Goal: Task Accomplishment & Management: Use online tool/utility

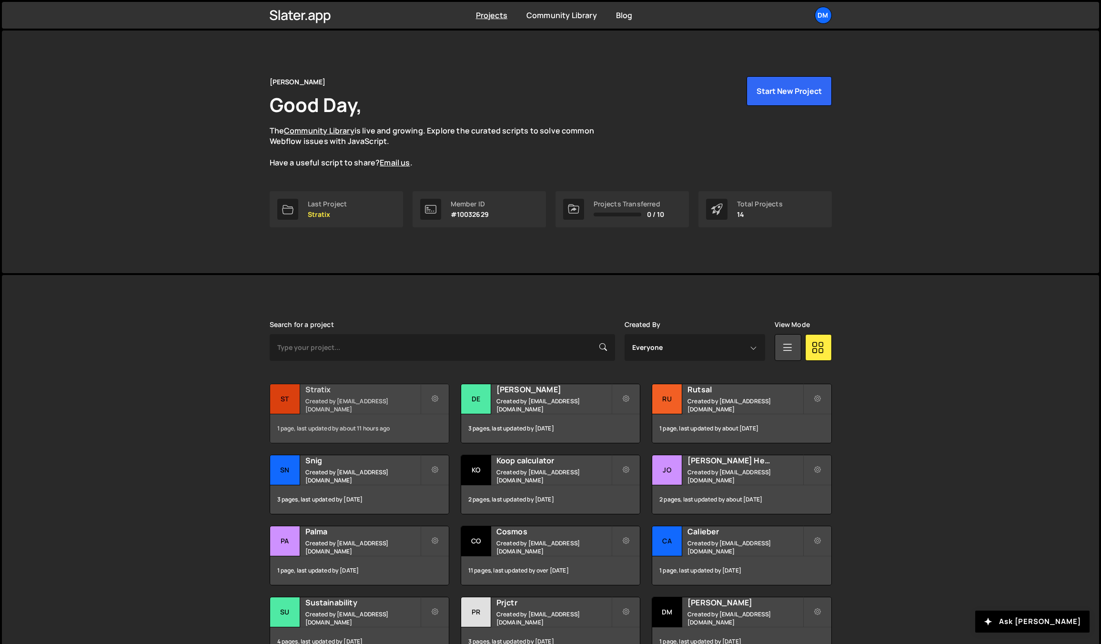
click at [331, 394] on h2 "Stratix" at bounding box center [362, 389] width 115 height 10
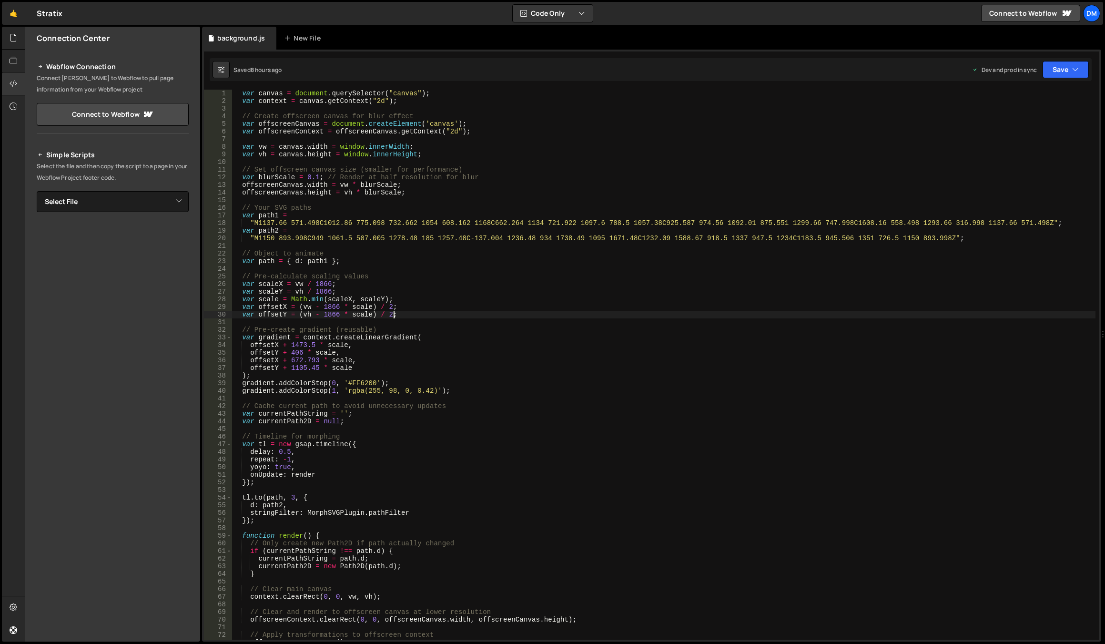
click at [431, 312] on div "var canvas = document . querySelector ( "canvas" ) ; var context = canvas . get…" at bounding box center [663, 372] width 863 height 565
click at [315, 178] on div "var canvas = document . querySelector ( "canvas" ) ; var context = canvas . get…" at bounding box center [663, 372] width 863 height 565
type textarea "var blurScale = 0.01; // Render at half resolution for blur"
click at [423, 139] on div "var canvas = document . querySelector ( "canvas" ) ; var context = canvas . get…" at bounding box center [663, 372] width 863 height 565
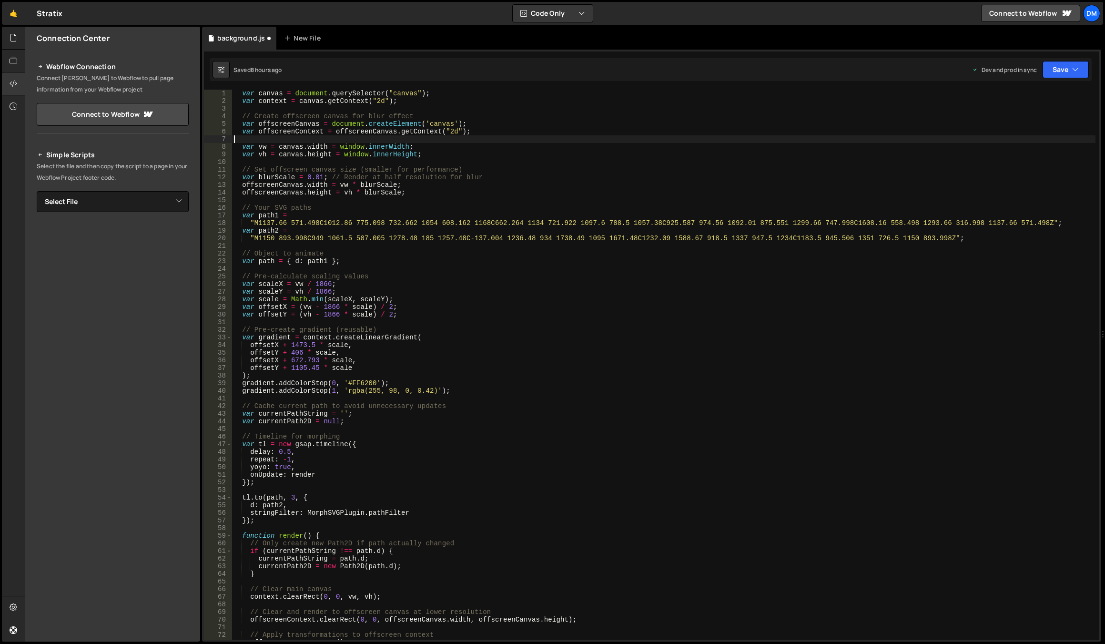
scroll to position [0, 0]
click at [265, 179] on div "var canvas = document . querySelector ( "canvas" ) ; var context = canvas . get…" at bounding box center [663, 372] width 863 height 565
click at [548, 176] on div "var canvas = document . querySelector ( "canvas" ) ; var context = canvas . get…" at bounding box center [663, 372] width 863 height 565
type textarea "var blurScale = 0.01; // Render at half resolution for blur"
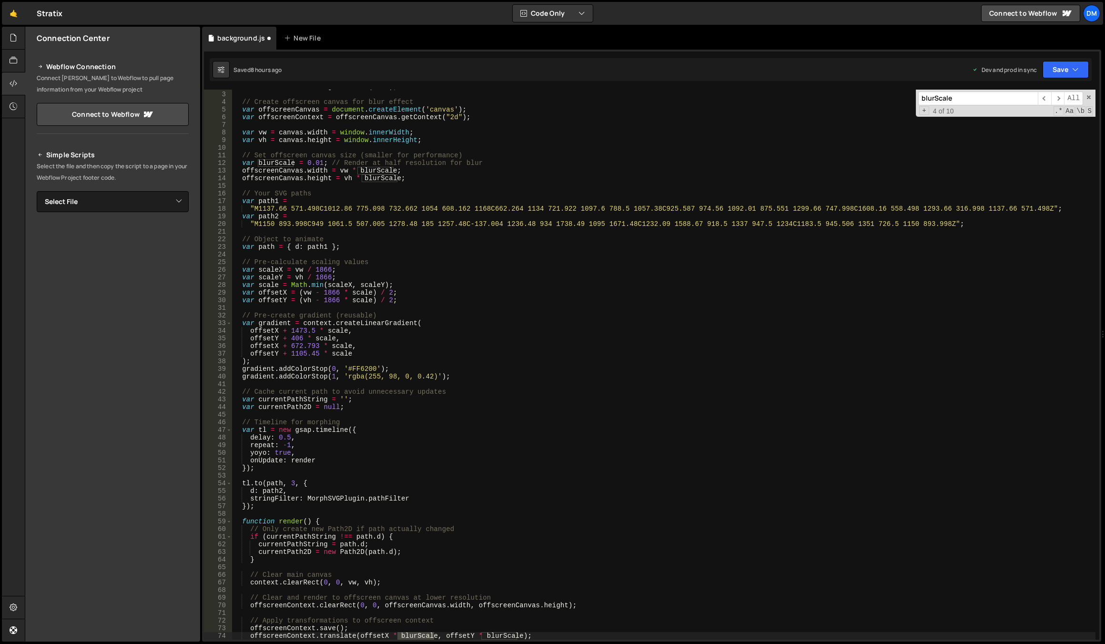
scroll to position [14, 0]
click at [964, 102] on input "blurScale" at bounding box center [978, 98] width 120 height 14
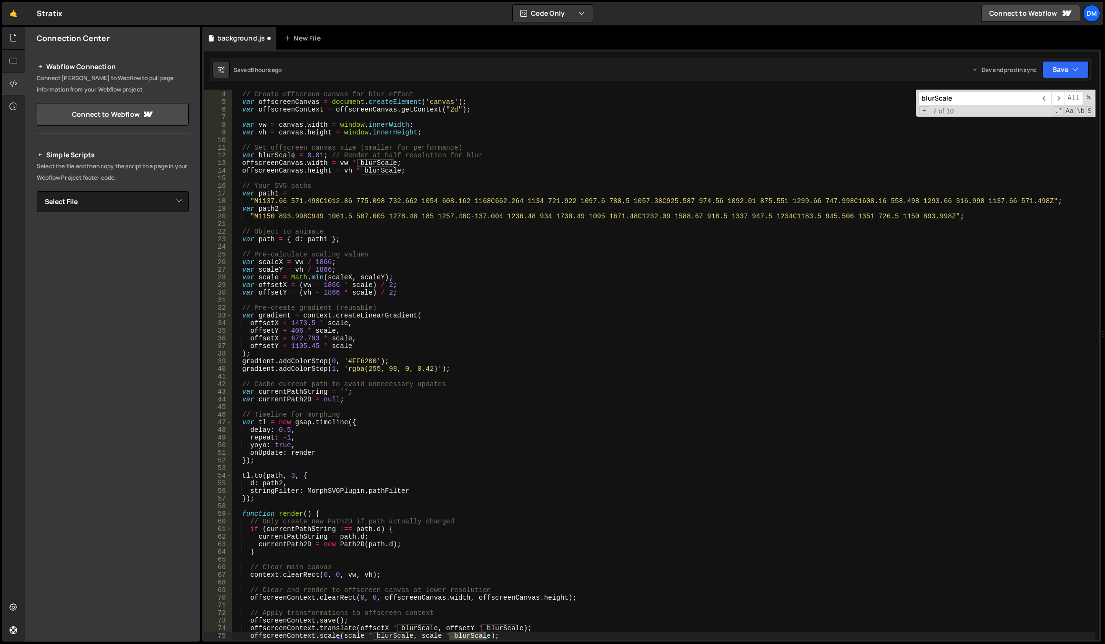
scroll to position [388, 0]
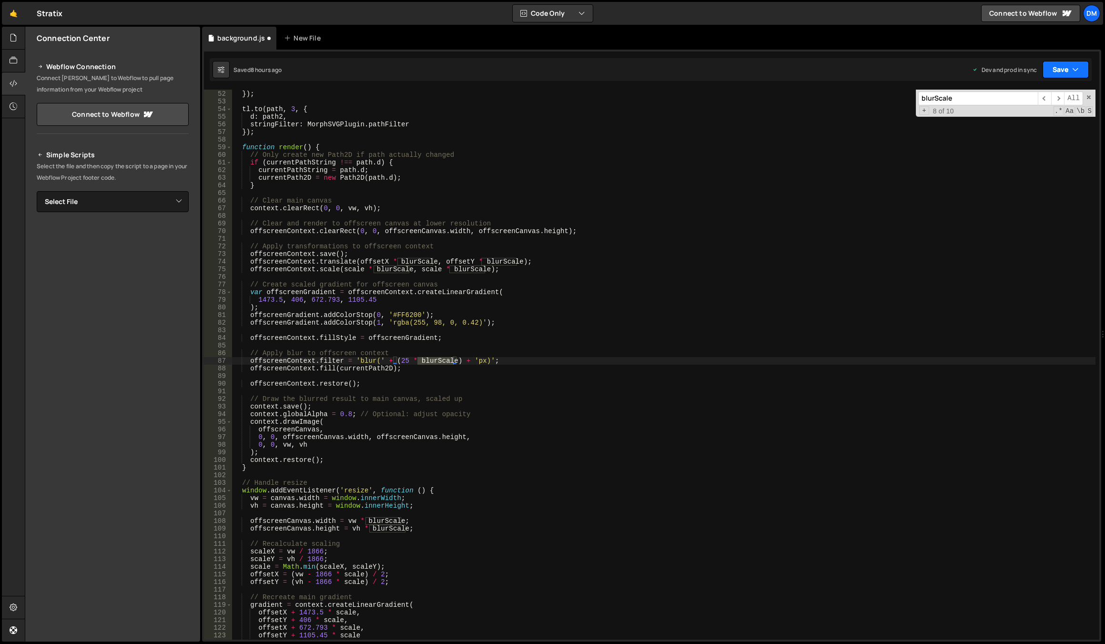
type input "blurScale"
drag, startPoint x: 1073, startPoint y: 68, endPoint x: 1063, endPoint y: 84, distance: 18.6
click at [1073, 68] on icon "button" at bounding box center [1075, 70] width 7 height 10
click at [1009, 129] on div "Saved 8 hours ago" at bounding box center [1033, 134] width 99 height 11
click at [1056, 67] on button "Save" at bounding box center [1060, 69] width 58 height 17
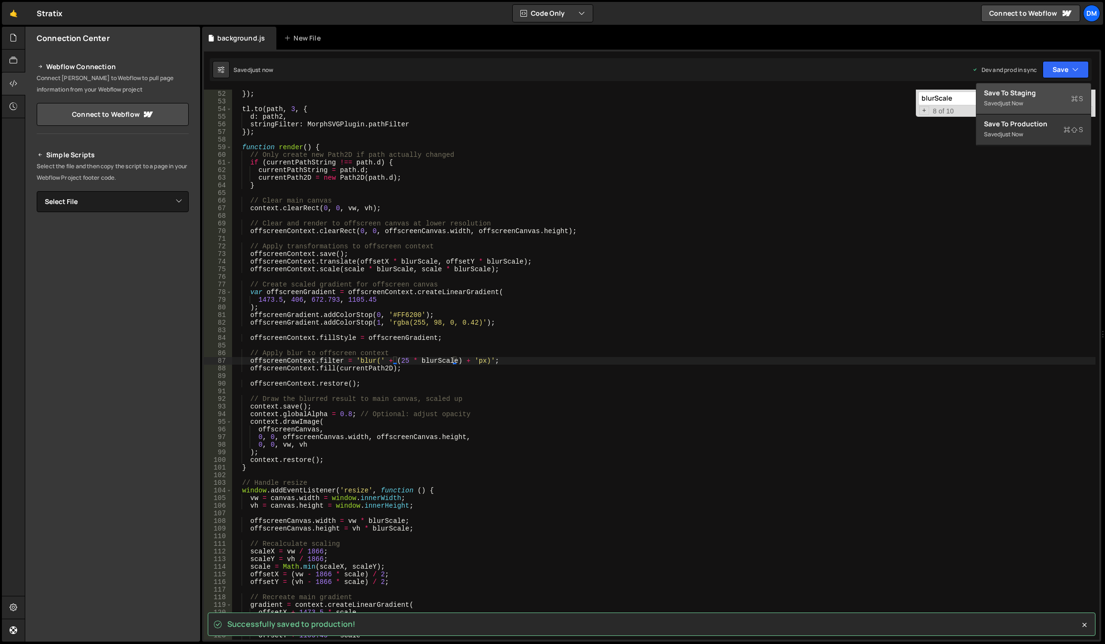
click at [1031, 97] on div "Save to Staging S" at bounding box center [1033, 93] width 99 height 10
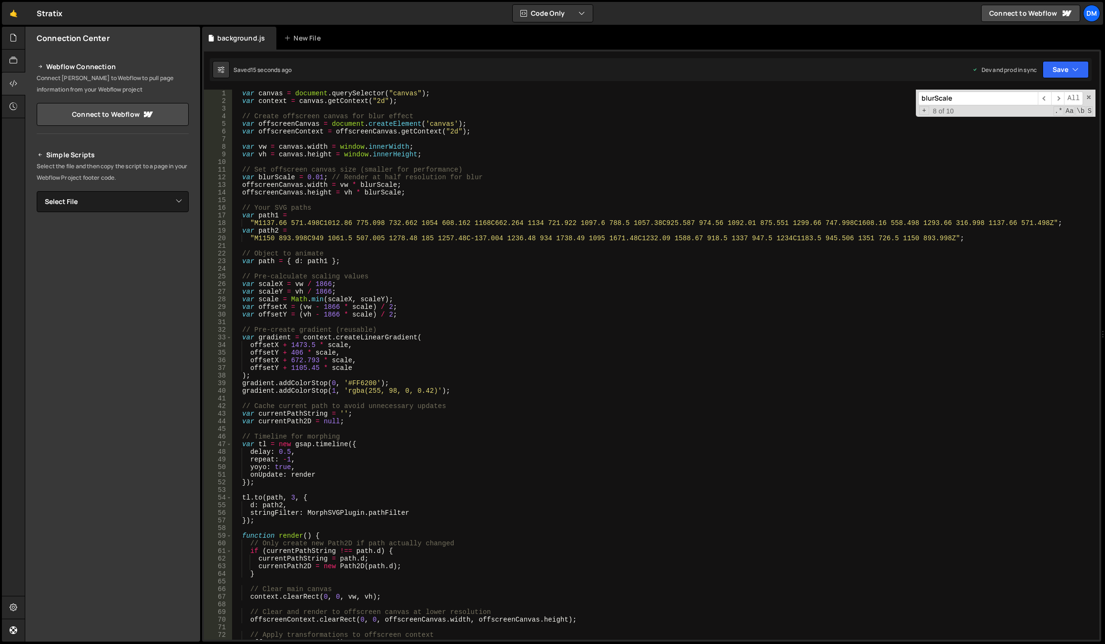
scroll to position [0, 0]
drag, startPoint x: 312, startPoint y: 177, endPoint x: 321, endPoint y: 177, distance: 9.1
click at [321, 177] on div "var canvas = document . querySelector ( "canvas" ) ; var context = canvas . get…" at bounding box center [663, 372] width 863 height 565
drag, startPoint x: 315, startPoint y: 178, endPoint x: 331, endPoint y: 191, distance: 20.4
click at [315, 178] on div "var canvas = document . querySelector ( "canvas" ) ; var context = canvas . get…" at bounding box center [663, 365] width 863 height 550
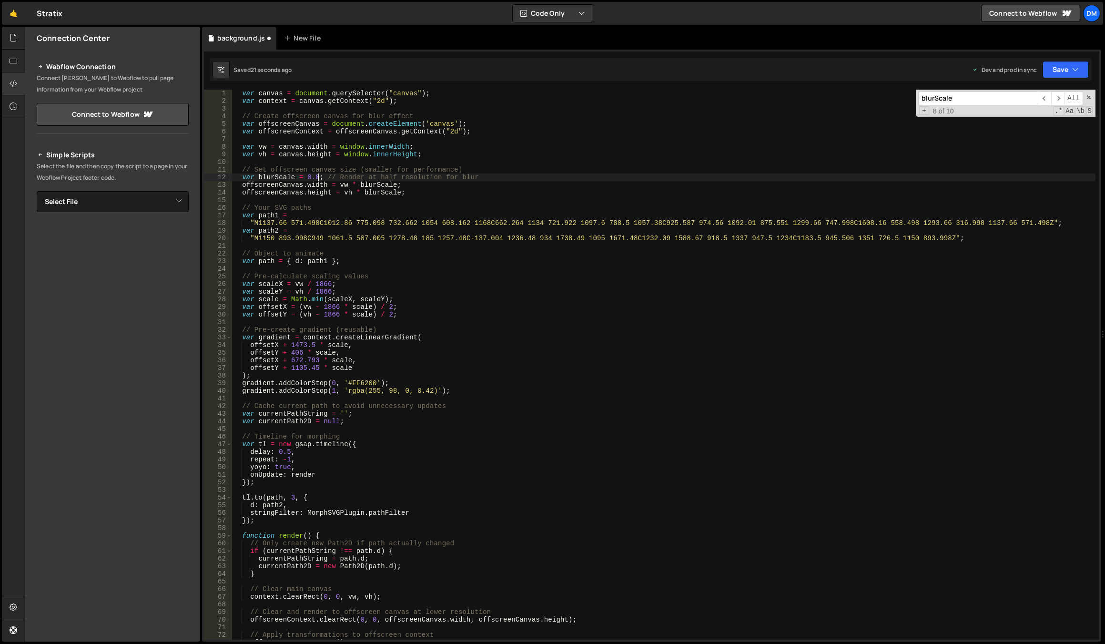
type textarea "var blurScale = 0.05; // Render at half resolution for blur"
drag, startPoint x: 793, startPoint y: 272, endPoint x: 829, endPoint y: 202, distance: 78.8
click at [793, 272] on div "var canvas = document . querySelector ( "canvas" ) ; var context = canvas . get…" at bounding box center [663, 372] width 863 height 565
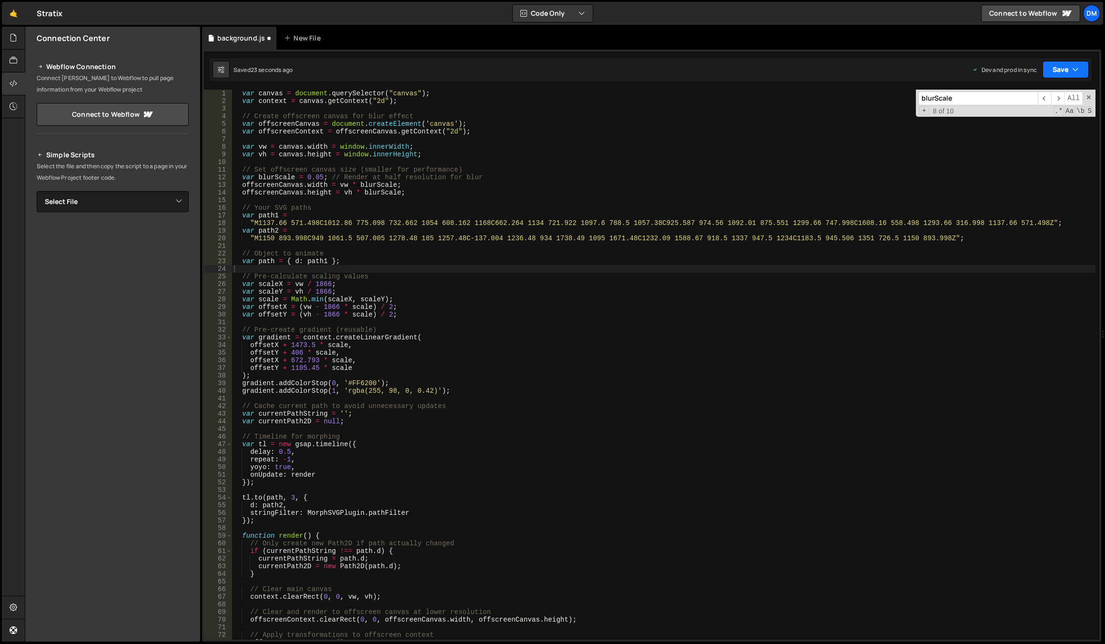
click at [1052, 61] on button "Save" at bounding box center [1065, 69] width 46 height 17
click at [1026, 121] on div "Save to Production S" at bounding box center [1033, 124] width 99 height 10
click at [1060, 65] on button "Save" at bounding box center [1060, 69] width 58 height 17
click at [1016, 100] on div "just now" at bounding box center [1011, 103] width 22 height 8
click at [443, 333] on div "var canvas = document . querySelector ( "canvas" ) ; var context = canvas . get…" at bounding box center [663, 372] width 863 height 565
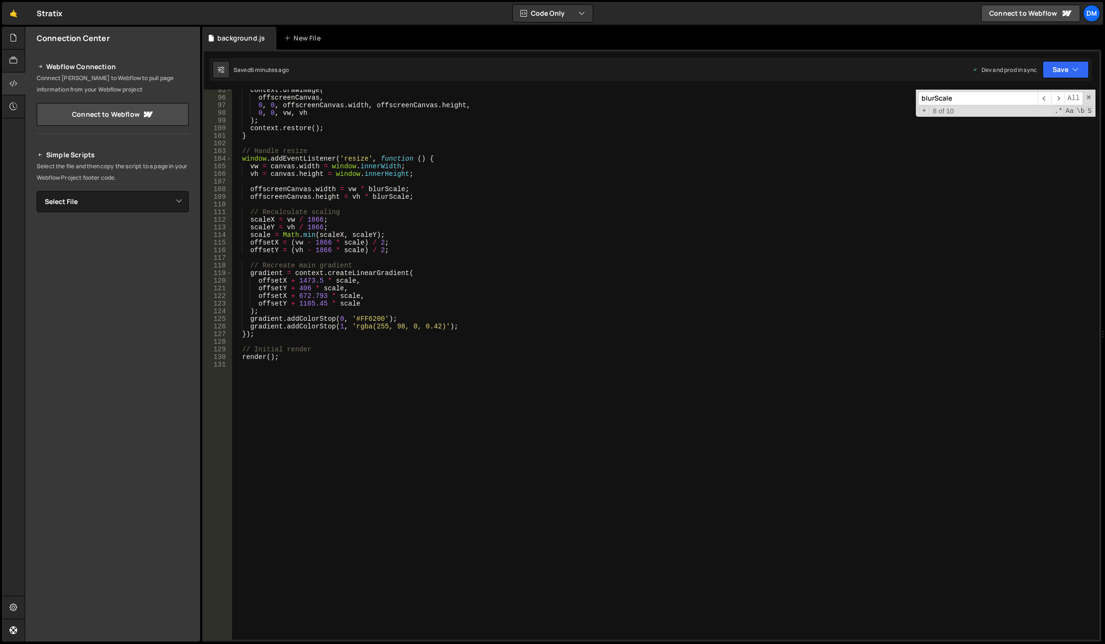
scroll to position [548, 0]
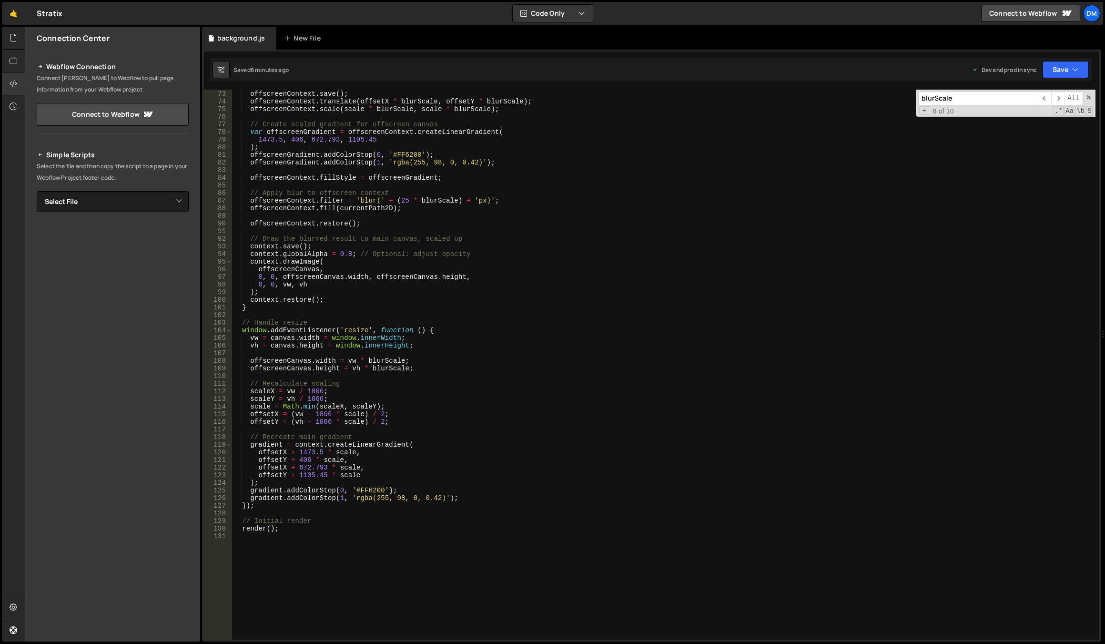
type textarea "render();"
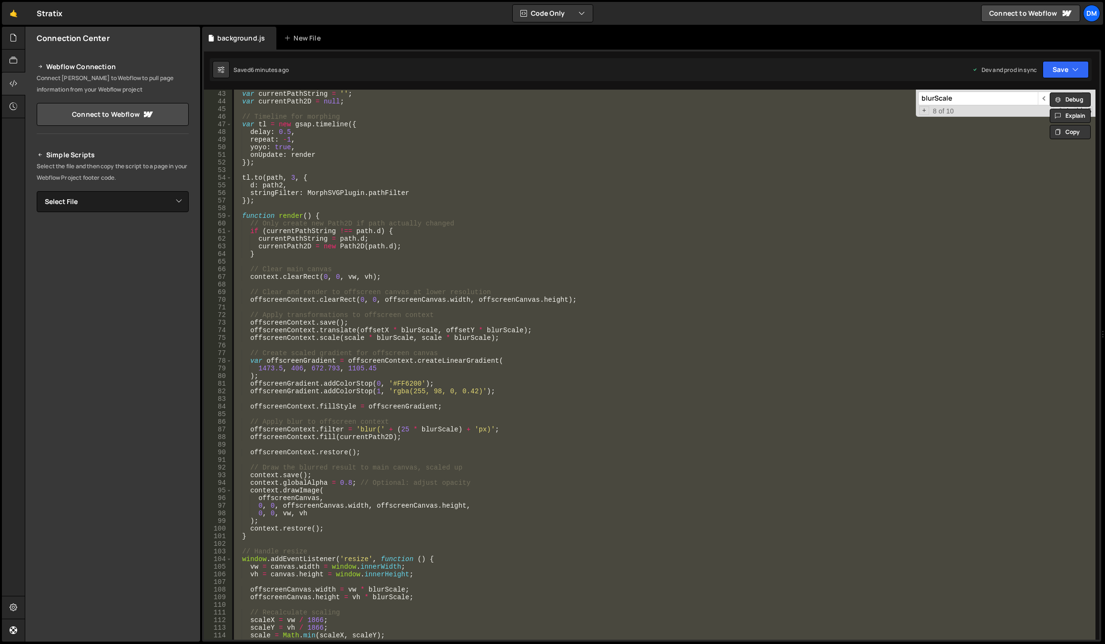
scroll to position [0, 0]
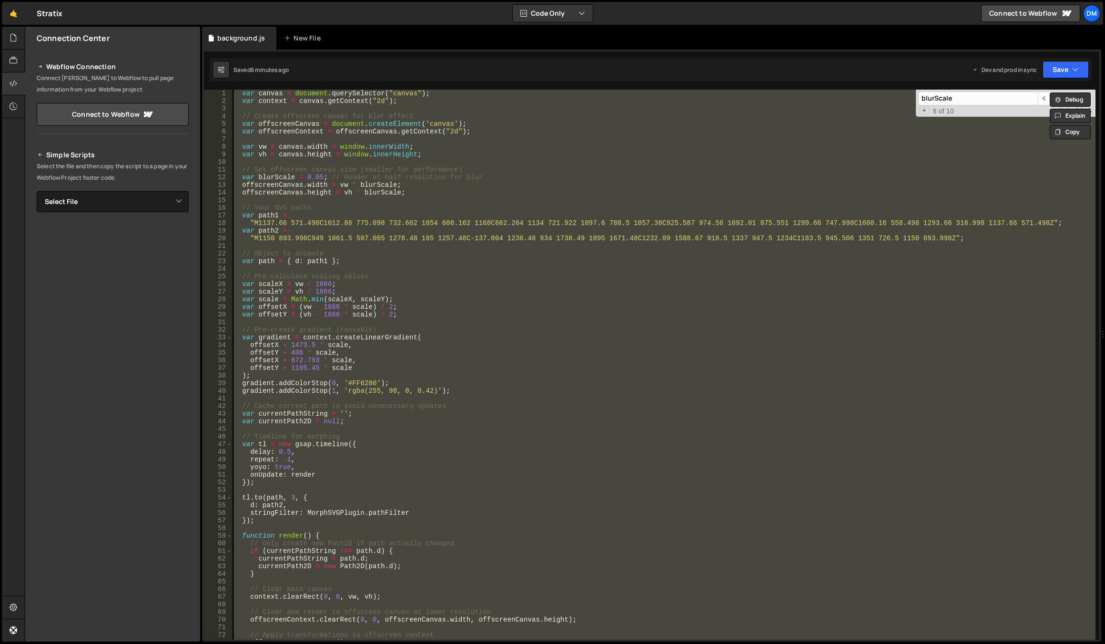
click at [718, 486] on div "var canvas = document . querySelector ( "canvas" ) ; var context = canvas . get…" at bounding box center [663, 365] width 863 height 550
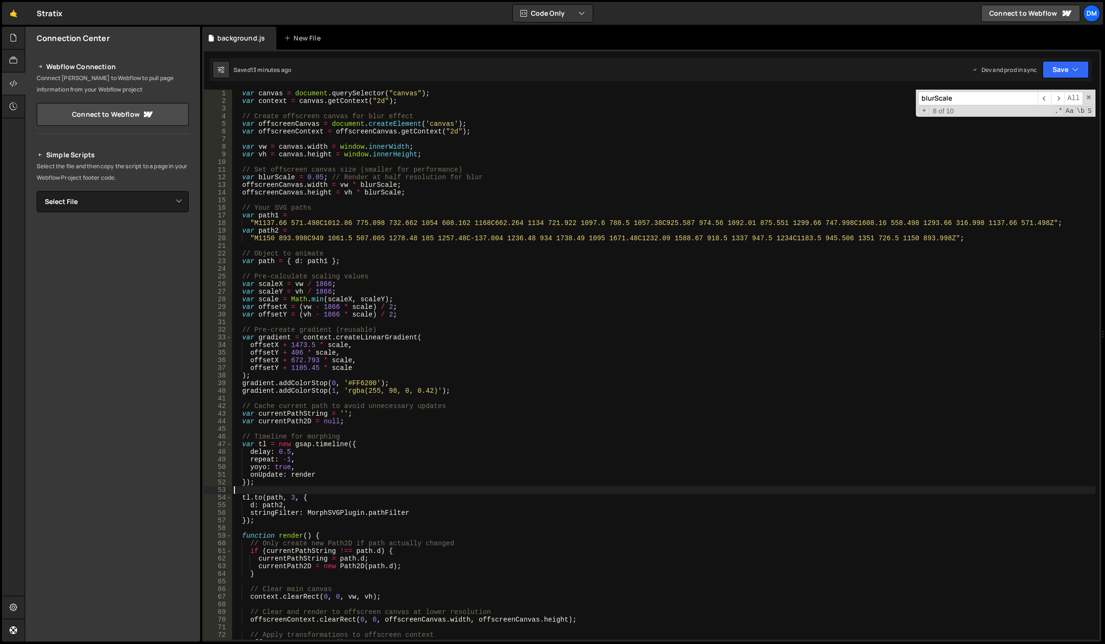
click at [373, 231] on div "var canvas = document . querySelector ( "canvas" ) ; var context = canvas . get…" at bounding box center [663, 372] width 863 height 565
click at [408, 237] on div "var canvas = document . querySelector ( "canvas" ) ; var context = canvas . get…" at bounding box center [663, 372] width 863 height 565
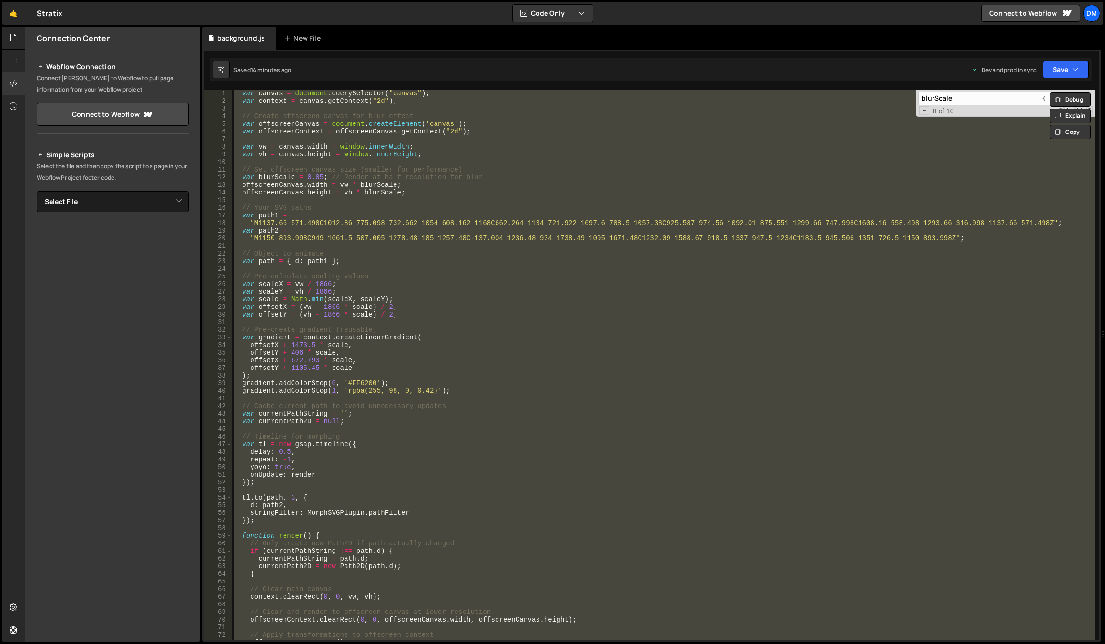
click at [594, 445] on div "var canvas = document . querySelector ( "canvas" ) ; var context = canvas . get…" at bounding box center [663, 365] width 863 height 550
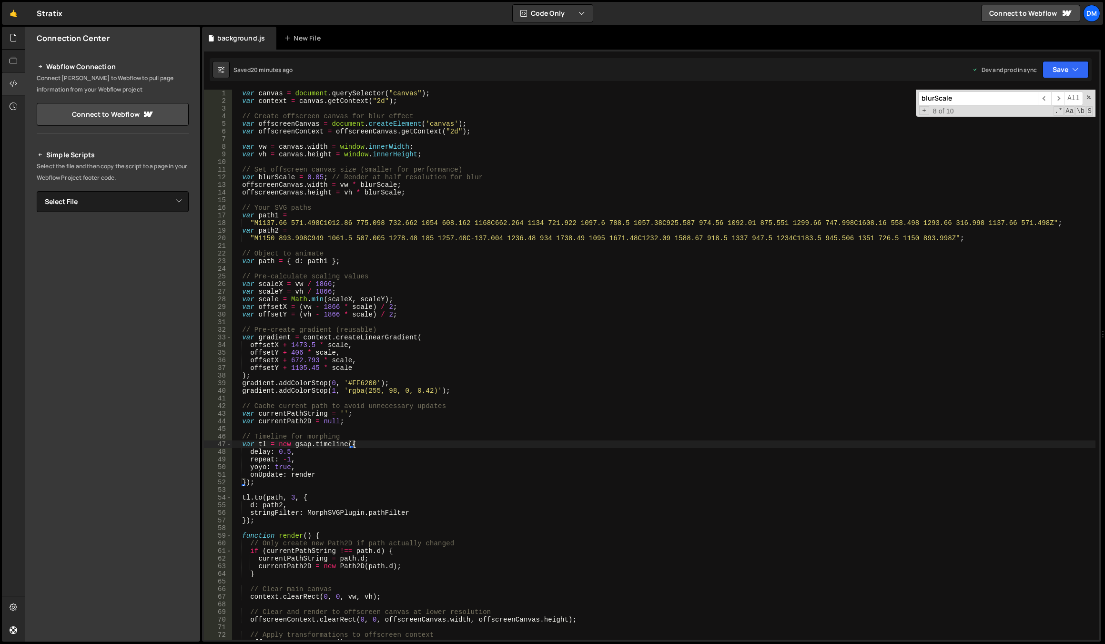
click at [540, 412] on div "var canvas = document . querySelector ( "canvas" ) ; var context = canvas . get…" at bounding box center [663, 372] width 863 height 565
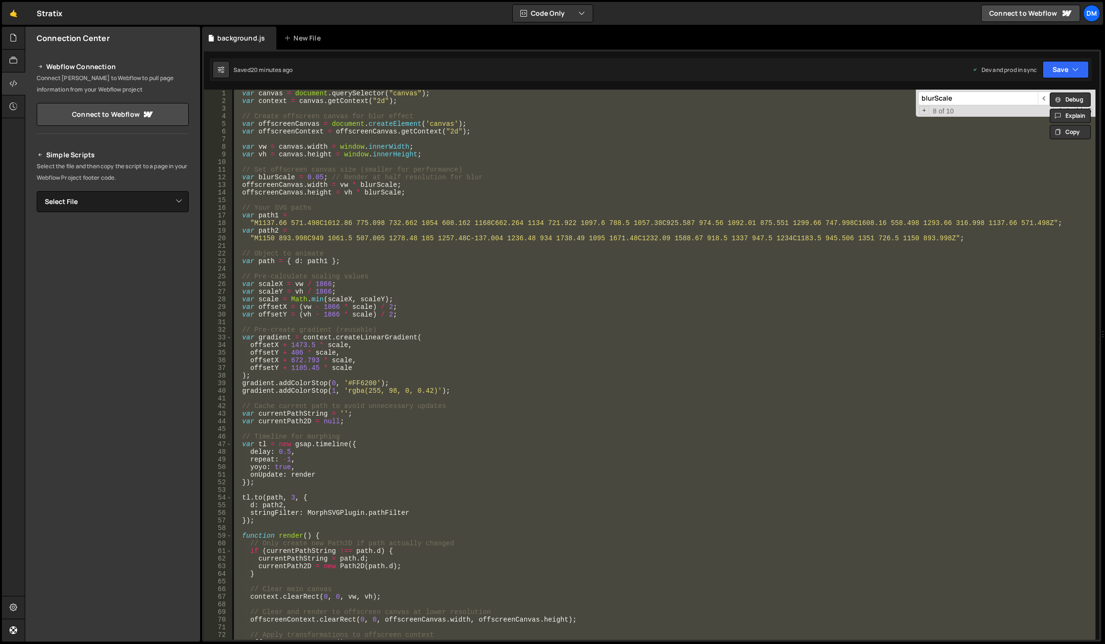
paste textarea "render();"
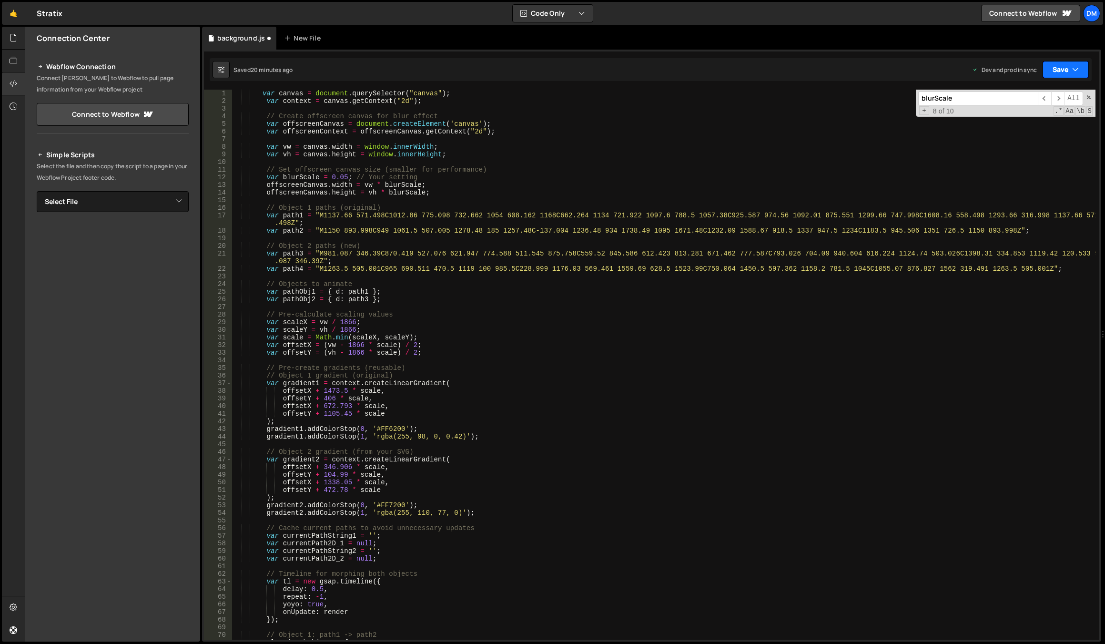
drag, startPoint x: 1074, startPoint y: 70, endPoint x: 1048, endPoint y: 114, distance: 51.6
click at [1074, 70] on icon "button" at bounding box center [1075, 70] width 7 height 10
click at [1032, 133] on div "20 minutes ago" at bounding box center [1020, 134] width 41 height 8
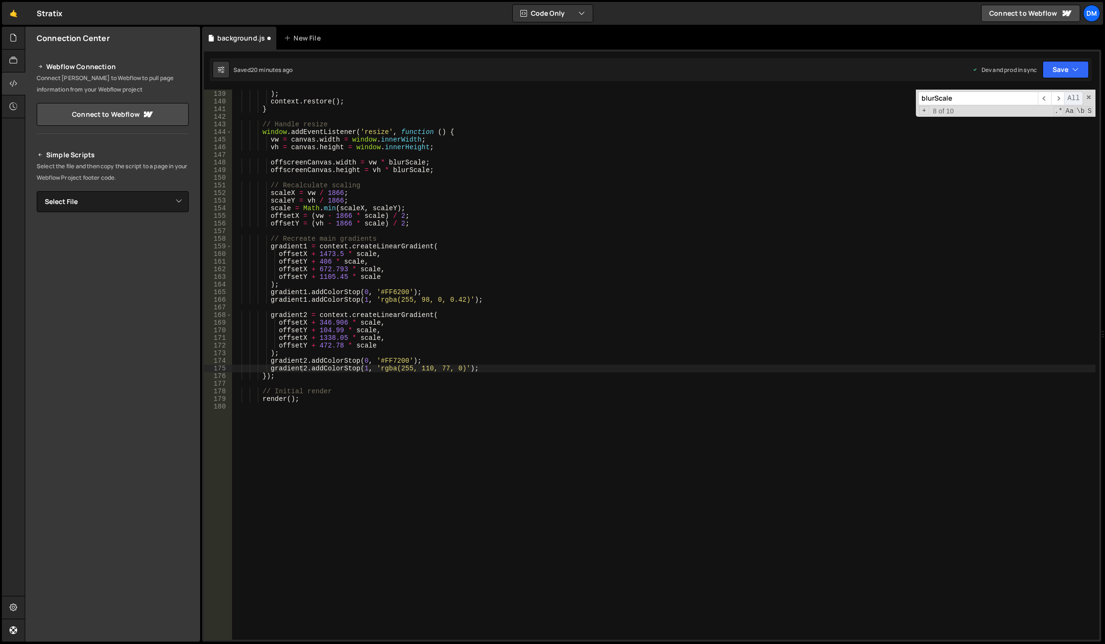
scroll to position [1059, 0]
click at [1088, 96] on span at bounding box center [1088, 97] width 7 height 7
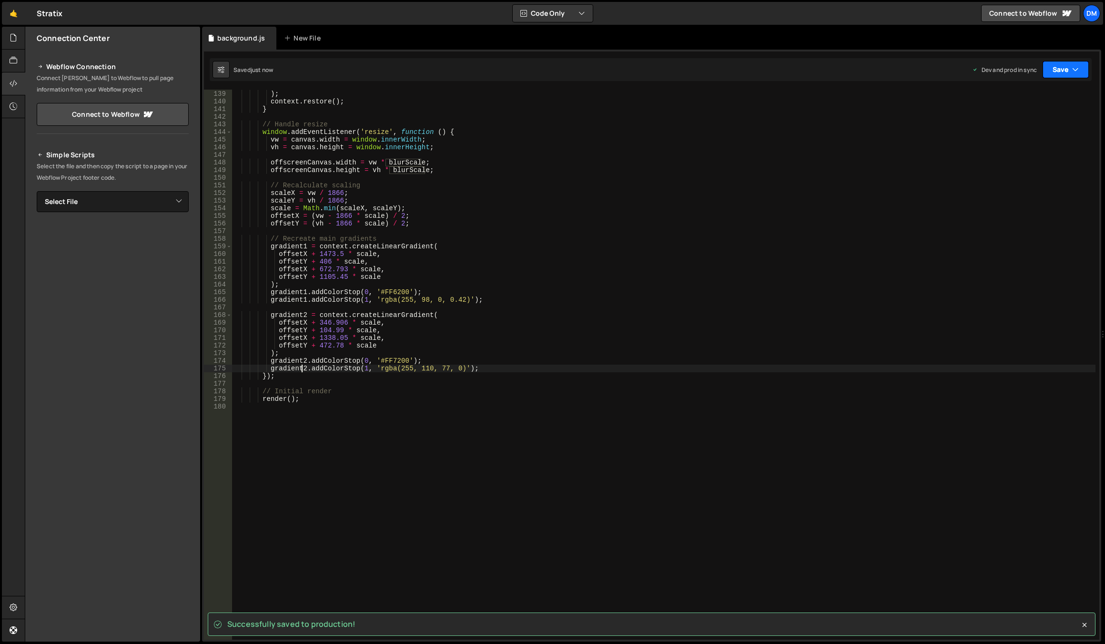
click at [1060, 73] on button "Save" at bounding box center [1065, 69] width 46 height 17
click at [1032, 105] on div "Saved just now" at bounding box center [1033, 103] width 99 height 11
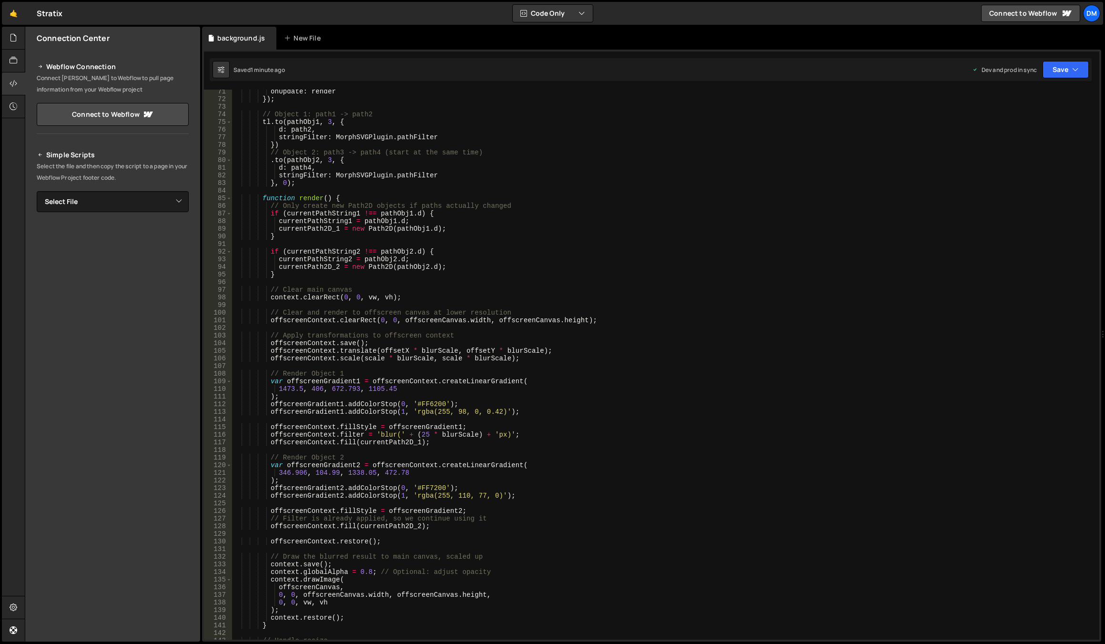
scroll to position [572, 0]
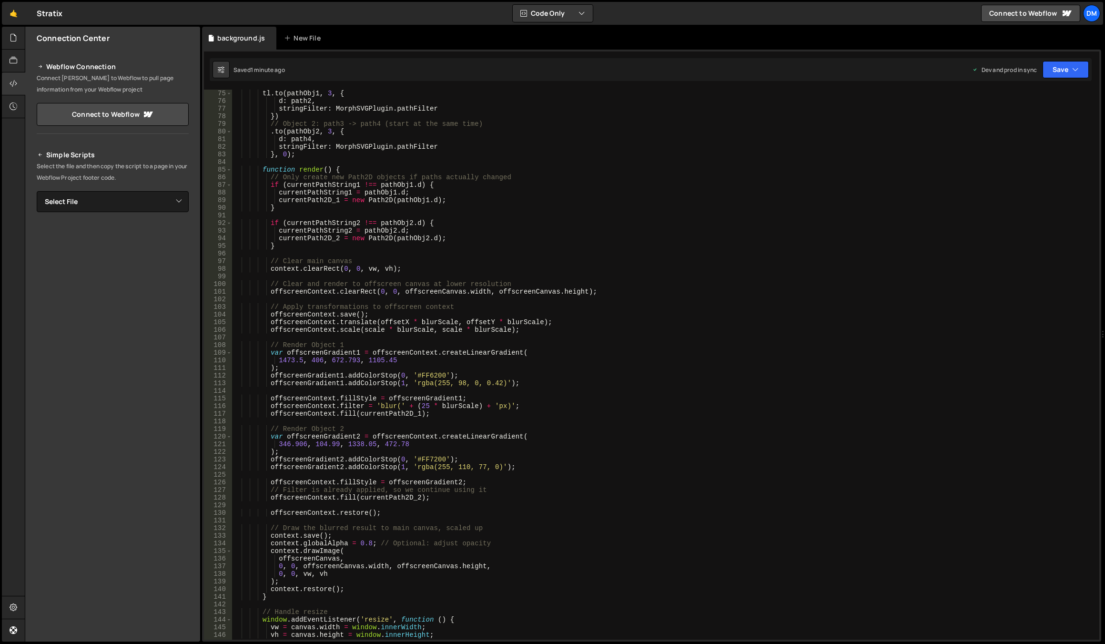
click at [345, 397] on div "tl . to ( pathObj1 , 3 , { d : path2 , stringFilter : MorphSVGPlugin . pathFilt…" at bounding box center [663, 372] width 863 height 565
click at [342, 402] on div "tl . to ( pathObj1 , 3 , { d : path2 , stringFilter : MorphSVGPlugin . pathFilt…" at bounding box center [663, 372] width 863 height 565
click at [336, 483] on div "tl . to ( pathObj1 , 3 , { d : path2 , stringFilter : MorphSVGPlugin . pathFilt…" at bounding box center [663, 372] width 863 height 565
type textarea "offscreenContext.fillStyle = offscreenGradient2;"
click at [370, 473] on div "tl . to ( pathObj1 , 3 , { d : path2 , stringFilter : MorphSVGPlugin . pathFilt…" at bounding box center [663, 372] width 863 height 565
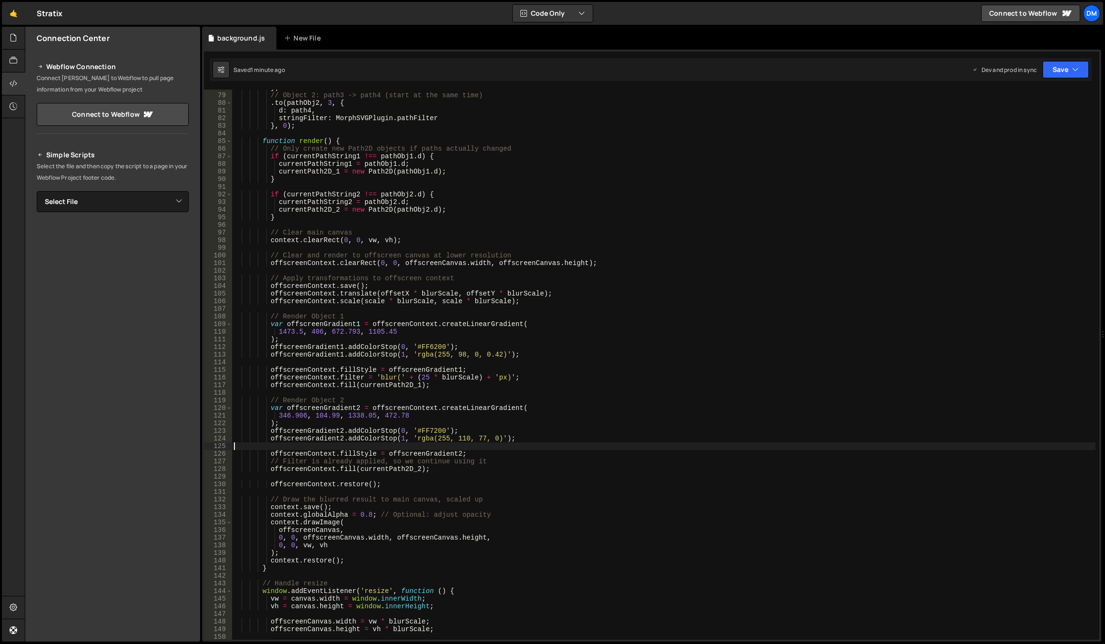
scroll to position [600, 0]
click at [354, 376] on div "}) // Object 2: path3 -> path4 (start at the same time) . to ( pathObj2 , 3 , {…" at bounding box center [663, 366] width 863 height 565
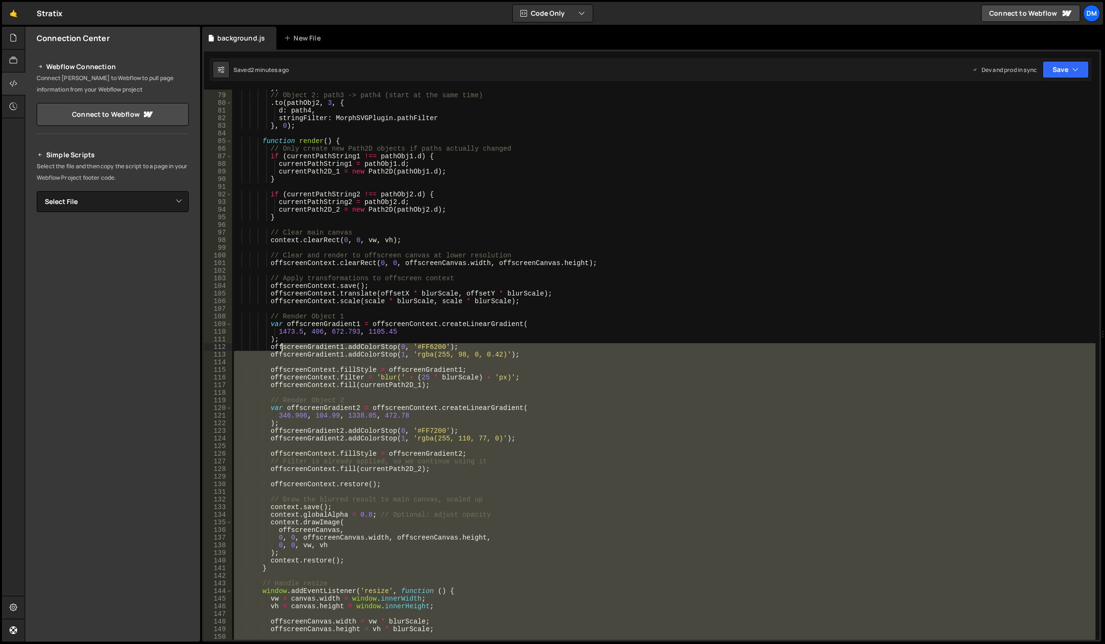
scroll to position [514, 0]
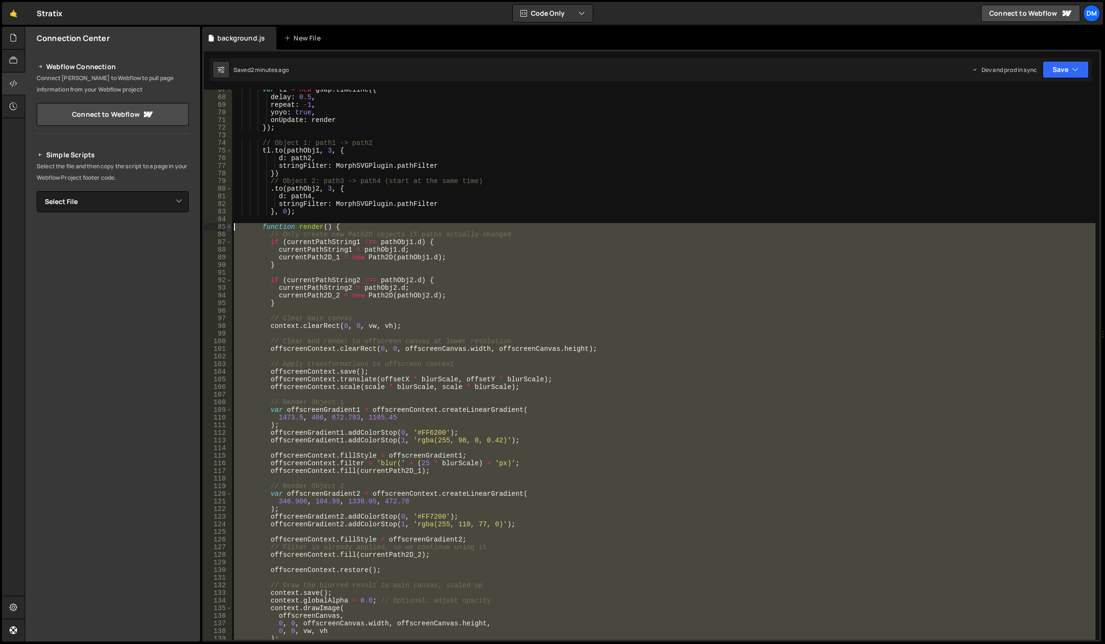
drag, startPoint x: 322, startPoint y: 498, endPoint x: 229, endPoint y: 224, distance: 289.4
click at [229, 224] on div "offscreenContext.filter = 'blur(' + (25 * blurScale) + 'px)'; 67 68 69 70 71 72…" at bounding box center [651, 365] width 895 height 550
type textarea "function render() { // Only create new Path2D objects if paths actually changed"
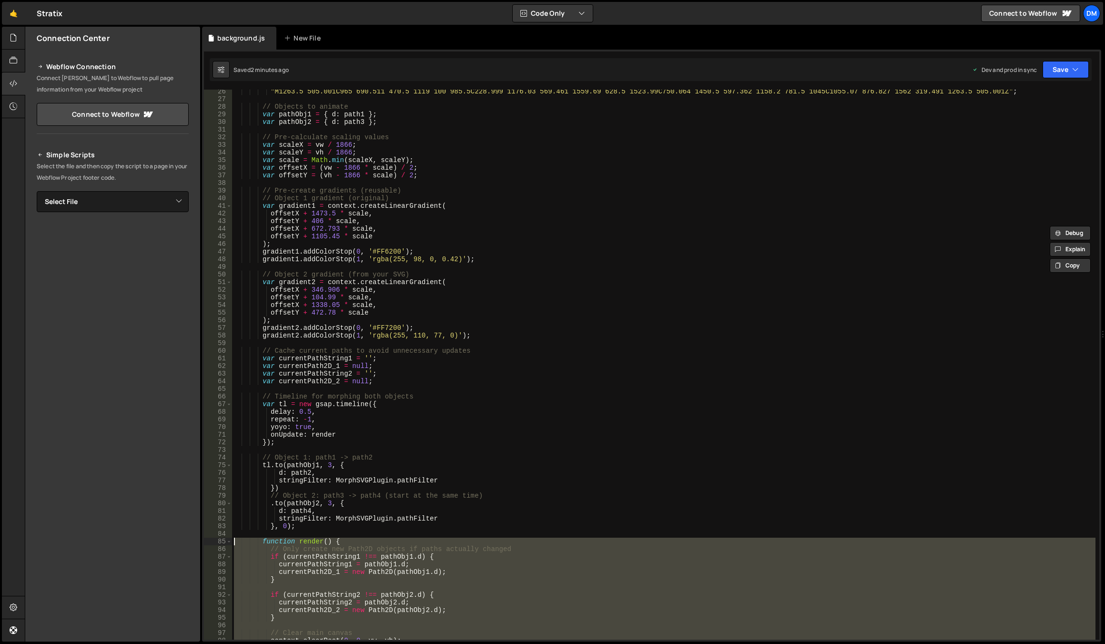
scroll to position [572, 0]
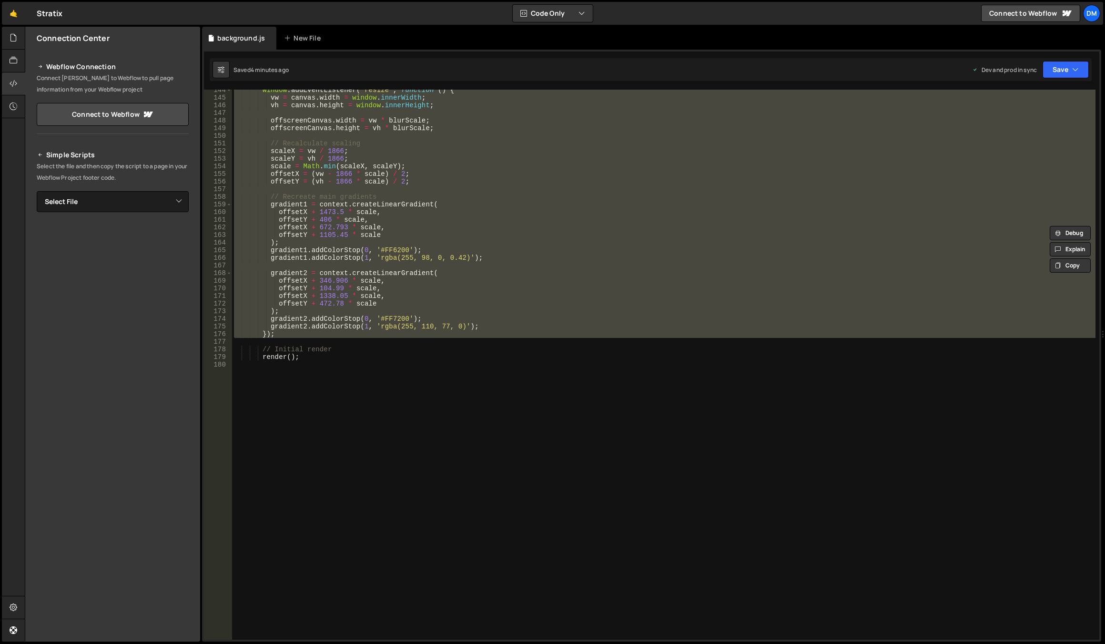
click at [561, 413] on div "window . addEventListener ( 'resize' , function ( ) { vw = canvas . width = win…" at bounding box center [663, 368] width 863 height 565
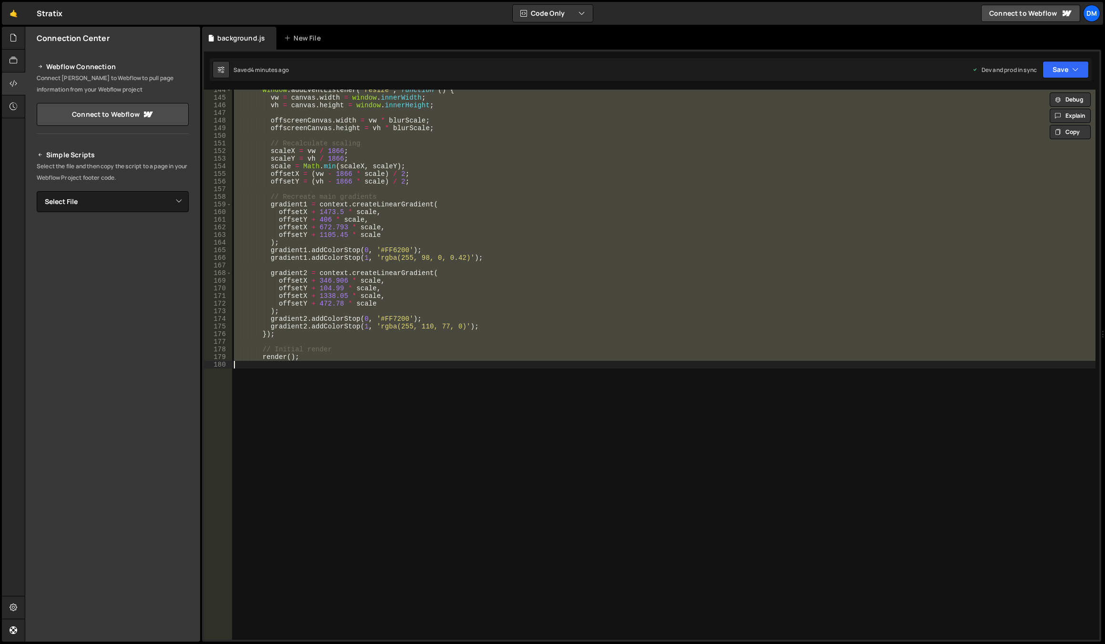
paste textarea "render();"
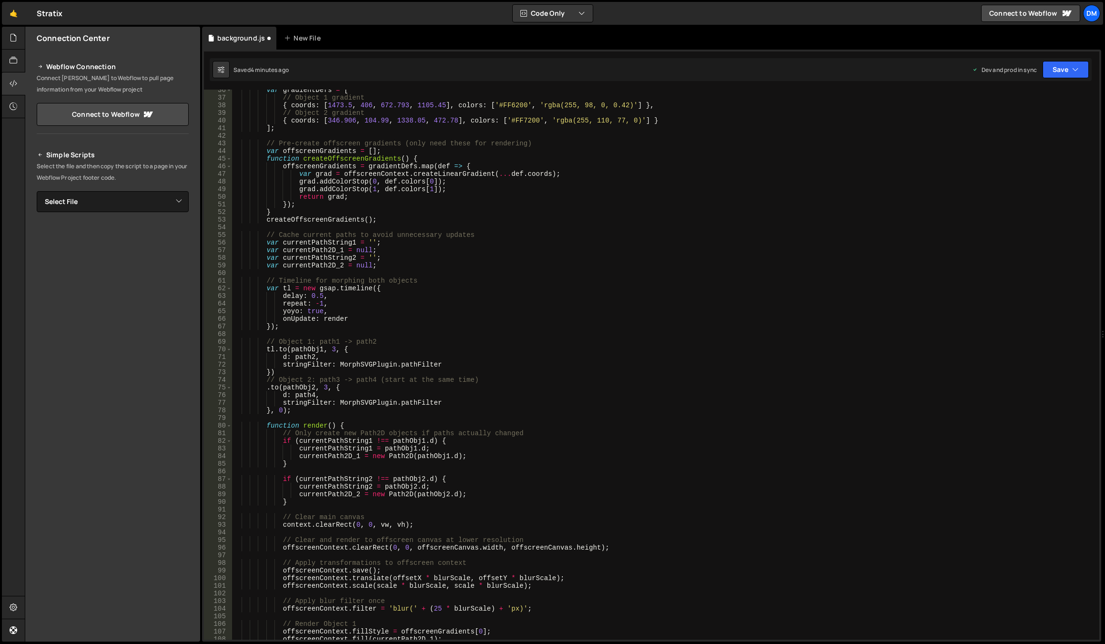
scroll to position [0, 0]
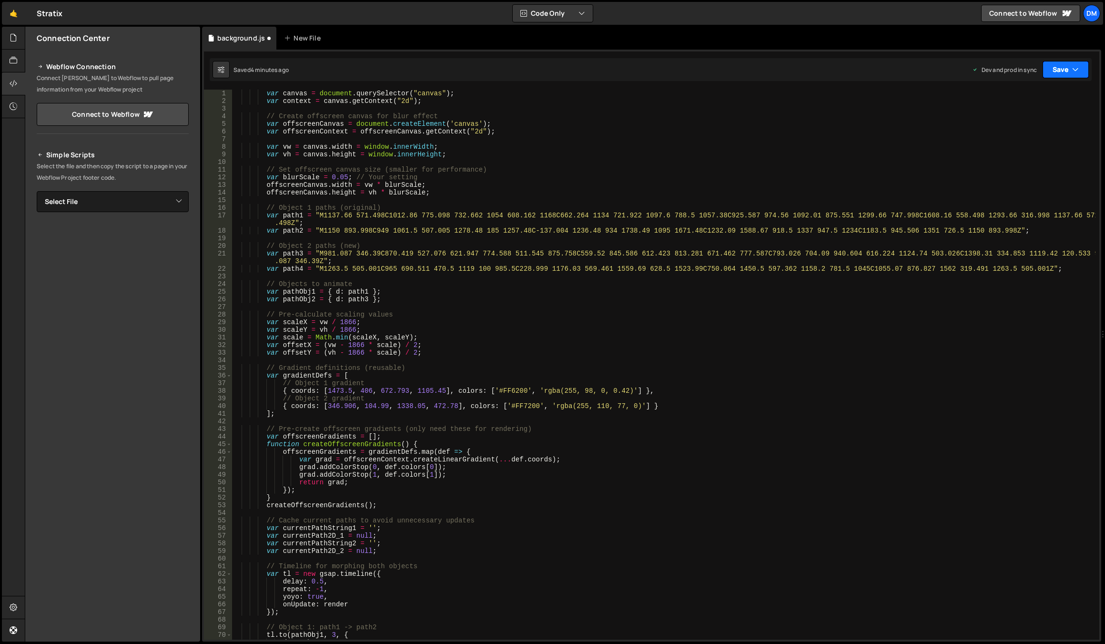
click at [1063, 69] on button "Save" at bounding box center [1065, 69] width 46 height 17
click at [1037, 134] on div "4 minutes ago" at bounding box center [1018, 134] width 37 height 8
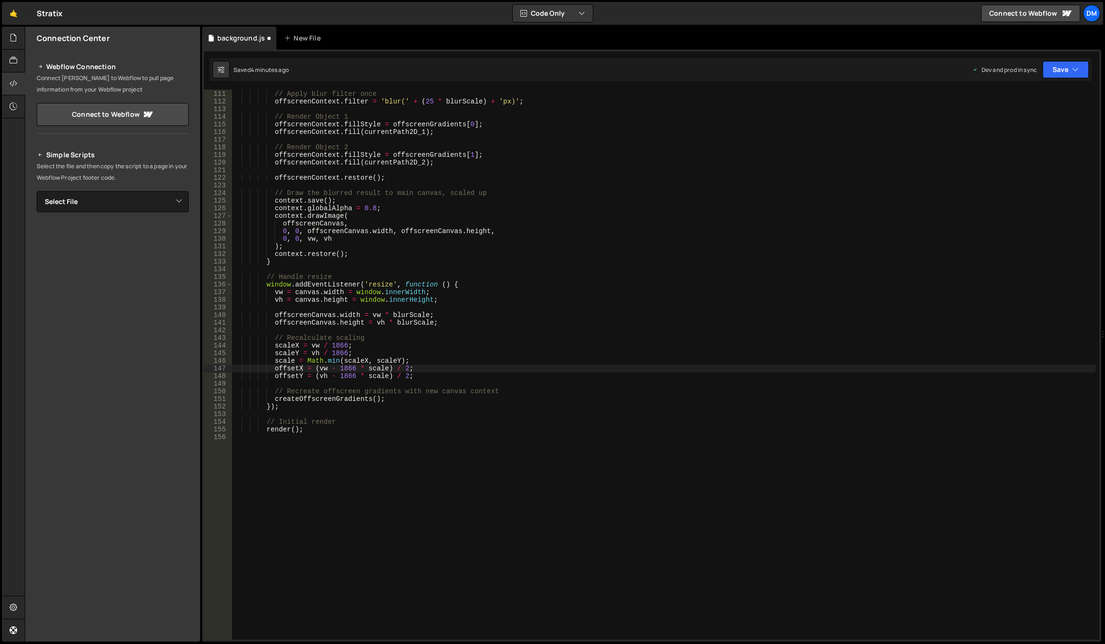
scroll to position [845, 0]
click at [1061, 68] on button "Save" at bounding box center [1060, 69] width 58 height 17
click at [1019, 99] on div "Saved just now" at bounding box center [1033, 103] width 99 height 11
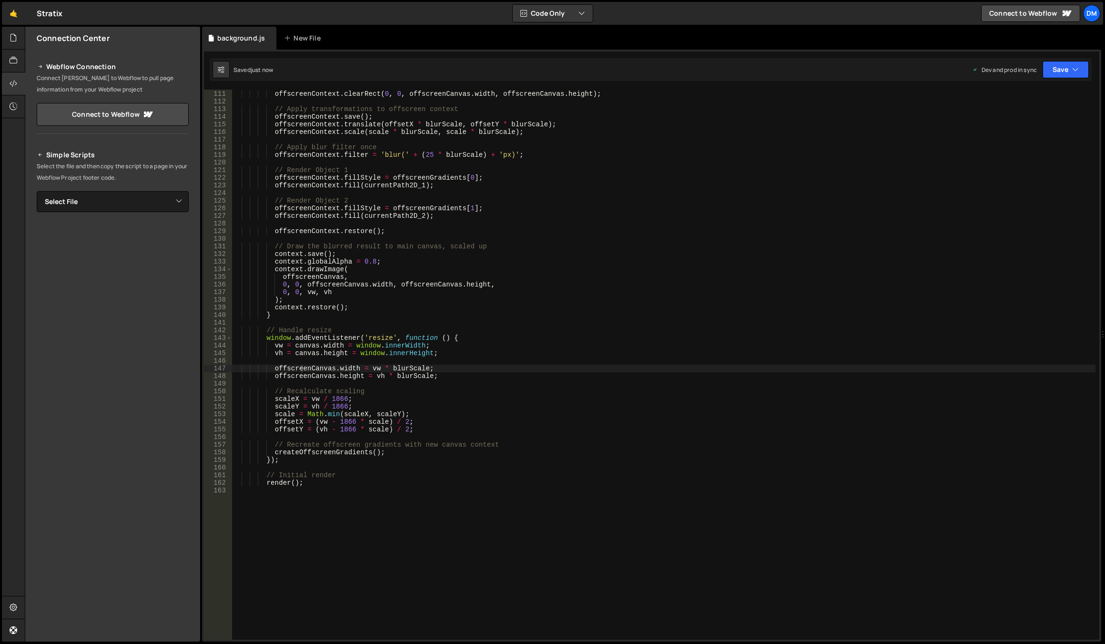
click at [522, 342] on div "// Clear and render to offscreen canvas at lower resolution offscreenContext . …" at bounding box center [663, 364] width 863 height 565
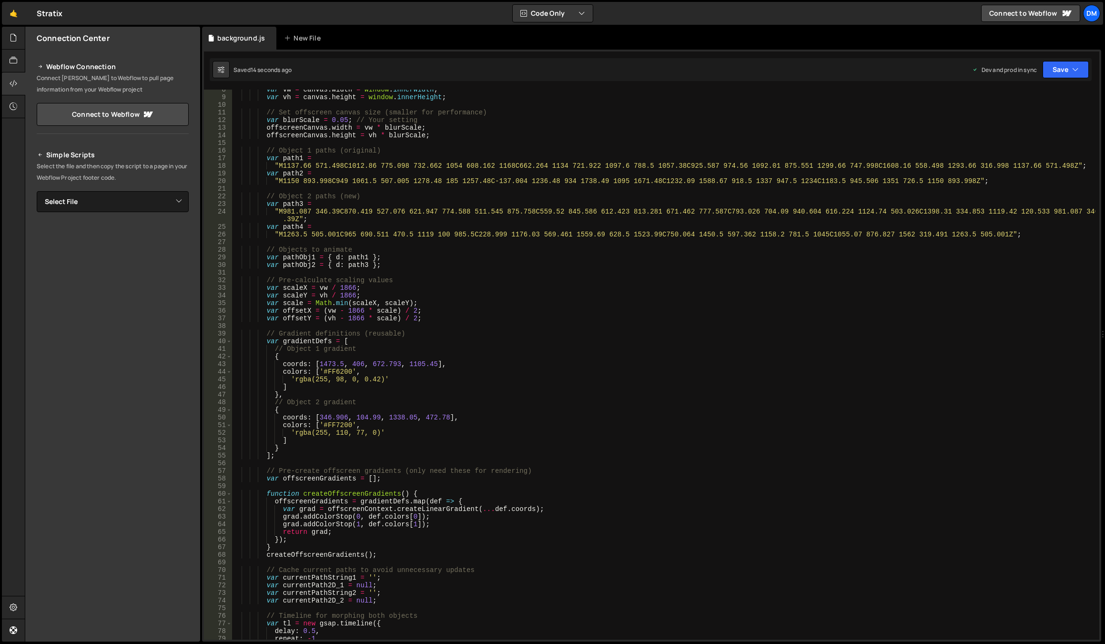
scroll to position [0, 0]
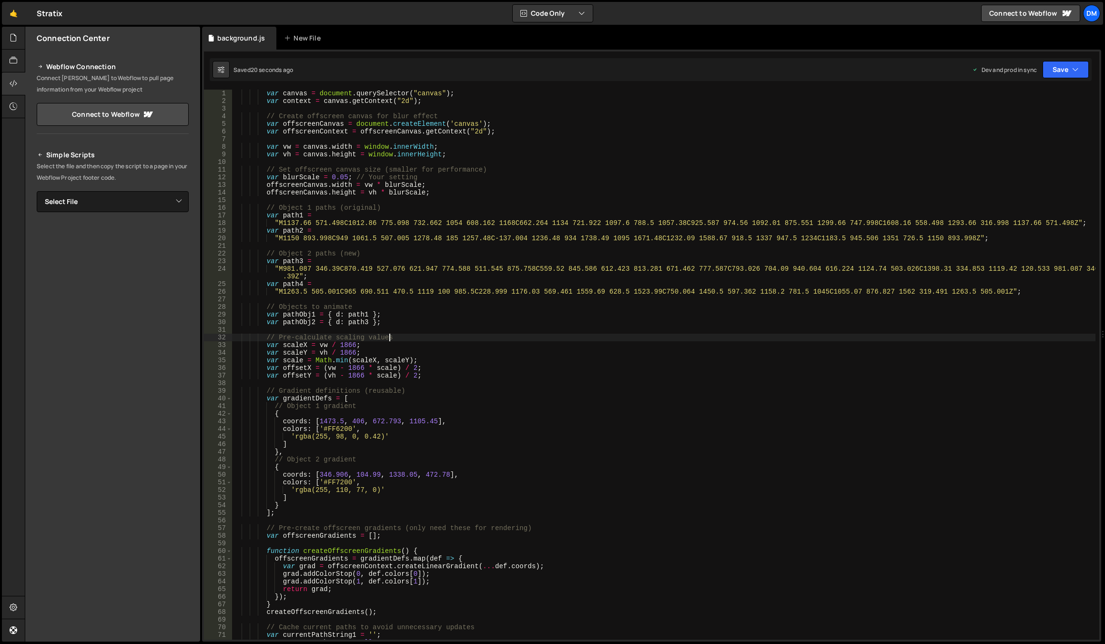
drag, startPoint x: 521, startPoint y: 340, endPoint x: 515, endPoint y: 352, distance: 13.0
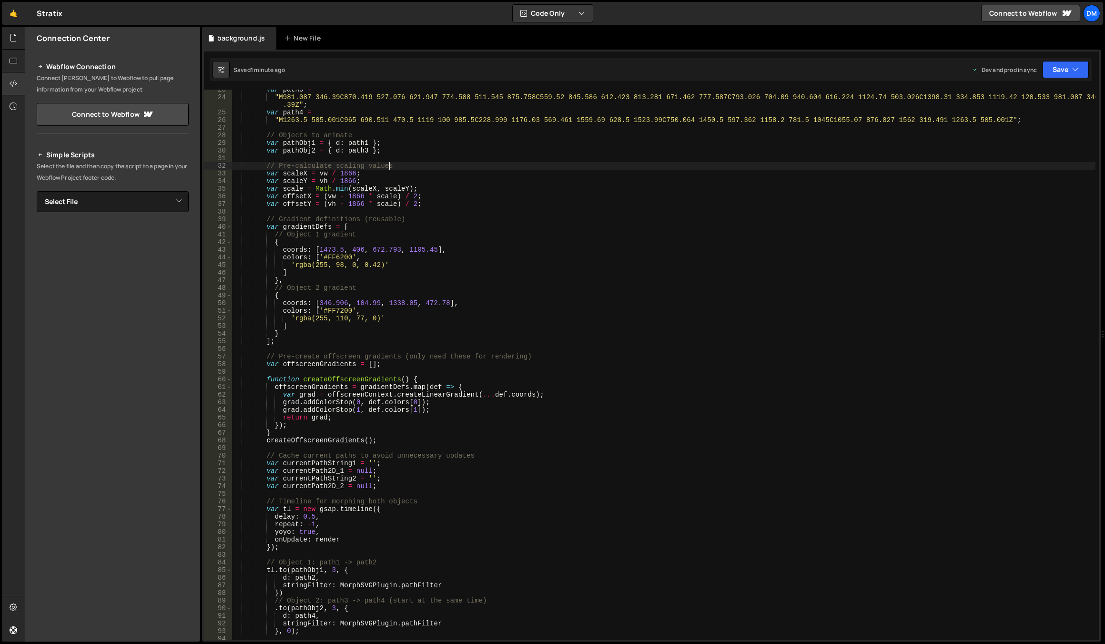
scroll to position [57, 0]
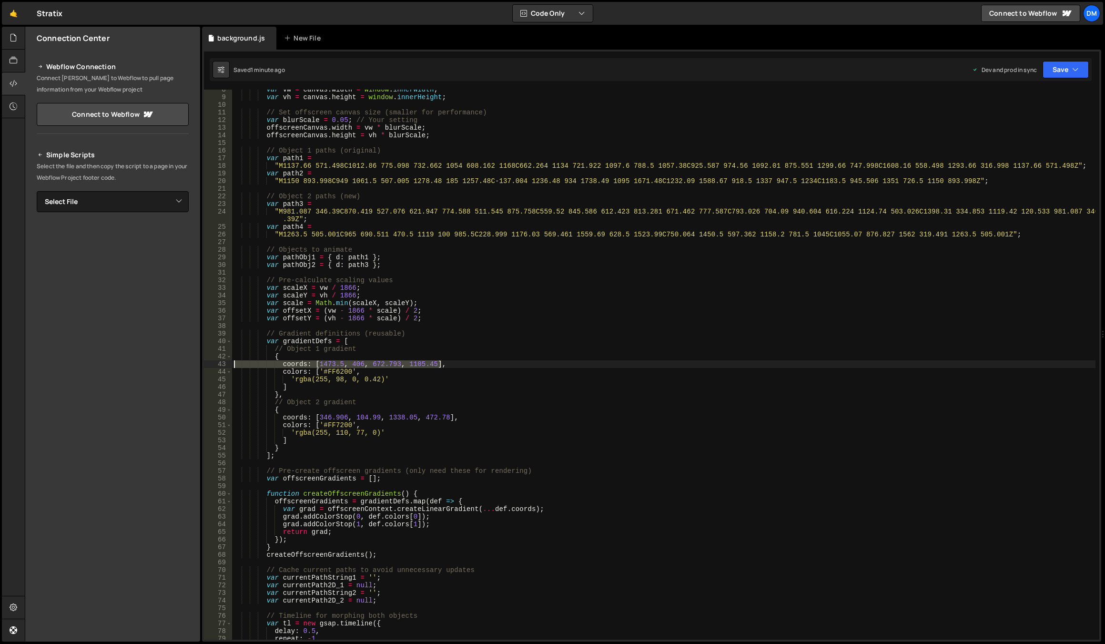
drag, startPoint x: 447, startPoint y: 364, endPoint x: 223, endPoint y: 365, distance: 223.4
click at [223, 365] on div "// Pre-calculate scaling values 8 9 10 11 12 13 14 15 16 17 18 19 20 21 22 23 2…" at bounding box center [651, 365] width 895 height 550
type textarea "coords: [1473.5, 406, 672.793, 1105.45],"
click at [1043, 64] on button "Save" at bounding box center [1065, 69] width 46 height 17
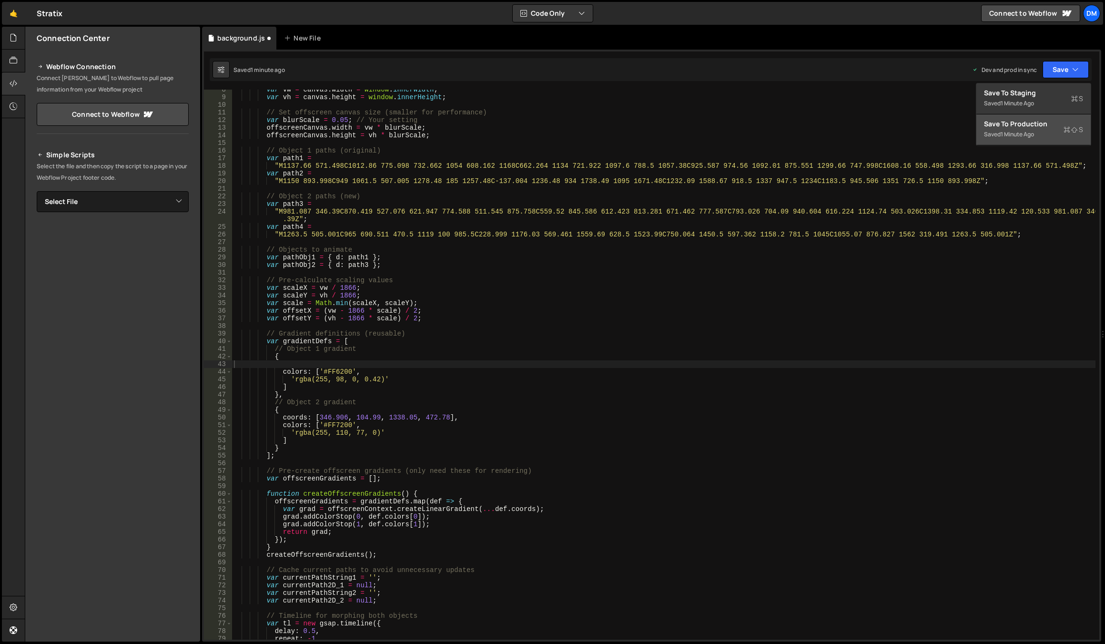
click at [1018, 126] on div "Save to Production S" at bounding box center [1033, 124] width 99 height 10
click at [449, 327] on div "var vw = canvas . width = window . innerWidth ; var vh = canvas . height = wind…" at bounding box center [663, 368] width 863 height 565
click at [402, 357] on div "var vw = canvas . width = window . innerWidth ; var vh = canvas . height = wind…" at bounding box center [663, 368] width 863 height 565
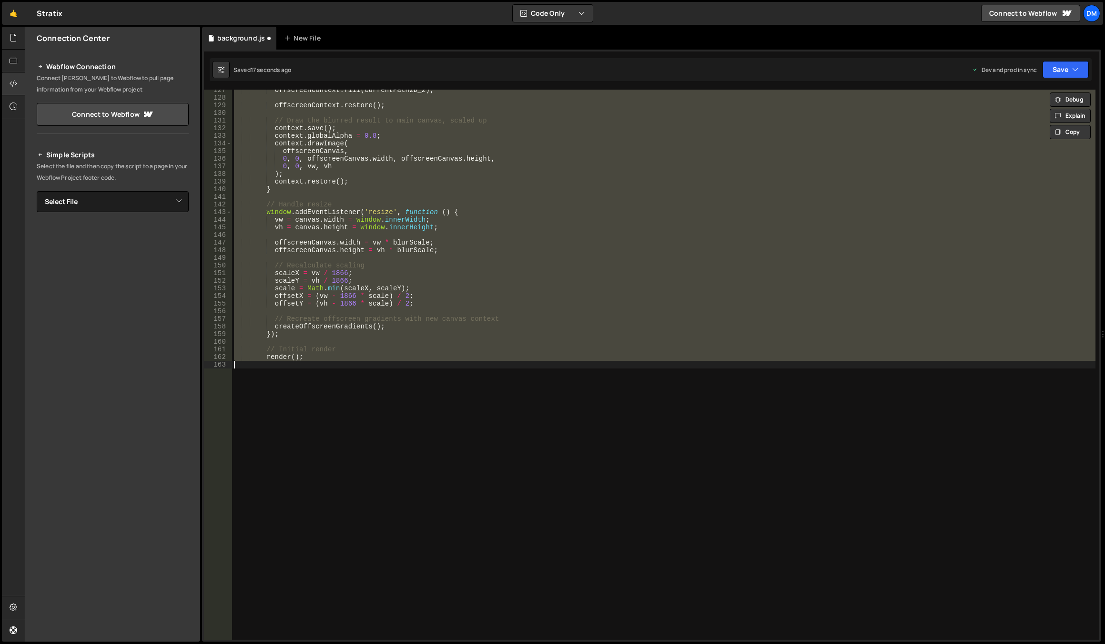
scroll to position [53, 0]
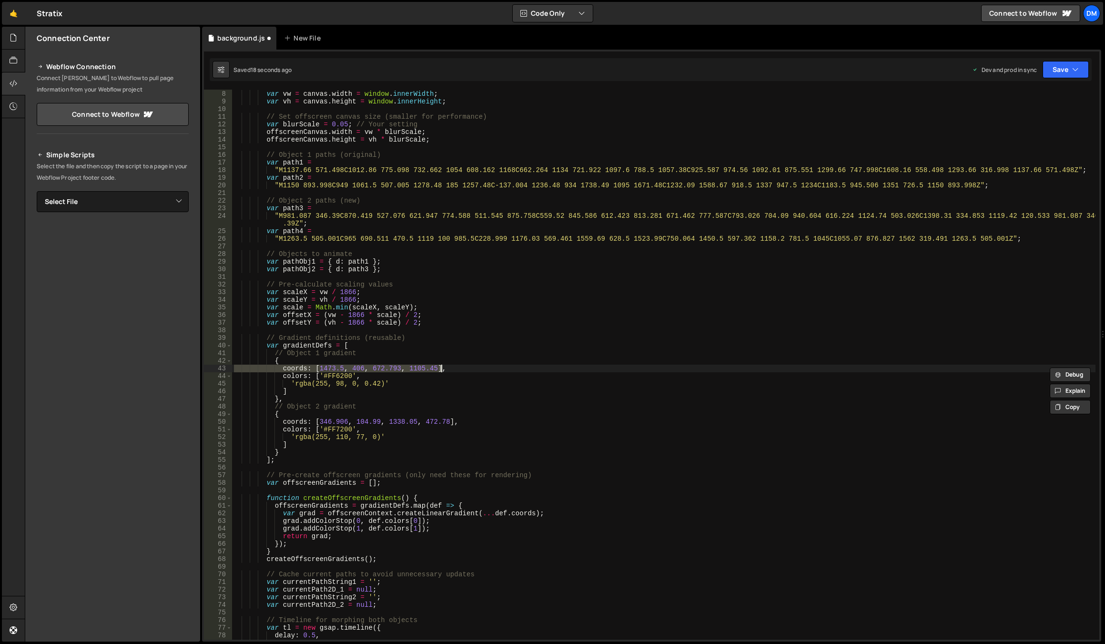
click at [431, 344] on div "var vw = canvas . width = window . innerWidth ; var vh = canvas . height = wind…" at bounding box center [663, 364] width 863 height 565
click at [1054, 77] on button "Save" at bounding box center [1065, 69] width 46 height 17
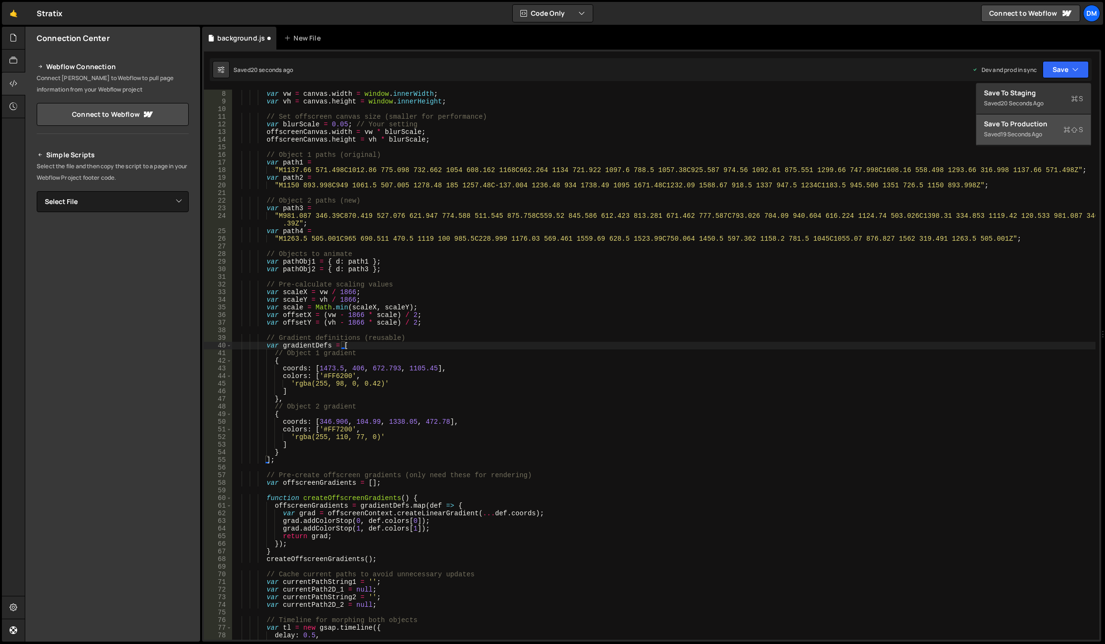
click at [1016, 126] on div "Save to Production S" at bounding box center [1033, 124] width 99 height 10
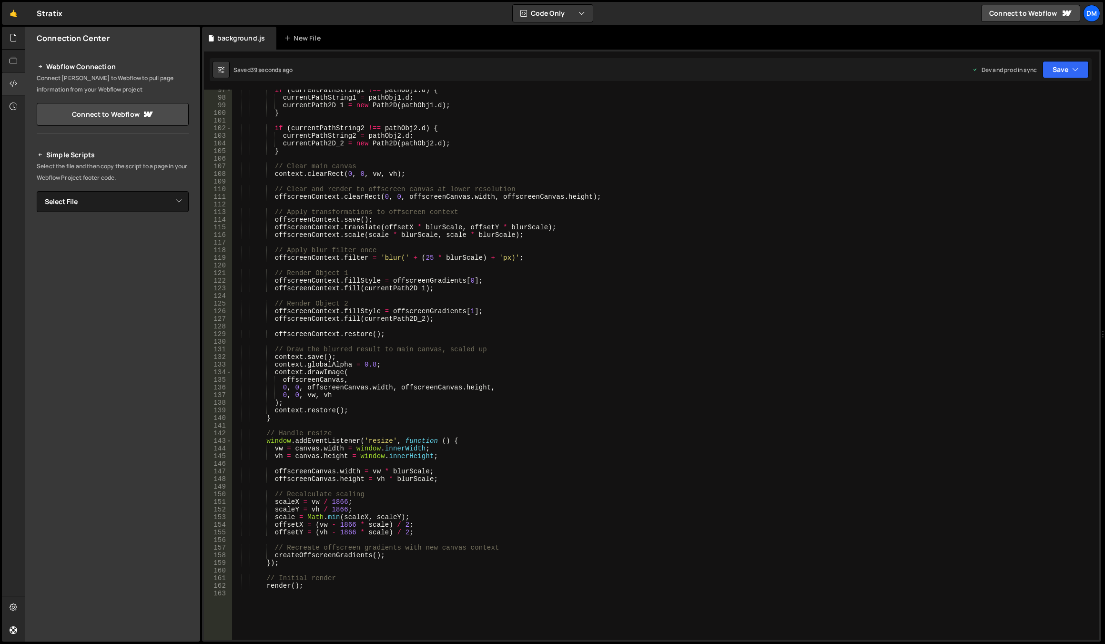
scroll to position [657, 0]
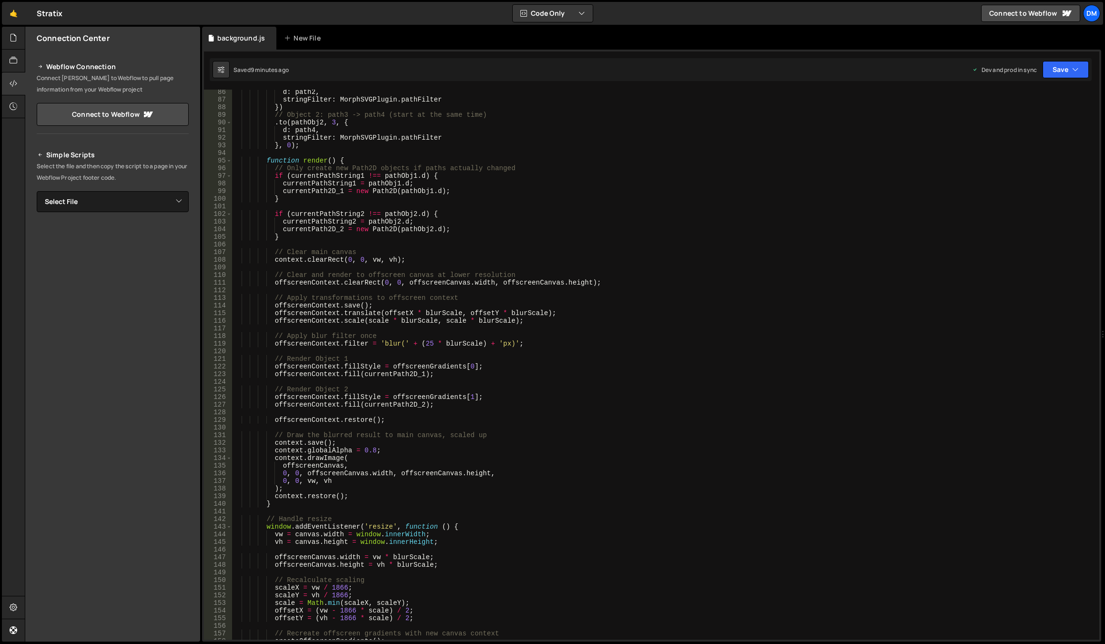
click at [453, 361] on div "d : path2 , stringFilter : MorphSVGPlugin . pathFilter }) // Object 2: path3 ->…" at bounding box center [663, 370] width 863 height 565
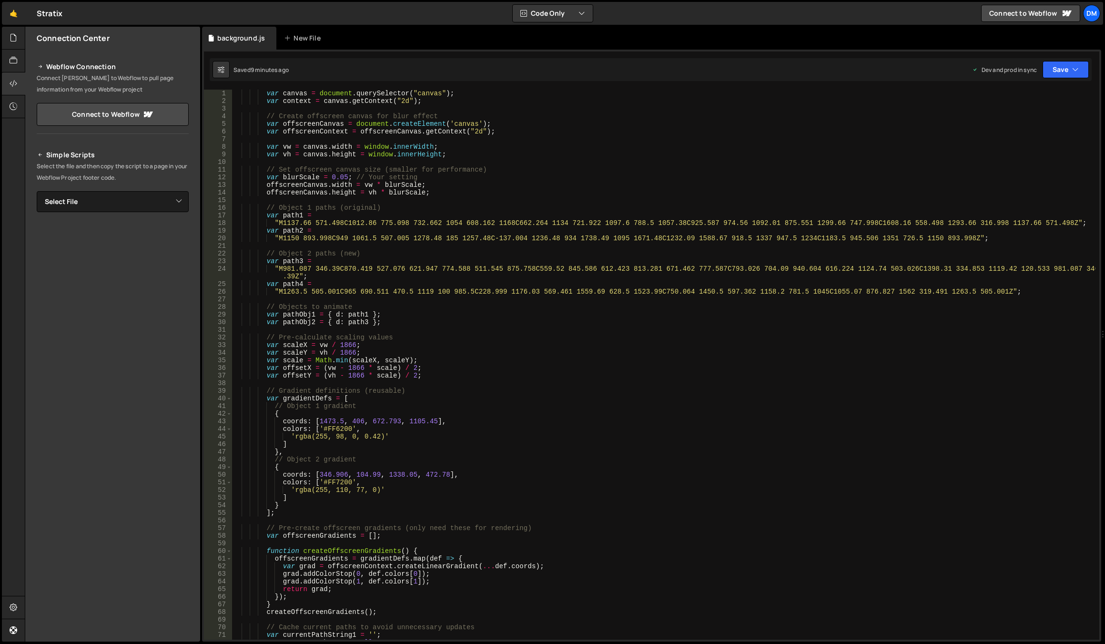
scroll to position [971, 0]
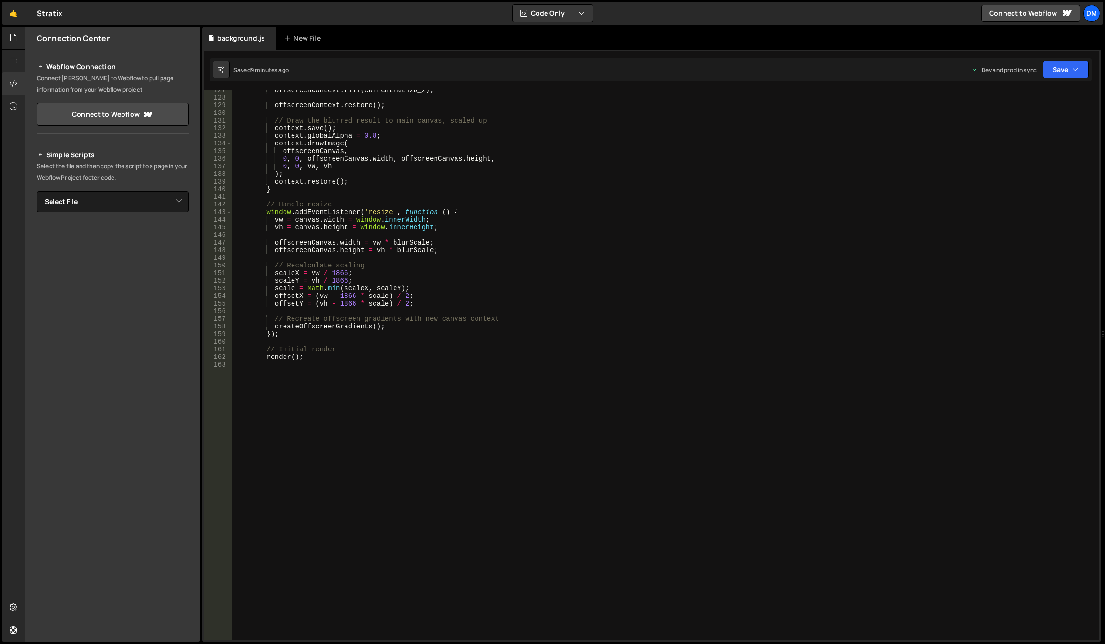
type textarea "render();"
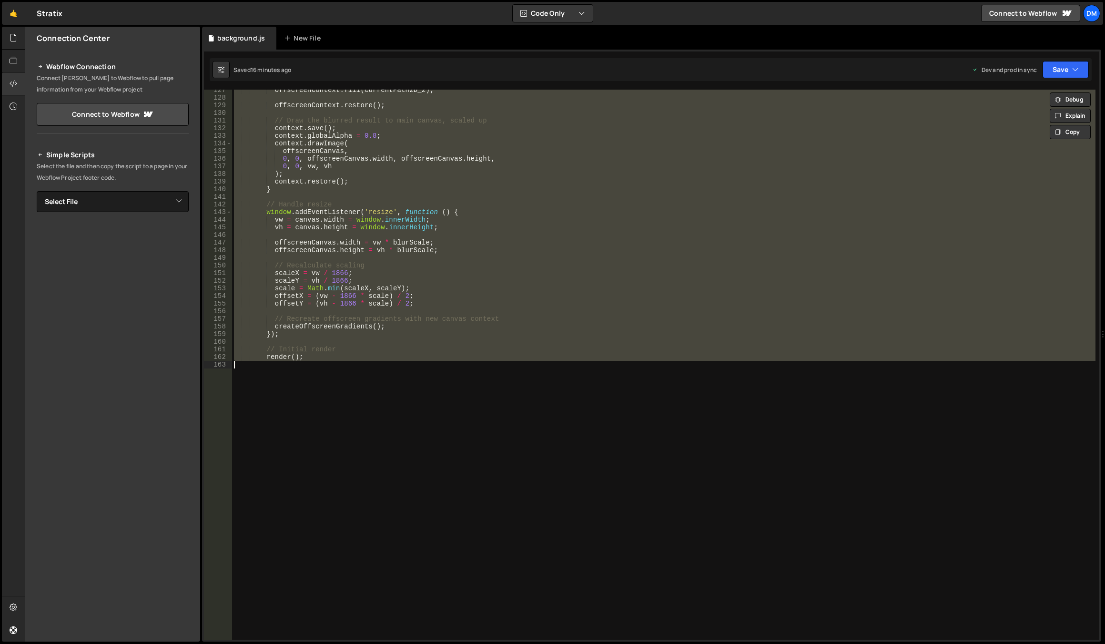
click at [466, 397] on div "offscreenContext . fill ( currentPath2D_2 ) ; offscreenContext . restore ( ) ; …" at bounding box center [663, 365] width 863 height 550
paste textarea
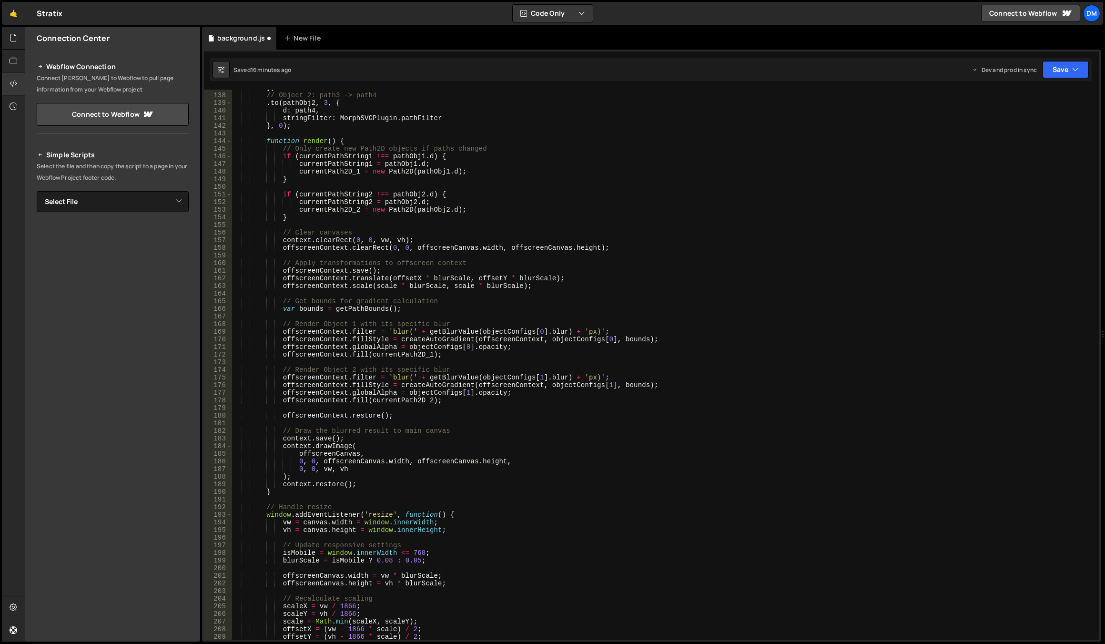
scroll to position [1029, 0]
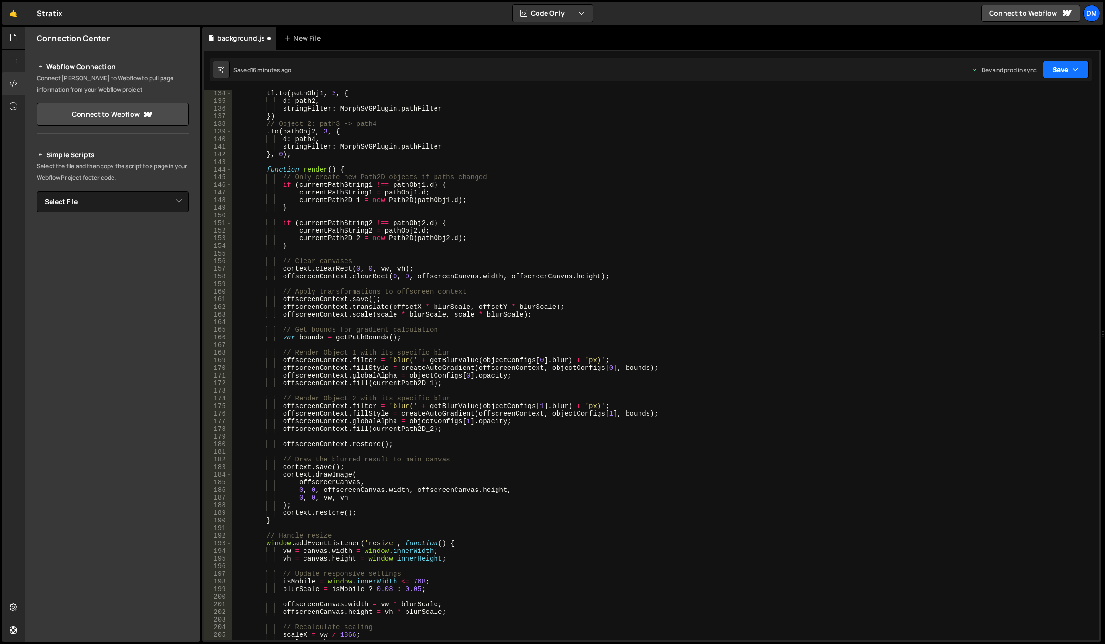
click at [1065, 73] on button "Save" at bounding box center [1065, 69] width 46 height 17
click at [1032, 125] on div "Save to Production S" at bounding box center [1033, 124] width 99 height 10
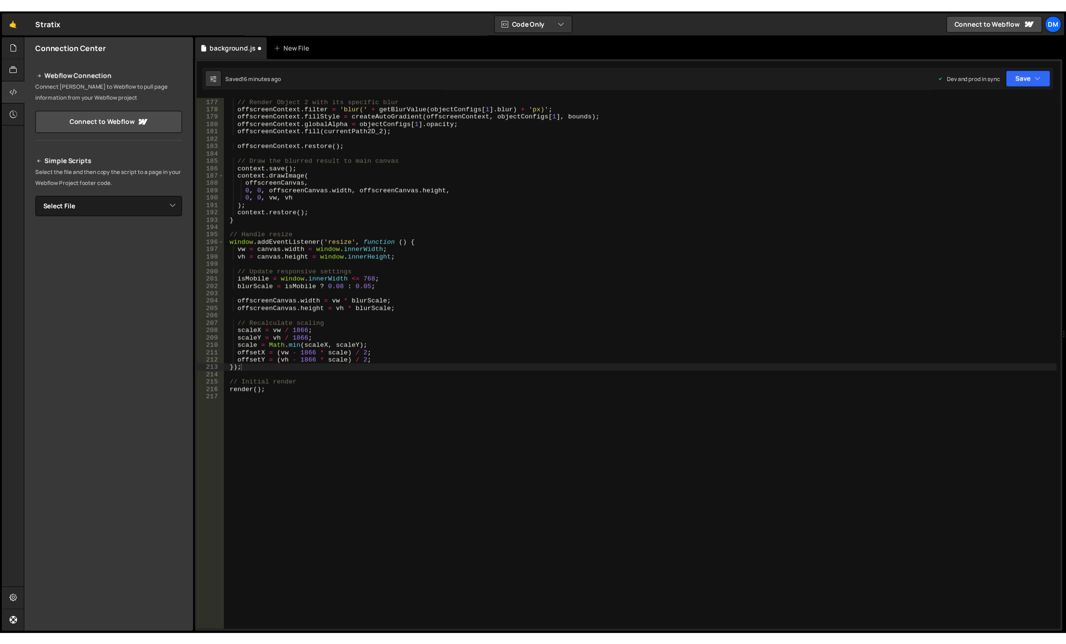
scroll to position [1341, 0]
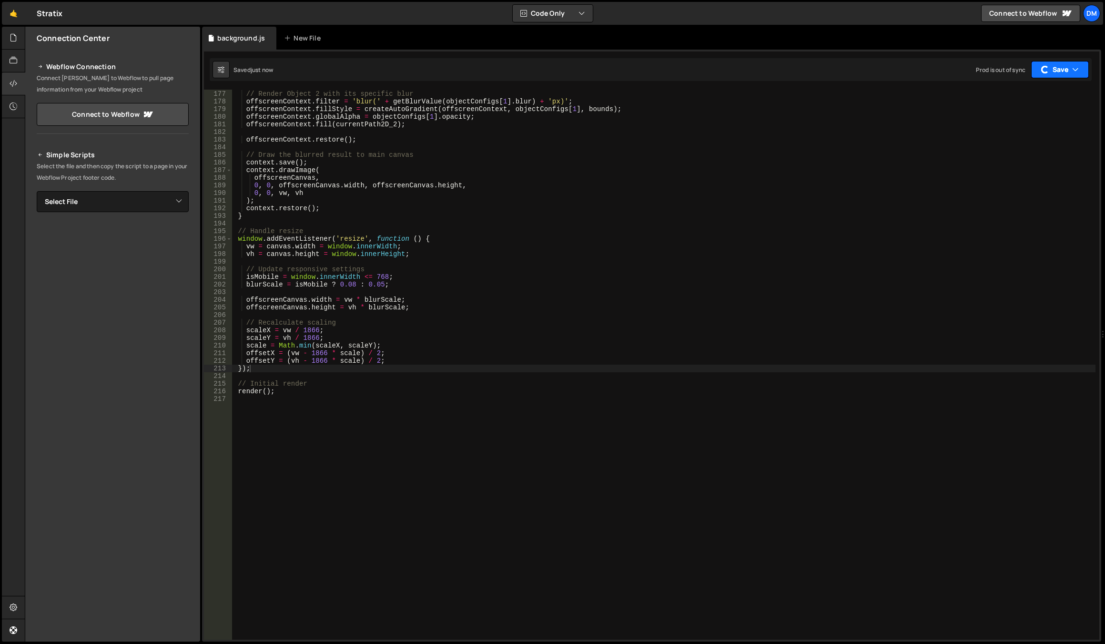
click at [1062, 70] on button "Save" at bounding box center [1060, 69] width 58 height 17
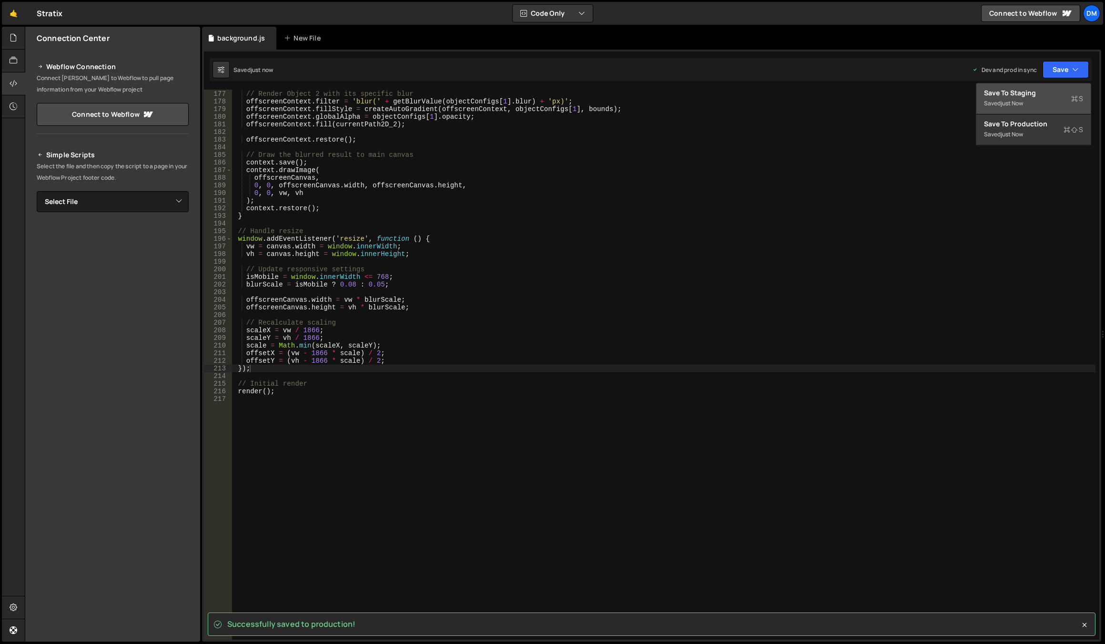
drag, startPoint x: 1031, startPoint y: 95, endPoint x: 551, endPoint y: 324, distance: 531.8
click at [1031, 95] on div "Save to Staging S" at bounding box center [1033, 93] width 99 height 10
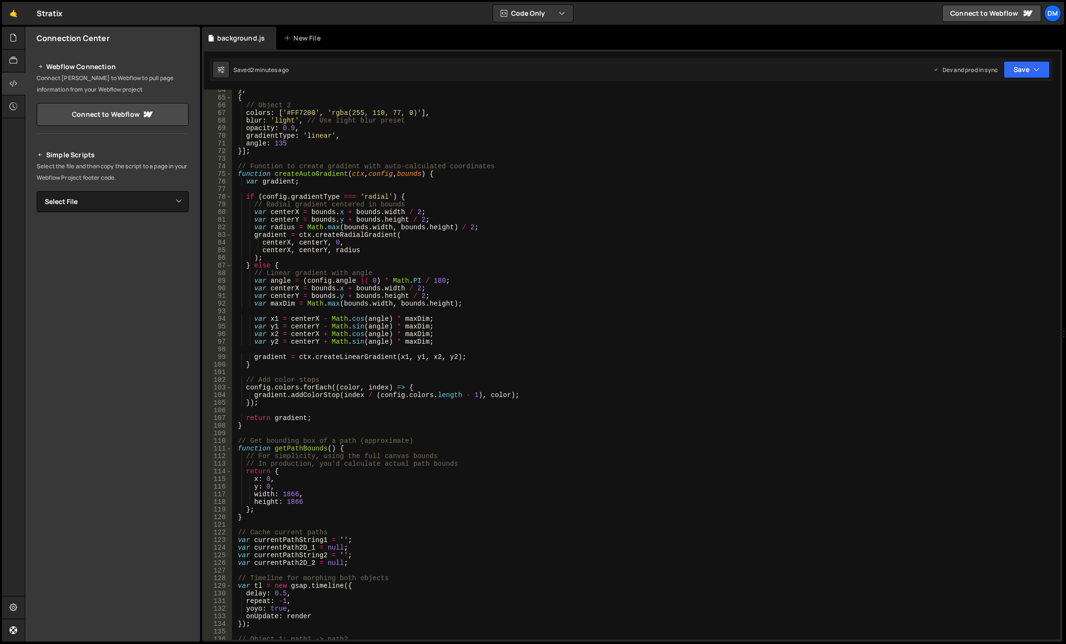
scroll to position [0, 0]
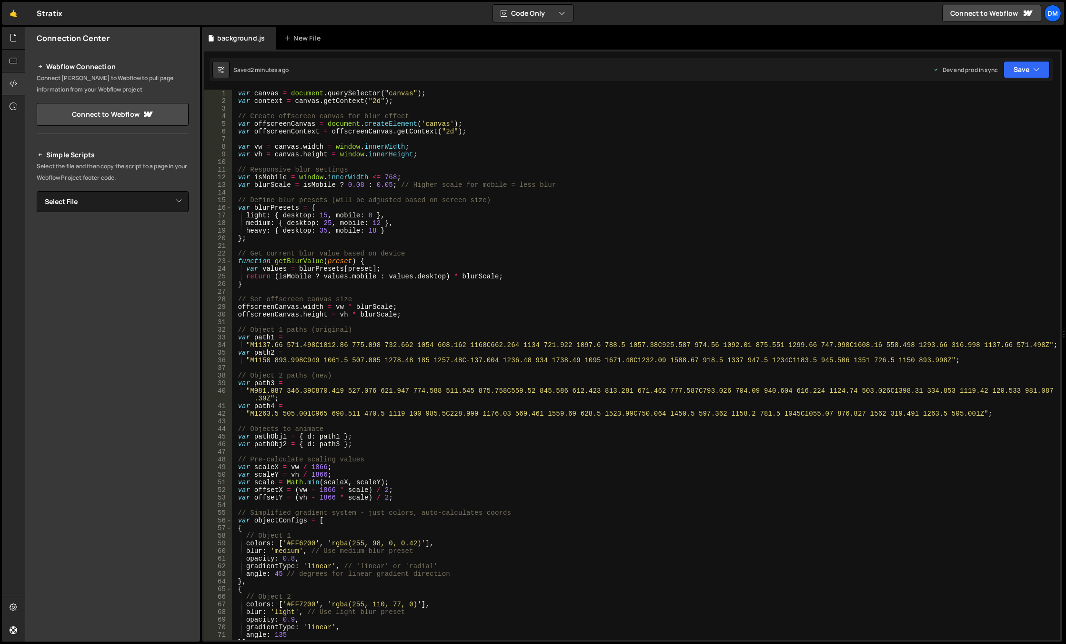
click at [403, 217] on div "var canvas = document . querySelector ( "canvas" ) ; var context = canvas . get…" at bounding box center [644, 372] width 825 height 565
drag, startPoint x: 390, startPoint y: 186, endPoint x: 302, endPoint y: 187, distance: 88.1
click at [302, 187] on div "var canvas = document . querySelector ( "canvas" ) ; var context = canvas . get…" at bounding box center [644, 372] width 825 height 565
click at [553, 144] on div "var canvas = document . querySelector ( "canvas" ) ; var context = canvas . get…" at bounding box center [644, 372] width 825 height 565
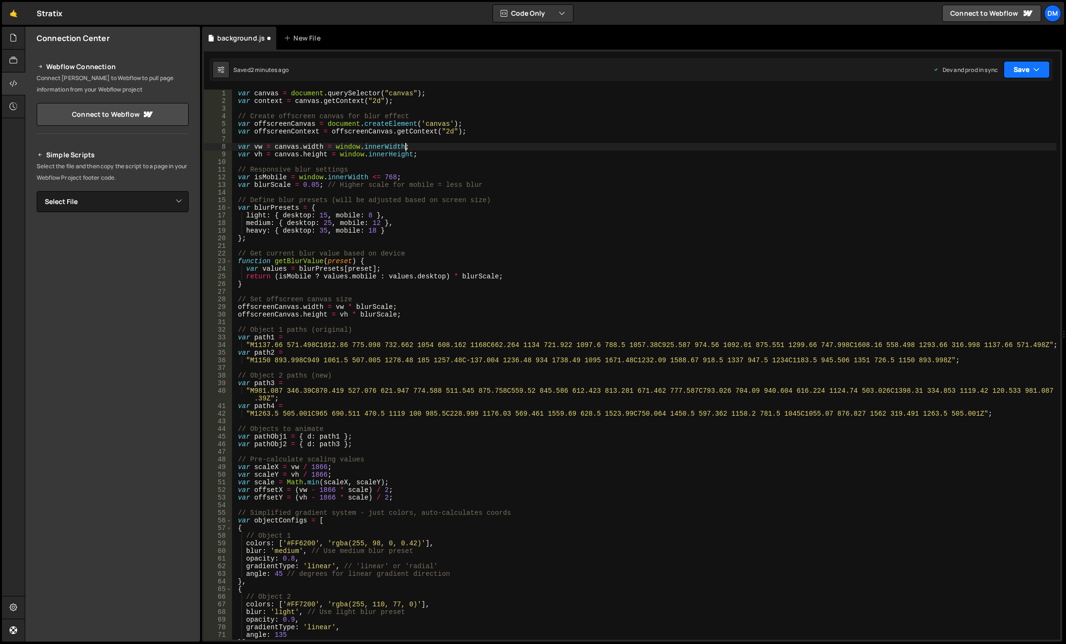
type textarea "var vw = canvas.width = window.innerWidth;"
drag, startPoint x: 1028, startPoint y: 71, endPoint x: 1001, endPoint y: 97, distance: 37.7
click at [1028, 71] on button "Save" at bounding box center [1027, 69] width 46 height 17
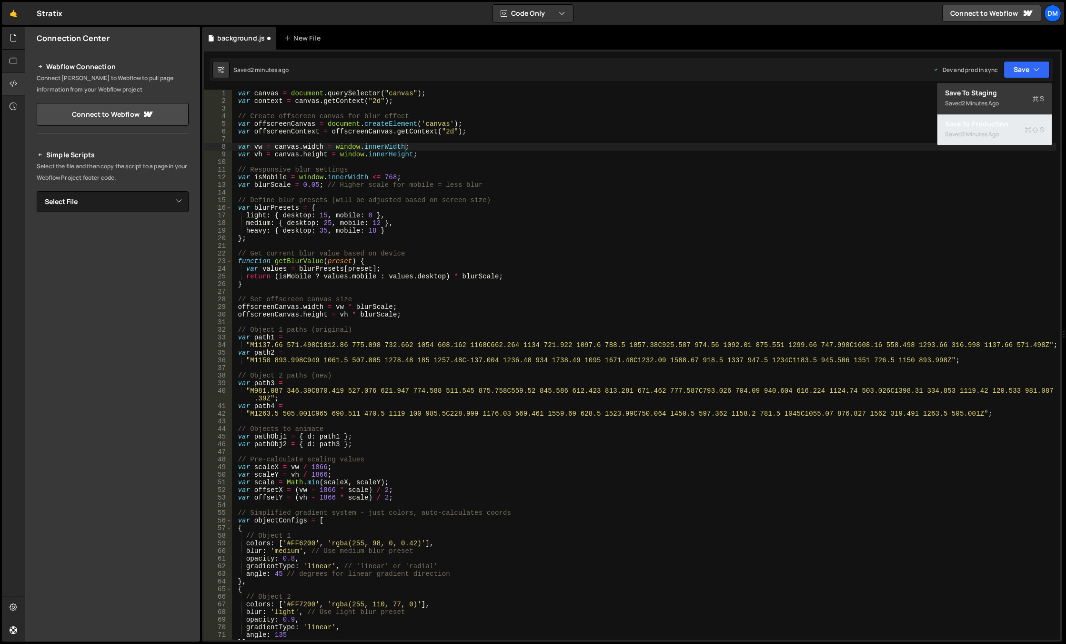
click at [975, 125] on div "Save to Production S" at bounding box center [994, 124] width 99 height 10
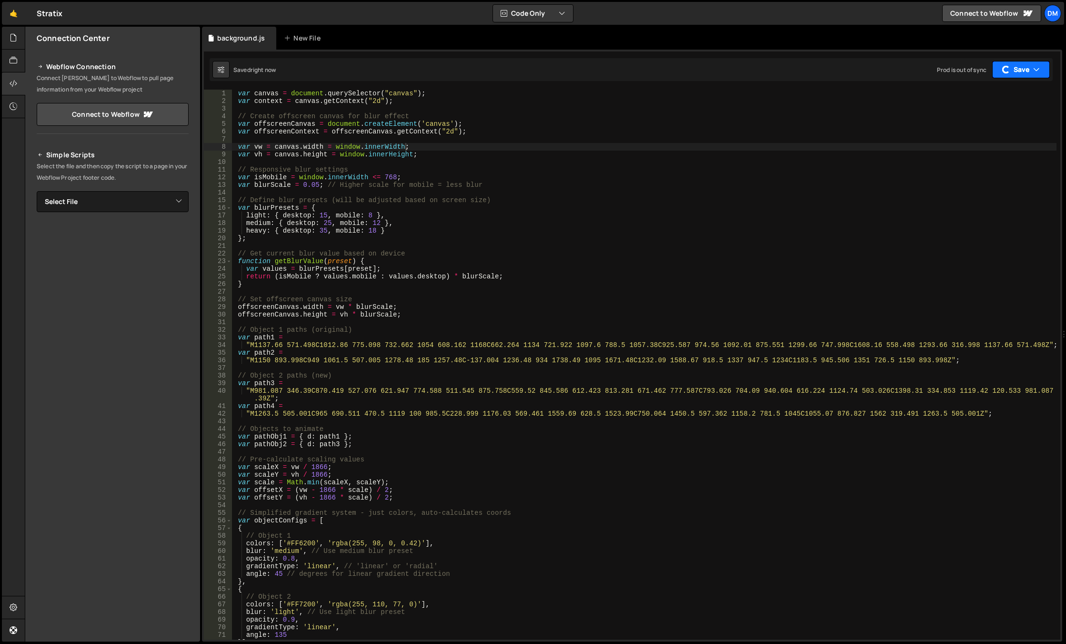
click at [1014, 71] on button "Save" at bounding box center [1021, 69] width 58 height 17
click at [973, 104] on div "just now" at bounding box center [973, 103] width 22 height 8
click at [458, 249] on div "var canvas = document . querySelector ( "canvas" ) ; var context = canvas . get…" at bounding box center [644, 372] width 825 height 565
drag, startPoint x: 311, startPoint y: 185, endPoint x: 319, endPoint y: 185, distance: 8.6
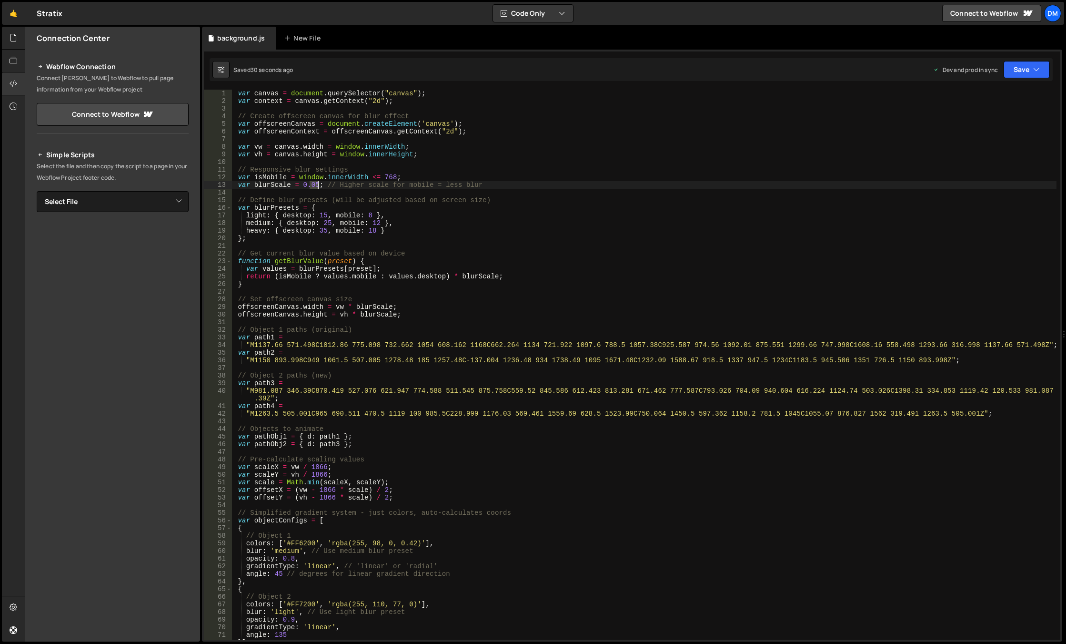
click at [319, 185] on div "var canvas = document . querySelector ( "canvas" ) ; var context = canvas . get…" at bounding box center [644, 372] width 825 height 565
drag, startPoint x: 690, startPoint y: 146, endPoint x: 871, endPoint y: 100, distance: 186.8
click at [690, 146] on div "var canvas = document . querySelector ( "canvas" ) ; var context = canvas . get…" at bounding box center [644, 372] width 825 height 565
click at [1026, 66] on button "Save" at bounding box center [1027, 69] width 46 height 17
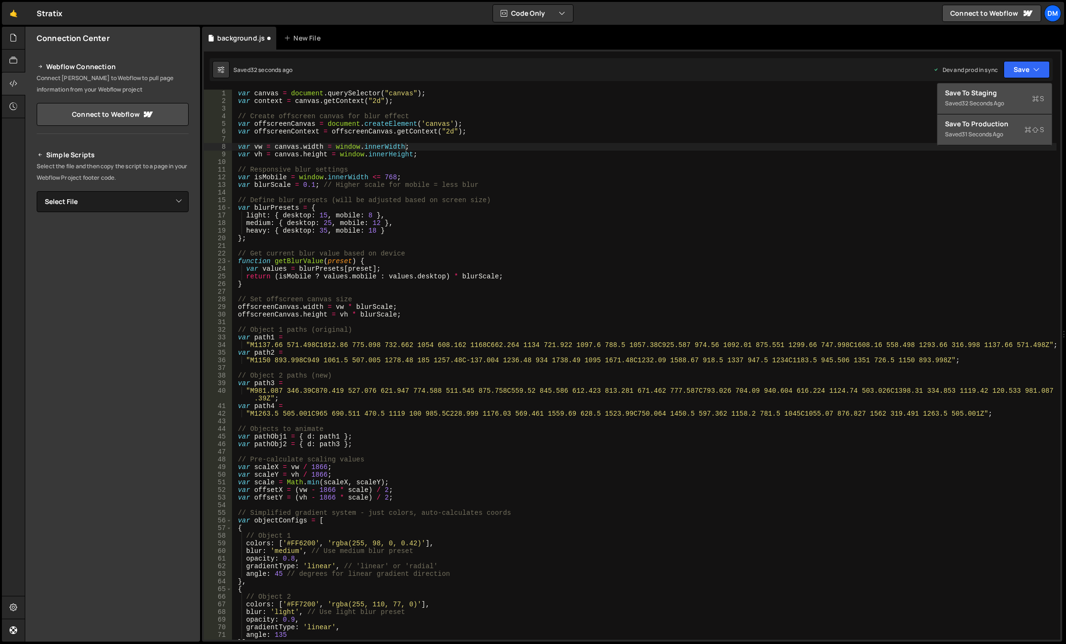
click at [985, 127] on div "Save to Production S" at bounding box center [994, 124] width 99 height 10
click at [1010, 73] on button "Save" at bounding box center [1021, 69] width 58 height 17
click at [982, 110] on button "Save to Staging S Saved just now" at bounding box center [994, 98] width 114 height 31
click at [594, 252] on div "var canvas = document . querySelector ( "canvas" ) ; var context = canvas . get…" at bounding box center [644, 372] width 825 height 565
click at [577, 440] on div "var canvas = document . querySelector ( "canvas" ) ; var context = canvas . get…" at bounding box center [644, 372] width 825 height 565
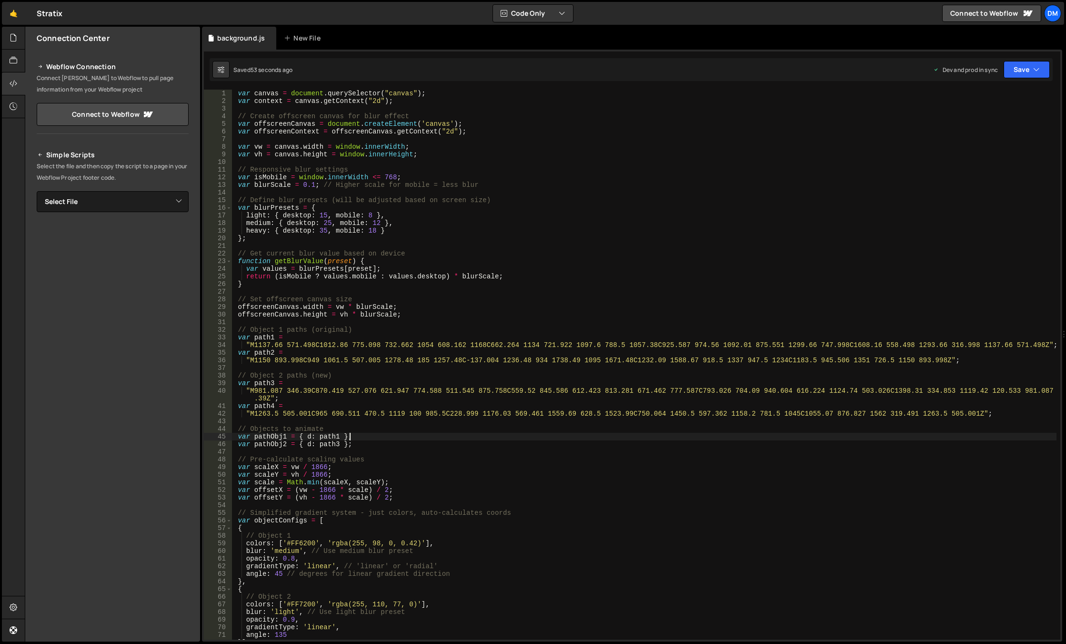
scroll to position [114, 0]
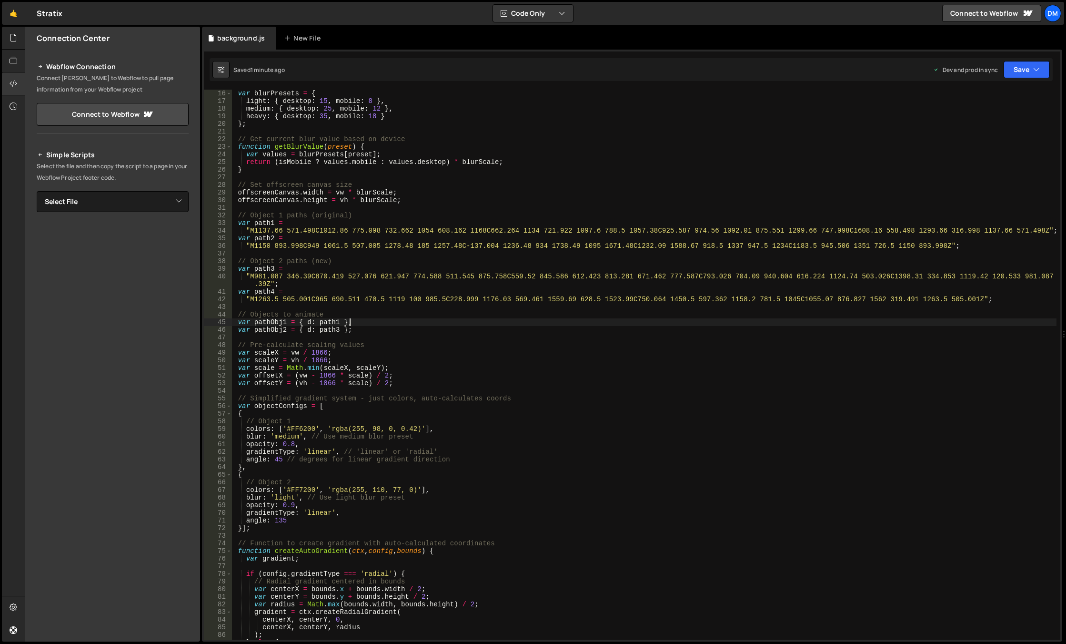
click at [288, 439] on div "var blurPresets = { light : { desktop : 15 , mobile : 8 } , medium : { desktop …" at bounding box center [644, 372] width 825 height 565
click at [563, 426] on div "var blurPresets = { light : { desktop : 15 , mobile : 8 } , medium : { desktop …" at bounding box center [644, 372] width 825 height 565
type textarea "colors: ['#FF6200', 'rgba(255, 98, 0, 0.42)'],"
paste input "medium"
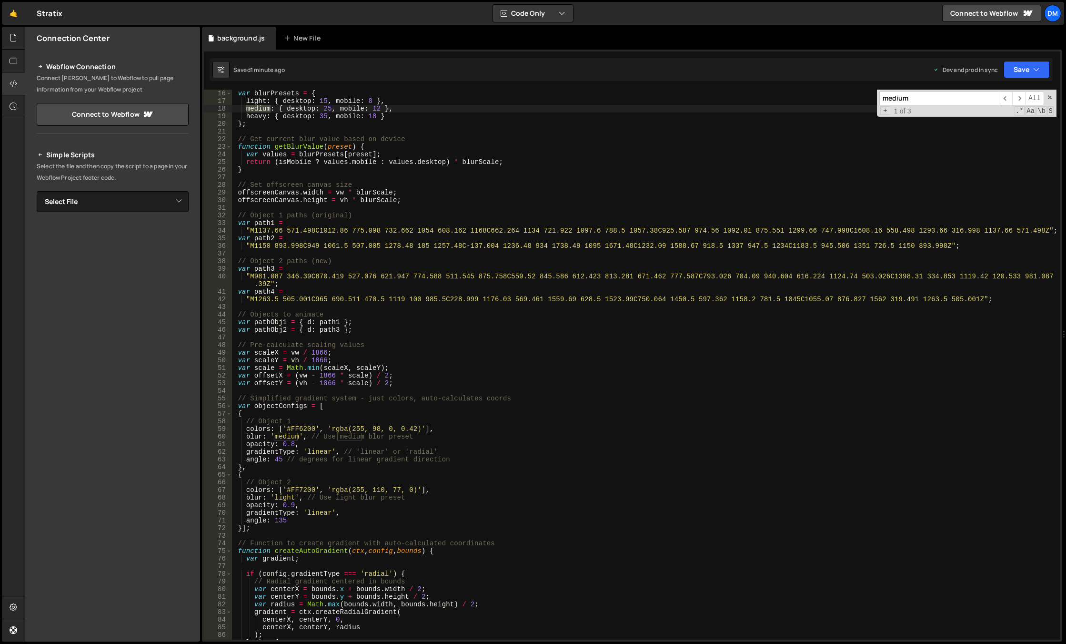
scroll to position [0, 0]
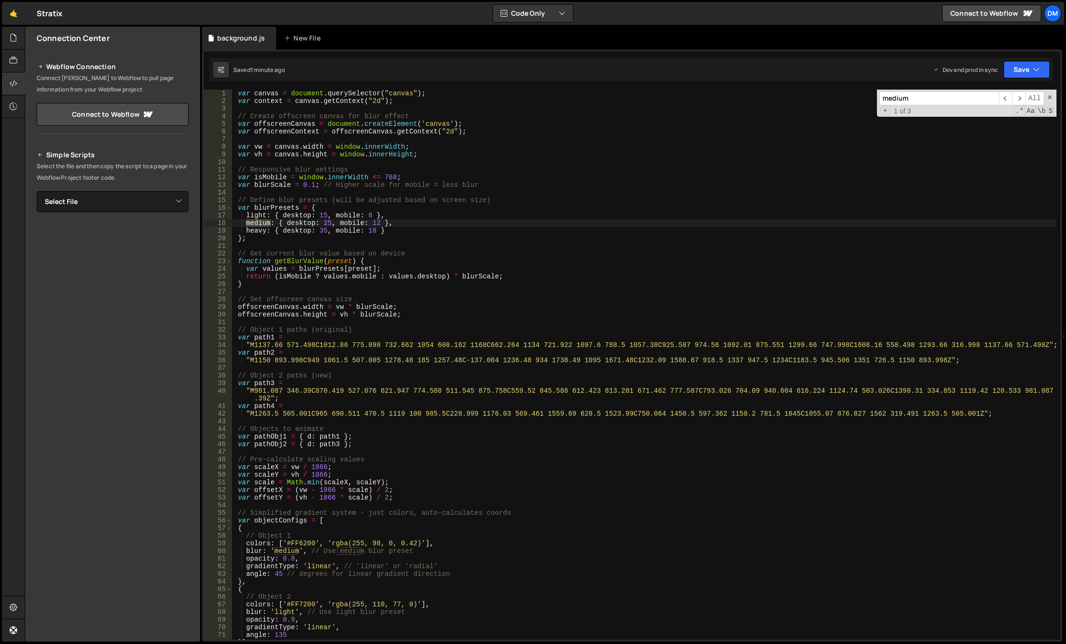
type input "medium"
click at [443, 246] on div "var canvas = document . querySelector ( "canvas" ) ; var context = canvas . get…" at bounding box center [644, 372] width 825 height 565
click at [343, 206] on div "var canvas = document . querySelector ( "canvas" ) ; var context = canvas . get…" at bounding box center [644, 372] width 825 height 565
drag, startPoint x: 321, startPoint y: 222, endPoint x: 328, endPoint y: 222, distance: 7.1
click at [328, 222] on div "var canvas = document . querySelector ( "canvas" ) ; var context = canvas . get…" at bounding box center [644, 372] width 825 height 565
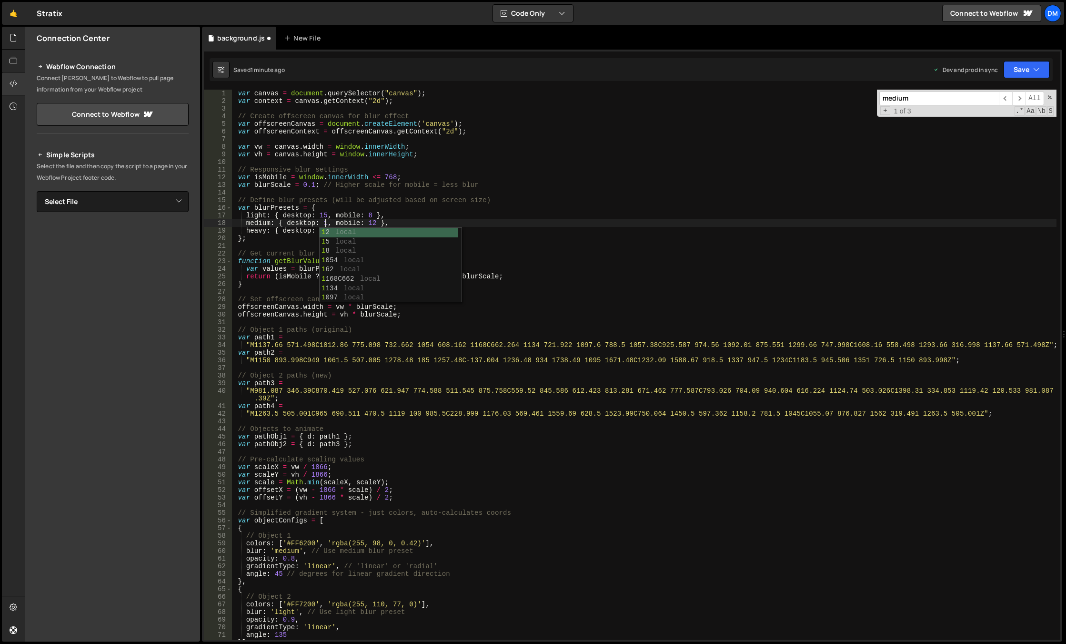
scroll to position [0, 7]
click at [322, 216] on div "var canvas = document . querySelector ( "canvas" ) ; var context = canvas . get…" at bounding box center [644, 372] width 825 height 565
click at [357, 171] on div "var canvas = document . querySelector ( "canvas" ) ; var context = canvas . get…" at bounding box center [644, 372] width 825 height 565
click at [323, 230] on div "var canvas = document . querySelector ( "canvas" ) ; var context = canvas . get…" at bounding box center [644, 372] width 825 height 565
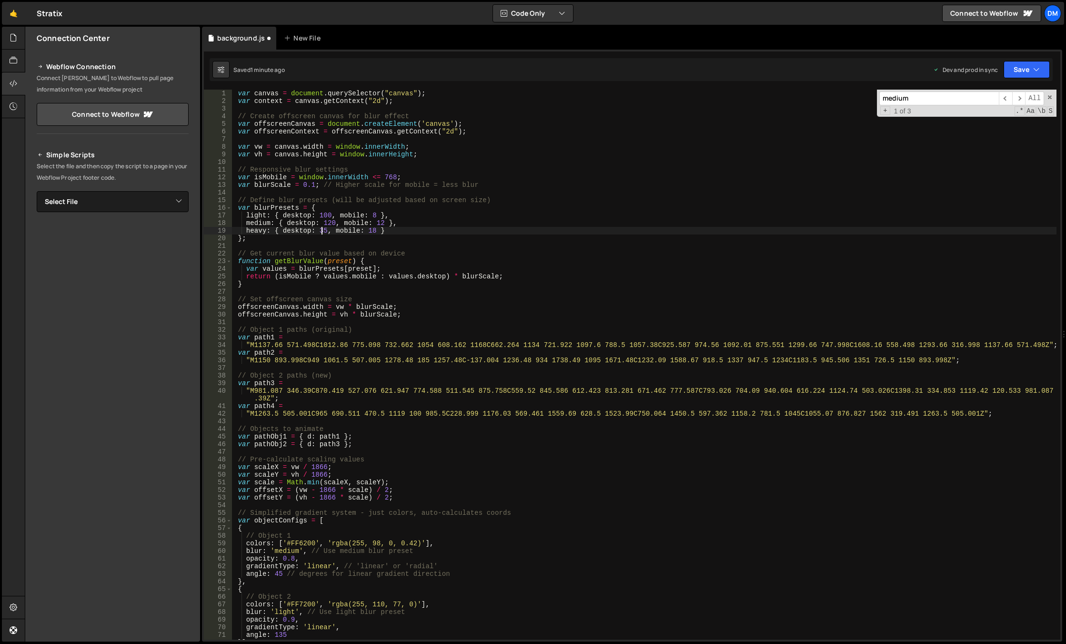
click at [323, 230] on div "var canvas = document . querySelector ( "canvas" ) ; var context = canvas . get…" at bounding box center [644, 372] width 825 height 565
drag, startPoint x: 404, startPoint y: 181, endPoint x: 395, endPoint y: 198, distance: 19.0
click at [404, 181] on div "var canvas = document . querySelector ( "canvas" ) ; var context = canvas . get…" at bounding box center [644, 372] width 825 height 565
drag, startPoint x: 373, startPoint y: 222, endPoint x: 382, endPoint y: 222, distance: 8.1
click at [382, 222] on div "var canvas = document . querySelector ( "canvas" ) ; var context = canvas . get…" at bounding box center [644, 372] width 825 height 565
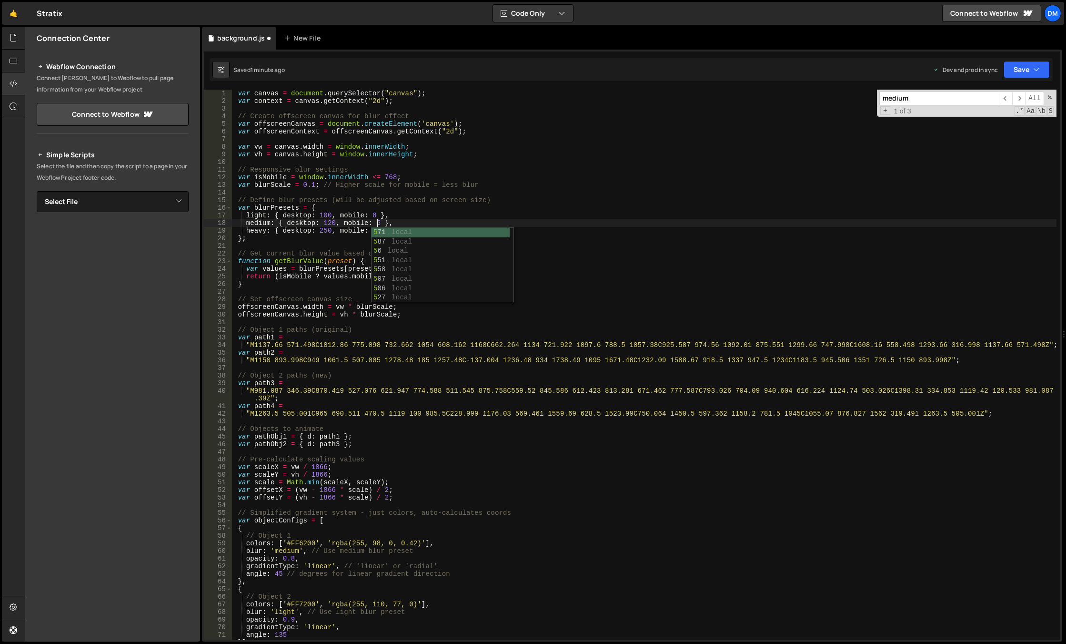
scroll to position [0, 10]
click at [372, 198] on div "var canvas = document . querySelector ( "canvas" ) ; var context = canvas . get…" at bounding box center [644, 372] width 825 height 565
click at [373, 215] on div "var canvas = document . querySelector ( "canvas" ) ; var context = canvas . get…" at bounding box center [644, 372] width 825 height 565
drag, startPoint x: 392, startPoint y: 177, endPoint x: 379, endPoint y: 208, distance: 33.5
click at [392, 177] on div "var canvas = document . querySelector ( "canvas" ) ; var context = canvas . get…" at bounding box center [644, 372] width 825 height 565
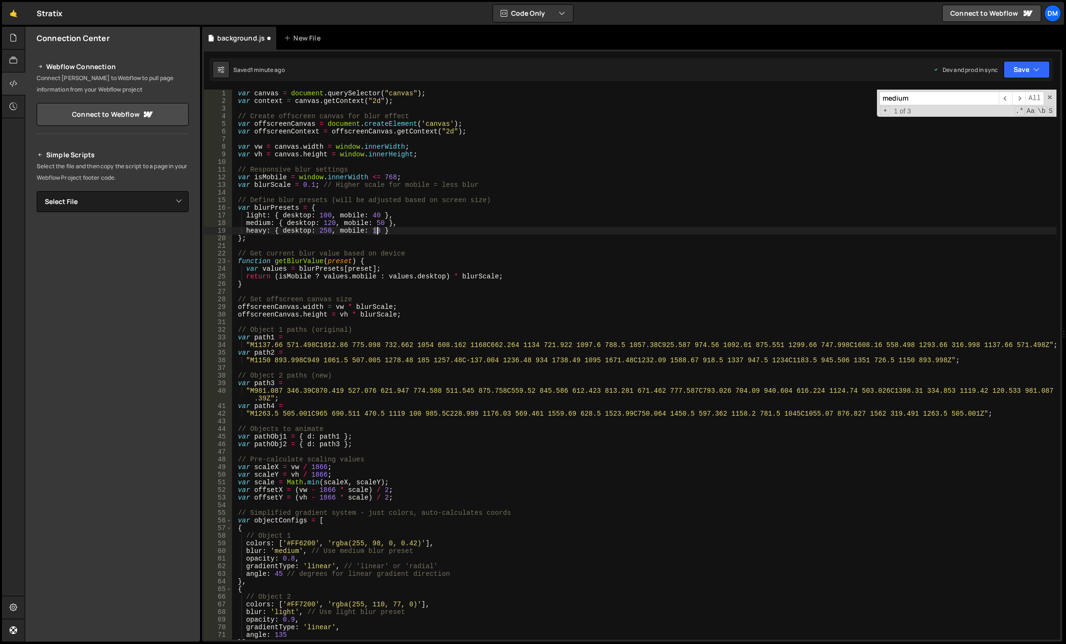
click at [376, 231] on div "var canvas = document . querySelector ( "canvas" ) ; var context = canvas . get…" at bounding box center [644, 372] width 825 height 565
click at [521, 146] on div "var canvas = document . querySelector ( "canvas" ) ; var context = canvas . get…" at bounding box center [644, 372] width 825 height 565
click at [1015, 69] on button "Save" at bounding box center [1027, 69] width 46 height 17
click at [978, 125] on div "Save to Production S" at bounding box center [994, 124] width 99 height 10
click at [1013, 69] on button "Save" at bounding box center [1021, 69] width 58 height 17
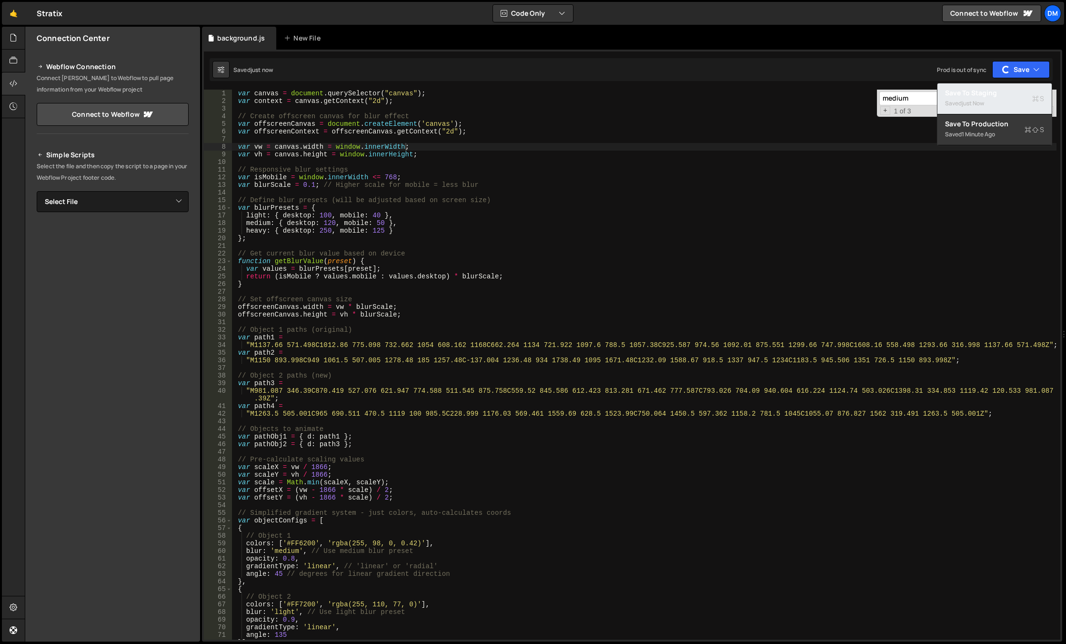
click at [1009, 101] on div "Saved just now" at bounding box center [994, 103] width 99 height 11
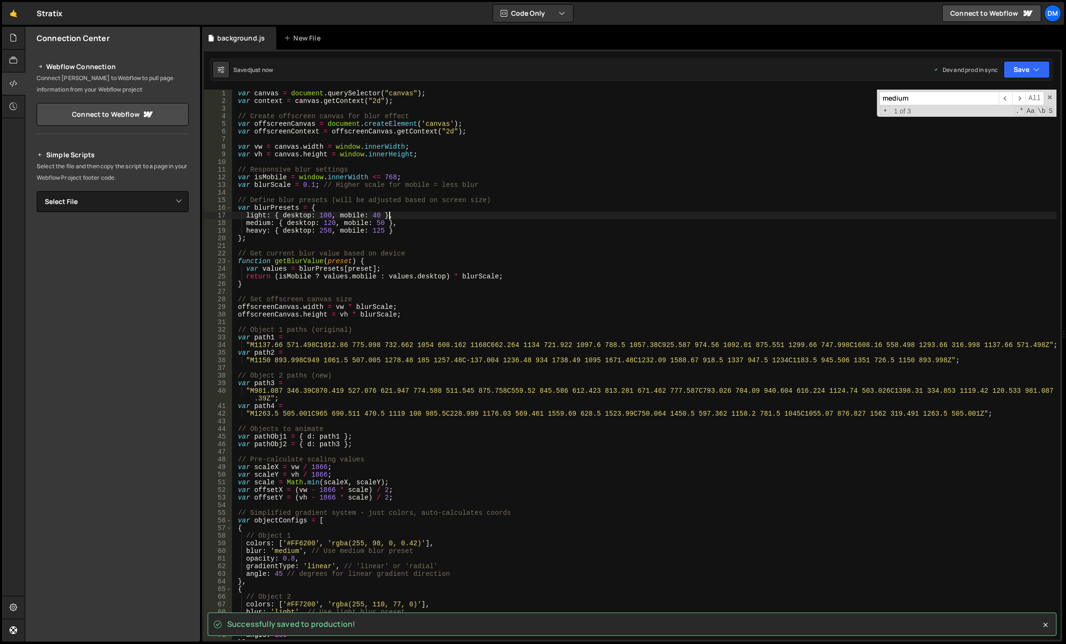
drag, startPoint x: 847, startPoint y: 216, endPoint x: 842, endPoint y: 218, distance: 5.8
click at [847, 216] on div "var canvas = document . querySelector ( "canvas" ) ; var context = canvas . get…" at bounding box center [644, 372] width 825 height 565
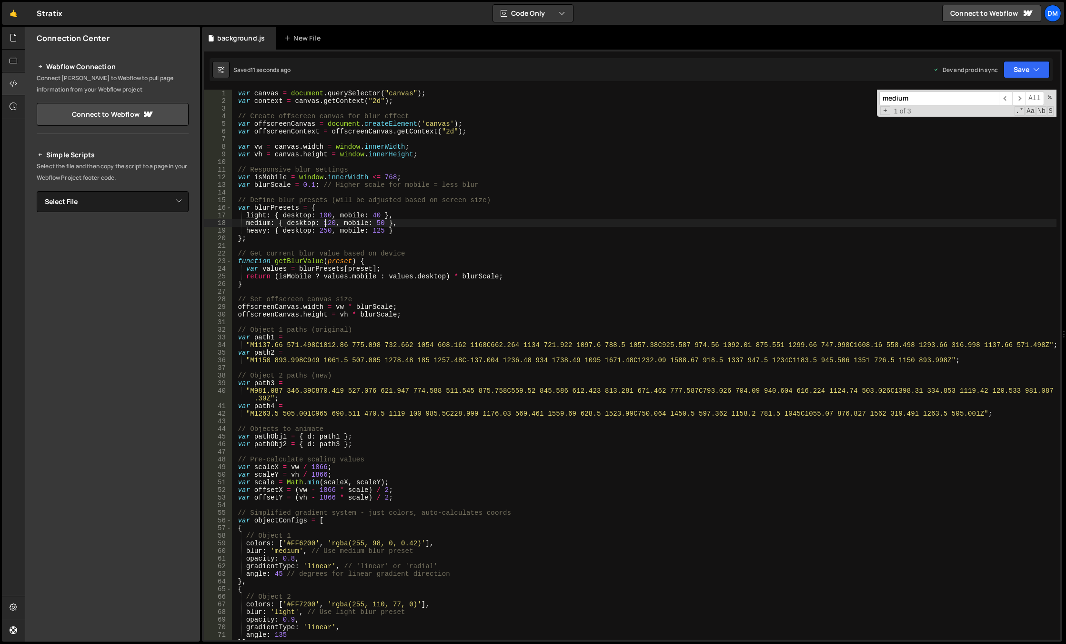
click at [325, 221] on div "var canvas = document . querySelector ( "canvas" ) ; var context = canvas . get…" at bounding box center [644, 372] width 825 height 565
click at [325, 217] on div "var canvas = document . querySelector ( "canvas" ) ; var context = canvas . get…" at bounding box center [644, 372] width 825 height 565
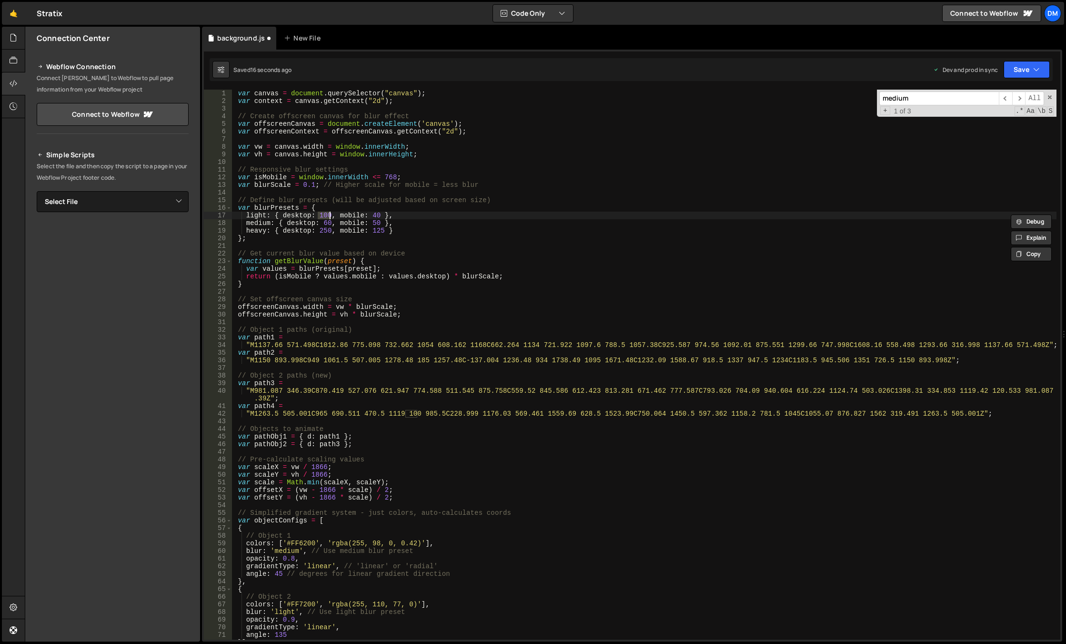
type textarea "light: { desktop: 50, mobile: 40 },"
click at [341, 191] on div "var canvas = document . querySelector ( "canvas" ) ; var context = canvas . get…" at bounding box center [644, 372] width 825 height 565
click at [325, 231] on div "var canvas = document . querySelector ( "canvas" ) ; var context = canvas . get…" at bounding box center [644, 372] width 825 height 565
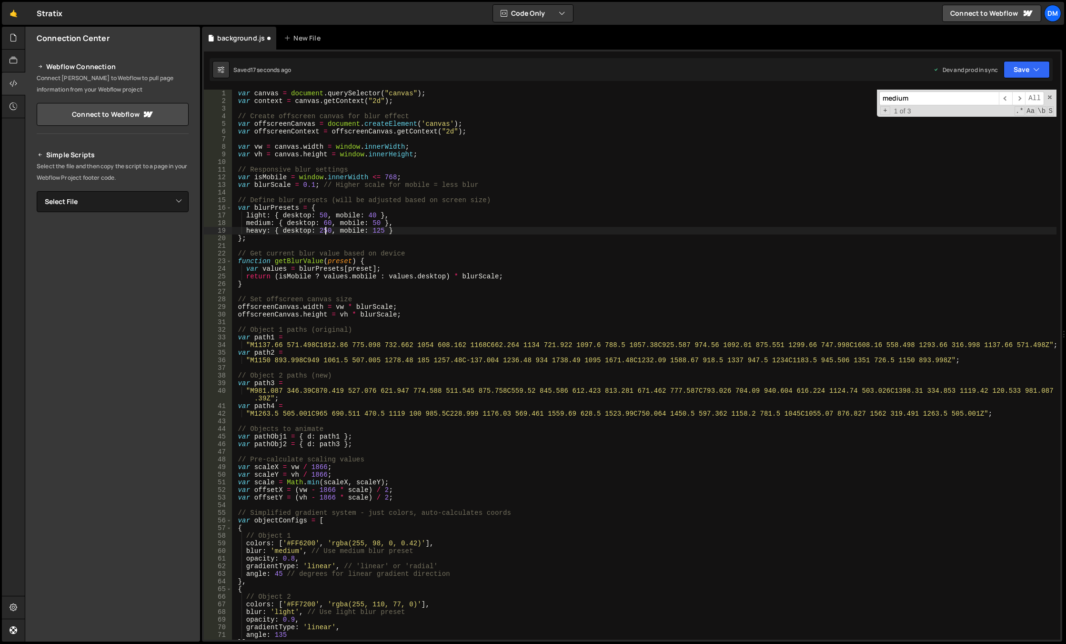
click at [325, 231] on div "var canvas = document . querySelector ( "canvas" ) ; var context = canvas . get…" at bounding box center [644, 372] width 825 height 565
click at [369, 216] on div "var canvas = document . querySelector ( "canvas" ) ; var context = canvas . get…" at bounding box center [644, 372] width 825 height 565
click at [382, 173] on div "var canvas = document . querySelector ( "canvas" ) ; var context = canvas . get…" at bounding box center [644, 372] width 825 height 565
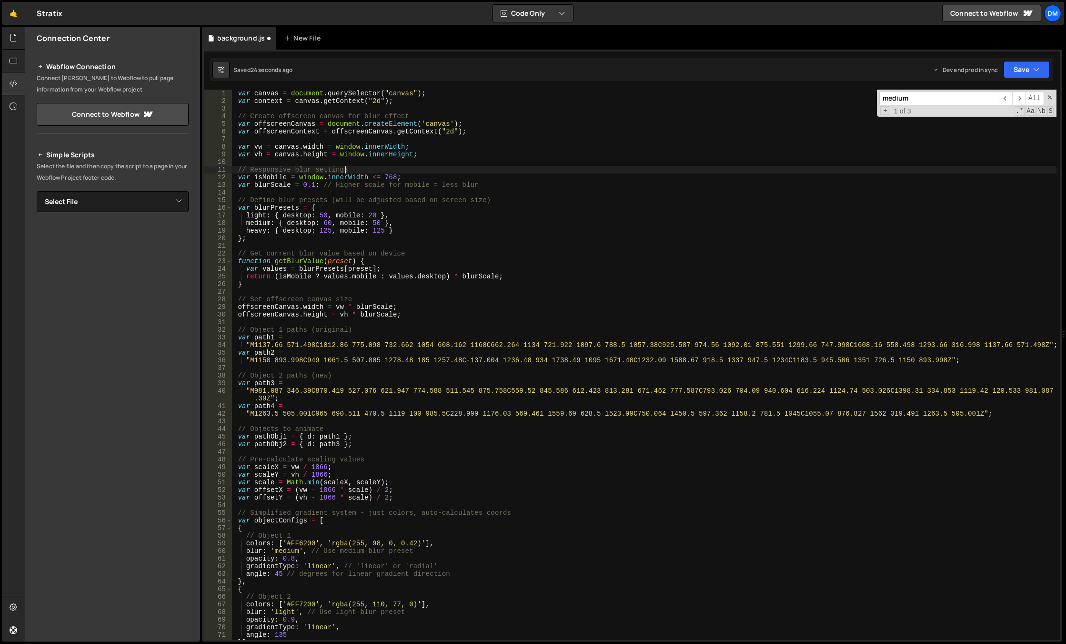
scroll to position [0, 7]
click at [371, 221] on div "var canvas = document . querySelector ( "canvas" ) ; var context = canvas . get…" at bounding box center [644, 372] width 825 height 565
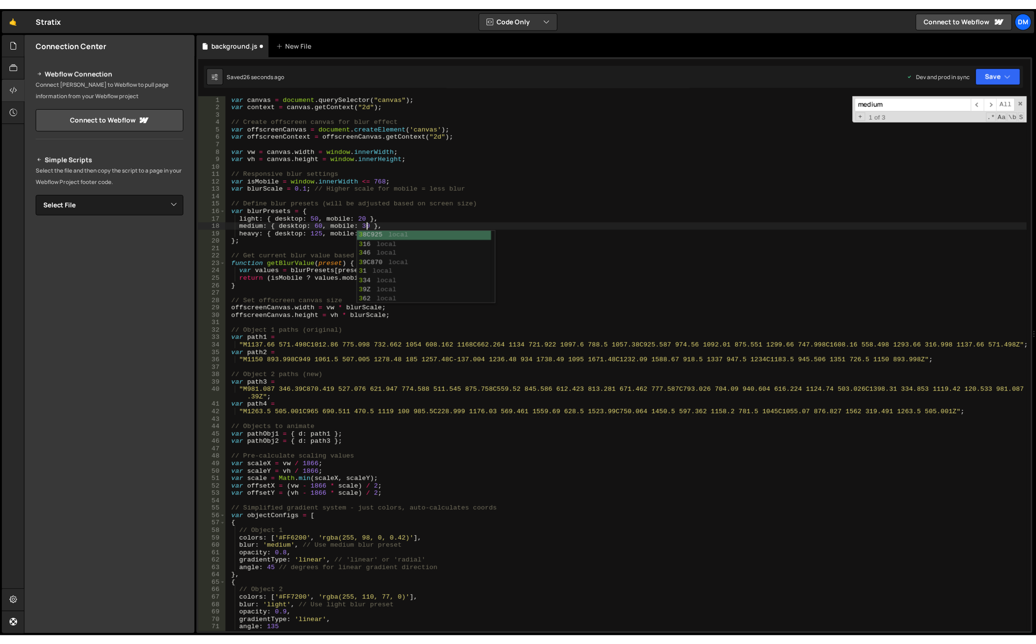
scroll to position [0, 10]
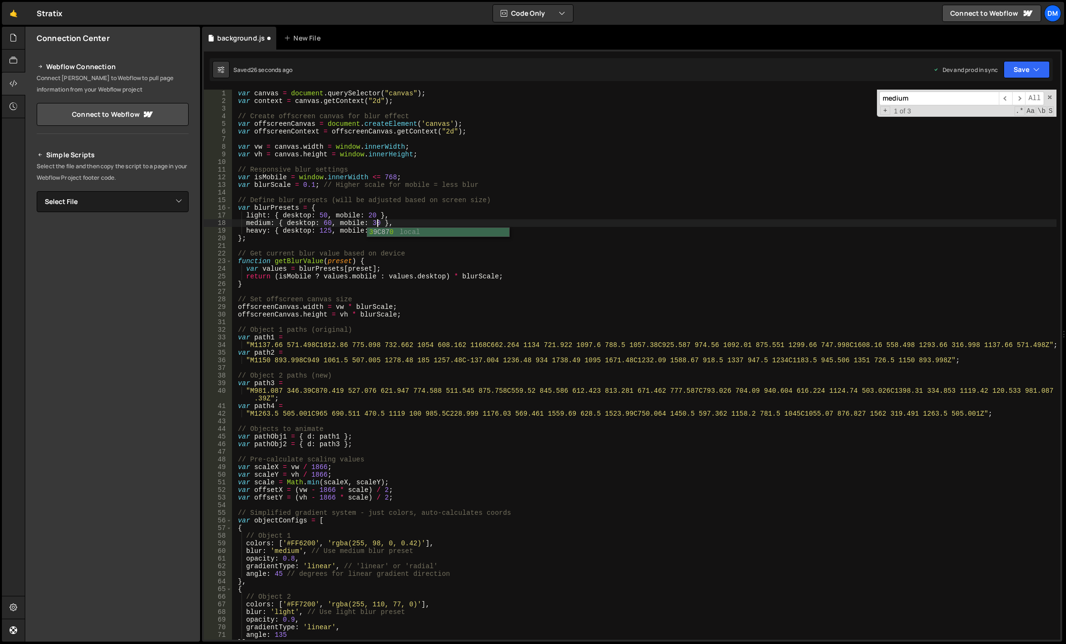
click at [405, 197] on div "var canvas = document . querySelector ( "canvas" ) ; var context = canvas . get…" at bounding box center [644, 372] width 825 height 565
click at [370, 232] on div "var canvas = document . querySelector ( "canvas" ) ; var context = canvas . get…" at bounding box center [644, 372] width 825 height 565
click at [374, 231] on div "var canvas = document . querySelector ( "canvas" ) ; var context = canvas . get…" at bounding box center [644, 372] width 825 height 565
click at [1023, 67] on button "Save" at bounding box center [1027, 69] width 46 height 17
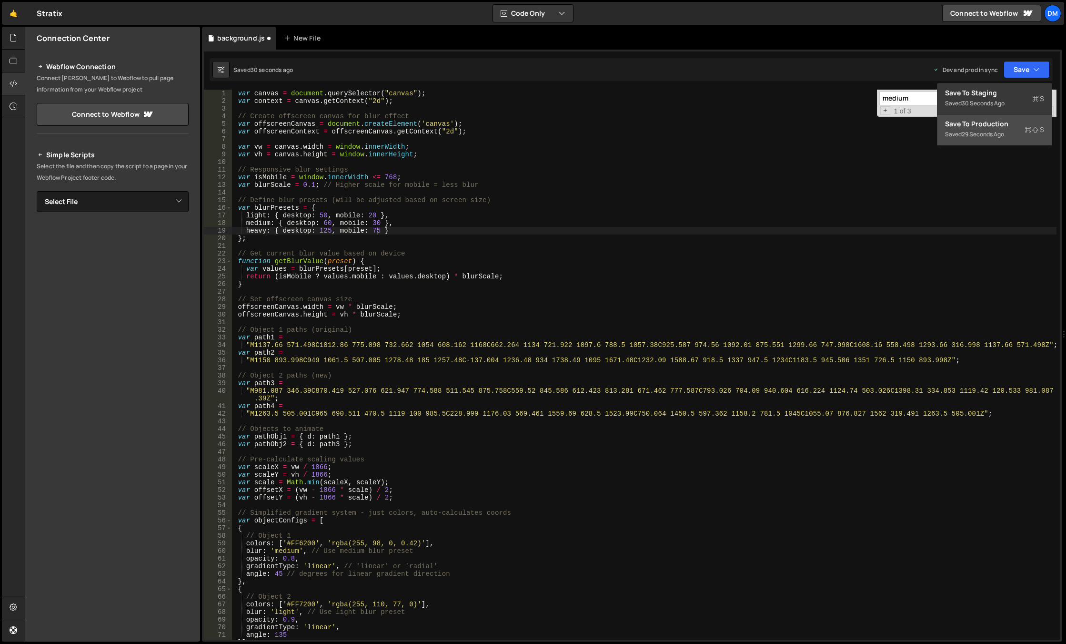
click at [981, 130] on div "29 seconds ago" at bounding box center [983, 134] width 42 height 8
click at [1007, 70] on div "button" at bounding box center [1006, 70] width 8 height 8
click at [983, 104] on div "just now" at bounding box center [973, 103] width 22 height 8
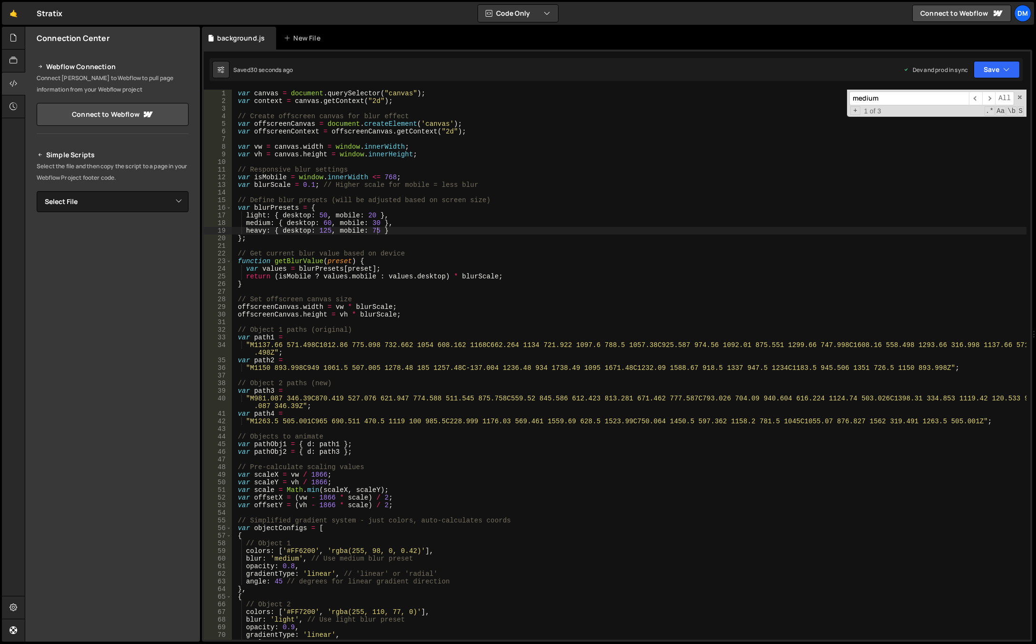
click at [402, 214] on div "var canvas = document . querySelector ( "canvas" ) ; var context = canvas . get…" at bounding box center [629, 372] width 795 height 565
click at [326, 219] on div "var canvas = document . querySelector ( "canvas" ) ; var context = canvas . get…" at bounding box center [629, 372] width 795 height 565
click at [336, 210] on div "var canvas = document . querySelector ( "canvas" ) ; var context = canvas . get…" at bounding box center [629, 372] width 795 height 565
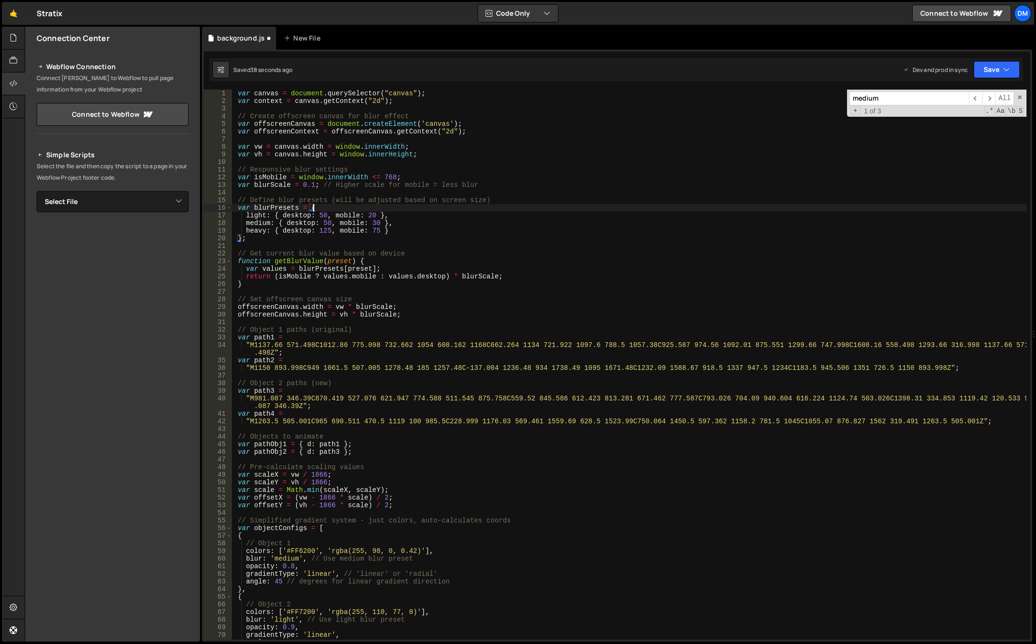
click at [322, 217] on div "var canvas = document . querySelector ( "canvas" ) ; var context = canvas . get…" at bounding box center [629, 372] width 795 height 565
click at [374, 182] on div "var canvas = document . querySelector ( "canvas" ) ; var context = canvas . get…" at bounding box center [629, 372] width 795 height 565
drag, startPoint x: 325, startPoint y: 229, endPoint x: 328, endPoint y: 263, distance: 34.4
click at [325, 229] on div "var canvas = document . querySelector ( "canvas" ) ; var context = canvas . get…" at bounding box center [629, 372] width 795 height 565
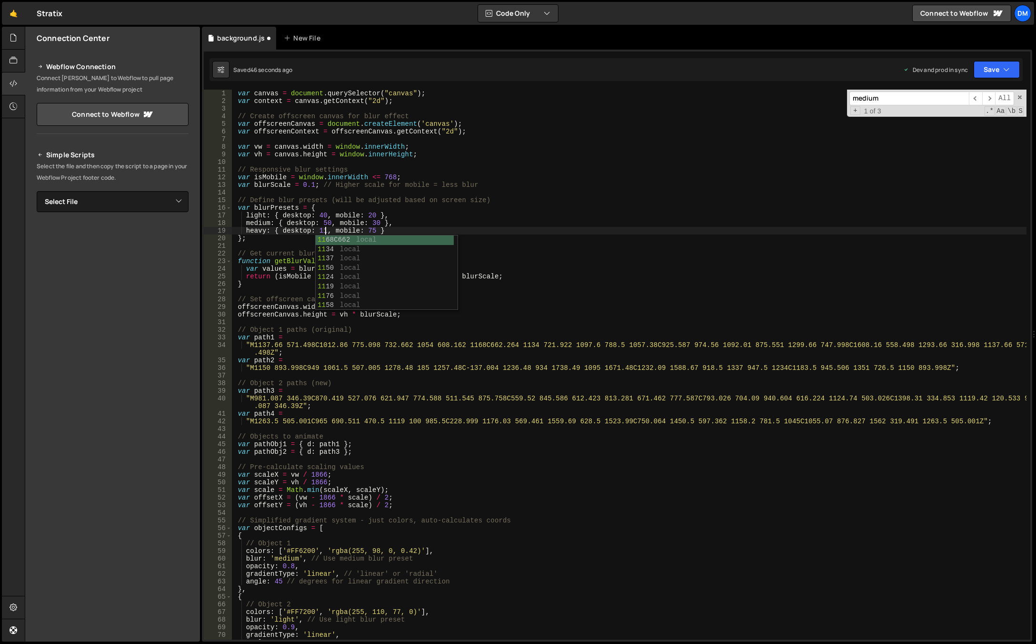
type textarea "heavy: { desktop: 110, mobile: 75 }"
click at [443, 189] on div "var canvas = document . querySelector ( "canvas" ) ; var context = canvas . get…" at bounding box center [629, 372] width 795 height 565
click at [966, 73] on div "Dev and prod in sync" at bounding box center [936, 70] width 65 height 8
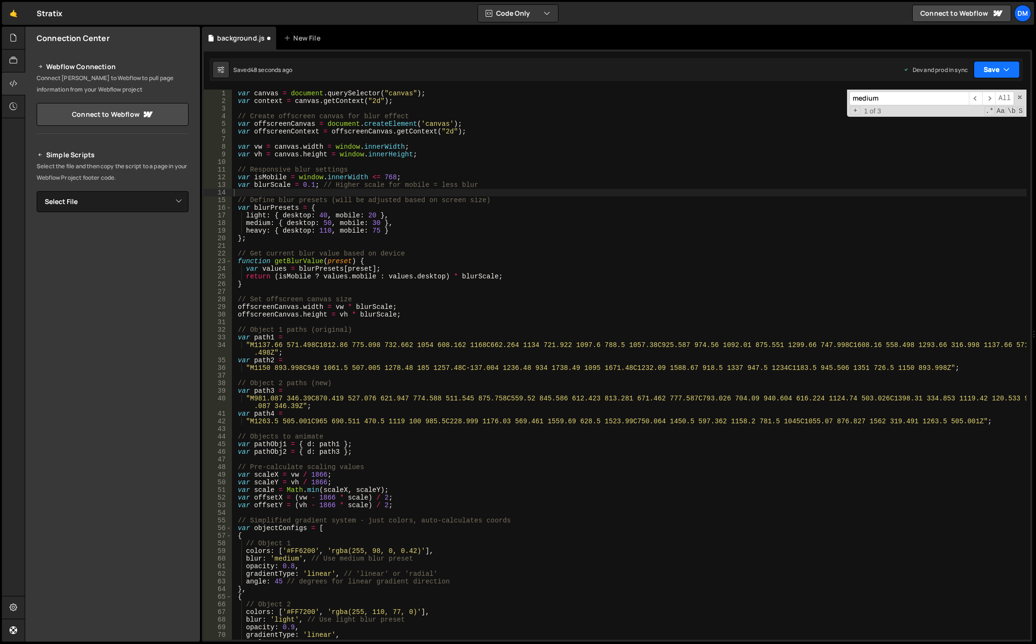
click at [985, 69] on button "Save" at bounding box center [997, 69] width 46 height 17
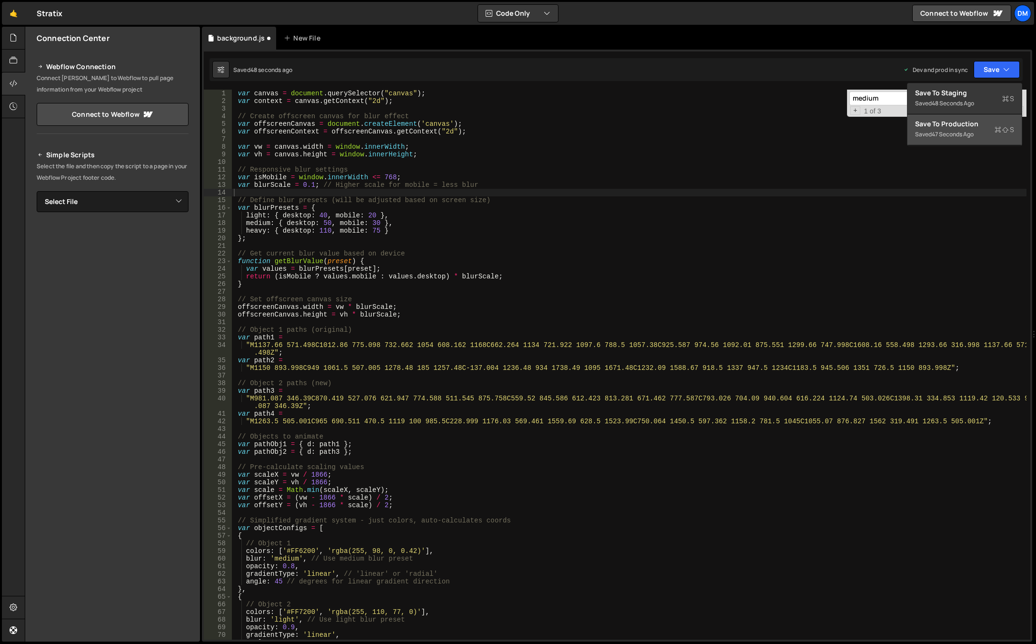
click at [957, 124] on div "Save to Production S" at bounding box center [965, 124] width 99 height 10
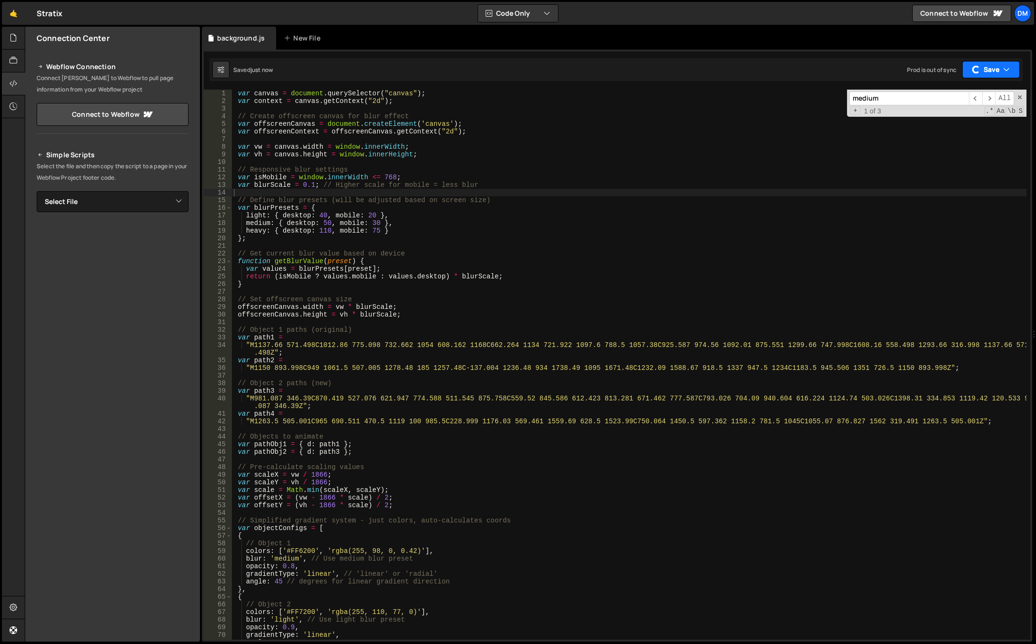
click at [993, 66] on button "Save" at bounding box center [992, 69] width 58 height 17
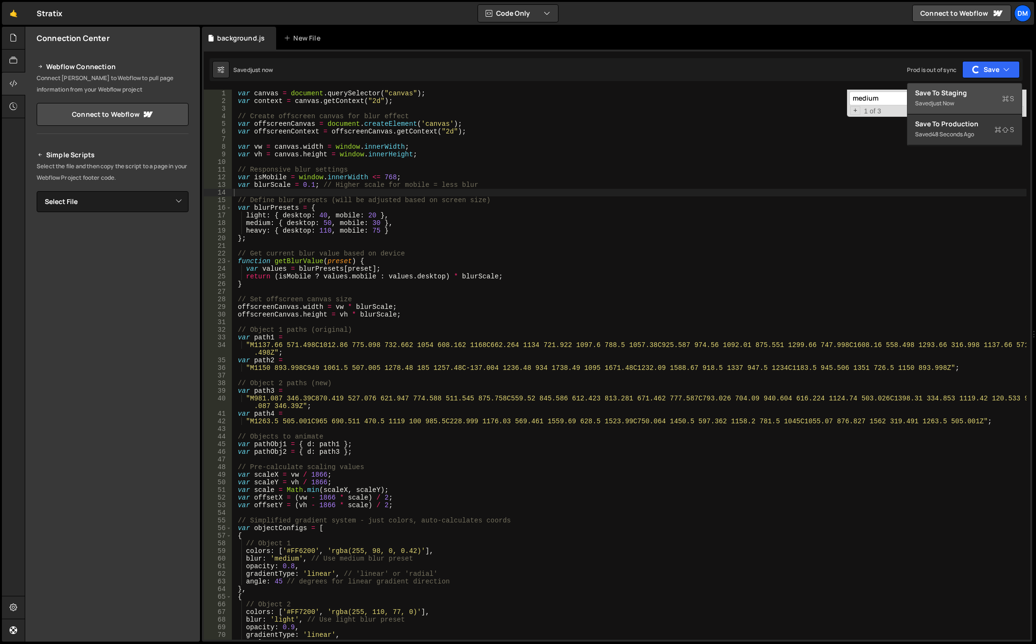
click at [963, 94] on div "Save to Staging S" at bounding box center [965, 93] width 99 height 10
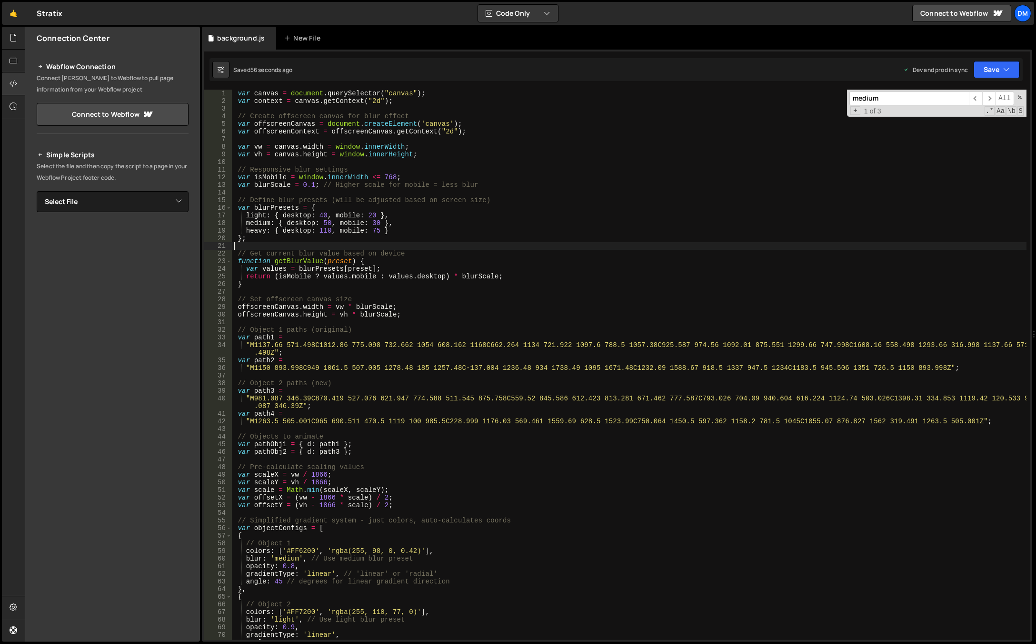
click at [513, 245] on div "var canvas = document . querySelector ( "canvas" ) ; var context = canvas . get…" at bounding box center [629, 372] width 795 height 565
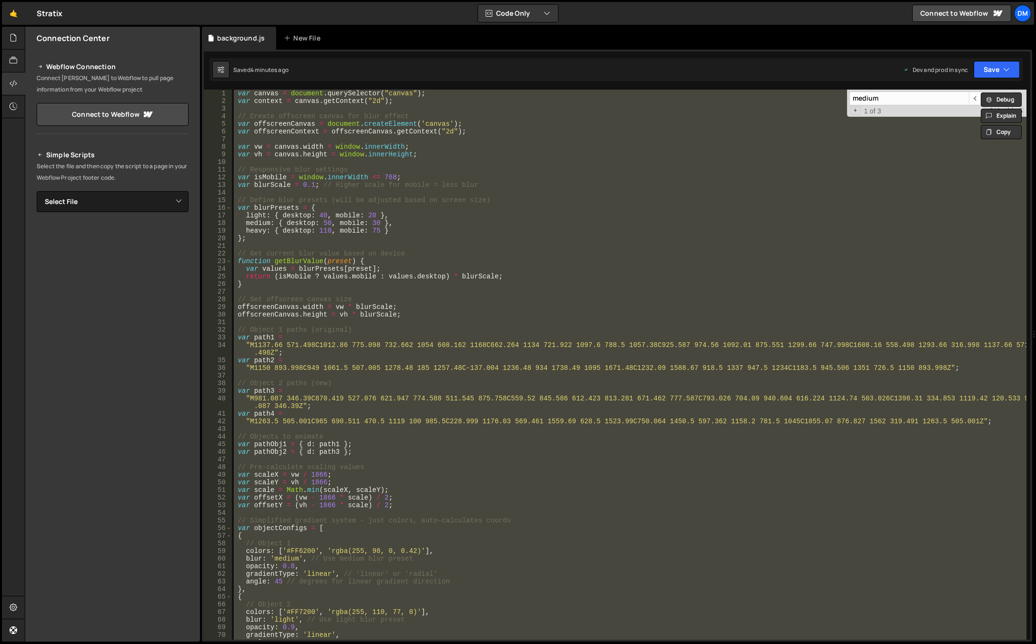
click at [503, 260] on div "var canvas = document . querySelector ( "canvas" ) ; var context = canvas . get…" at bounding box center [629, 365] width 795 height 550
type textarea "render();"
paste textarea
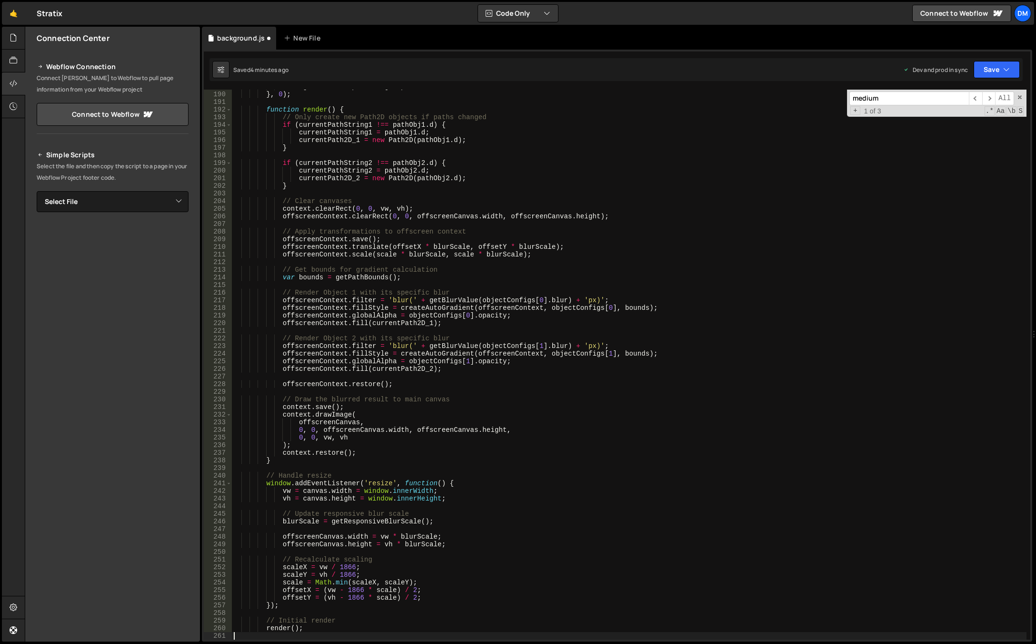
scroll to position [1462, 0]
drag, startPoint x: 998, startPoint y: 69, endPoint x: 996, endPoint y: 81, distance: 12.7
click at [998, 69] on button "Save" at bounding box center [997, 69] width 46 height 17
click at [976, 134] on div "Saved 4 minutes ago" at bounding box center [965, 134] width 99 height 11
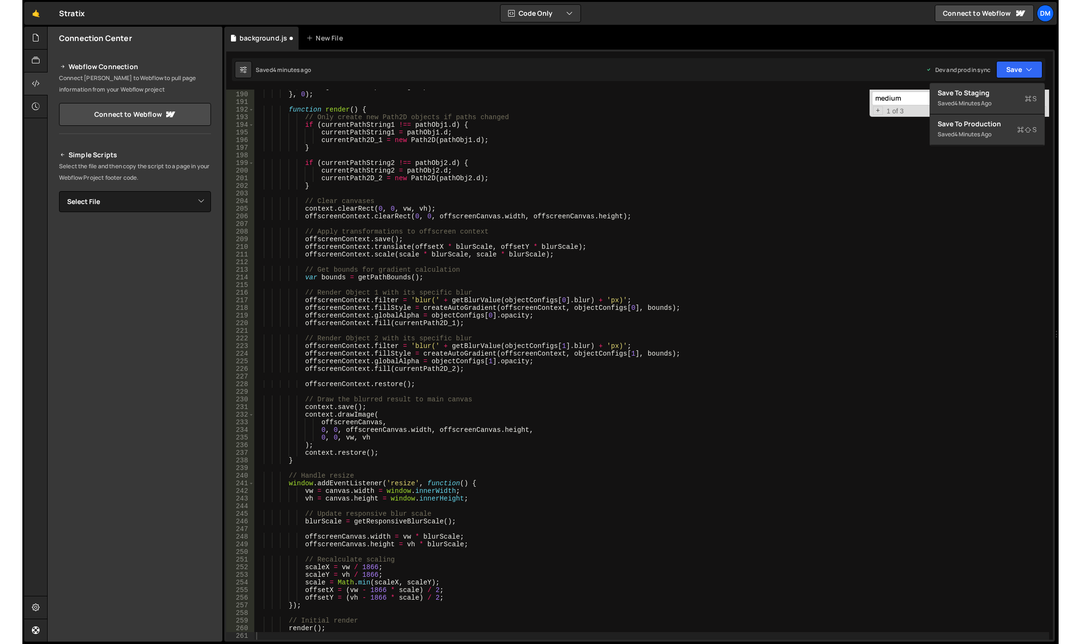
scroll to position [1455, 0]
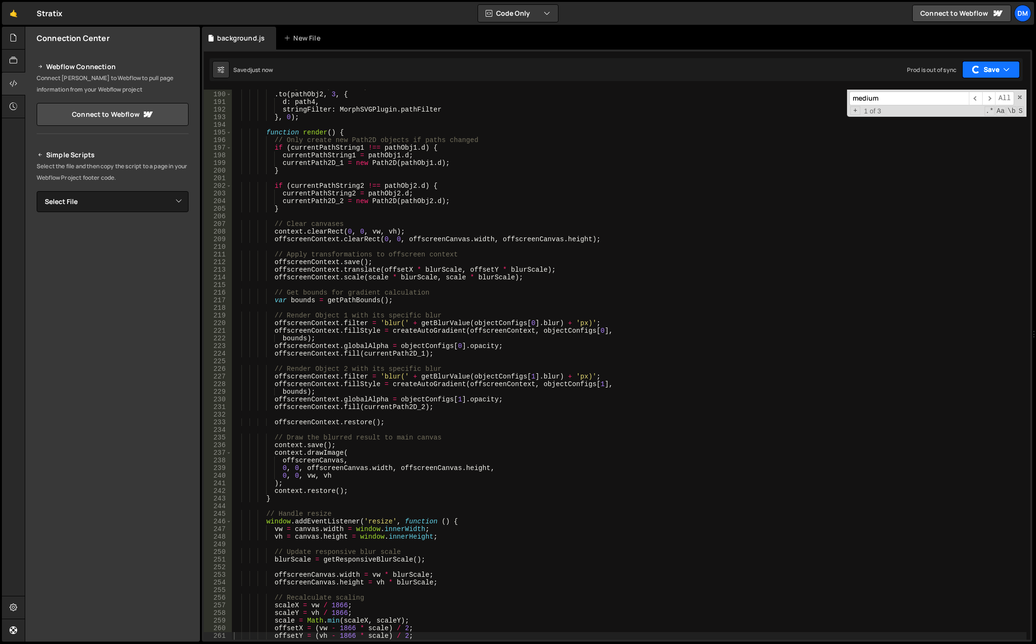
click at [987, 68] on button "Save" at bounding box center [992, 69] width 58 height 17
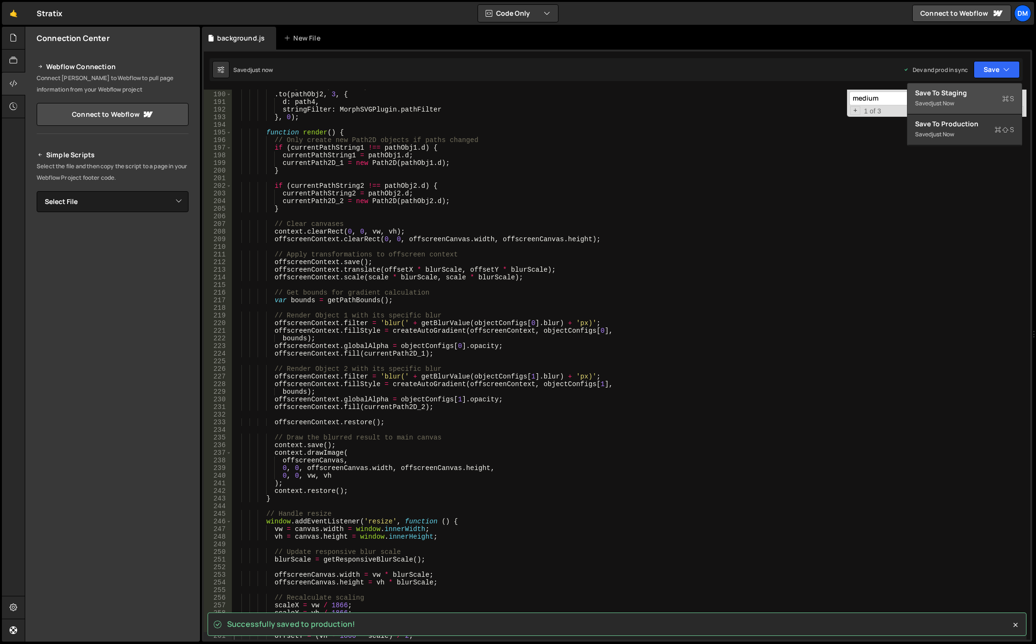
click at [961, 96] on div "Save to Staging S" at bounding box center [965, 93] width 99 height 10
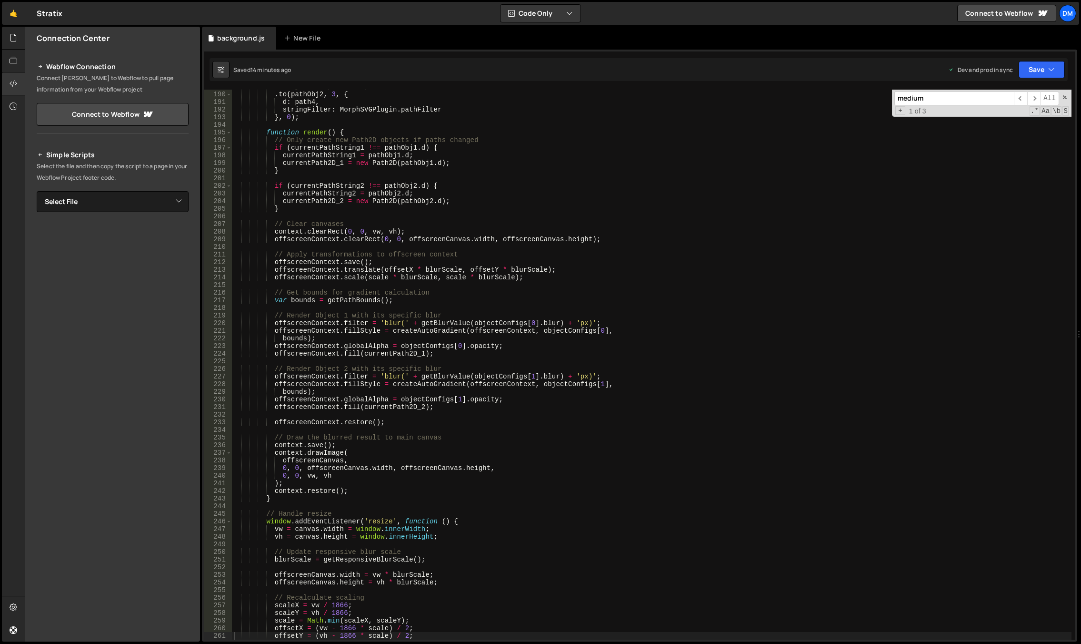
scroll to position [1447, 0]
click at [625, 282] on div "// Object 2: path3 -> path4 . to ( pathObj2 , 3 , { d : path4 , stringFilter : …" at bounding box center [652, 365] width 840 height 565
click at [1063, 98] on span at bounding box center [1065, 97] width 7 height 7
click at [664, 301] on div "// Object 2: path3 -> path4 . to ( pathObj2 , 3 , { d : path4 , stringFilter : …" at bounding box center [652, 365] width 840 height 565
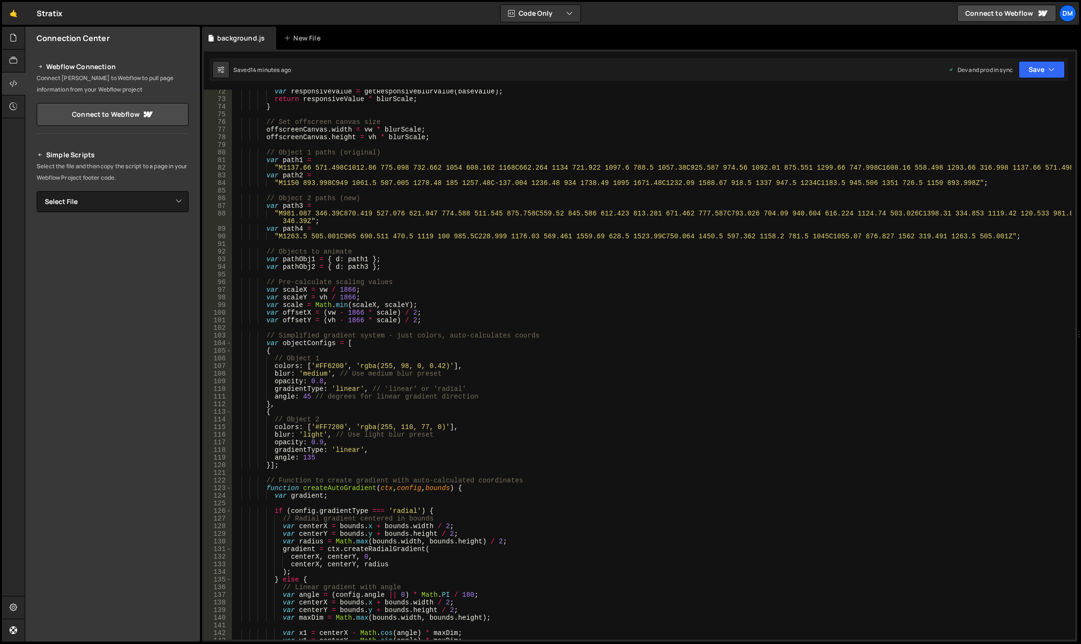
scroll to position [572, 0]
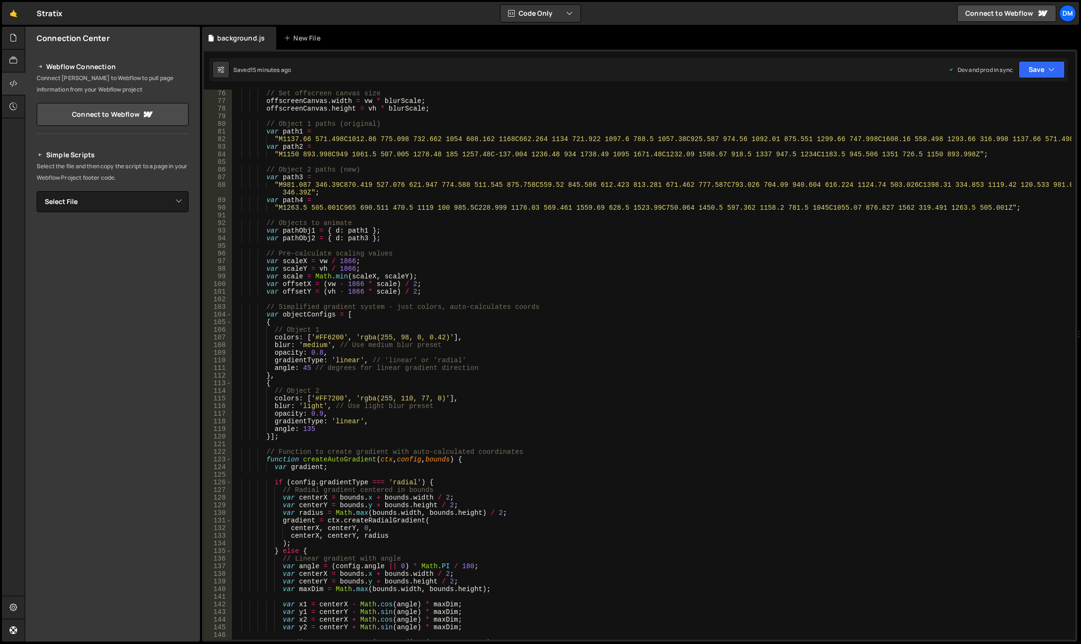
click at [648, 463] on div "// Set offscreen canvas size offscreenCanvas . width = vw * blurScale ; offscre…" at bounding box center [652, 372] width 840 height 565
click at [685, 431] on div "// Set offscreen canvas size offscreenCanvas . width = vw * blurScale ; offscre…" at bounding box center [652, 372] width 840 height 565
click at [681, 409] on div "// Set offscreen canvas size offscreenCanvas . width = vw * blurScale ; offscre…" at bounding box center [652, 372] width 840 height 565
click at [576, 399] on div "// Set offscreen canvas size offscreenCanvas . width = vw * blurScale ; offscre…" at bounding box center [652, 372] width 840 height 565
click at [434, 393] on div "// Set offscreen canvas size offscreenCanvas . width = vw * blurScale ; offscre…" at bounding box center [652, 372] width 840 height 565
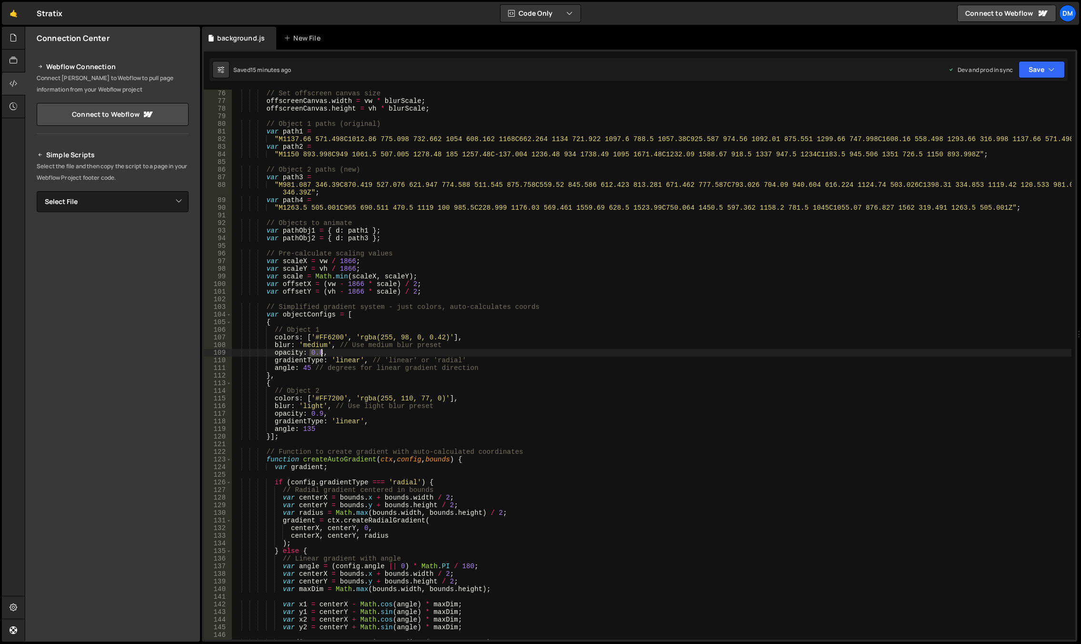
drag, startPoint x: 309, startPoint y: 354, endPoint x: 321, endPoint y: 354, distance: 11.9
click at [321, 354] on div "// Set offscreen canvas size offscreenCanvas . width = vw * blurScale ; offscre…" at bounding box center [652, 372] width 840 height 565
click at [294, 411] on div "// Set offscreen canvas size offscreenCanvas . width = vw * blurScale ; offscre…" at bounding box center [652, 372] width 840 height 565
drag, startPoint x: 308, startPoint y: 414, endPoint x: 321, endPoint y: 416, distance: 13.0
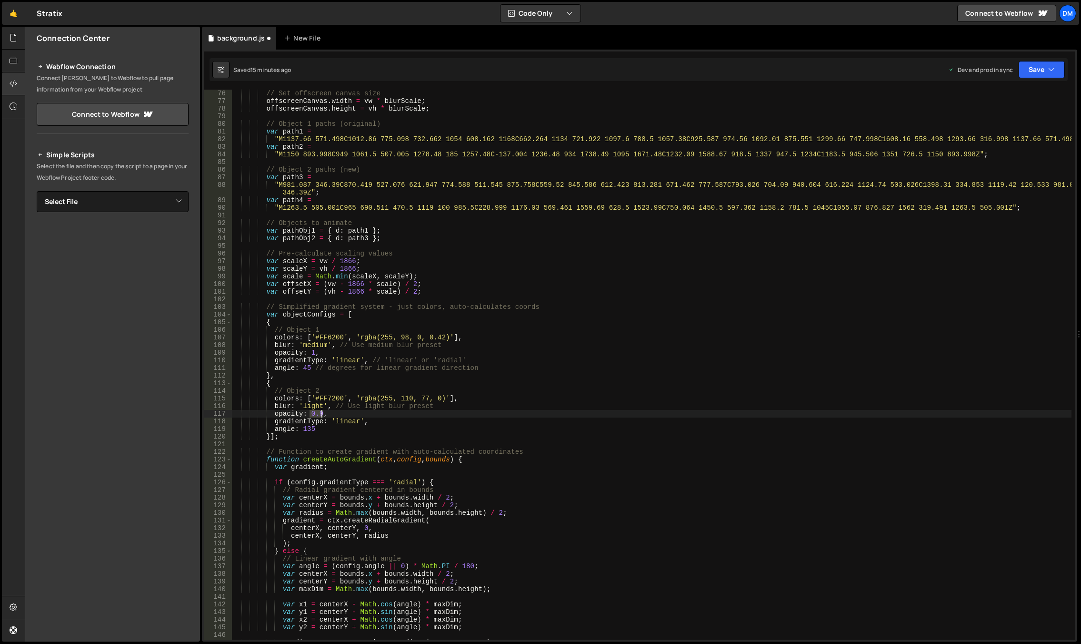
click at [321, 416] on div "// Set offscreen canvas size offscreenCanvas . width = vw * blurScale ; offscre…" at bounding box center [652, 372] width 840 height 565
click at [426, 352] on div "// Set offscreen canvas size offscreenCanvas . width = vw * blurScale ; offscre…" at bounding box center [652, 372] width 840 height 565
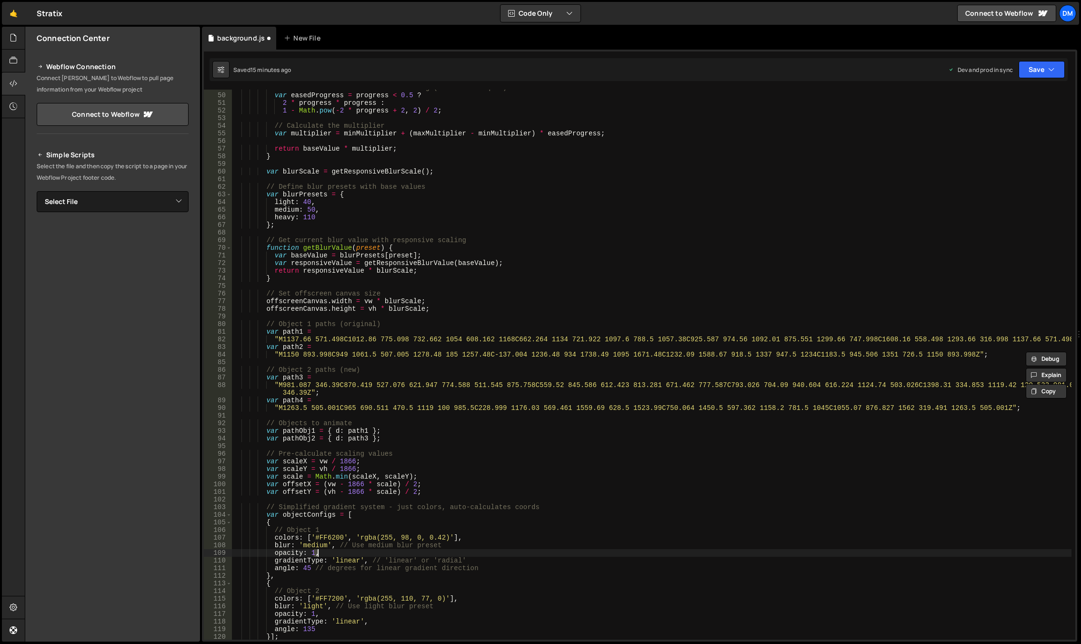
scroll to position [343, 0]
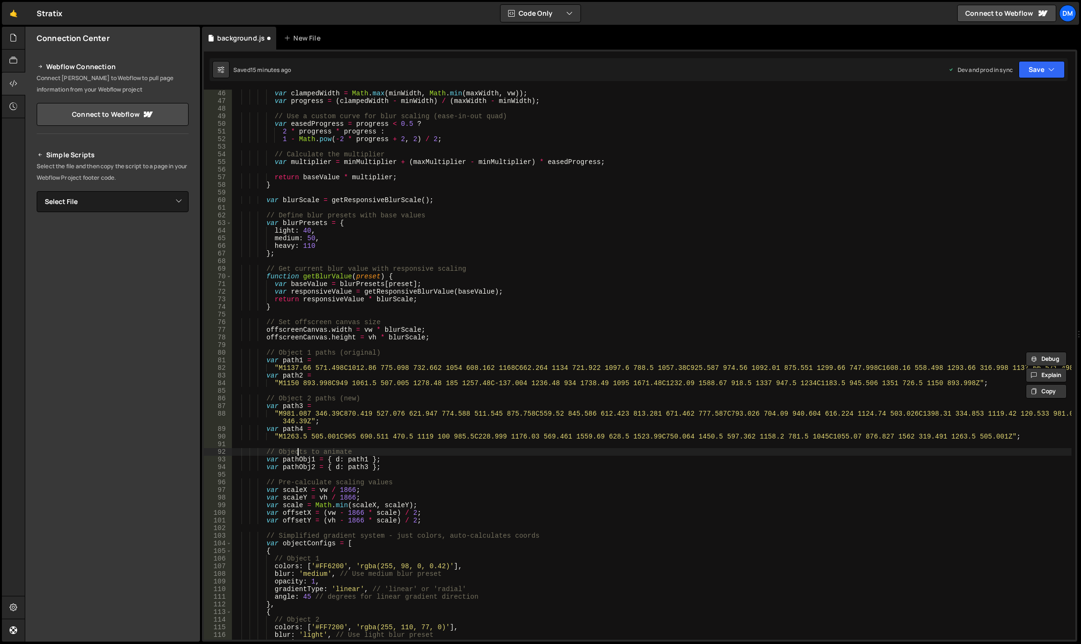
click at [297, 455] on div "var clampedWidth = Math . max ( minWidth , Math . min ( maxWidth , vw )) ; var …" at bounding box center [652, 372] width 840 height 565
click at [298, 463] on div "var clampedWidth = Math . max ( minWidth , Math . min ( maxWidth , vw )) ; var …" at bounding box center [652, 372] width 840 height 565
click at [300, 457] on div "var clampedWidth = Math . max ( minWidth , Math . min ( maxWidth , vw )) ; var …" at bounding box center [652, 372] width 840 height 565
type textarea "var pathObj1 = { d: path1 };"
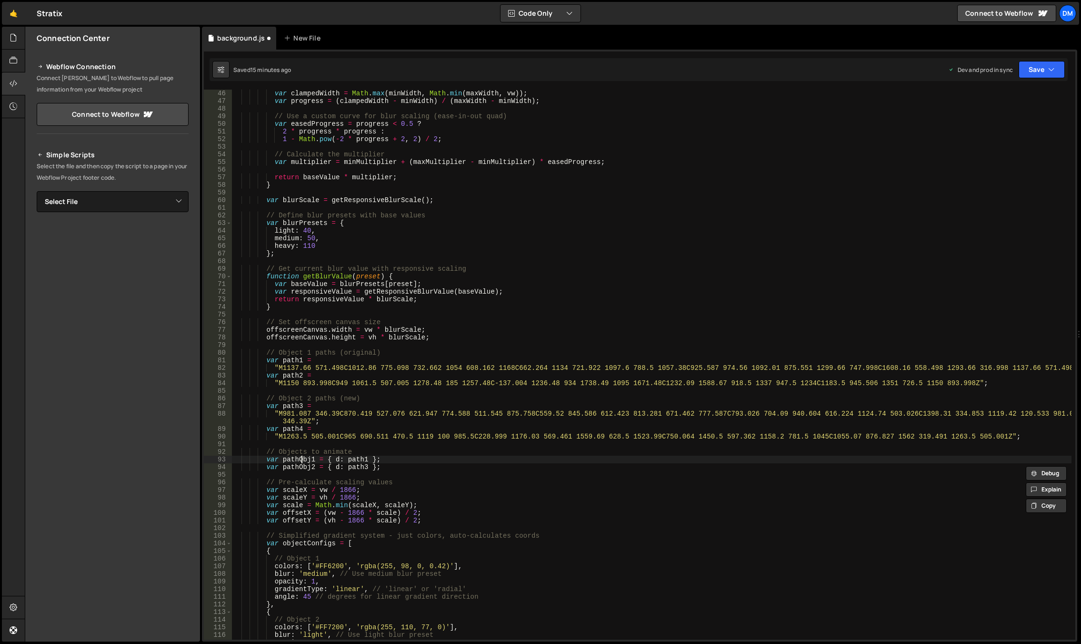
click at [300, 457] on div "var clampedWidth = Math . max ( minWidth , Math . min ( maxWidth , vw )) ; var …" at bounding box center [652, 372] width 840 height 565
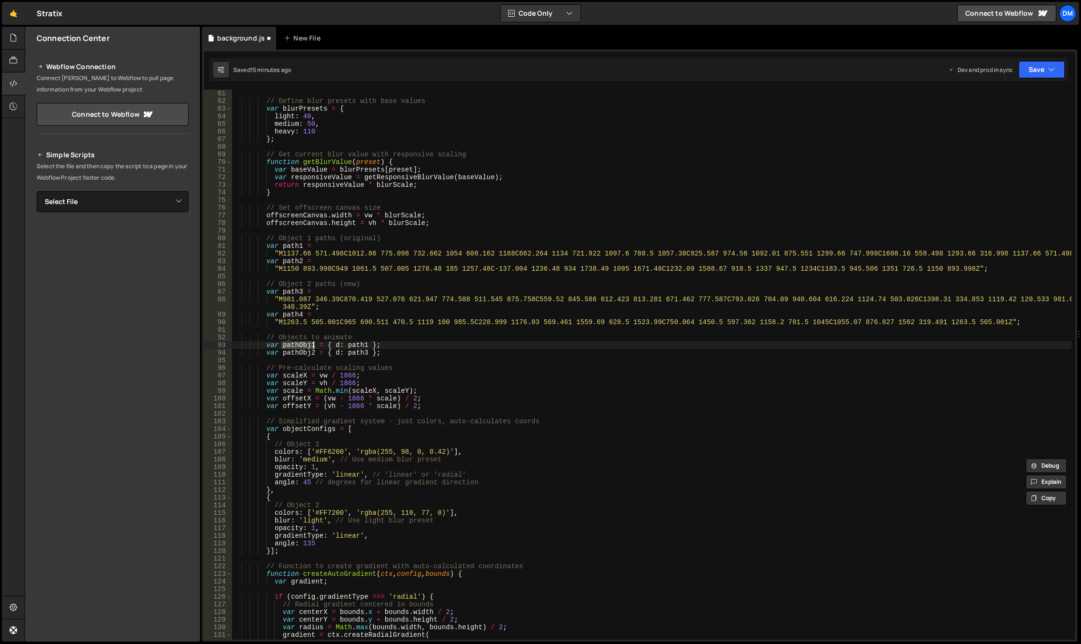
scroll to position [429, 0]
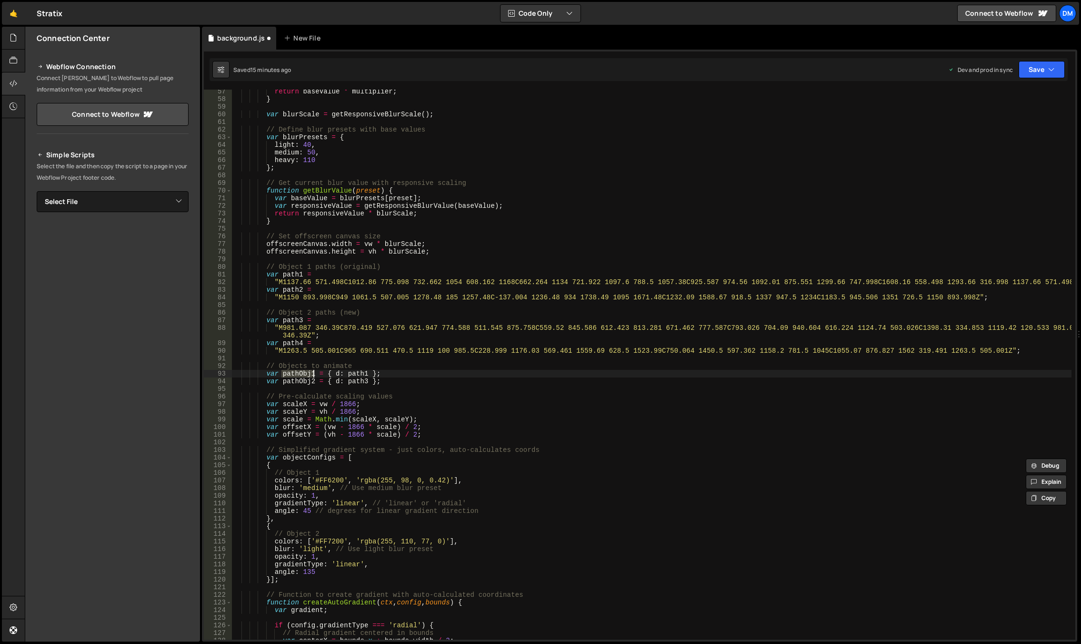
click at [593, 360] on div "return baseValue * multiplier ; } var blurScale = getResponsiveBlurScale ( ) ; …" at bounding box center [652, 370] width 840 height 565
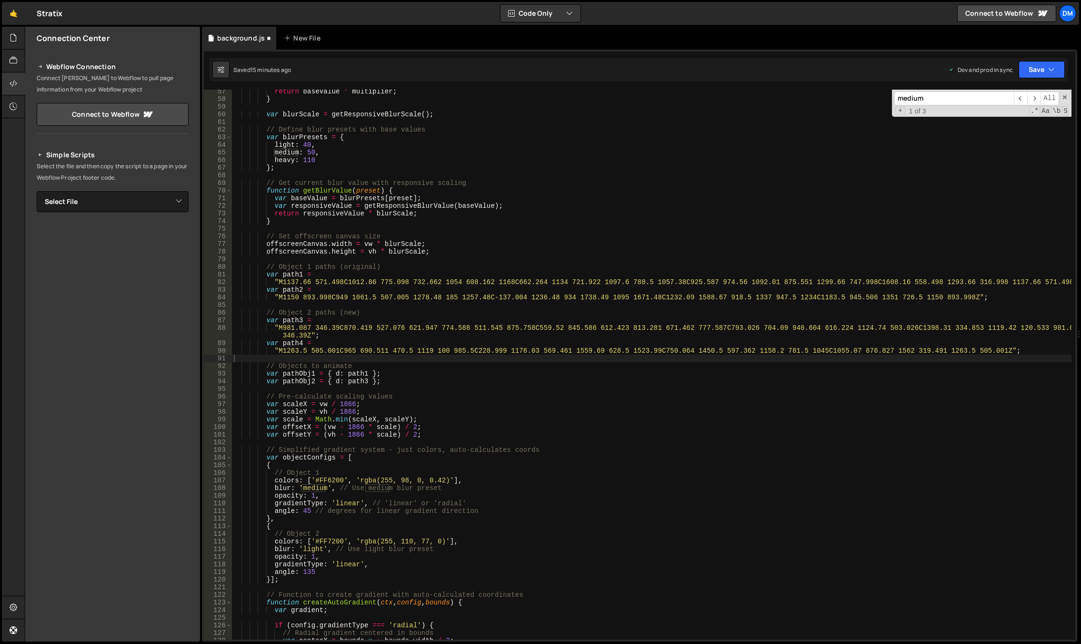
paste input "pathObj1"
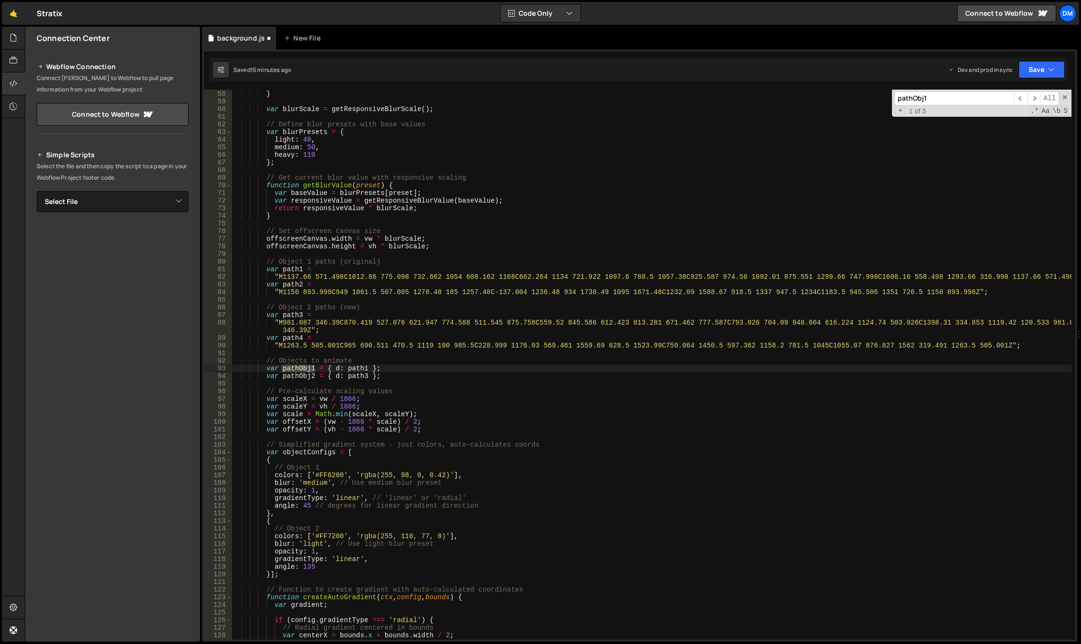
scroll to position [434, 0]
type input "pathObj1"
click at [303, 367] on div "return baseValue * multiplier ; } var blurScale = getResponsiveBlurScale ( ) ; …" at bounding box center [652, 365] width 840 height 550
click at [303, 367] on div "return baseValue * multiplier ; } var blurScale = getResponsiveBlurScale ( ) ; …" at bounding box center [652, 364] width 840 height 565
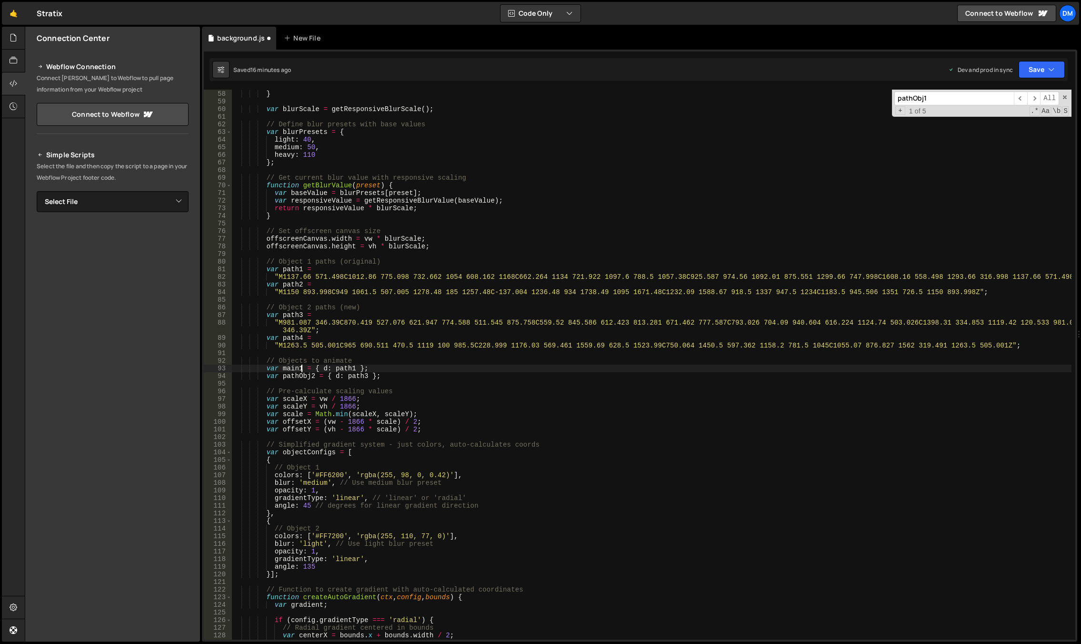
click at [943, 102] on input "pathObj1" at bounding box center [955, 98] width 120 height 14
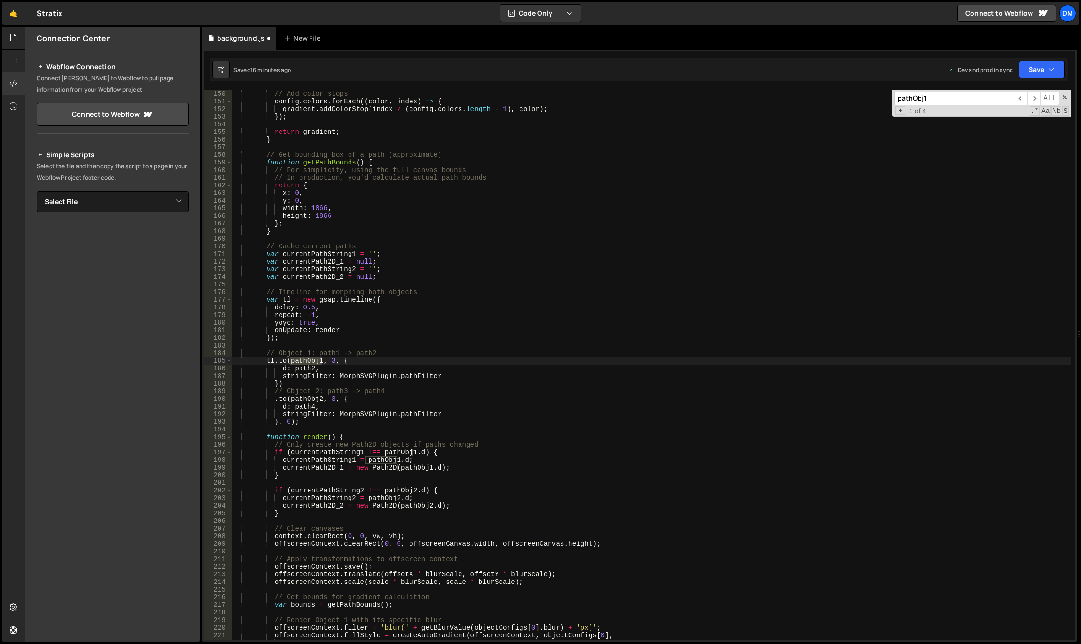
scroll to position [1143, 0]
click at [319, 361] on div "// Add color stops config . colors . forEach (( color , index ) => { gradient .…" at bounding box center [652, 365] width 840 height 550
click at [319, 361] on div "// Add color stops config . colors . forEach (( color , index ) => { gradient .…" at bounding box center [652, 364] width 840 height 565
click at [950, 100] on input "pathObj1" at bounding box center [955, 98] width 120 height 14
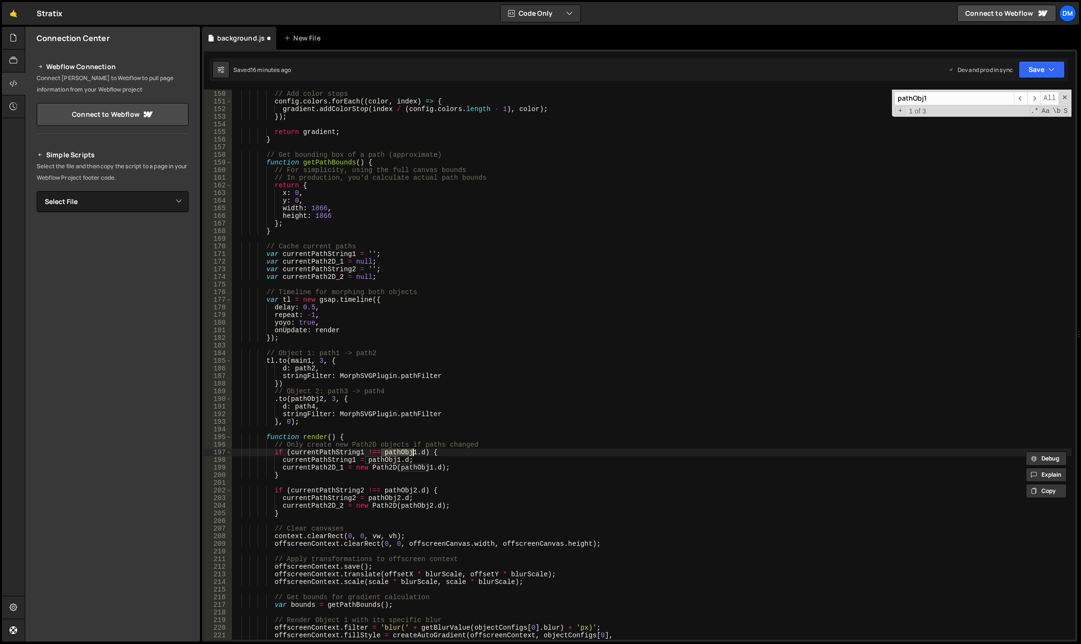
click at [397, 452] on div "// Add color stops config . colors . forEach (( color , index ) => { gradient .…" at bounding box center [652, 365] width 840 height 550
click at [397, 452] on div "// Add color stops config . colors . forEach (( color , index ) => { gradient .…" at bounding box center [652, 364] width 840 height 565
click at [968, 103] on input "pathObj1" at bounding box center [955, 98] width 120 height 14
click at [389, 453] on div "// Add color stops config . colors . forEach (( color , index ) => { gradient .…" at bounding box center [652, 364] width 840 height 565
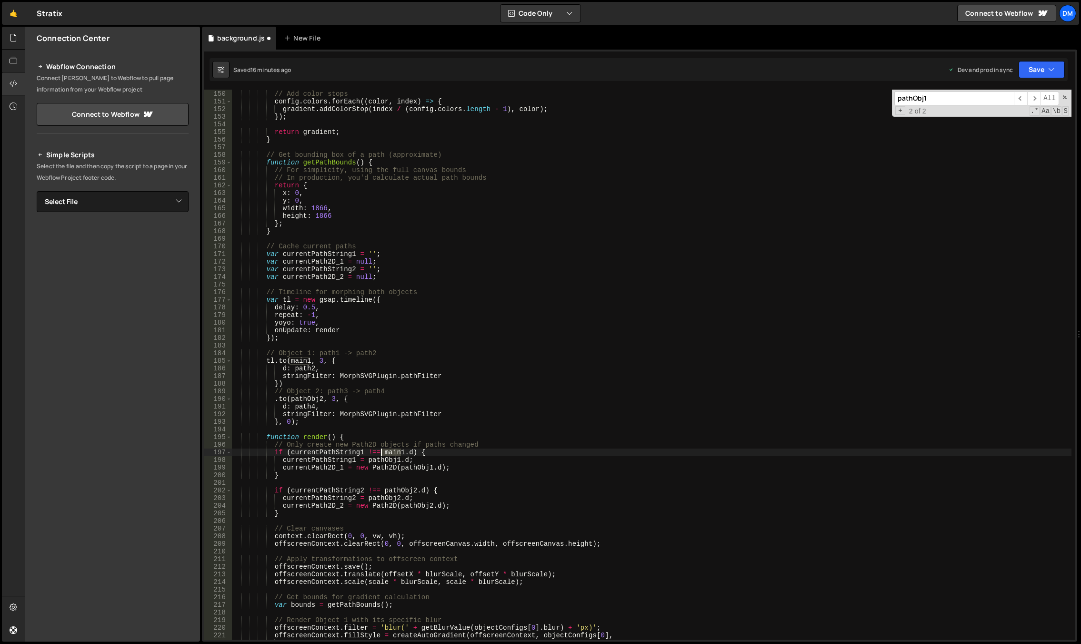
click at [389, 453] on div "// Add color stops config . colors . forEach (( color , index ) => { gradient .…" at bounding box center [652, 364] width 840 height 565
click at [382, 462] on div "// Add color stops config . colors . forEach (( color , index ) => { gradient .…" at bounding box center [652, 364] width 840 height 565
paste textarea "main"
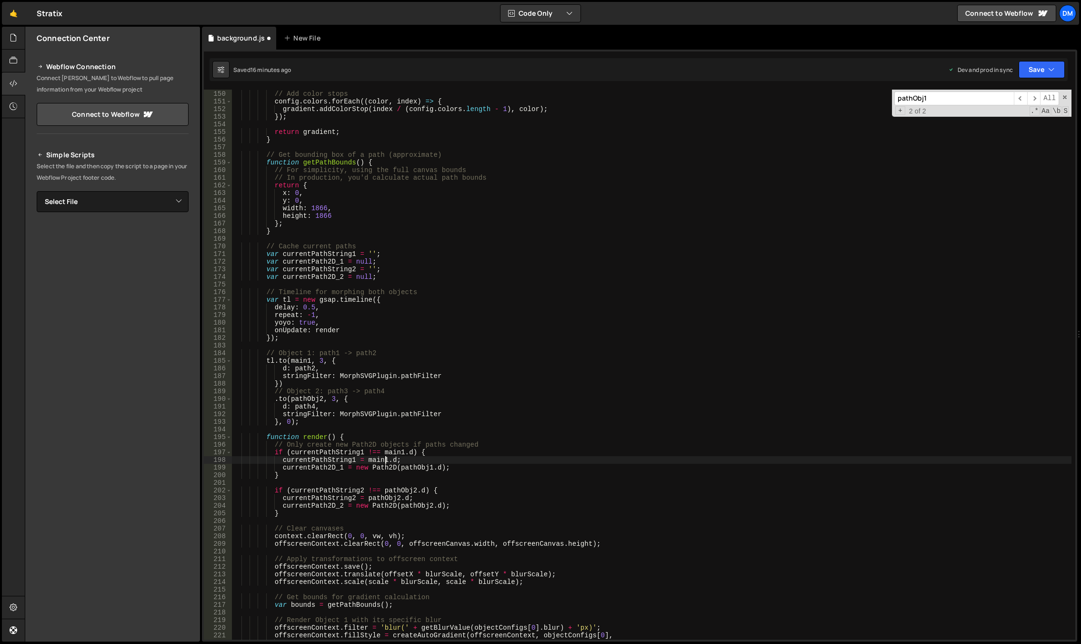
click at [415, 465] on div "// Add color stops config . colors . forEach (( color , index ) => { gradient .…" at bounding box center [652, 364] width 840 height 565
paste textarea "main"
type textarea "currentPath2D_1 = new Path2D(main1.d);"
click at [951, 96] on input "pathObj1" at bounding box center [955, 98] width 120 height 14
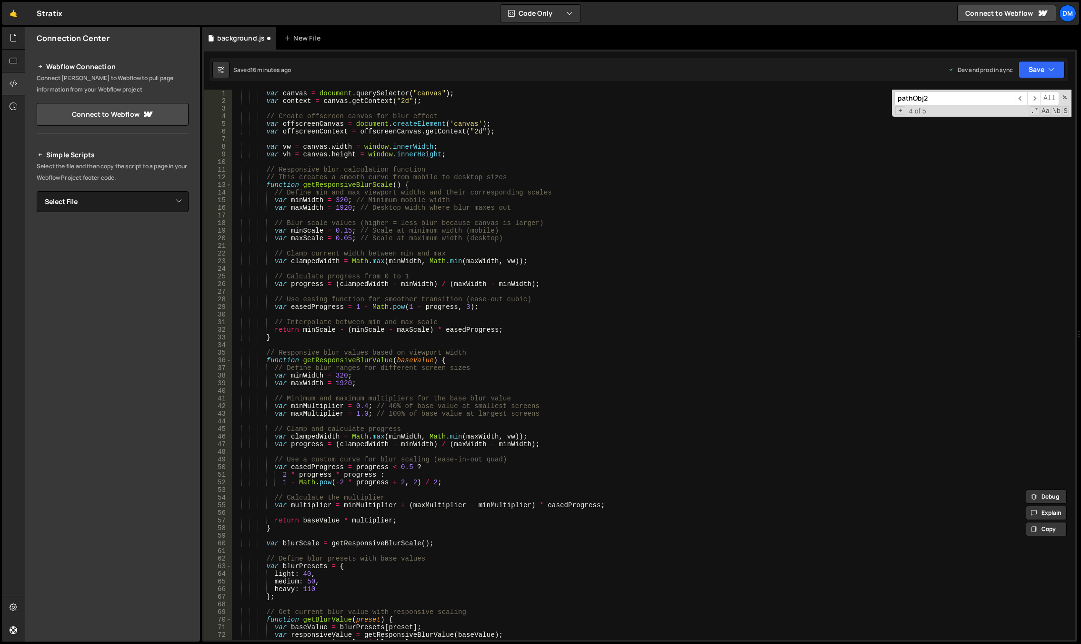
scroll to position [314, 0]
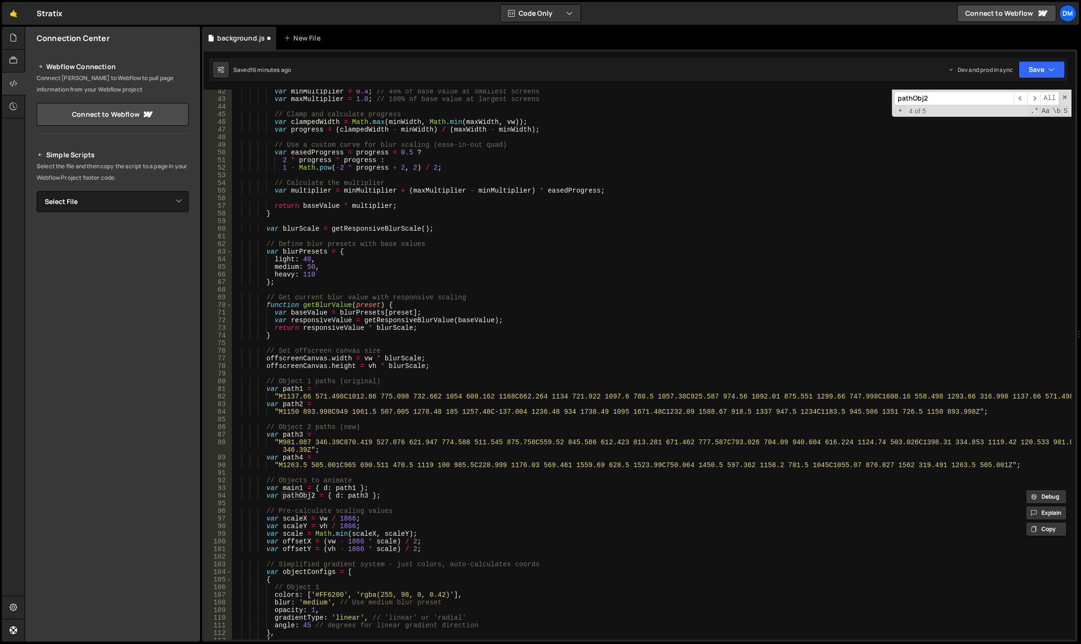
click at [993, 98] on input "pathObj2" at bounding box center [955, 98] width 120 height 14
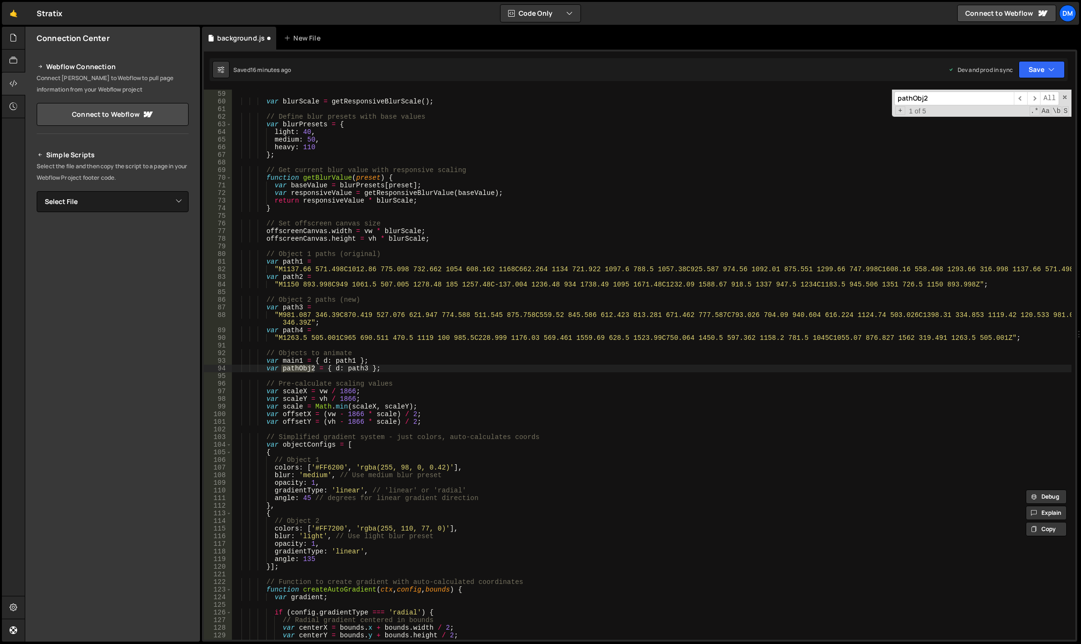
scroll to position [442, 0]
type input "pathObj2"
click at [294, 361] on div "} var blurScale = getResponsiveBlurScale ( ) ; // Define blur presets with base…" at bounding box center [652, 364] width 840 height 565
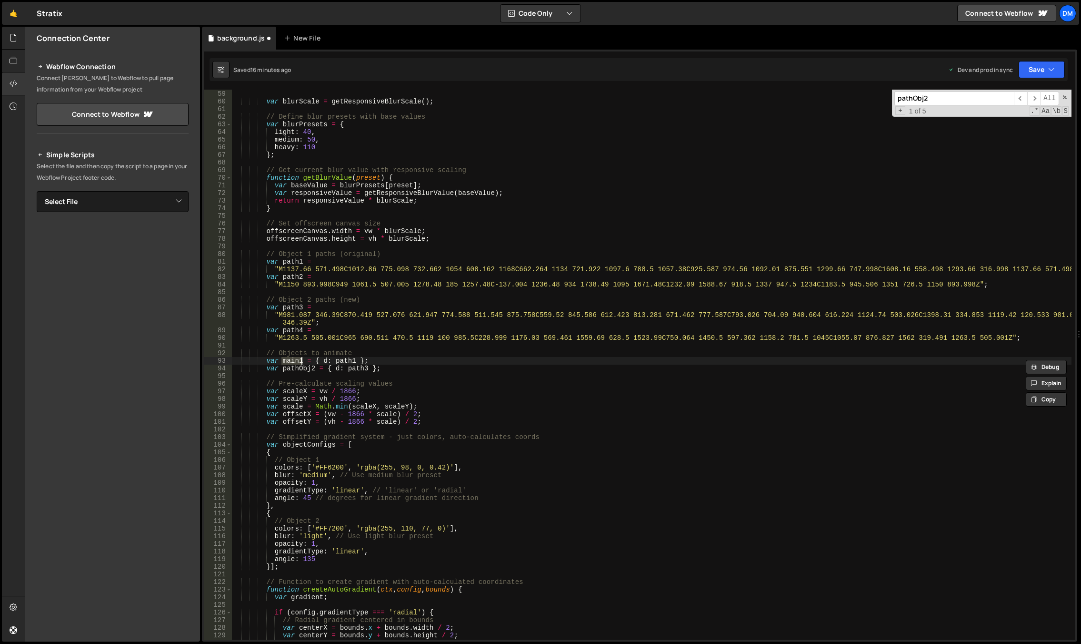
click at [298, 370] on div "} var blurScale = getResponsiveBlurScale ( ) ; // Define blur presets with base…" at bounding box center [652, 364] width 840 height 565
paste textarea "main1"
click at [298, 371] on div "} var blurScale = getResponsiveBlurScale ( ) ; // Define blur presets with base…" at bounding box center [652, 364] width 840 height 565
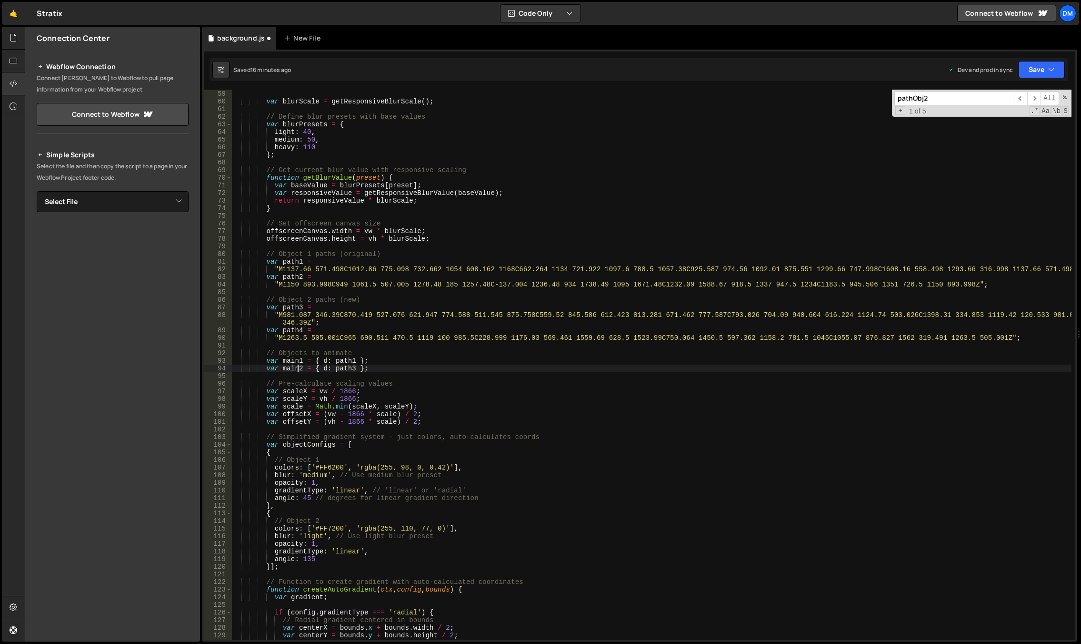
click at [298, 371] on div "} var blurScale = getResponsiveBlurScale ( ) ; // Define blur presets with base…" at bounding box center [652, 364] width 840 height 565
click at [939, 97] on input "pathObj2" at bounding box center [955, 98] width 120 height 14
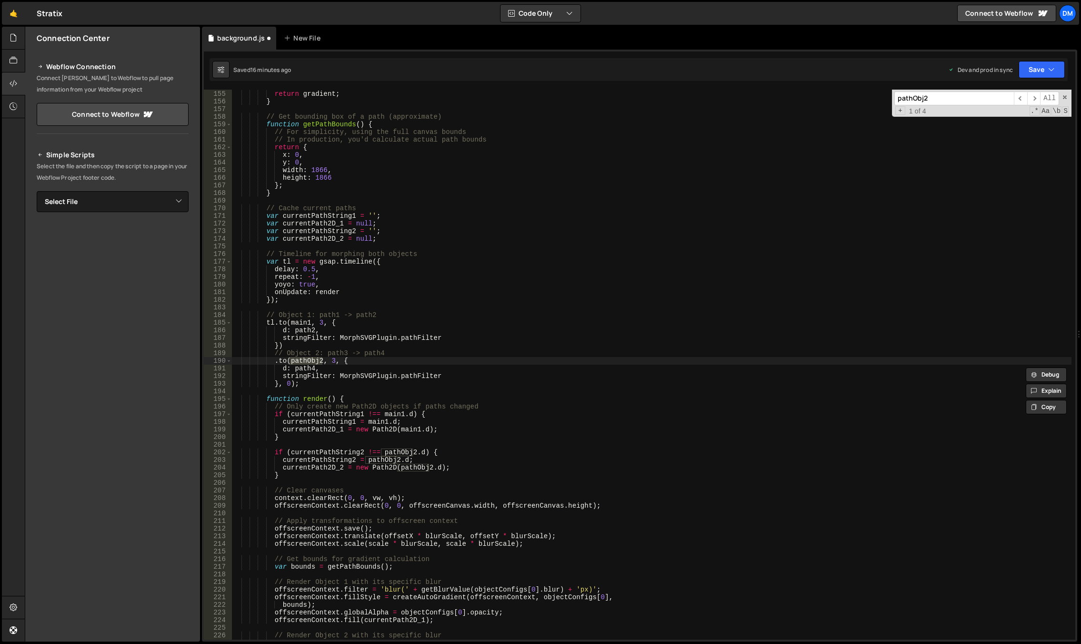
scroll to position [1181, 0]
click at [301, 358] on div "return gradient ; } // Get bounding box of a path (approximate) function getPat…" at bounding box center [652, 365] width 840 height 550
click at [301, 358] on div "return gradient ; } // Get bounding box of a path (approximate) function getPat…" at bounding box center [652, 364] width 840 height 565
paste textarea "main"
click at [947, 98] on input "pathObj2" at bounding box center [955, 98] width 120 height 14
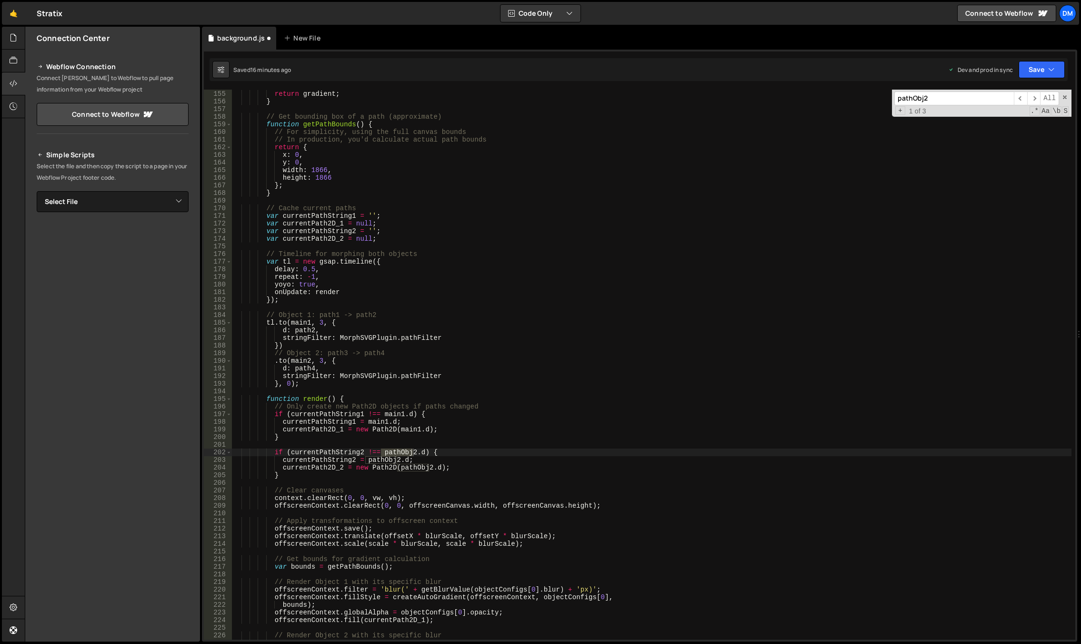
click at [335, 452] on div "return gradient ; } // Get bounding box of a path (approximate) function getPat…" at bounding box center [652, 364] width 840 height 565
click at [391, 438] on div "return gradient ; } // Get bounding box of a path (approximate) function getPat…" at bounding box center [652, 364] width 840 height 565
click at [407, 453] on div "return gradient ; } // Get bounding box of a path (approximate) function getPat…" at bounding box center [652, 364] width 840 height 565
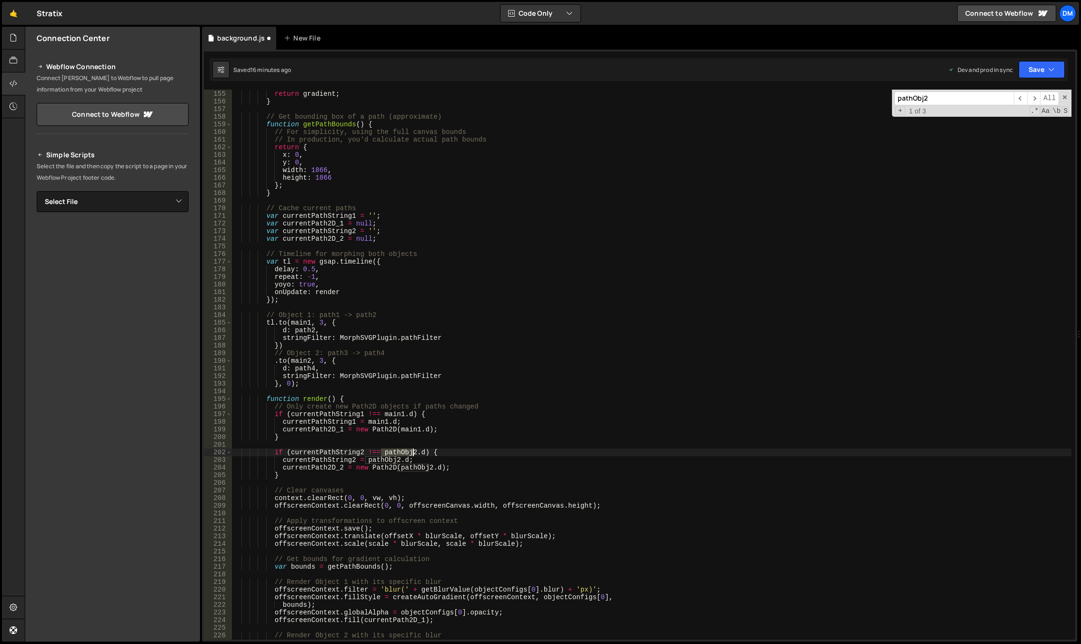
click at [407, 453] on div "return gradient ; } // Get bounding box of a path (approximate) function getPat…" at bounding box center [652, 364] width 840 height 565
paste textarea "main"
click at [383, 463] on div "return gradient ; } // Get bounding box of a path (approximate) function getPat…" at bounding box center [652, 364] width 840 height 565
click at [383, 459] on div "return gradient ; } // Get bounding box of a path (approximate) function getPat…" at bounding box center [652, 364] width 840 height 565
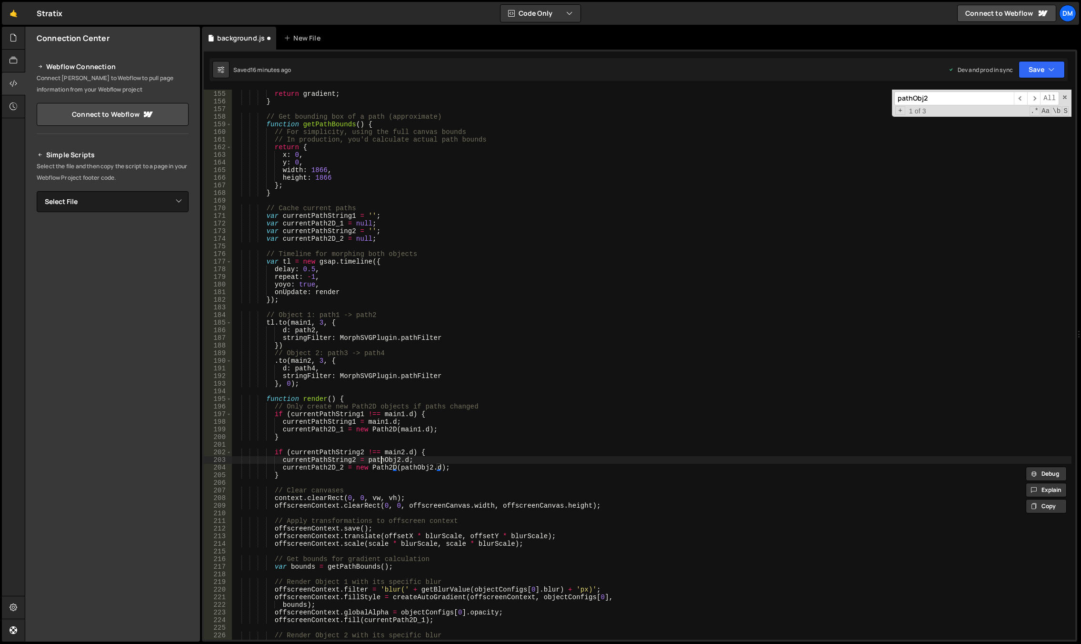
click at [383, 459] on div "return gradient ; } // Get bounding box of a path (approximate) function getPat…" at bounding box center [652, 364] width 840 height 565
paste textarea "main"
click at [410, 468] on div "return gradient ; } // Get bounding box of a path (approximate) function getPat…" at bounding box center [652, 364] width 840 height 565
paste textarea "main"
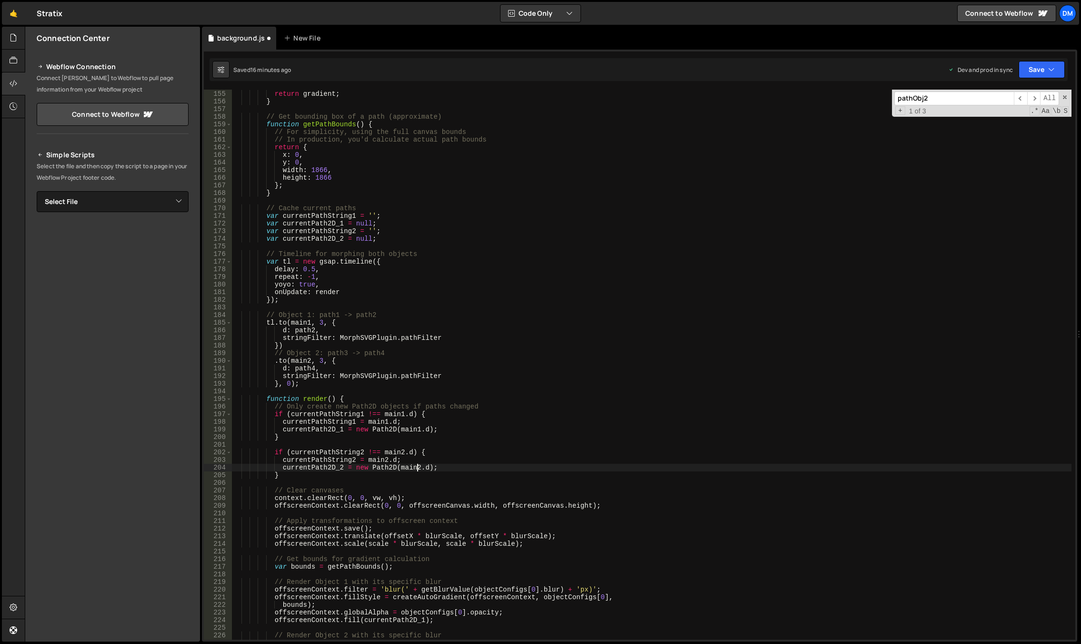
click at [945, 104] on input "pathObj2" at bounding box center [955, 98] width 120 height 14
click at [806, 211] on div "return gradient ; } // Get bounding box of a path (approximate) function getPat…" at bounding box center [652, 364] width 840 height 565
click at [322, 410] on div "return gradient ; } // Get bounding box of a path (approximate) function getPat…" at bounding box center [652, 364] width 840 height 565
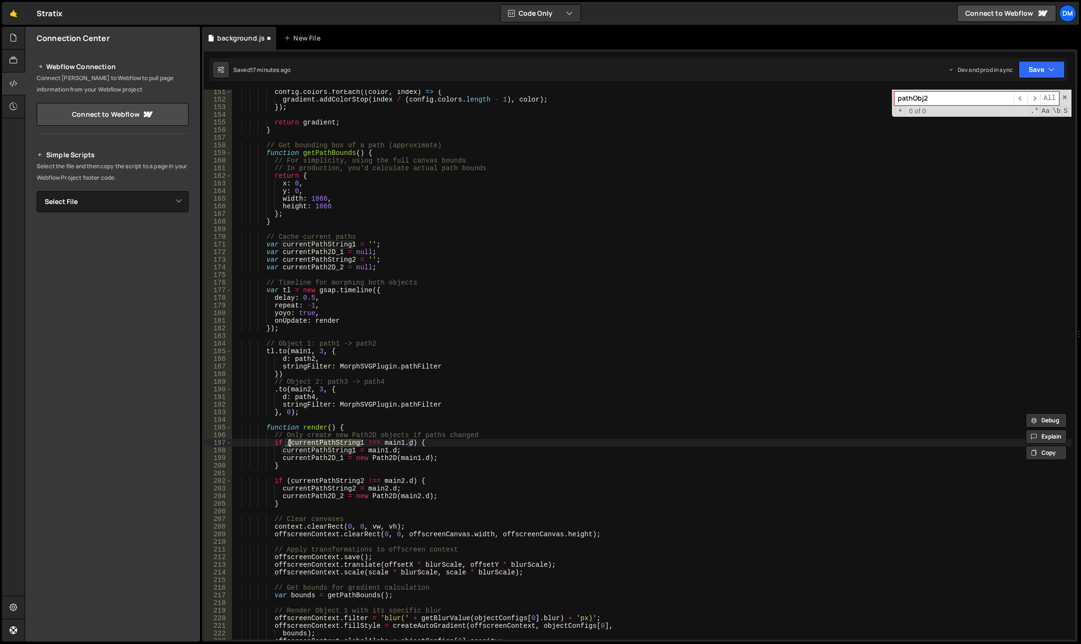
scroll to position [1124, 0]
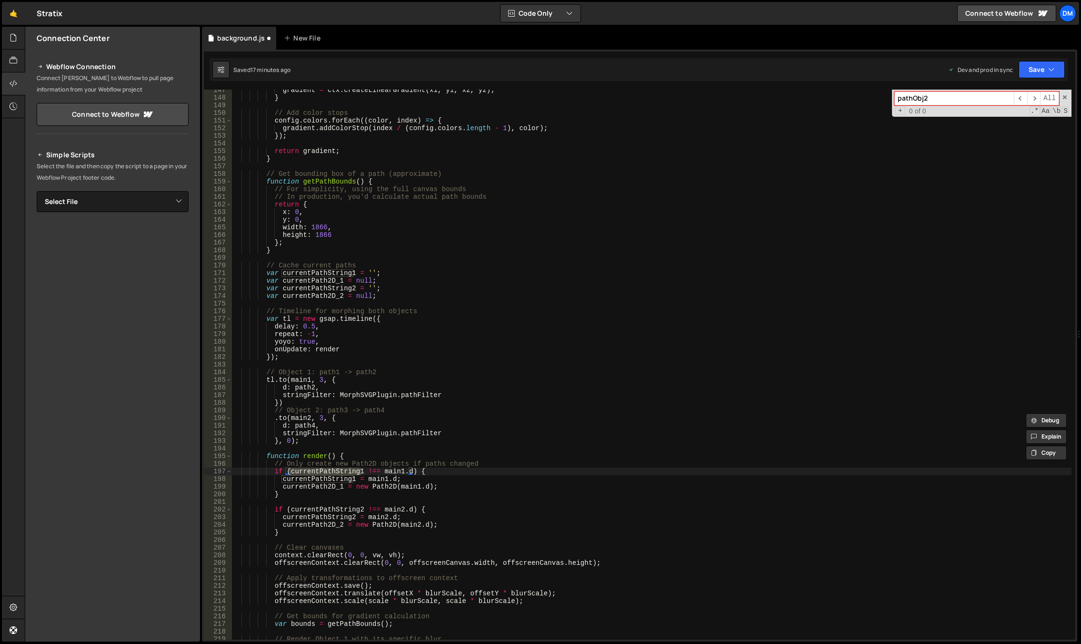
click at [323, 271] on div "gradient = ctx . createLinearGradient ( x1 , y1 , x2 , y2 ) ; } // Add color st…" at bounding box center [652, 368] width 840 height 565
type textarea "var currentPathString1 = '';"
click at [323, 271] on div "gradient = ctx . createLinearGradient ( x1 , y1 , x2 , y2 ) ; } // Add color st…" at bounding box center [652, 368] width 840 height 565
click at [969, 103] on input "pathObj2" at bounding box center [955, 98] width 120 height 14
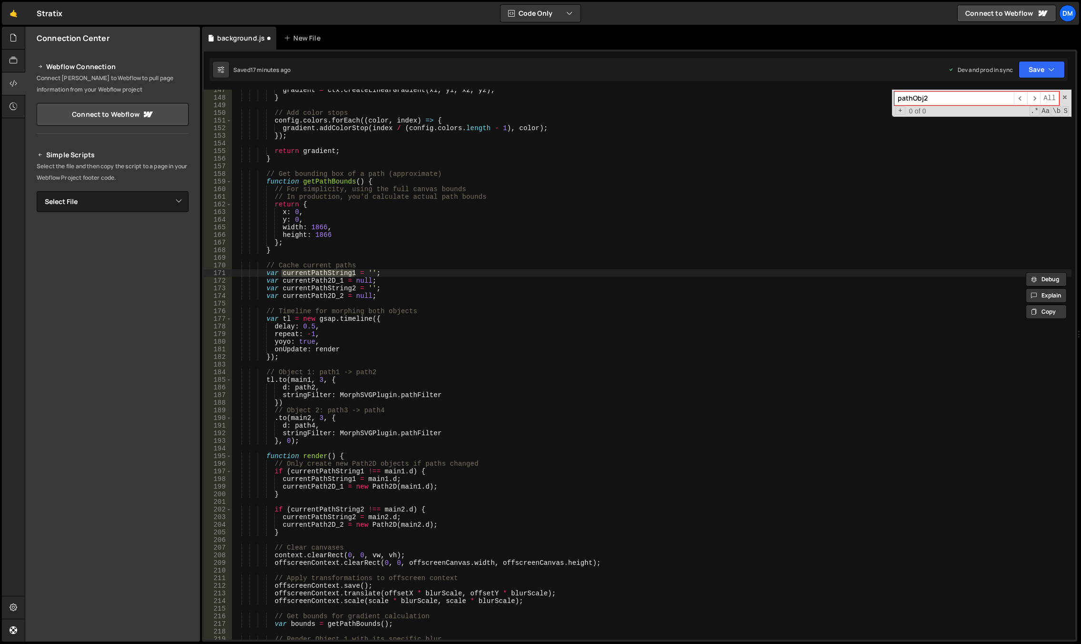
paste input "currentPathString1"
type input "currentPathString1"
drag, startPoint x: 384, startPoint y: 259, endPoint x: 356, endPoint y: 280, distance: 34.4
click at [384, 259] on div "gradient = ctx . createLinearGradient ( x1 , y1 , x2 , y2 ) ; } // Add color st…" at bounding box center [652, 368] width 840 height 565
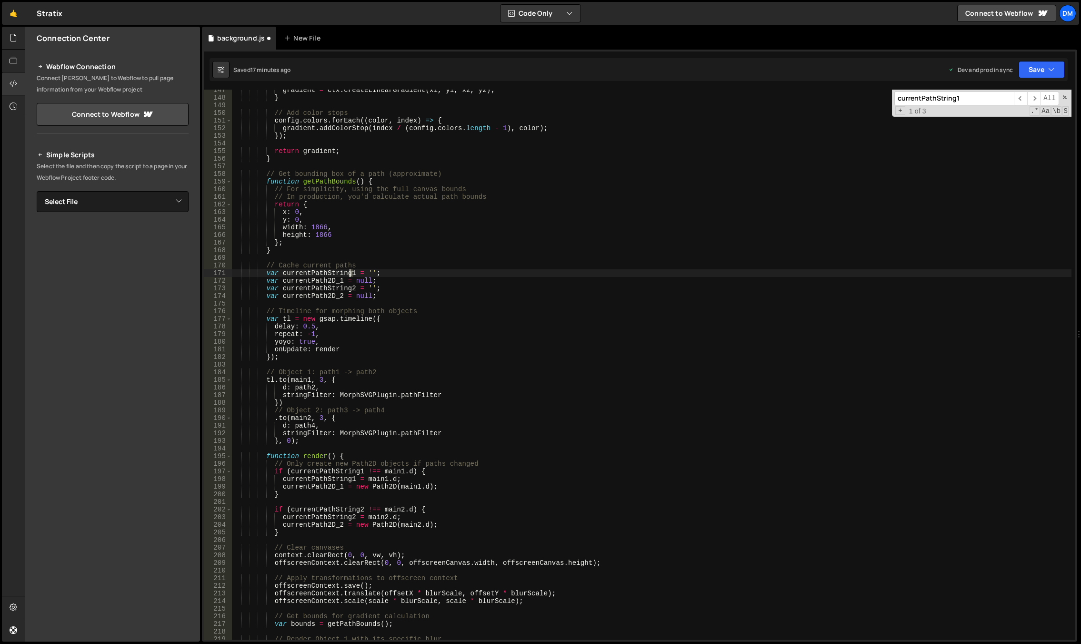
click at [349, 273] on div "gradient = ctx . createLinearGradient ( x1 , y1 , x2 , y2 ) ; } // Add color st…" at bounding box center [652, 368] width 840 height 565
click at [348, 273] on div "gradient = ctx . createLinearGradient ( x1 , y1 , x2 , y2 ) ; } // Add color st…" at bounding box center [652, 368] width 840 height 565
click at [341, 288] on div "gradient = ctx . createLinearGradient ( x1 , y1 , x2 , y2 ) ; } // Add color st…" at bounding box center [652, 368] width 840 height 565
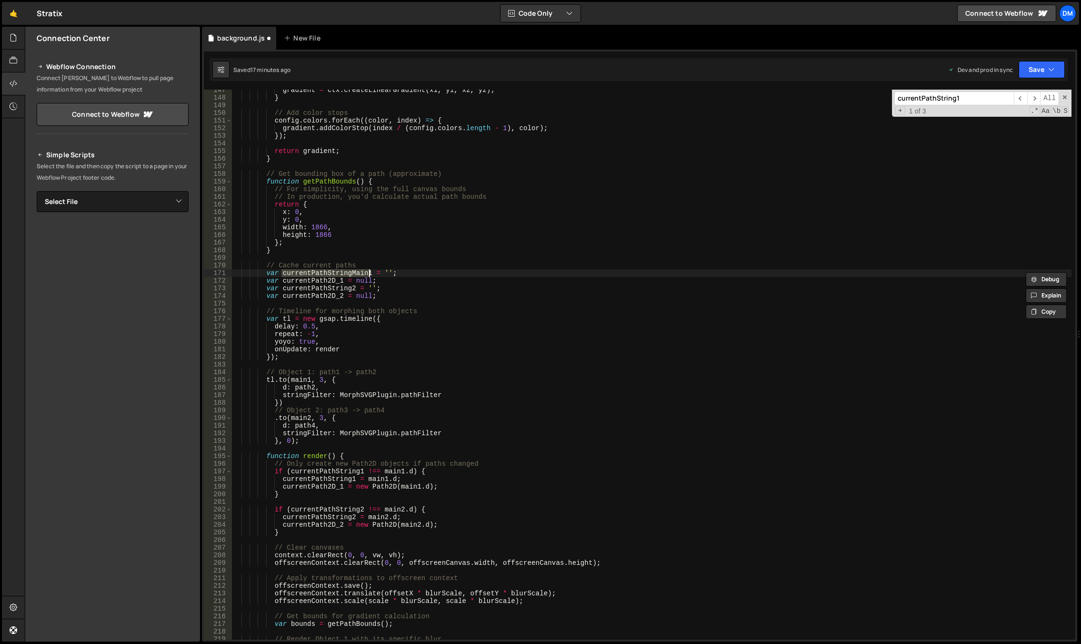
click at [341, 288] on div "gradient = ctx . createLinearGradient ( x1 , y1 , x2 , y2 ) ; } // Add color st…" at bounding box center [652, 368] width 840 height 565
click at [973, 96] on input "currentPathString1" at bounding box center [955, 98] width 120 height 14
click at [357, 272] on div "gradient = ctx . createLinearGradient ( x1 , y1 , x2 , y2 ) ; } // Add color st…" at bounding box center [652, 368] width 840 height 565
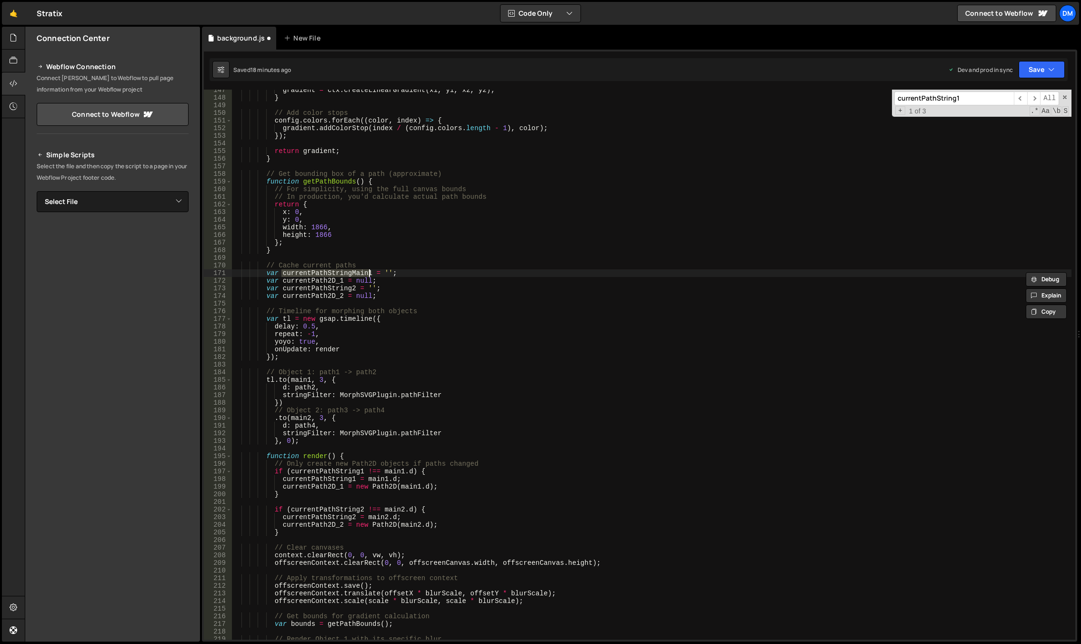
click at [977, 98] on input "currentPathString1" at bounding box center [955, 98] width 120 height 14
click at [338, 470] on div "gradient = ctx . createLinearGradient ( x1 , y1 , x2 , y2 ) ; } // Add color st…" at bounding box center [652, 365] width 840 height 550
click at [338, 470] on div "gradient = ctx . createLinearGradient ( x1 , y1 , x2 , y2 ) ; } // Add color st…" at bounding box center [652, 368] width 840 height 565
paste textarea "Main"
click at [327, 479] on div "gradient = ctx . createLinearGradient ( x1 , y1 , x2 , y2 ) ; } // Add color st…" at bounding box center [652, 368] width 840 height 565
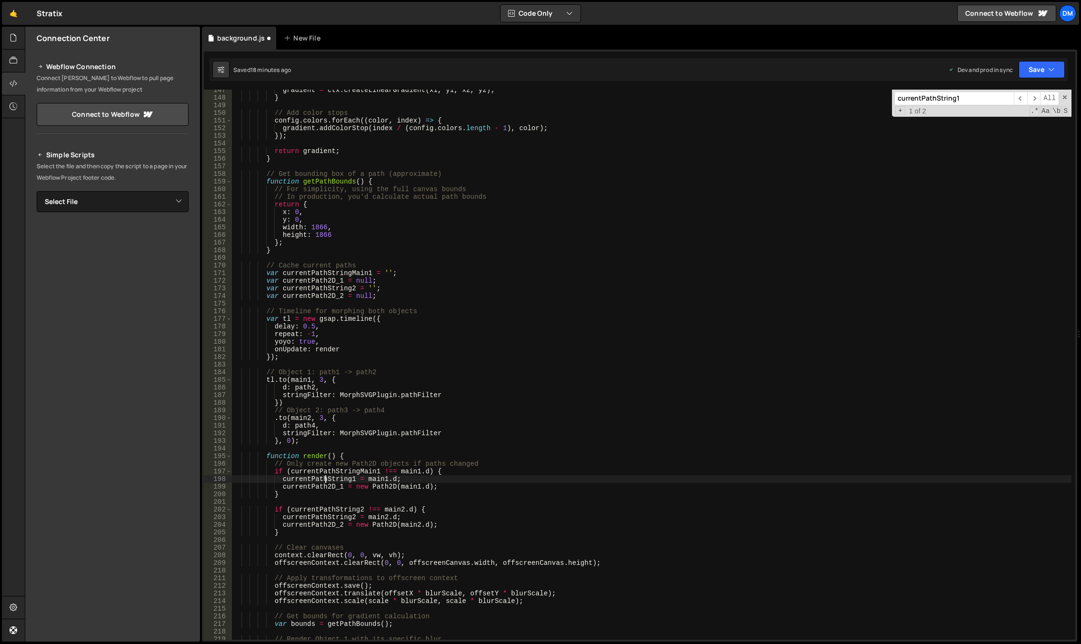
click at [327, 479] on div "gradient = ctx . createLinearGradient ( x1 , y1 , x2 , y2 ) ; } // Add color st…" at bounding box center [652, 368] width 840 height 565
paste textarea "Main"
click at [993, 100] on input "currentPathString1" at bounding box center [955, 98] width 120 height 14
click at [350, 289] on div "gradient = ctx . createLinearGradient ( x1 , y1 , x2 , y2 ) ; } // Add color st…" at bounding box center [652, 368] width 840 height 565
click at [361, 288] on div "gradient = ctx . createLinearGradient ( x1 , y1 , x2 , y2 ) ; } // Add color st…" at bounding box center [652, 368] width 840 height 565
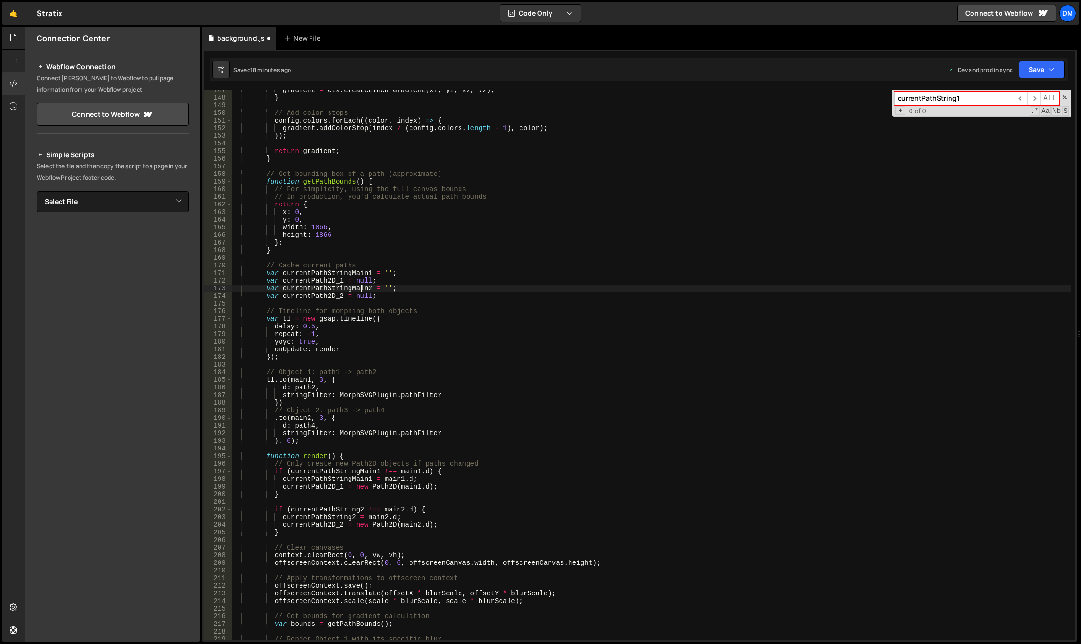
click at [361, 288] on div "gradient = ctx . createLinearGradient ( x1 , y1 , x2 , y2 ) ; } // Add color st…" at bounding box center [652, 368] width 840 height 565
click at [339, 510] on div "gradient = ctx . createLinearGradient ( x1 , y1 , x2 , y2 ) ; } // Add color st…" at bounding box center [652, 368] width 840 height 565
paste textarea "Main"
click at [333, 516] on div "gradient = ctx . createLinearGradient ( x1 , y1 , x2 , y2 ) ; } // Add color st…" at bounding box center [652, 368] width 840 height 565
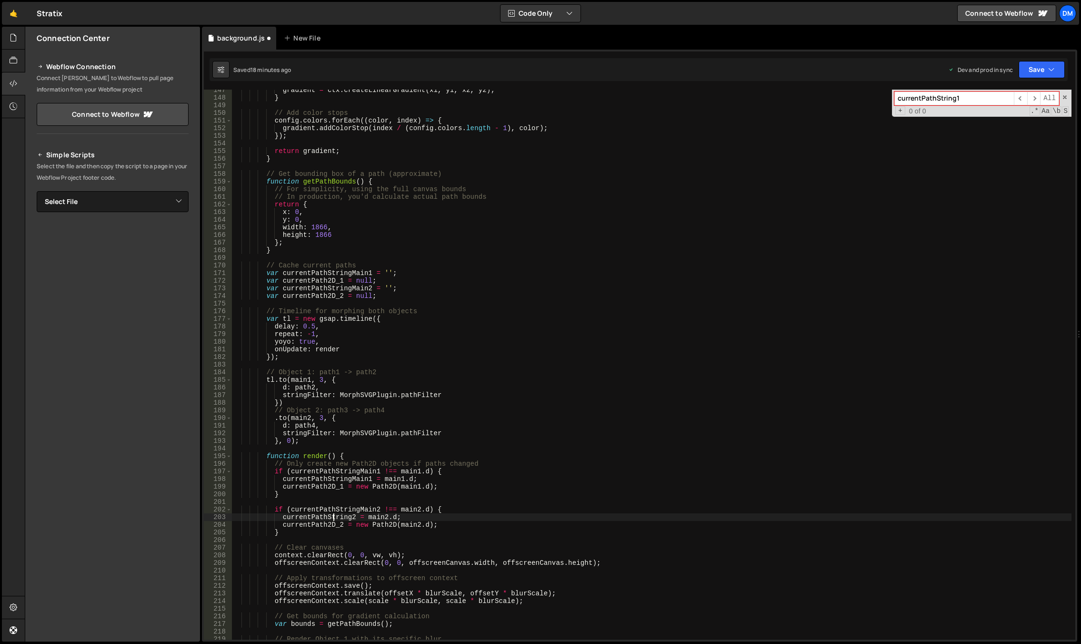
click at [333, 516] on div "gradient = ctx . createLinearGradient ( x1 , y1 , x2 , y2 ) ; } // Add color st…" at bounding box center [652, 368] width 840 height 565
paste textarea "Main"
click at [551, 415] on div "gradient = ctx . createLinearGradient ( x1 , y1 , x2 , y2 ) ; } // Add color st…" at bounding box center [652, 368] width 840 height 565
type textarea ".to(main2, 3, {"
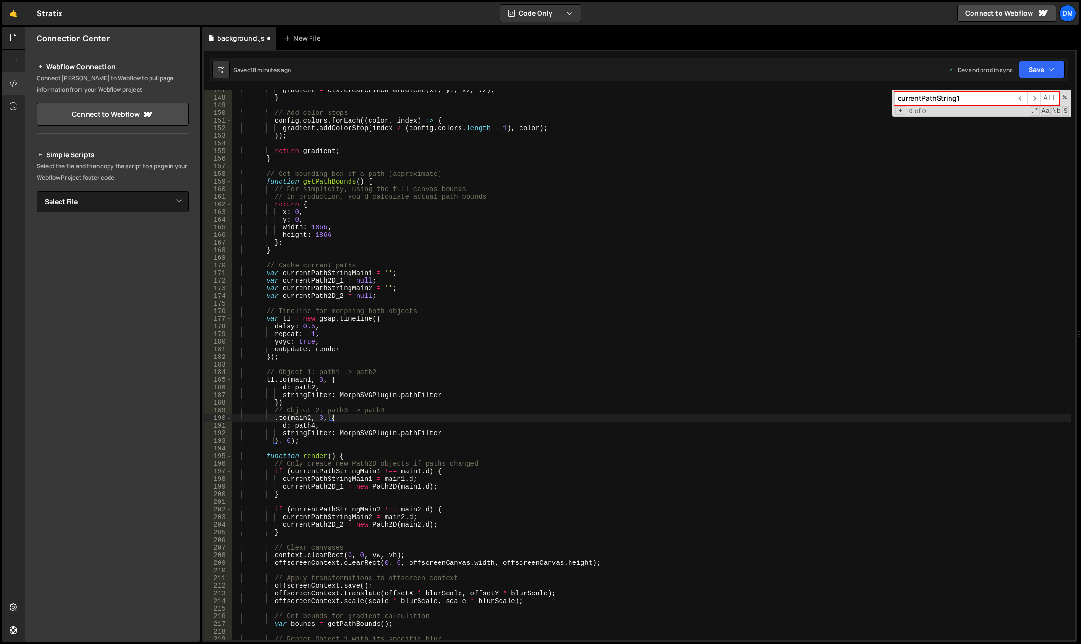
drag, startPoint x: 1066, startPoint y: 96, endPoint x: 1046, endPoint y: 81, distance: 24.4
click at [1066, 96] on span at bounding box center [1065, 97] width 7 height 7
click at [1026, 72] on button "Save" at bounding box center [1042, 69] width 46 height 17
click at [1005, 123] on div "Save to Production S" at bounding box center [1009, 124] width 99 height 10
click at [1042, 70] on button "Save" at bounding box center [1042, 69] width 46 height 17
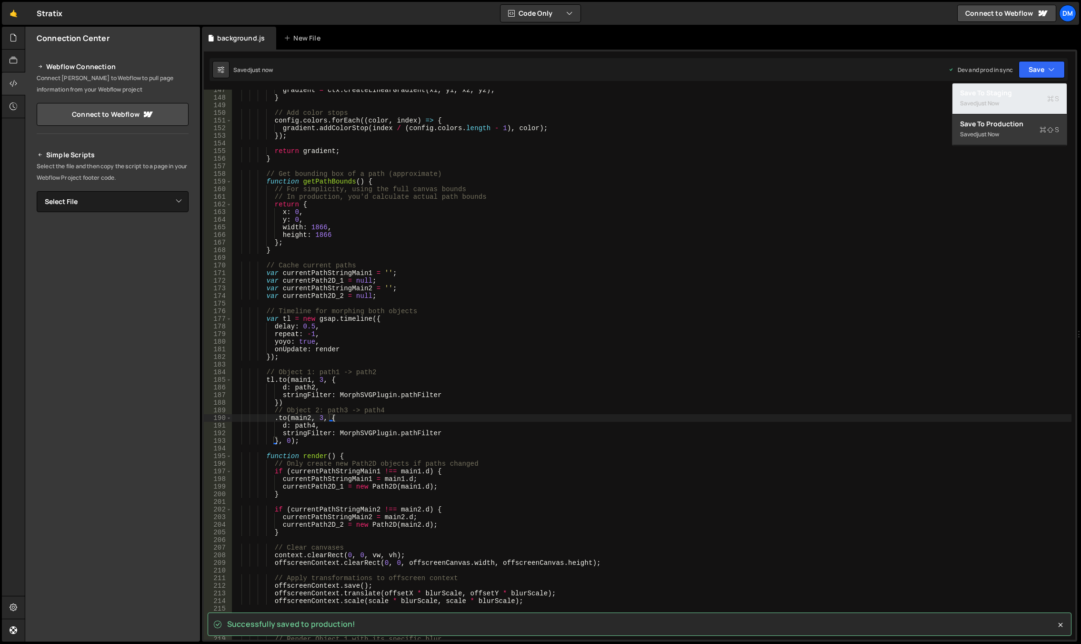
drag, startPoint x: 999, startPoint y: 94, endPoint x: 809, endPoint y: 156, distance: 199.7
click at [999, 94] on div "Save to Staging S" at bounding box center [1009, 93] width 99 height 10
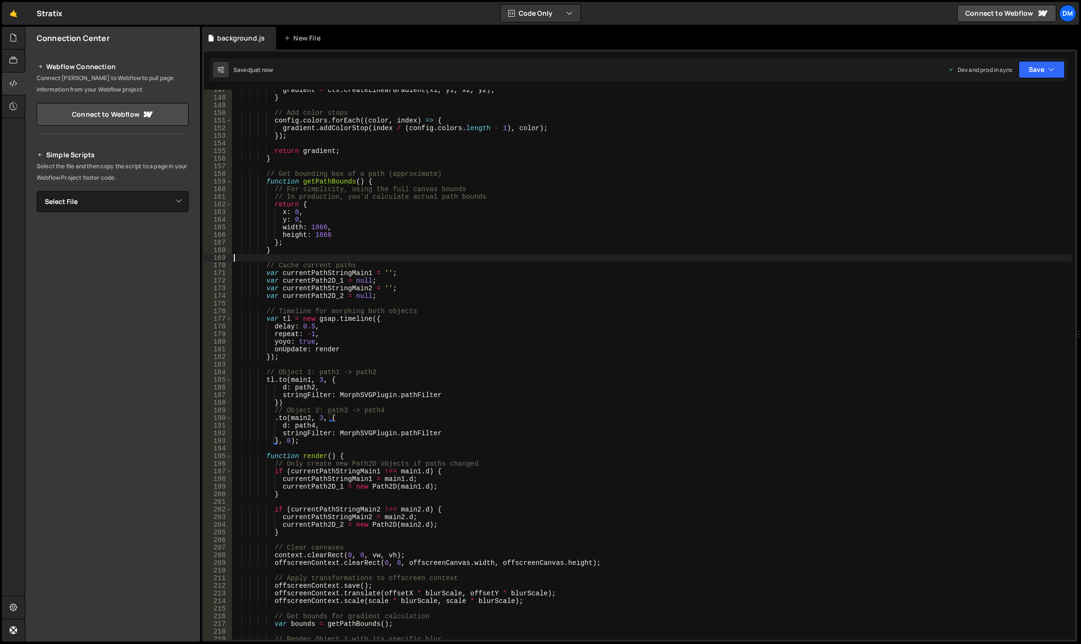
click at [551, 258] on div "gradient = ctx . createLinearGradient ( x1 , y1 , x2 , y2 ) ; } // Add color st…" at bounding box center [652, 368] width 840 height 565
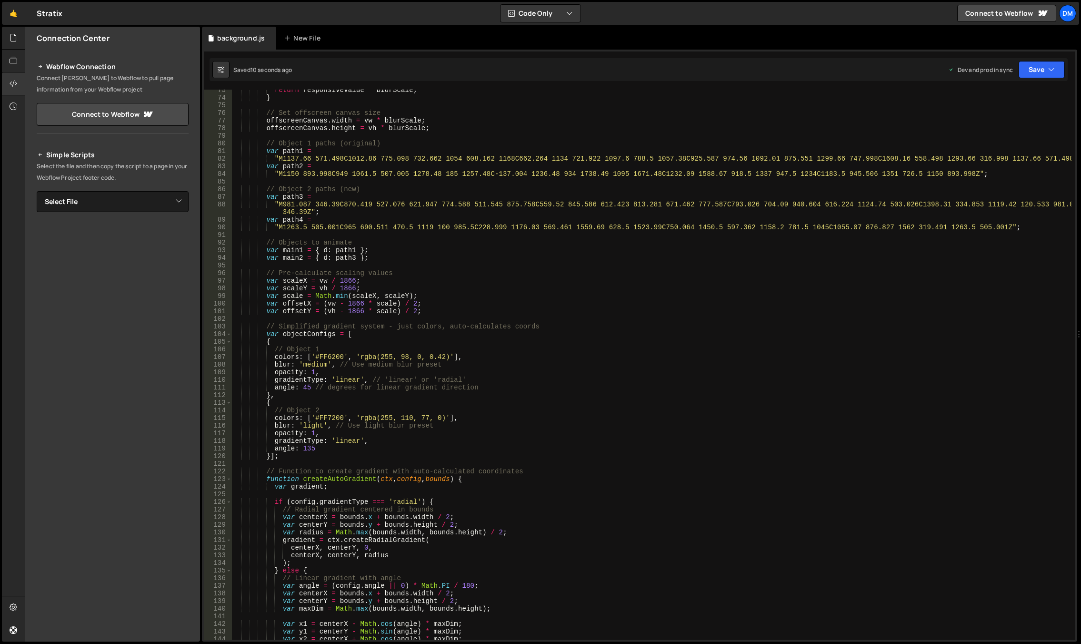
scroll to position [552, 0]
click at [611, 406] on div "return responsiveValue * blurScale ; } // Set offscreen canvas size offscreenCa…" at bounding box center [652, 368] width 840 height 565
drag, startPoint x: 335, startPoint y: 364, endPoint x: 453, endPoint y: 364, distance: 117.7
click at [453, 364] on div "return responsiveValue * blurScale ; } // Set offscreen canvas size offscreenCa…" at bounding box center [652, 368] width 840 height 565
drag, startPoint x: 325, startPoint y: 409, endPoint x: 267, endPoint y: 409, distance: 58.1
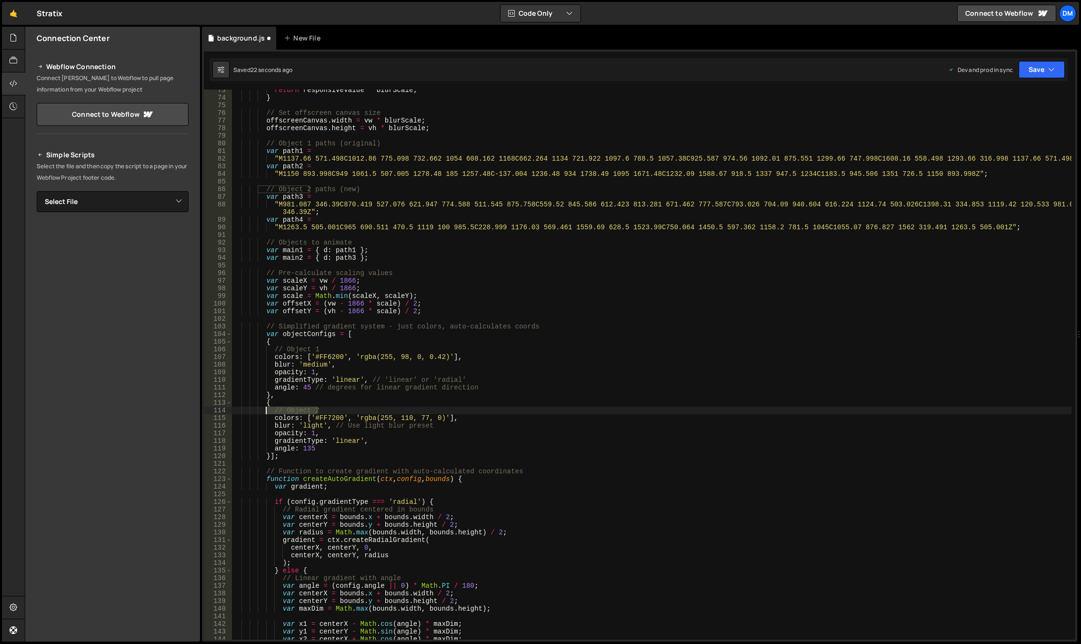
click at [267, 409] on div "return responsiveValue * blurScale ; } // Set offscreen canvas size offscreenCa…" at bounding box center [652, 368] width 840 height 565
click at [348, 416] on div "return responsiveValue * blurScale ; } // Set offscreen canvas size offscreenCa…" at bounding box center [652, 368] width 840 height 565
drag, startPoint x: 323, startPoint y: 350, endPoint x: 285, endPoint y: 352, distance: 37.7
click at [285, 352] on div "return responsiveValue * blurScale ; } // Set offscreen canvas size offscreenCa…" at bounding box center [652, 368] width 840 height 565
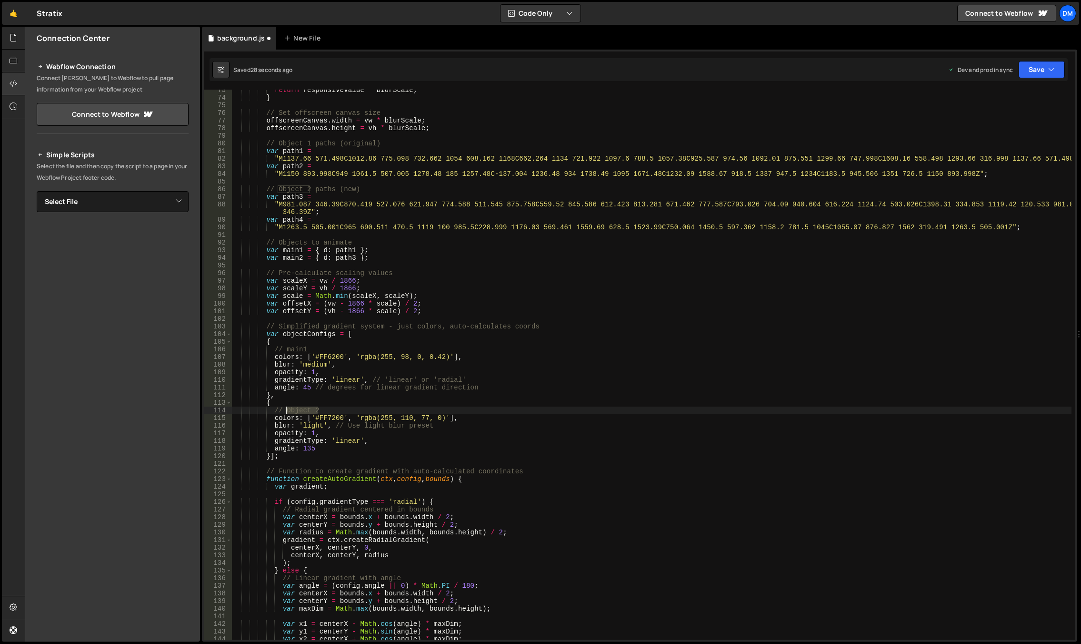
drag, startPoint x: 324, startPoint y: 412, endPoint x: 285, endPoint y: 412, distance: 39.1
click at [285, 412] on div "return responsiveValue * blurScale ; } // Set offscreen canvas size offscreenCa…" at bounding box center [652, 368] width 840 height 565
type textarea "// main2"
click at [439, 316] on div "return responsiveValue * blurScale ; } // Set offscreen canvas size offscreenCa…" at bounding box center [652, 368] width 840 height 565
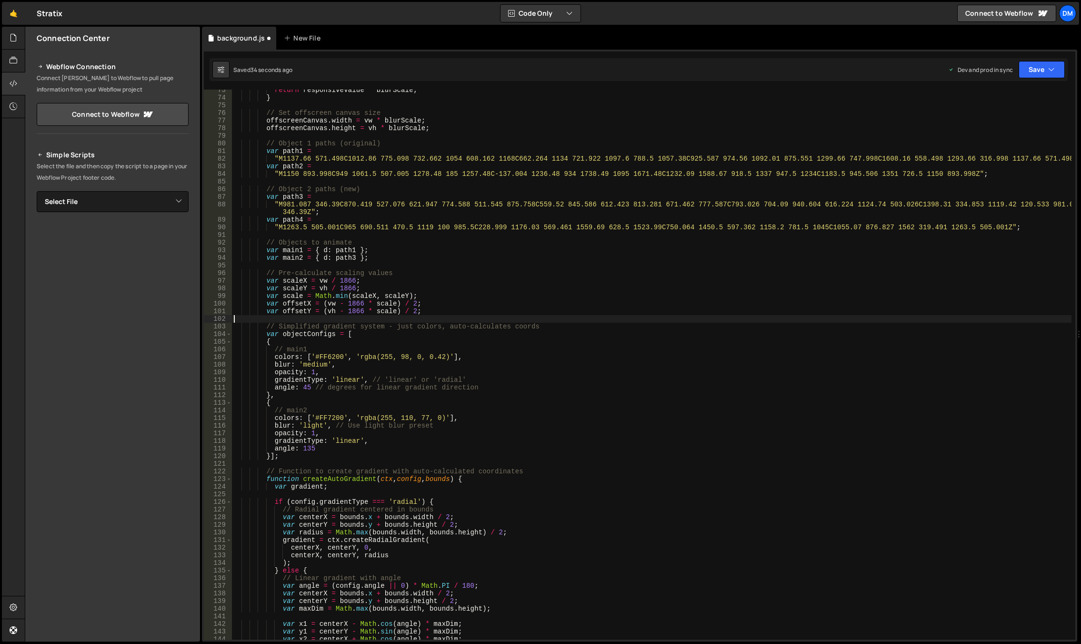
click at [320, 365] on div "return responsiveValue * blurScale ; } // Set offscreen canvas size offscreenCa…" at bounding box center [652, 368] width 840 height 565
click at [313, 424] on div "return responsiveValue * blurScale ; } // Set offscreen canvas size offscreenCa…" at bounding box center [652, 368] width 840 height 565
paste textarea "medium"
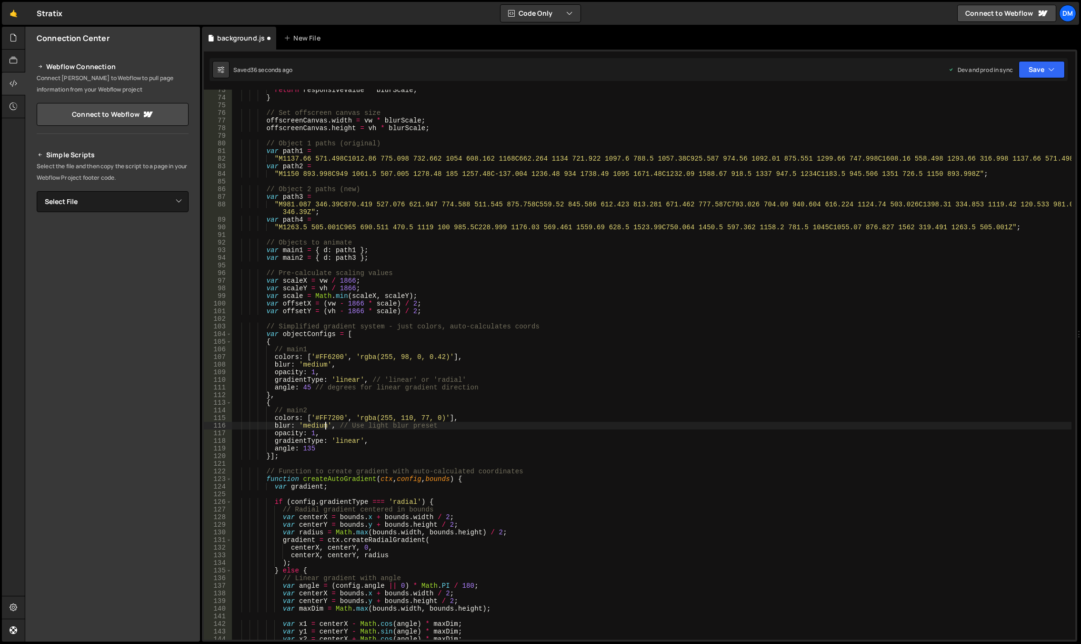
click at [615, 368] on div "return responsiveValue * blurScale ; } // Set offscreen canvas size offscreenCa…" at bounding box center [652, 368] width 840 height 565
click at [318, 366] on div "return responsiveValue * blurScale ; } // Set offscreen canvas size offscreenCa…" at bounding box center [652, 368] width 840 height 565
click at [312, 362] on div "return responsiveValue * blurScale ; } // Set offscreen canvas size offscreenCa…" at bounding box center [652, 368] width 840 height 565
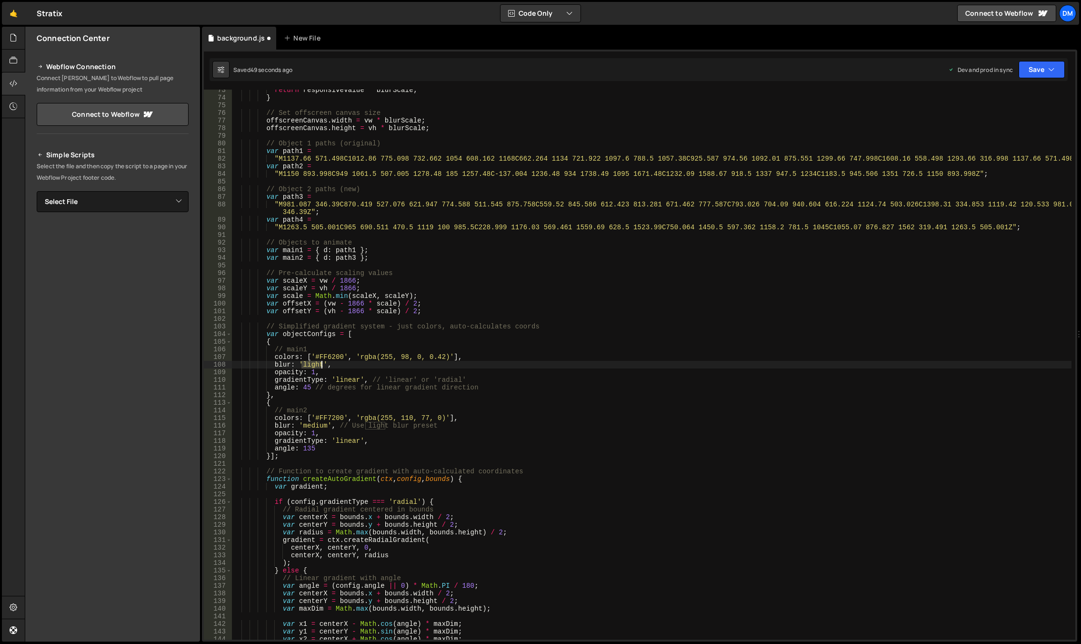
click at [312, 362] on div "return responsiveValue * blurScale ; } // Set offscreen canvas size offscreenCa…" at bounding box center [652, 368] width 840 height 565
click at [310, 428] on div "return responsiveValue * blurScale ; } // Set offscreen canvas size offscreenCa…" at bounding box center [652, 368] width 840 height 565
paste textarea "light"
click at [367, 424] on div "return responsiveValue * blurScale ; } // Set offscreen canvas size offscreenCa…" at bounding box center [652, 368] width 840 height 565
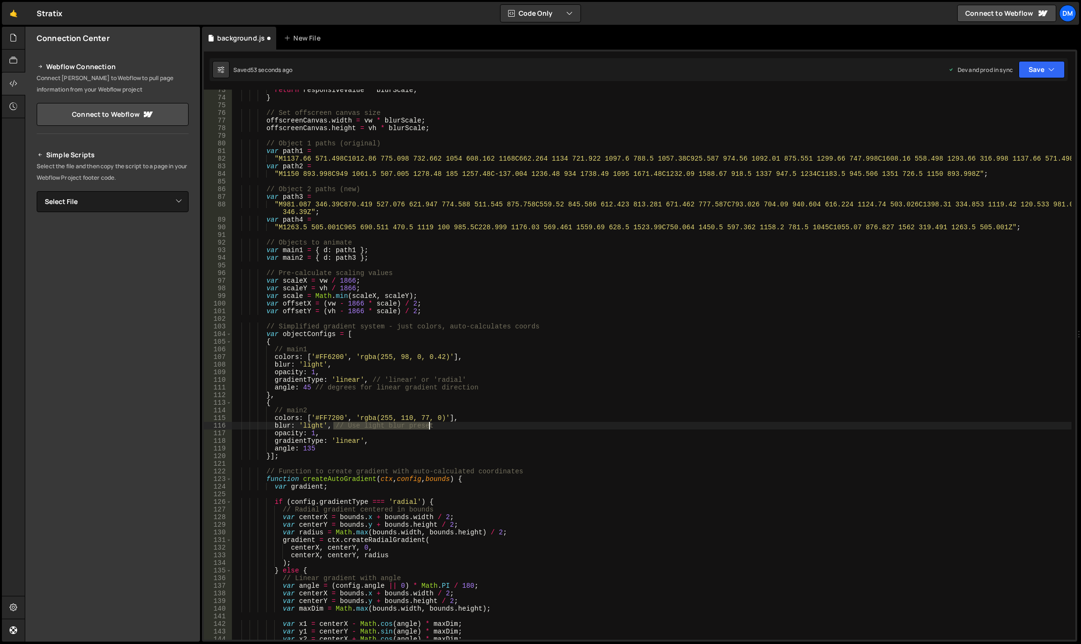
drag, startPoint x: 333, startPoint y: 425, endPoint x: 444, endPoint y: 423, distance: 110.5
click at [444, 423] on div "return responsiveValue * blurScale ; } // Set offscreen canvas size offscreenCa…" at bounding box center [652, 368] width 840 height 565
drag, startPoint x: 367, startPoint y: 378, endPoint x: 477, endPoint y: 379, distance: 110.5
click at [477, 379] on div "return responsiveValue * blurScale ; } // Set offscreen canvas size offscreenCa…" at bounding box center [652, 368] width 840 height 565
click at [483, 370] on div "return responsiveValue * blurScale ; } // Set offscreen canvas size offscreenCa…" at bounding box center [652, 368] width 840 height 565
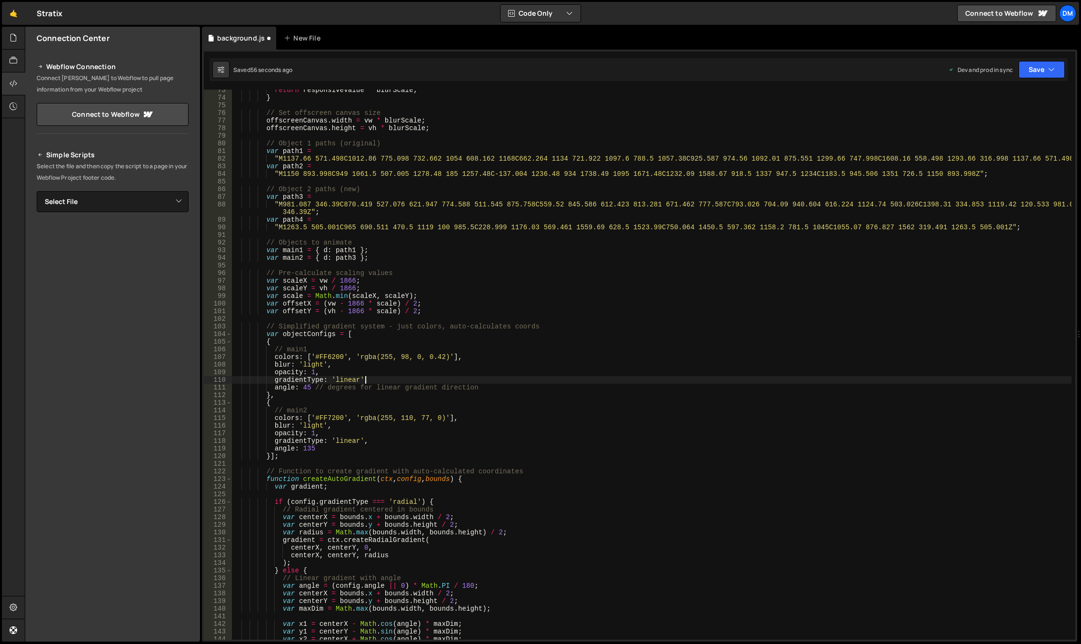
scroll to position [0, 5]
click at [473, 365] on div "return responsiveValue * blurScale ; } // Set offscreen canvas size offscreenCa…" at bounding box center [652, 368] width 840 height 565
click at [472, 365] on div "return responsiveValue * blurScale ; } // Set offscreen canvas size offscreenCa…" at bounding box center [652, 368] width 840 height 565
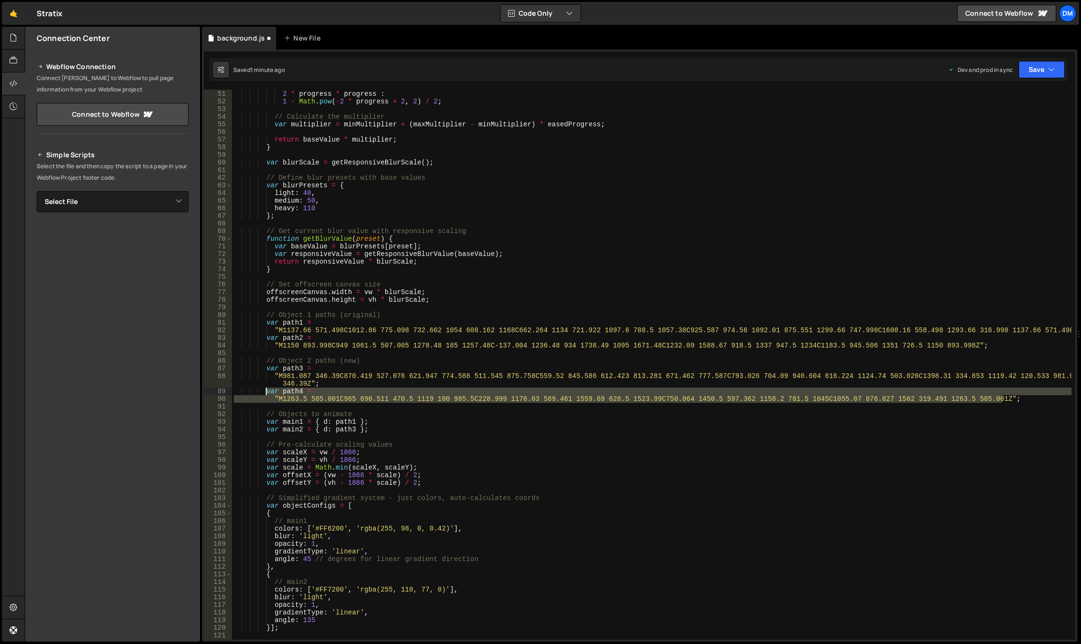
drag, startPoint x: 1016, startPoint y: 401, endPoint x: 266, endPoint y: 392, distance: 750.3
click at [266, 392] on div "var easedProgress = progress < 0.5 ? 2 * progress * progress : 1 - Math . pow (…" at bounding box center [652, 364] width 840 height 565
click at [1006, 400] on div "var easedProgress = progress < 0.5 ? 2 * progress * progress : 1 - Math . pow (…" at bounding box center [652, 365] width 840 height 550
type textarea ""M1263.5 505.001C965 690.511 470.5 1119 100 985.5C228.999 1176.03 569.461 1559.…"
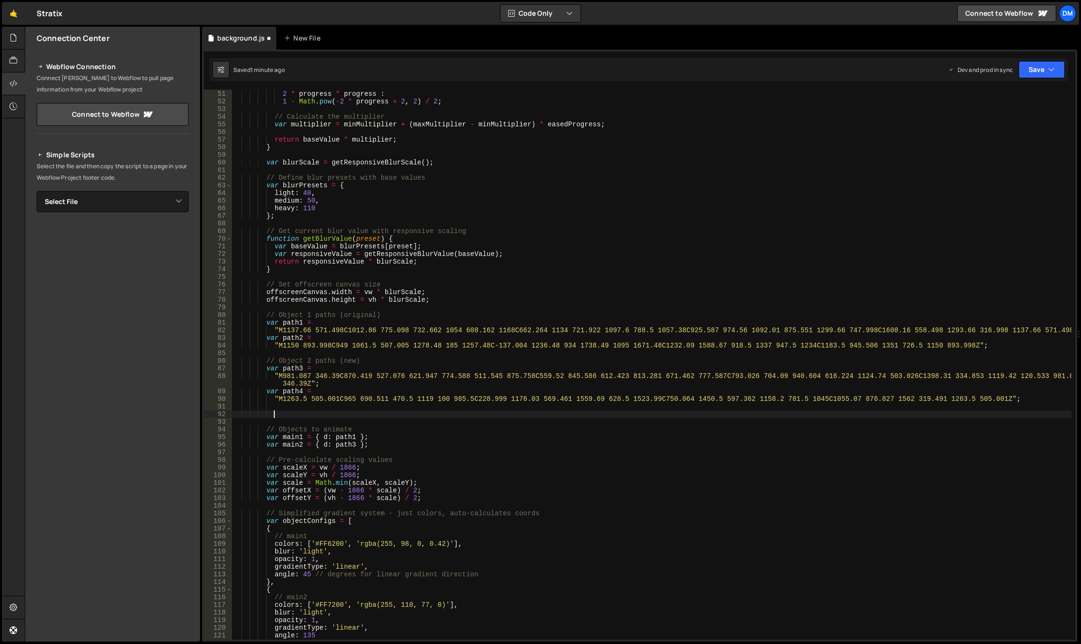
scroll to position [0, 2]
paste textarea ""M1263.5 505.001C965 690.511 470.5 1119 100 985.5C228.999 1176.03 569.461 1559.…"
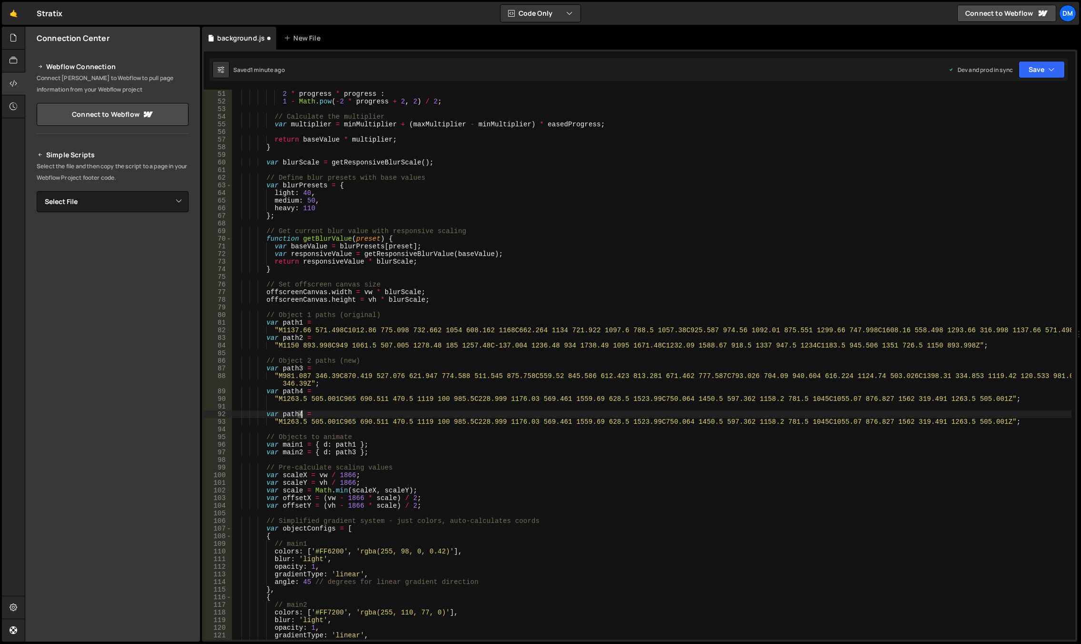
click at [300, 413] on div "var easedProgress = progress < 0.5 ? 2 * progress * progress : 1 - Math . pow (…" at bounding box center [652, 364] width 840 height 565
type textarea "var path5 ="
click at [758, 428] on div "var easedProgress = progress < 0.5 ? 2 * progress * progress : 1 - Math . pow (…" at bounding box center [652, 364] width 840 height 565
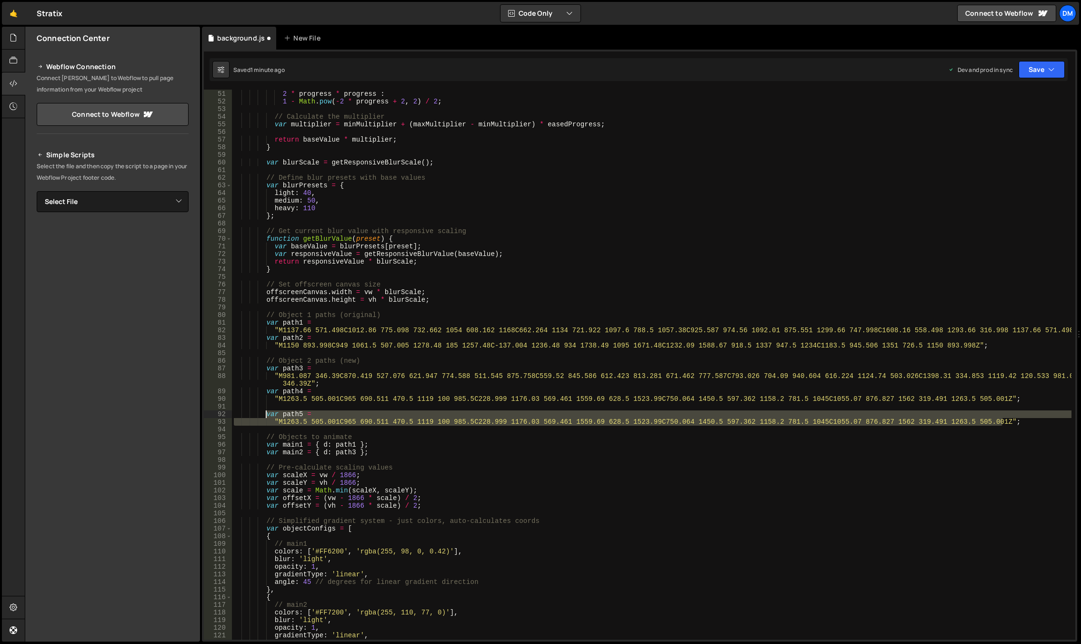
drag, startPoint x: 1005, startPoint y: 420, endPoint x: 267, endPoint y: 412, distance: 737.4
click at [267, 412] on div "var easedProgress = progress < 0.5 ? 2 * progress * progress : 1 - Math . pow (…" at bounding box center [652, 364] width 840 height 565
click at [1008, 419] on div "var easedProgress = progress < 0.5 ? 2 * progress * progress : 1 - Math . pow (…" at bounding box center [652, 365] width 840 height 550
type textarea ""M1263.5 505.001C965 690.511 470.5 1119 100 985.5C228.999 1176.03 569.461 1559.…"
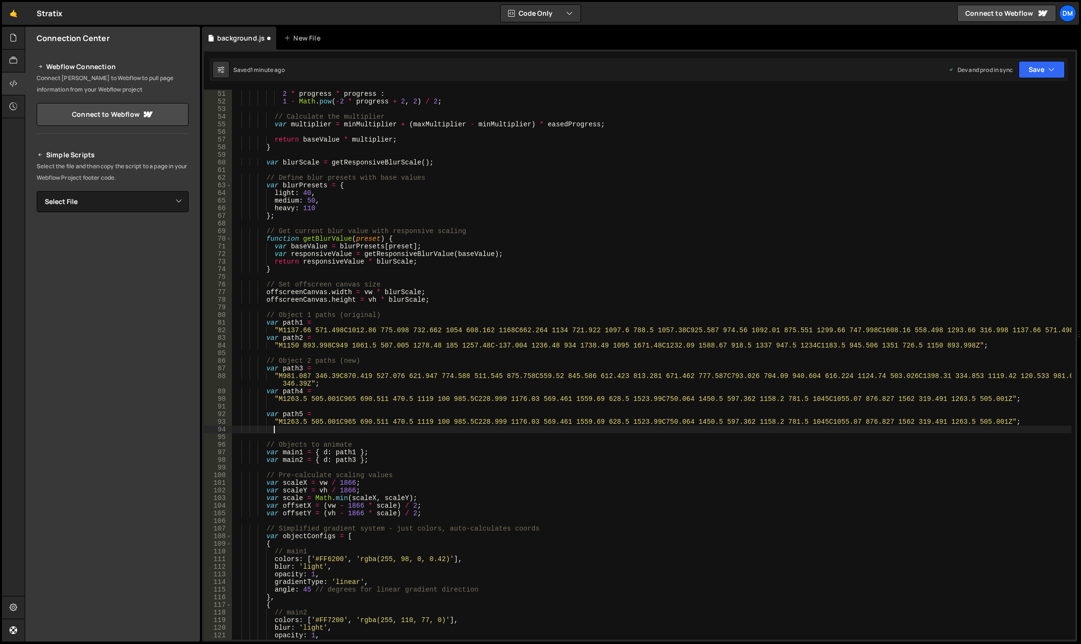
scroll to position [0, 2]
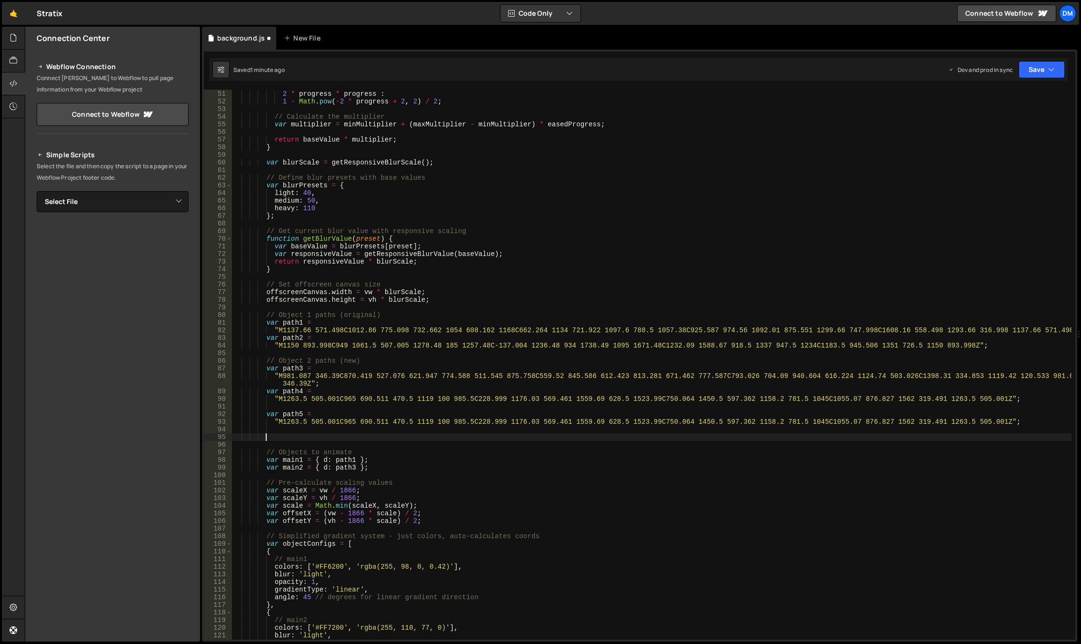
paste textarea ""M1263.5 505.001C965 690.511 470.5 1119 100 985.5C228.999 1176.03 569.461 1559.…"
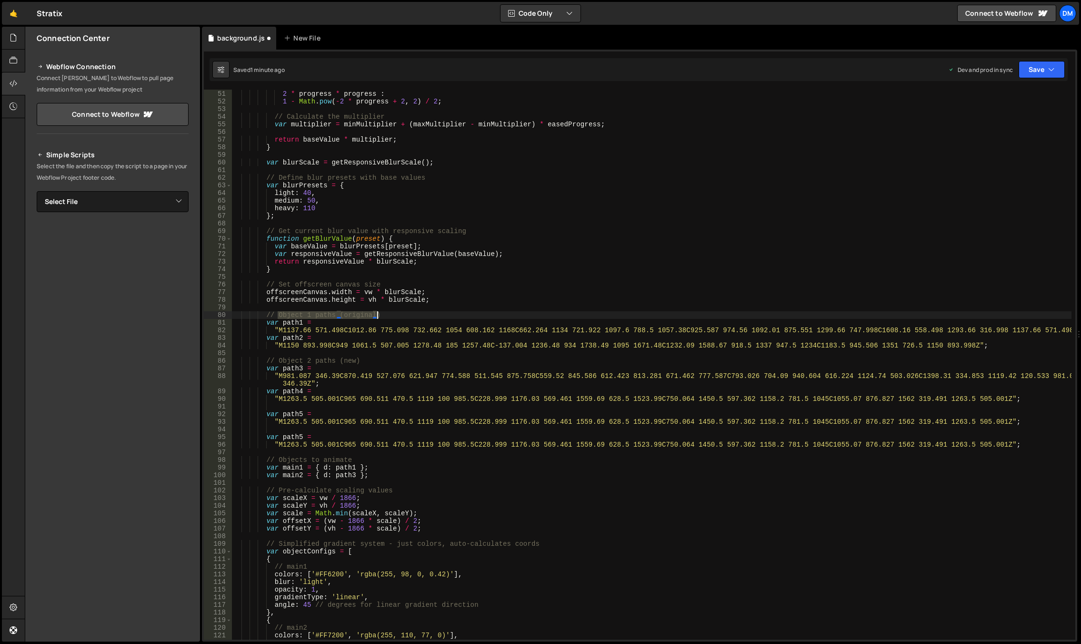
drag, startPoint x: 278, startPoint y: 313, endPoint x: 386, endPoint y: 313, distance: 107.7
click at [386, 313] on div "var easedProgress = progress < 0.5 ? 2 * progress * progress : 1 - Math . pow (…" at bounding box center [652, 364] width 840 height 565
drag, startPoint x: 350, startPoint y: 418, endPoint x: 350, endPoint y: 412, distance: 5.7
click at [350, 418] on div "var easedProgress = progress < 0.5 ? 2 * progress * progress : 1 - Math . pow (…" at bounding box center [652, 364] width 840 height 565
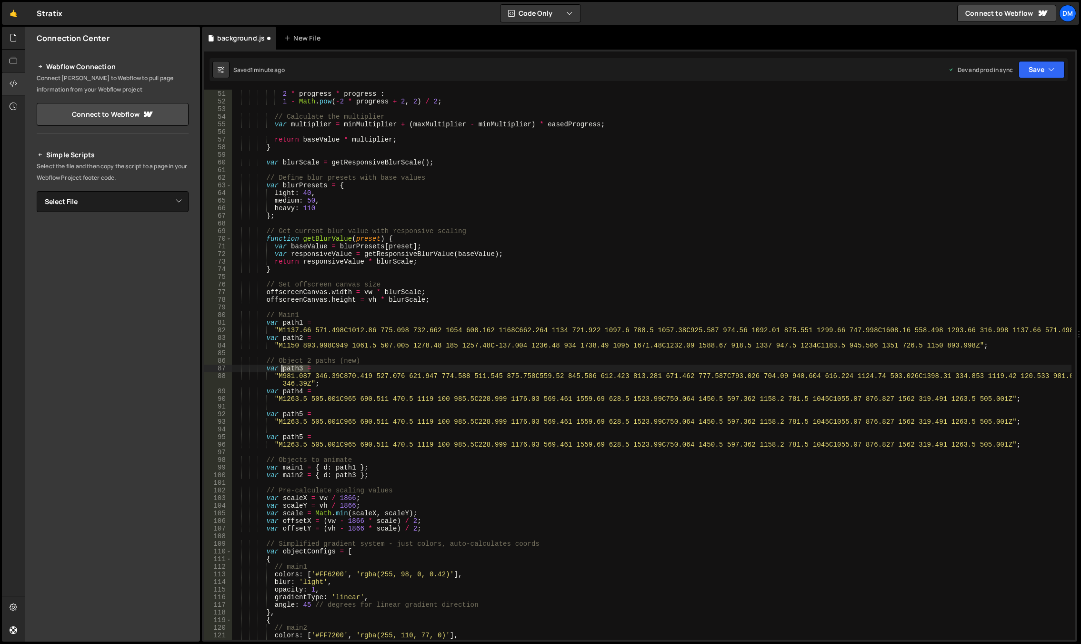
drag, startPoint x: 366, startPoint y: 364, endPoint x: 280, endPoint y: 363, distance: 85.7
click at [280, 363] on div "var easedProgress = progress < 0.5 ? 2 * progress * progress : 1 - Math . pow (…" at bounding box center [652, 364] width 840 height 565
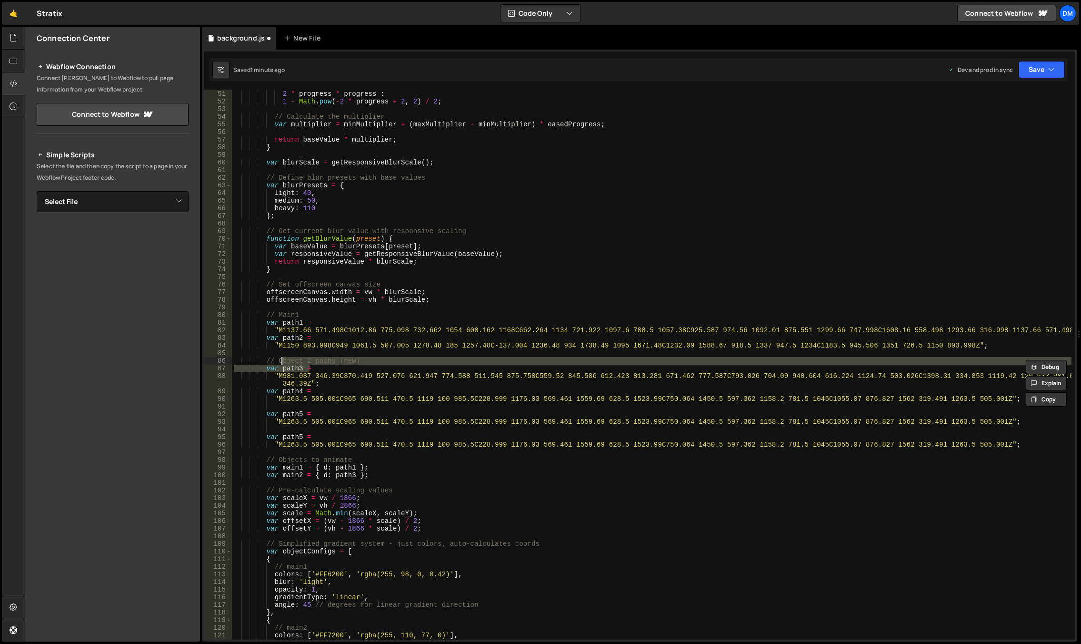
click at [348, 389] on div "var easedProgress = progress < 0.5 ? 2 * progress * progress : 1 - Math . pow (…" at bounding box center [652, 364] width 840 height 565
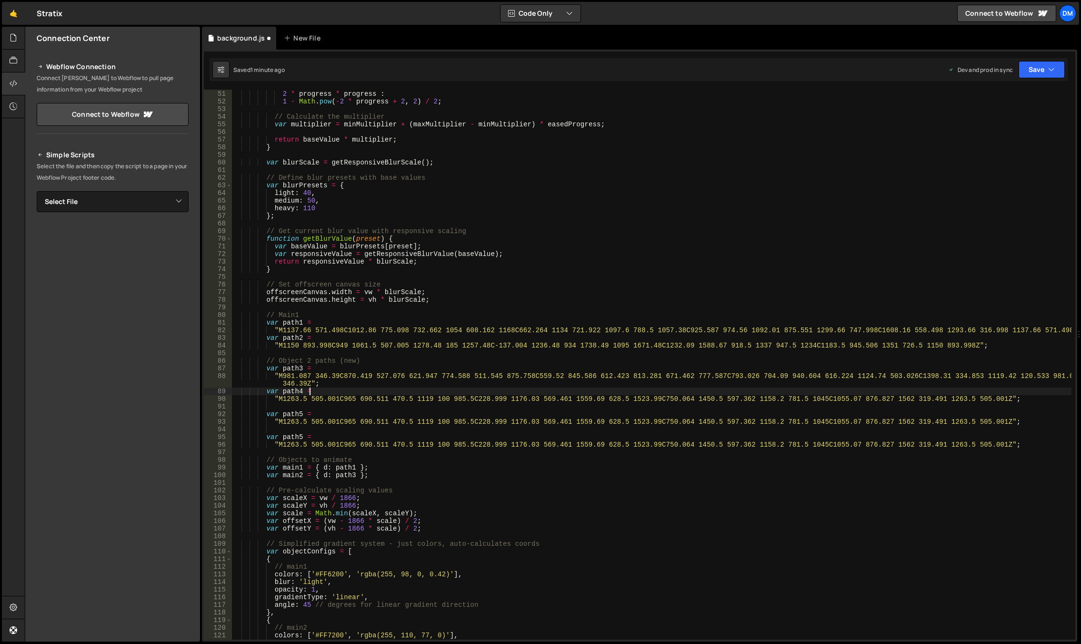
click at [358, 360] on div "var easedProgress = progress < 0.5 ? 2 * progress * progress : 1 - Math . pow (…" at bounding box center [652, 364] width 840 height 565
click at [371, 360] on div "var easedProgress = progress < 0.5 ? 2 * progress * progress : 1 - Math . pow (…" at bounding box center [652, 364] width 840 height 565
drag, startPoint x: 369, startPoint y: 362, endPoint x: 277, endPoint y: 361, distance: 91.5
click at [277, 361] on div "var easedProgress = progress < 0.5 ? 2 * progress * progress : 1 - Math . pow (…" at bounding box center [652, 364] width 840 height 565
type textarea "// Main2"
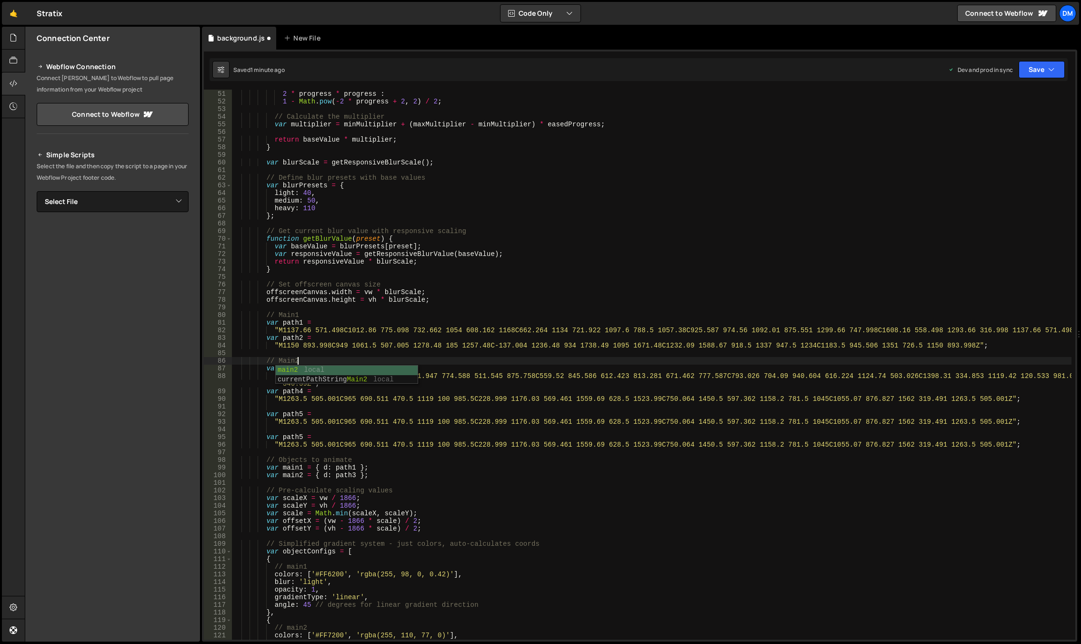
click at [297, 352] on div "var easedProgress = progress < 0.5 ? 2 * progress * progress : 1 - Math . pow (…" at bounding box center [652, 364] width 840 height 565
drag, startPoint x: 304, startPoint y: 361, endPoint x: 265, endPoint y: 360, distance: 39.1
click at [265, 360] on div "var easedProgress = progress < 0.5 ? 2 * progress * progress : 1 - Math . pow (…" at bounding box center [652, 364] width 840 height 565
type textarea "// Main2"
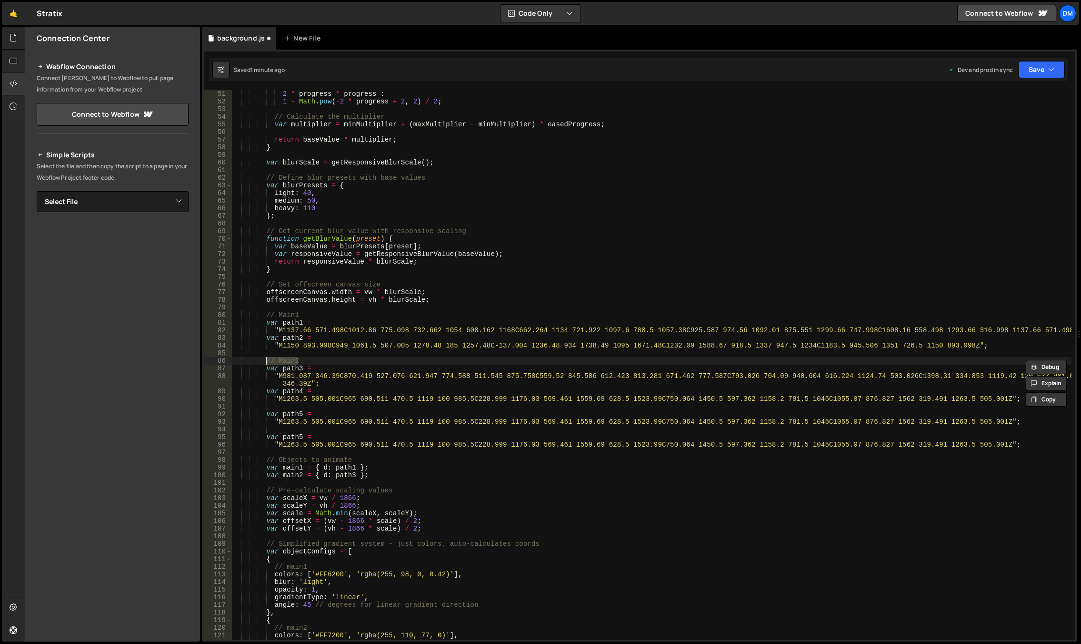
click at [311, 403] on div "var easedProgress = progress < 0.5 ? 2 * progress * progress : 1 - Math . pow (…" at bounding box center [652, 364] width 840 height 565
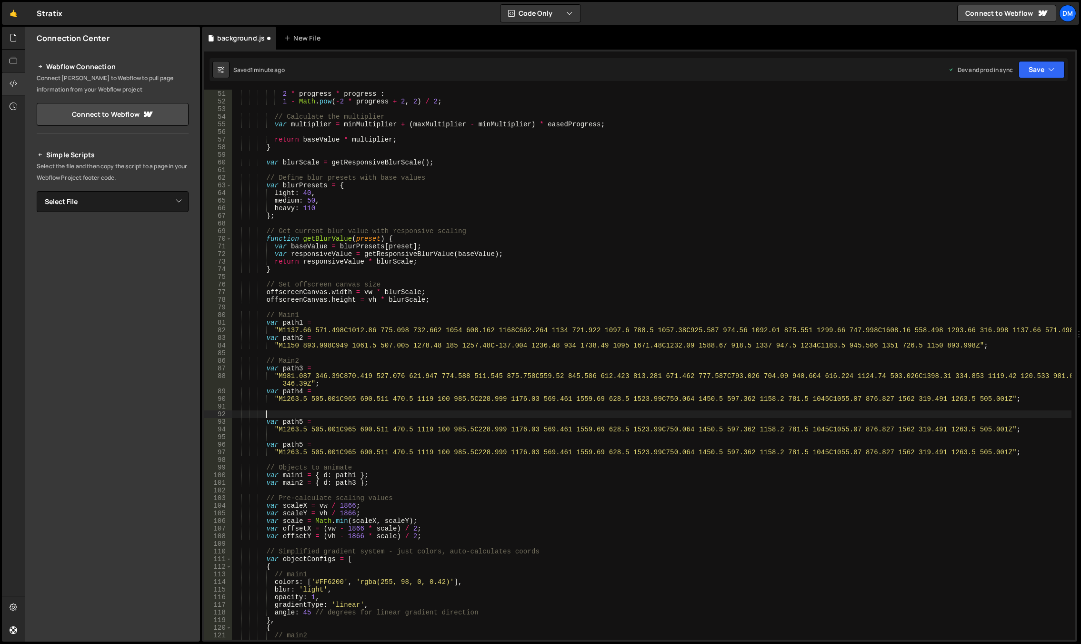
scroll to position [0, 1]
paste textarea "// Main2"
drag, startPoint x: 306, startPoint y: 412, endPoint x: 297, endPoint y: 412, distance: 9.1
click at [297, 412] on div "var easedProgress = progress < 0.5 ? 2 * progress * progress : 1 - Math . pow (…" at bounding box center [652, 364] width 840 height 565
drag, startPoint x: 302, startPoint y: 413, endPoint x: 295, endPoint y: 413, distance: 7.6
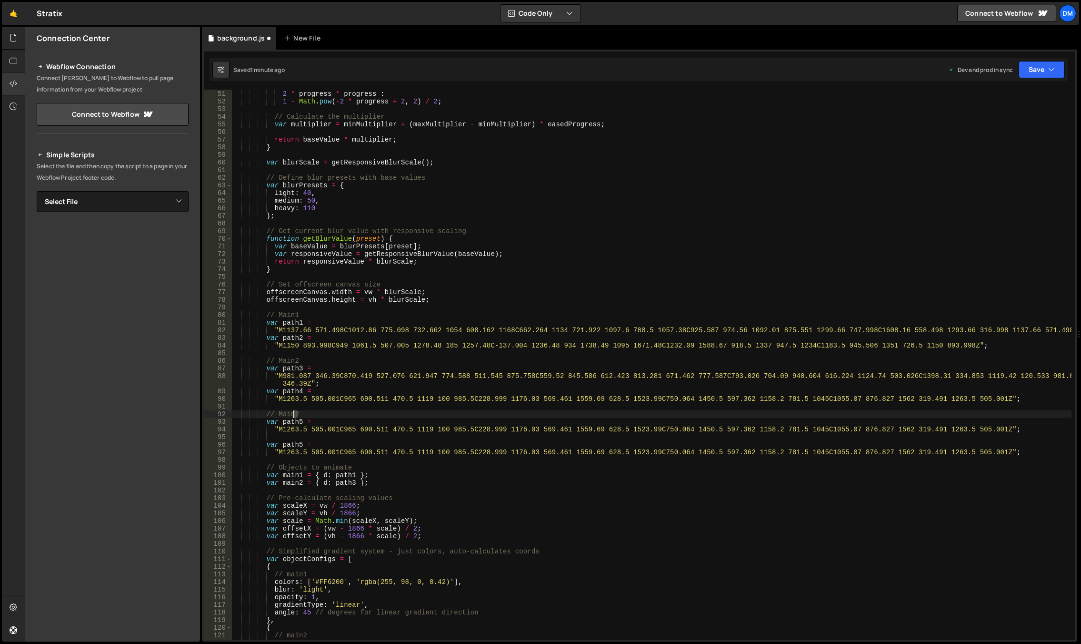
click at [295, 413] on div "var easedProgress = progress < 0.5 ? 2 * progress * progress : 1 - Math . pow (…" at bounding box center [652, 364] width 840 height 565
click at [372, 413] on div "var easedProgress = progress < 0.5 ? 2 * progress * progress : 1 - Math . pow (…" at bounding box center [652, 364] width 840 height 565
click at [324, 441] on div "var easedProgress = progress < 0.5 ? 2 * progress * progress : 1 - Math . pow (…" at bounding box center [652, 364] width 840 height 565
type textarea "var path5 ="
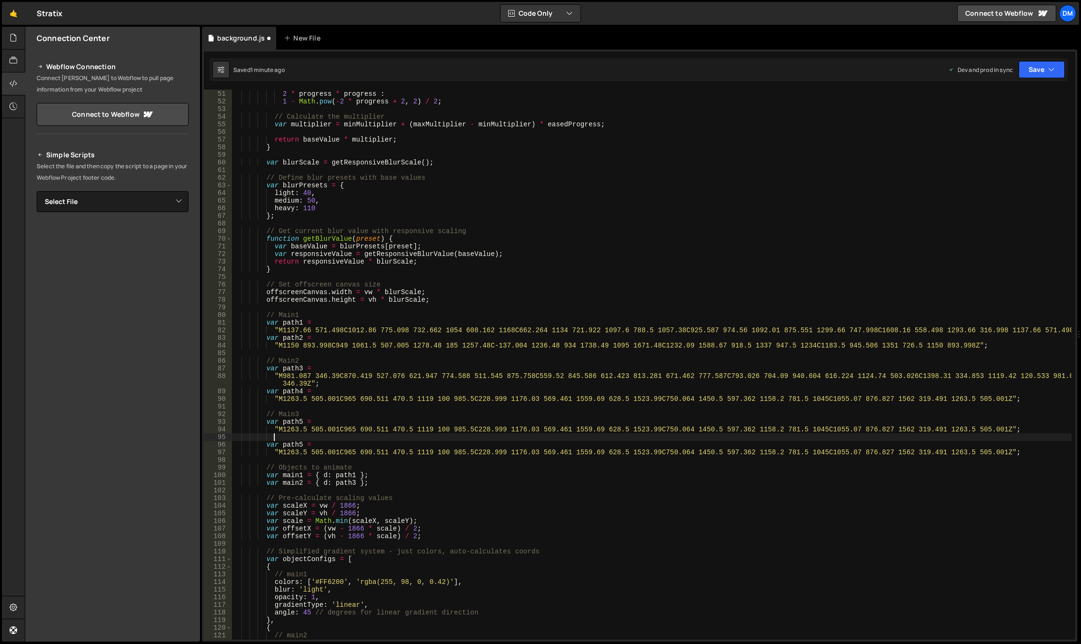
click at [323, 434] on div "var easedProgress = progress < 0.5 ? 2 * progress * progress : 1 - Math . pow (…" at bounding box center [652, 364] width 840 height 565
drag, startPoint x: 323, startPoint y: 434, endPoint x: 219, endPoint y: 433, distance: 104.3
click at [219, 433] on div "50 51 52 53 54 55 56 57 58 59 60 61 62 63 64 65 66 67 68 69 70 71 72 73 74 75 7…" at bounding box center [640, 365] width 872 height 550
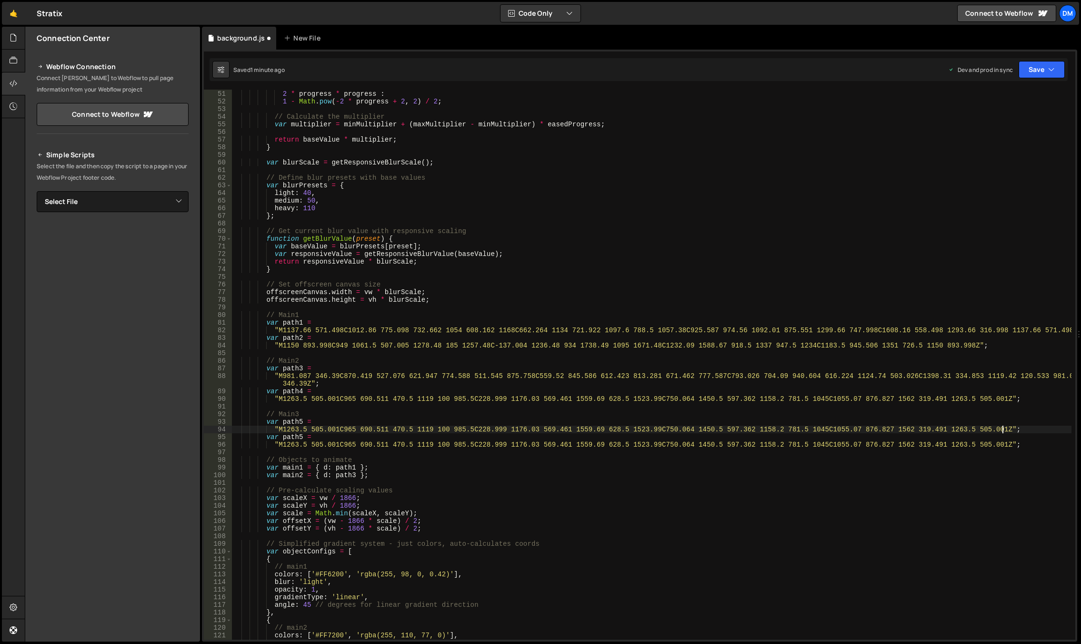
click at [375, 443] on div "var easedProgress = progress < 0.5 ? 2 * progress * progress : 1 - Math . pow (…" at bounding box center [652, 364] width 840 height 565
click at [302, 437] on div "var easedProgress = progress < 0.5 ? 2 * progress * progress : 1 - Math . pow (…" at bounding box center [652, 364] width 840 height 565
click at [428, 420] on div "var easedProgress = progress < 0.5 ? 2 * progress * progress : 1 - Math . pow (…" at bounding box center [652, 364] width 840 height 565
drag, startPoint x: 379, startPoint y: 475, endPoint x: 266, endPoint y: 476, distance: 112.9
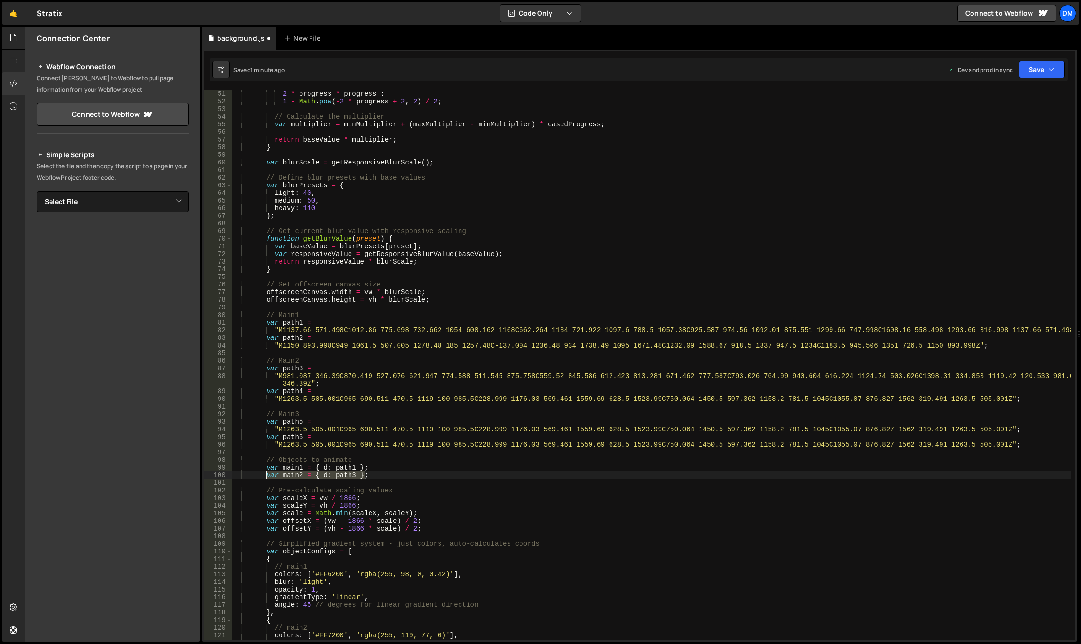
click at [266, 476] on div "var easedProgress = progress < 0.5 ? 2 * progress * progress : 1 - Math . pow (…" at bounding box center [652, 364] width 840 height 565
type textarea "var main2 = { d: path3 };"
click at [392, 473] on div "var easedProgress = progress < 0.5 ? 2 * progress * progress : 1 - Math . pow (…" at bounding box center [652, 365] width 840 height 550
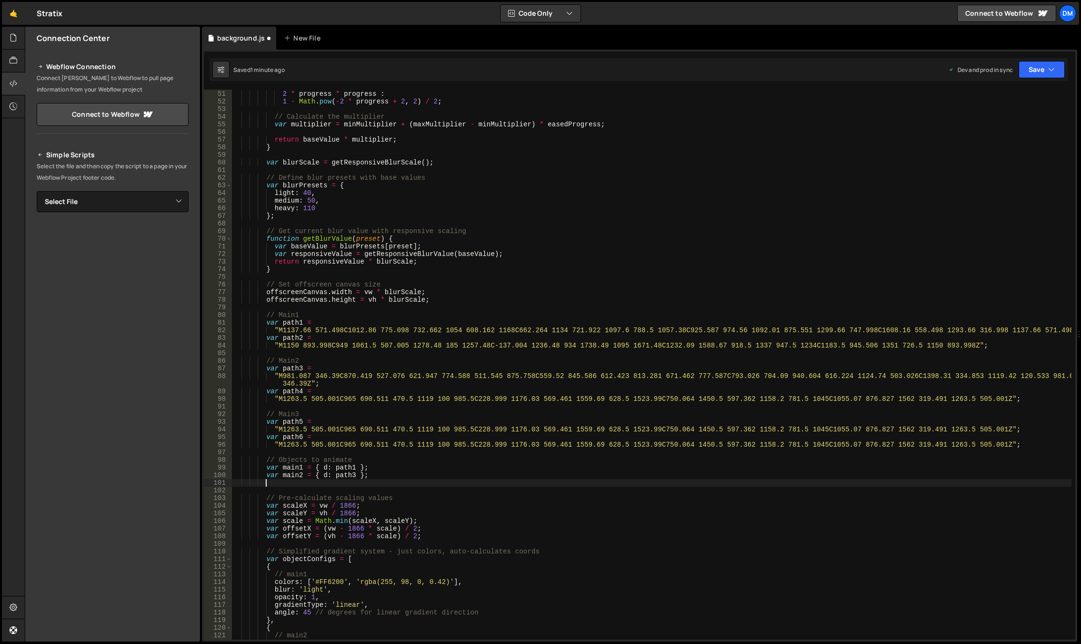
scroll to position [0, 2]
paste textarea "var main2 = { d: path3 };"
click at [301, 482] on div "var easedProgress = progress < 0.5 ? 2 * progress * progress : 1 - Math . pow (…" at bounding box center [652, 364] width 840 height 565
click at [352, 481] on div "var easedProgress = progress < 0.5 ? 2 * progress * progress : 1 - Math . pow (…" at bounding box center [652, 364] width 840 height 565
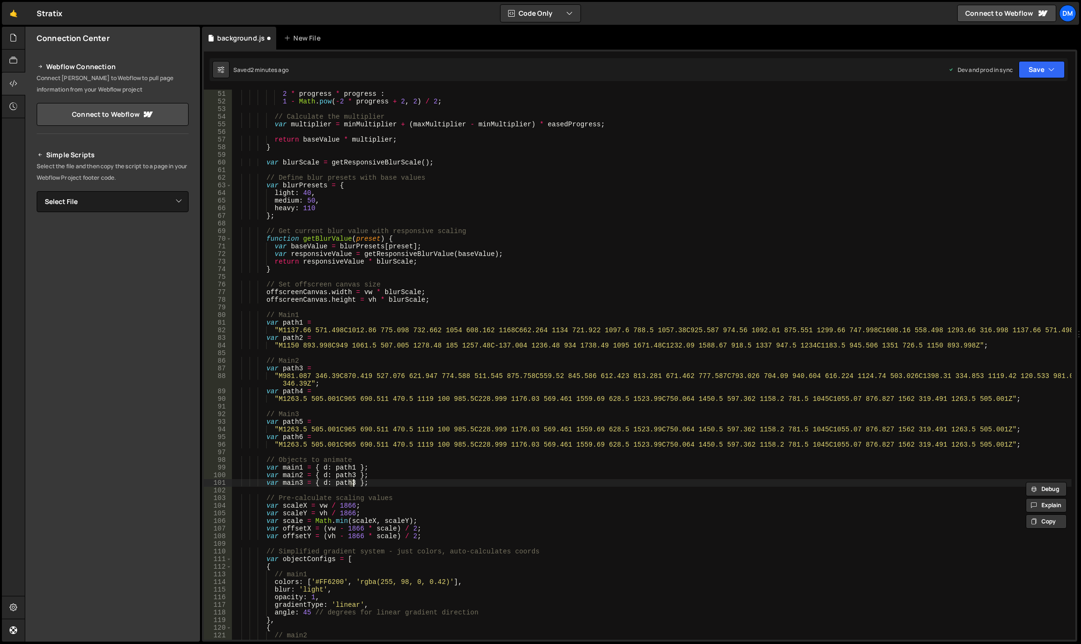
scroll to position [0, 8]
click at [407, 468] on div "var easedProgress = progress < 0.5 ? 2 * progress * progress : 1 - Math . pow (…" at bounding box center [652, 364] width 840 height 565
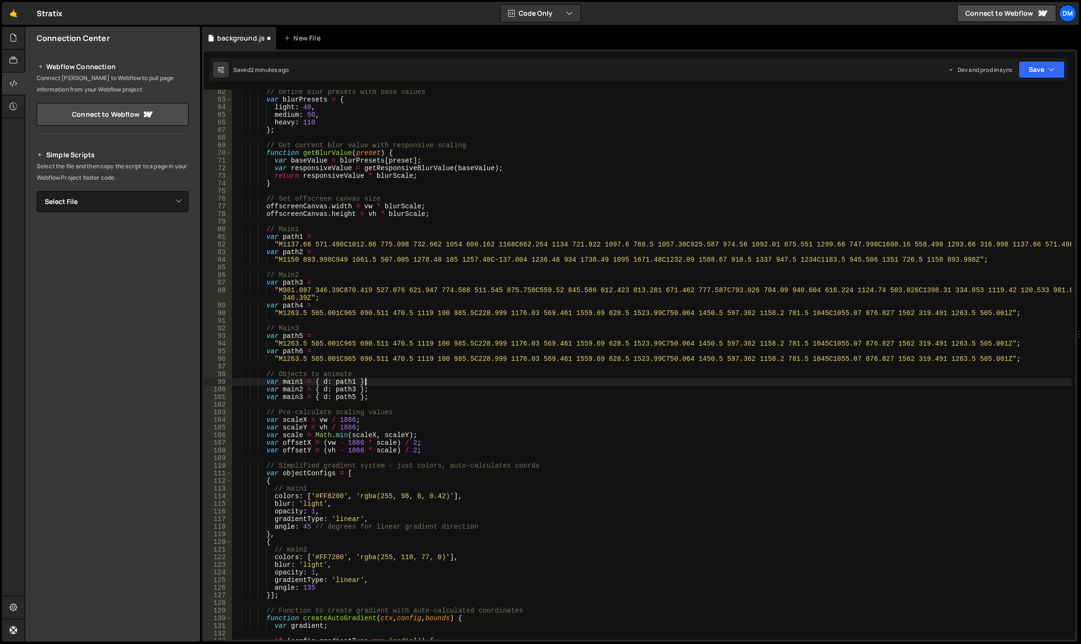
scroll to position [523, 0]
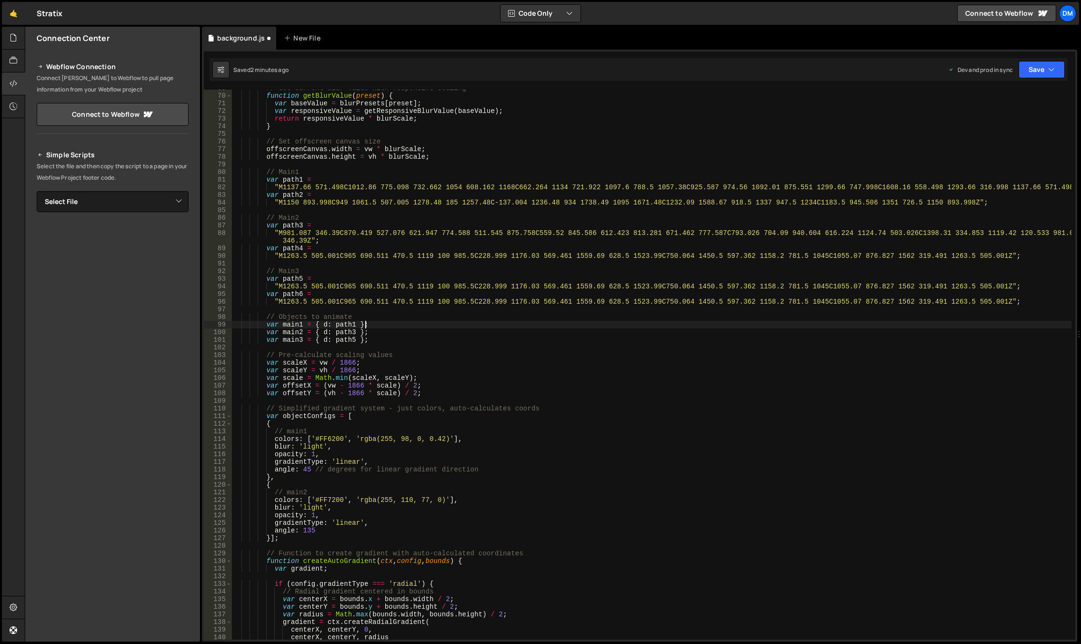
drag, startPoint x: 353, startPoint y: 490, endPoint x: 347, endPoint y: 492, distance: 6.6
click at [353, 490] on div "// Get current blur value with responsive scaling function getBlurValue ( prese…" at bounding box center [652, 366] width 840 height 565
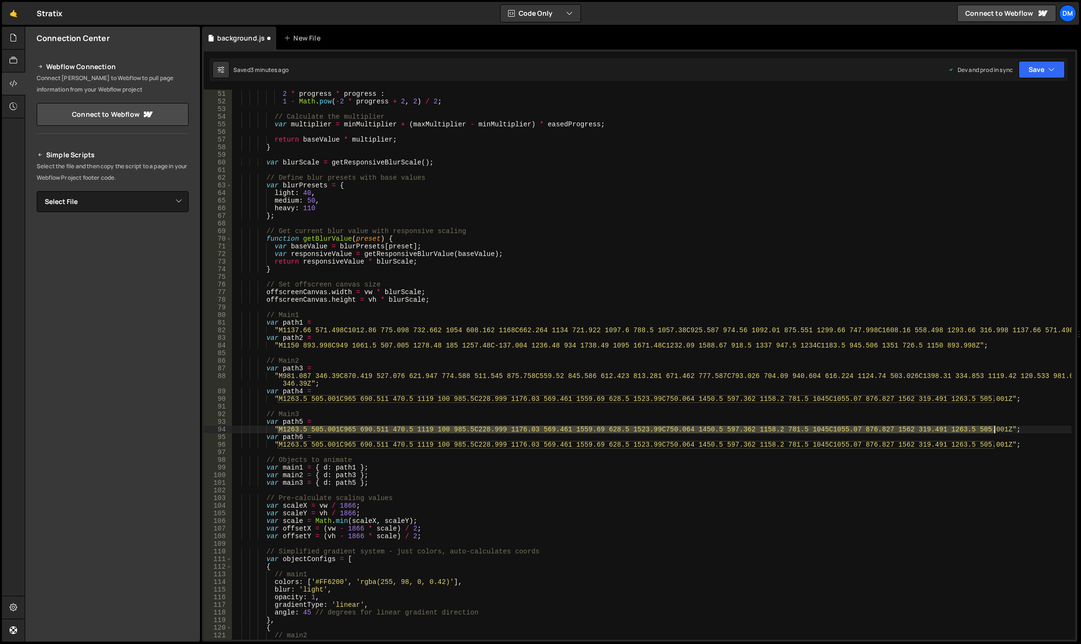
drag, startPoint x: 278, startPoint y: 428, endPoint x: 995, endPoint y: 431, distance: 716.9
click at [995, 431] on div "var easedProgress = progress < 0.5 ? 2 * progress * progress : 1 - Math . pow (…" at bounding box center [652, 364] width 840 height 565
paste textarea "426.074 700.377L427.462 699.42C434.678 694.442 442.663 688.934 451.347 682.982C…"
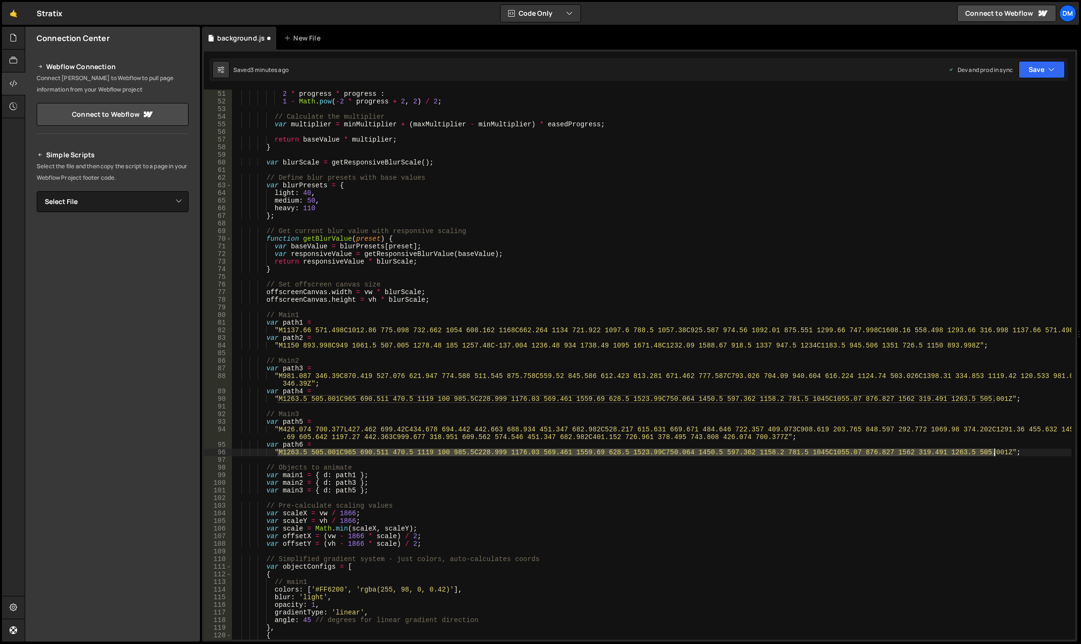
drag, startPoint x: 276, startPoint y: 452, endPoint x: 994, endPoint y: 451, distance: 717.8
click at [994, 451] on div "var easedProgress = progress < 0.5 ? 2 * progress * progress : 1 - Math . pow (…" at bounding box center [652, 364] width 840 height 565
paste textarea "606.5 582.499C456.505 810.997 422.497 1062.51 456.508 1391.44C302.997 1193.01 3…"
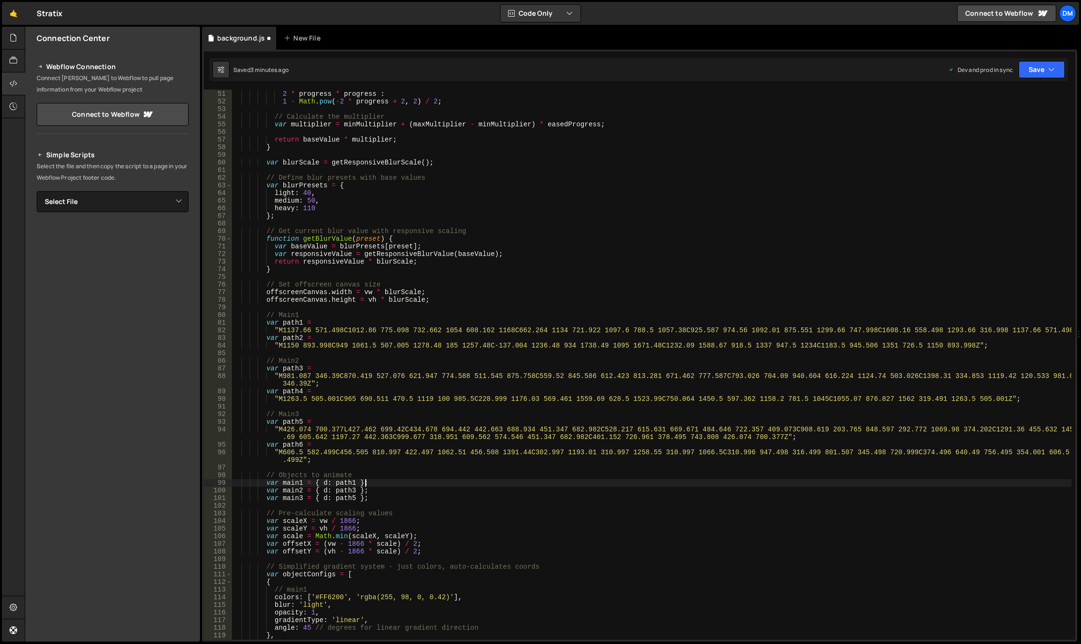
drag, startPoint x: 770, startPoint y: 481, endPoint x: 706, endPoint y: 481, distance: 64.3
click at [770, 481] on div "var easedProgress = progress < 0.5 ? 2 * progress * progress : 1 - Math . pow (…" at bounding box center [652, 364] width 840 height 565
type textarea "var main1 = { d: path1 };"
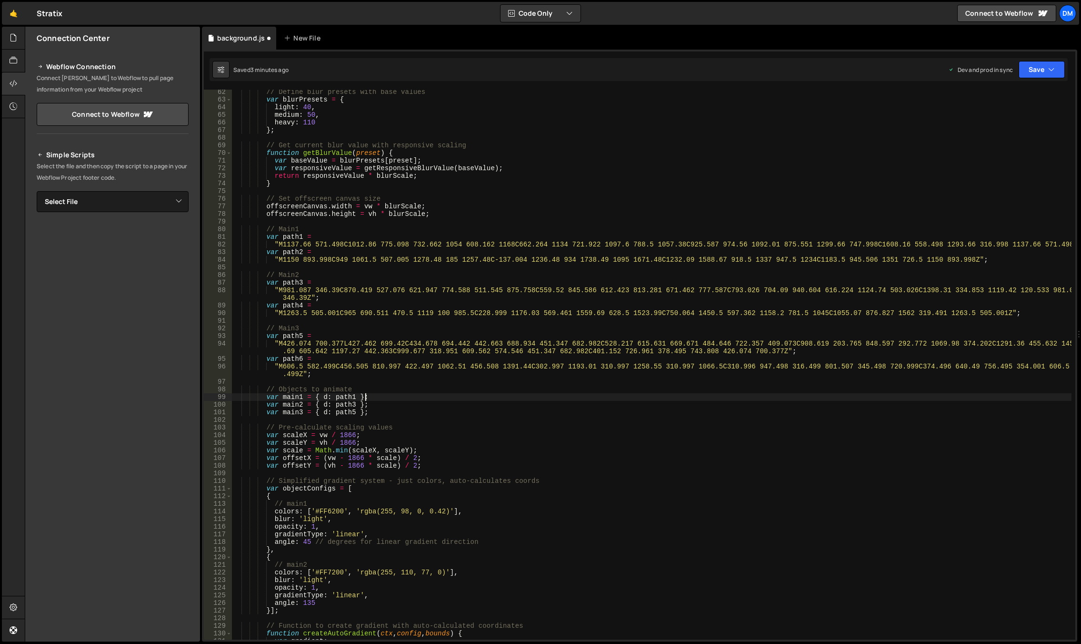
scroll to position [466, 0]
click at [403, 421] on div "// Define blur presets with base values var blurPresets = { light : 40 , medium…" at bounding box center [652, 370] width 840 height 565
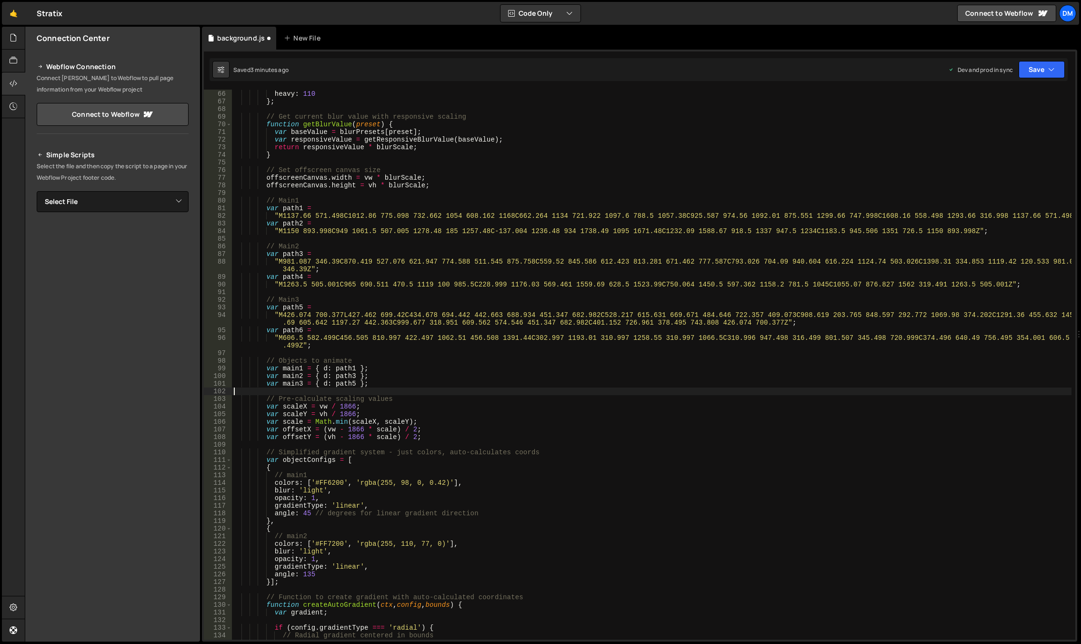
scroll to position [552, 0]
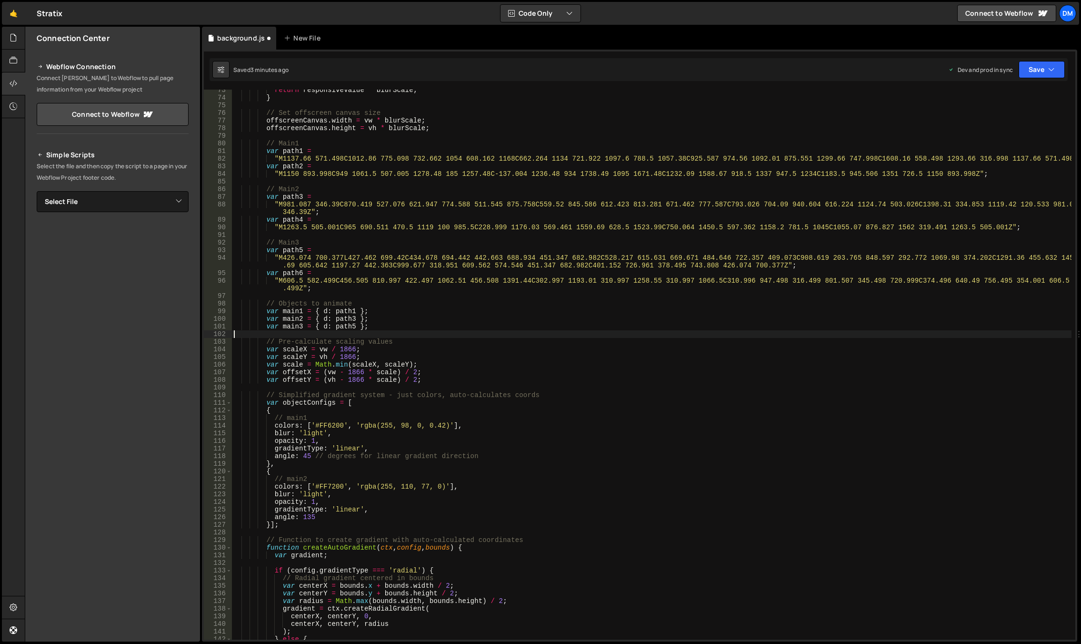
click at [292, 483] on div "return responsiveValue * blurScale ; } // Set offscreen canvas size offscreenCa…" at bounding box center [652, 368] width 840 height 565
click at [317, 518] on div "return responsiveValue * blurScale ; } // Set offscreen canvas size offscreenCa…" at bounding box center [652, 368] width 840 height 565
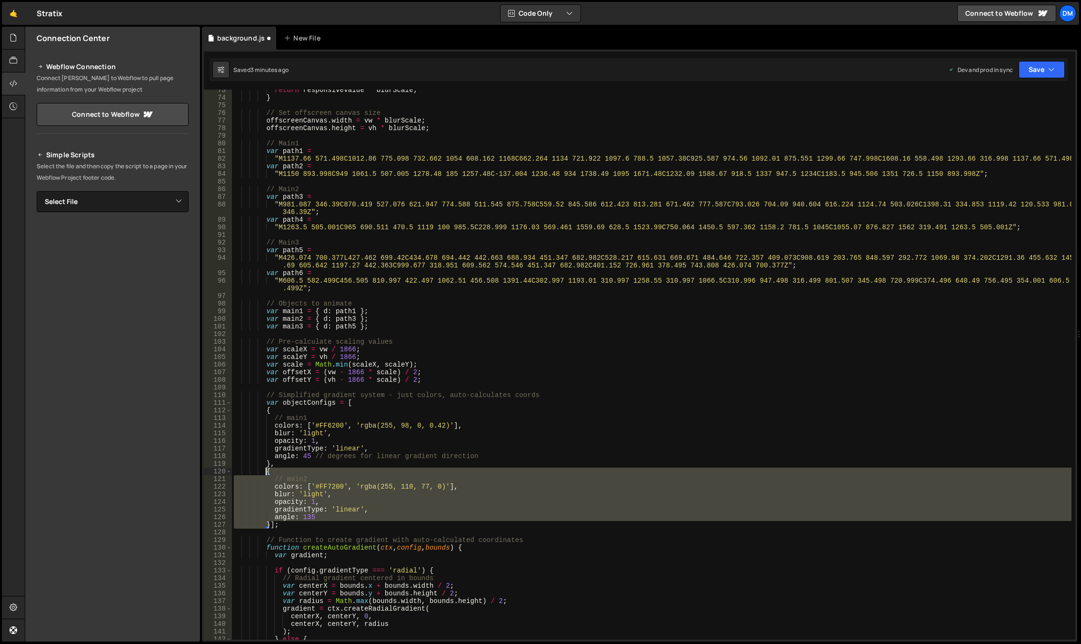
drag, startPoint x: 268, startPoint y: 525, endPoint x: 264, endPoint y: 473, distance: 53.0
click at [264, 473] on div "return responsiveValue * blurScale ; } // Set offscreen canvas size offscreenCa…" at bounding box center [652, 368] width 840 height 565
click at [268, 523] on div "return responsiveValue * blurScale ; } // Set offscreen canvas size offscreenCa…" at bounding box center [652, 365] width 840 height 550
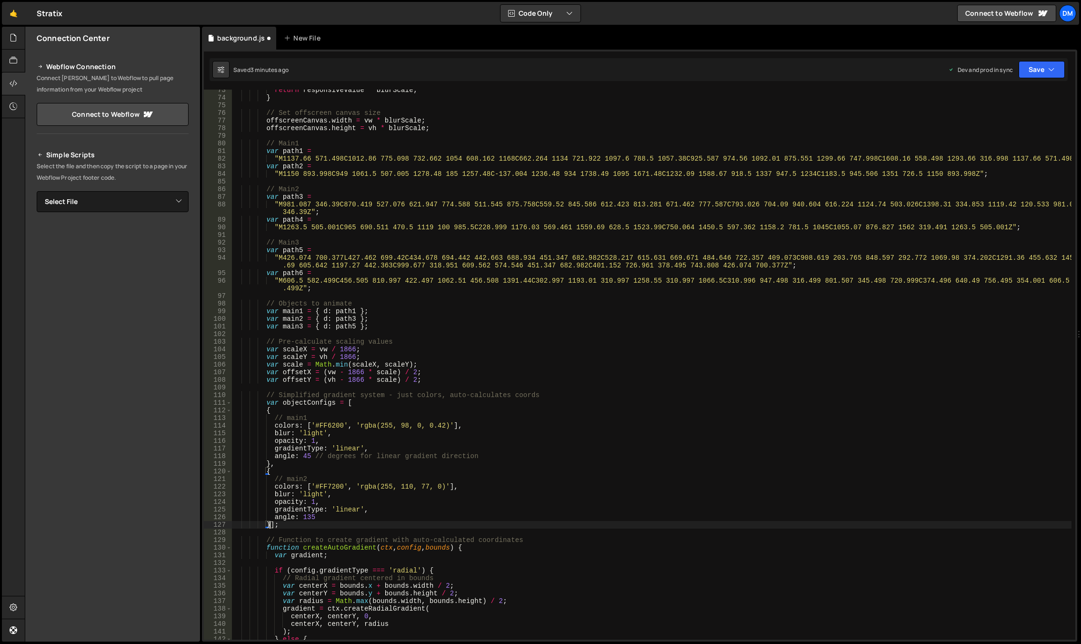
scroll to position [0, 2]
paste textarea "}"
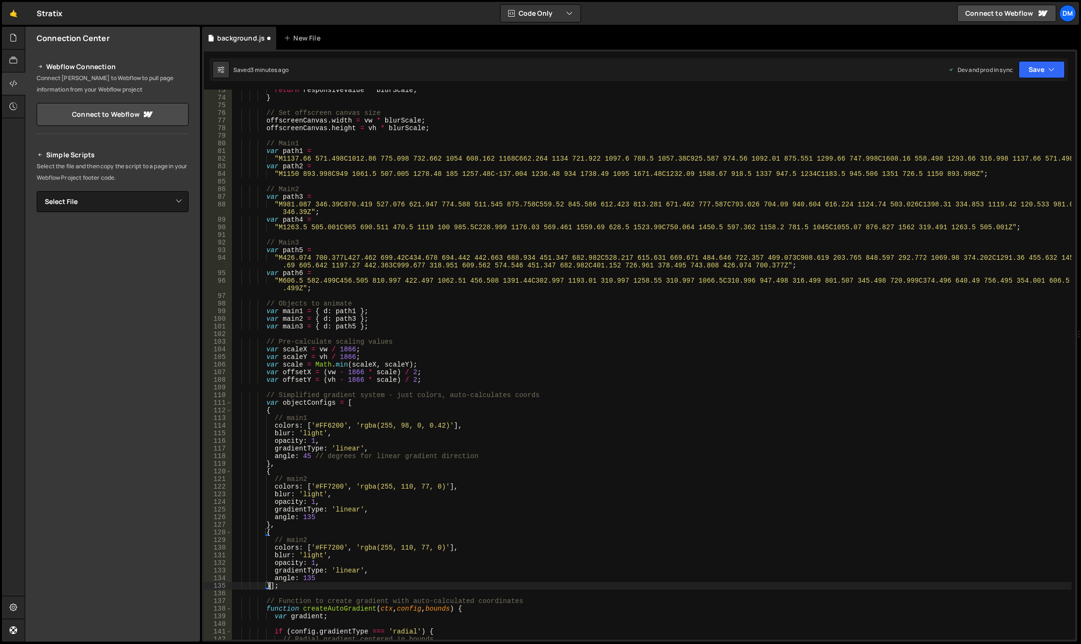
scroll to position [609, 0]
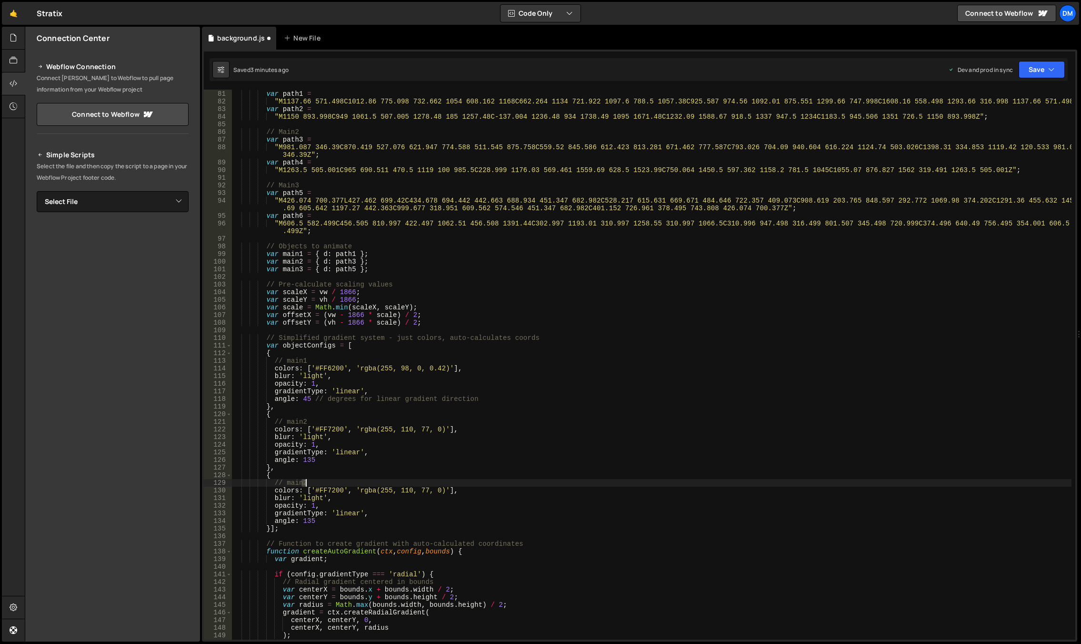
click at [304, 480] on div "// Main1 var path1 = "M1137.66 571.498C1012.86 775.098 732.662 1054 608.162 116…" at bounding box center [652, 364] width 840 height 565
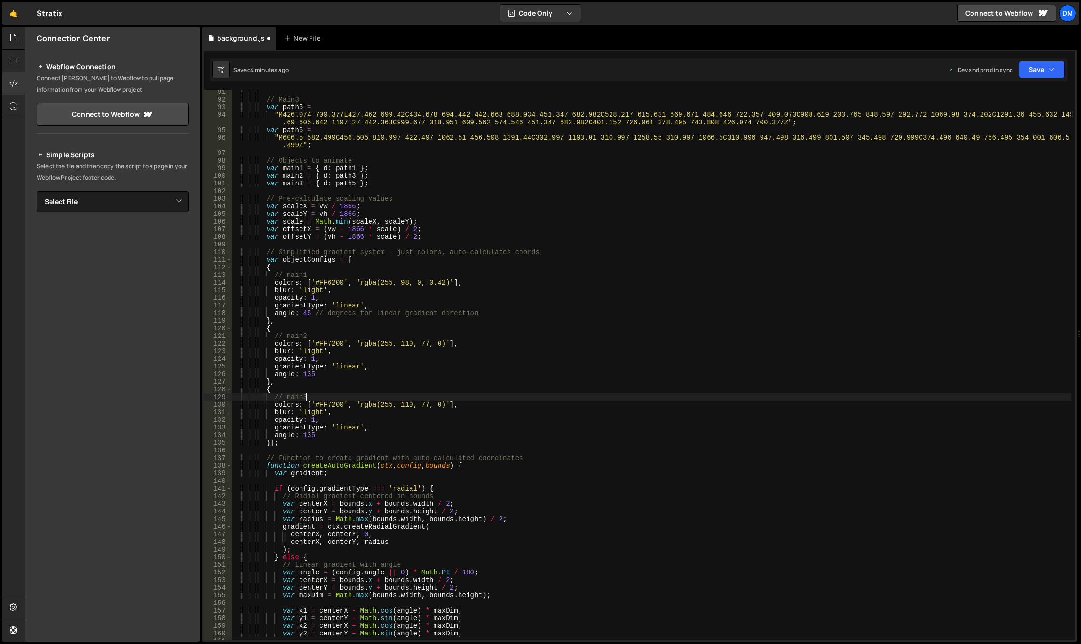
click at [423, 358] on div "// Main3 var path5 = "M426.074 700.377L427.462 699.42C434.678 694.442 442.663 6…" at bounding box center [652, 370] width 840 height 565
click at [320, 402] on div "// Main3 var path5 = "M426.074 700.377L427.462 699.42C434.678 694.442 442.663 6…" at bounding box center [652, 370] width 840 height 565
paste textarea "33"
drag, startPoint x: 357, startPoint y: 405, endPoint x: 442, endPoint y: 406, distance: 84.8
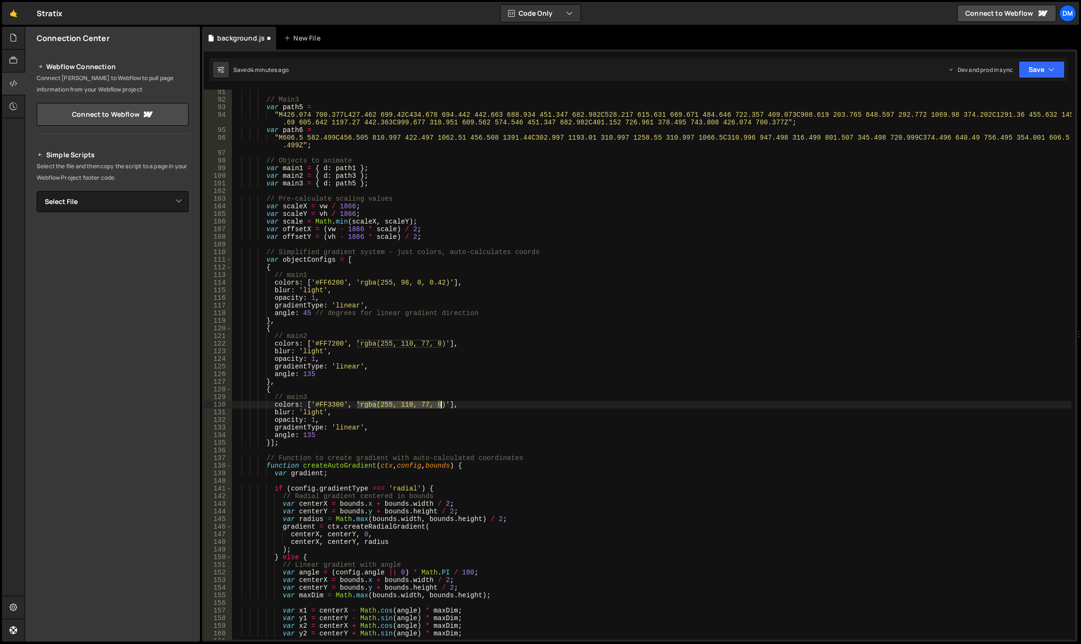
click at [442, 406] on div "// Main3 var path5 = "M426.074 700.377L427.462 699.42C434.678 694.442 442.663 6…" at bounding box center [652, 370] width 840 height 565
paste textarea "FFB834"
click at [358, 405] on div "// Main3 var path5 = "M426.074 700.377L427.462 699.42C434.678 694.442 442.663 6…" at bounding box center [652, 370] width 840 height 565
click at [381, 415] on div "// Main3 var path5 = "M426.074 700.377L427.462 699.42C434.678 694.442 442.663 6…" at bounding box center [652, 370] width 840 height 565
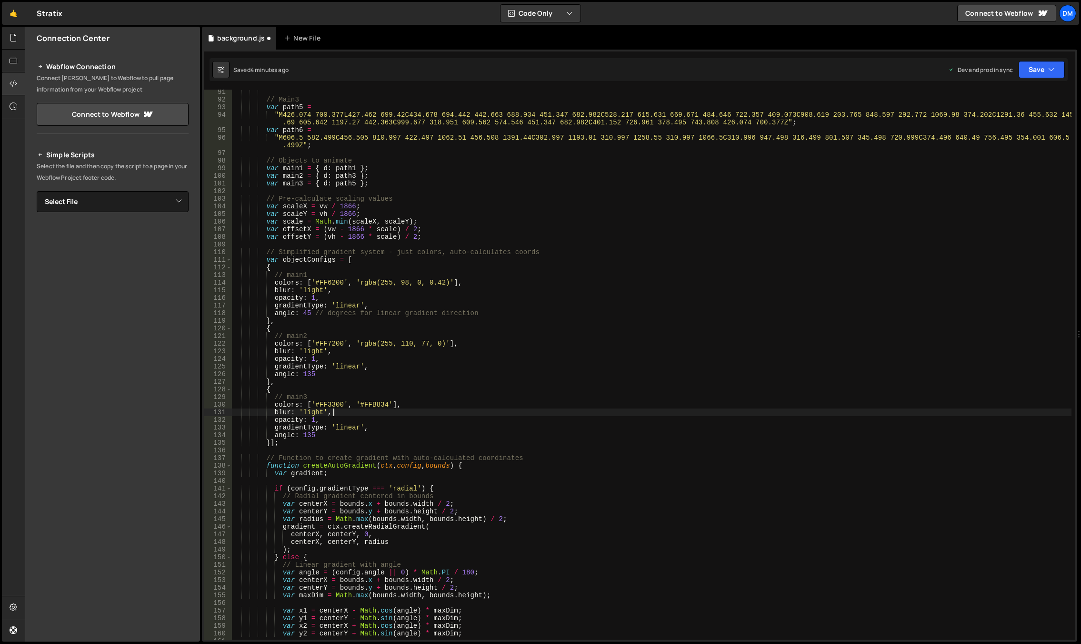
click at [308, 439] on div "// Main3 var path5 = "M426.074 700.377L427.462 699.42C434.678 694.442 442.663 6…" at bounding box center [652, 370] width 840 height 565
click at [308, 434] on div "// Main3 var path5 = "M426.074 700.377L427.462 699.42C434.678 694.442 442.663 6…" at bounding box center [652, 370] width 840 height 565
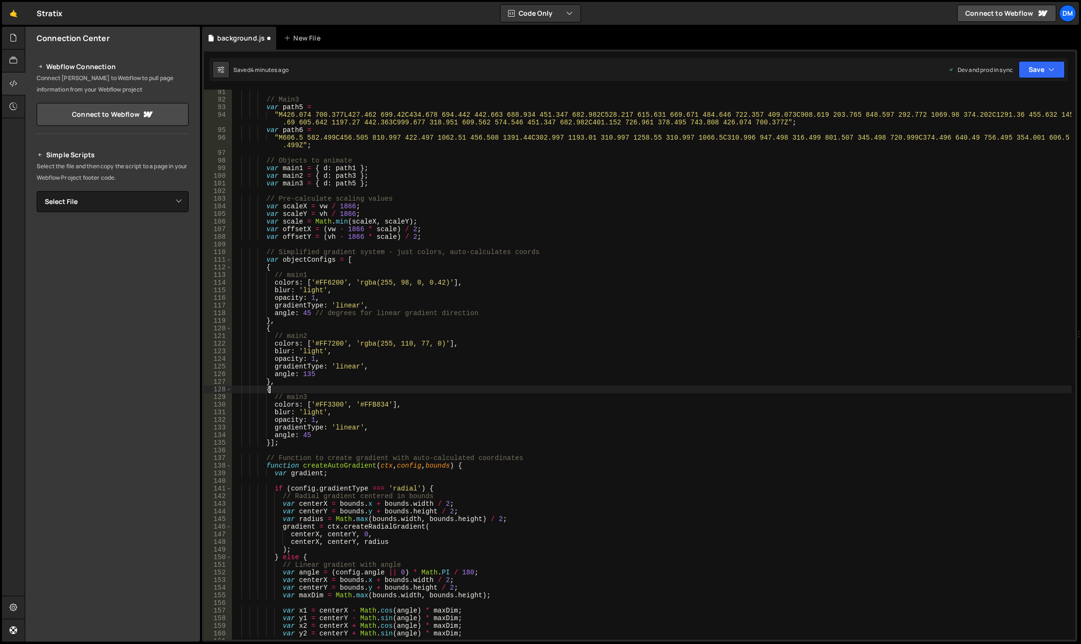
click at [411, 392] on div "// Main3 var path5 = "M426.074 700.377L427.462 699.42C434.678 694.442 442.663 6…" at bounding box center [652, 370] width 840 height 565
click at [1038, 66] on button "Save" at bounding box center [1042, 69] width 46 height 17
click at [994, 122] on div "Save to Production S" at bounding box center [1009, 124] width 99 height 10
click at [1024, 71] on button "Save" at bounding box center [1042, 69] width 46 height 17
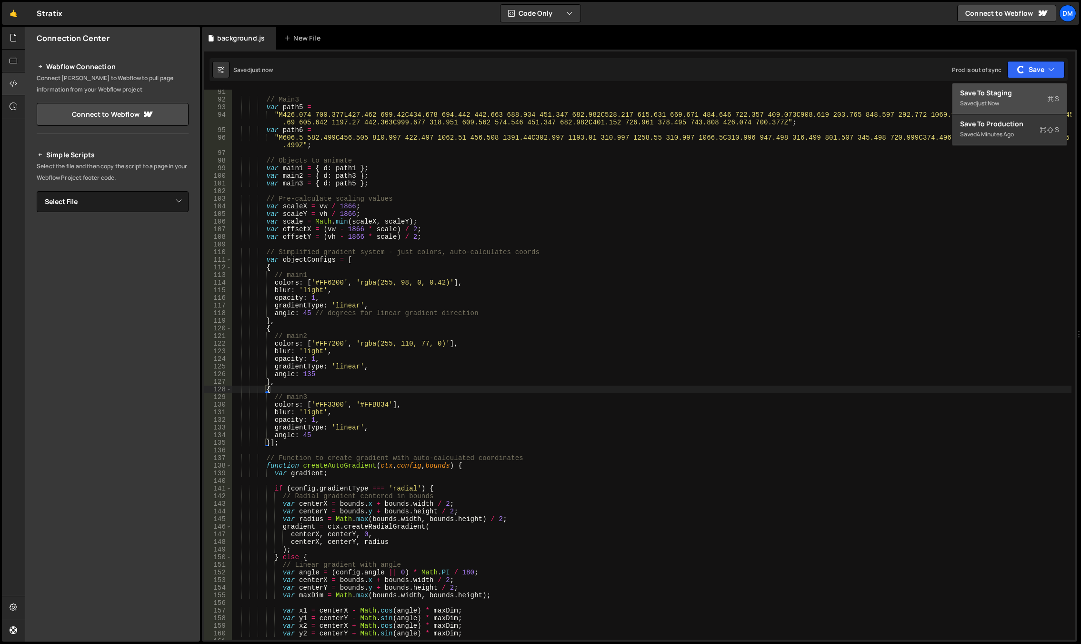
click at [1009, 97] on div "Save to Staging S" at bounding box center [1009, 93] width 99 height 10
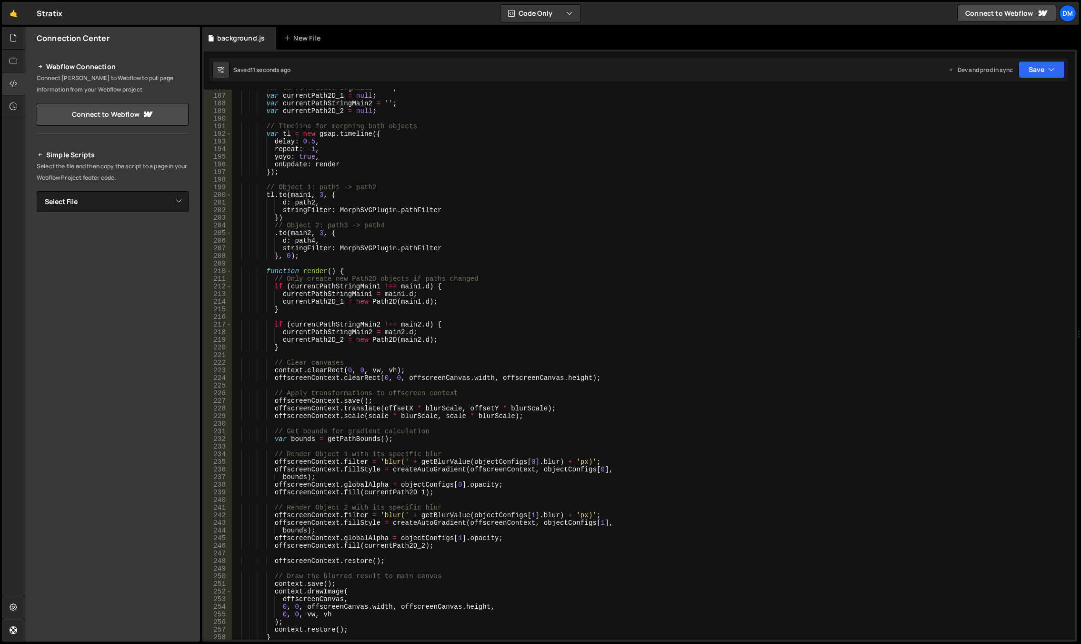
scroll to position [1438, 0]
click at [461, 299] on div "var currentPathStringMain1 = '' ; var currentPath2D_1 = null ; var currentPathS…" at bounding box center [652, 366] width 840 height 565
click at [453, 305] on div "var currentPathStringMain1 = '' ; var currentPath2D_1 = null ; var currentPathS…" at bounding box center [652, 366] width 840 height 565
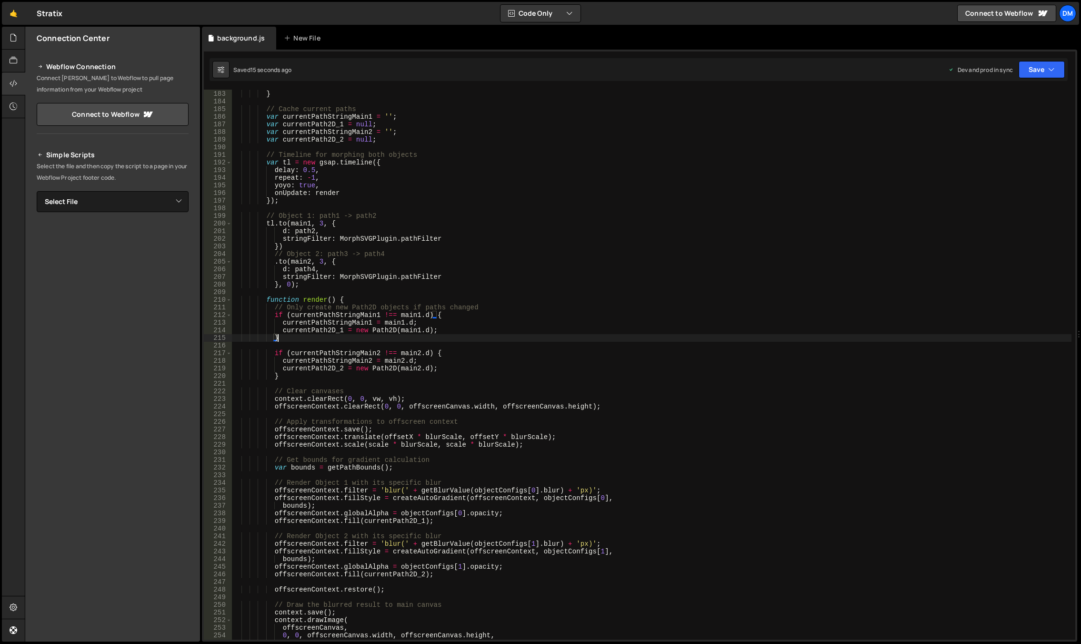
scroll to position [1381, 0]
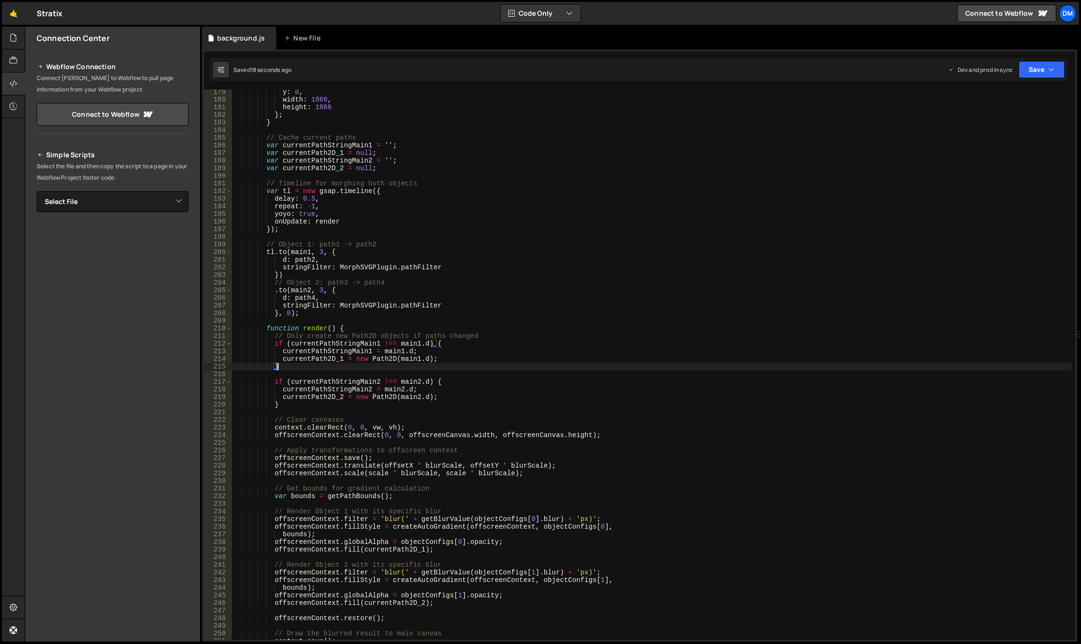
click at [310, 285] on div "y : 0 , width : 1866 , height : 1866 } ; } // Cache current paths var currentPa…" at bounding box center [652, 370] width 840 height 565
click at [299, 269] on div "y : 0 , width : 1866 , height : 1866 } ; } // Cache current paths var currentPa…" at bounding box center [652, 370] width 840 height 565
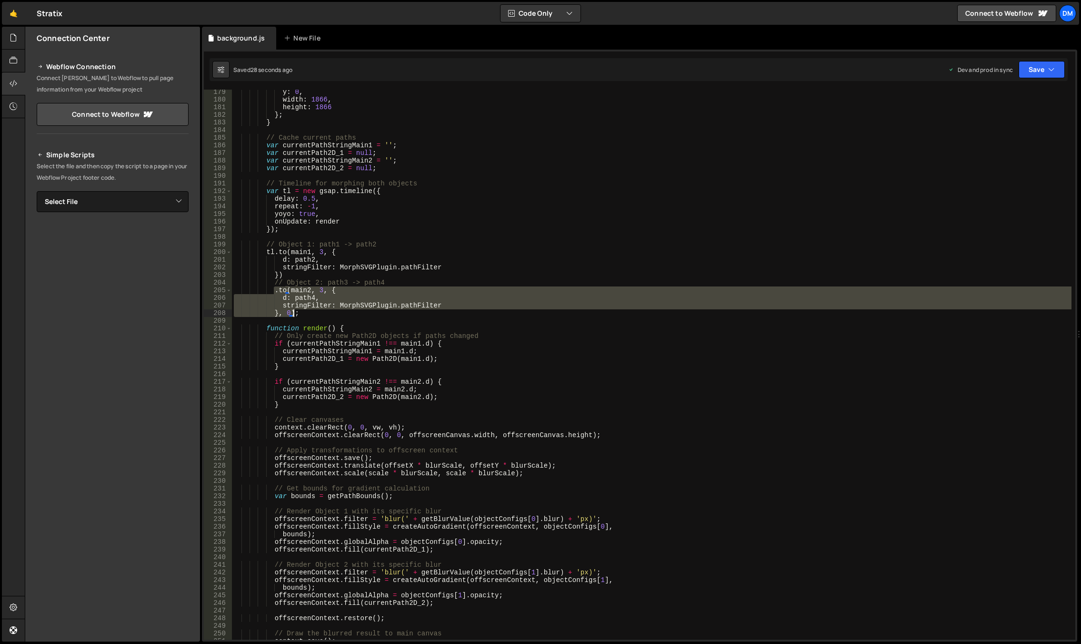
drag, startPoint x: 273, startPoint y: 291, endPoint x: 295, endPoint y: 313, distance: 31.3
click at [295, 313] on div "y : 0 , width : 1866 , height : 1866 } ; } // Cache current paths var currentPa…" at bounding box center [652, 370] width 840 height 565
click at [295, 313] on div "y : 0 , width : 1866 , height : 1866 } ; } // Cache current paths var currentPa…" at bounding box center [652, 365] width 840 height 550
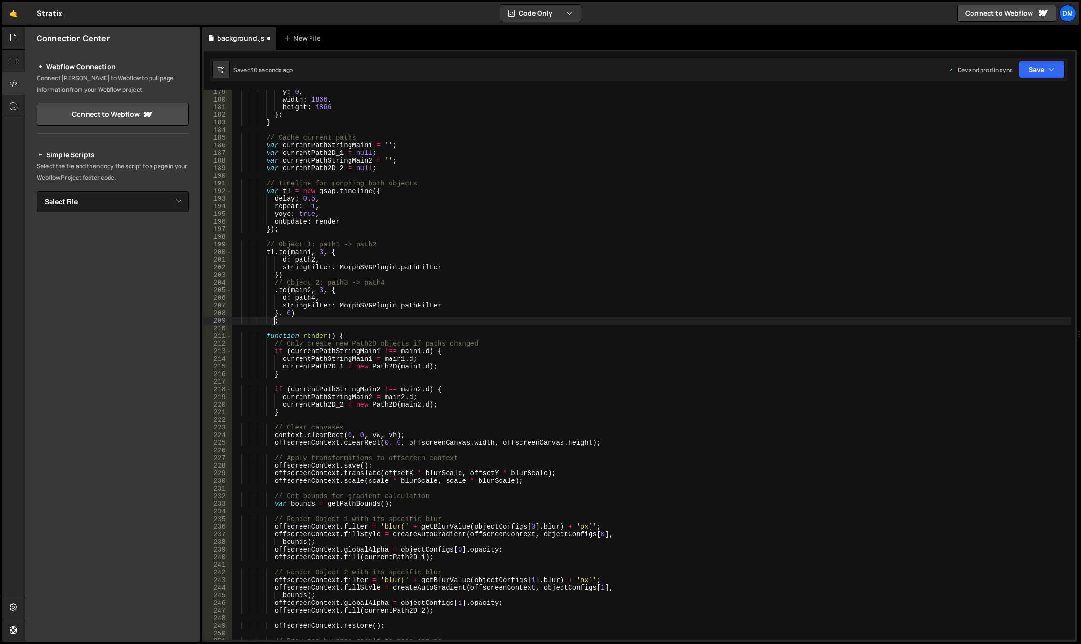
scroll to position [0, 2]
paste textarea "}, 0)"
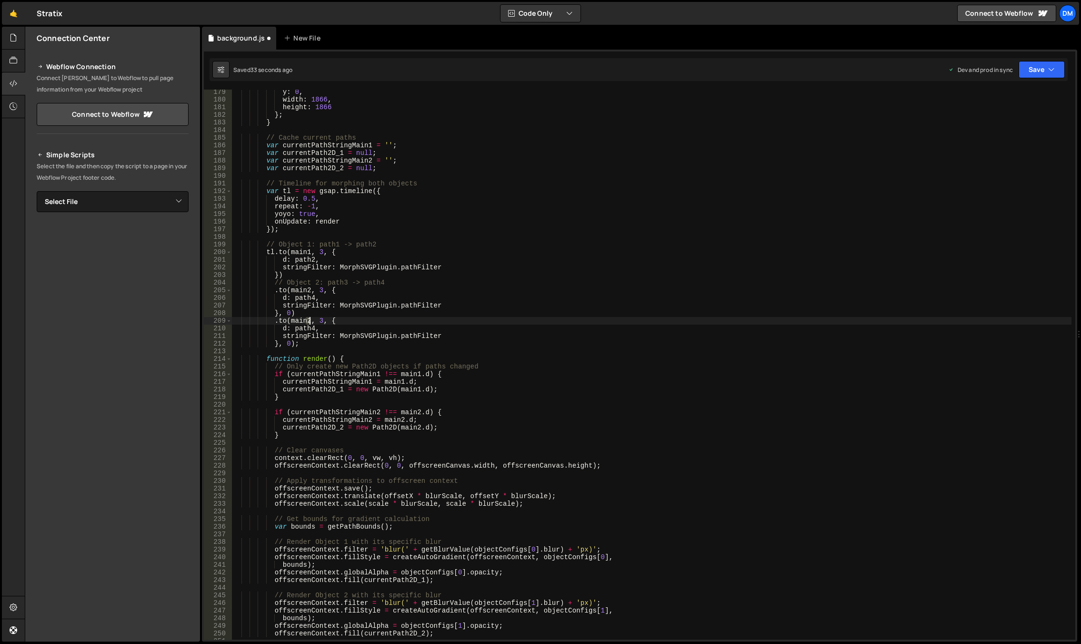
click at [309, 322] on div "y : 0 , width : 1866 , height : 1866 } ; } // Cache current paths var currentPa…" at bounding box center [652, 370] width 840 height 565
click at [433, 281] on div "y : 0 , width : 1866 , height : 1866 } ; } // Cache current paths var currentPa…" at bounding box center [652, 370] width 840 height 565
click at [312, 330] on div "y : 0 , width : 1866 , height : 1866 } ; } // Cache current paths var currentPa…" at bounding box center [652, 370] width 840 height 565
click at [425, 321] on div "y : 0 , width : 1866 , height : 1866 } ; } // Cache current paths var currentPa…" at bounding box center [652, 370] width 840 height 565
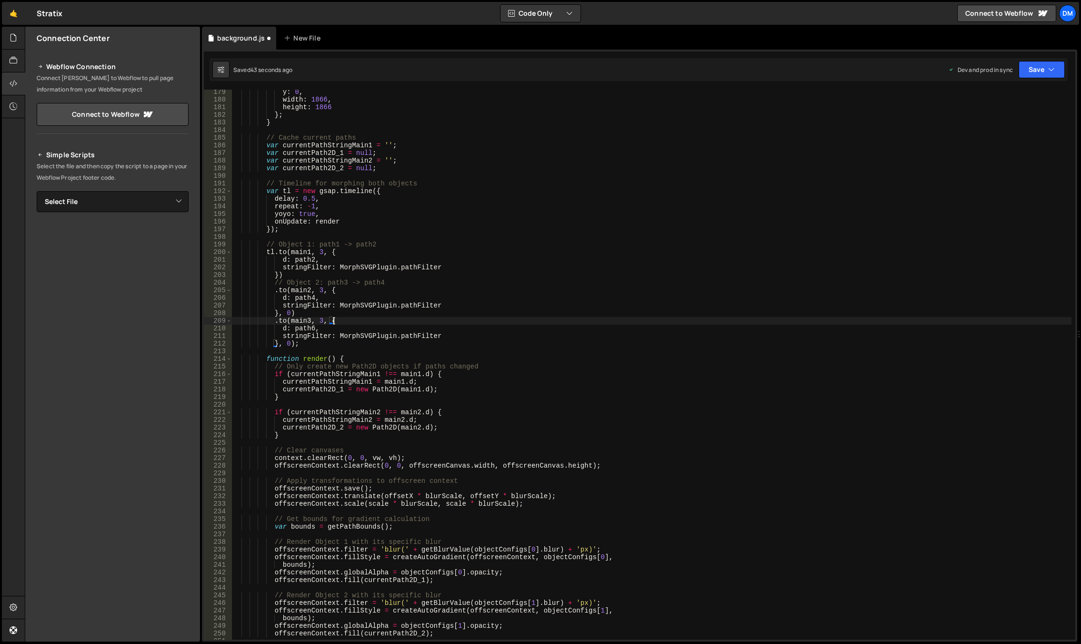
click at [357, 345] on div "y : 0 , width : 1866 , height : 1866 } ; } // Cache current paths var currentPa…" at bounding box center [652, 370] width 840 height 565
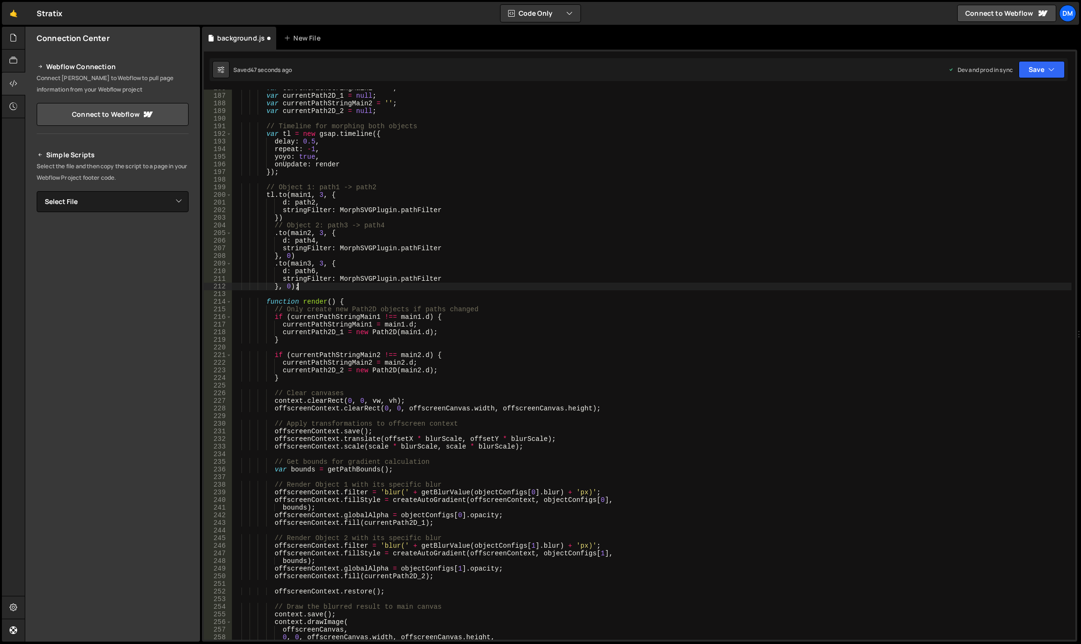
scroll to position [1467, 0]
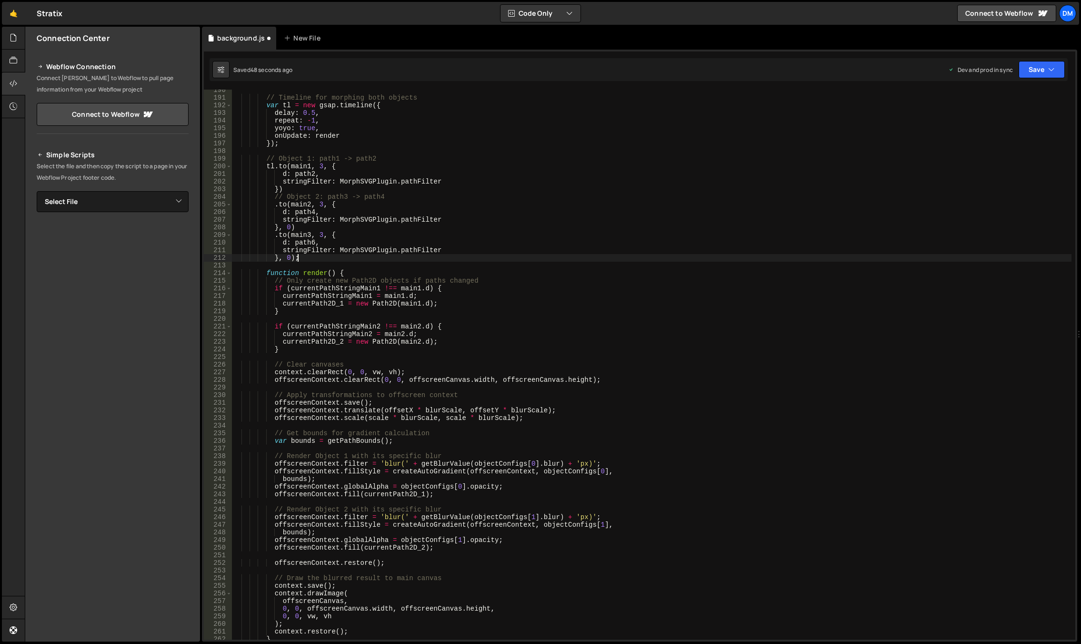
click at [449, 293] on div "// Timeline for morphing both objects var tl = new gsap . timeline ({ delay : 0…" at bounding box center [652, 368] width 840 height 565
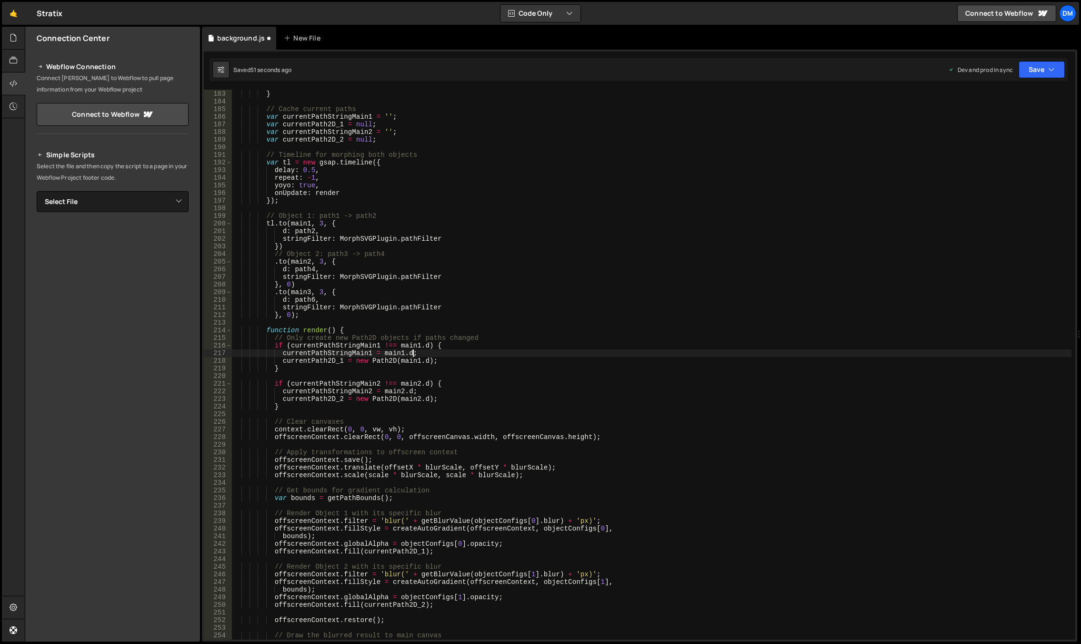
click at [433, 360] on div "} ; } // Cache current paths var currentPathStringMain1 = '' ; var currentPath2…" at bounding box center [652, 364] width 840 height 565
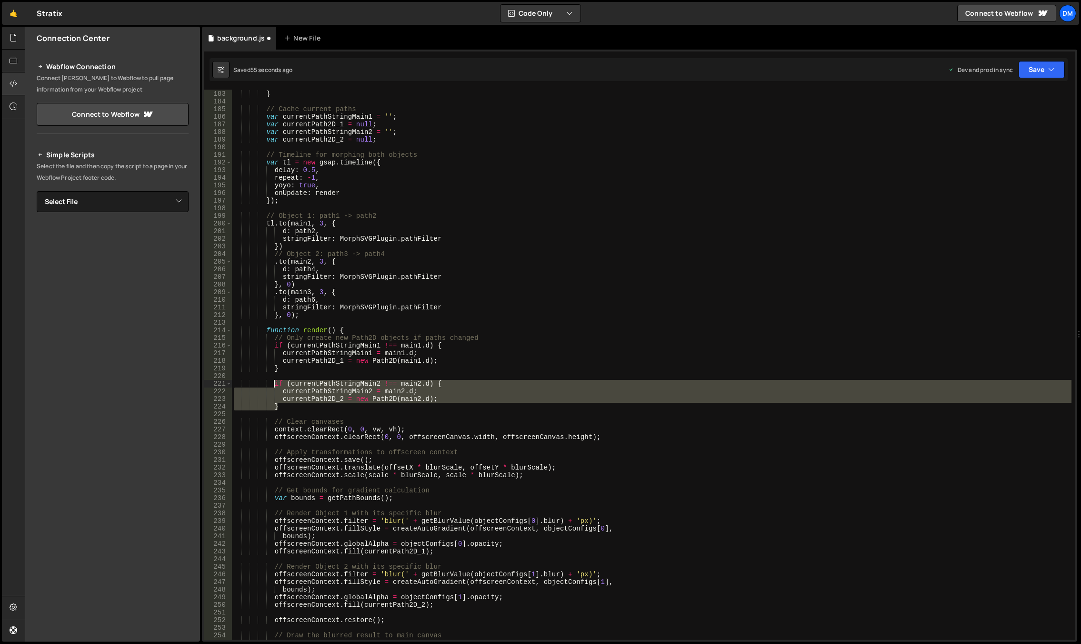
drag, startPoint x: 292, startPoint y: 408, endPoint x: 275, endPoint y: 386, distance: 27.8
click at [275, 386] on div "} ; } // Cache current paths var currentPathStringMain1 = '' ; var currentPath2…" at bounding box center [652, 364] width 840 height 565
type textarea "if (currentPathStringMain2 !== main2.d) { currentPathStringMain2 = main2.d;"
click at [288, 411] on div "} ; } // Cache current paths var currentPathStringMain1 = '' ; var currentPath2…" at bounding box center [652, 364] width 840 height 565
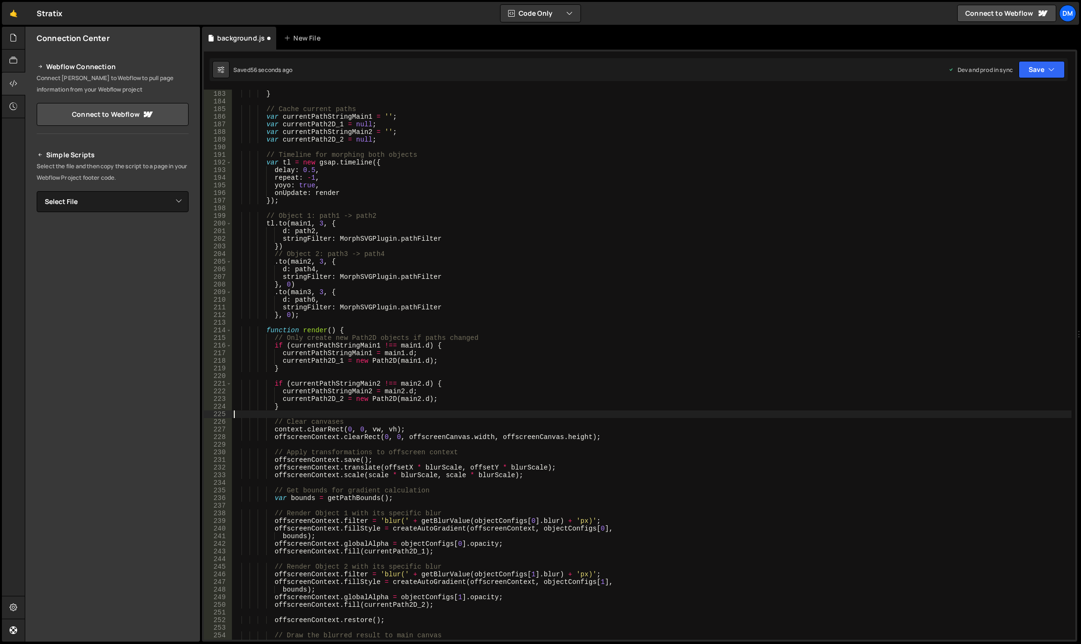
scroll to position [0, 0]
click at [290, 411] on div "} ; } // Cache current paths var currentPathStringMain1 = '' ; var currentPath2…" at bounding box center [652, 364] width 840 height 565
click at [291, 407] on div "} ; } // Cache current paths var currentPathStringMain1 = '' ; var currentPath2…" at bounding box center [652, 364] width 840 height 565
type textarea "}"
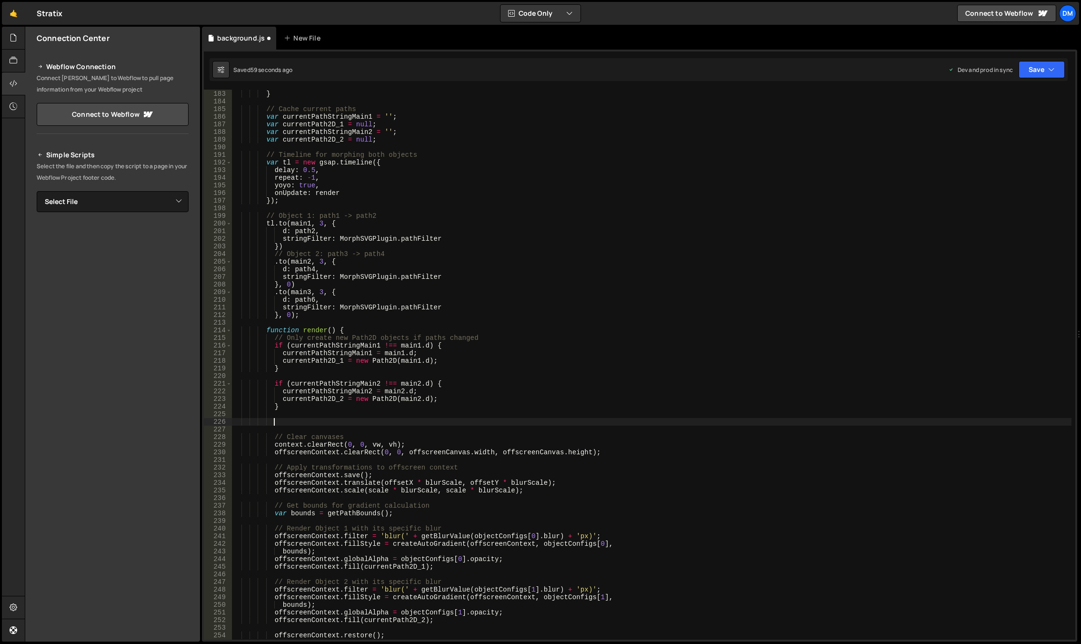
paste textarea "}"
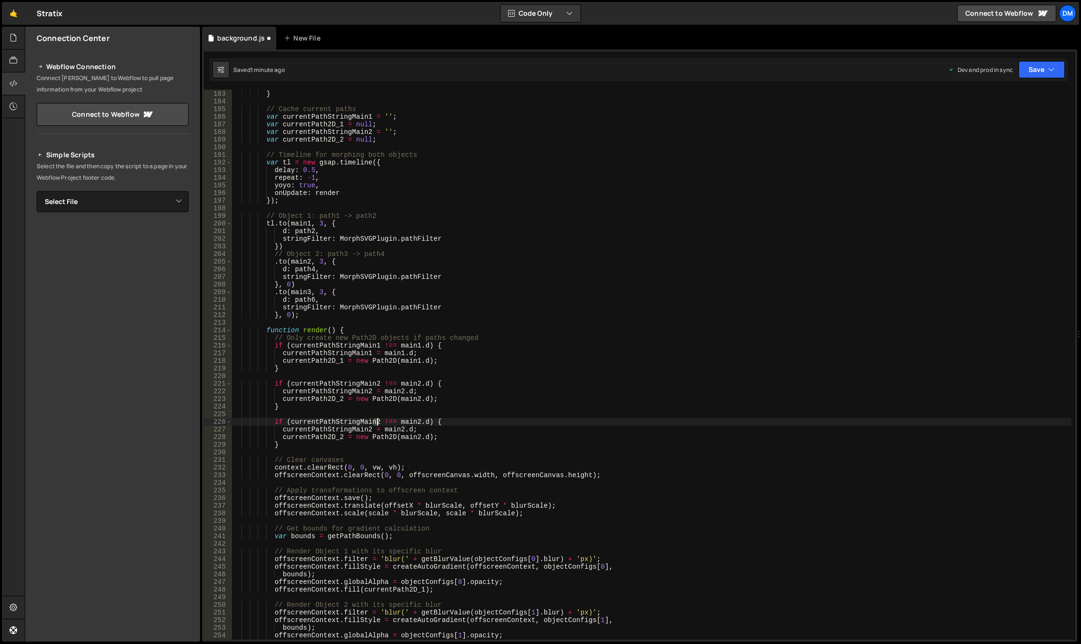
click at [375, 423] on div "} ; } // Cache current paths var currentPathStringMain1 = '' ; var currentPath2…" at bounding box center [652, 364] width 840 height 565
click at [430, 399] on div "} ; } // Cache current paths var currentPathStringMain1 = '' ; var currentPath2…" at bounding box center [652, 364] width 840 height 565
click at [415, 420] on div "} ; } // Cache current paths var currentPathStringMain1 = '' ; var currentPath2…" at bounding box center [652, 364] width 840 height 565
click at [463, 388] on div "} ; } // Cache current paths var currentPathStringMain1 = '' ; var currentPath2…" at bounding box center [652, 364] width 840 height 565
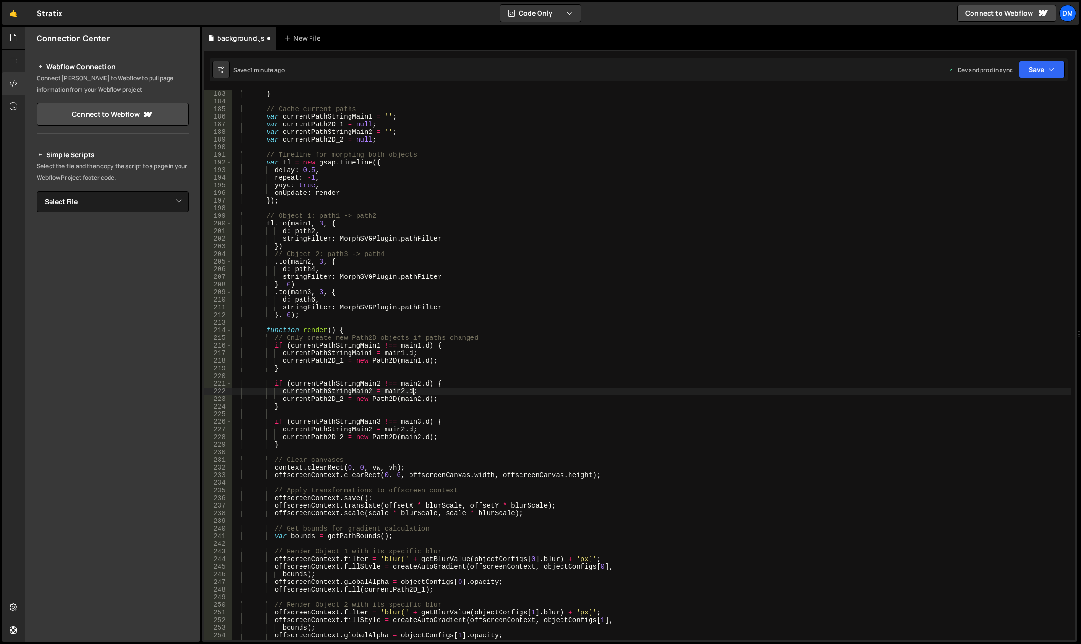
scroll to position [0, 12]
click at [400, 429] on div "} ; } // Cache current paths var currentPathStringMain1 = '' ; var currentPath2…" at bounding box center [652, 364] width 840 height 565
drag, startPoint x: 423, startPoint y: 421, endPoint x: 417, endPoint y: 429, distance: 10.2
click at [423, 421] on div "} ; } // Cache current paths var currentPathStringMain1 = '' ; var currentPath2…" at bounding box center [652, 364] width 840 height 565
click at [417, 436] on div "} ; } // Cache current paths var currentPathStringMain1 = '' ; var currentPath2…" at bounding box center [652, 364] width 840 height 565
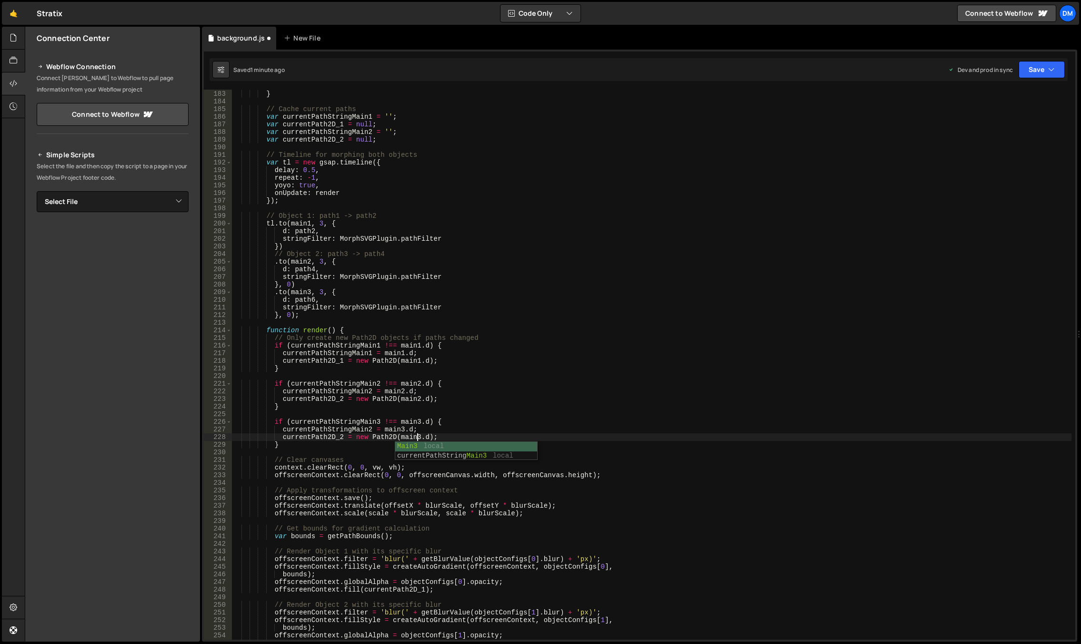
click at [451, 388] on div "} ; } // Cache current paths var currentPathStringMain1 = '' ; var currentPath2…" at bounding box center [652, 364] width 840 height 565
click at [368, 429] on div "} ; } // Cache current paths var currentPathStringMain1 = '' ; var currentPath2…" at bounding box center [652, 364] width 840 height 565
drag, startPoint x: 365, startPoint y: 397, endPoint x: 353, endPoint y: 419, distance: 24.9
click at [365, 397] on div "} ; } // Cache current paths var currentPathStringMain1 = '' ; var currentPath2…" at bounding box center [652, 364] width 840 height 565
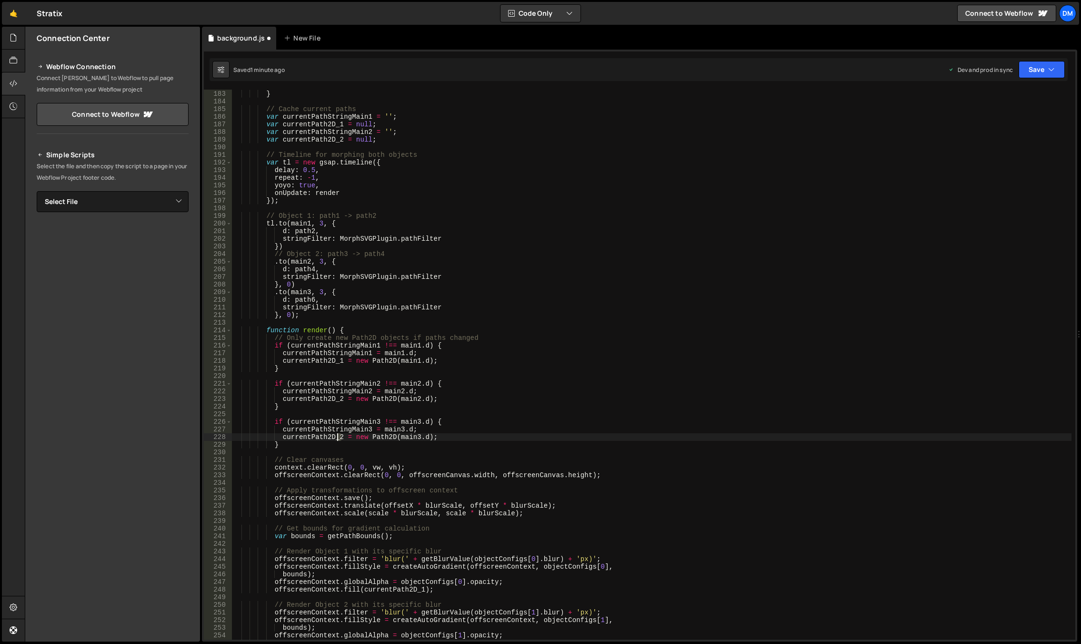
click at [338, 437] on div "} ; } // Cache current paths var currentPathStringMain1 = '' ; var currentPath2…" at bounding box center [652, 364] width 840 height 565
type textarea "currentPath2D_3 = new Path2D(main3.d);"
click at [443, 372] on div "} ; } // Cache current paths var currentPathStringMain1 = '' ; var currentPath2…" at bounding box center [652, 364] width 840 height 565
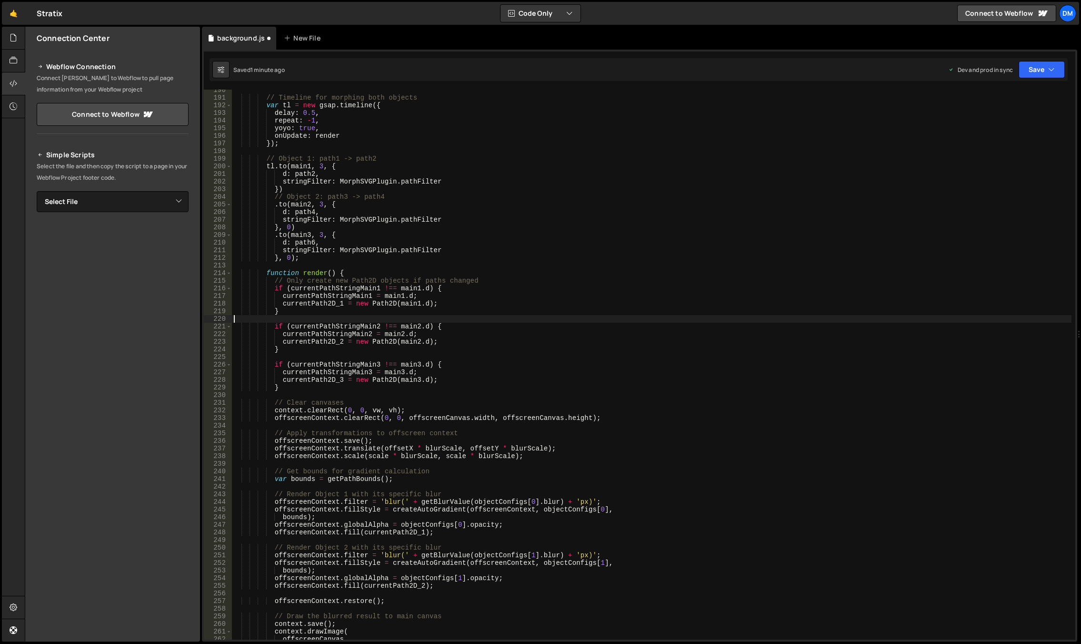
scroll to position [1295, 0]
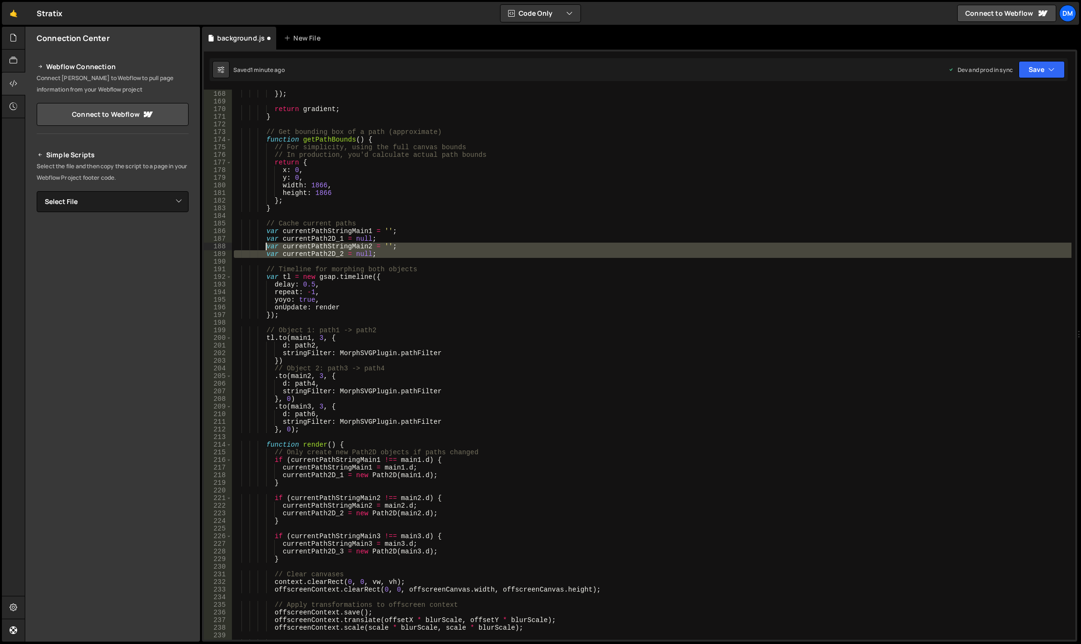
drag, startPoint x: 383, startPoint y: 258, endPoint x: 265, endPoint y: 248, distance: 118.6
click at [265, 248] on div "gradient . addColorStop ( index / ( config . colors . length - 1 ) , color ) ; …" at bounding box center [652, 364] width 840 height 565
click at [378, 252] on div "gradient . addColorStop ( index / ( config . colors . length - 1 ) , color ) ; …" at bounding box center [652, 365] width 840 height 550
type textarea "var currentPath2D_2 = null;"
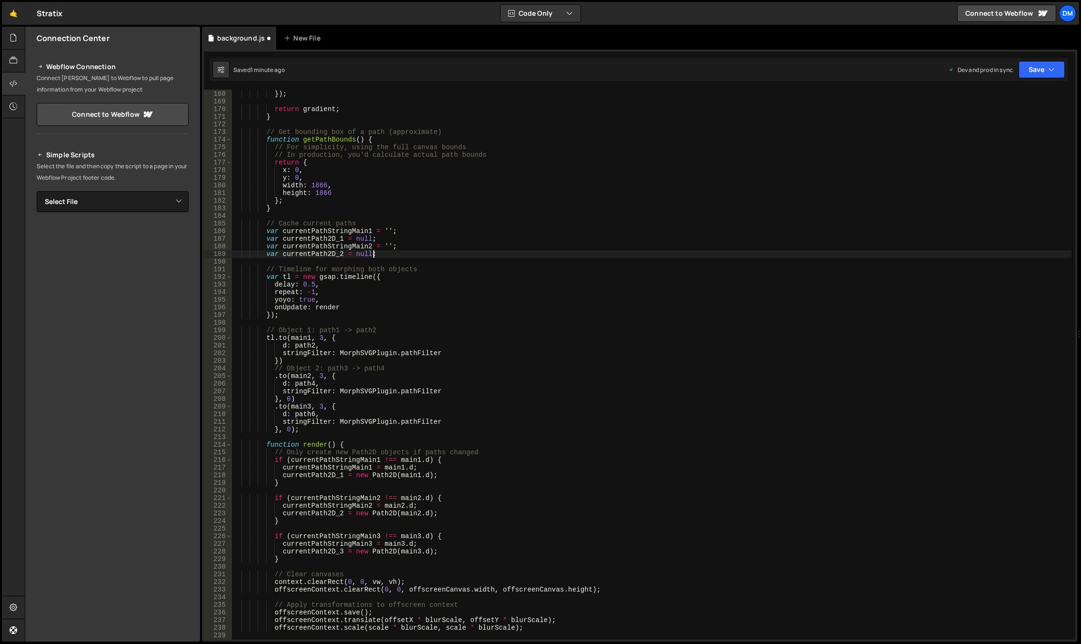
scroll to position [0, 1]
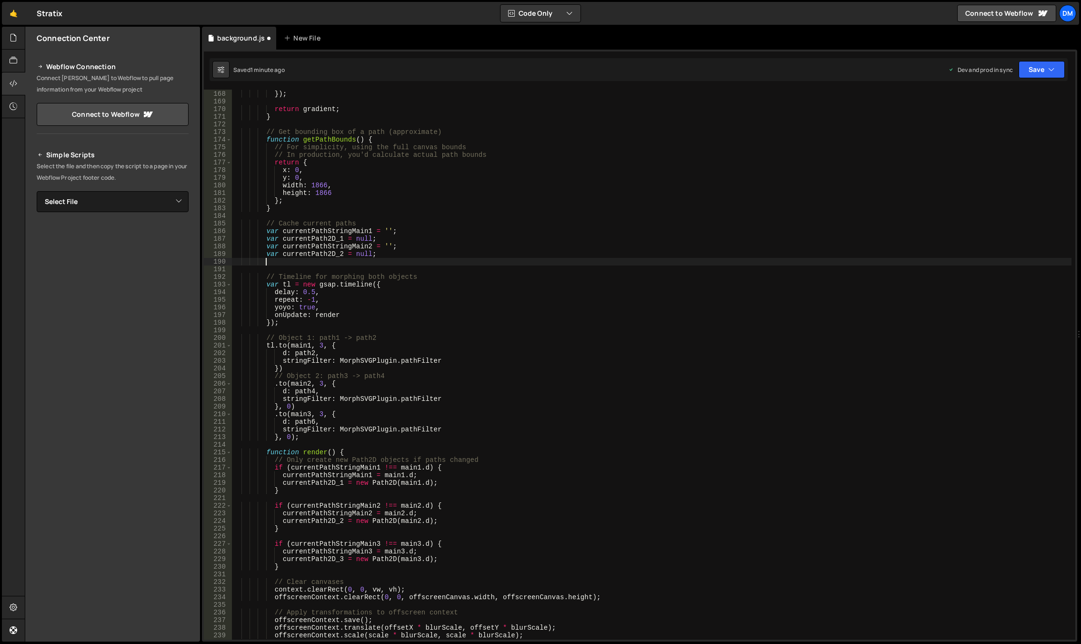
paste textarea
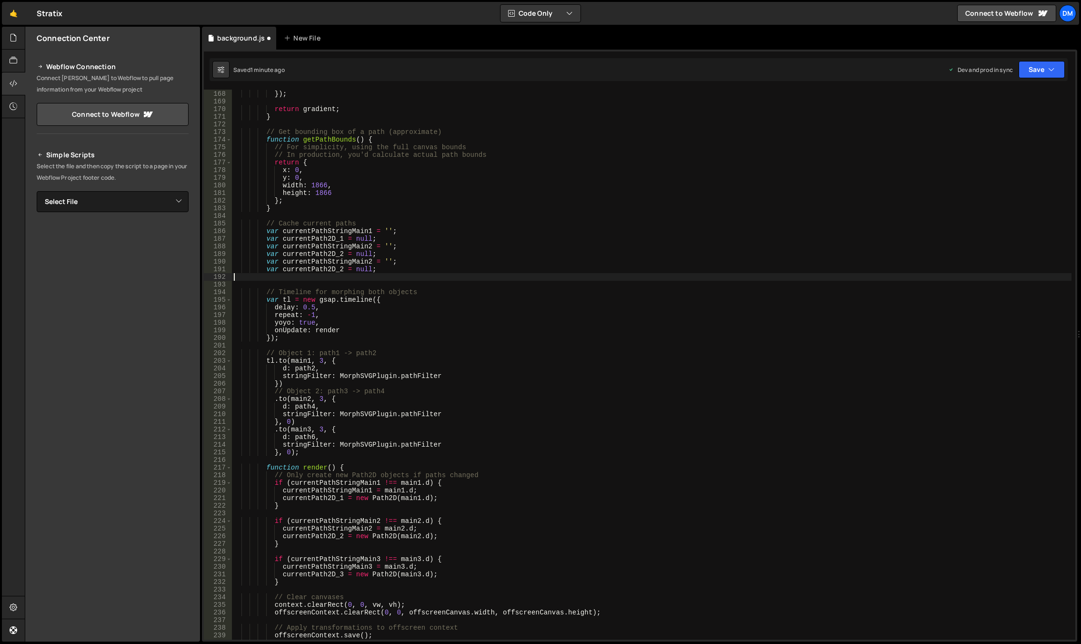
scroll to position [0, 0]
click at [368, 261] on div "gradient . addColorStop ( index / ( config . colors . length - 1 ) , color ) ; …" at bounding box center [652, 364] width 840 height 565
click at [340, 269] on div "gradient . addColorStop ( index / ( config . colors . length - 1 ) , color ) ; …" at bounding box center [652, 364] width 840 height 565
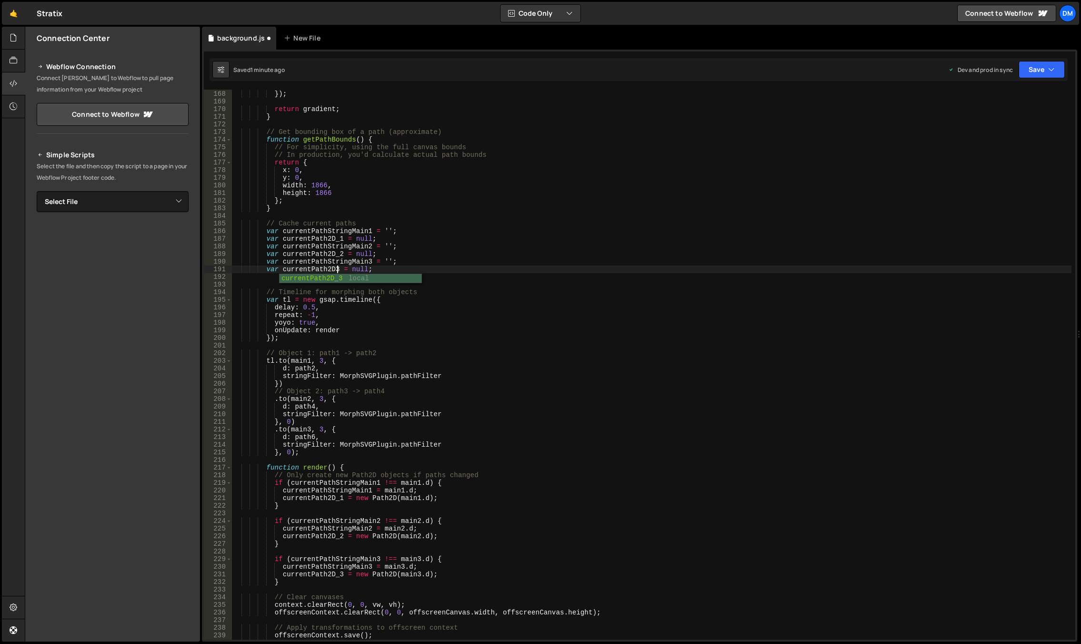
click at [496, 221] on div "gradient . addColorStop ( index / ( config . colors . length - 1 ) , color ) ; …" at bounding box center [652, 364] width 840 height 565
click at [363, 268] on div "gradient . addColorStop ( index / ( config . colors . length - 1 ) , color ) ; …" at bounding box center [652, 364] width 840 height 565
click at [341, 269] on div "gradient . addColorStop ( index / ( config . colors . length - 1 ) , color ) ; …" at bounding box center [652, 364] width 840 height 565
click at [490, 211] on div "gradient . addColorStop ( index / ( config . colors . length - 1 ) , color ) ; …" at bounding box center [652, 364] width 840 height 565
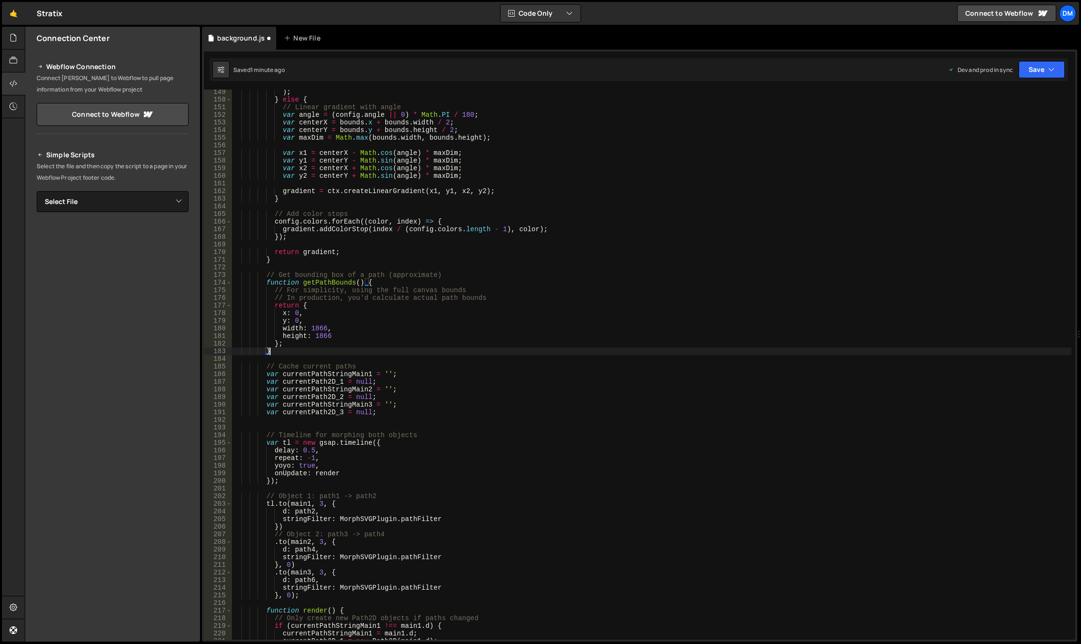
scroll to position [1152, 0]
drag, startPoint x: 1044, startPoint y: 65, endPoint x: 1040, endPoint y: 73, distance: 8.7
click at [1043, 67] on button "Save" at bounding box center [1042, 69] width 46 height 17
click at [992, 123] on div "Save to Production S" at bounding box center [1009, 124] width 99 height 10
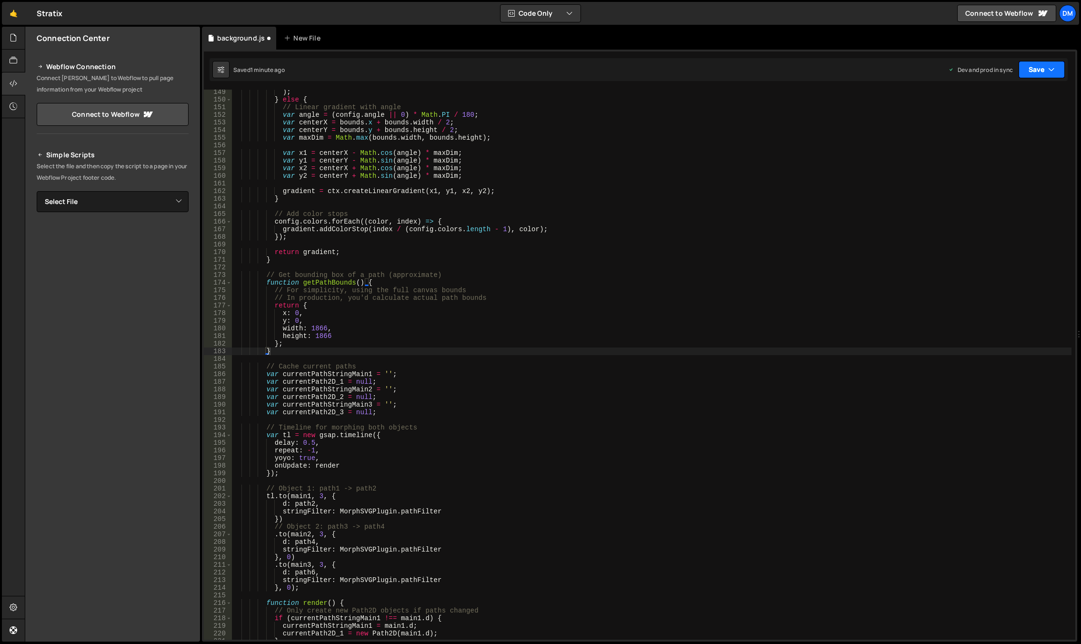
click at [1021, 77] on button "Save" at bounding box center [1042, 69] width 46 height 17
click at [1003, 95] on div "Save to Staging S" at bounding box center [1009, 93] width 99 height 10
click at [547, 337] on div ") ; } else { // Linear gradient with angle var angle = ( config . angle || 0 ) …" at bounding box center [652, 370] width 840 height 565
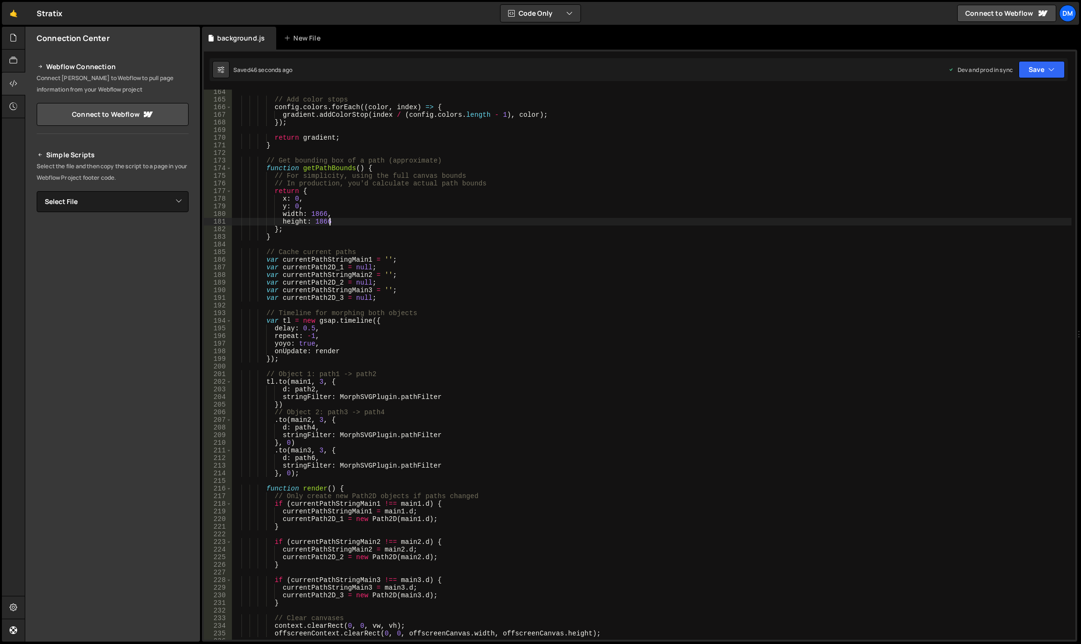
scroll to position [1381, 0]
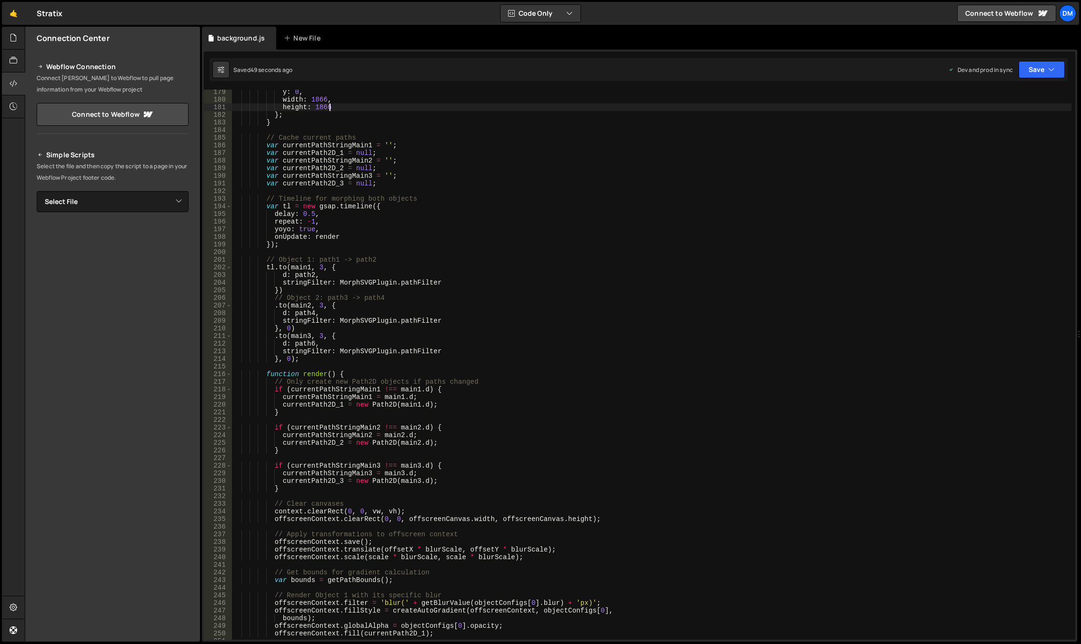
click at [459, 443] on div "y : 0 , width : 1866 , height : 1866 } ; } // Cache current paths var currentPa…" at bounding box center [652, 370] width 840 height 565
type textarea "currentPath2D_2 = new Path2D(main2.d);"
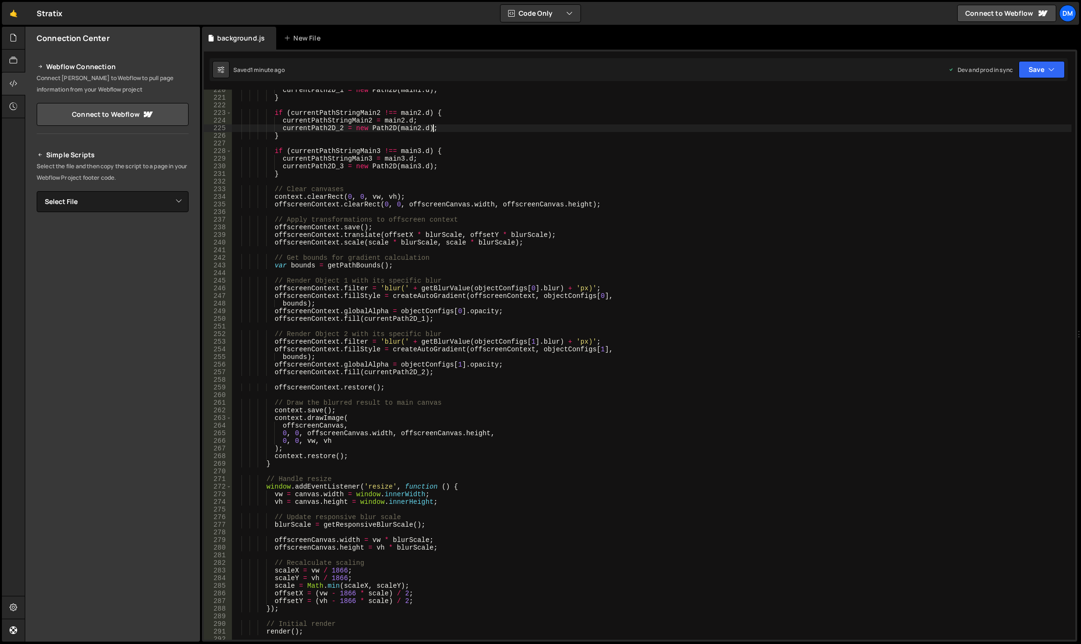
scroll to position [1752, 0]
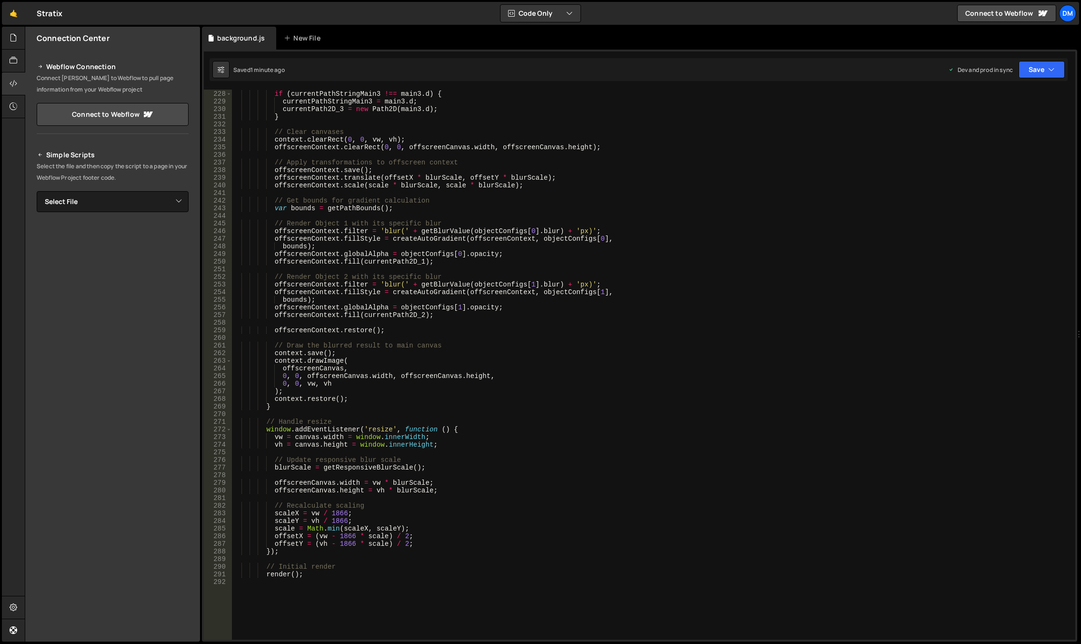
drag, startPoint x: 1066, startPoint y: 72, endPoint x: 1033, endPoint y: 87, distance: 36.2
click at [1065, 72] on div "Saved 1 minute ago Dev and prod in sync Upgrade to Edit Save Save to Staging S …" at bounding box center [639, 69] width 858 height 23
click at [1036, 71] on button "Save" at bounding box center [1042, 69] width 46 height 17
click at [1012, 139] on div "Saved 1 minute ago" at bounding box center [1009, 134] width 99 height 11
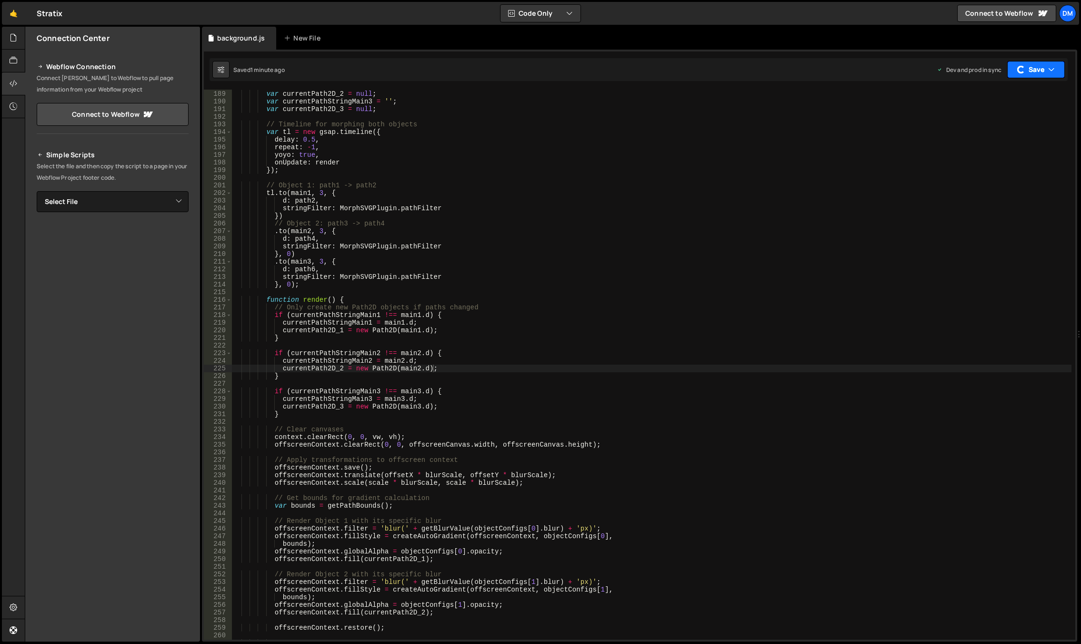
click at [1035, 71] on button "Save" at bounding box center [1036, 69] width 58 height 17
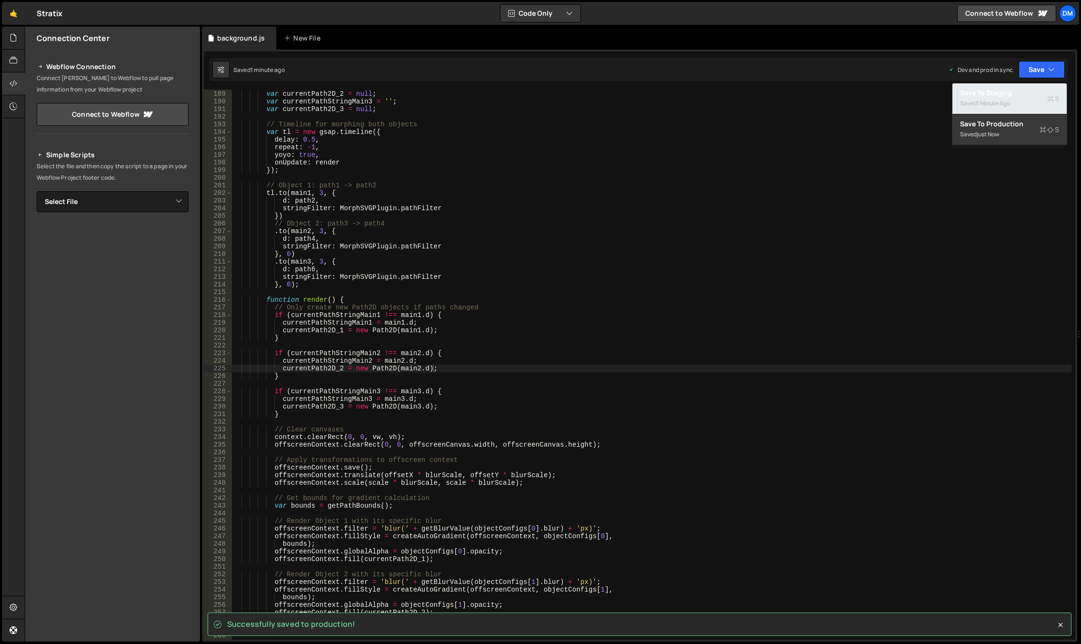
click at [1008, 101] on div "1 minute ago" at bounding box center [993, 103] width 33 height 8
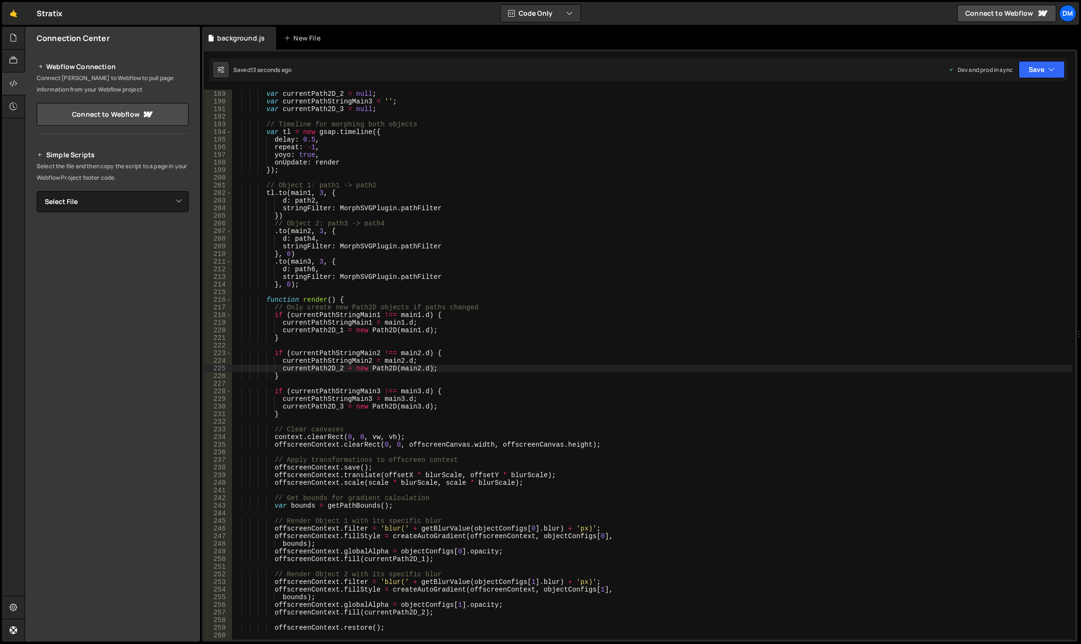
click at [370, 384] on div "var currentPathStringMain2 = '' ; var currentPath2D_2 = null ; var currentPathS…" at bounding box center [652, 364] width 840 height 565
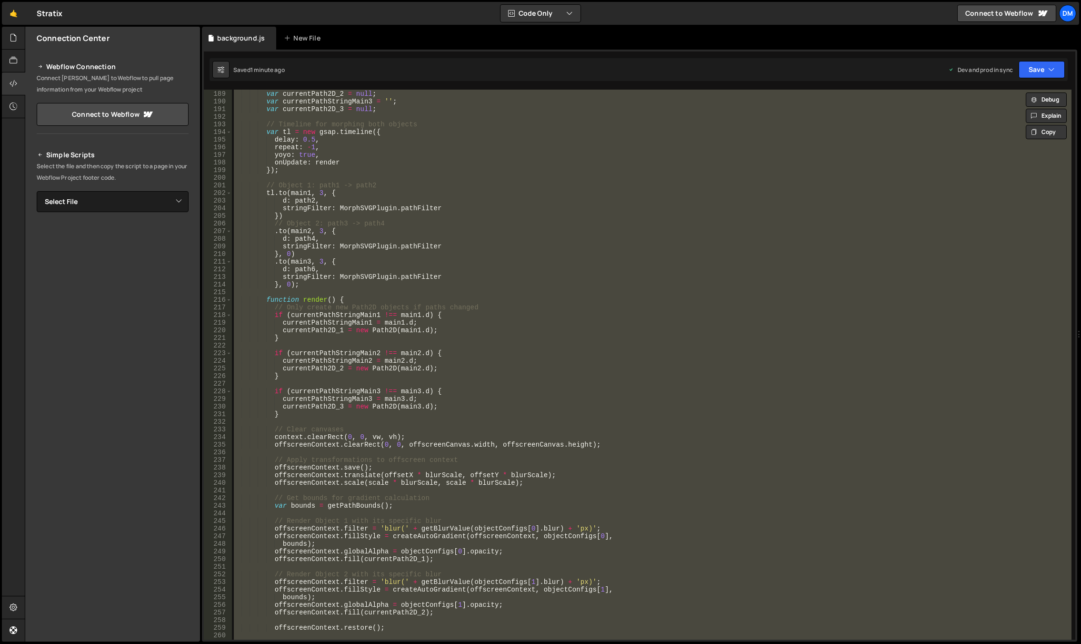
click at [574, 372] on div "var currentPathStringMain2 = '' ; var currentPath2D_2 = null ; var currentPathS…" at bounding box center [652, 365] width 840 height 550
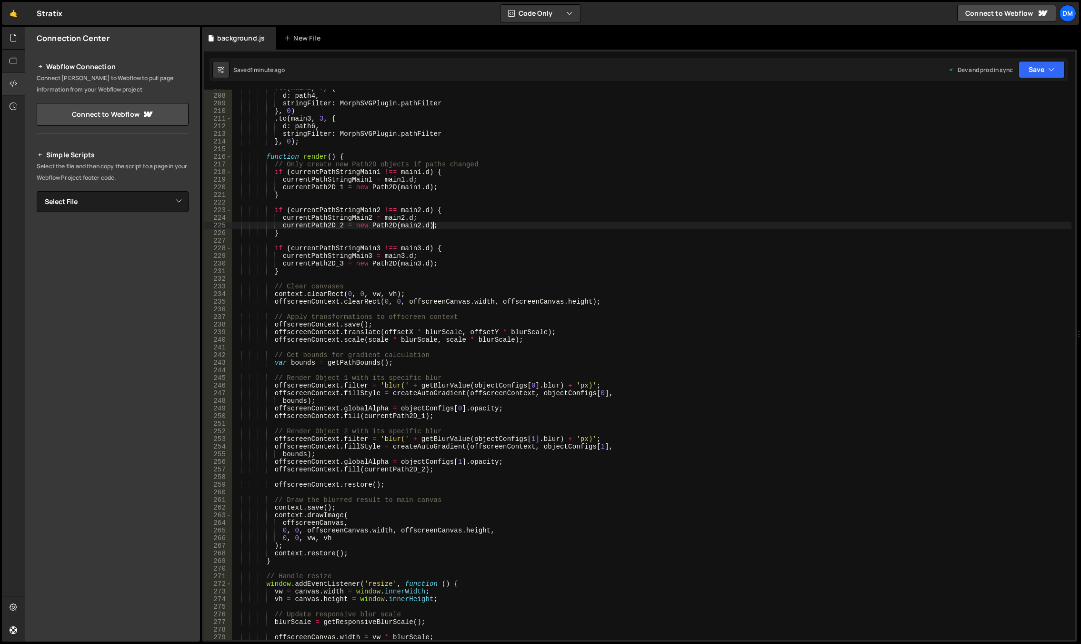
scroll to position [1569, 0]
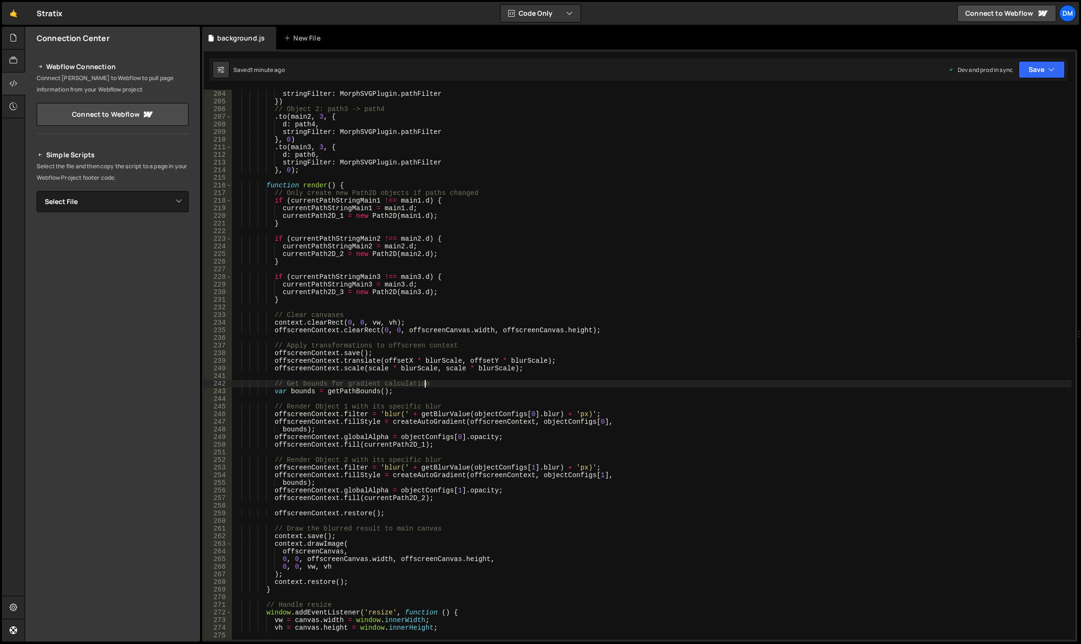
drag, startPoint x: 441, startPoint y: 384, endPoint x: 437, endPoint y: 402, distance: 18.0
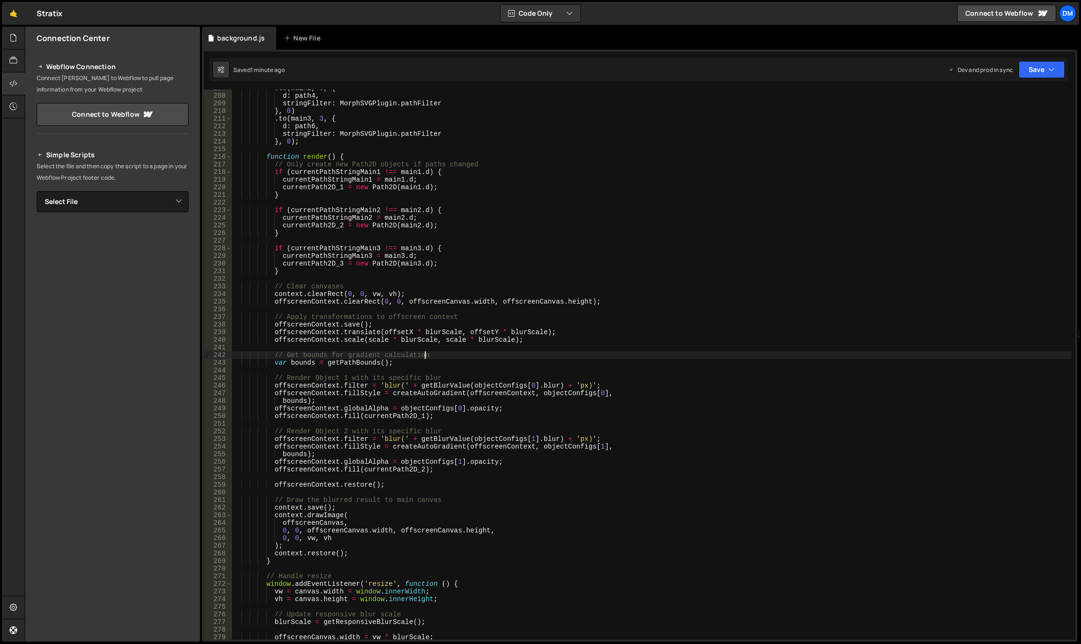
click at [427, 388] on div ". to ( main2 , 3 , { d : path4 , stringFilter : MorphSVGPlugin . pathFilter } ,…" at bounding box center [652, 366] width 840 height 565
click at [442, 412] on div ". to ( main2 , 3 , { d : path4 , stringFilter : MorphSVGPlugin . pathFilter } ,…" at bounding box center [652, 366] width 840 height 565
type textarea "offscreenContext.fill(currentPath2D_1);"
click at [458, 420] on div ". to ( main2 , 3 , { d : path4 , stringFilter : MorphSVGPlugin . pathFilter } ,…" at bounding box center [652, 366] width 840 height 565
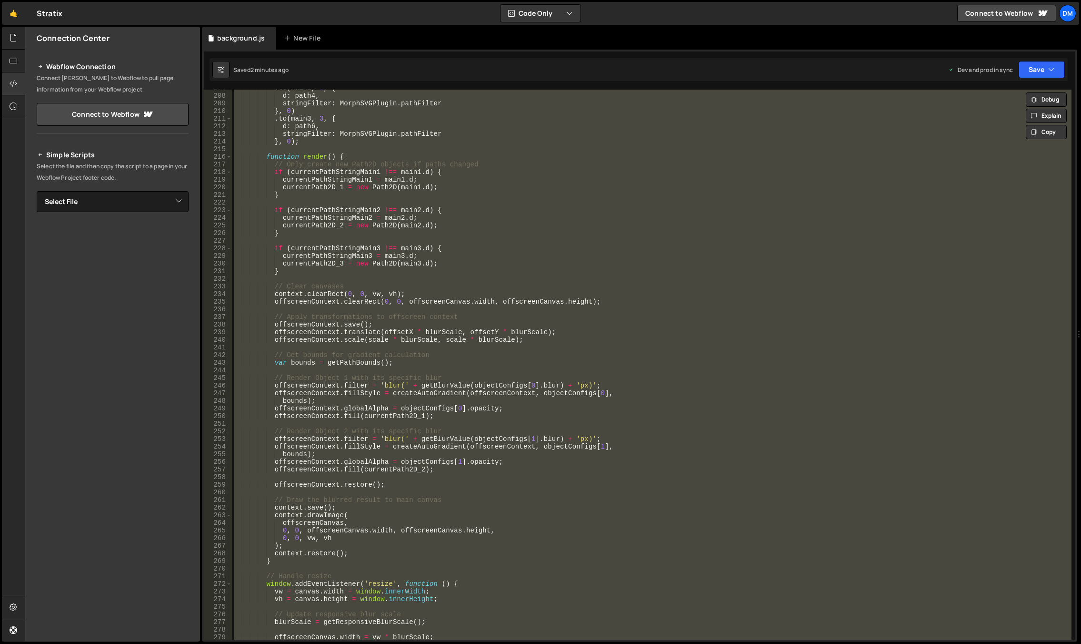
paste textarea
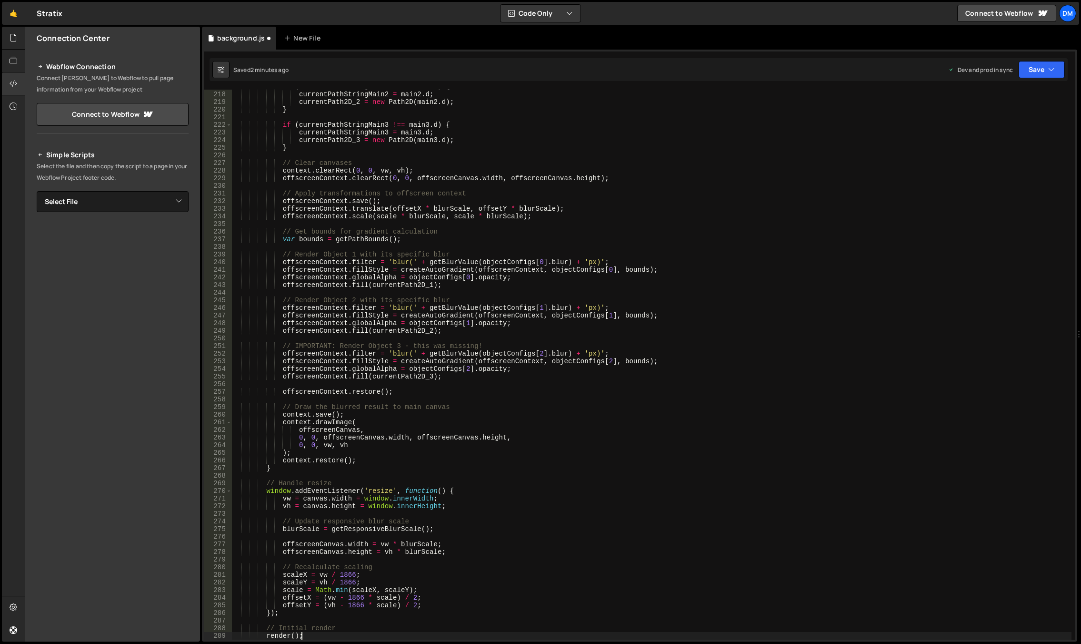
scroll to position [1683, 0]
drag, startPoint x: 1033, startPoint y: 66, endPoint x: 1027, endPoint y: 79, distance: 14.1
click at [1033, 66] on button "Save" at bounding box center [1042, 69] width 46 height 17
click at [998, 127] on div "Save to Production S" at bounding box center [1009, 124] width 99 height 10
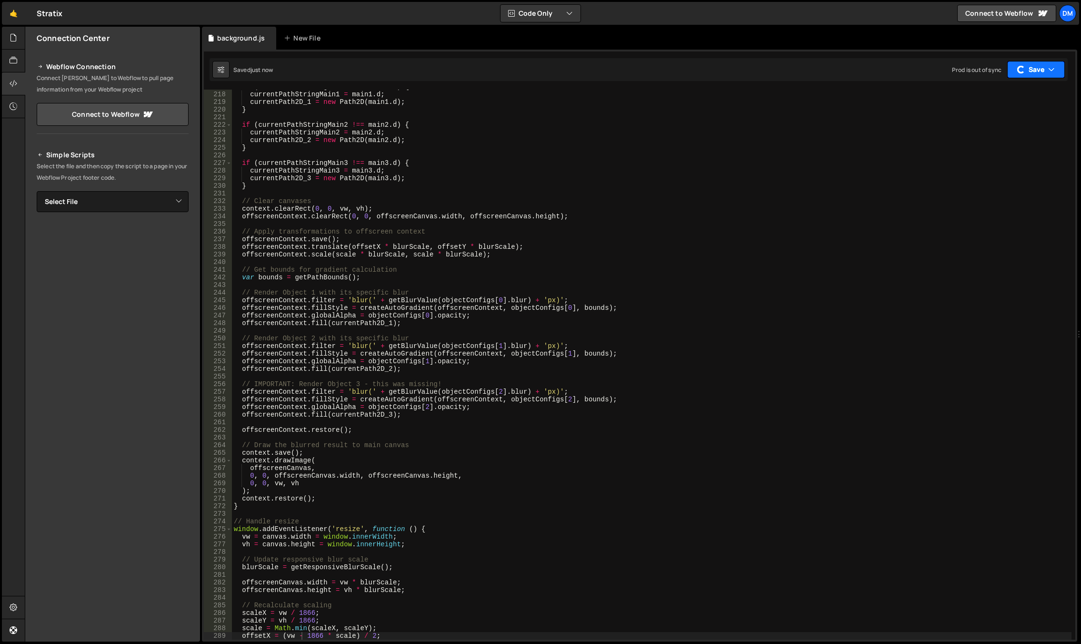
click at [1035, 72] on button "Save" at bounding box center [1036, 69] width 58 height 17
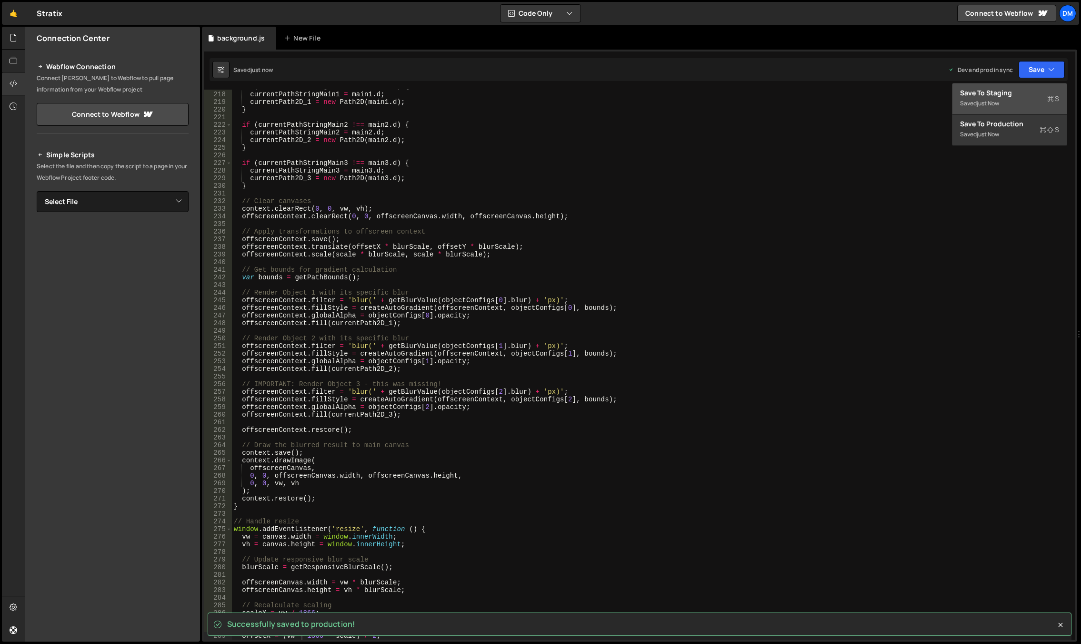
drag, startPoint x: 998, startPoint y: 96, endPoint x: 566, endPoint y: 234, distance: 453.7
click at [998, 96] on div "Save to Staging S" at bounding box center [1009, 93] width 99 height 10
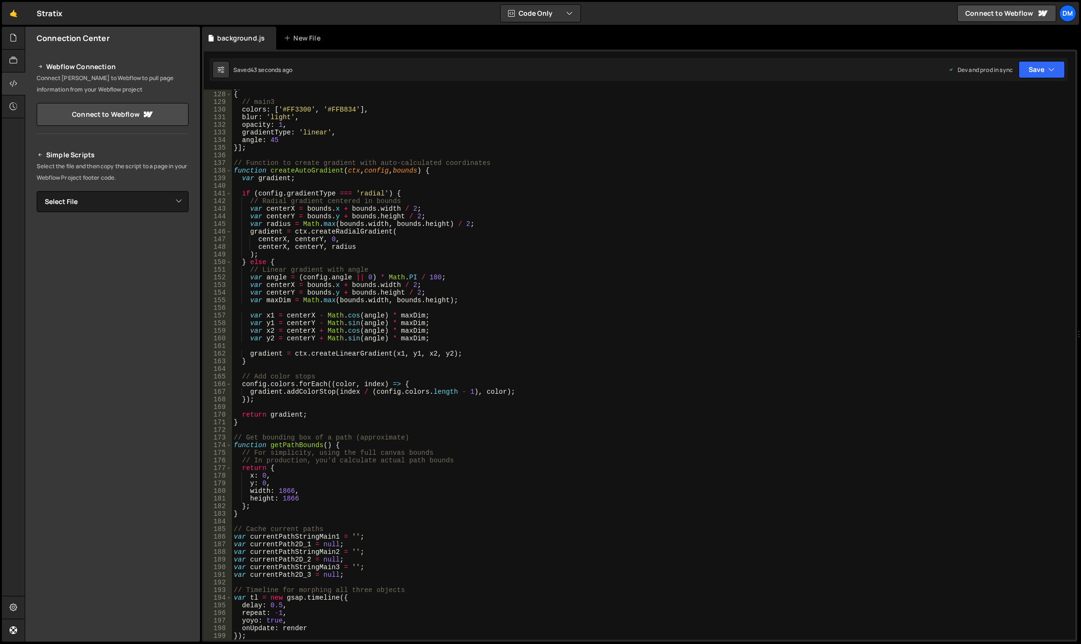
scroll to position [1011, 0]
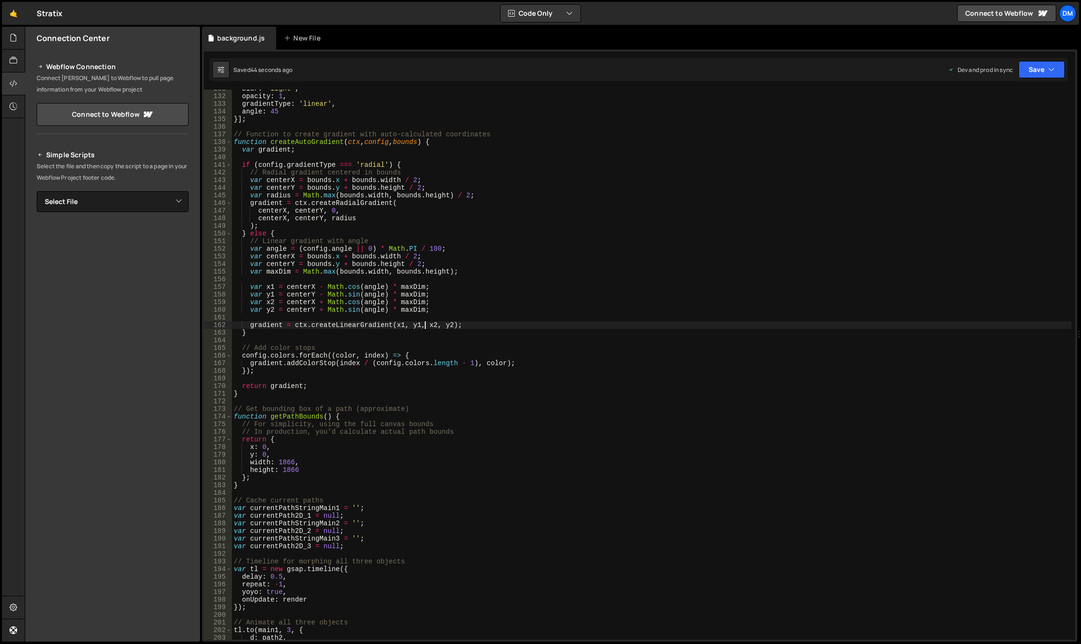
click at [423, 328] on div "blur : 'light' , opacity : 1 , gradientType : 'linear' , angle : 45 }] ; // Fun…" at bounding box center [652, 367] width 840 height 565
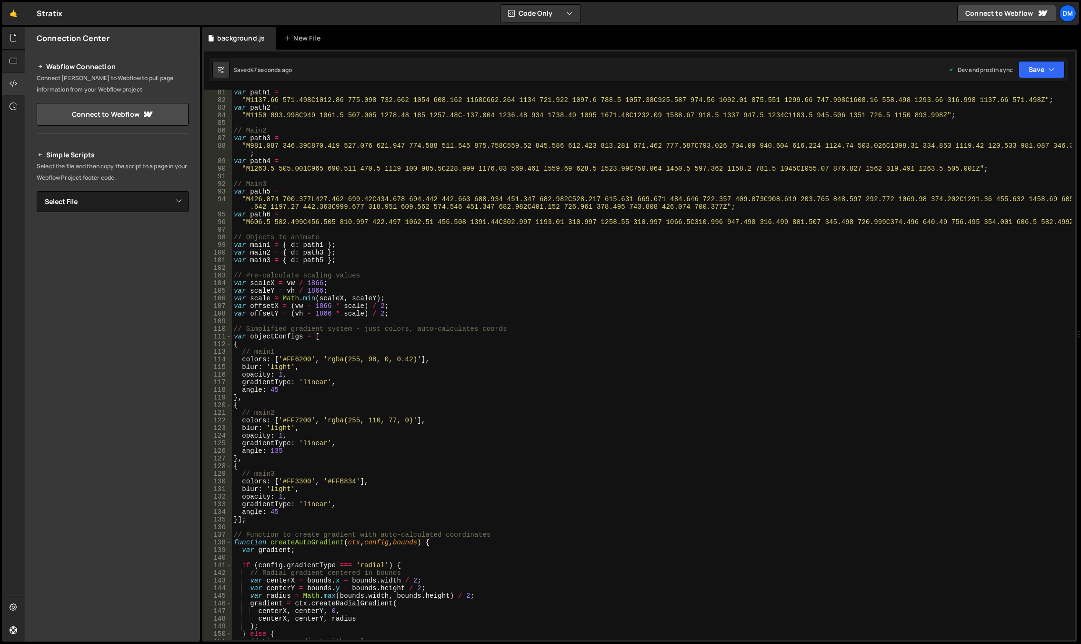
scroll to position [696, 0]
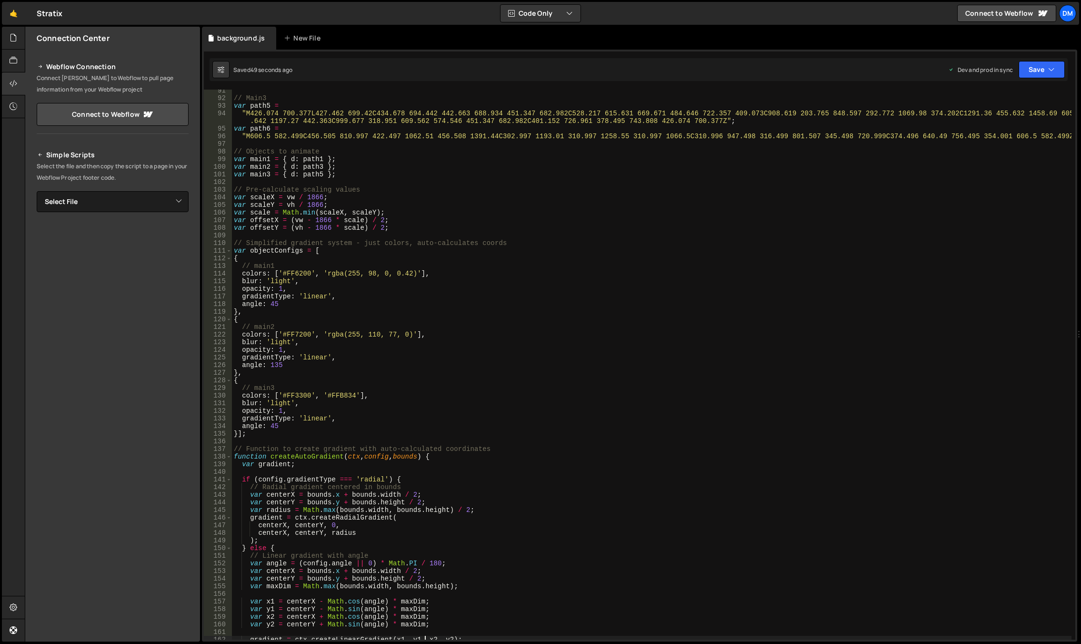
click at [316, 418] on div "// Main3 var path5 = "M426.074 700.377L427.462 699.42C434.678 694.442 442.663 6…" at bounding box center [652, 369] width 840 height 565
click at [514, 310] on div "// Main3 var path5 = "M426.074 700.377L427.462 699.42C434.678 694.442 442.663 6…" at bounding box center [652, 369] width 840 height 565
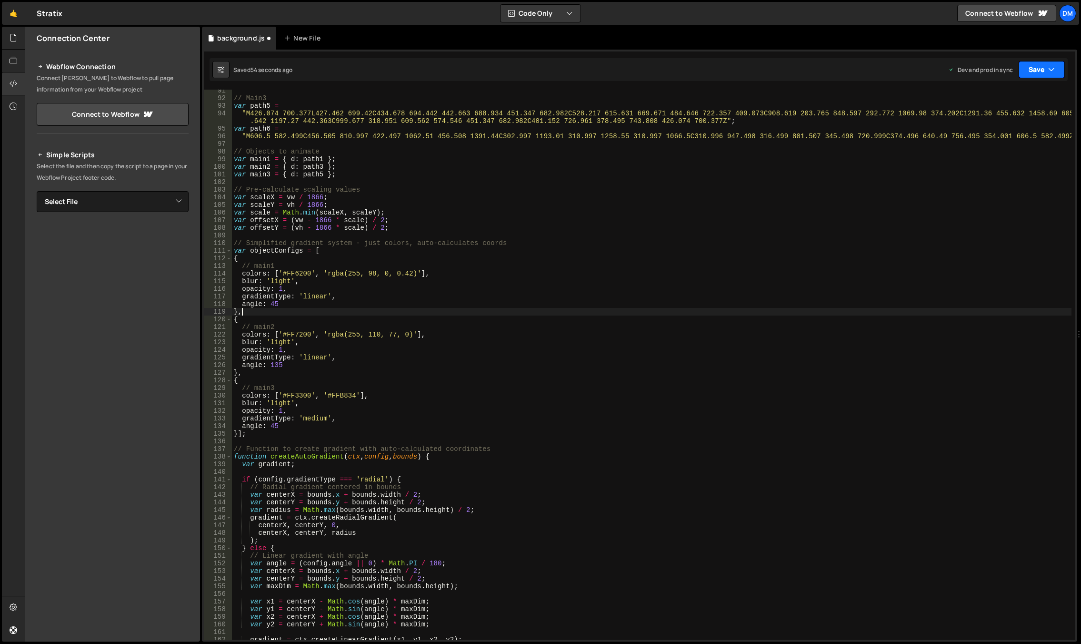
click at [1034, 71] on button "Save" at bounding box center [1042, 69] width 46 height 17
click at [984, 104] on div "54 seconds ago" at bounding box center [998, 103] width 42 height 8
click at [1047, 62] on button "Save" at bounding box center [1042, 69] width 46 height 17
click at [1005, 131] on div "57 seconds ago" at bounding box center [998, 134] width 42 height 8
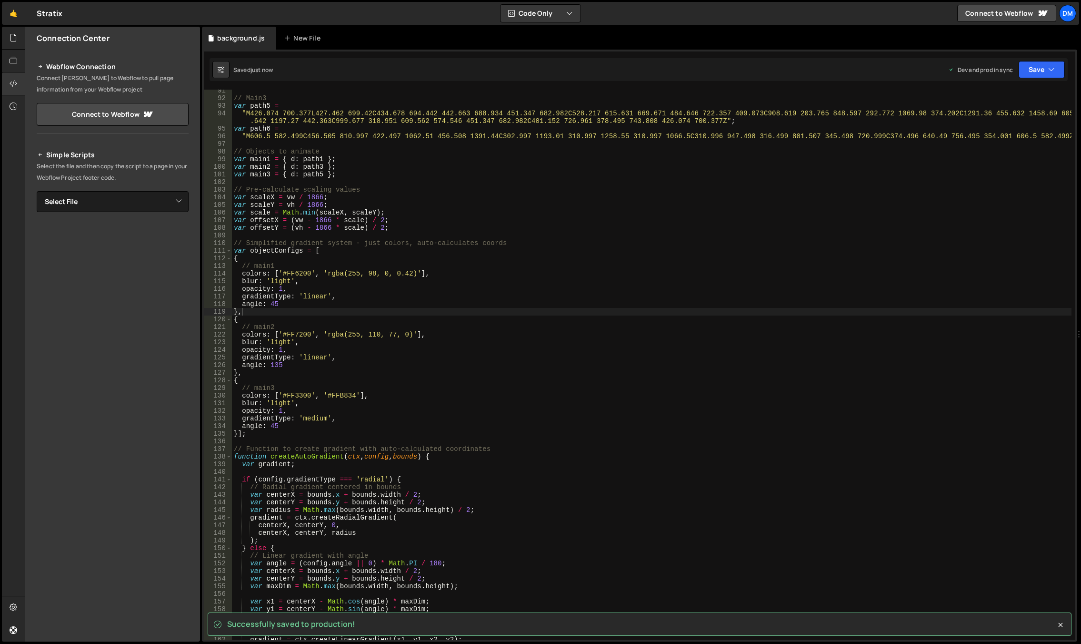
click at [834, 356] on div "// Main3 var path5 = "M426.074 700.377L427.462 699.42C434.678 694.442 442.663 6…" at bounding box center [652, 369] width 840 height 565
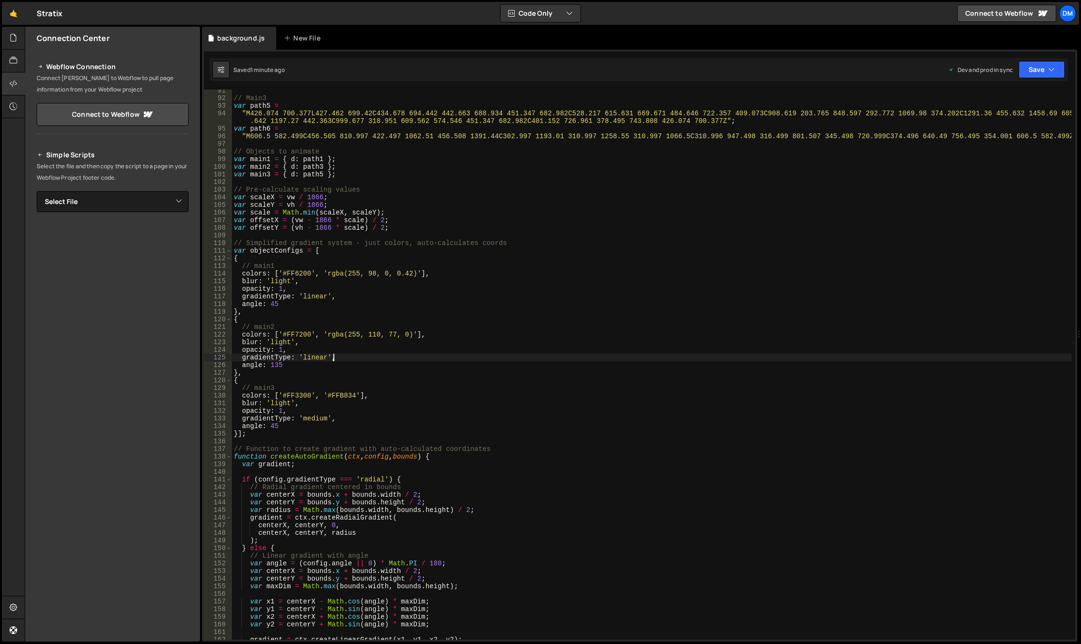
click at [453, 274] on div "// Main3 var path5 = "M426.074 700.377L427.462 699.42C434.678 694.442 442.663 6…" at bounding box center [652, 369] width 840 height 565
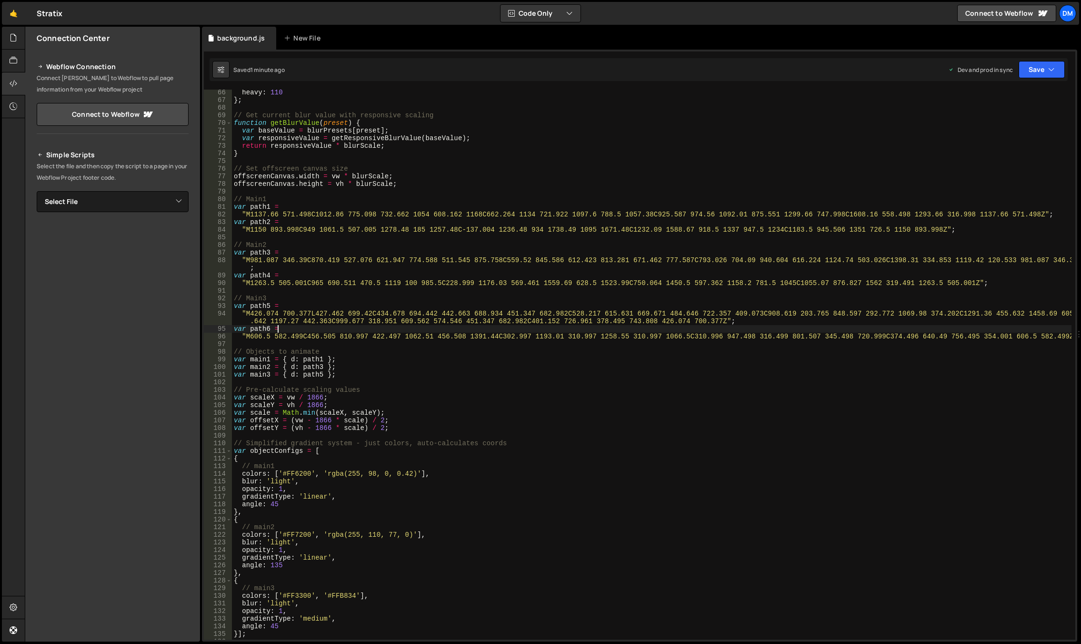
click at [291, 325] on div "heavy : 110 } ; // Get current blur value with responsive scaling function getB…" at bounding box center [652, 371] width 840 height 565
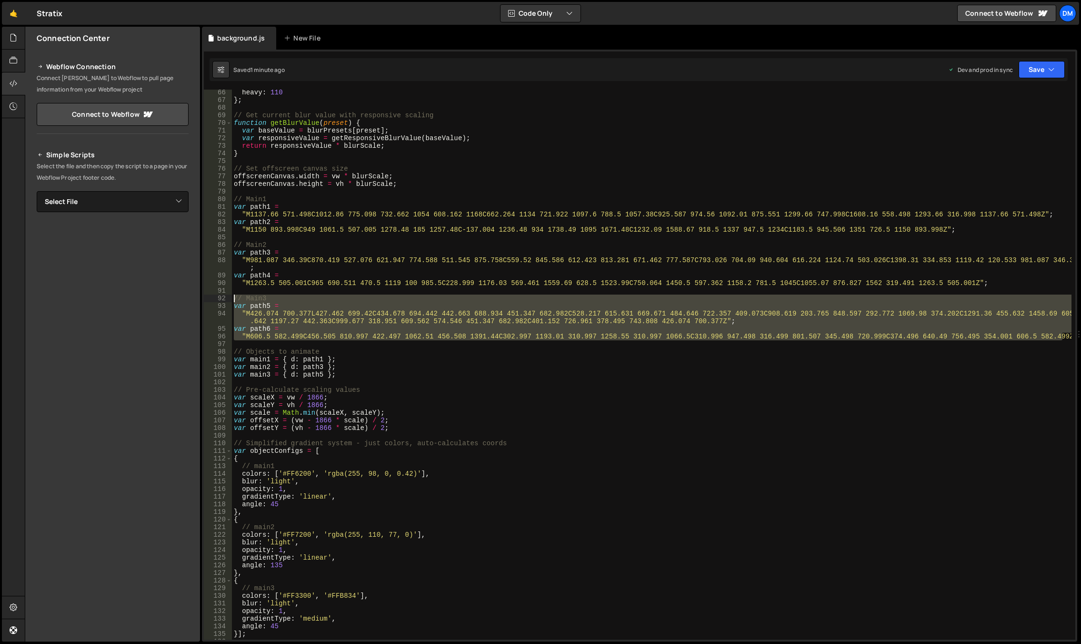
drag, startPoint x: 1067, startPoint y: 338, endPoint x: 221, endPoint y: 297, distance: 846.9
click at [221, 297] on div "var path6 = 66 67 68 69 70 71 72 73 74 75 76 77 78 79 80 81 82 83 84 85 86 87 8…" at bounding box center [640, 365] width 872 height 550
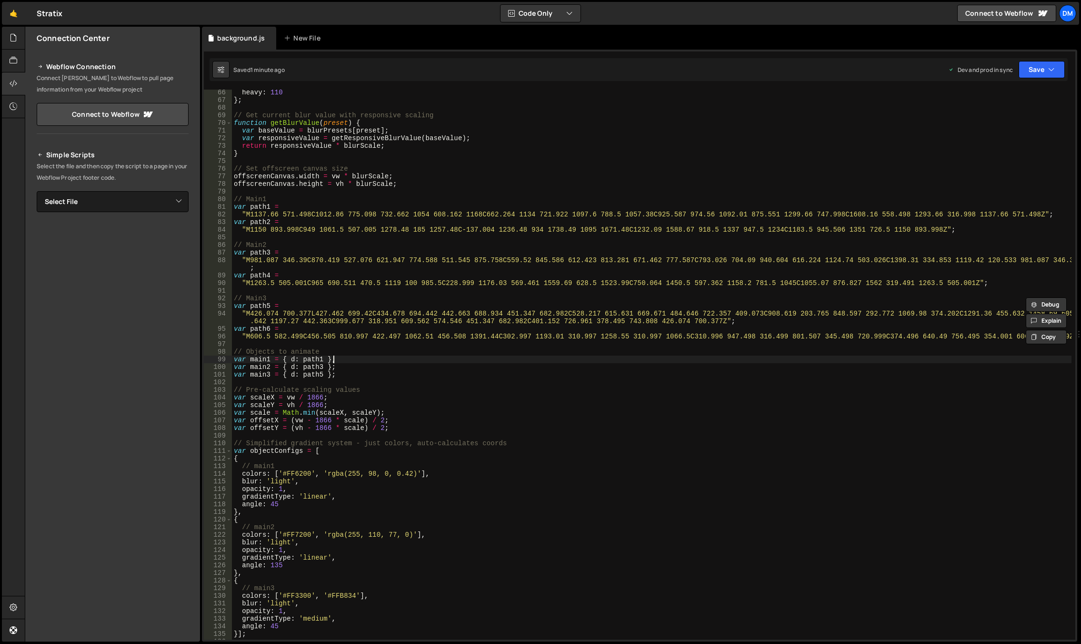
click at [1056, 362] on div "heavy : 110 } ; // Get current blur value with responsive scaling function getB…" at bounding box center [652, 371] width 840 height 565
click at [1067, 336] on div "heavy : 110 } ; // Get current blur value with responsive scaling function getB…" at bounding box center [652, 371] width 840 height 565
type textarea ""M606.5 582.499C456.505 810.997 422.497 1062.51 456.508 1391.44C302.997 1193.01…"
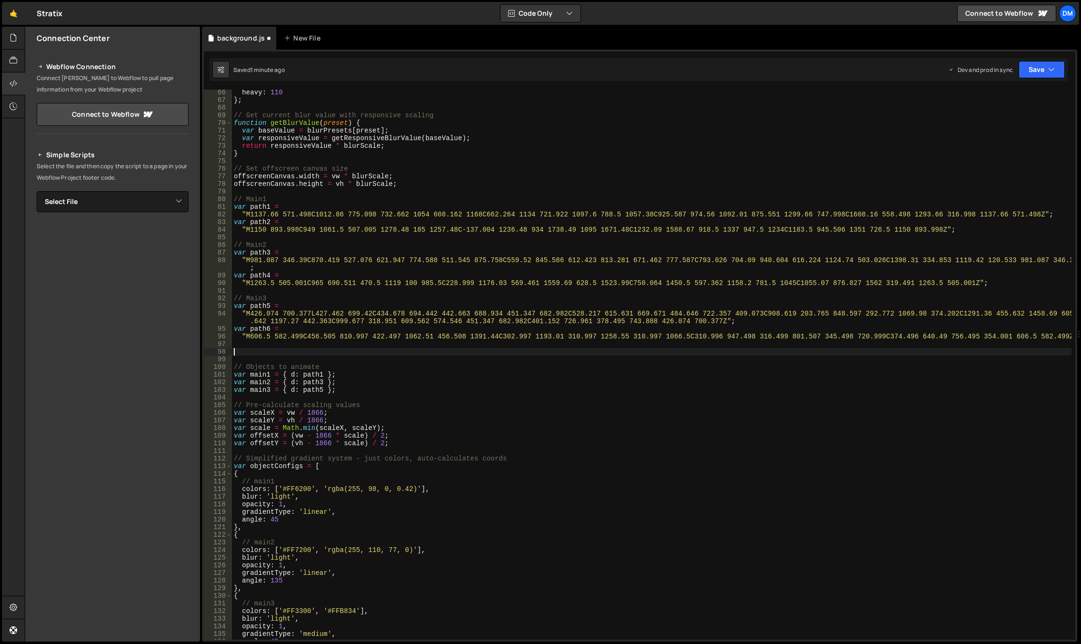
paste textarea ""M606.5 582.499C456.505 810.997 422.497 1062.51 456.508 1391.44C302.997 1193.01…"
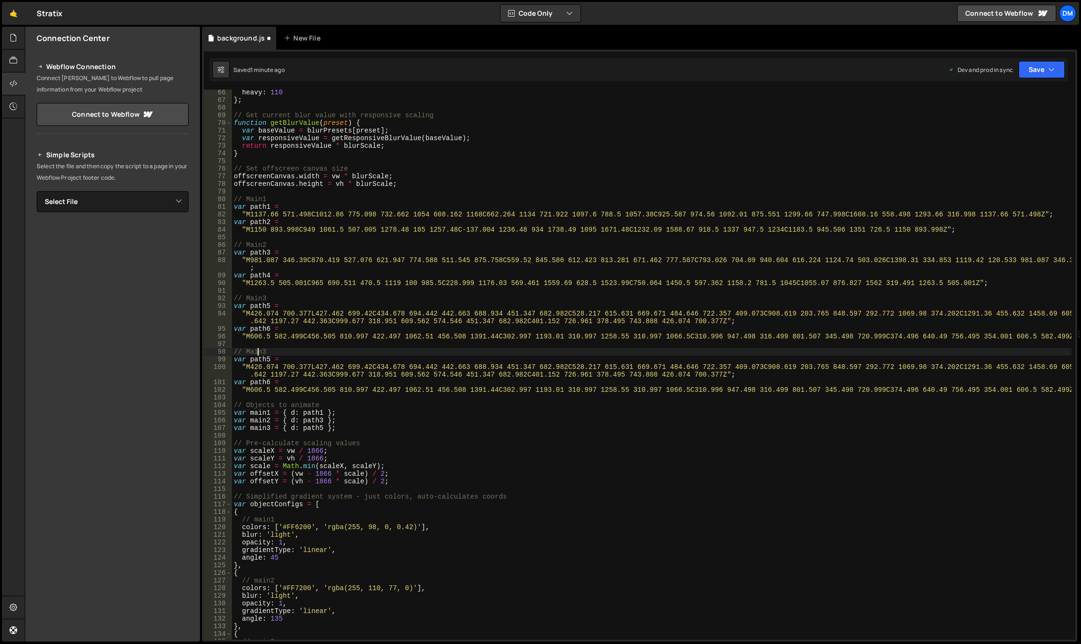
click at [257, 348] on div "heavy : 110 } ; // Get current blur value with responsive scaling function getB…" at bounding box center [652, 371] width 840 height 565
click at [584, 460] on div "heavy : 110 } ; // Get current blur value with responsive scaling function getB…" at bounding box center [652, 371] width 840 height 565
click at [269, 359] on div "heavy : 110 } ; // Get current blur value with responsive scaling function getB…" at bounding box center [652, 371] width 840 height 565
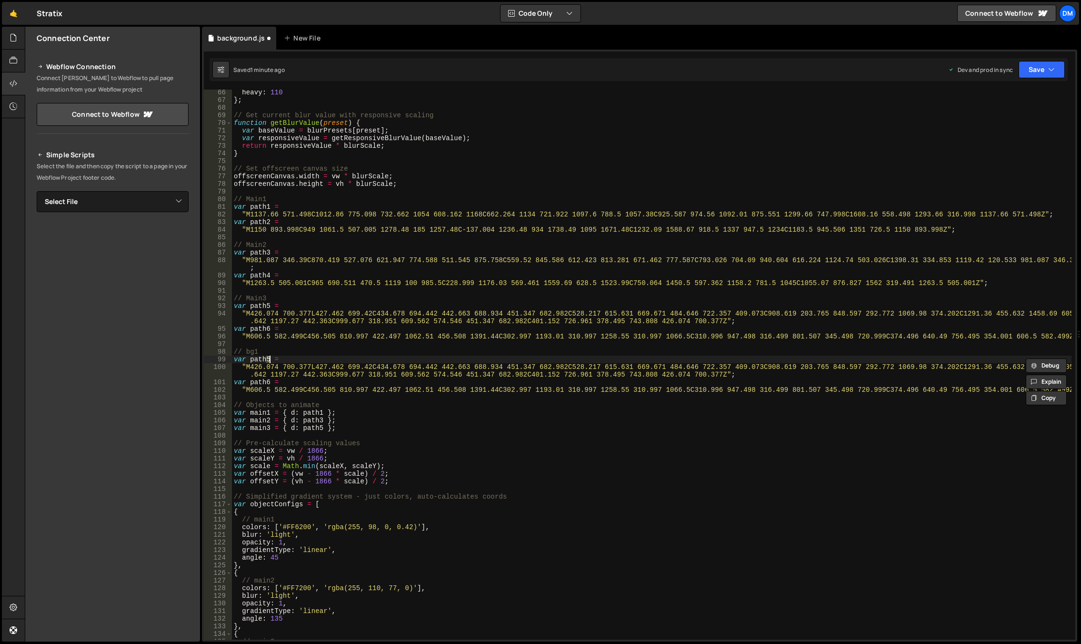
scroll to position [0, 2]
drag, startPoint x: 311, startPoint y: 335, endPoint x: 281, endPoint y: 364, distance: 41.8
click at [311, 335] on div "heavy : 110 } ; // Get current blur value with responsive scaling function getB…" at bounding box center [652, 371] width 840 height 565
click at [269, 381] on div "heavy : 110 } ; // Get current blur value with responsive scaling function getB…" at bounding box center [652, 371] width 840 height 565
click at [387, 334] on div "heavy : 110 } ; // Get current blur value with responsive scaling function getB…" at bounding box center [652, 371] width 840 height 565
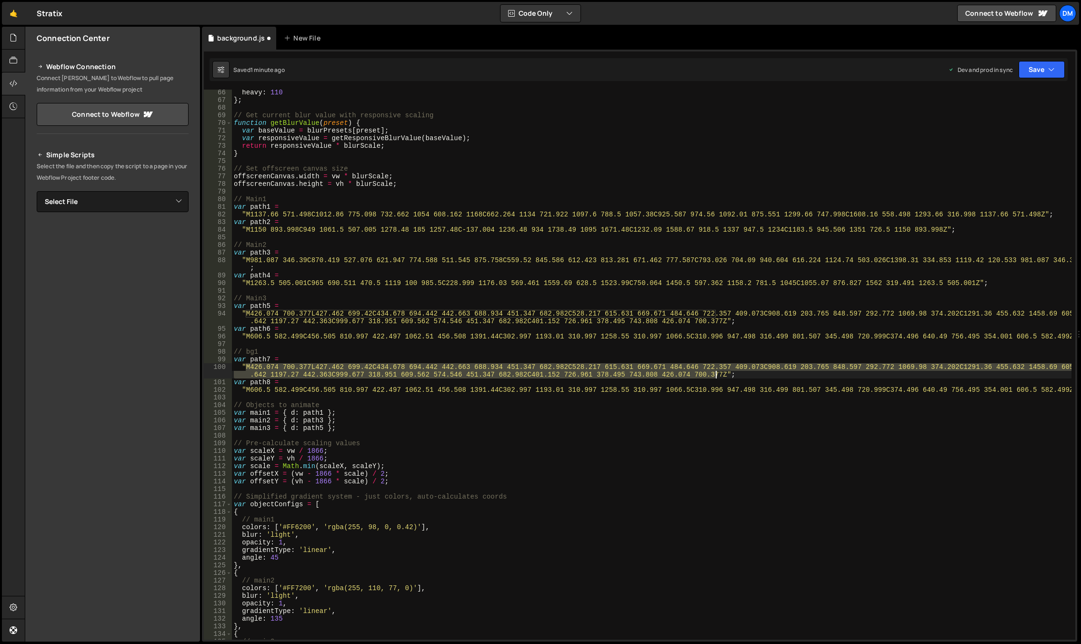
drag, startPoint x: 246, startPoint y: 367, endPoint x: 717, endPoint y: 372, distance: 471.6
click at [717, 372] on div "heavy : 110 } ; // Get current blur value with responsive scaling function getB…" at bounding box center [652, 371] width 840 height 565
paste textarea "1083.06 1118.55C1116.23 1004.44 1112.31 924.849 1089.3 860.304C1030.15 694.335 …"
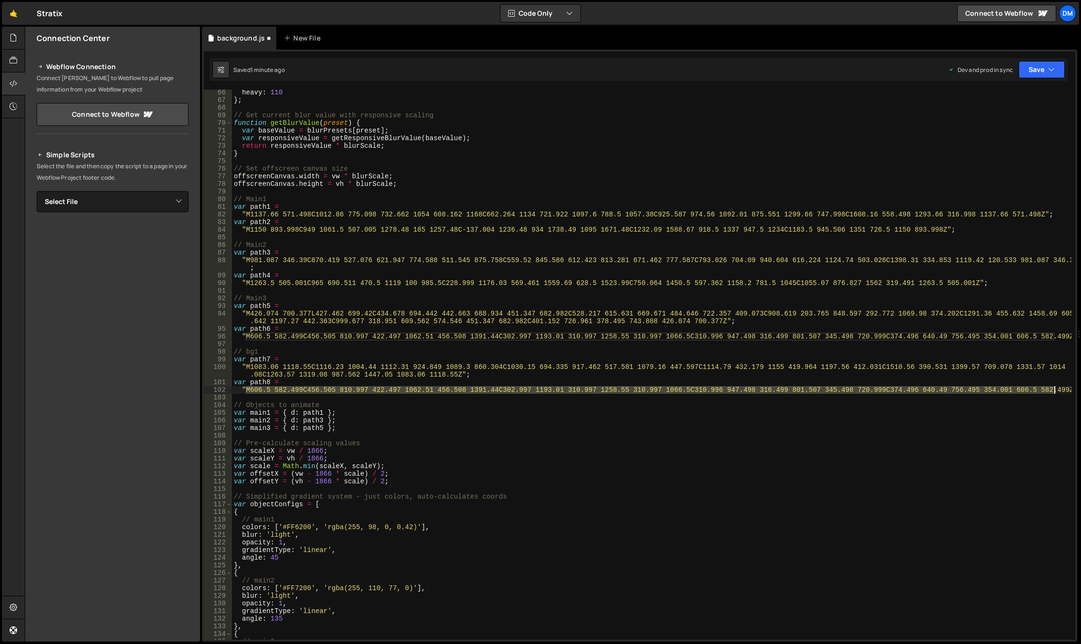
drag, startPoint x: 246, startPoint y: 389, endPoint x: 1055, endPoint y: 389, distance: 808.8
click at [1055, 389] on div "heavy : 110 } ; // Get current blur value with responsive scaling function getB…" at bounding box center [652, 371] width 840 height 565
paste textarea "774.001 1498.52C850.401 1235.72 982 1502.01 1207 1320C1432 1137.99 1318.01 859.…"
drag, startPoint x: 816, startPoint y: 430, endPoint x: 784, endPoint y: 426, distance: 32.1
click at [816, 430] on div "heavy : 110 } ; // Get current blur value with responsive scaling function getB…" at bounding box center [652, 371] width 840 height 565
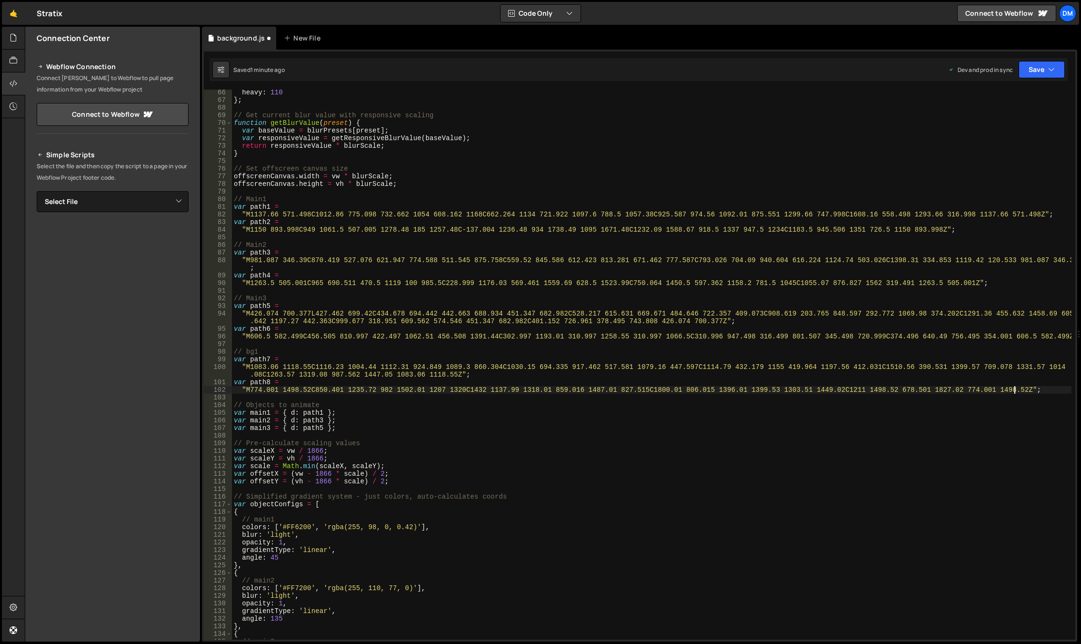
type textarea "var main3 = { d: path5 };"
drag, startPoint x: 348, startPoint y: 429, endPoint x: 223, endPoint y: 425, distance: 124.4
click at [223, 425] on div "var main3 = { d: path5 }; 66 67 68 69 70 71 72 73 74 75 76 77 78 79 80 81 82 83…" at bounding box center [640, 365] width 872 height 550
click at [341, 426] on div "heavy : 110 } ; // Get current blur value with responsive scaling function getB…" at bounding box center [652, 365] width 840 height 550
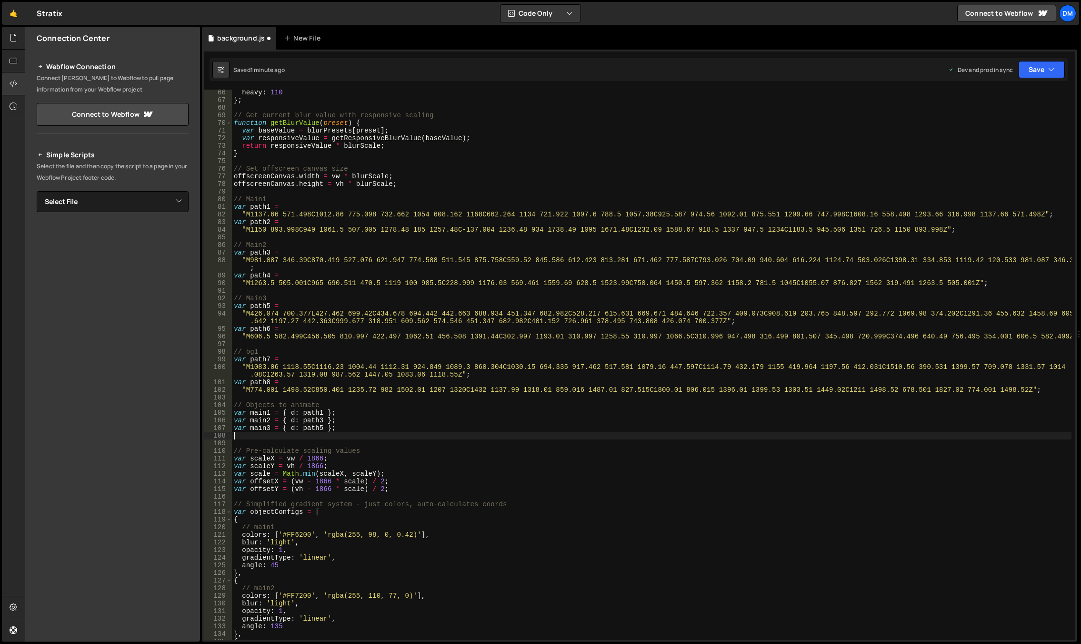
scroll to position [0, 0]
paste textarea "var main3 = { d: path5 };"
click at [268, 436] on div "heavy : 110 } ; // Get current blur value with responsive scaling function getB…" at bounding box center [652, 371] width 840 height 565
click at [256, 435] on div "heavy : 110 } ; // Get current blur value with responsive scaling function getB…" at bounding box center [652, 371] width 840 height 565
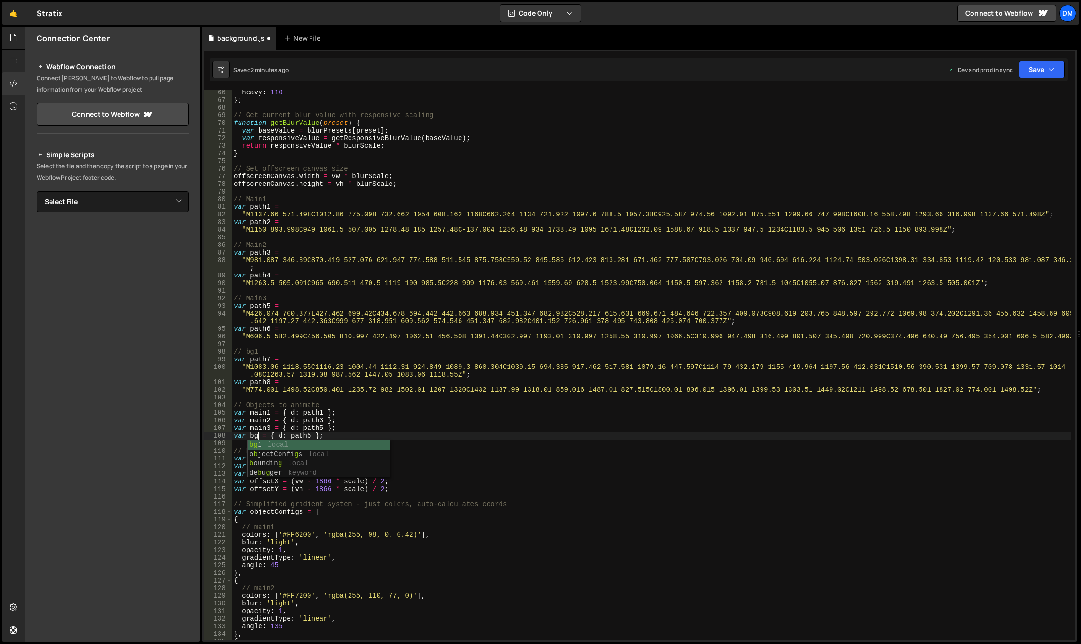
scroll to position [0, 2]
click at [344, 392] on div "heavy : 110 } ; // Get current blur value with responsive scaling function getB…" at bounding box center [652, 371] width 840 height 565
click at [314, 435] on div "heavy : 110 } ; // Get current blur value with responsive scaling function getB…" at bounding box center [652, 371] width 840 height 565
type textarea "var bg1 = { d: path7 };"
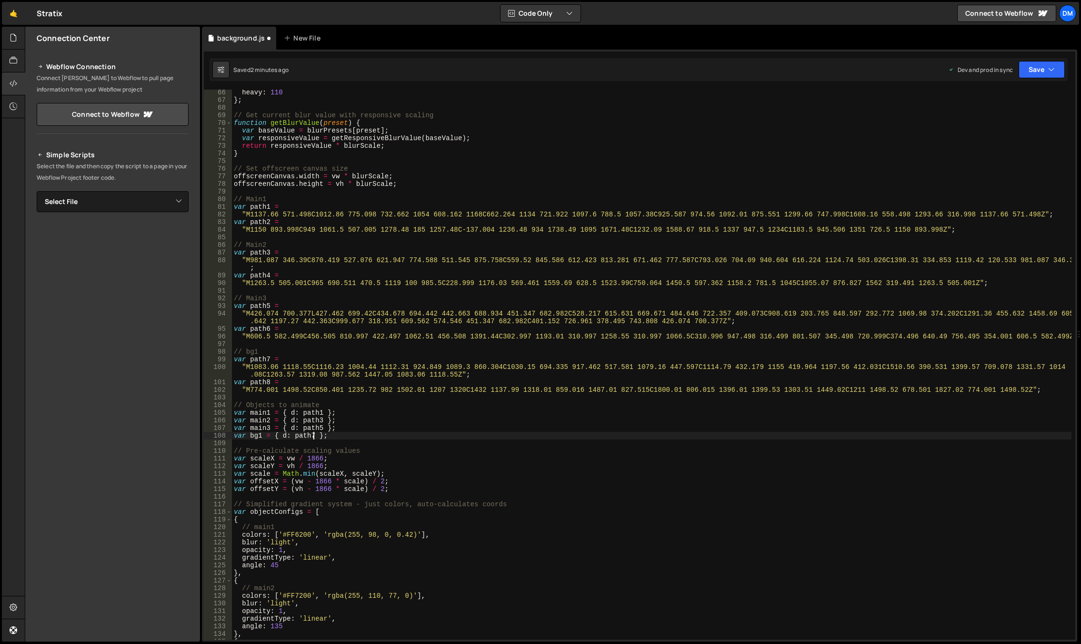
click at [465, 397] on div "heavy : 110 } ; // Get current blur value with responsive scaling function getB…" at bounding box center [652, 371] width 840 height 565
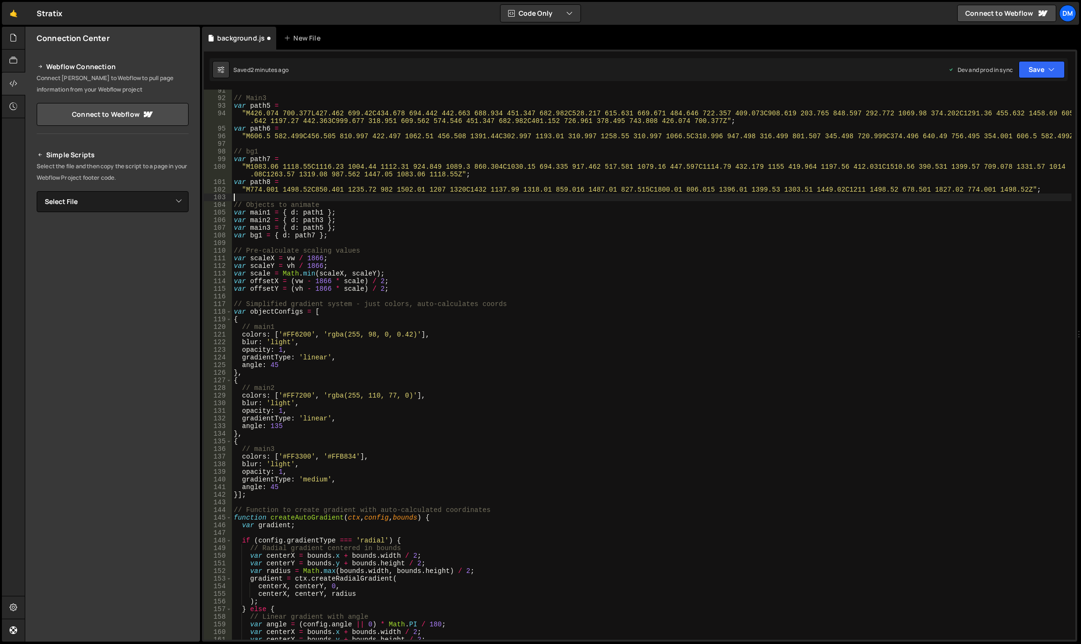
scroll to position [696, 0]
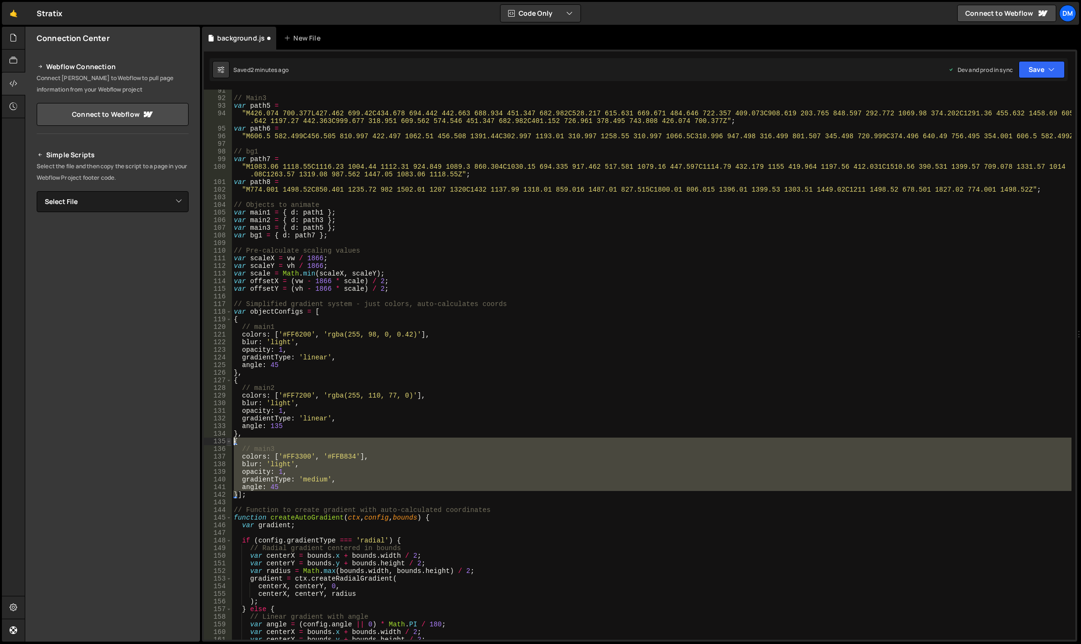
drag, startPoint x: 238, startPoint y: 493, endPoint x: 226, endPoint y: 443, distance: 51.8
click at [226, 443] on div "91 92 93 94 95 96 97 98 99 100 101 102 103 104 105 106 107 108 109 110 111 112 …" at bounding box center [640, 365] width 872 height 550
click at [241, 495] on div "// Main3 var path5 = "M426.074 700.377L427.462 699.42C434.678 694.442 442.663 6…" at bounding box center [652, 369] width 840 height 565
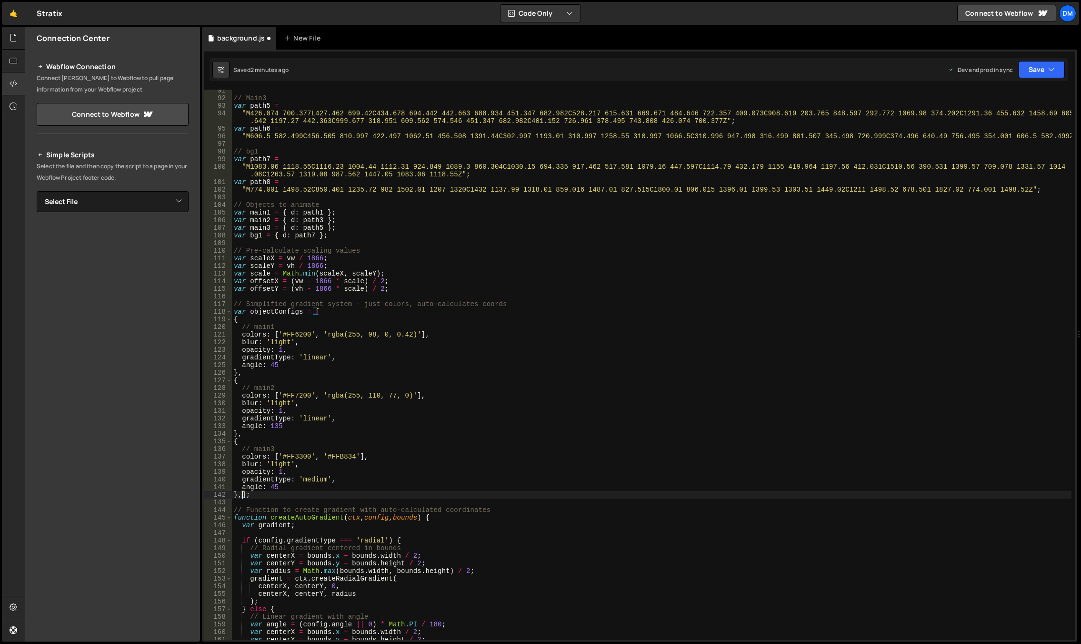
scroll to position [0, 0]
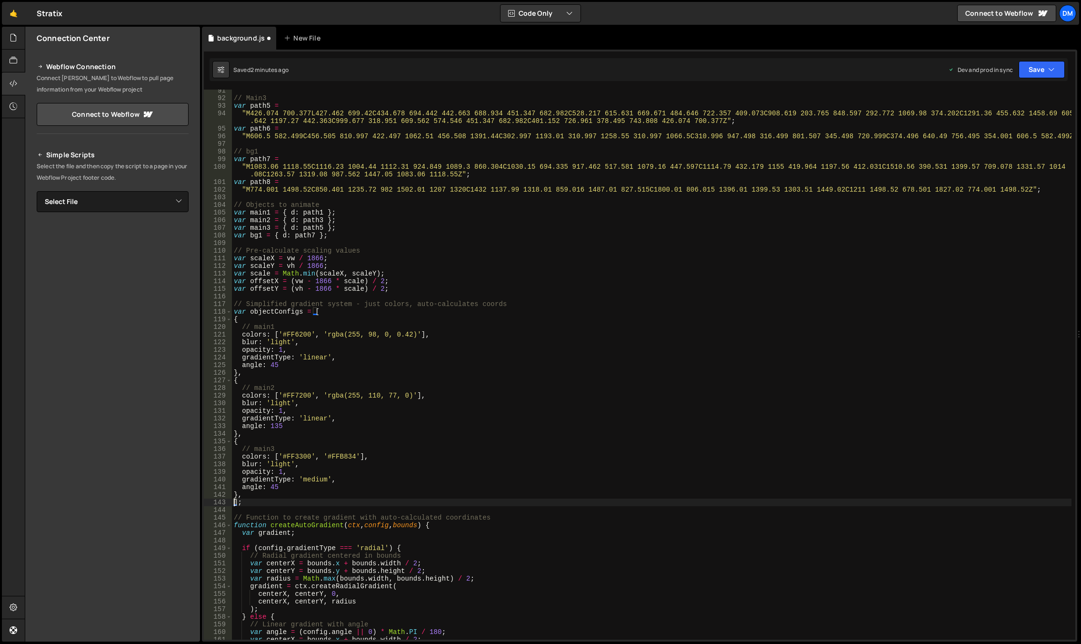
paste textarea "}"
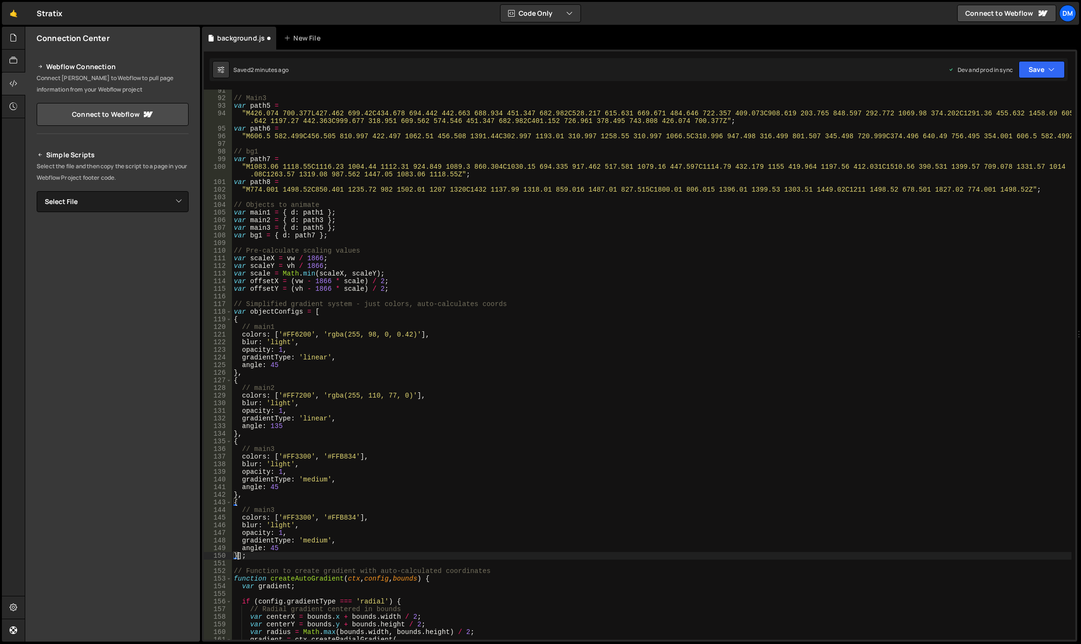
click at [268, 508] on div "// Main3 var path5 = "M426.074 700.377L427.462 699.42C434.678 694.442 442.663 6…" at bounding box center [652, 369] width 840 height 565
click at [456, 475] on div "// Main3 var path5 = "M426.074 700.377L427.462 699.42C434.678 694.442 442.663 6…" at bounding box center [652, 369] width 840 height 565
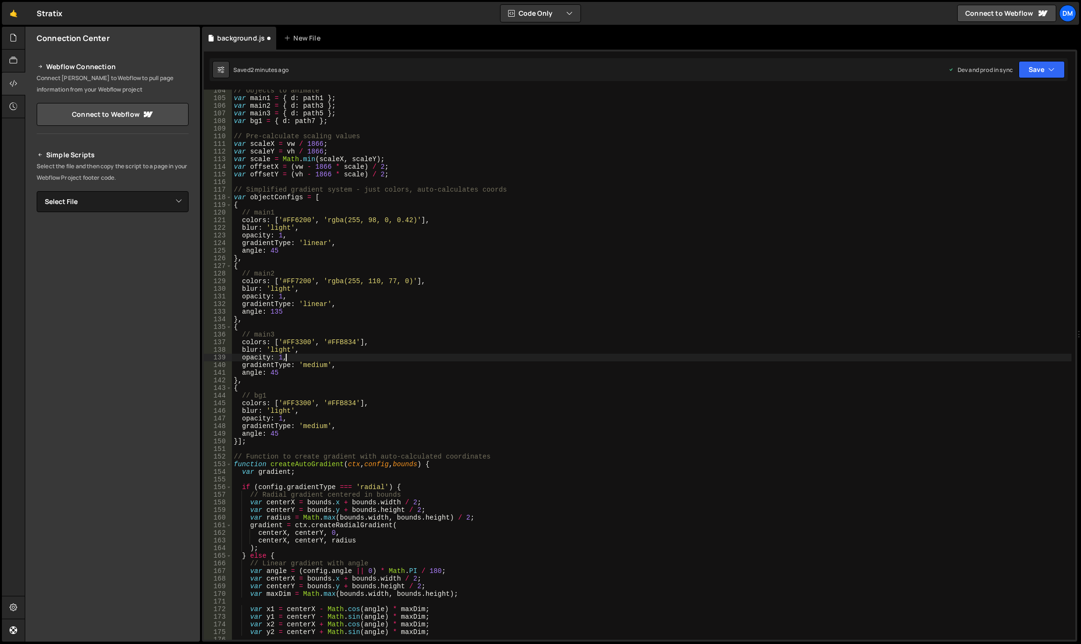
scroll to position [754, 0]
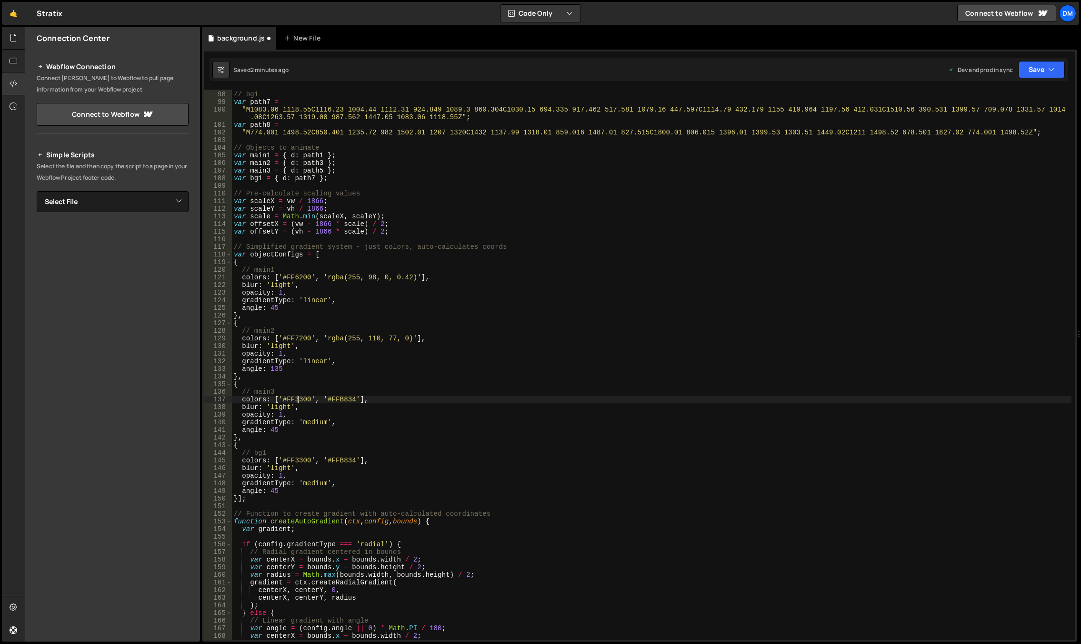
click at [296, 398] on div "// bg1 var path7 = "M1083.06 1118.55C1116.23 1004.44 1112.31 924.849 1089.3 860…" at bounding box center [652, 365] width 840 height 565
paste textarea "000D"
click at [298, 456] on div "// bg1 var path7 = "M1083.06 1118.55C1116.23 1004.44 1112.31 924.849 1089.3 860…" at bounding box center [652, 365] width 840 height 565
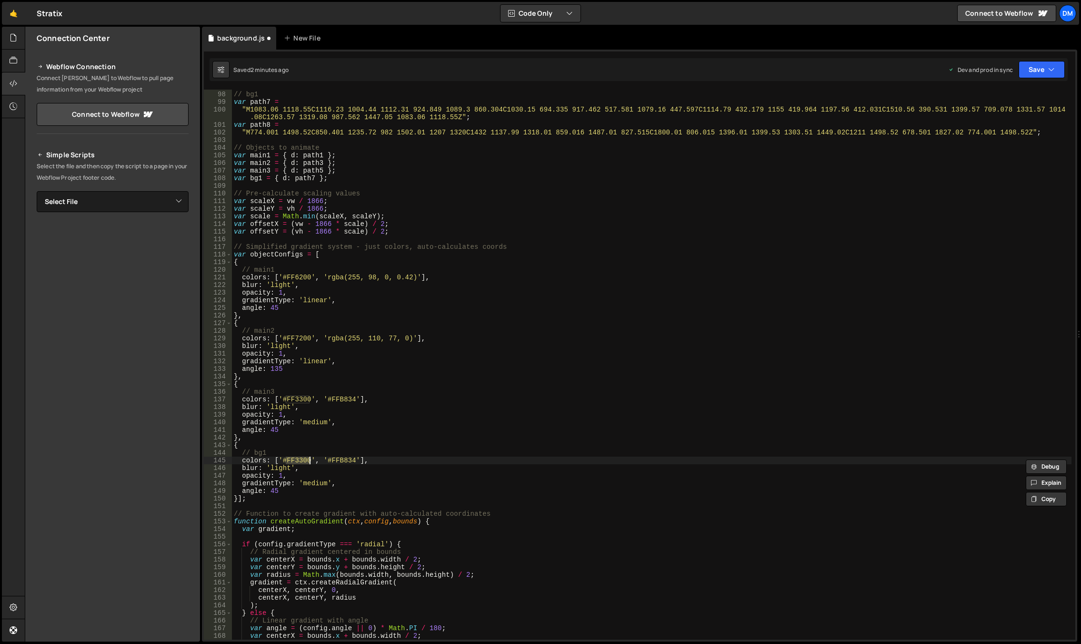
paste textarea "000D"
drag, startPoint x: 326, startPoint y: 338, endPoint x: 408, endPoint y: 340, distance: 82.0
click at [408, 340] on div "// bg1 var path7 = "M1083.06 1118.55C1116.23 1004.44 1112.31 924.849 1089.3 860…" at bounding box center [652, 365] width 840 height 565
click at [336, 463] on div "// bg1 var path7 = "M1083.06 1118.55C1116.23 1004.44 1112.31 924.849 1089.3 860…" at bounding box center [652, 365] width 840 height 565
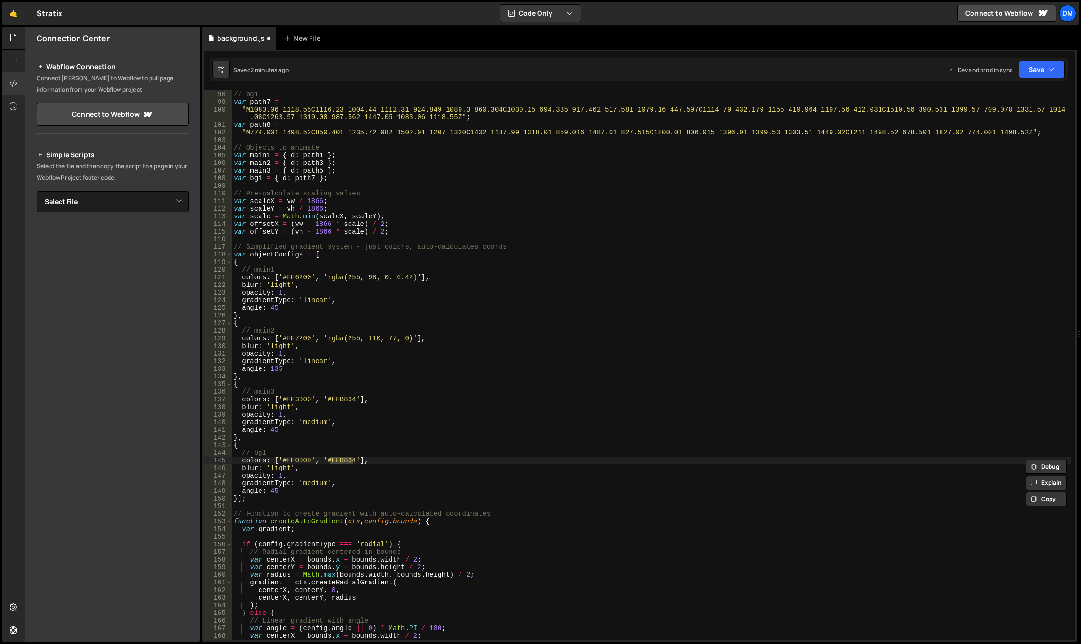
paste textarea "rgba(255, 110, 77, 0)"
click at [410, 432] on div "// bg1 var path7 = "M1083.06 1118.55C1116.23 1004.44 1112.31 924.849 1089.3 860…" at bounding box center [652, 365] width 840 height 565
drag, startPoint x: 371, startPoint y: 459, endPoint x: 381, endPoint y: 460, distance: 10.5
click at [381, 460] on div "// bg1 var path7 = "M1083.06 1118.55C1116.23 1004.44 1112.31 924.849 1089.3 860…" at bounding box center [652, 365] width 840 height 565
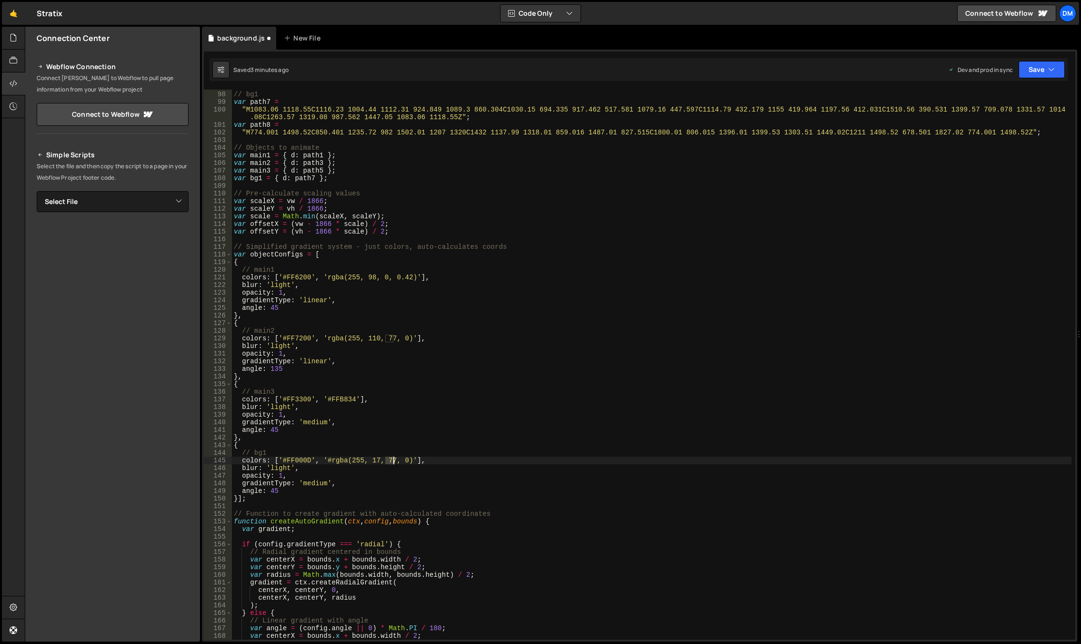
drag, startPoint x: 386, startPoint y: 459, endPoint x: 392, endPoint y: 459, distance: 6.2
click at [392, 459] on div "// bg1 var path7 = "M1083.06 1118.55C1116.23 1004.44 1112.31 924.849 1089.3 860…" at bounding box center [652, 365] width 840 height 565
drag, startPoint x: 428, startPoint y: 392, endPoint x: 423, endPoint y: 403, distance: 12.4
click at [428, 392] on div "// bg1 var path7 = "M1083.06 1118.55C1116.23 1004.44 1112.31 924.849 1089.3 860…" at bounding box center [652, 365] width 840 height 565
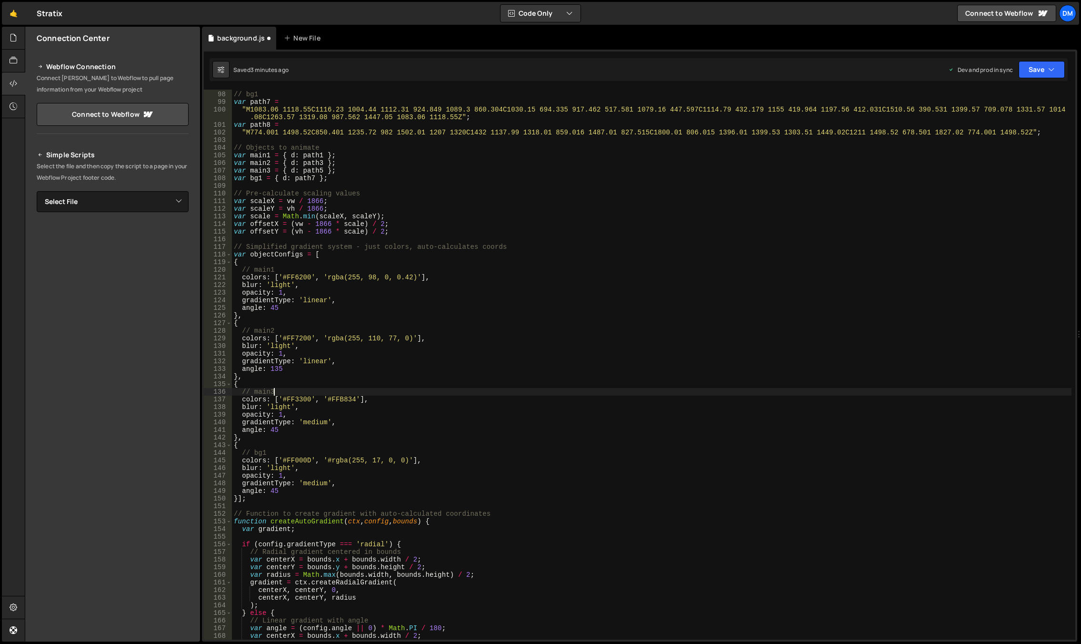
click at [402, 461] on div "// bg1 var path7 = "M1083.06 1118.55C1116.23 1004.44 1112.31 924.849 1089.3 860…" at bounding box center [652, 365] width 840 height 565
click at [484, 363] on div "// bg1 var path7 = "M1083.06 1118.55C1116.23 1004.44 1112.31 924.849 1089.3 860…" at bounding box center [652, 365] width 840 height 565
click at [279, 467] on div "// bg1 var path7 = "M1083.06 1118.55C1116.23 1004.44 1112.31 924.849 1089.3 860…" at bounding box center [652, 365] width 840 height 565
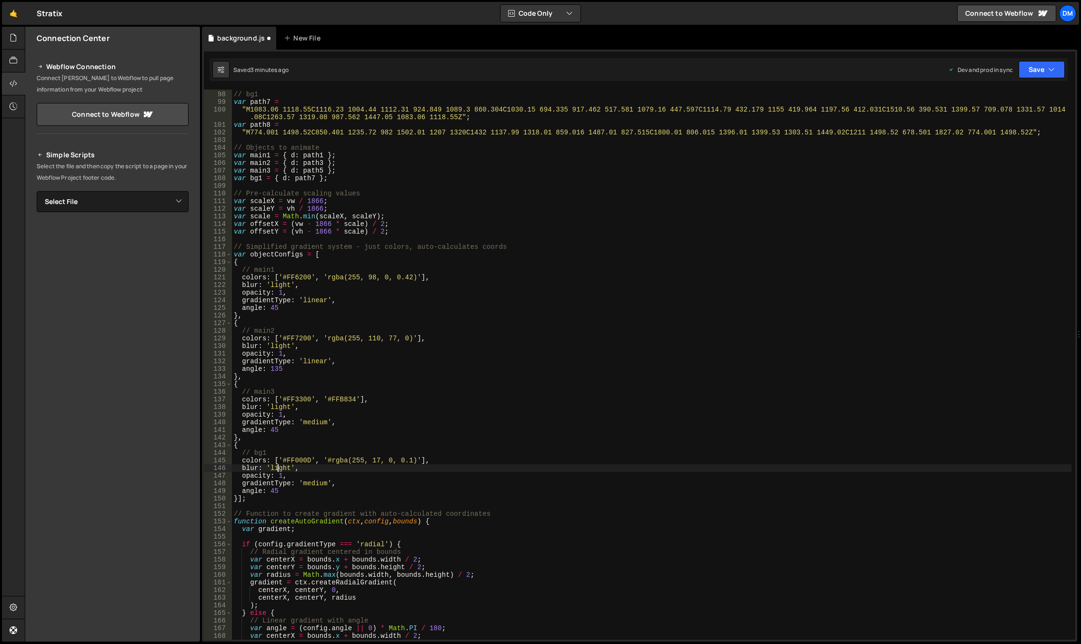
click at [279, 467] on div "// bg1 var path7 = "M1083.06 1118.55C1116.23 1004.44 1112.31 924.849 1089.3 860…" at bounding box center [652, 365] width 840 height 565
click at [312, 361] on div "// bg1 var path7 = "M1083.06 1118.55C1116.23 1004.44 1112.31 924.849 1089.3 860…" at bounding box center [652, 365] width 840 height 565
click at [278, 285] on div "// bg1 var path7 = "M1083.06 1118.55C1116.23 1004.44 1112.31 924.849 1089.3 860…" at bounding box center [652, 365] width 840 height 565
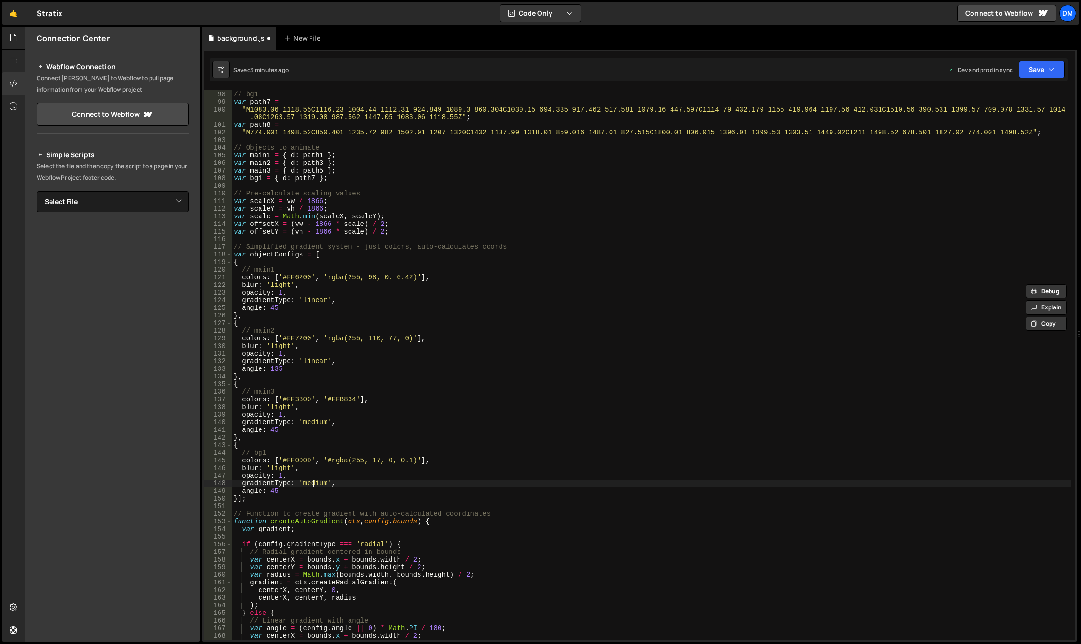
click at [315, 480] on div "// bg1 var path7 = "M1083.06 1118.55C1116.23 1004.44 1112.31 924.849 1089.3 860…" at bounding box center [652, 365] width 840 height 565
click at [343, 473] on div "// bg1 var path7 = "M1083.06 1118.55C1116.23 1004.44 1112.31 924.849 1089.3 860…" at bounding box center [652, 365] width 840 height 565
click at [311, 298] on div "// bg1 var path7 = "M1083.06 1118.55C1116.23 1004.44 1112.31 924.849 1089.3 860…" at bounding box center [652, 365] width 840 height 565
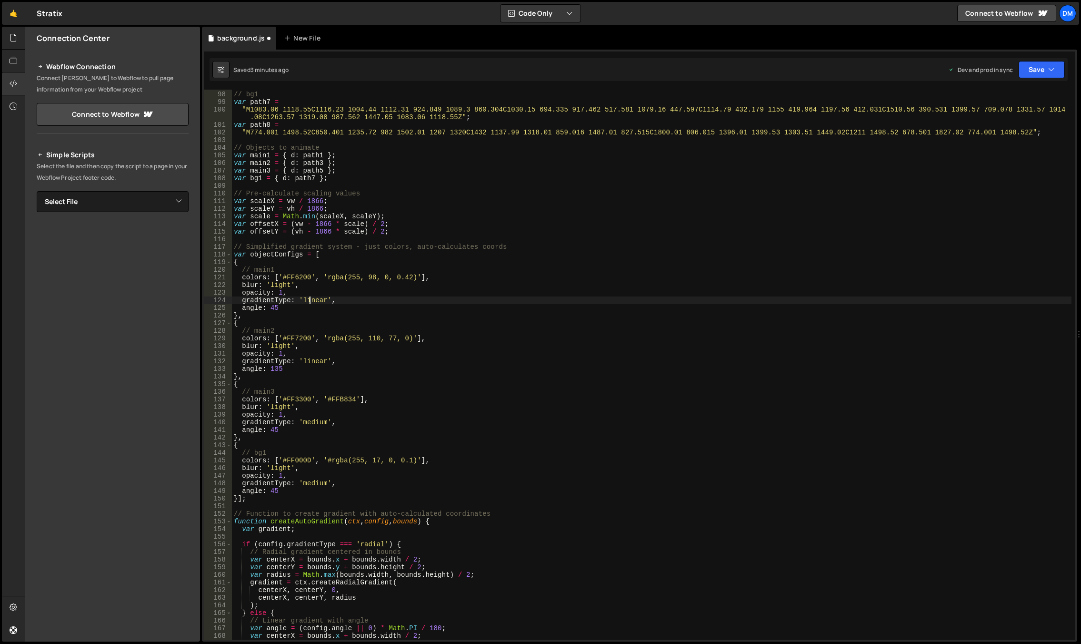
click at [311, 298] on div "// bg1 var path7 = "M1083.06 1118.55C1116.23 1004.44 1112.31 924.849 1089.3 860…" at bounding box center [652, 365] width 840 height 565
click at [311, 423] on div "// bg1 var path7 = "M1083.06 1118.55C1116.23 1004.44 1112.31 924.849 1089.3 860…" at bounding box center [652, 365] width 840 height 565
paste textarea "linear"
click at [317, 486] on div "// bg1 var path7 = "M1083.06 1118.55C1116.23 1004.44 1112.31 924.849 1089.3 860…" at bounding box center [652, 365] width 840 height 565
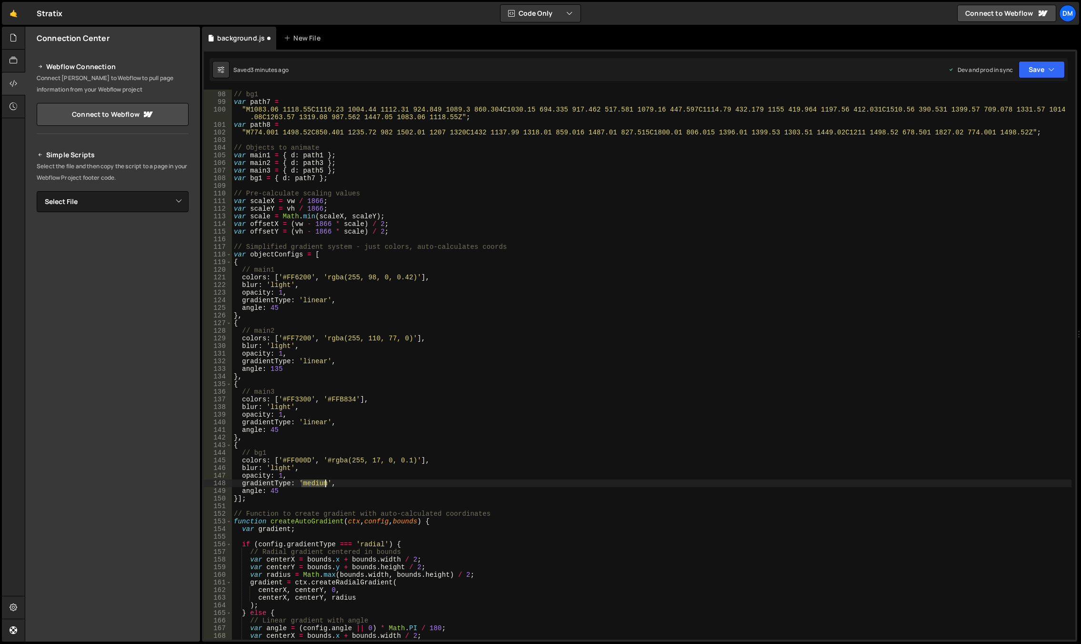
click at [317, 486] on div "// bg1 var path7 = "M1083.06 1118.55C1116.23 1004.44 1112.31 924.849 1089.3 860…" at bounding box center [652, 365] width 840 height 565
paste textarea "linear"
click at [400, 433] on div "// bg1 var path7 = "M1083.06 1118.55C1116.23 1004.44 1112.31 924.849 1089.3 860…" at bounding box center [652, 365] width 840 height 565
click at [286, 408] on div "// bg1 var path7 = "M1083.06 1118.55C1116.23 1004.44 1112.31 924.849 1089.3 860…" at bounding box center [652, 365] width 840 height 565
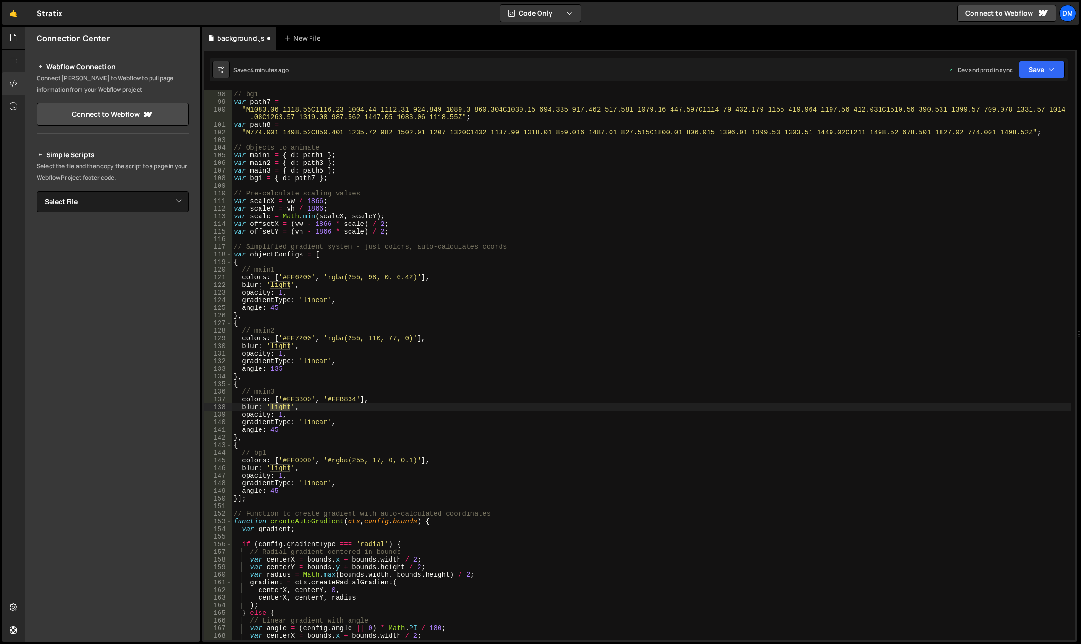
click at [286, 408] on div "// bg1 var path7 = "M1083.06 1118.55C1116.23 1004.44 1112.31 924.849 1089.3 860…" at bounding box center [652, 365] width 840 height 565
click at [473, 329] on div "// bg1 var path7 = "M1083.06 1118.55C1116.23 1004.44 1112.31 924.849 1089.3 860…" at bounding box center [652, 365] width 840 height 565
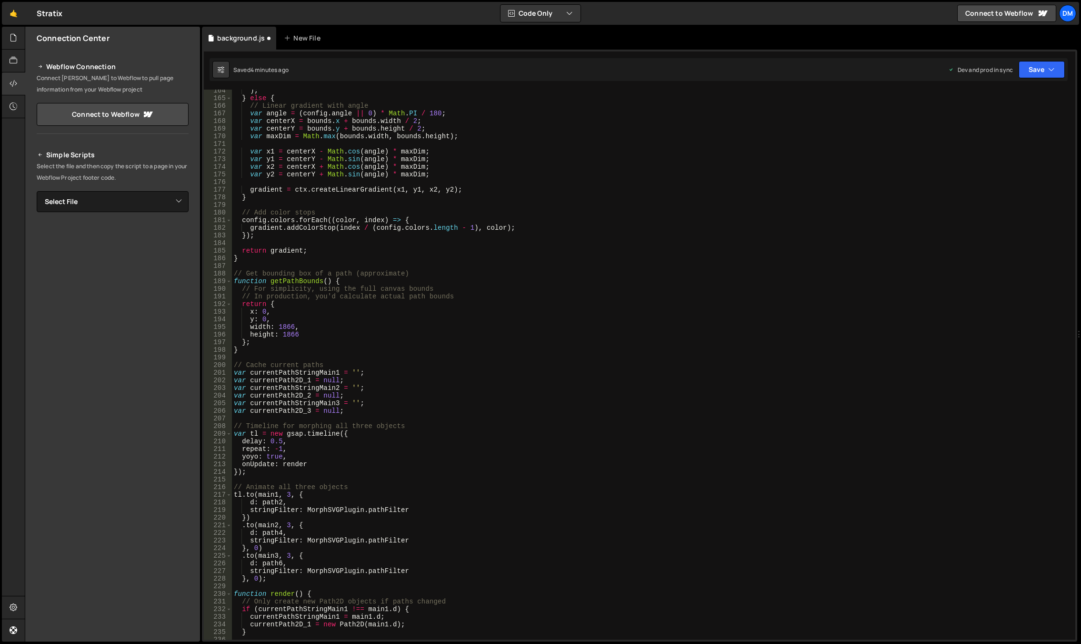
scroll to position [1297, 0]
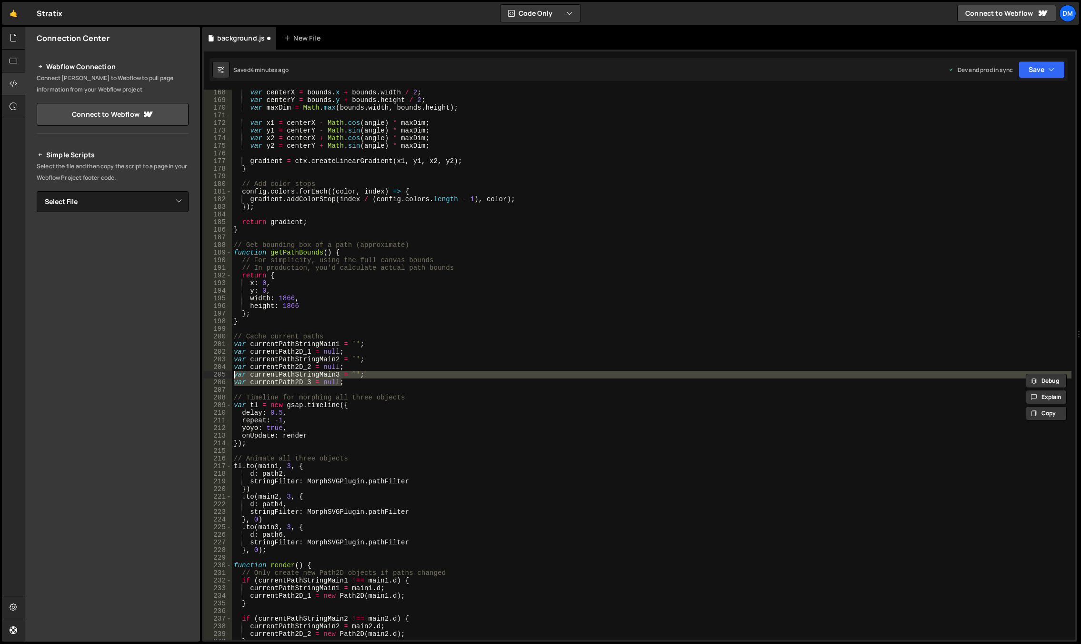
click at [358, 382] on div "var centerX = bounds . x + bounds . width / 2 ; var centerY = bounds . y + boun…" at bounding box center [652, 365] width 840 height 550
type textarea "var currentPath2D_3 = null;"
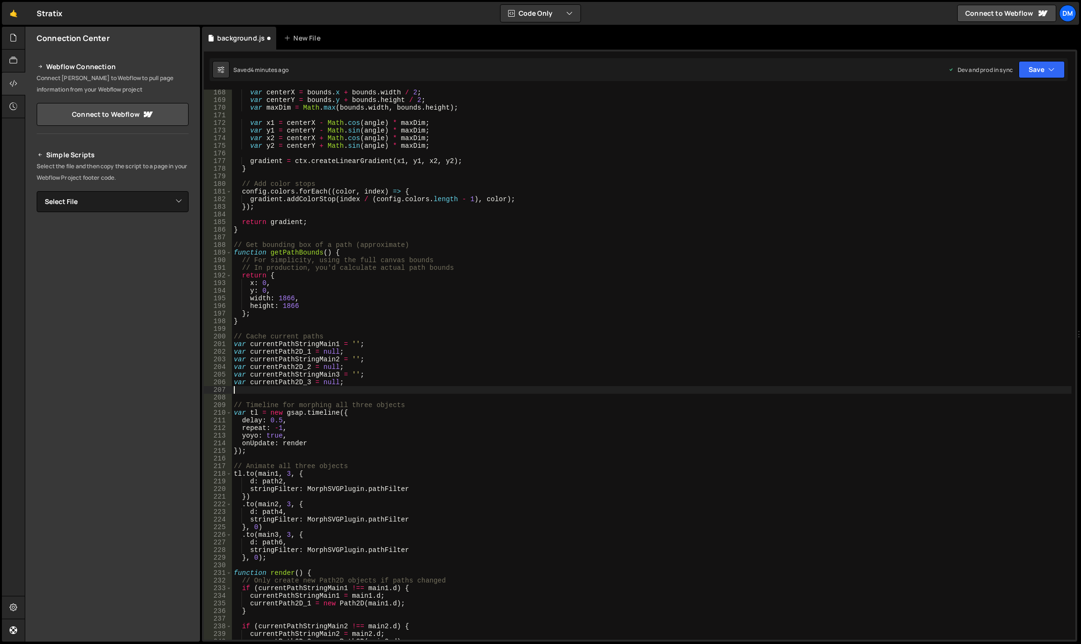
scroll to position [0, 0]
paste textarea "var currentPath2D_3 = null;"
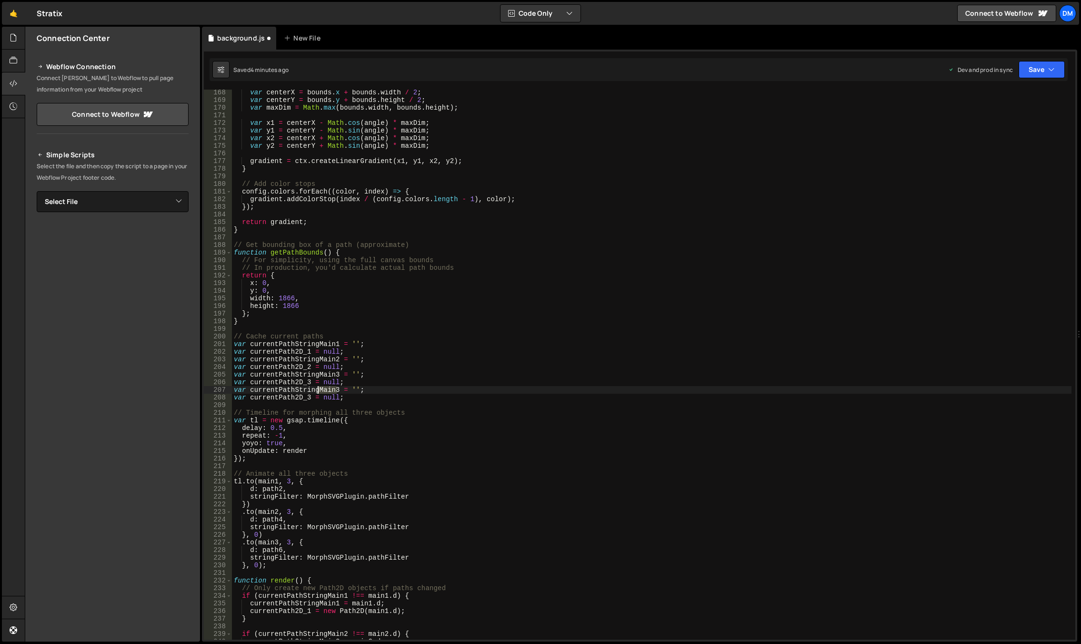
drag, startPoint x: 336, startPoint y: 390, endPoint x: 319, endPoint y: 388, distance: 17.2
click at [319, 388] on div "var centerX = bounds . x + bounds . width / 2 ; var centerY = bounds . y + boun…" at bounding box center [652, 371] width 840 height 565
click at [310, 398] on div "var centerX = bounds . x + bounds . width / 2 ; var centerY = bounds . y + boun…" at bounding box center [652, 371] width 840 height 565
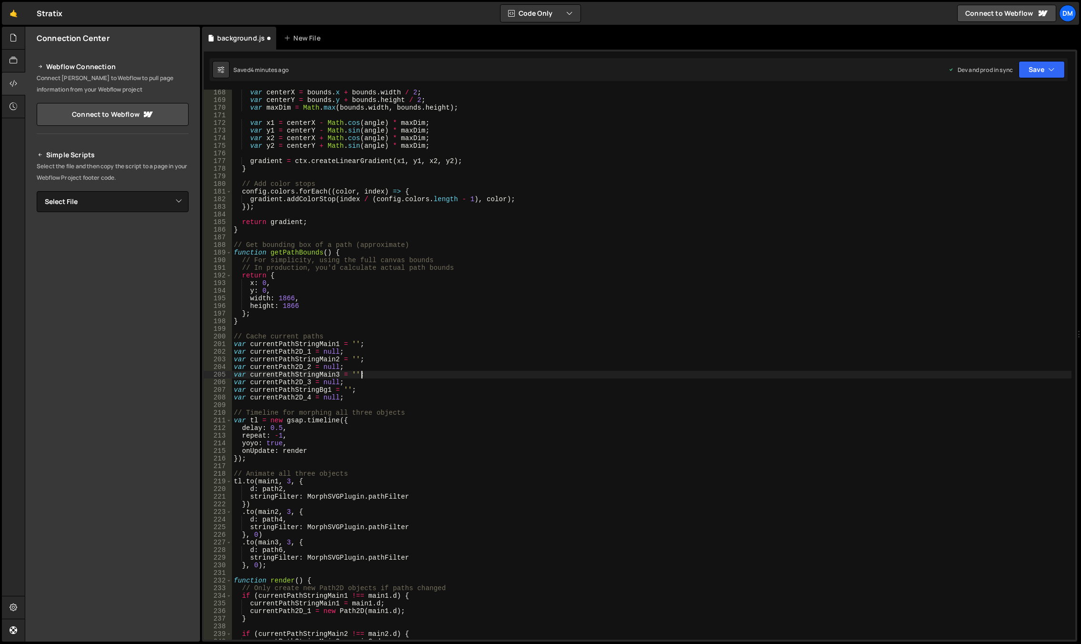
click at [426, 373] on div "var centerX = bounds . x + bounds . width / 2 ; var centerY = bounds . y + boun…" at bounding box center [652, 371] width 840 height 565
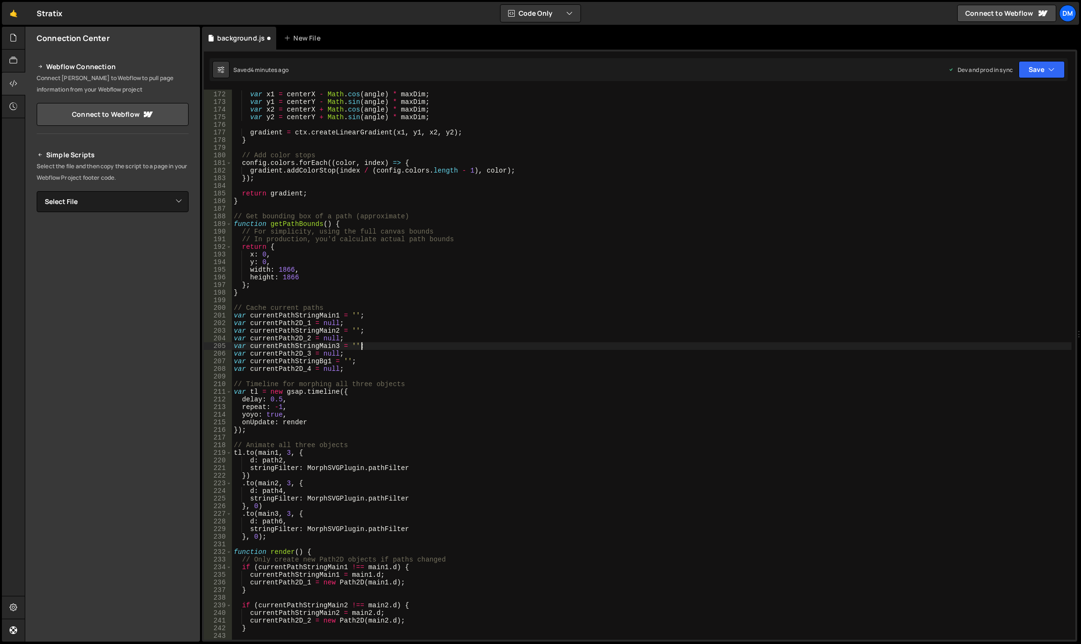
scroll to position [1382, 0]
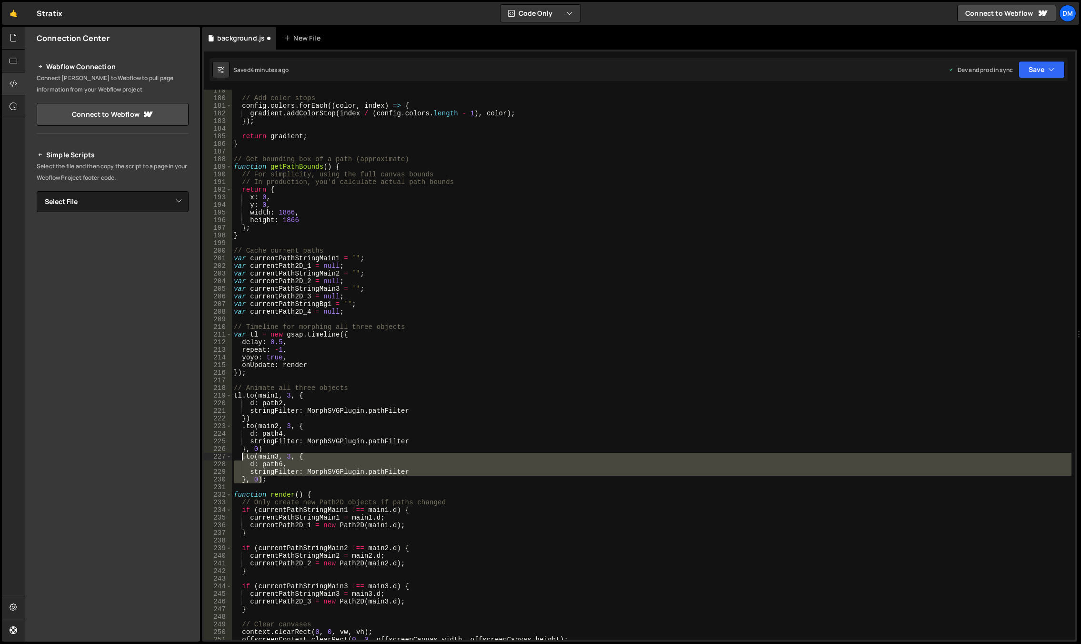
drag, startPoint x: 262, startPoint y: 478, endPoint x: 242, endPoint y: 457, distance: 29.0
click at [242, 457] on div "// Add color stops config . colors . forEach (( color , index ) => { gradient .…" at bounding box center [652, 369] width 840 height 565
click at [263, 478] on div "// Add color stops config . colors . forEach (( color , index ) => { gradient .…" at bounding box center [652, 365] width 840 height 550
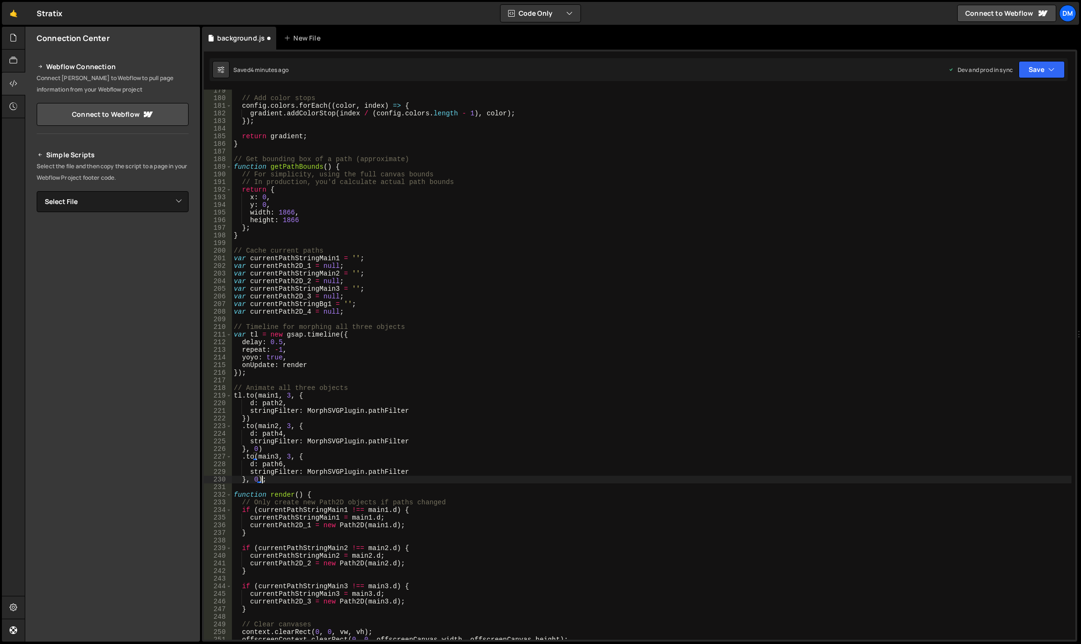
scroll to position [0, 0]
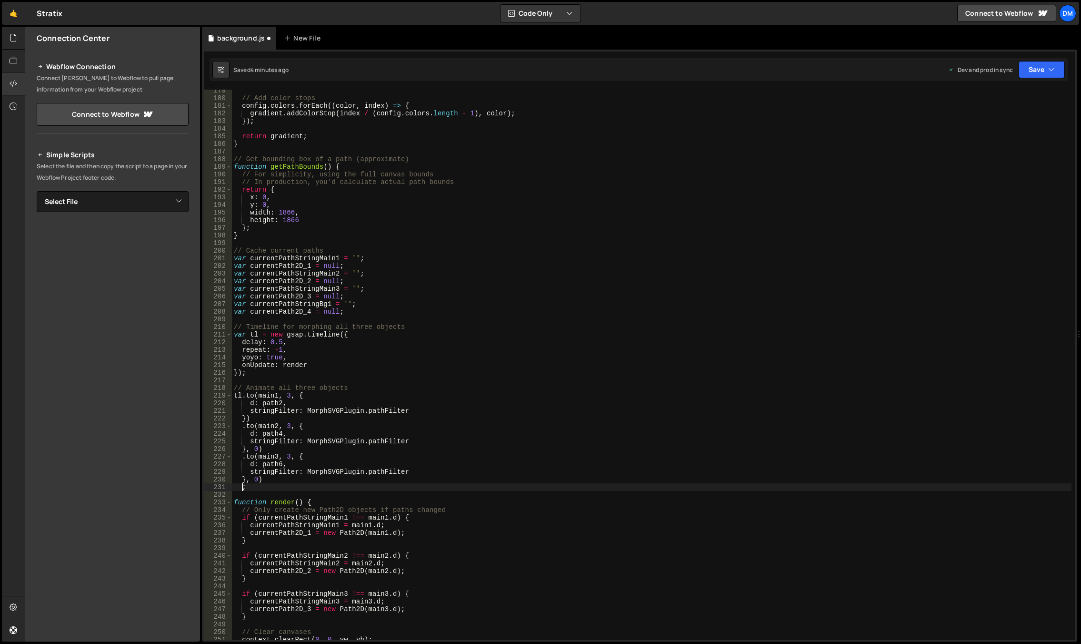
paste textarea "}, 0)"
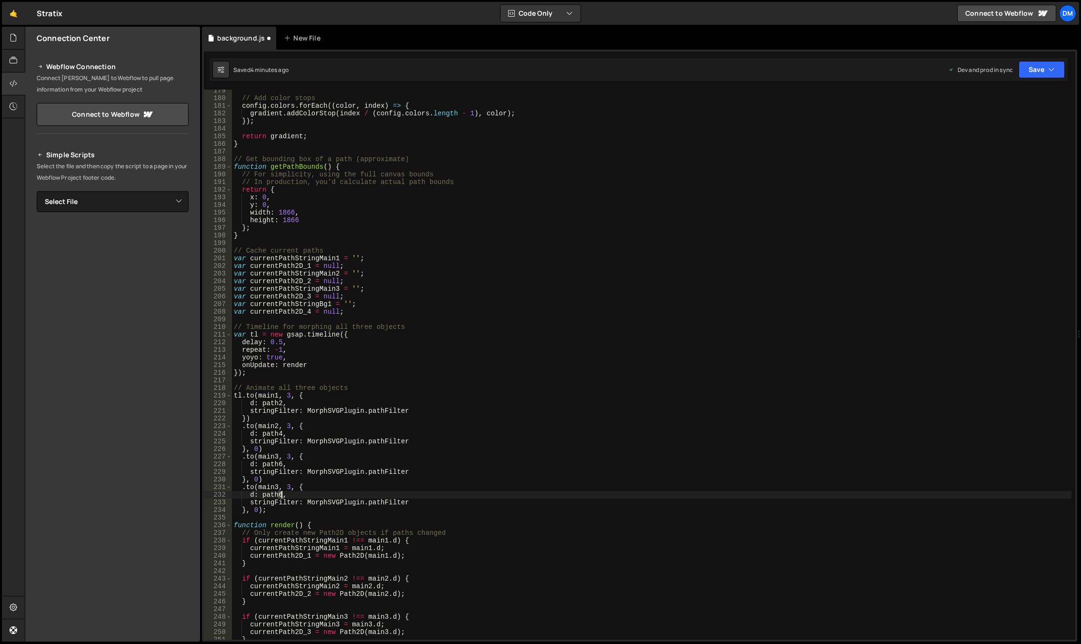
click at [282, 495] on div "// Add color stops config . colors . forEach (( color , index ) => { gradient .…" at bounding box center [652, 369] width 840 height 565
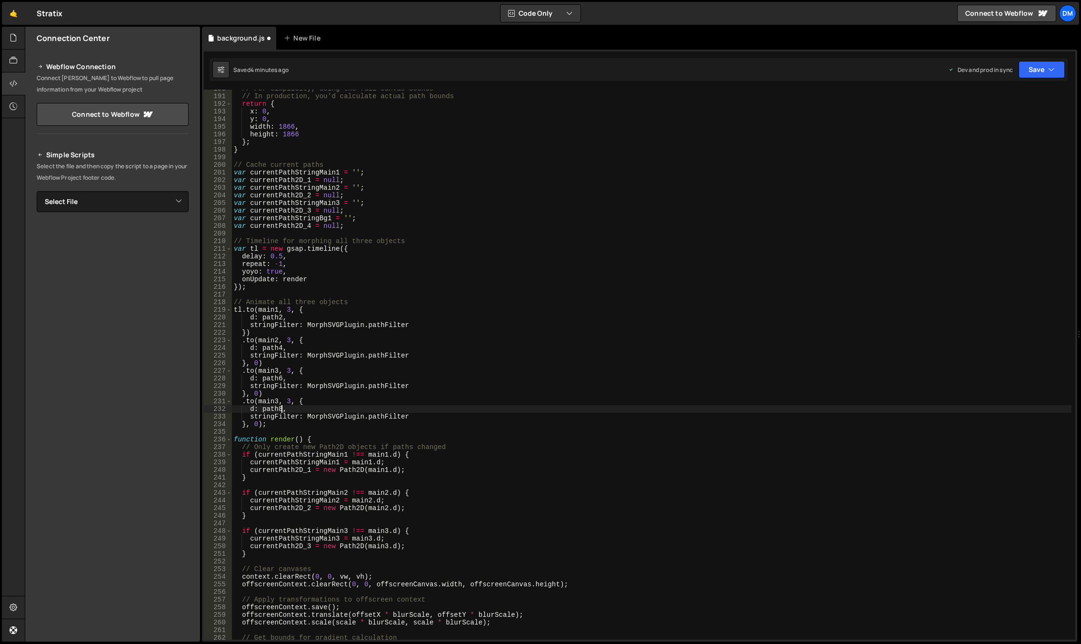
scroll to position [1411, 0]
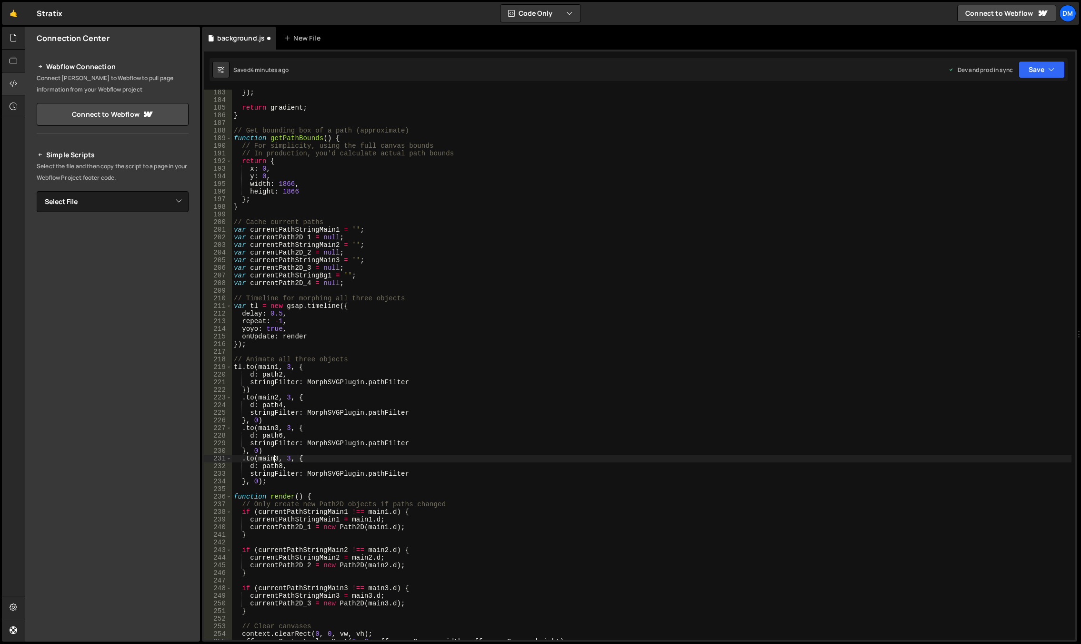
click at [274, 458] on div "}) ; return gradient ; } // Get bounding box of a path (approximate) function g…" at bounding box center [652, 371] width 840 height 565
click at [582, 395] on div "}) ; return gradient ; } // Get bounding box of a path (approximate) function g…" at bounding box center [652, 371] width 840 height 565
click at [519, 424] on div "}) ; return gradient ; } // Get bounding box of a path (approximate) function g…" at bounding box center [652, 371] width 840 height 565
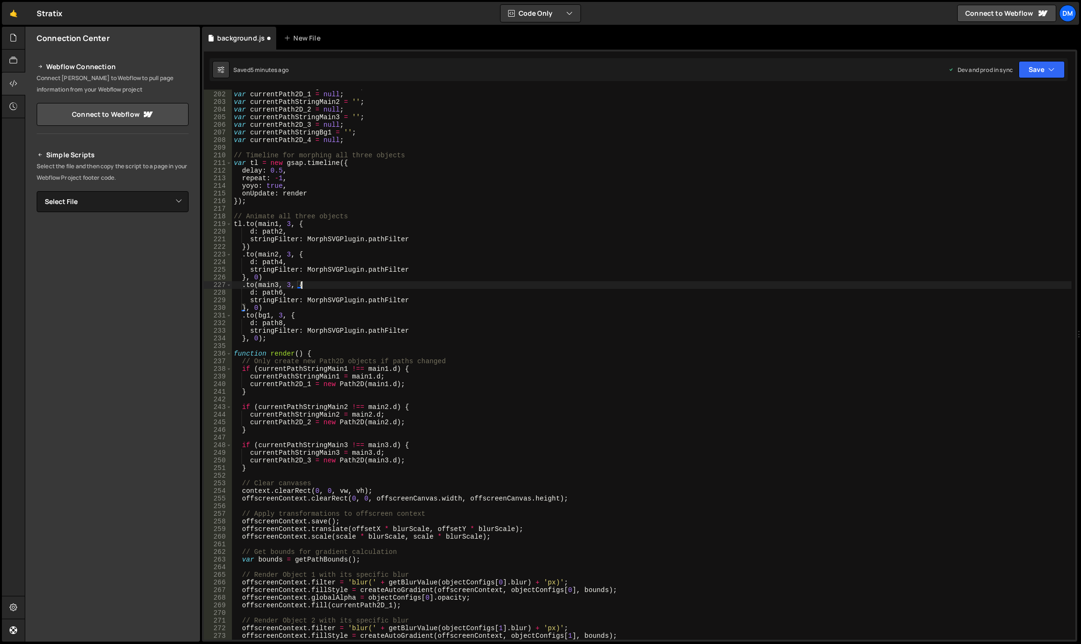
scroll to position [1525, 0]
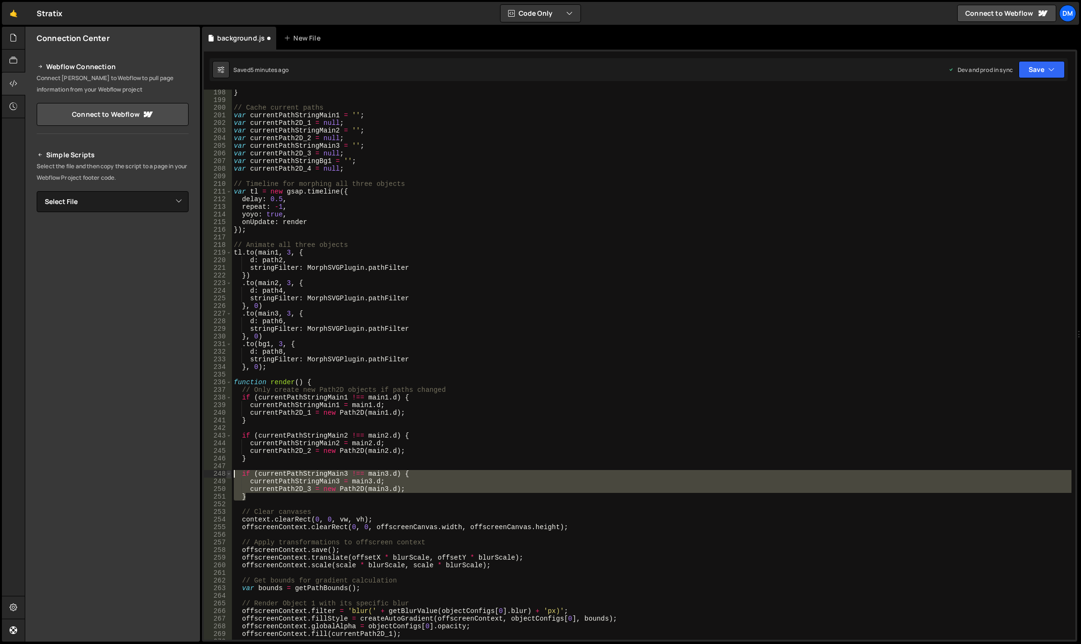
drag, startPoint x: 259, startPoint y: 495, endPoint x: 228, endPoint y: 474, distance: 37.1
click at [228, 474] on div ".to(main3, 3, { 198 199 200 201 202 203 204 205 206 207 208 209 210 211 212 213…" at bounding box center [640, 365] width 872 height 550
click at [269, 499] on div "} // Cache current paths var currentPathStringMain1 = '' ; var currentPath2D_1 …" at bounding box center [652, 365] width 840 height 550
type textarea "}"
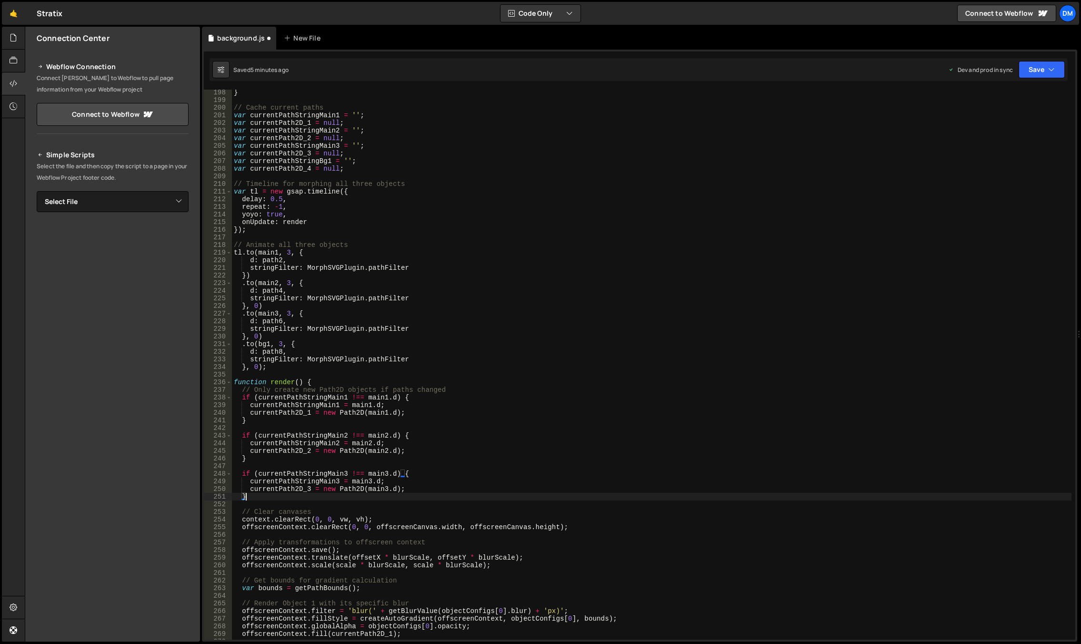
scroll to position [0, 0]
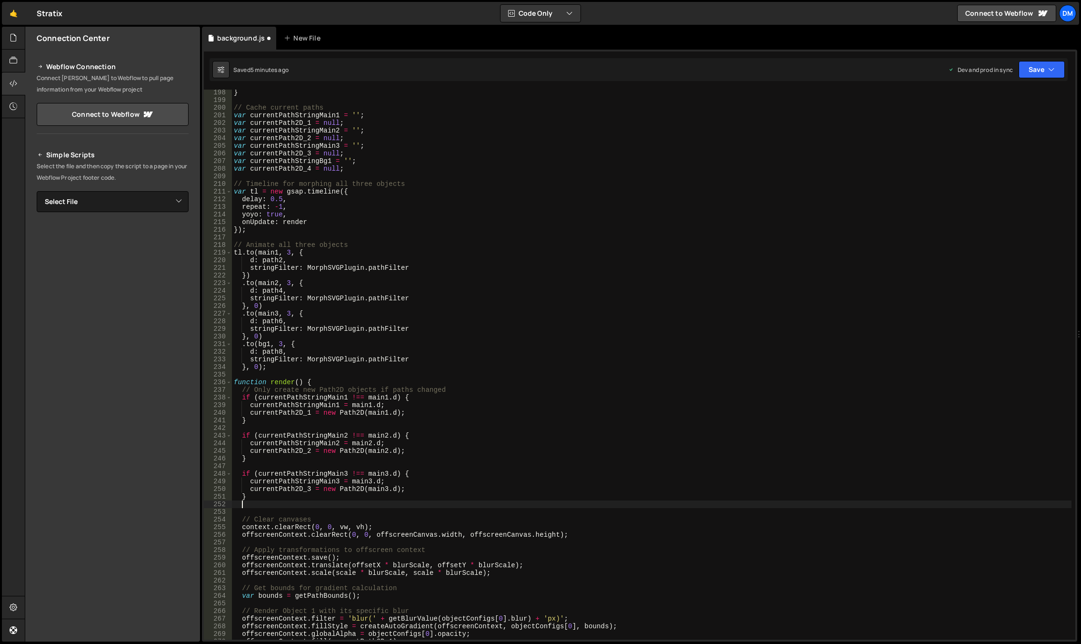
paste textarea "}"
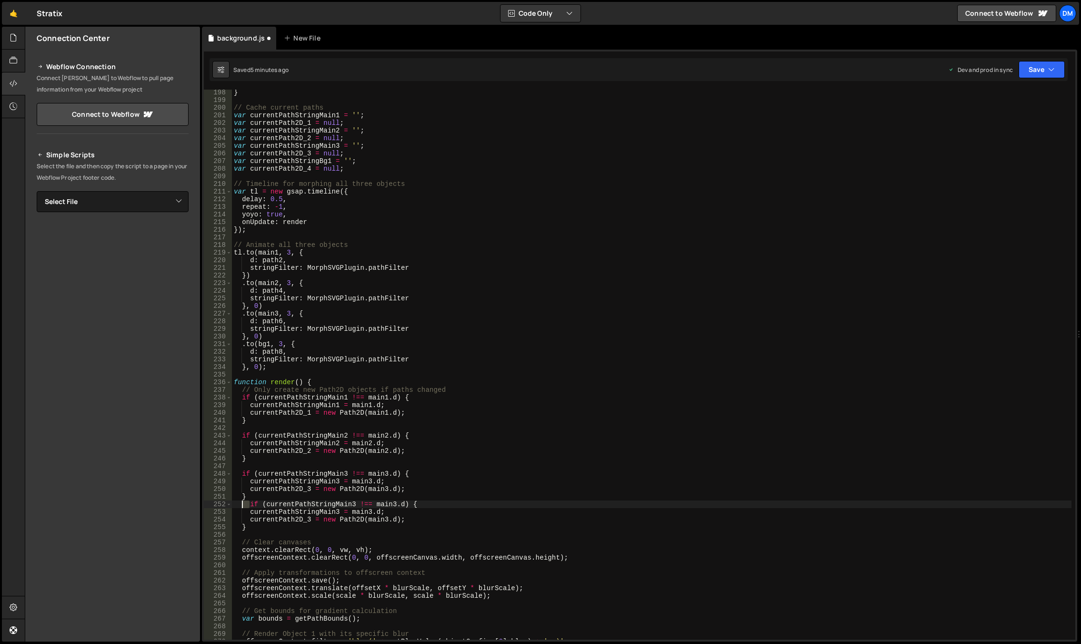
drag, startPoint x: 249, startPoint y: 504, endPoint x: 241, endPoint y: 504, distance: 8.1
click at [241, 504] on div "} // Cache current paths var currentPathStringMain1 = '' ; var currentPath2D_1 …" at bounding box center [652, 371] width 840 height 565
drag, startPoint x: 346, startPoint y: 504, endPoint x: 327, endPoint y: 503, distance: 19.1
click at [327, 503] on div "} // Cache current paths var currentPathStringMain1 = '' ; var currentPath2D_1 …" at bounding box center [652, 371] width 840 height 565
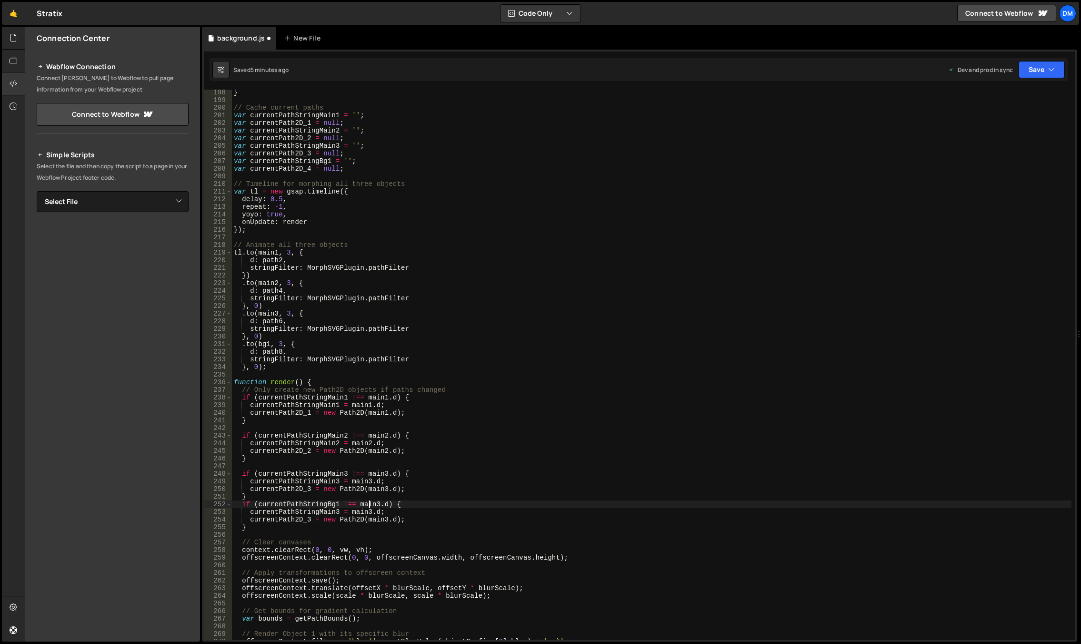
click at [370, 504] on div "} // Cache current paths var currentPathStringMain1 = '' ; var currentPath2D_1 …" at bounding box center [652, 371] width 840 height 565
drag, startPoint x: 563, startPoint y: 460, endPoint x: 524, endPoint y: 472, distance: 40.4
click at [563, 460] on div "} // Cache current paths var currentPathStringMain1 = '' ; var currentPath2D_1 …" at bounding box center [652, 371] width 840 height 565
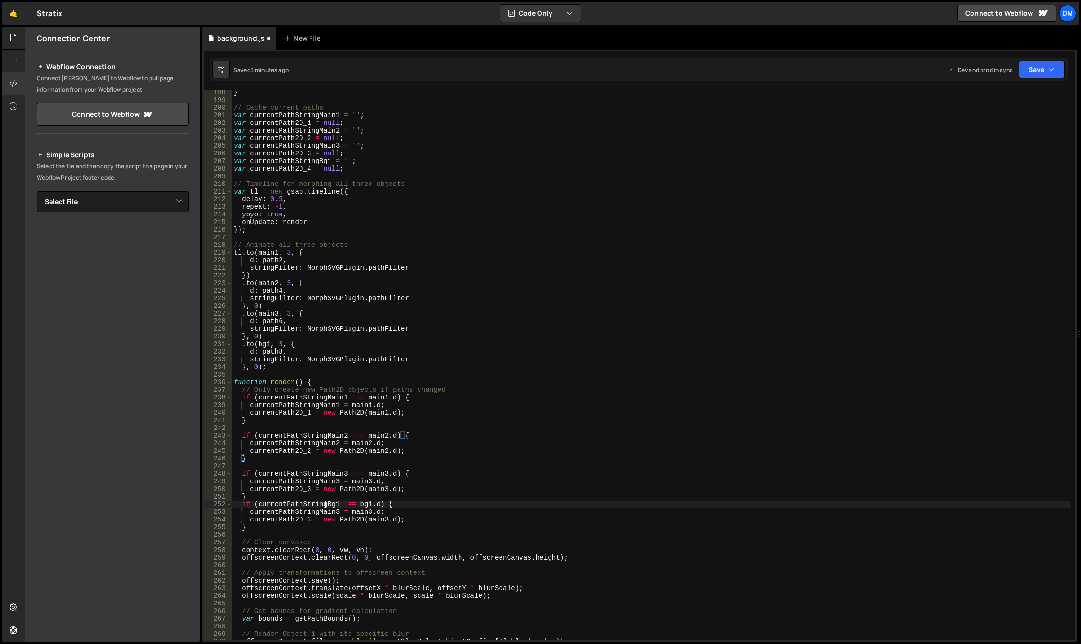
click at [326, 503] on div "} // Cache current paths var currentPathStringMain1 = '' ; var currentPath2D_1 …" at bounding box center [652, 371] width 840 height 565
click at [317, 510] on div "} // Cache current paths var currentPathStringMain1 = '' ; var currentPath2D_1 …" at bounding box center [652, 371] width 840 height 565
paste textarea "Bg1"
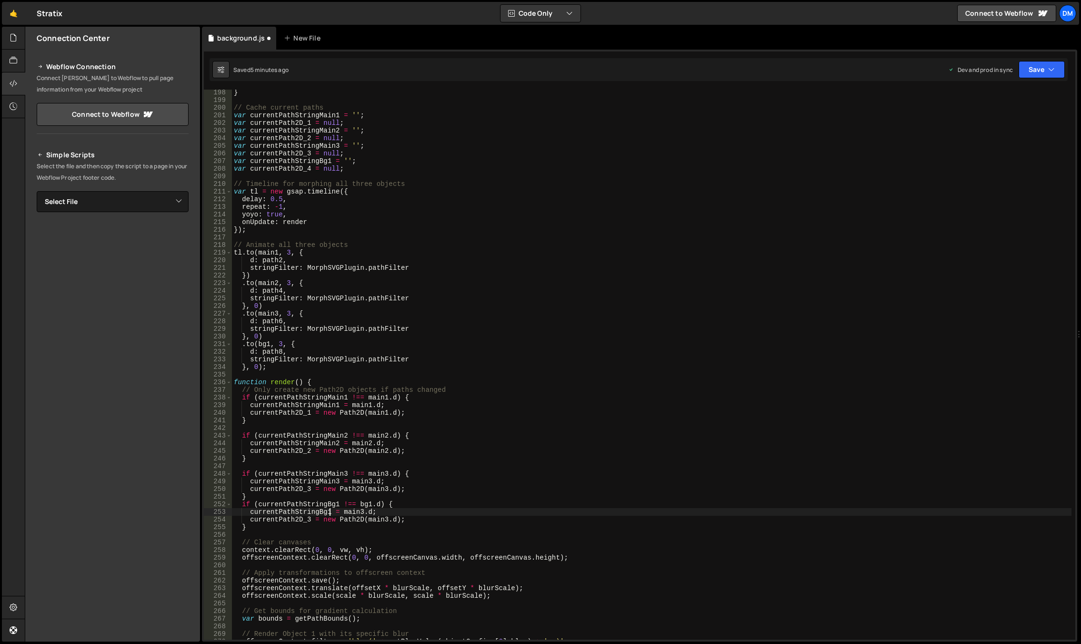
click at [360, 505] on div "} // Cache current paths var currentPathStringMain1 = '' ; var currentPath2D_1 …" at bounding box center [652, 371] width 840 height 565
click at [348, 512] on div "} // Cache current paths var currentPathStringMain1 = '' ; var currentPath2D_1 …" at bounding box center [652, 371] width 840 height 565
paste textarea "bg1"
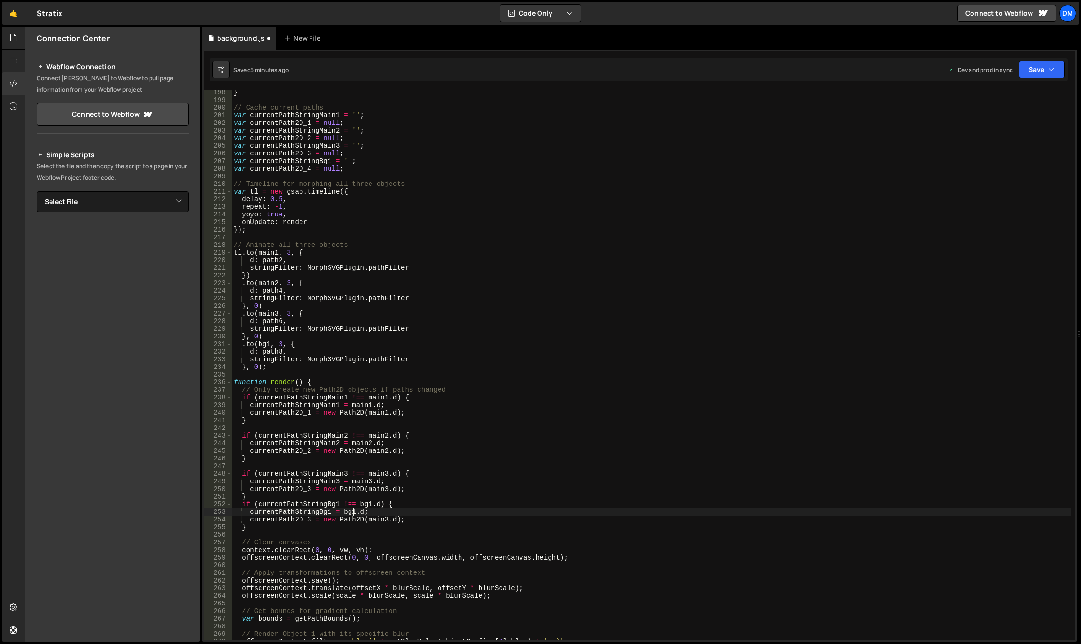
click at [483, 484] on div "} // Cache current paths var currentPathStringMain1 = '' ; var currentPath2D_1 …" at bounding box center [652, 371] width 840 height 565
click at [306, 521] on div "} // Cache current paths var currentPathStringMain1 = '' ; var currentPath2D_1 …" at bounding box center [652, 371] width 840 height 565
click at [347, 508] on div "} // Cache current paths var currentPathStringMain1 = '' ; var currentPath2D_1 …" at bounding box center [652, 371] width 840 height 565
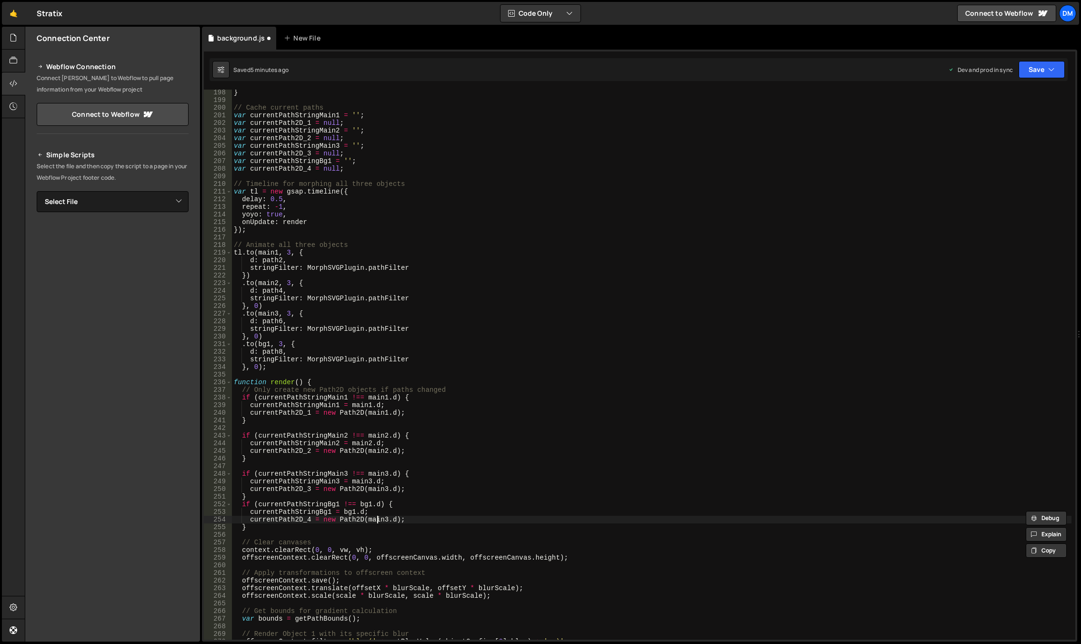
click at [377, 517] on div "} // Cache current paths var currentPathStringMain1 = '' ; var currentPath2D_1 …" at bounding box center [652, 371] width 840 height 565
paste textarea "bg1"
click at [442, 486] on div "} // Cache current paths var currentPathStringMain1 = '' ; var currentPath2D_1 …" at bounding box center [652, 371] width 840 height 565
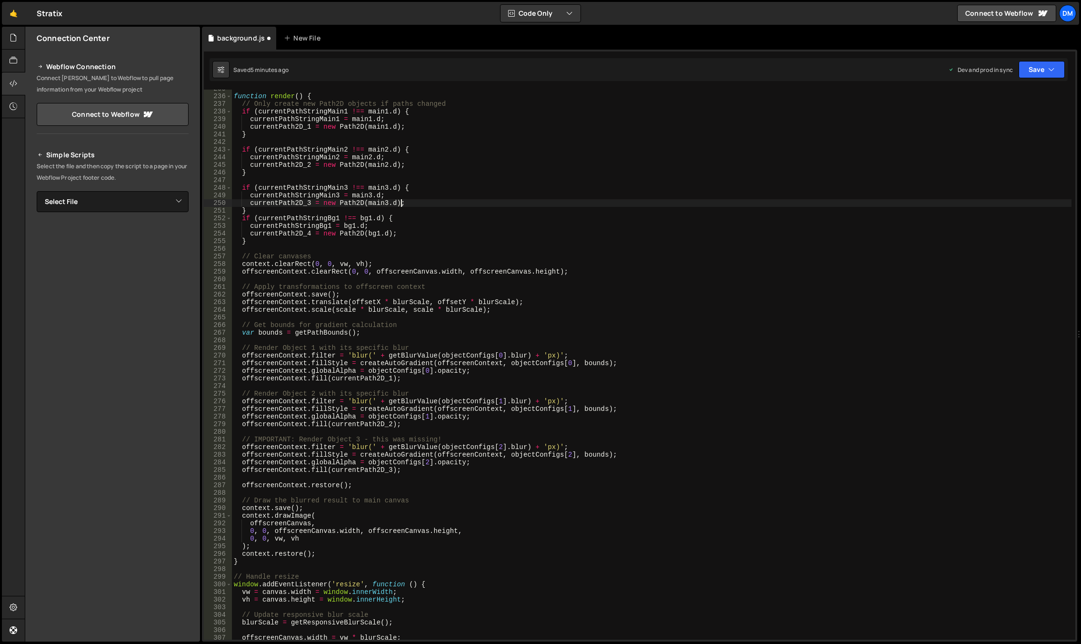
scroll to position [1811, 0]
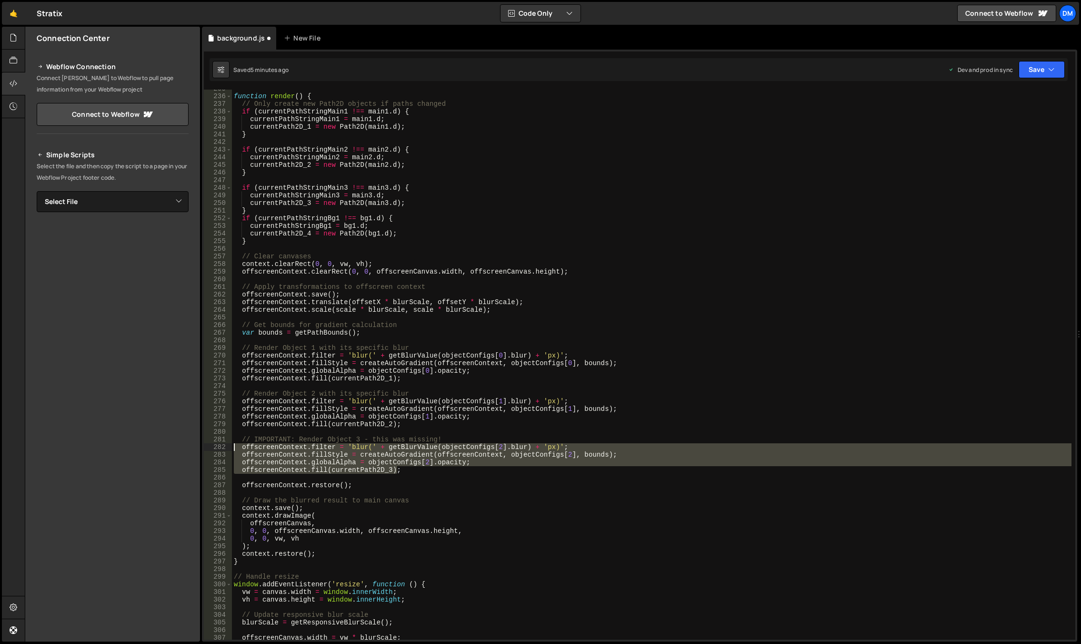
drag, startPoint x: 411, startPoint y: 469, endPoint x: 187, endPoint y: 445, distance: 224.6
click at [187, 445] on div "Files New File Javascript files 0 background.js 0 CSS files Copy share link Edi…" at bounding box center [553, 334] width 1056 height 615
click at [418, 463] on div "function render ( ) { // Only create new Path2D objects if paths changed if ( c…" at bounding box center [652, 365] width 840 height 550
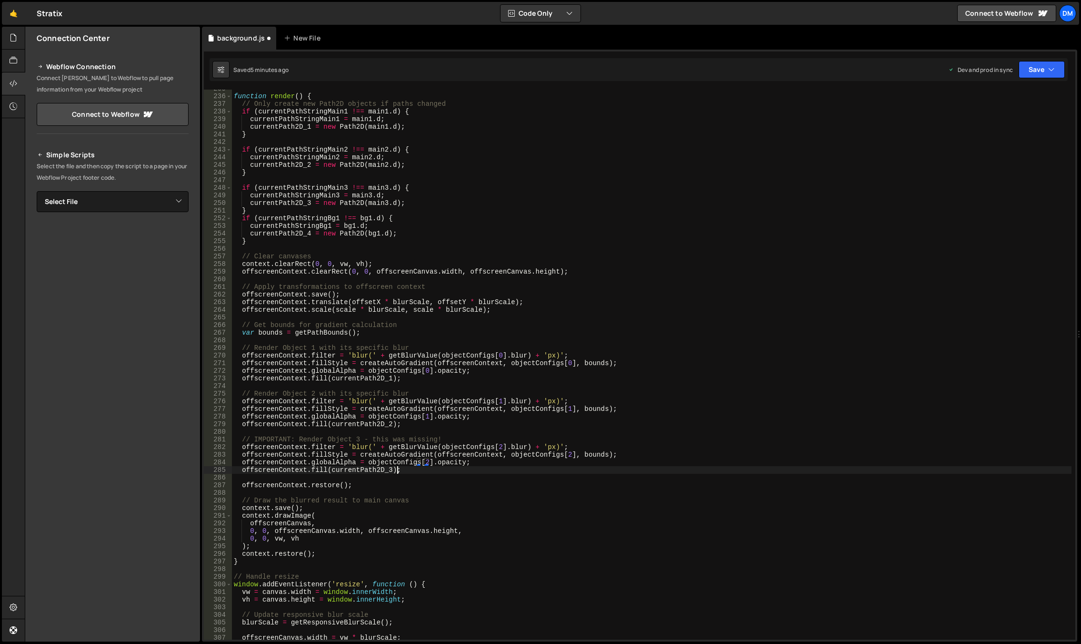
click at [411, 468] on div "function render ( ) { // Only create new Path2D objects if paths changed if ( c…" at bounding box center [652, 367] width 840 height 565
type textarea "offscreenContext.fill(currentPath2D_3);"
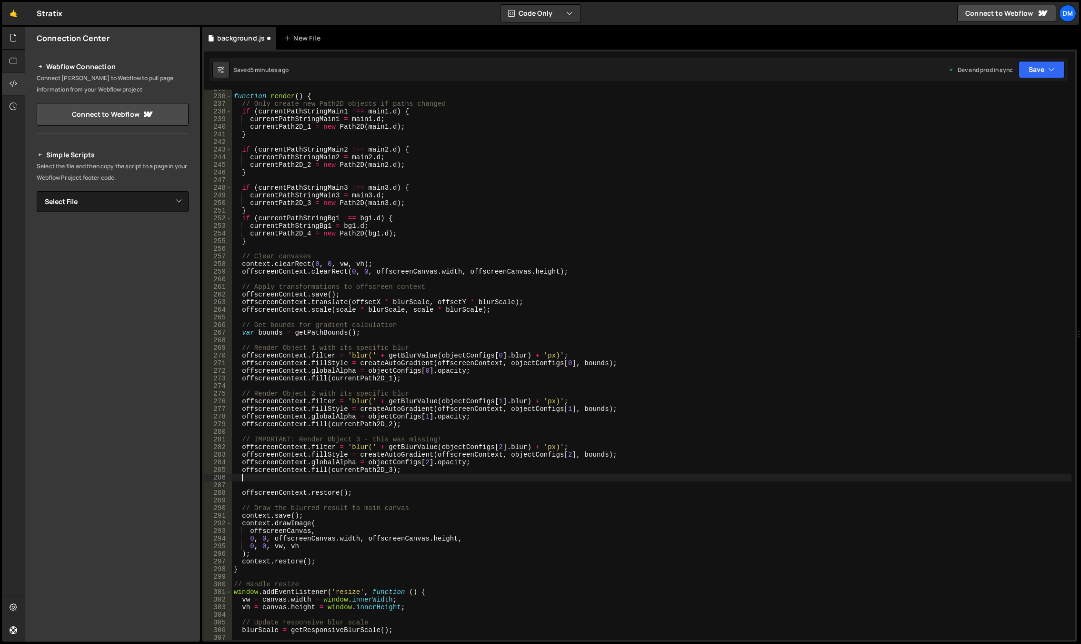
scroll to position [0, 0]
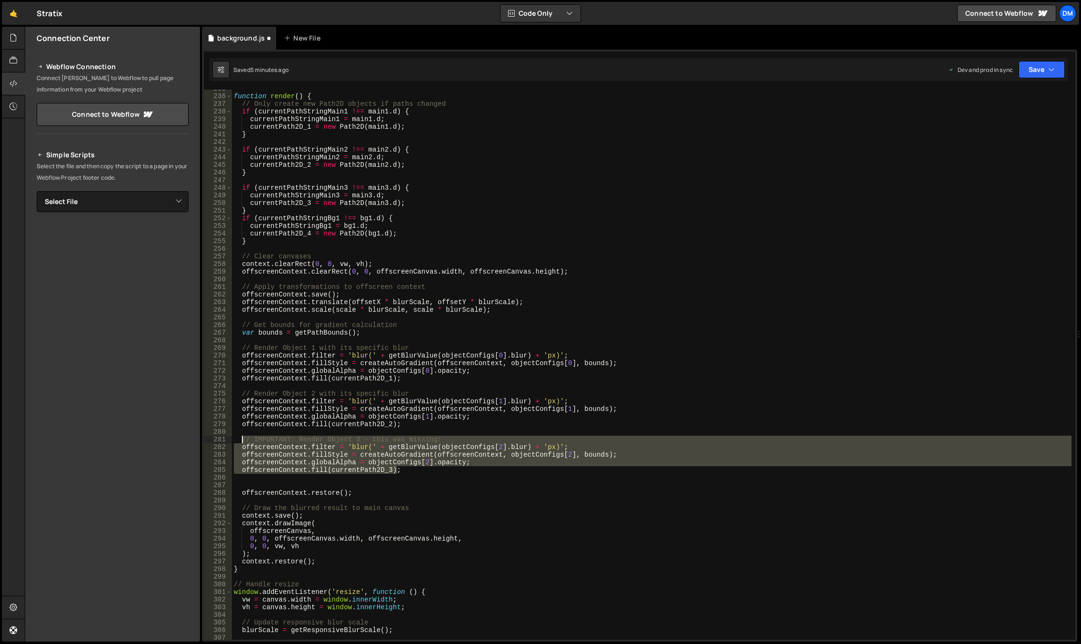
drag, startPoint x: 411, startPoint y: 468, endPoint x: 241, endPoint y: 440, distance: 172.4
click at [241, 440] on div "function render ( ) { // Only create new Path2D objects if paths changed if ( c…" at bounding box center [652, 367] width 840 height 565
click at [409, 470] on div "function render ( ) { // Only create new Path2D objects if paths changed if ( c…" at bounding box center [652, 365] width 840 height 550
type textarea "offscreenContext.fill(currentPath2D_3);"
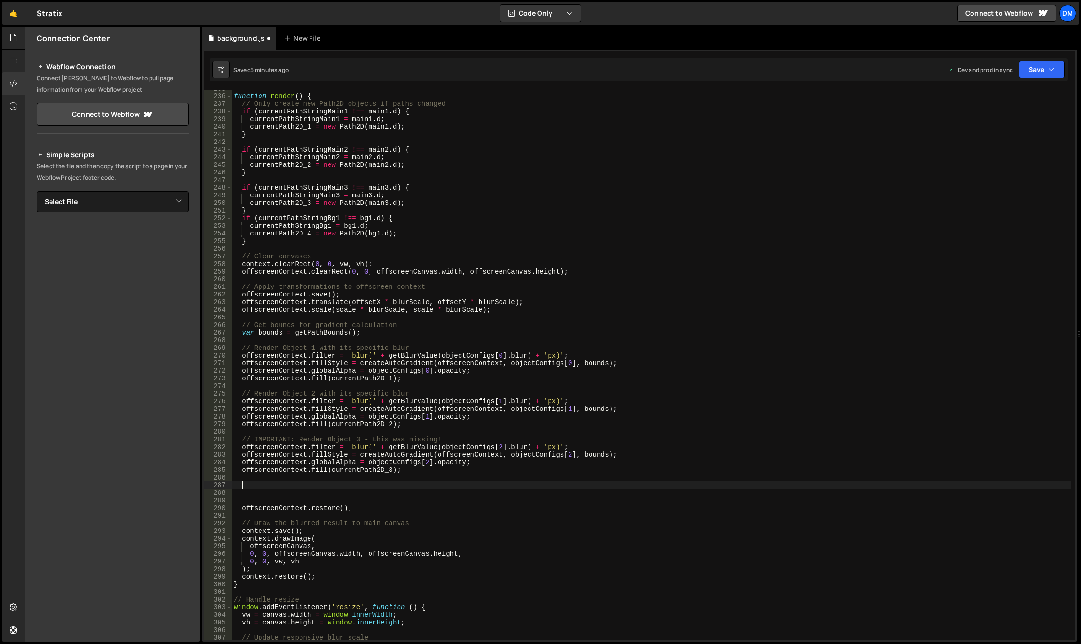
paste textarea "offscreenContext.fill(currentPath2D_3);"
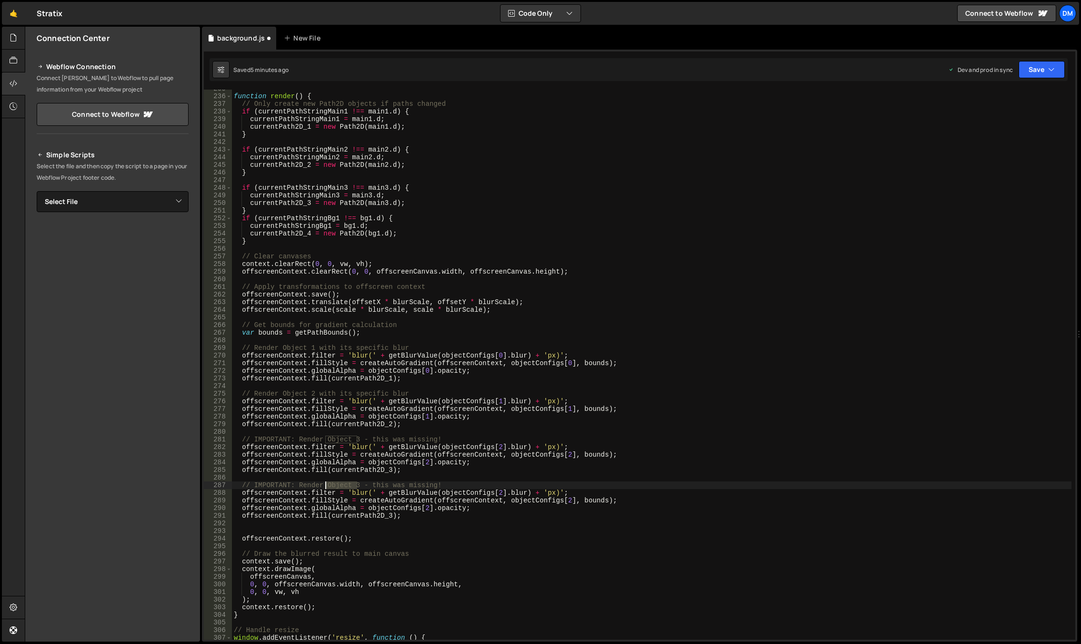
drag, startPoint x: 357, startPoint y: 484, endPoint x: 326, endPoint y: 484, distance: 31.4
click at [326, 484] on div "function render ( ) { // Only create new Path2D objects if paths changed if ( c…" at bounding box center [652, 367] width 840 height 565
click at [638, 443] on div "function render ( ) { // Only create new Path2D objects if paths changed if ( c…" at bounding box center [652, 367] width 840 height 565
drag, startPoint x: 322, startPoint y: 485, endPoint x: 254, endPoint y: 485, distance: 68.1
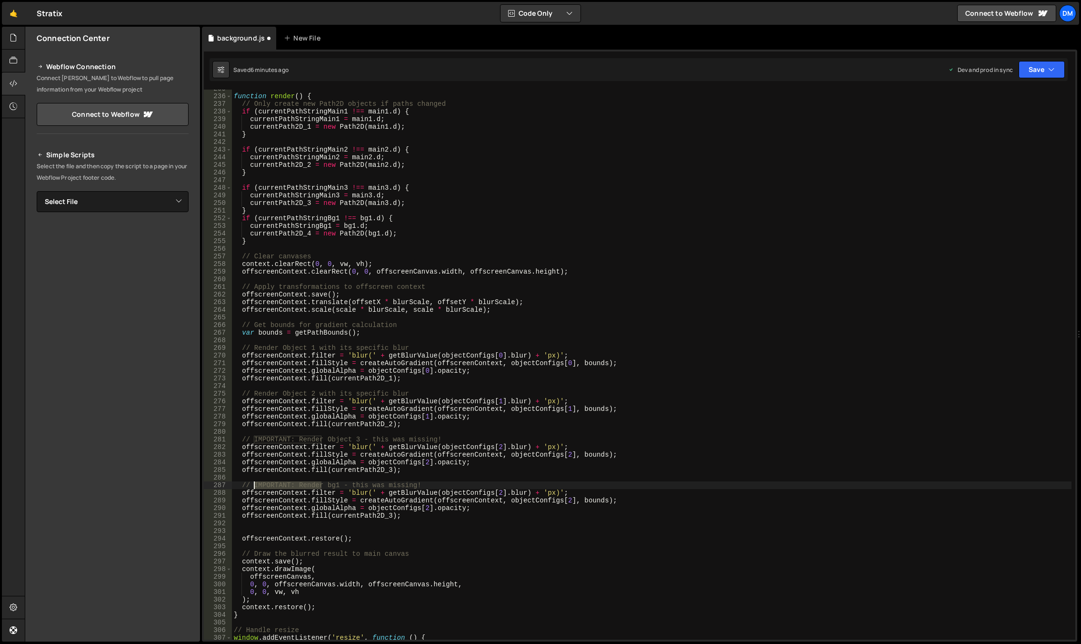
click at [254, 485] on div "function render ( ) { // Only create new Path2D objects if paths changed if ( c…" at bounding box center [652, 367] width 840 height 565
click at [494, 491] on div "function render ( ) { // Only create new Path2D objects if paths changed if ( c…" at bounding box center [652, 367] width 840 height 565
click at [573, 456] on div "function render ( ) { // Only create new Path2D objects if paths changed if ( c…" at bounding box center [652, 367] width 840 height 565
click at [562, 501] on div "function render ( ) { // Only create new Path2D objects if paths changed if ( c…" at bounding box center [652, 367] width 840 height 565
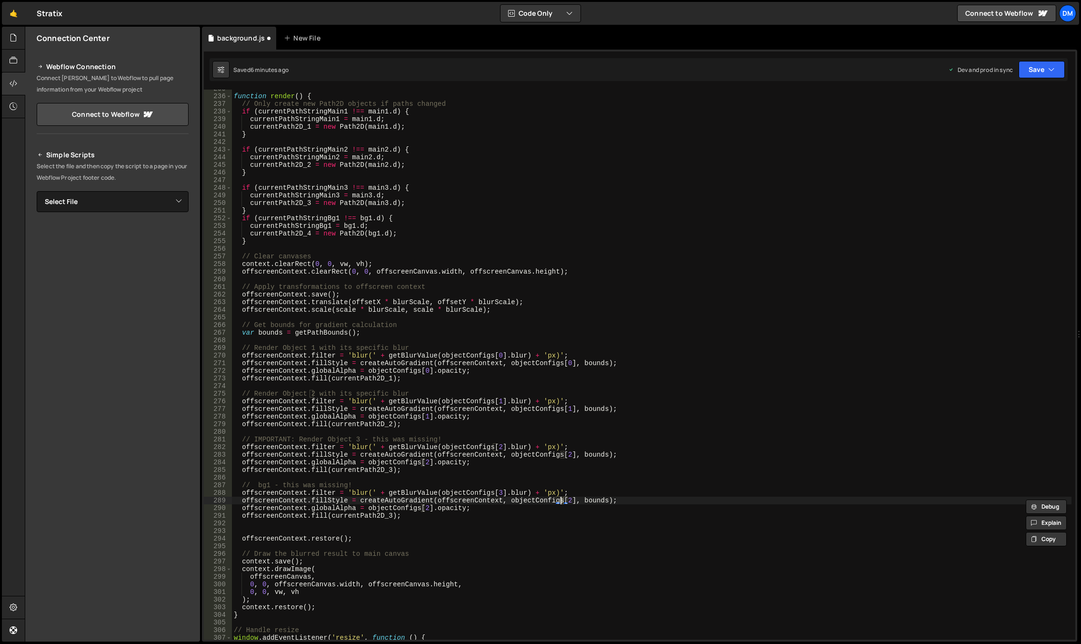
type textarea "offscreenContext.fillStyle = createAutoGradient(offscreenContext, objectConfigs…"
drag, startPoint x: 451, startPoint y: 533, endPoint x: 414, endPoint y: 526, distance: 37.7
click at [451, 533] on div "function render ( ) { // Only create new Path2D objects if paths changed if ( c…" at bounding box center [652, 367] width 840 height 565
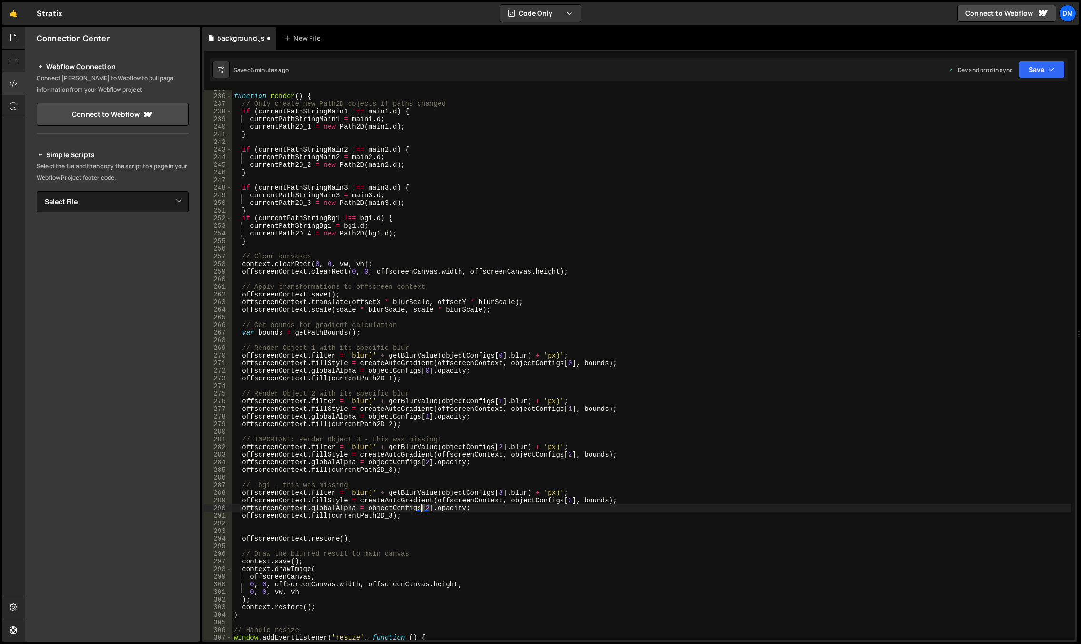
click at [422, 509] on div "function render ( ) { // Only create new Path2D objects if paths changed if ( c…" at bounding box center [652, 367] width 840 height 565
click at [581, 461] on div "function render ( ) { // Only create new Path2D objects if paths changed if ( c…" at bounding box center [652, 367] width 840 height 565
click at [389, 516] on div "function render ( ) { // Only create new Path2D objects if paths changed if ( c…" at bounding box center [652, 367] width 840 height 565
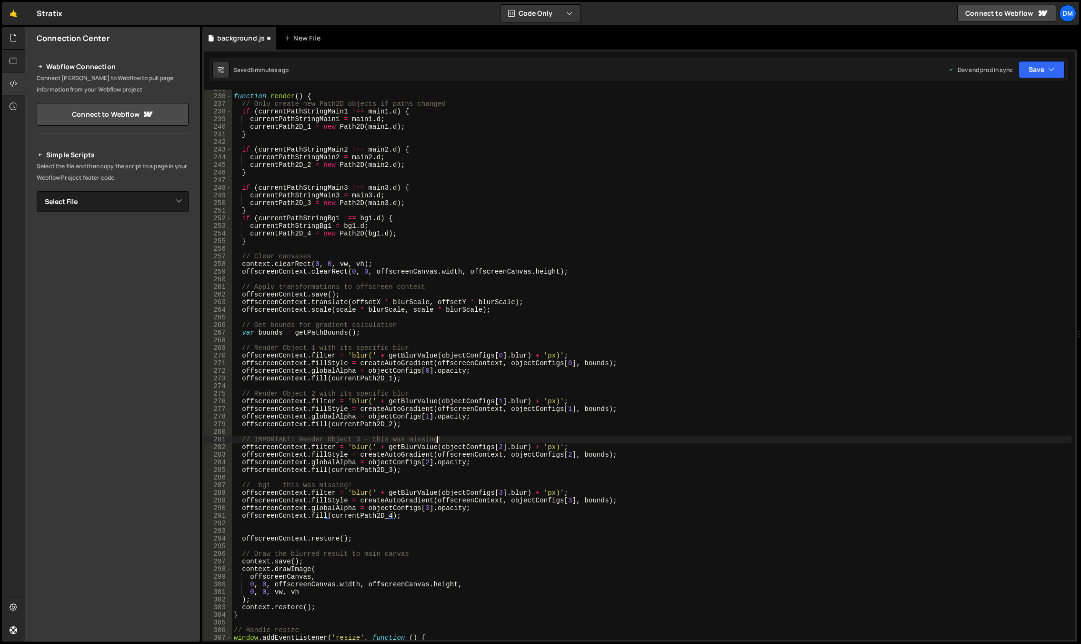
click at [549, 435] on div "function render ( ) { // Only create new Path2D objects if paths changed if ( c…" at bounding box center [652, 367] width 840 height 565
click at [523, 441] on div "function render ( ) { // Only create new Path2D objects if paths changed if ( c…" at bounding box center [652, 367] width 840 height 565
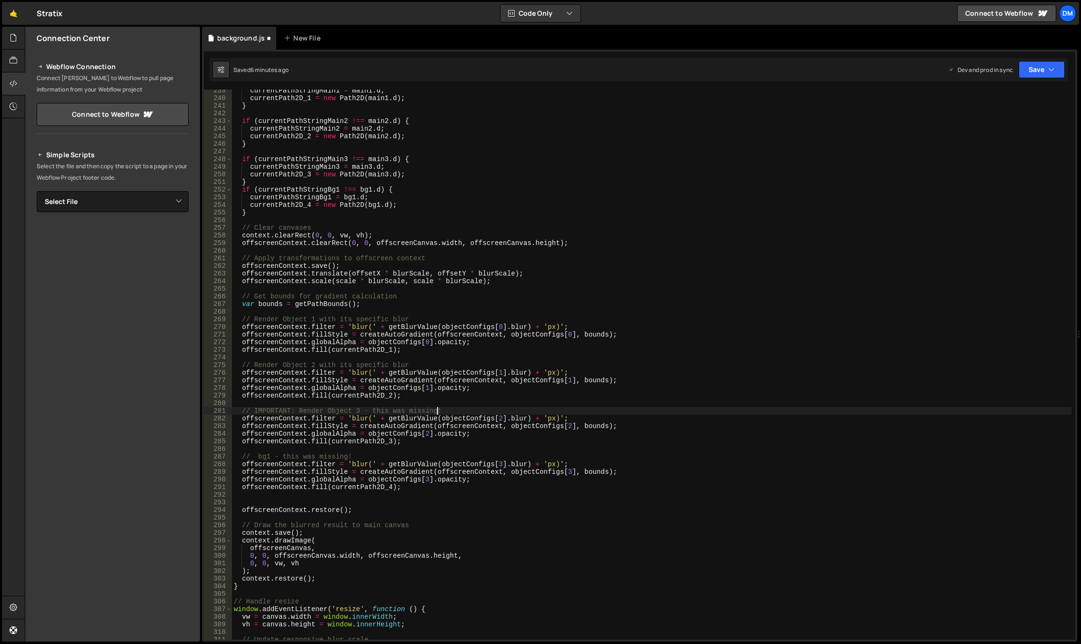
scroll to position [1840, 0]
click at [1040, 74] on button "Save" at bounding box center [1042, 69] width 46 height 17
click at [1003, 128] on div "Save to Production S" at bounding box center [1009, 124] width 99 height 10
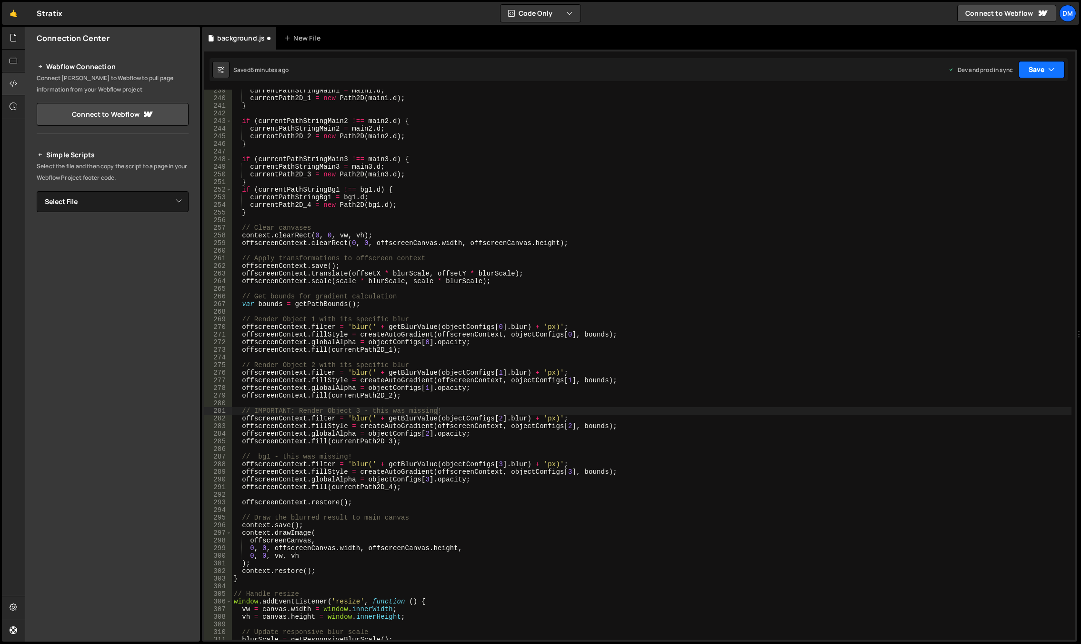
click at [1046, 74] on button "Save" at bounding box center [1042, 69] width 46 height 17
drag, startPoint x: 1012, startPoint y: 98, endPoint x: 996, endPoint y: 111, distance: 20.3
click at [1011, 98] on div "Saved just now" at bounding box center [1009, 103] width 99 height 11
click at [614, 372] on div "currentPathStringMain1 = main1 . d ; currentPath2D_1 = new Path2D ( main1 . d )…" at bounding box center [652, 369] width 840 height 565
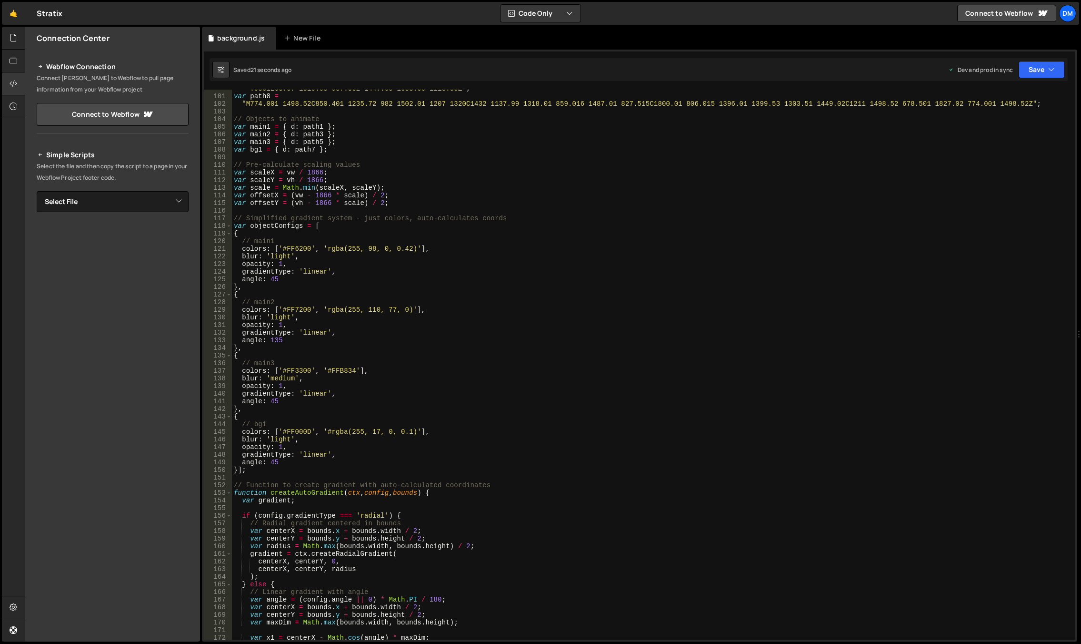
scroll to position [782, 0]
drag, startPoint x: 331, startPoint y: 430, endPoint x: 328, endPoint y: 439, distance: 9.4
click at [331, 430] on div ""M1083.06 1118.55C1116.23 1004.44 1112.31 924.849 1089.3 860.304C1030.15 694.33…" at bounding box center [652, 363] width 840 height 573
click at [1031, 75] on button "Save" at bounding box center [1042, 69] width 46 height 17
click at [977, 128] on div "Save to Production S" at bounding box center [1009, 124] width 99 height 10
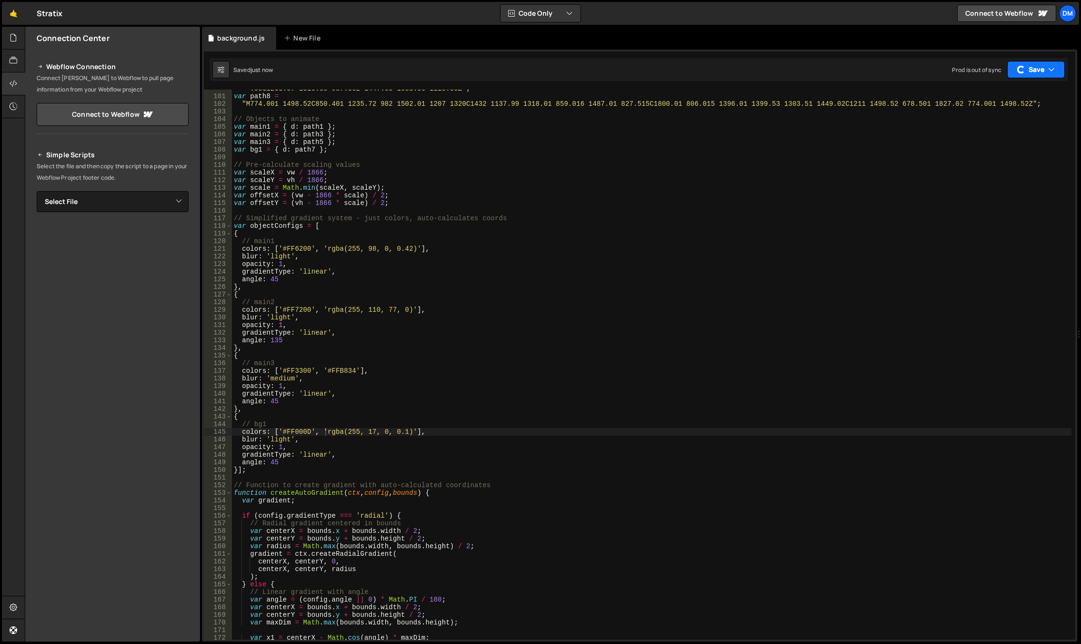
click at [1026, 70] on button "Save" at bounding box center [1036, 69] width 58 height 17
click at [1002, 98] on div "Saved just now" at bounding box center [1009, 103] width 99 height 11
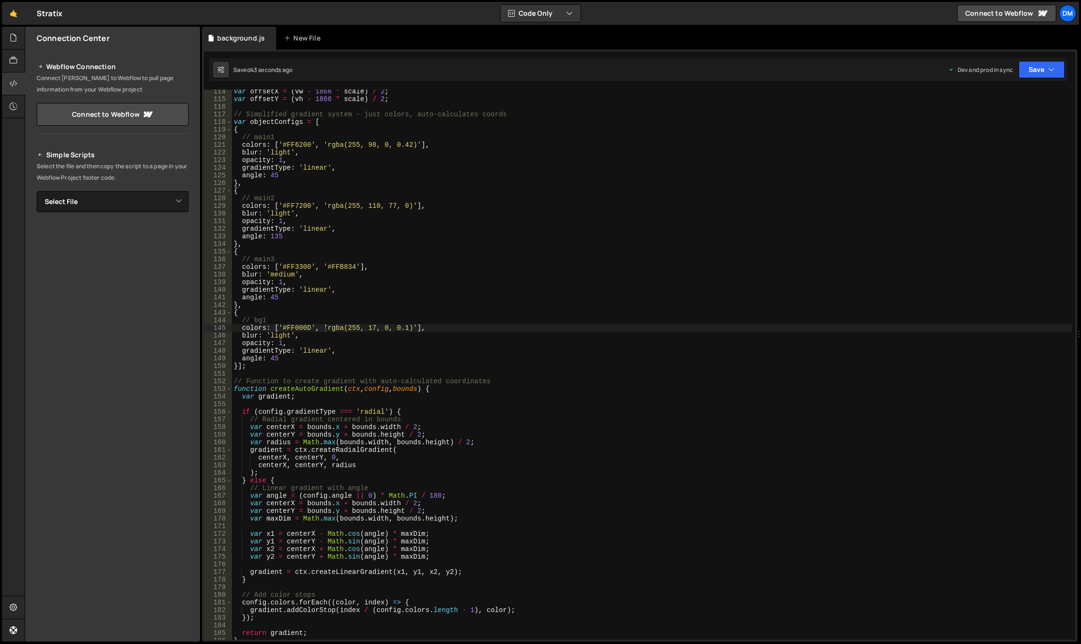
scroll to position [829, 0]
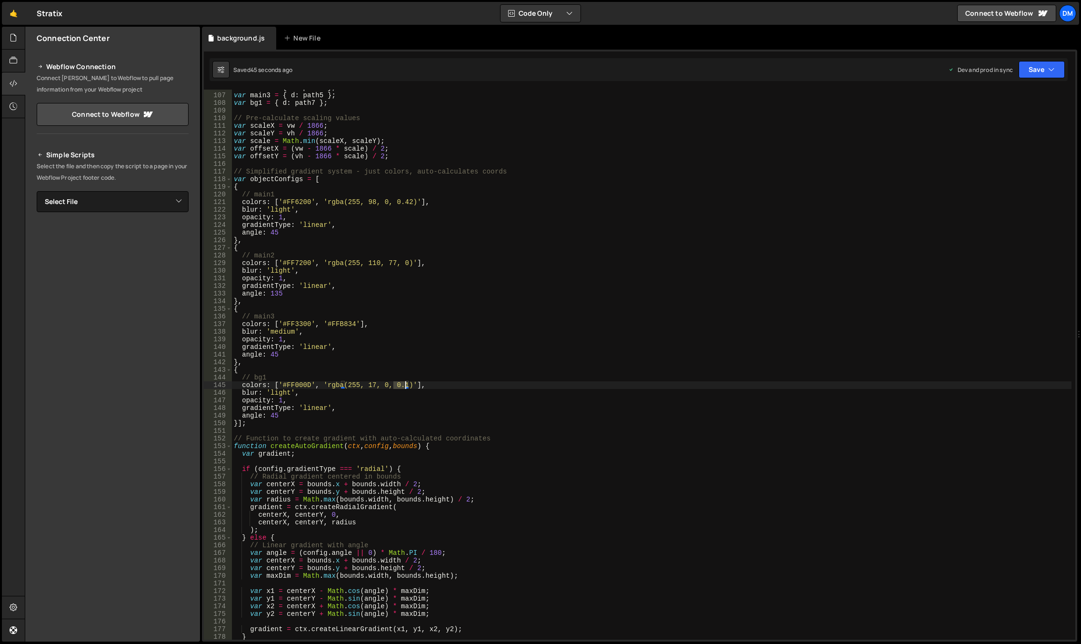
drag, startPoint x: 393, startPoint y: 385, endPoint x: 405, endPoint y: 385, distance: 11.9
click at [405, 385] on div "var main2 = { d : path3 } ; var main3 = { d : path5 } ; var bg1 = { d : path7 }…" at bounding box center [652, 366] width 840 height 565
click at [476, 322] on div "var main2 = { d : path3 } ; var main3 = { d : path5 } ; var bg1 = { d : path7 }…" at bounding box center [652, 366] width 840 height 565
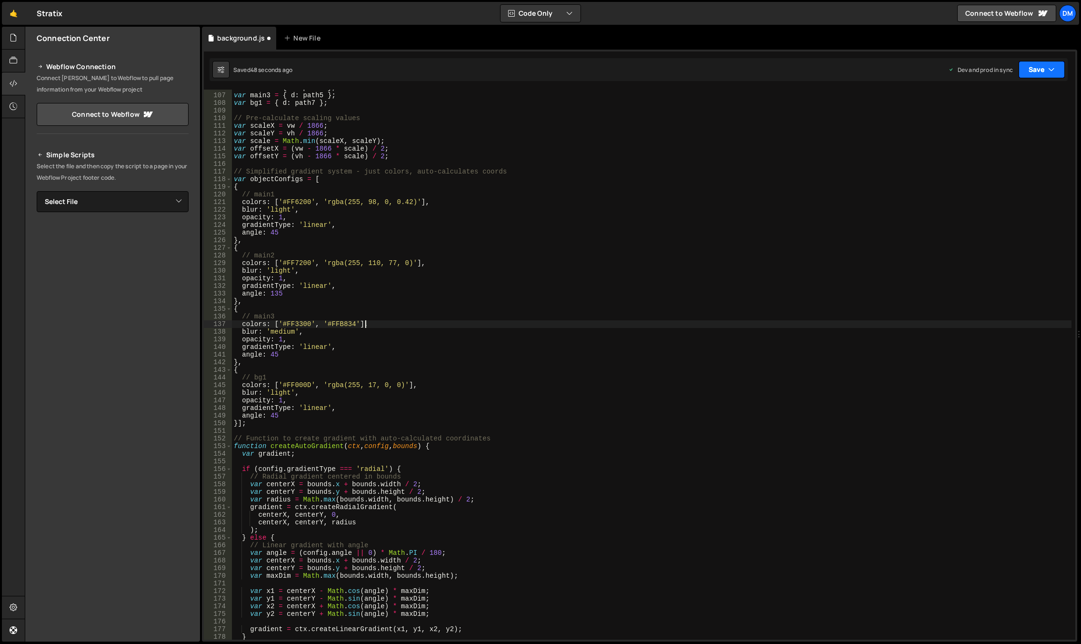
click at [1036, 70] on button "Save" at bounding box center [1042, 69] width 46 height 17
click at [999, 126] on div "Save to Production S" at bounding box center [1009, 124] width 99 height 10
click at [1041, 74] on button "Save" at bounding box center [1042, 69] width 46 height 17
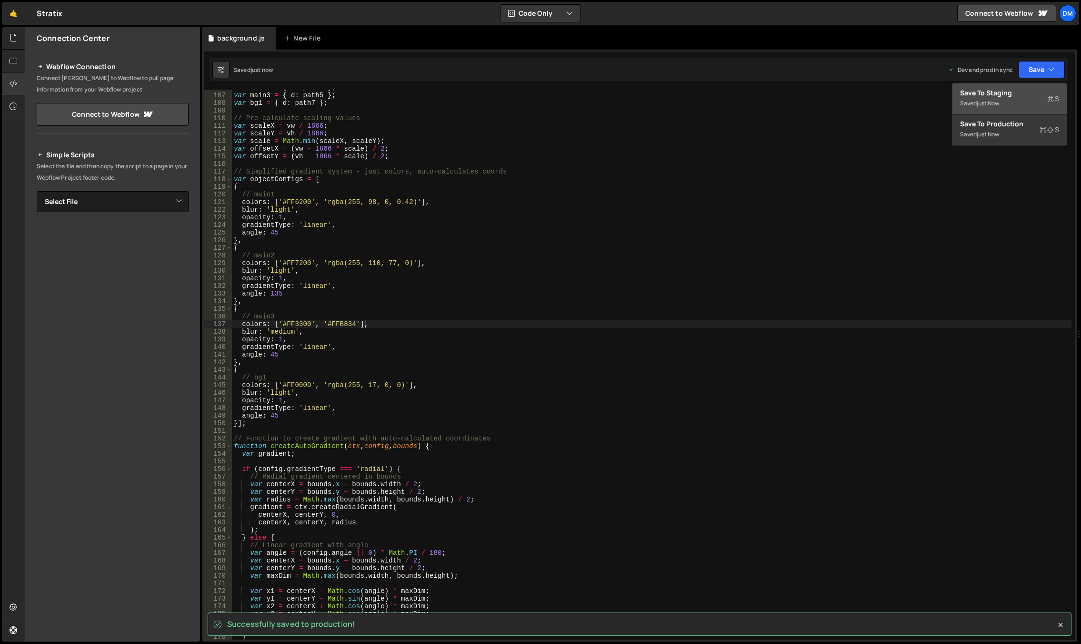
click at [1006, 102] on div "Saved just now" at bounding box center [1009, 103] width 99 height 11
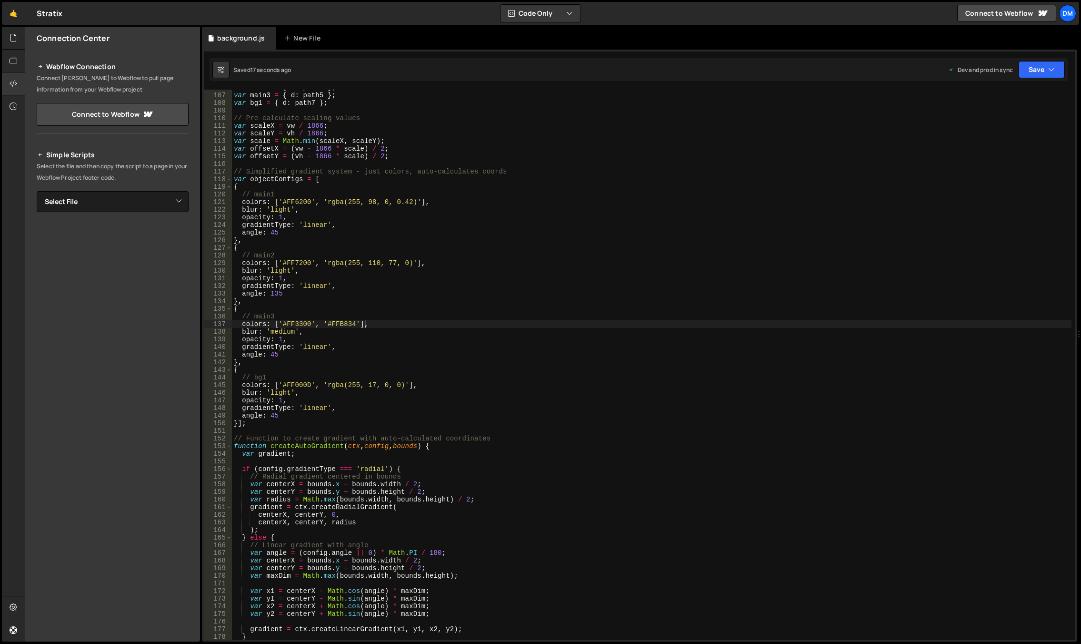
type textarea "{"
click at [431, 370] on div "var main2 = { d : path3 } ; var main3 = { d : path5 } ; var bg1 = { d : path7 }…" at bounding box center [652, 366] width 840 height 565
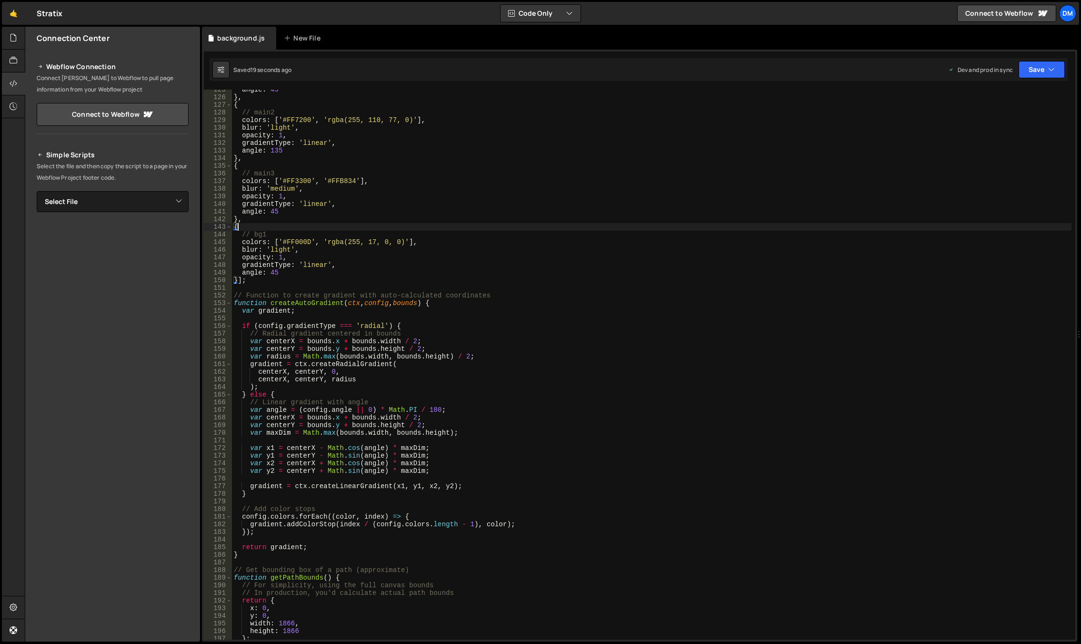
scroll to position [972, 0]
click at [285, 537] on div "angle : 45 } , { // main2 colors : [ '#FF7200' , 'rgba(255, 110, 77, 0)' ] , bl…" at bounding box center [652, 368] width 840 height 565
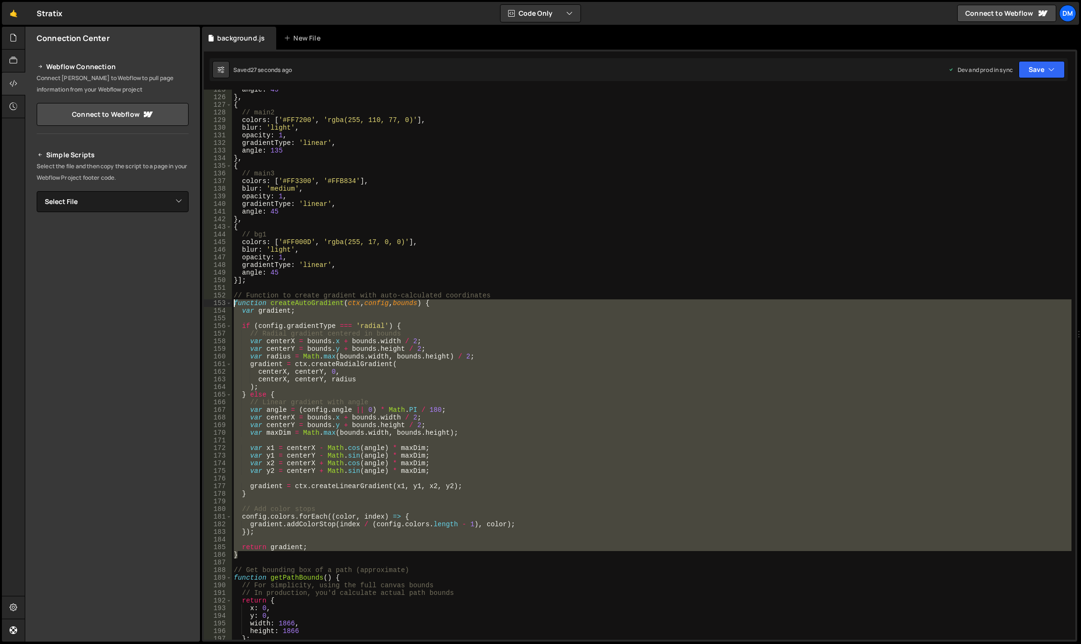
drag, startPoint x: 247, startPoint y: 555, endPoint x: 208, endPoint y: 301, distance: 257.9
click at [208, 301] on div "125 126 127 128 129 130 131 132 133 134 135 136 137 138 139 140 141 142 143 144…" at bounding box center [640, 365] width 872 height 550
paste textarea "}"
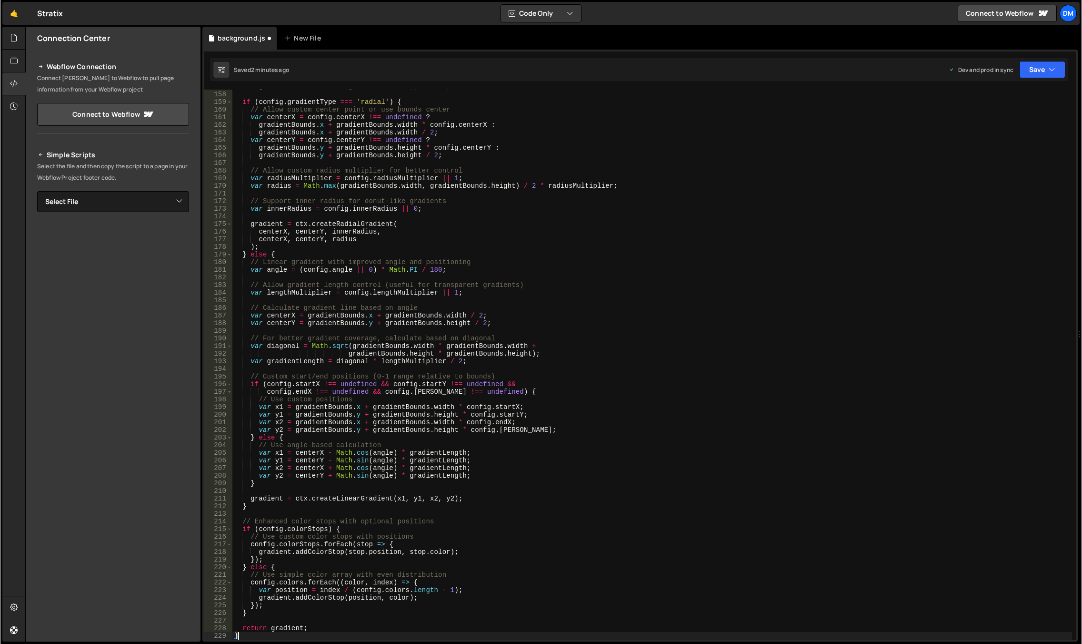
scroll to position [1276, 0]
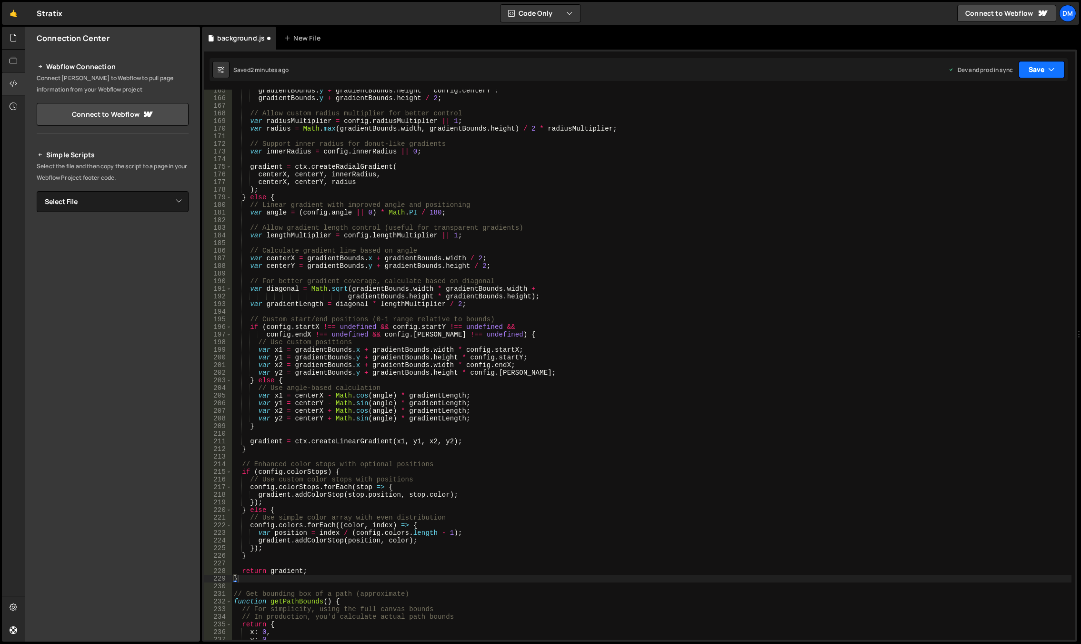
drag, startPoint x: 1042, startPoint y: 62, endPoint x: 1011, endPoint y: 111, distance: 57.2
click at [1042, 62] on button "Save" at bounding box center [1042, 69] width 46 height 17
click at [1001, 120] on div "Save to Production S" at bounding box center [1009, 124] width 99 height 10
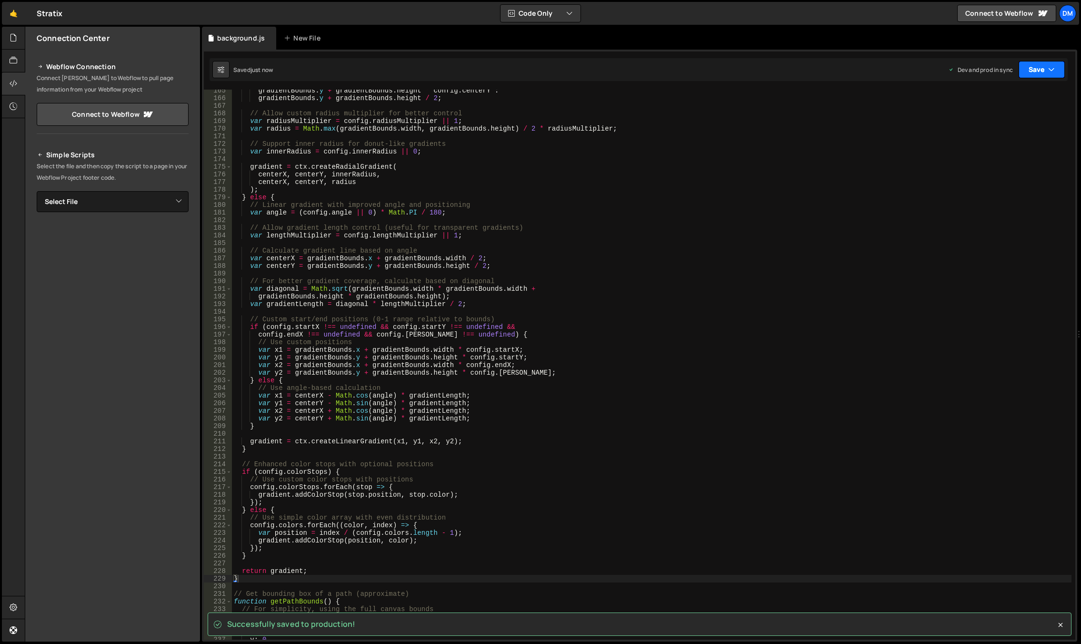
click at [1030, 67] on button "Save" at bounding box center [1042, 69] width 46 height 17
click at [1010, 99] on div "Saved just now" at bounding box center [1009, 103] width 99 height 11
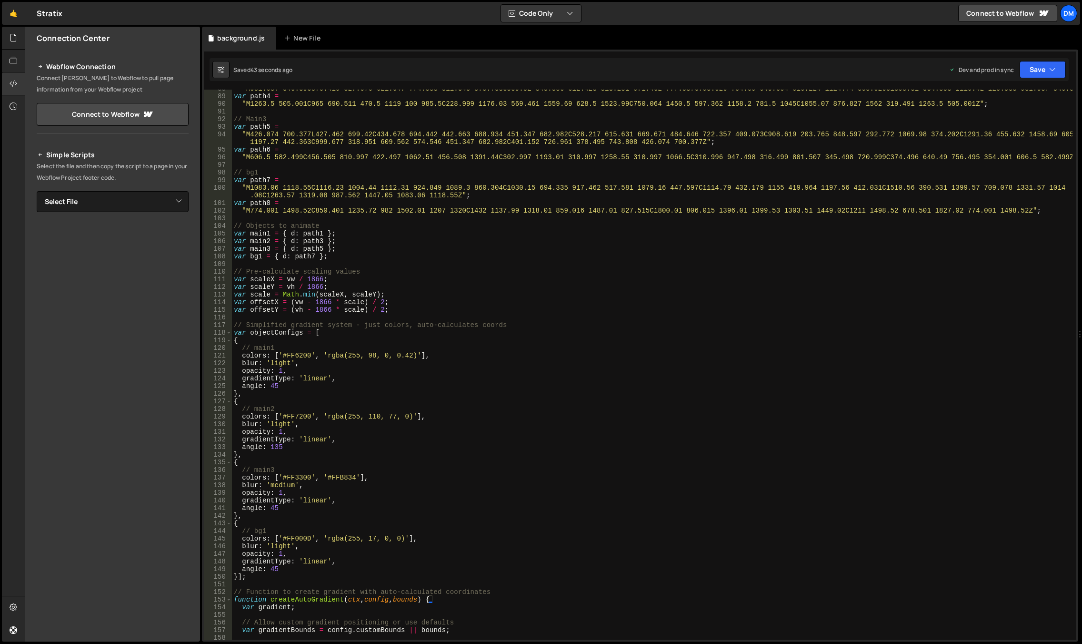
scroll to position [782, 0]
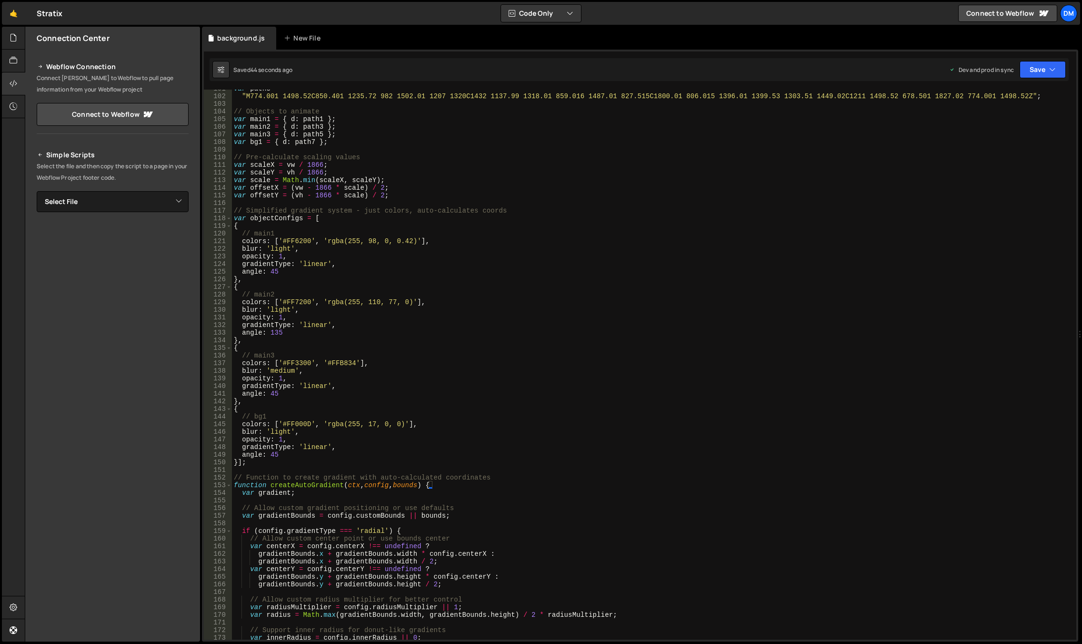
click at [609, 333] on div "var path8 = "M774.001 1498.52C850.401 1235.72 982 1502.01 1207 1320C1432 1137.9…" at bounding box center [652, 367] width 841 height 565
click at [300, 452] on div "var path8 = "M774.001 1498.52C850.401 1235.72 982 1502.01 1207 1320C1432 1137.9…" at bounding box center [652, 367] width 841 height 565
type textarea "angle: 45,"
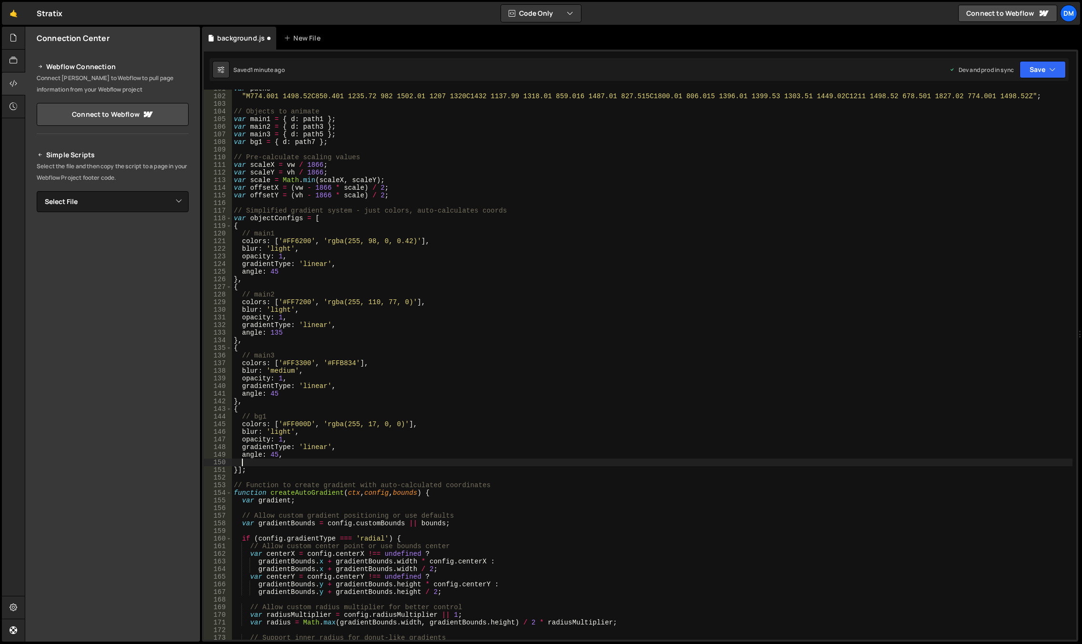
paste textarea "endX: 0.8,"
click at [277, 465] on div "var path8 = "M774.001 1498.52C850.401 1235.72 982 1502.01 1207 1320C1432 1137.9…" at bounding box center [652, 367] width 841 height 565
click at [582, 348] on div "var path8 = "M774.001 1498.52C850.401 1235.72 982 1502.01 1207 1320C1432 1137.9…" at bounding box center [652, 367] width 841 height 565
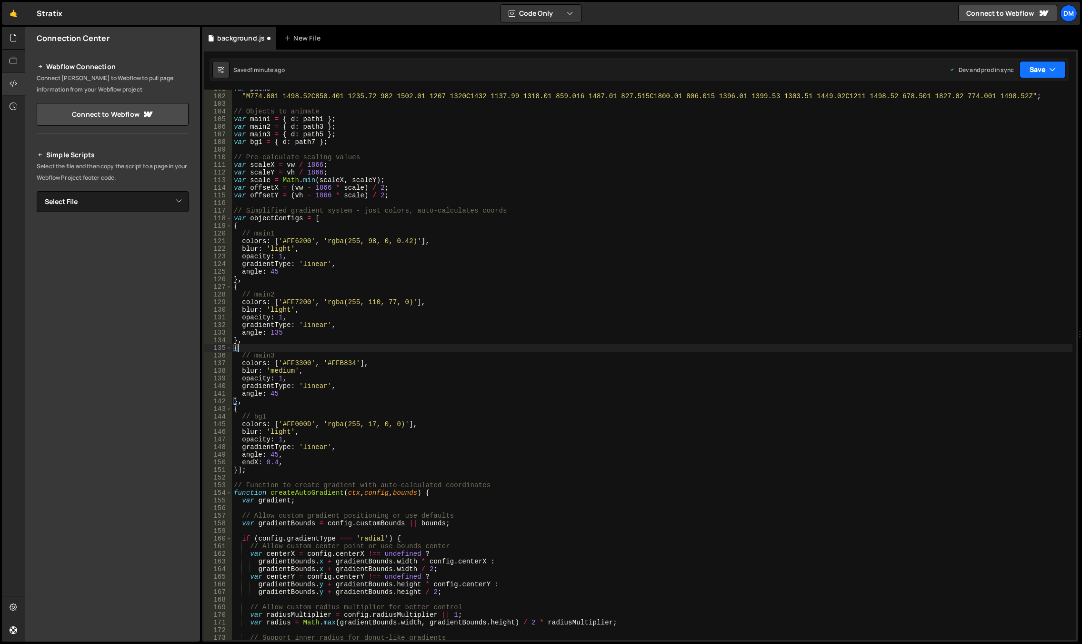
click at [1031, 70] on button "Save" at bounding box center [1043, 69] width 46 height 17
click at [1006, 122] on div "Save to Production S" at bounding box center [1010, 124] width 99 height 10
click at [1044, 77] on button "Save" at bounding box center [1037, 69] width 58 height 17
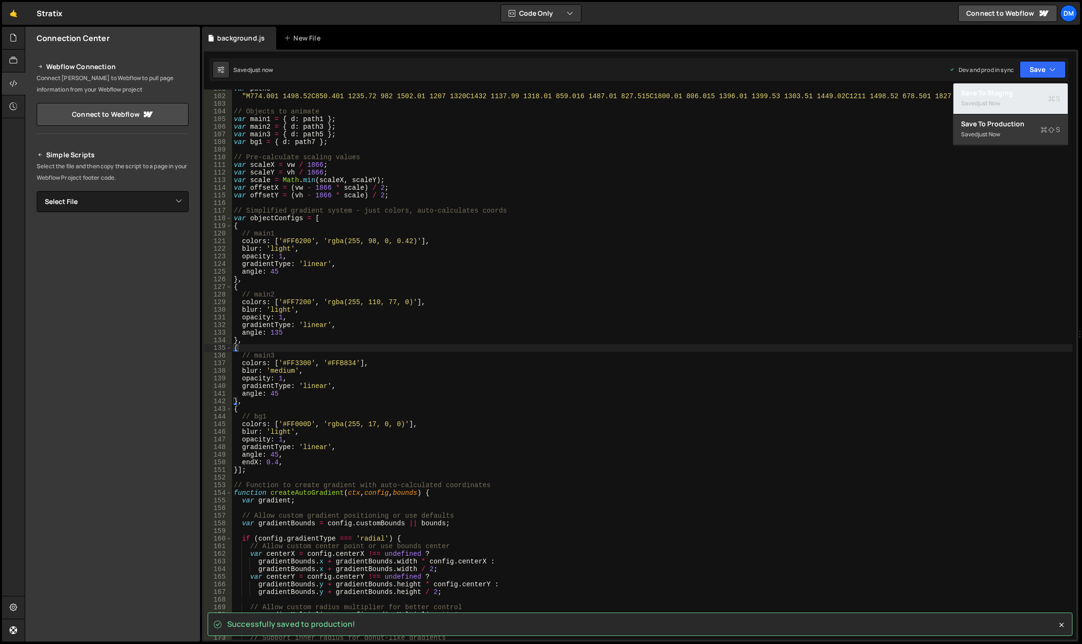
drag, startPoint x: 1021, startPoint y: 95, endPoint x: 1014, endPoint y: 101, distance: 9.1
click at [1021, 95] on div "Save to Staging S" at bounding box center [1010, 93] width 99 height 10
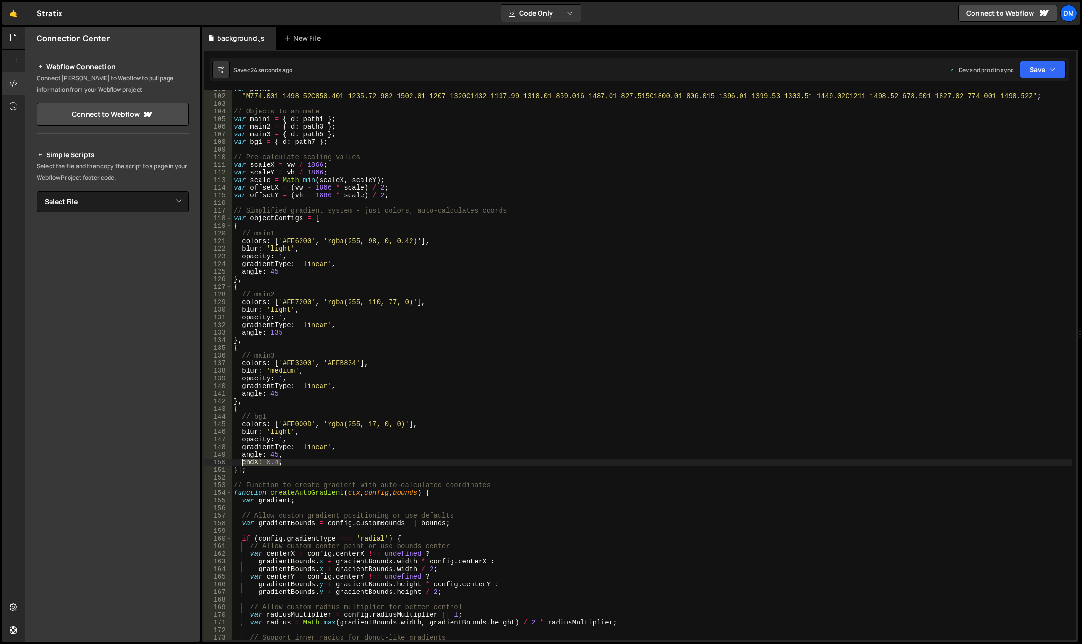
drag, startPoint x: 292, startPoint y: 460, endPoint x: 241, endPoint y: 460, distance: 51.0
click at [241, 460] on div "var path8 = "M774.001 1498.52C850.401 1235.72 982 1502.01 1207 1320C1432 1137.9…" at bounding box center [652, 367] width 841 height 565
paste textarea "endY: 1 // End at bottom"
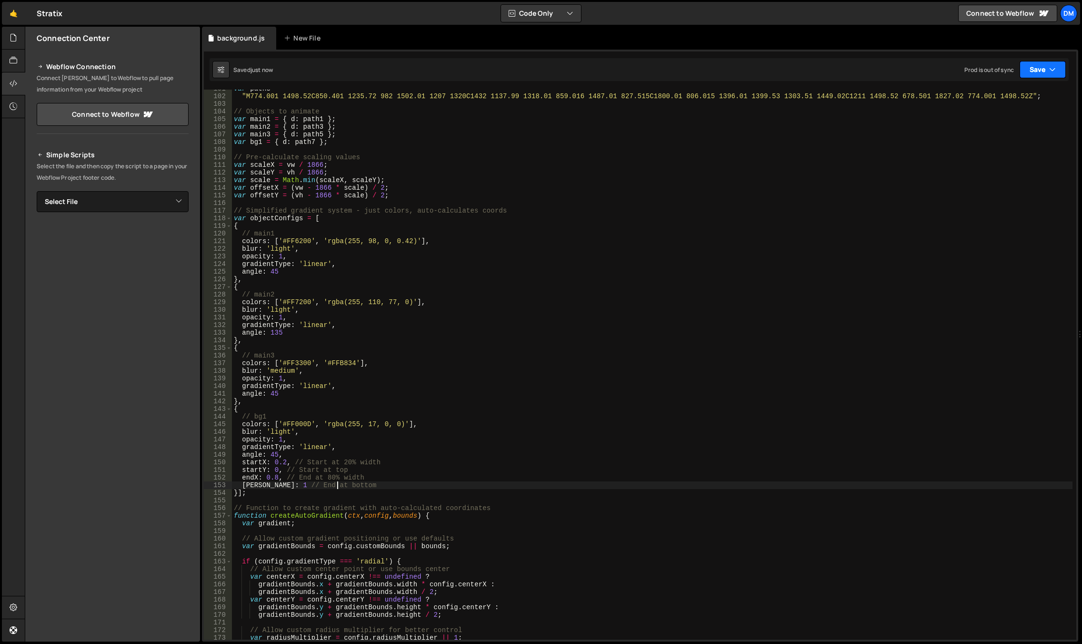
click at [1036, 72] on button "Save" at bounding box center [1043, 69] width 46 height 17
click at [995, 118] on button "Save to Production S Saved 27 seconds ago" at bounding box center [1011, 129] width 114 height 31
click at [1030, 73] on button "Save" at bounding box center [1037, 69] width 58 height 17
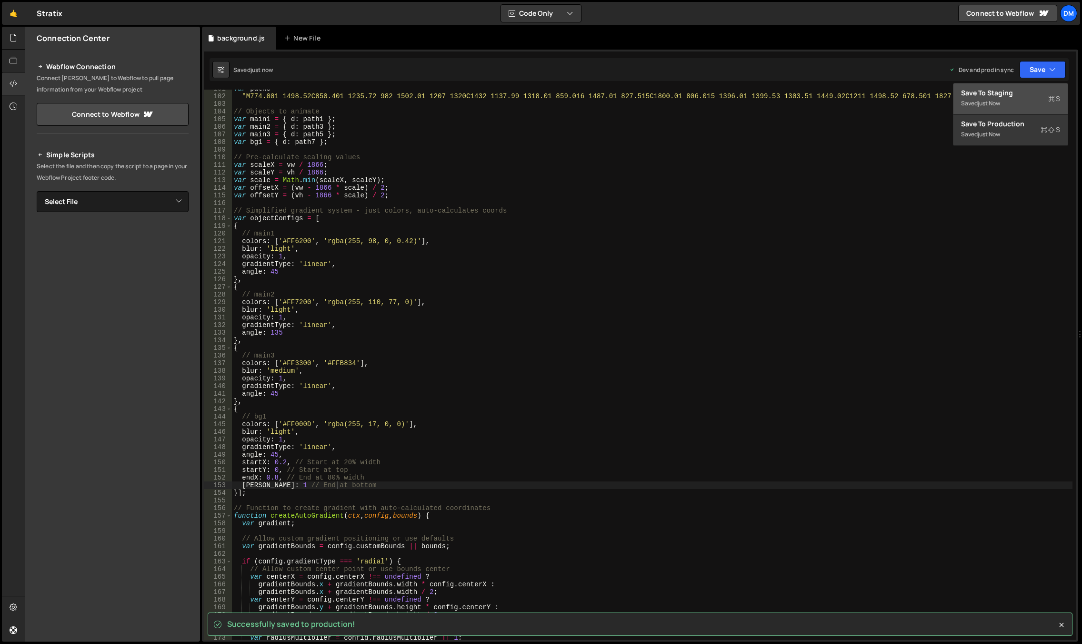
click at [1011, 96] on div "Save to Staging S" at bounding box center [1010, 93] width 99 height 10
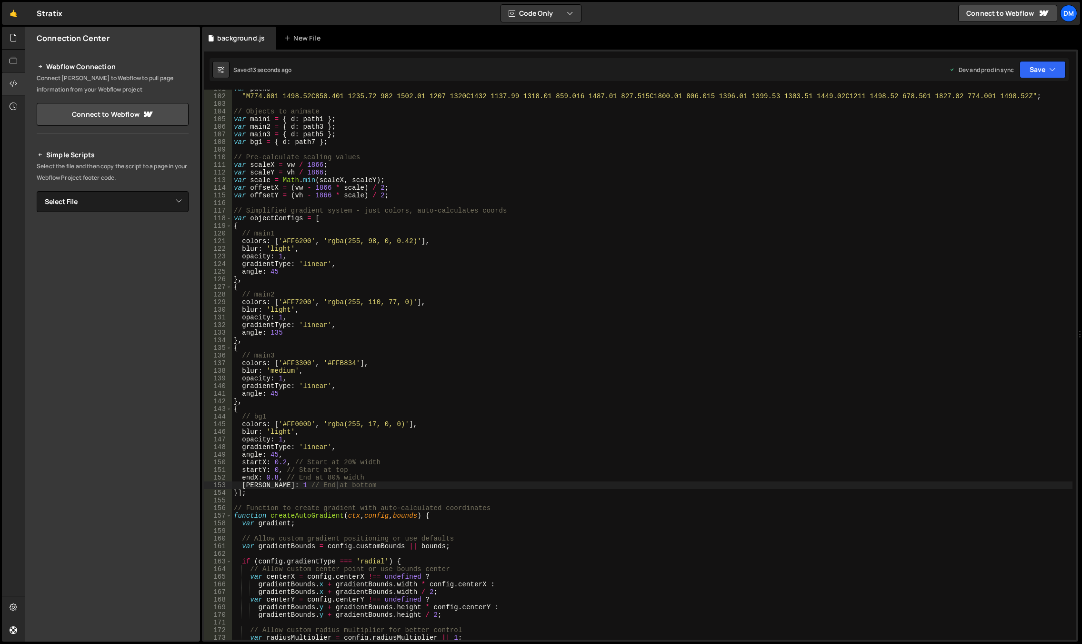
click at [518, 366] on div "var path8 = "M774.001 1498.52C850.401 1235.72 982 1502.01 1207 1320C1432 1137.9…" at bounding box center [652, 367] width 841 height 565
click at [269, 484] on div "var path8 = "M774.001 1498.52C850.401 1235.72 982 1502.01 1207 1320C1432 1137.9…" at bounding box center [652, 367] width 841 height 565
click at [277, 475] on div "var path8 = "M774.001 1498.52C850.401 1235.72 982 1502.01 1207 1320C1432 1137.9…" at bounding box center [652, 367] width 841 height 565
click at [277, 477] on div "var path8 = "M774.001 1498.52C850.401 1235.72 982 1502.01 1207 1320C1432 1137.9…" at bounding box center [652, 367] width 841 height 565
click at [262, 492] on div "var path8 = "M774.001 1498.52C850.401 1235.72 982 1502.01 1207 1320C1432 1137.9…" at bounding box center [652, 367] width 841 height 565
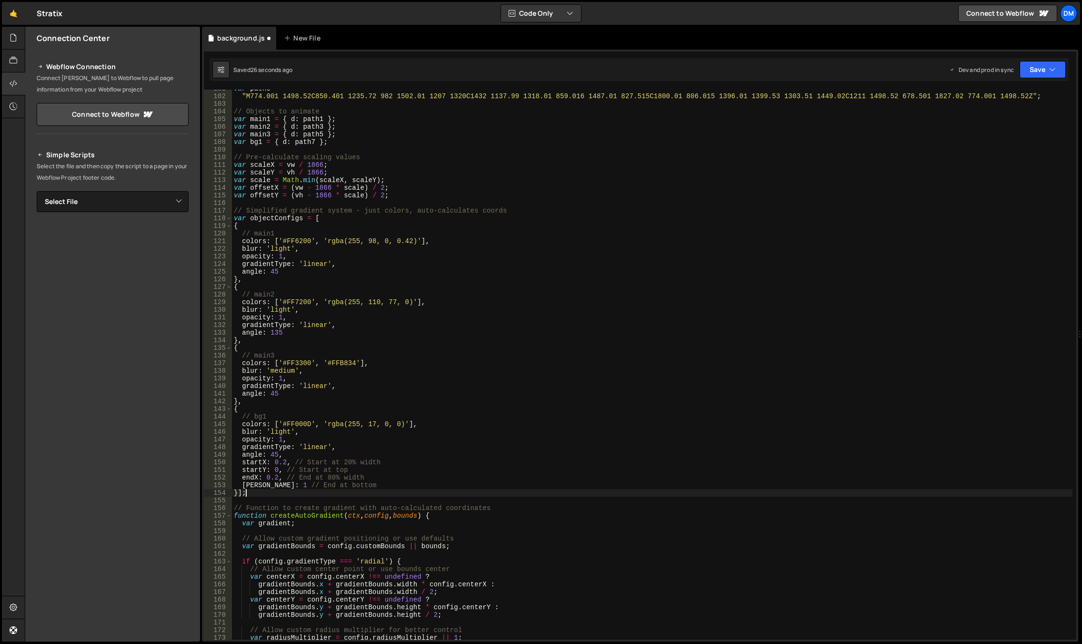
scroll to position [0, 0]
drag, startPoint x: 266, startPoint y: 477, endPoint x: 277, endPoint y: 477, distance: 11.4
click at [277, 477] on div "var path8 = "M774.001 1498.52C850.401 1235.72 982 1502.01 1207 1320C1432 1137.9…" at bounding box center [652, 367] width 841 height 565
click at [265, 486] on div "var path8 = "M774.001 1498.52C850.401 1235.72 982 1502.01 1207 1320C1432 1137.9…" at bounding box center [652, 367] width 841 height 565
paste textarea "0.2"
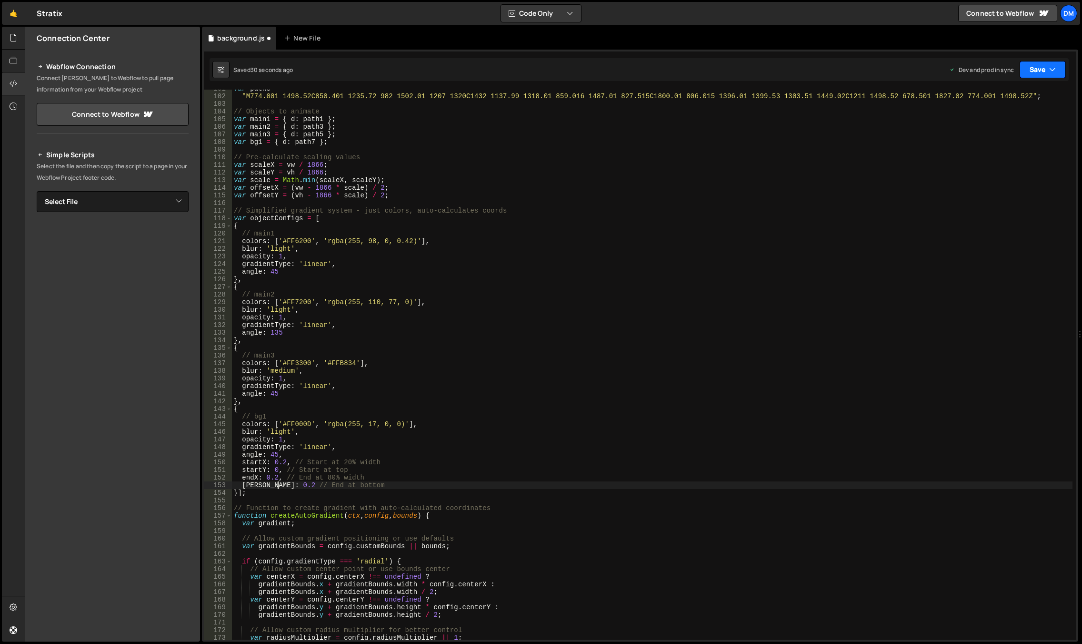
click at [1034, 75] on button "Save" at bounding box center [1043, 69] width 46 height 17
click at [992, 124] on div "Save to Production S" at bounding box center [1010, 124] width 99 height 10
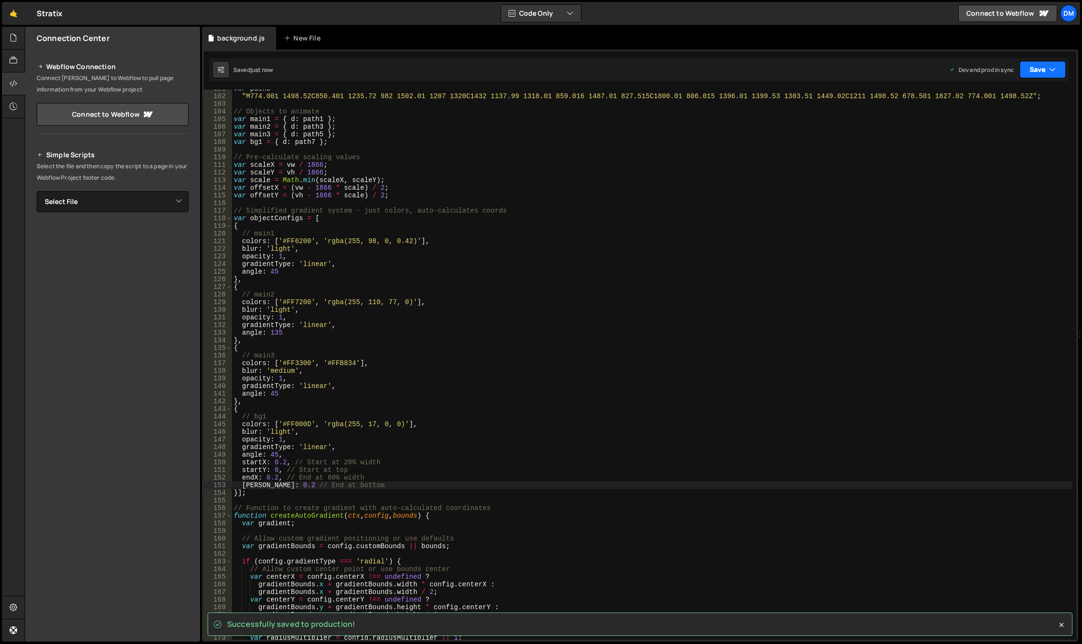
click at [1023, 67] on button "Save" at bounding box center [1043, 69] width 46 height 17
click at [1025, 91] on div "Save to Staging S" at bounding box center [1010, 93] width 99 height 10
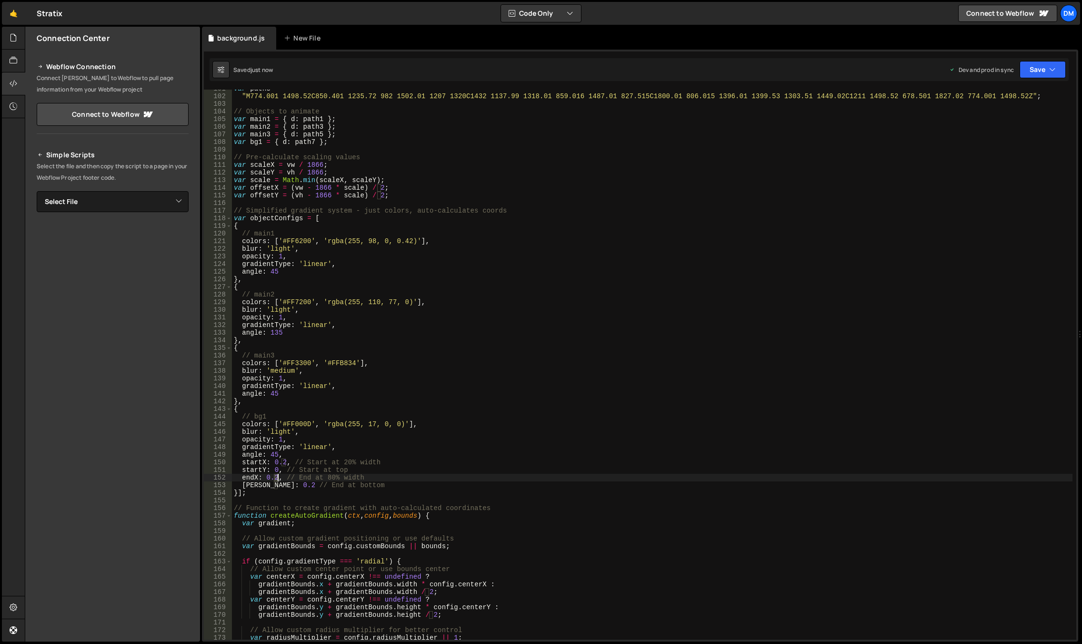
click at [277, 477] on div "var path8 = "M774.001 1498.52C850.401 1235.72 982 1502.01 1207 1320C1432 1137.9…" at bounding box center [652, 367] width 841 height 565
drag, startPoint x: 308, startPoint y: 460, endPoint x: 304, endPoint y: 465, distance: 6.2
click at [308, 460] on div "var path8 = "M774.001 1498.52C850.401 1235.72 982 1502.01 1207 1320C1432 1137.9…" at bounding box center [652, 367] width 841 height 565
click at [278, 485] on div "var path8 = "M774.001 1498.52C850.401 1235.72 982 1502.01 1207 1320C1432 1137.9…" at bounding box center [652, 367] width 841 height 565
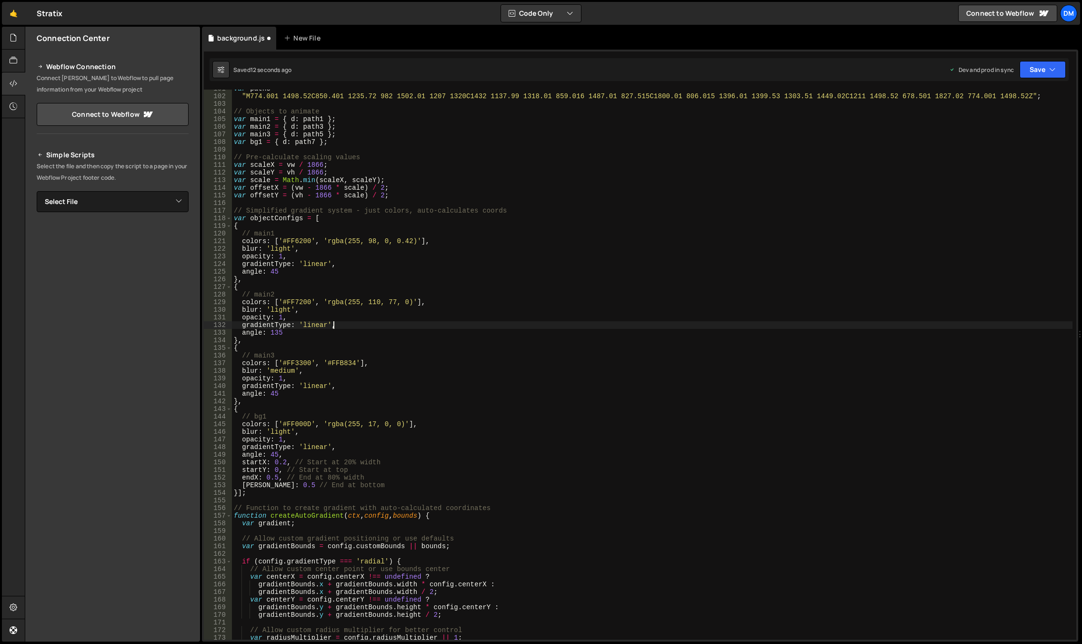
click at [713, 322] on div "var path8 = "M774.001 1498.52C850.401 1235.72 982 1502.01 1207 1320C1432 1137.9…" at bounding box center [652, 367] width 841 height 565
drag, startPoint x: 1040, startPoint y: 70, endPoint x: 1029, endPoint y: 85, distance: 18.8
click at [1040, 72] on button "Save" at bounding box center [1043, 69] width 46 height 17
click at [1012, 100] on div "14 seconds ago" at bounding box center [998, 103] width 41 height 8
click at [1046, 70] on button "Save" at bounding box center [1043, 69] width 46 height 17
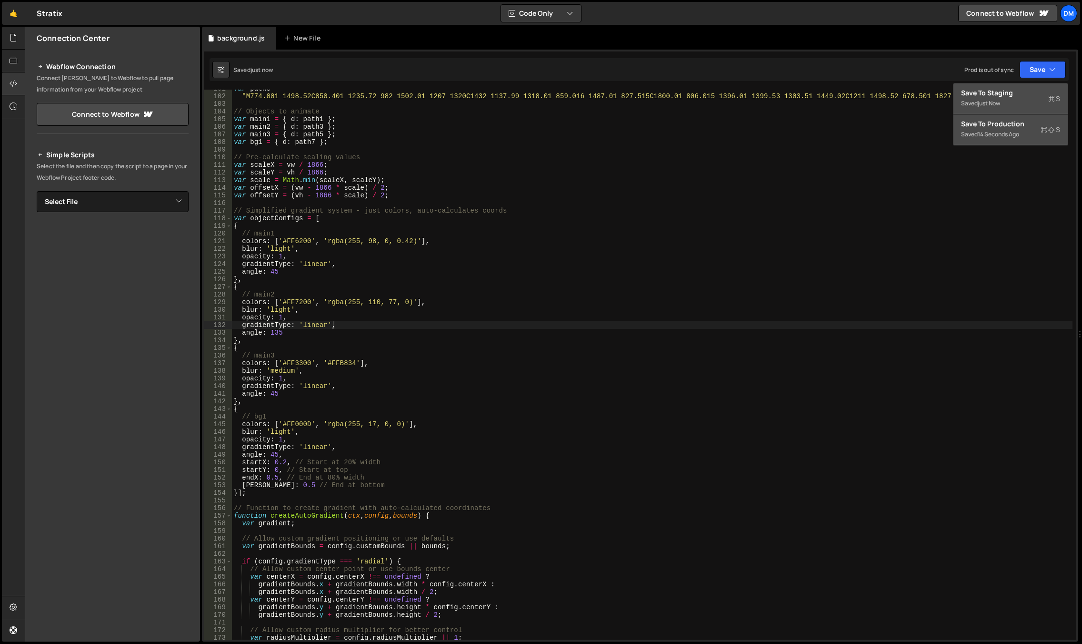
click at [999, 124] on div "Save to Production S" at bounding box center [1010, 124] width 99 height 10
click at [397, 362] on div "var path8 = "M774.001 1498.52C850.401 1235.72 982 1502.01 1207 1320C1432 1137.9…" at bounding box center [652, 367] width 841 height 565
click at [277, 485] on div "var path8 = "M774.001 1498.52C850.401 1235.72 982 1502.01 1207 1320C1432 1137.9…" at bounding box center [652, 367] width 841 height 565
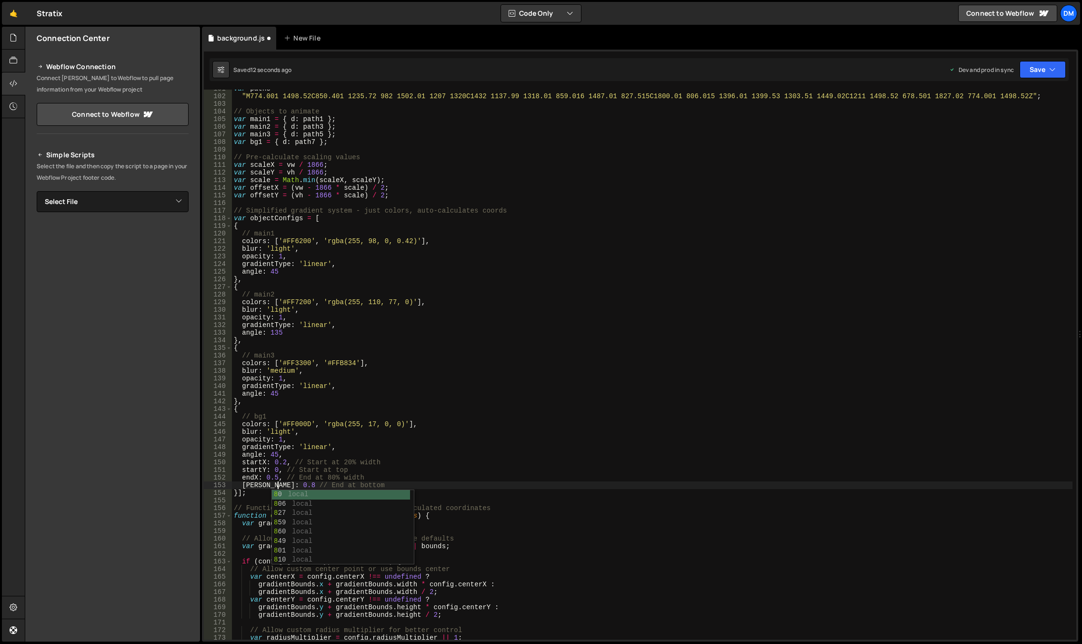
click at [571, 390] on div "var path8 = "M774.001 1498.52C850.401 1235.72 982 1502.01 1207 1320C1432 1137.9…" at bounding box center [652, 367] width 841 height 565
click at [1039, 79] on div "Saved 13 seconds ago Dev and prod in sync Upgrade to Edit Save Save to Staging …" at bounding box center [639, 69] width 859 height 23
drag, startPoint x: 1033, startPoint y: 68, endPoint x: 1030, endPoint y: 72, distance: 5.6
click at [1033, 68] on button "Save" at bounding box center [1043, 69] width 46 height 17
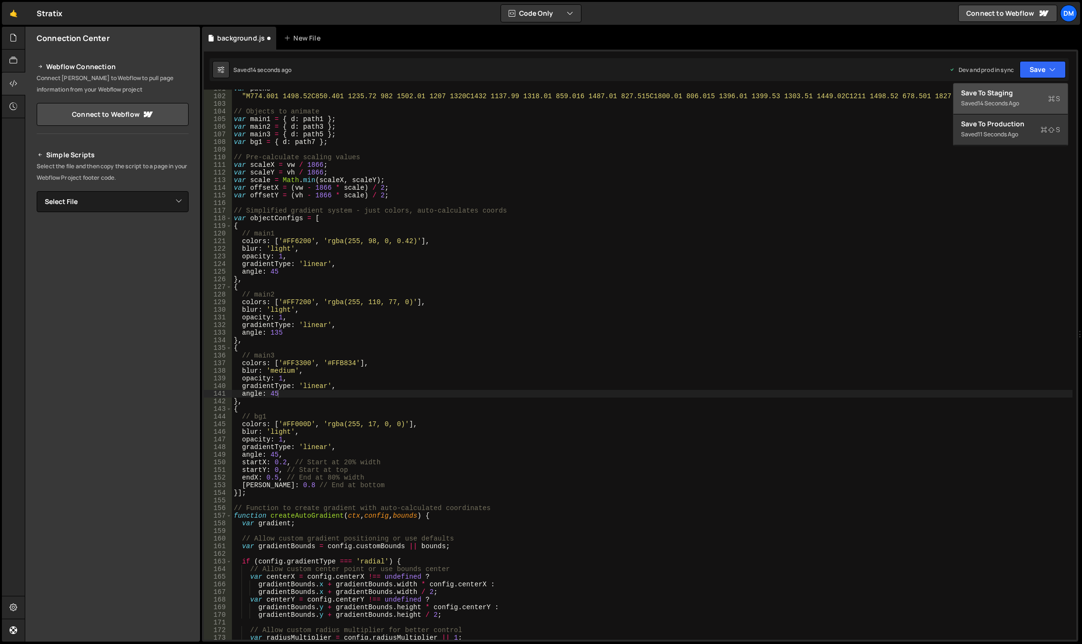
click at [1014, 90] on div "Save to Staging S" at bounding box center [1010, 93] width 99 height 10
click at [1039, 62] on button "Save" at bounding box center [1043, 69] width 46 height 17
click at [997, 119] on button "Save to Production S Saved 12 seconds ago" at bounding box center [1011, 129] width 114 height 31
click at [507, 282] on div "var path8 = "M774.001 1498.52C850.401 1235.72 982 1502.01 1207 1320C1432 1137.9…" at bounding box center [652, 367] width 841 height 565
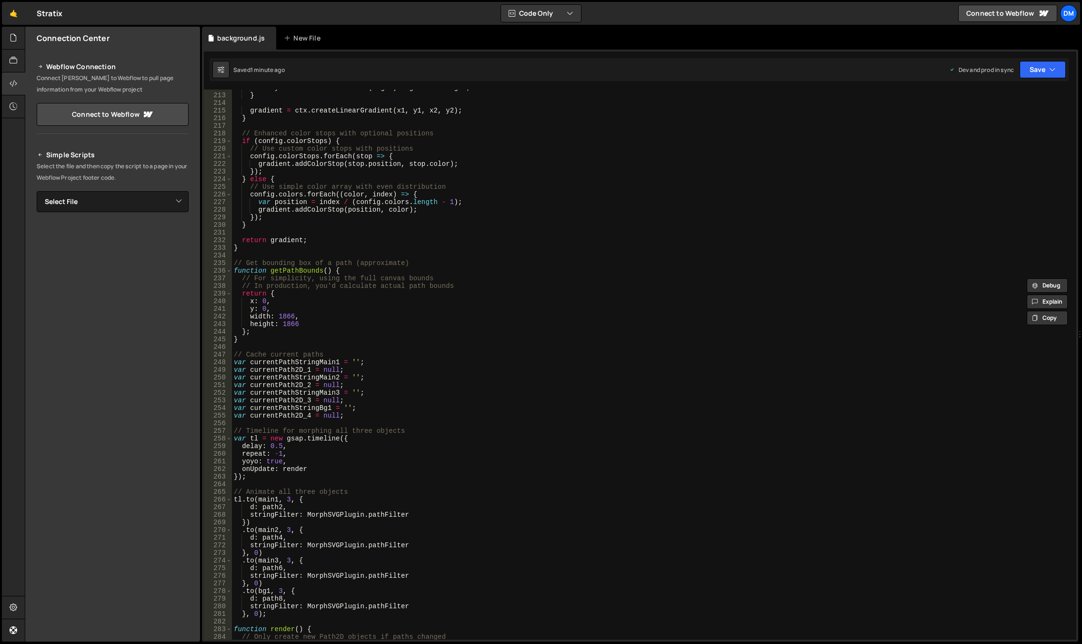
scroll to position [1629, 0]
type textarea "render();"
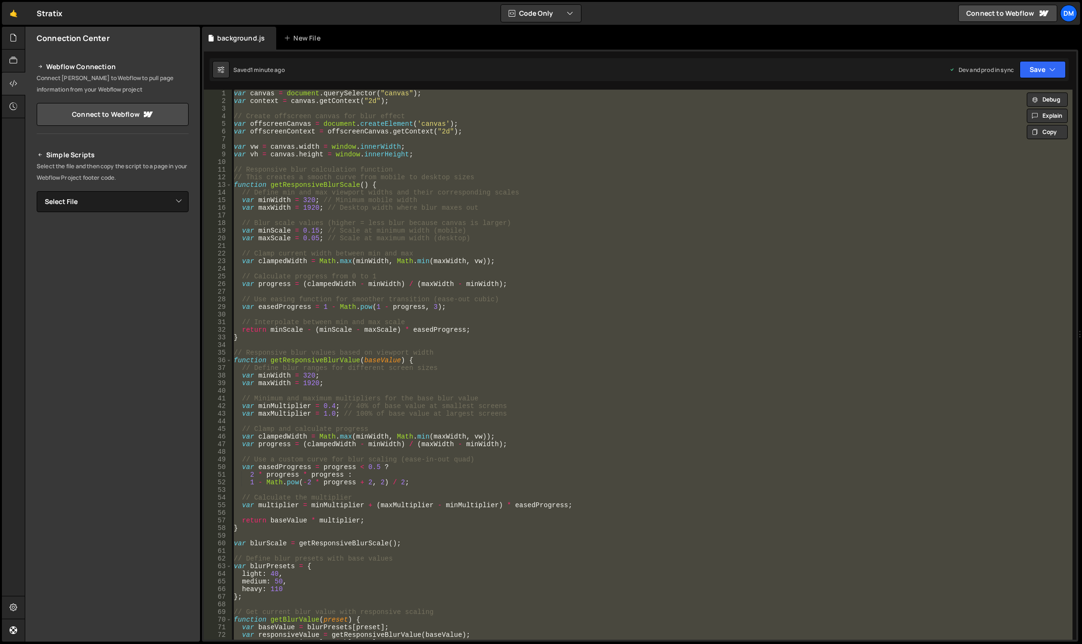
scroll to position [0, 0]
click at [506, 291] on div "var canvas = document . querySelector ( "canvas" ) ; var context = canvas . get…" at bounding box center [652, 365] width 841 height 550
paste textarea "render();"
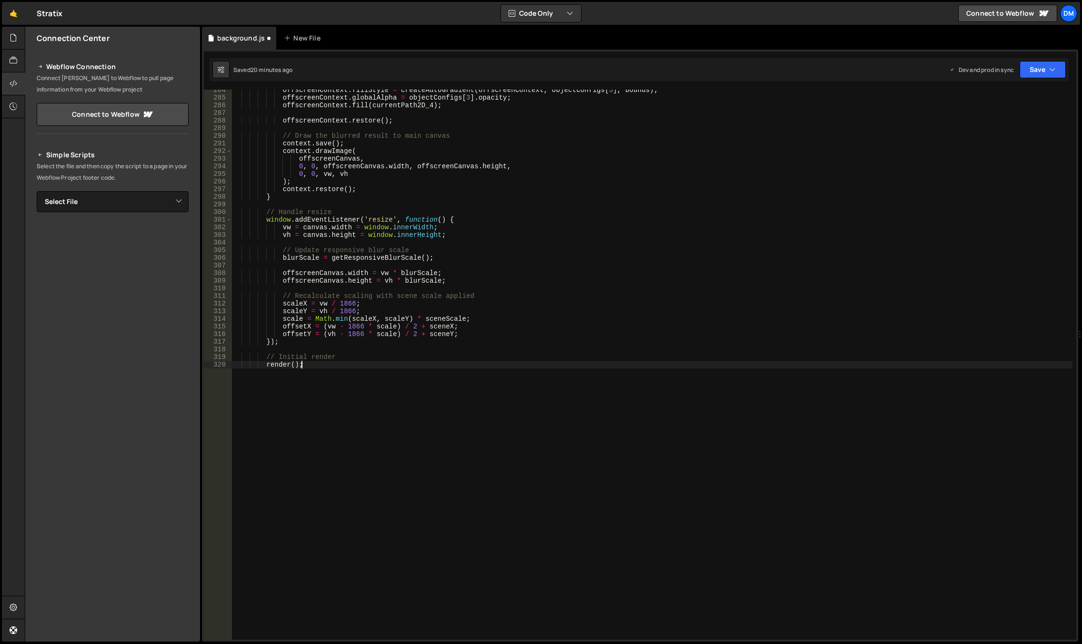
scroll to position [2120, 0]
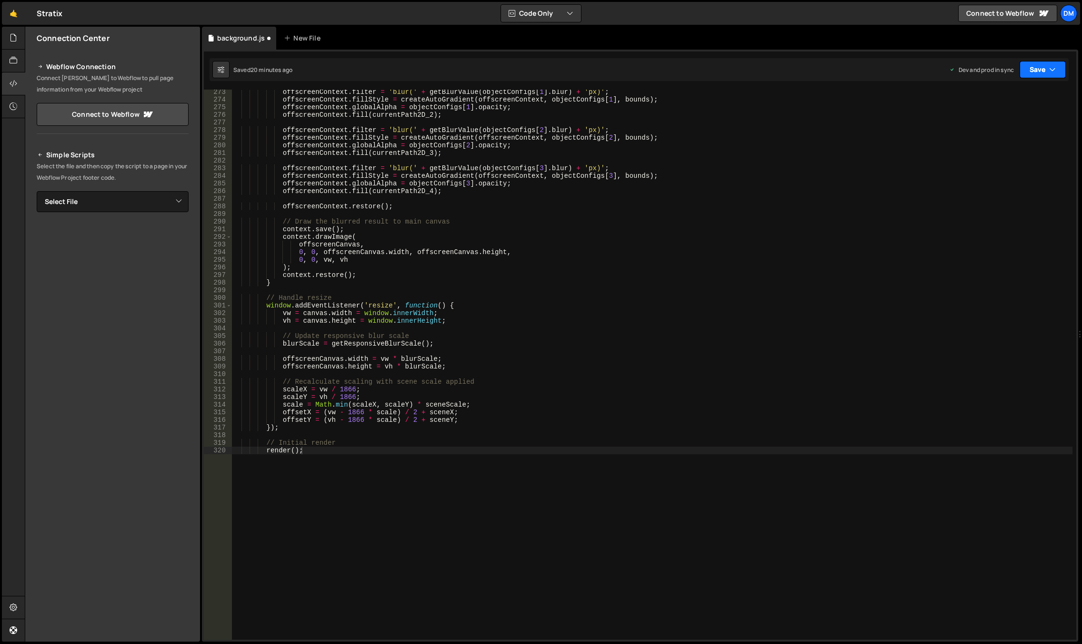
click at [1035, 71] on button "Save" at bounding box center [1043, 69] width 46 height 17
click at [1006, 123] on div "Save to Production S" at bounding box center [1010, 124] width 99 height 10
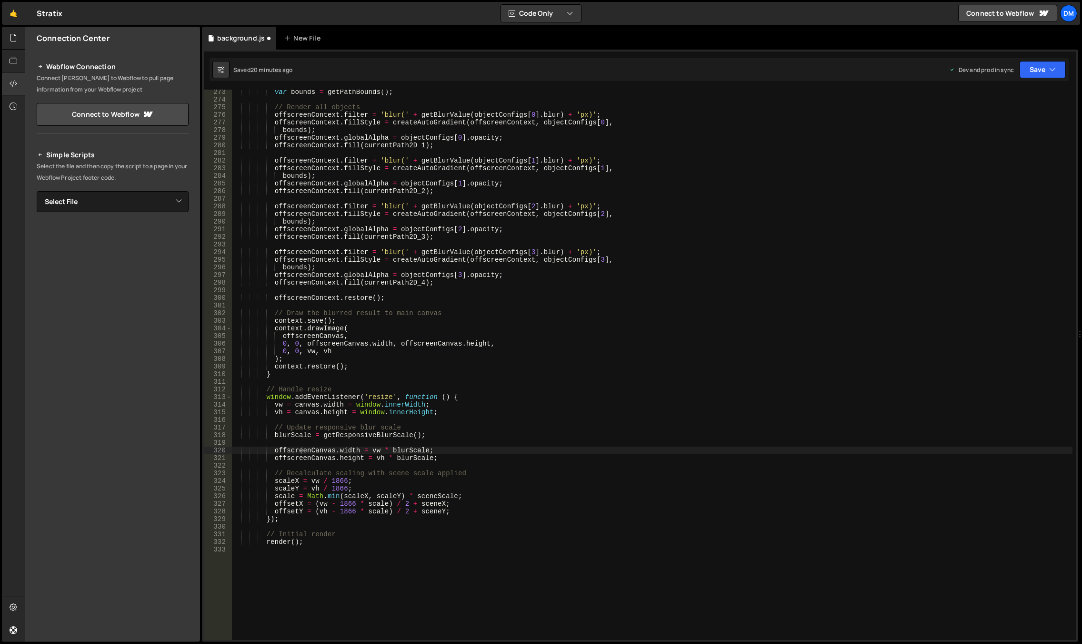
scroll to position [2105, 0]
click at [1042, 69] on button "Save" at bounding box center [1043, 69] width 46 height 17
click at [1010, 99] on div "Saved just now" at bounding box center [1010, 103] width 99 height 11
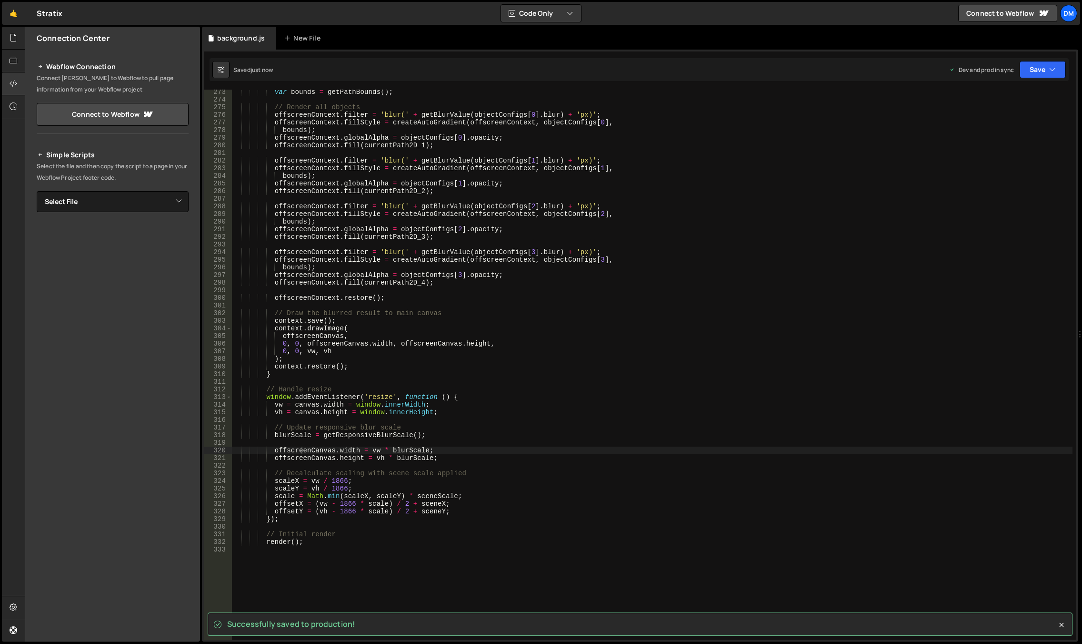
type textarea "}"
drag, startPoint x: 694, startPoint y: 371, endPoint x: 640, endPoint y: 376, distance: 54.0
click at [694, 371] on div "var bounds = getPathBounds ( ) ; // Render all objects offscreenContext . filte…" at bounding box center [652, 370] width 841 height 565
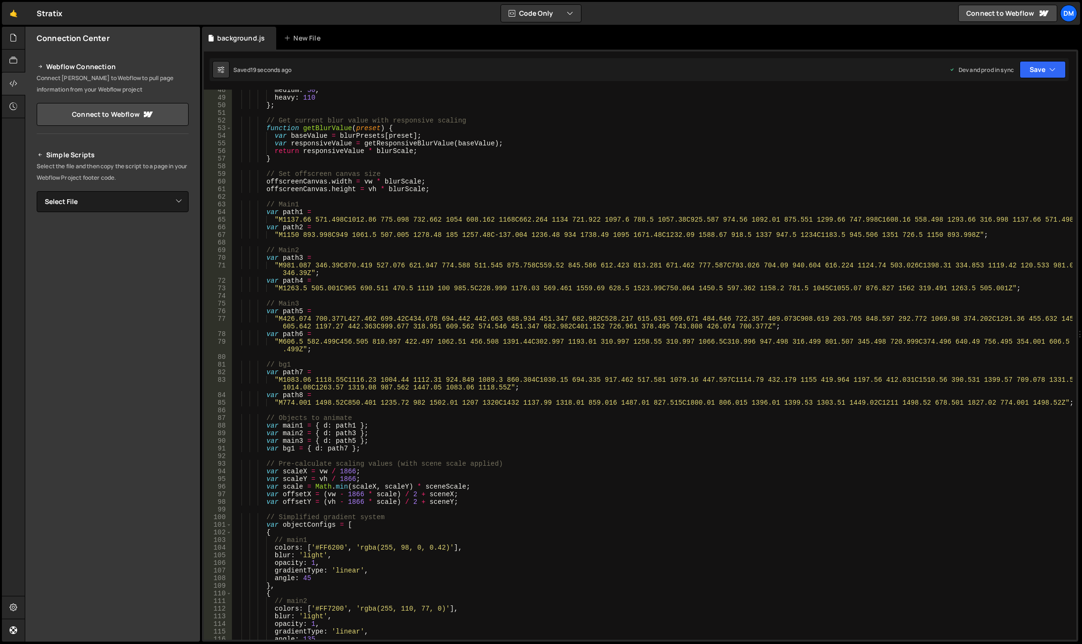
scroll to position [0, 0]
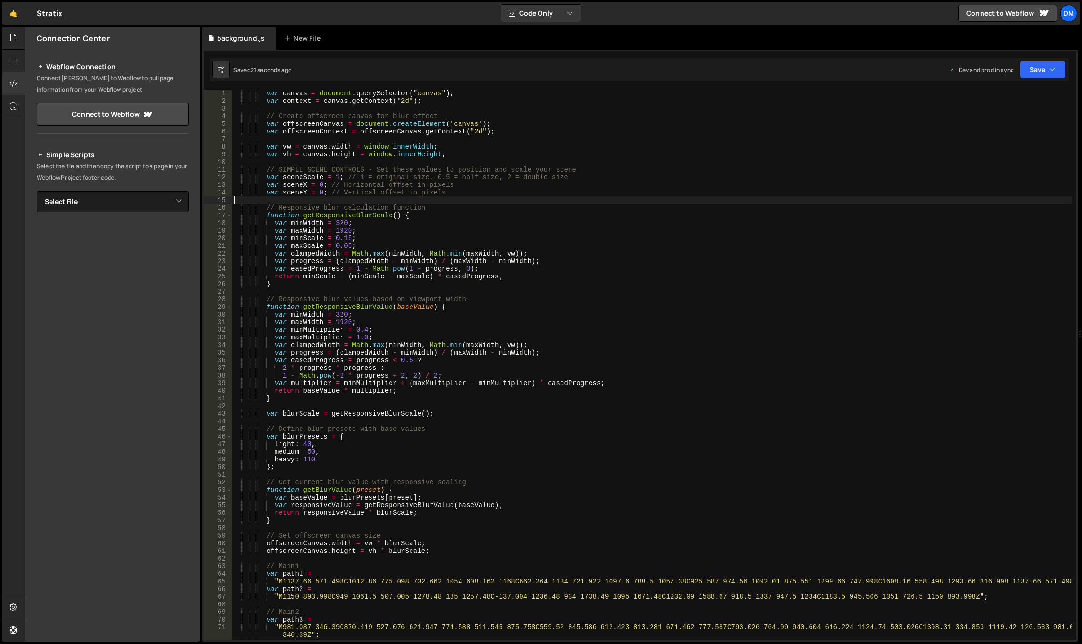
click at [396, 200] on div "var canvas = document . querySelector ( "canvas" ) ; var context = canvas . get…" at bounding box center [652, 372] width 841 height 565
click at [336, 177] on div "var canvas = document . querySelector ( "canvas" ) ; var context = canvas . get…" at bounding box center [652, 372] width 841 height 565
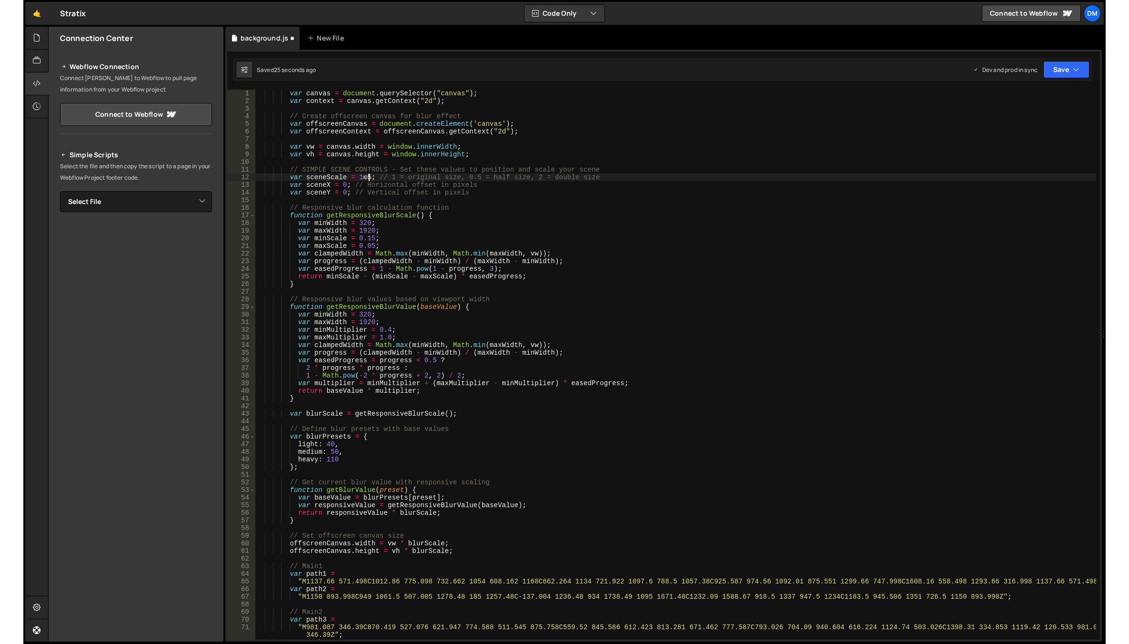
scroll to position [0, 8]
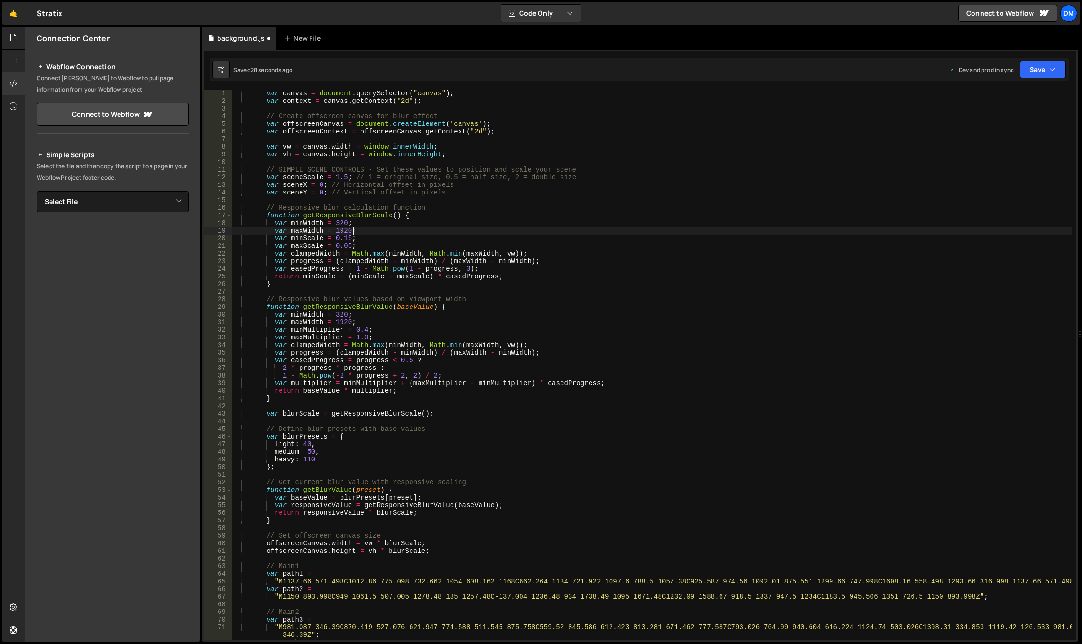
click at [631, 231] on div "var canvas = document . querySelector ( "canvas" ) ; var context = canvas . get…" at bounding box center [652, 372] width 841 height 565
click at [1038, 69] on button "Save" at bounding box center [1043, 69] width 46 height 17
click at [1018, 94] on div "Save to Staging S" at bounding box center [1010, 93] width 99 height 10
click at [1041, 65] on button "Save" at bounding box center [1043, 69] width 46 height 17
click at [998, 125] on div "Save to Production S" at bounding box center [1010, 124] width 99 height 10
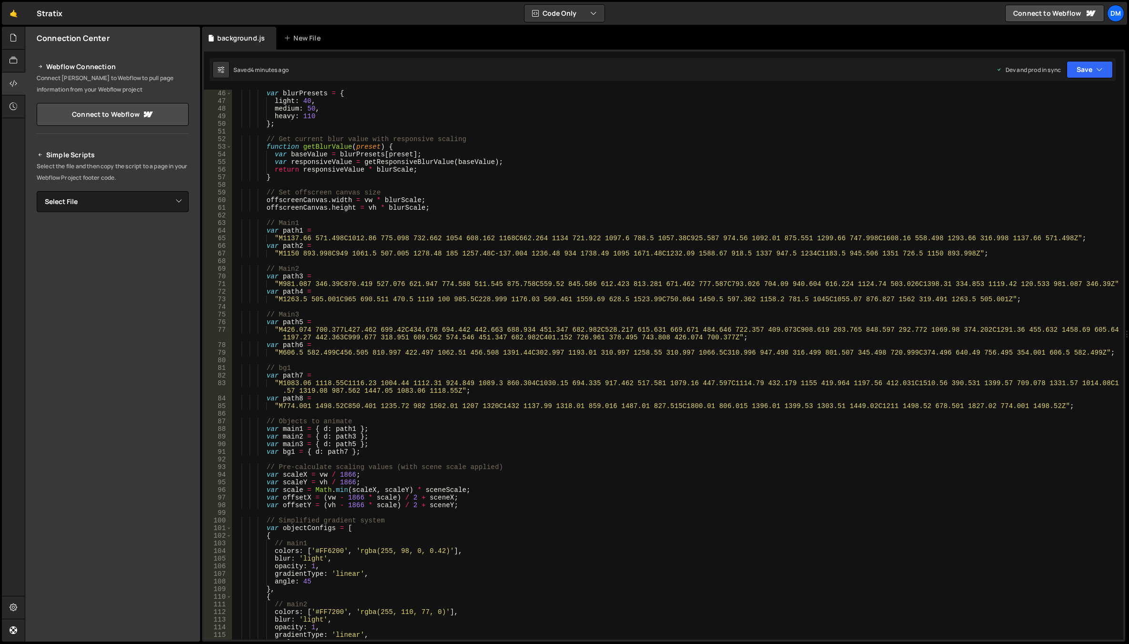
scroll to position [343, 0]
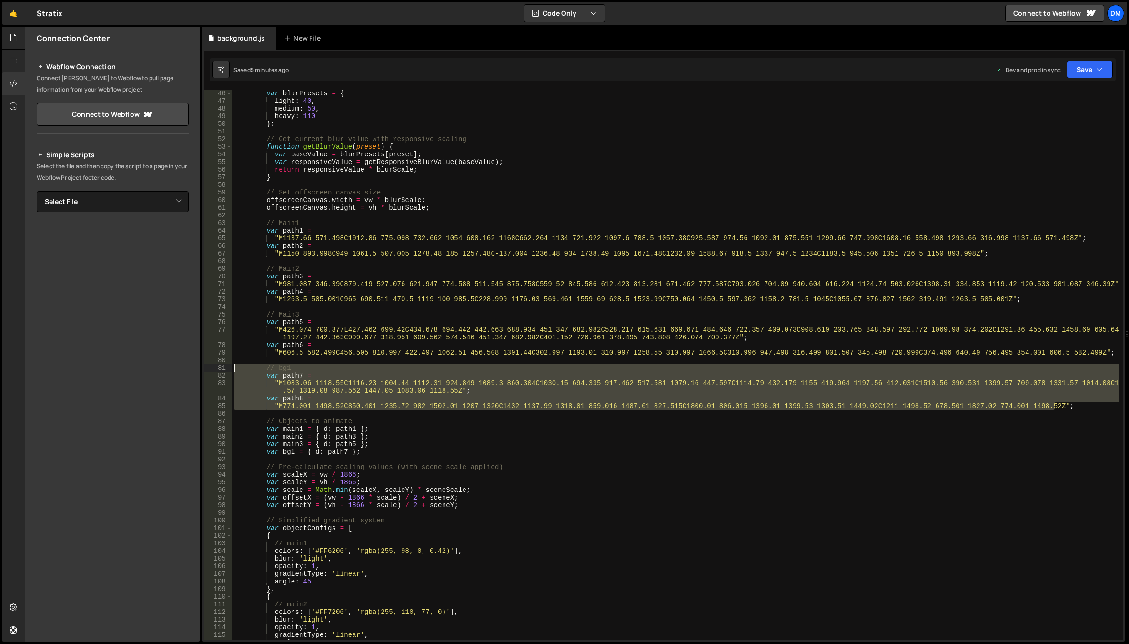
drag, startPoint x: 1063, startPoint y: 405, endPoint x: 226, endPoint y: 371, distance: 838.1
click at [226, 371] on div ""M774.001 1498.52C850.401 1235.72 982 1502.01 1207 1320C1432 1137.99 1318.01 85…" at bounding box center [663, 365] width 919 height 550
click at [1056, 407] on div "var blurPresets = { light : 40 , medium : 50 , heavy : 110 } ; // Get current b…" at bounding box center [675, 365] width 887 height 550
type textarea ""M774.001 1498.52C850.401 1235.72 982 1502.01 1207 1320C1432 1137.99 1318.01 85…"
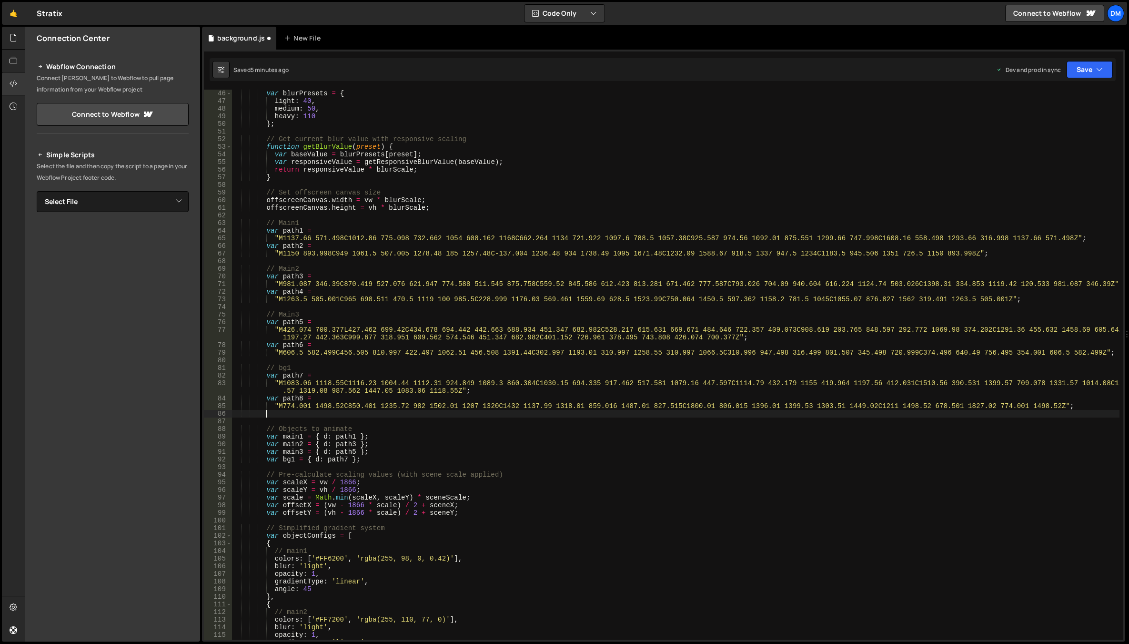
scroll to position [0, 2]
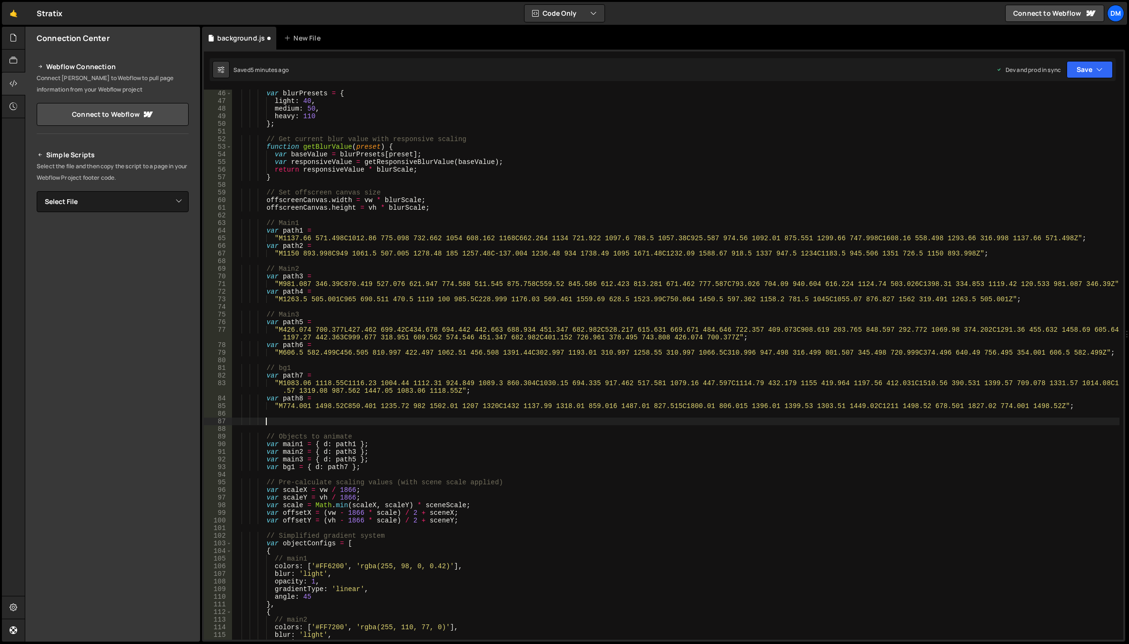
paste textarea ""M774.001 1498.52C850.401 1235.72 982 1502.01 1207 1320C1432 1137.99 1318.01 85…"
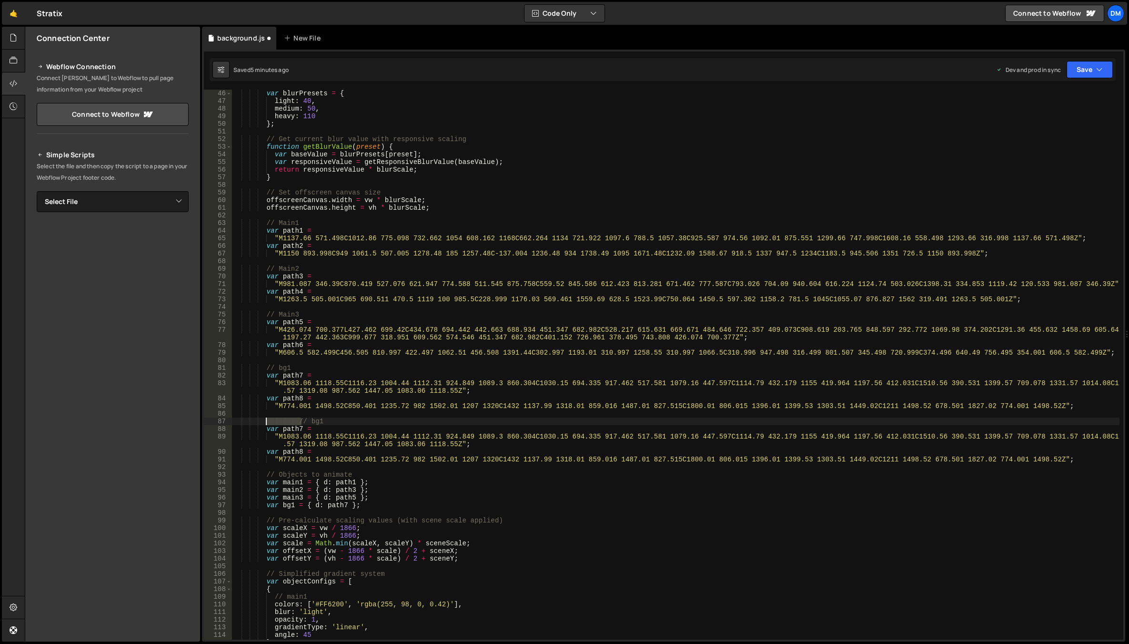
drag, startPoint x: 300, startPoint y: 420, endPoint x: 265, endPoint y: 421, distance: 34.3
click at [265, 421] on div "var blurPresets = { light : 40 , medium : 50 , heavy : 110 } ; // Get current b…" at bounding box center [675, 372] width 887 height 565
click at [287, 421] on div "var blurPresets = { light : 40 , medium : 50 , heavy : 110 } ; // Get current b…" at bounding box center [675, 372] width 887 height 565
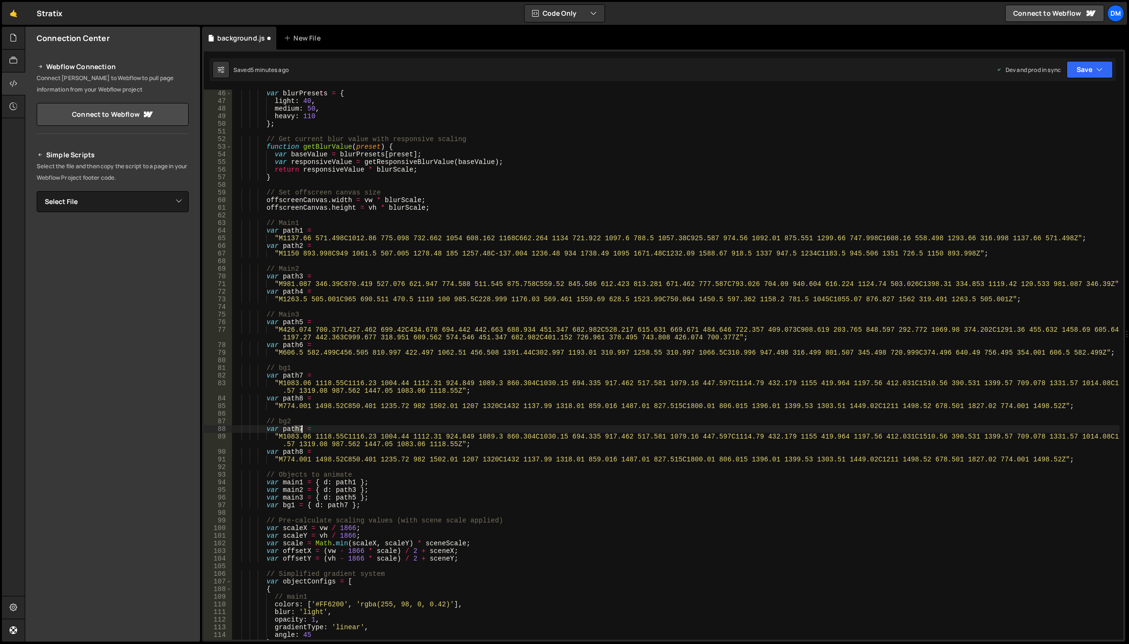
drag, startPoint x: 295, startPoint y: 429, endPoint x: 301, endPoint y: 429, distance: 5.7
click at [301, 429] on div "var blurPresets = { light : 40 , medium : 50 , heavy : 110 } ; // Get current b…" at bounding box center [675, 372] width 887 height 565
type textarea "var path7 ="
drag, startPoint x: 303, startPoint y: 410, endPoint x: 301, endPoint y: 419, distance: 9.2
click at [303, 410] on div "var blurPresets = { light : 40 , medium : 50 , heavy : 110 } ; // Get current b…" at bounding box center [675, 372] width 887 height 565
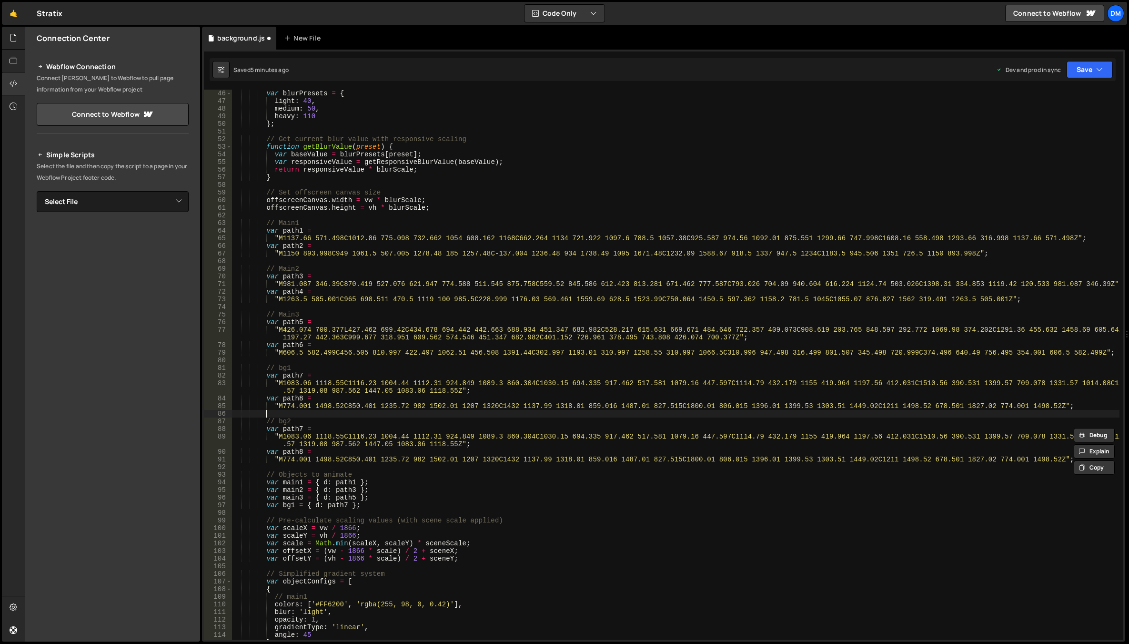
scroll to position [0, 2]
click at [301, 429] on div "var blurPresets = { light : 40 , medium : 50 , heavy : 110 } ; // Get current b…" at bounding box center [675, 372] width 887 height 565
click at [298, 453] on div "var blurPresets = { light : 40 , medium : 50 , heavy : 110 } ; // Get current b…" at bounding box center [675, 372] width 887 height 565
click at [559, 371] on div "var blurPresets = { light : 40 , medium : 50 , heavy : 110 } ; // Get current b…" at bounding box center [675, 372] width 887 height 565
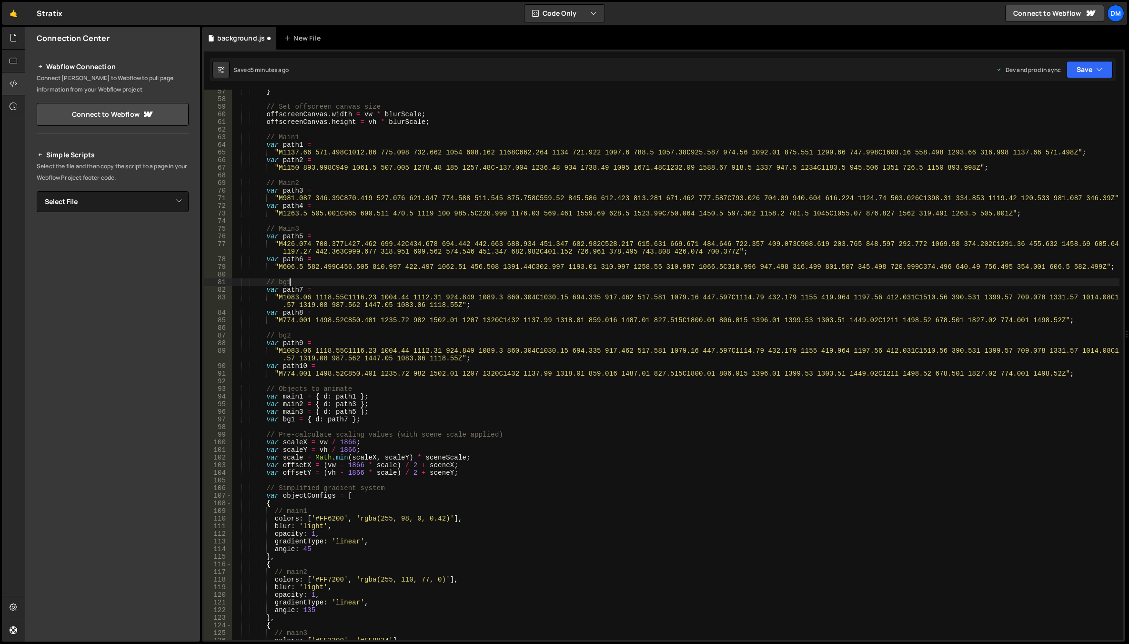
scroll to position [429, 0]
drag, startPoint x: 370, startPoint y: 418, endPoint x: 268, endPoint y: 419, distance: 102.4
click at [268, 419] on div "} // Set offscreen canvas size offscreenCanvas . width = vw * blurScale ; offsc…" at bounding box center [675, 370] width 887 height 565
type textarea "var bg1 = { d: path7 };"
click at [365, 417] on div "} // Set offscreen canvas size offscreenCanvas . width = vw * blurScale ; offsc…" at bounding box center [675, 365] width 887 height 550
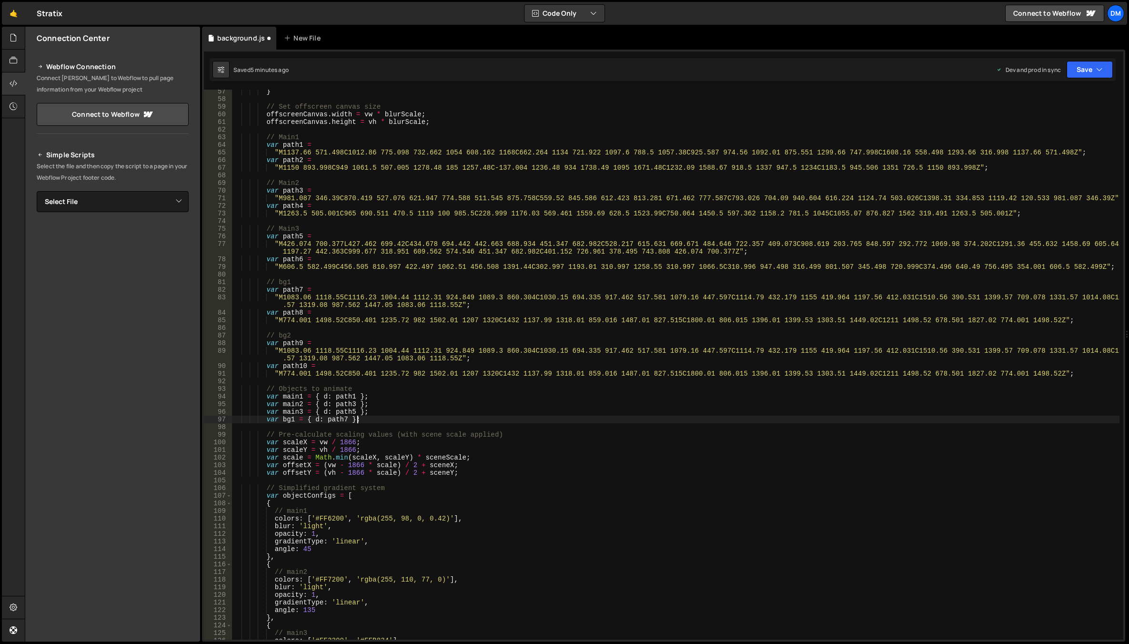
scroll to position [0, 2]
paste textarea "var bg1 = { d: path7 };"
click at [292, 426] on div "} // Set offscreen canvas size offscreenCanvas . width = vw * blurScale ; offsc…" at bounding box center [675, 370] width 887 height 565
click at [418, 386] on div "} // Set offscreen canvas size offscreenCanvas . width = vw * blurScale ; offsc…" at bounding box center [675, 370] width 887 height 565
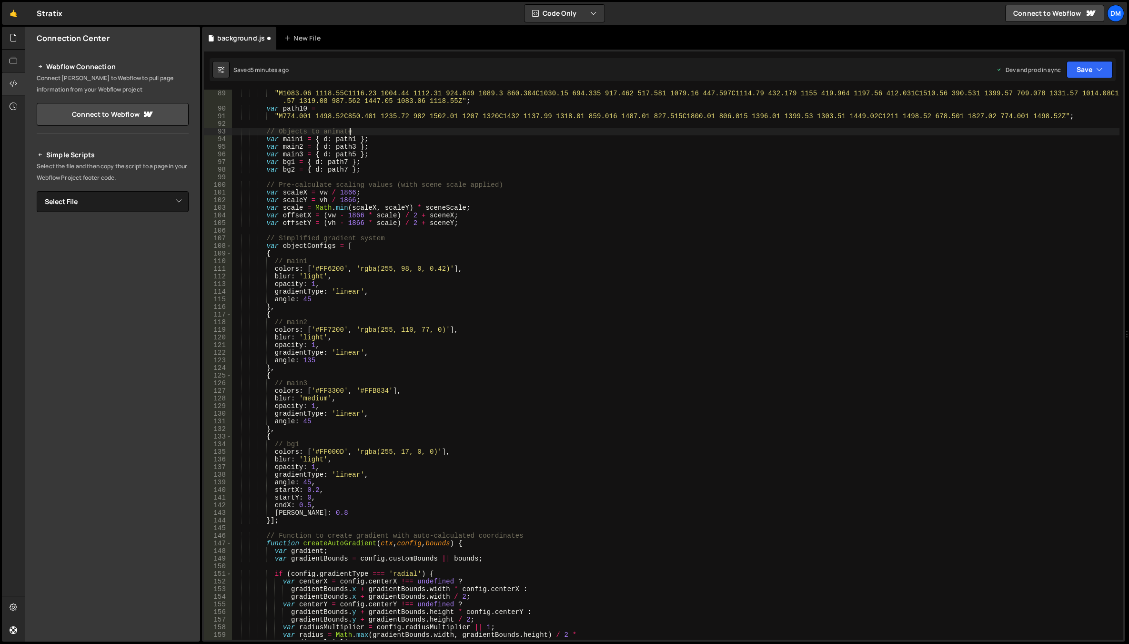
scroll to position [743, 0]
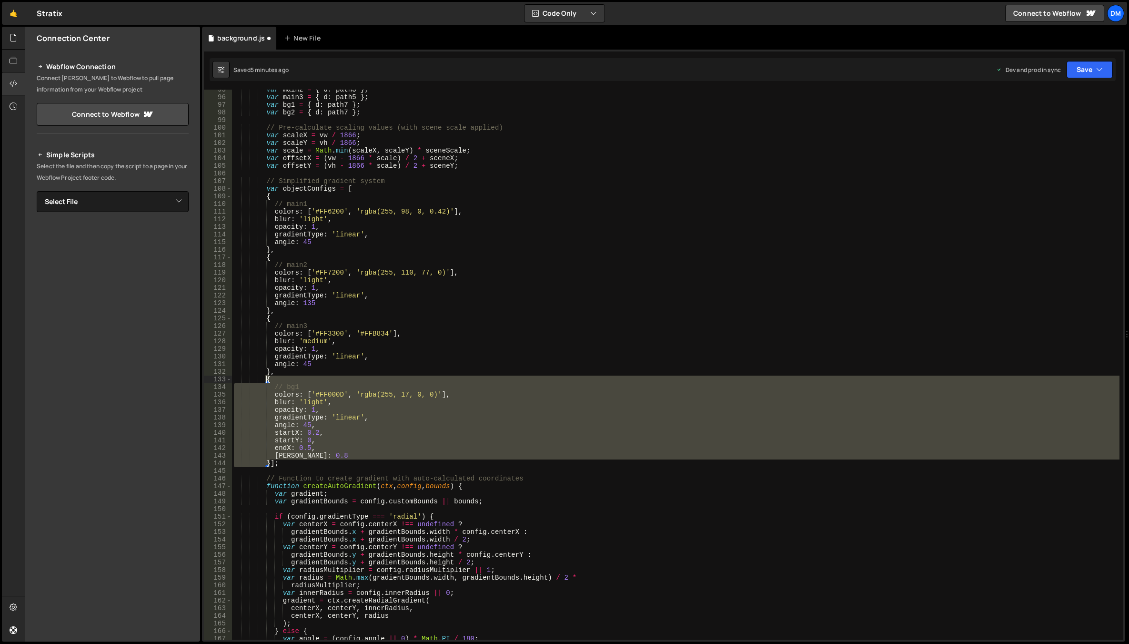
drag, startPoint x: 271, startPoint y: 463, endPoint x: 267, endPoint y: 381, distance: 82.0
click at [267, 381] on div "var main2 = { d : path3 } ; var main3 = { d : path5 } ; var bg1 = { d : path7 }…" at bounding box center [675, 368] width 887 height 565
click at [272, 463] on div "var main2 = { d : path3 } ; var main3 = { d : path5 } ; var bg1 = { d : path7 }…" at bounding box center [675, 365] width 887 height 550
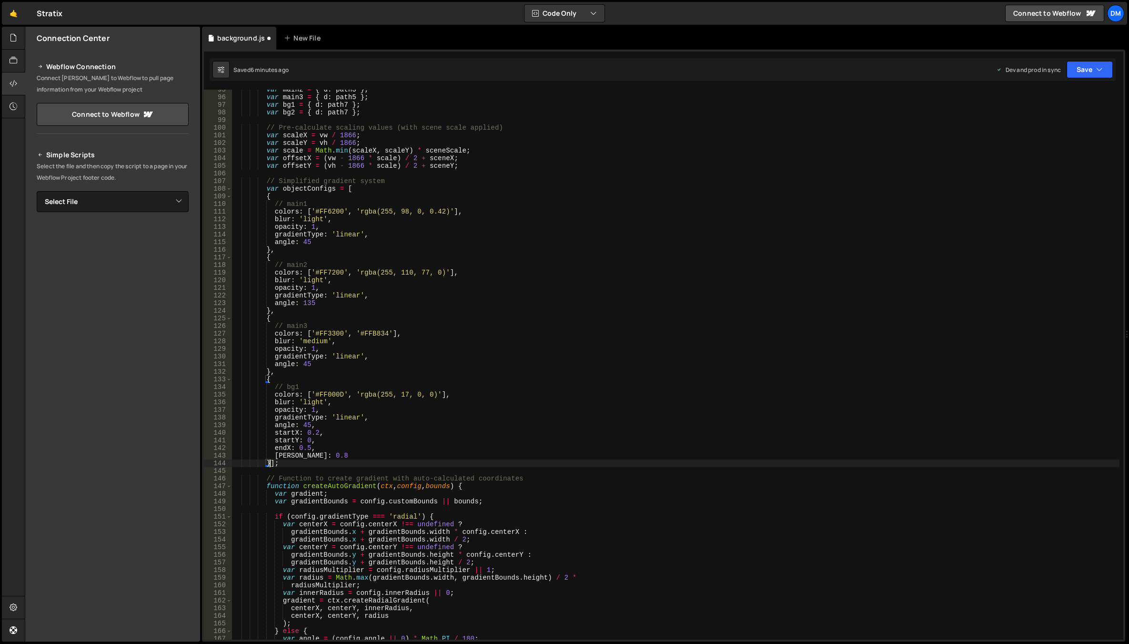
scroll to position [0, 2]
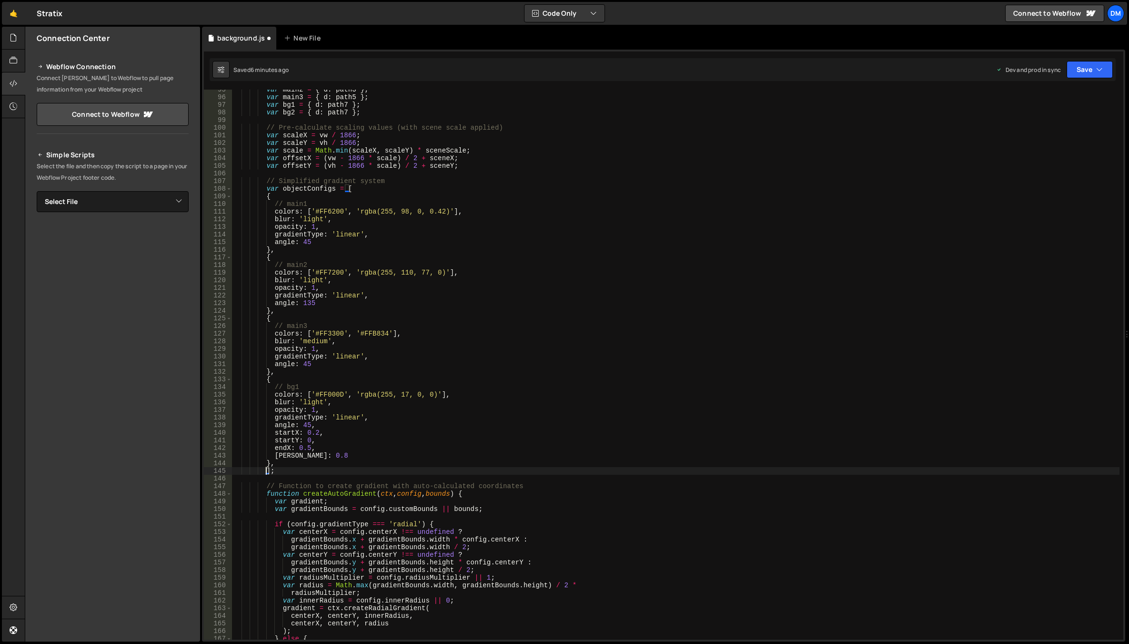
type textarea "];"
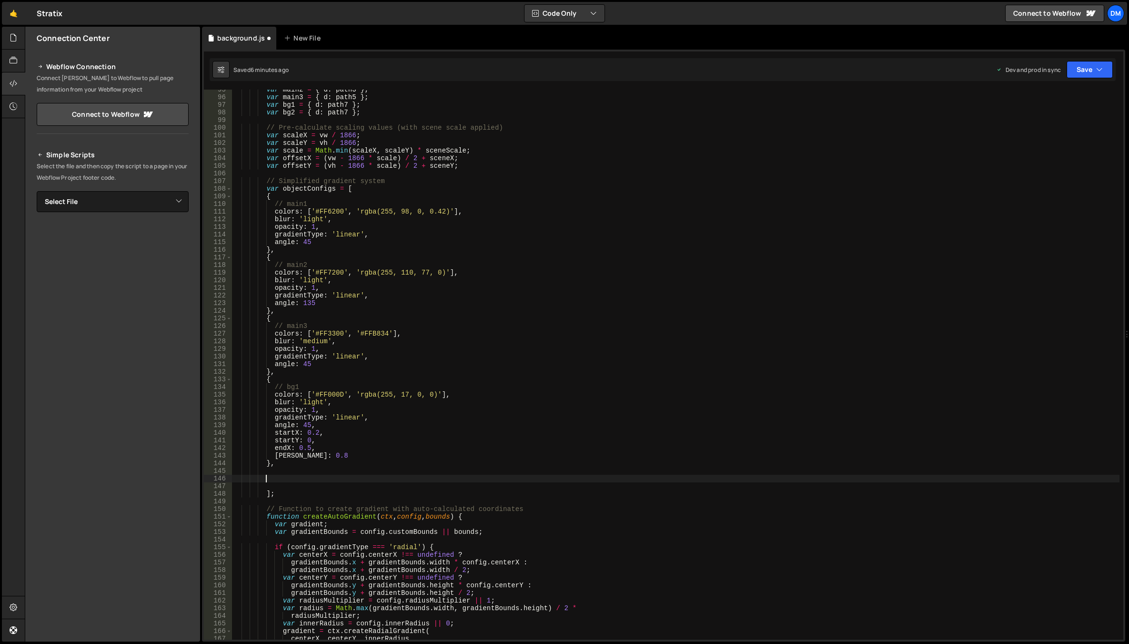
paste textarea "}"
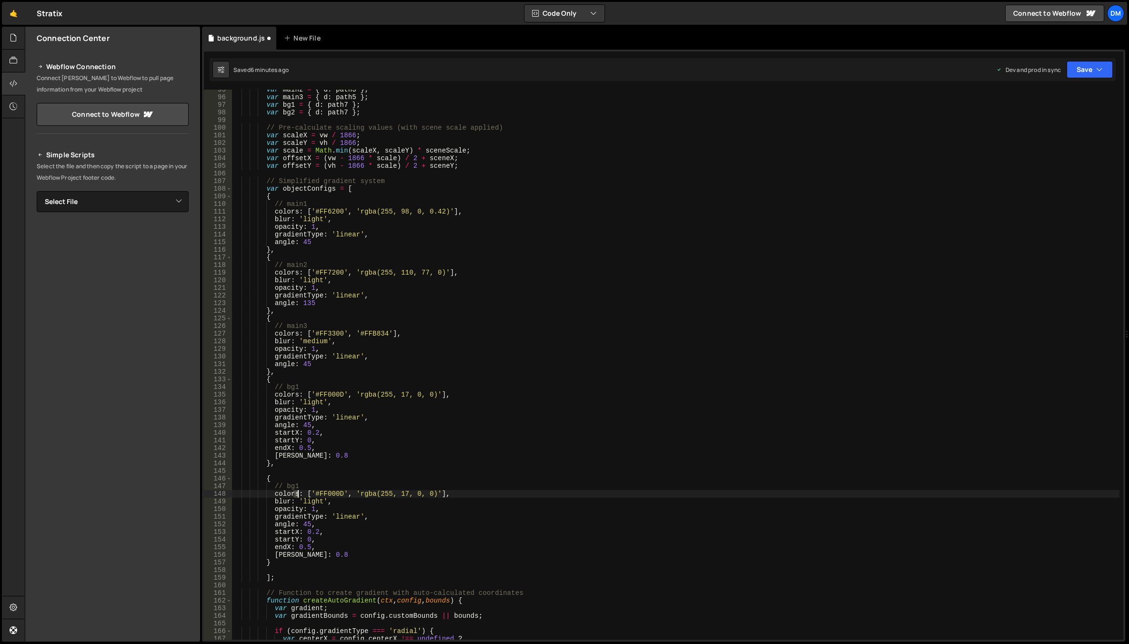
click at [297, 491] on div "var main2 = { d : path3 } ; var main3 = { d : path5 } ; var bg1 = { d : path7 }…" at bounding box center [675, 368] width 887 height 565
drag, startPoint x: 306, startPoint y: 476, endPoint x: 299, endPoint y: 483, distance: 10.1
click at [306, 476] on div "var main2 = { d : path3 } ; var main3 = { d : path5 } ; var bg1 = { d : path7 }…" at bounding box center [675, 368] width 887 height 565
click at [297, 485] on div "var main2 = { d : path3 } ; var main3 = { d : path5 } ; var bg1 = { d : path7 }…" at bounding box center [675, 368] width 887 height 565
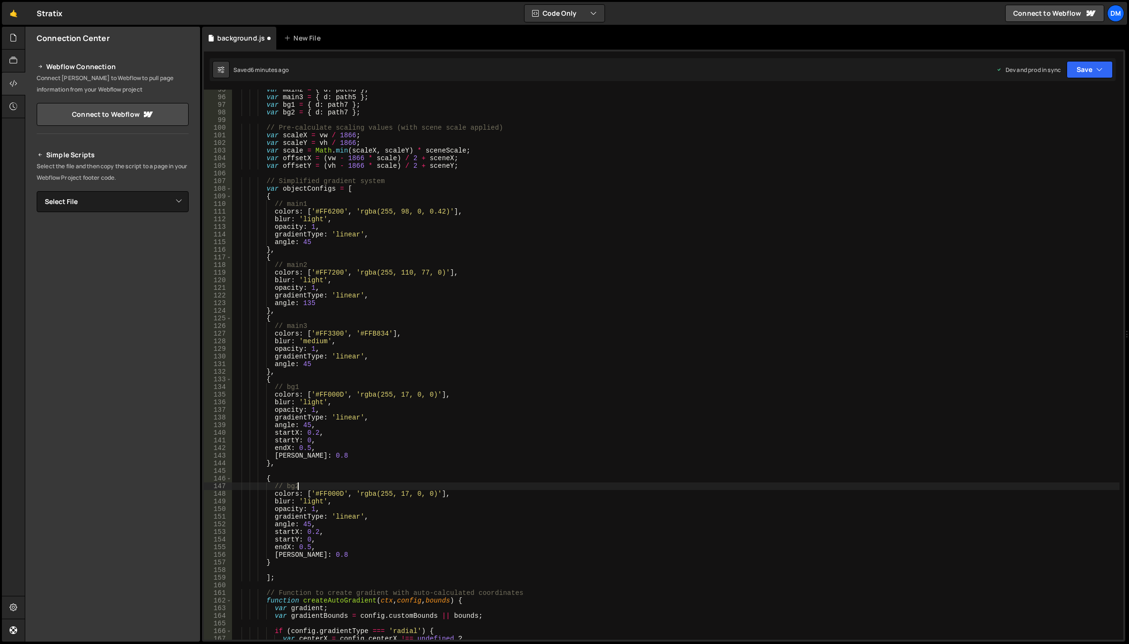
click at [463, 430] on div "var main2 = { d : path3 } ; var main3 = { d : path5 } ; var bg1 = { d : path7 }…" at bounding box center [675, 368] width 887 height 565
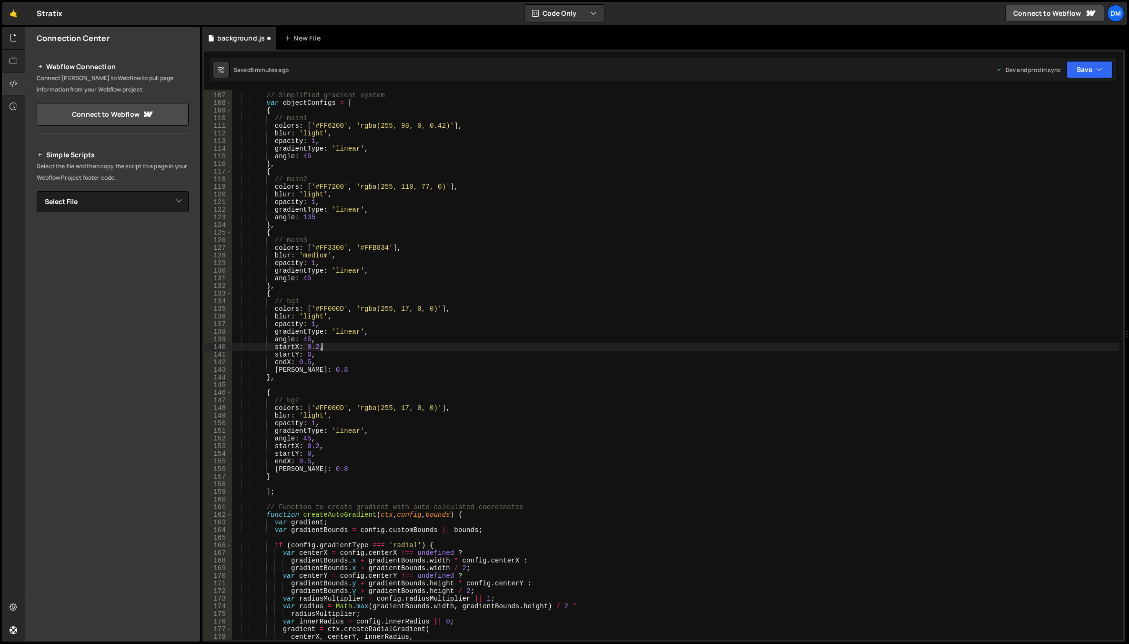
click at [329, 405] on div "// Simplified gradient system var objectConfigs = [ { // main1 colors : [ '#FF6…" at bounding box center [675, 366] width 887 height 565
paste textarea "3300"
drag, startPoint x: 358, startPoint y: 408, endPoint x: 433, endPoint y: 409, distance: 74.8
click at [433, 409] on div "// Simplified gradient system var objectConfigs = [ { // main1 colors : [ '#FF6…" at bounding box center [675, 366] width 887 height 565
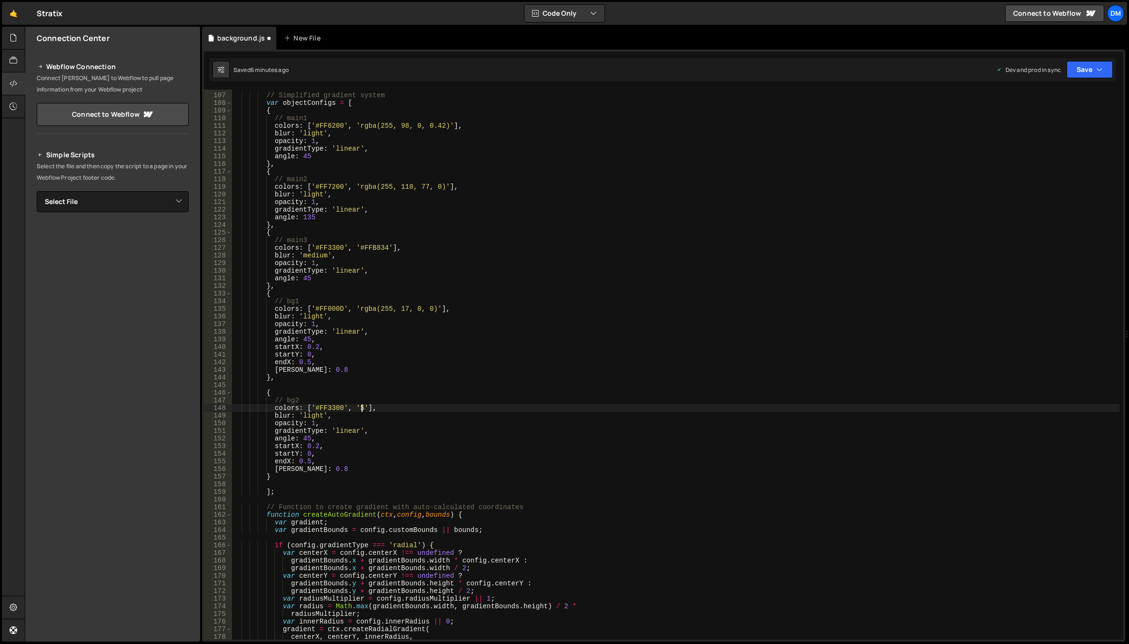
scroll to position [0, 9]
paste textarea "FFA755"
type textarea "colors: ['#FF3300', '#FFA755'],"
click at [457, 385] on div "// Simplified gradient system var objectConfigs = [ { // main1 colors : [ '#FF6…" at bounding box center [675, 366] width 887 height 565
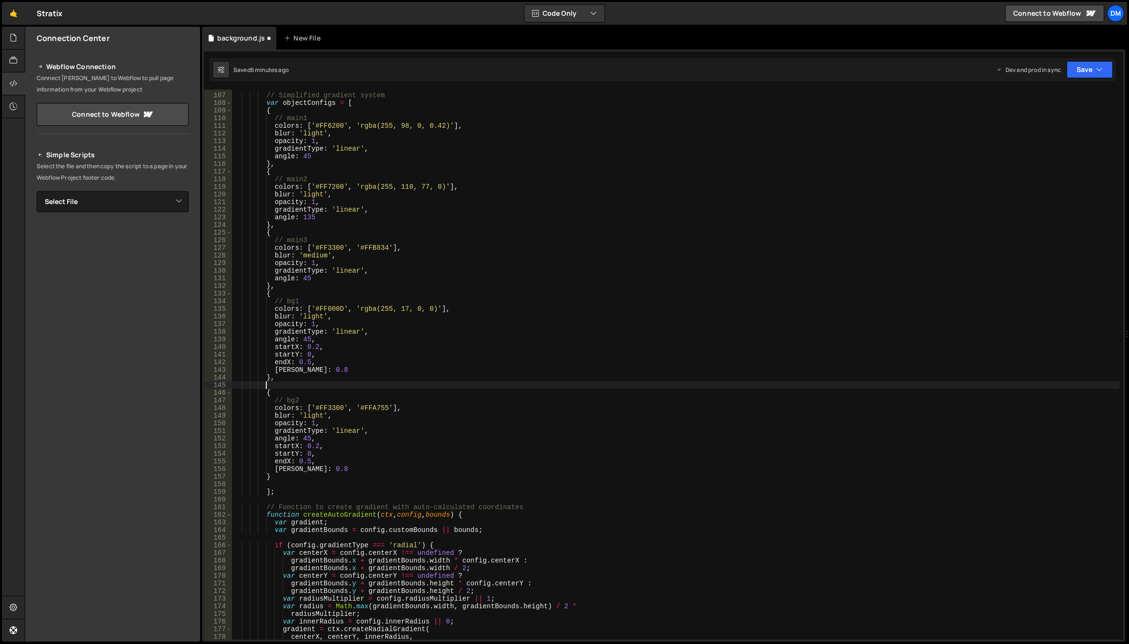
click at [313, 413] on div "// Simplified gradient system var objectConfigs = [ { // main1 colors : [ '#FF6…" at bounding box center [675, 366] width 887 height 565
click at [313, 426] on div "hea vy local" at bounding box center [371, 434] width 142 height 28
click at [341, 430] on div "// Simplified gradient system var objectConfigs = [ { // main1 colors : [ '#FF6…" at bounding box center [675, 366] width 887 height 565
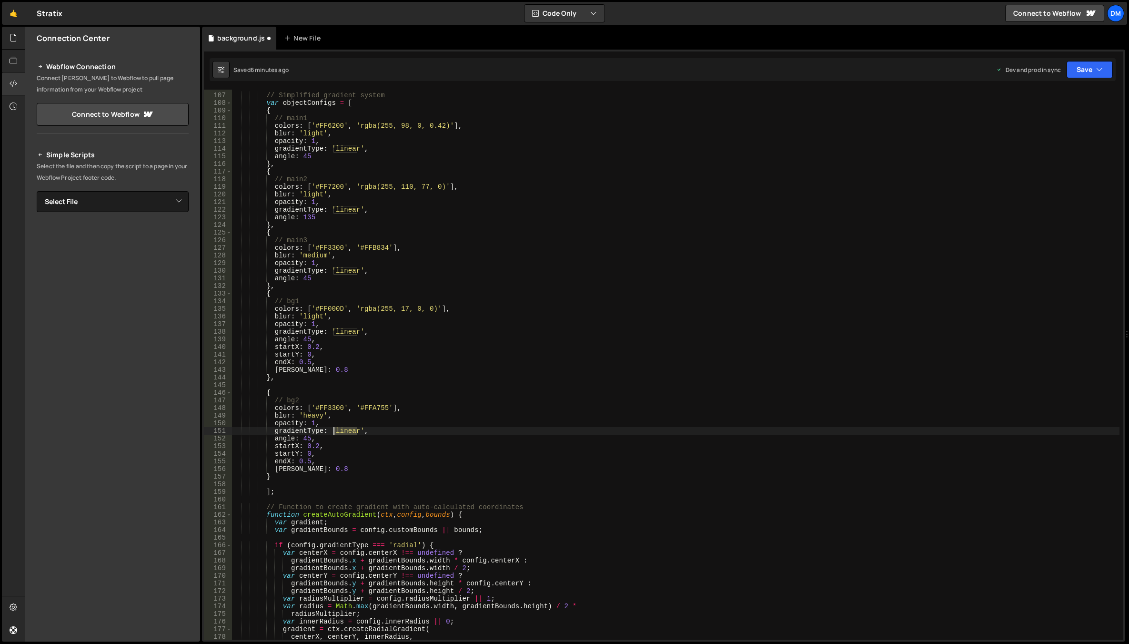
click at [341, 430] on div "// Simplified gradient system var objectConfigs = [ { // main1 colors : [ '#FF6…" at bounding box center [675, 366] width 887 height 565
drag, startPoint x: 372, startPoint y: 436, endPoint x: 392, endPoint y: 432, distance: 21.0
click at [372, 436] on div "ra dial local ra diusMultiplier local ra dius local Ra ngeError keyword g ra di…" at bounding box center [401, 481] width 138 height 93
click at [447, 417] on div "// Simplified gradient system var objectConfigs = [ { // main1 colors : [ '#FF6…" at bounding box center [675, 366] width 887 height 565
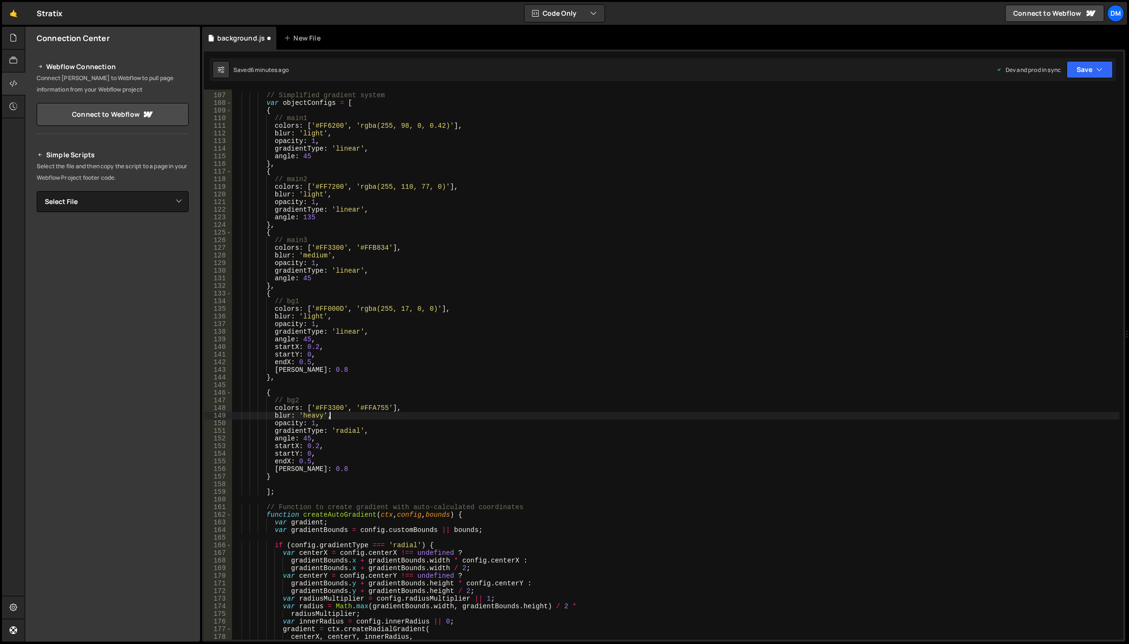
scroll to position [0, 6]
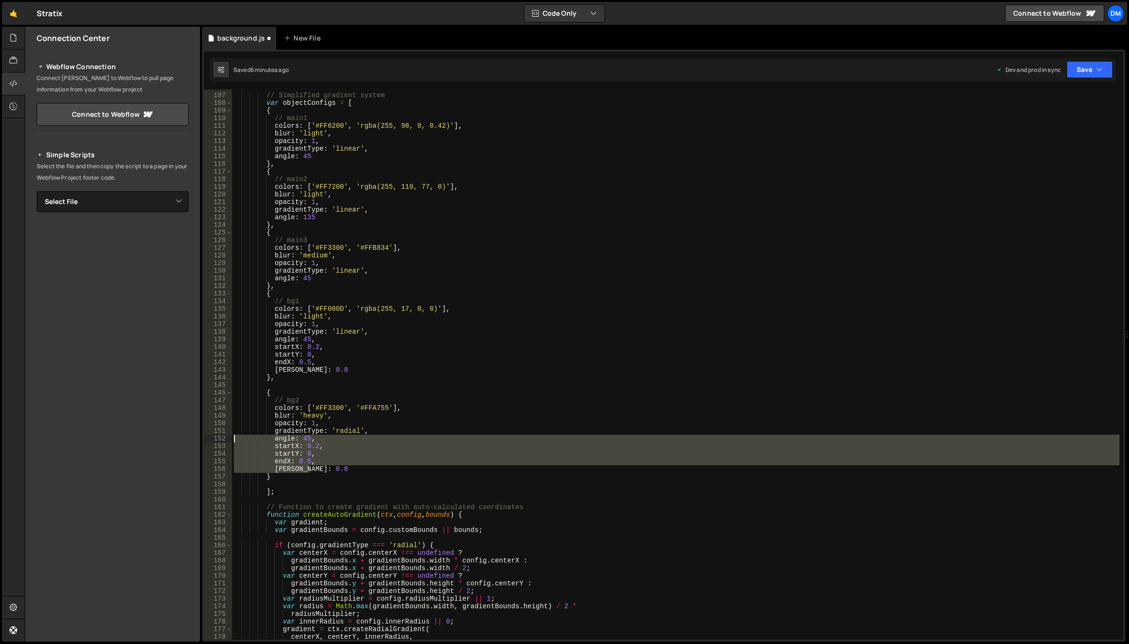
drag, startPoint x: 320, startPoint y: 471, endPoint x: 213, endPoint y: 437, distance: 111.5
click at [213, 437] on div "blur: 'heavy', 106 107 108 109 110 111 112 113 114 115 116 117 118 119 120 121 …" at bounding box center [663, 365] width 919 height 550
type textarea "angle: 45, startX: 0.2,"
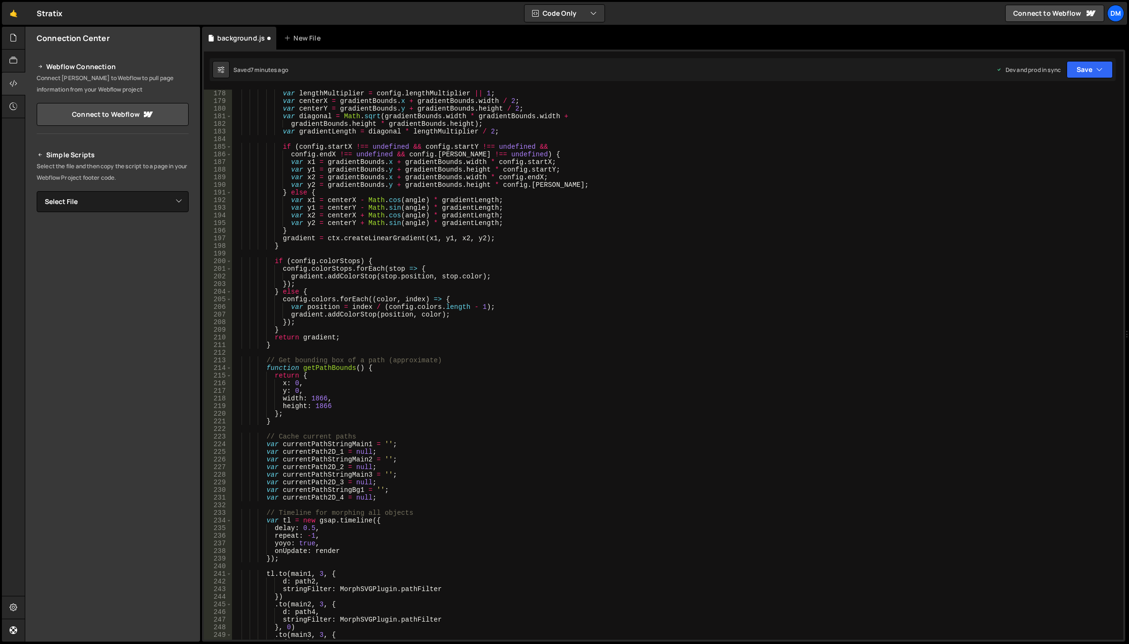
scroll to position [1429, 0]
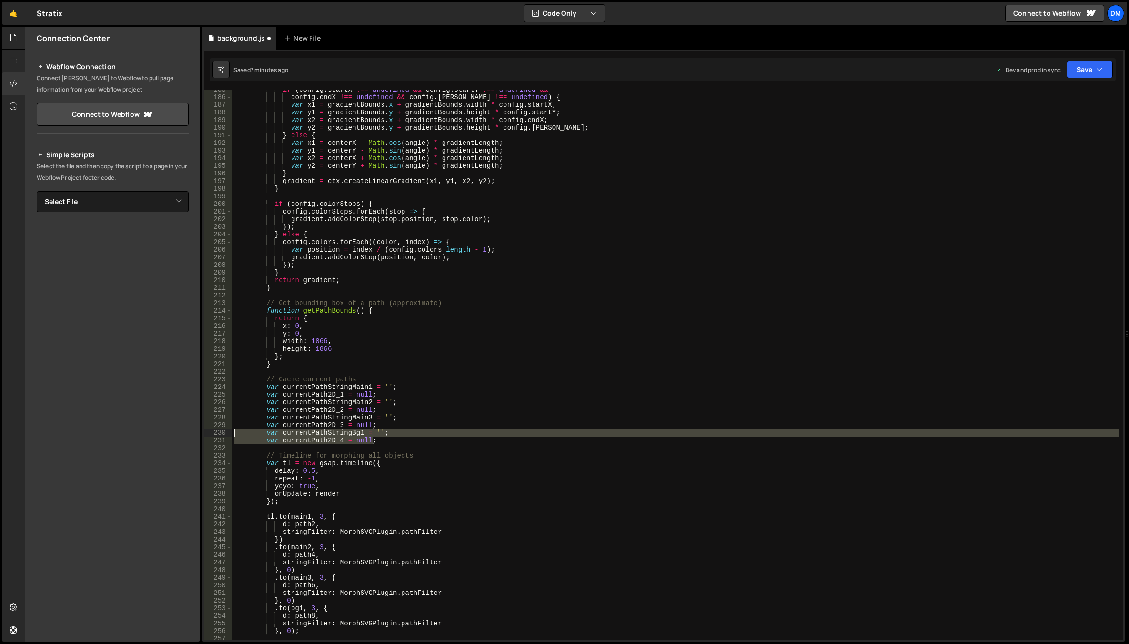
drag, startPoint x: 382, startPoint y: 440, endPoint x: 215, endPoint y: 432, distance: 166.5
click at [215, 432] on div "gradientType: 'radial' 185 186 187 188 189 190 191 192 193 194 195 196 197 198 …" at bounding box center [663, 365] width 919 height 550
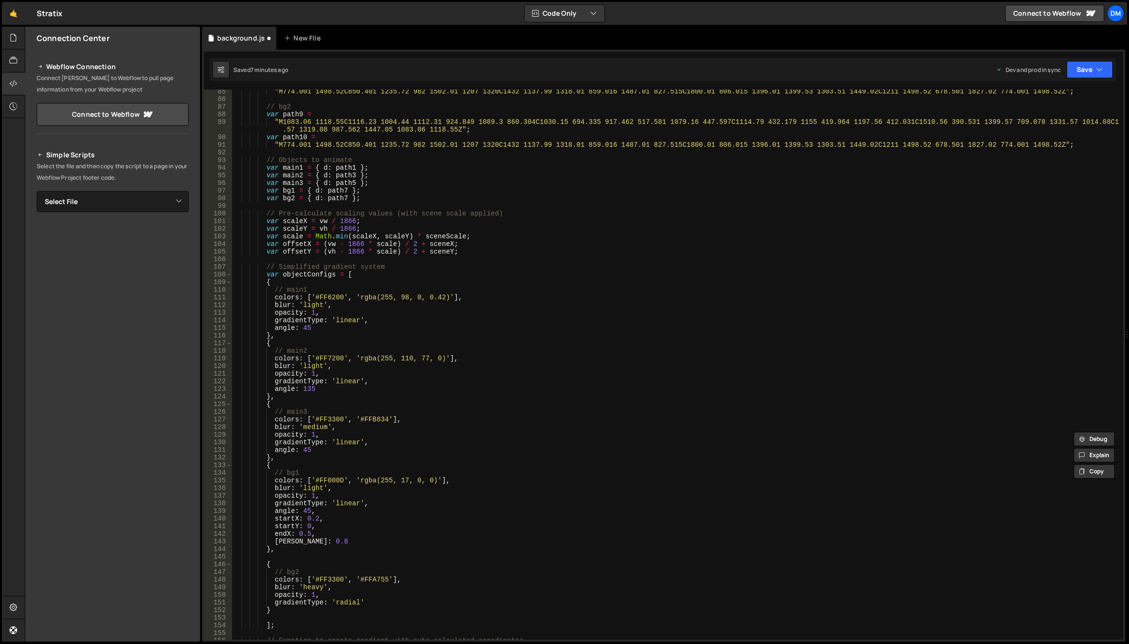
scroll to position [486, 0]
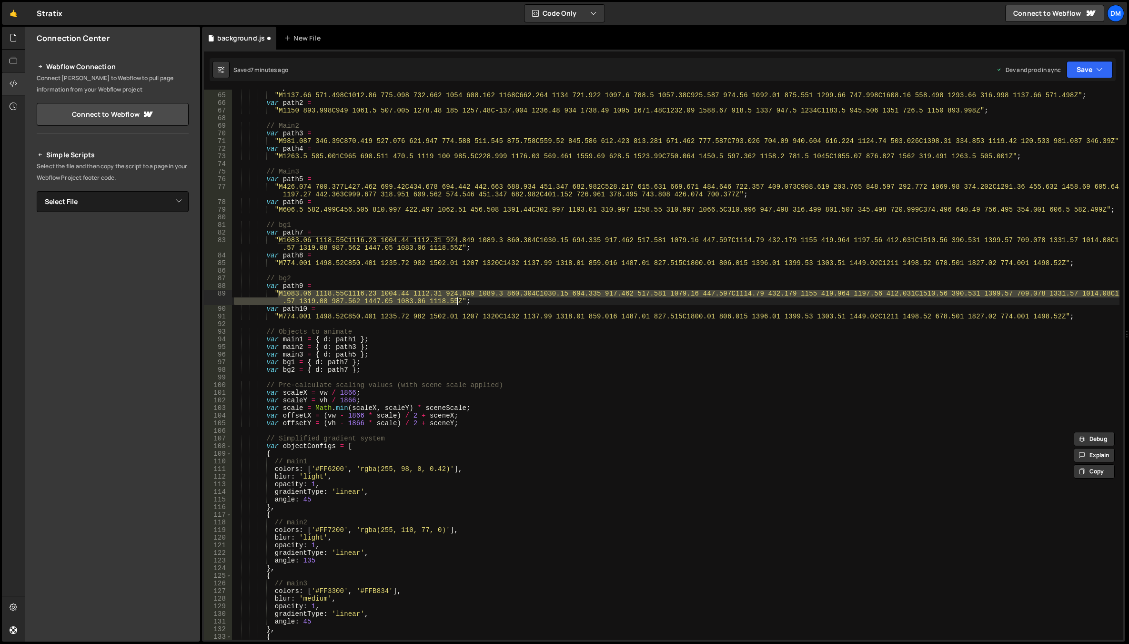
drag, startPoint x: 278, startPoint y: 294, endPoint x: 458, endPoint y: 302, distance: 180.7
click at [458, 302] on div "var path1 = "M1137.66 571.498C1012.86 775.098 732.662 1054 608.162 1168C662.264…" at bounding box center [675, 366] width 887 height 565
paste textarea "950.5 820C898 570 487.184 652.694 419.093 583.716C351.002 514.738 411.667 418.7…"
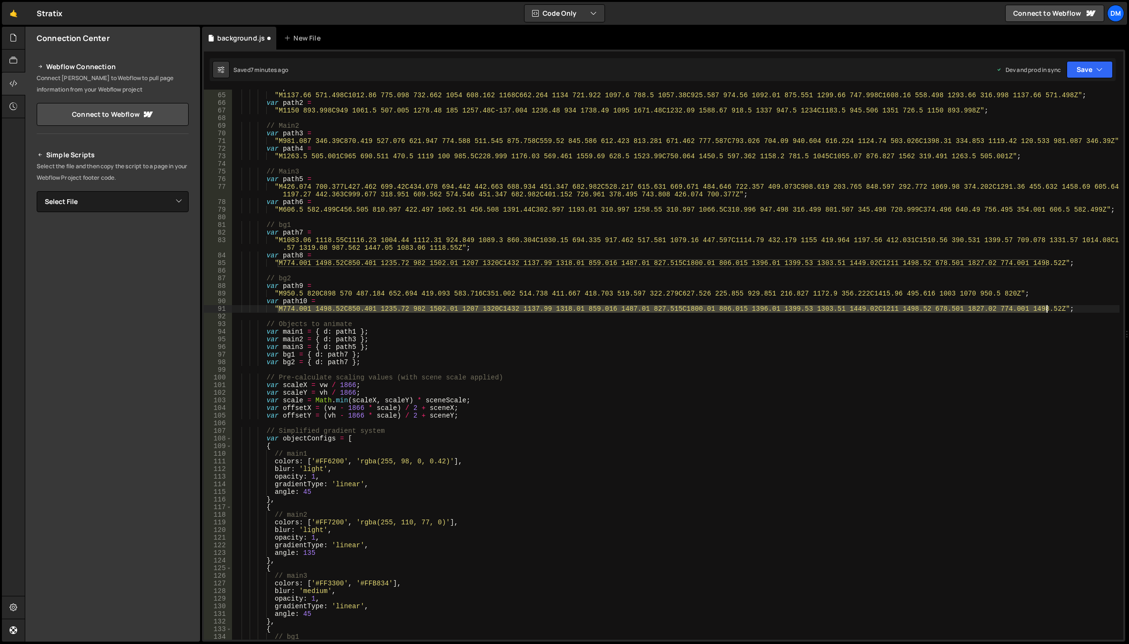
drag, startPoint x: 276, startPoint y: 309, endPoint x: 1047, endPoint y: 310, distance: 770.7
click at [1047, 310] on div "var path1 = "M1137.66 571.498C1012.86 775.098 732.662 1054 608.162 1168C662.264…" at bounding box center [675, 366] width 887 height 565
paste textarea "1355.51 818.545C1303.01 568.545 697.591 563.479 629.5 494.501C561.409 425.523 8…"
click at [734, 322] on div "var path1 = "M1137.66 571.498C1012.86 775.098 732.662 1054 608.162 1168C662.264…" at bounding box center [675, 366] width 887 height 565
click at [422, 353] on div "var path1 = "M1137.66 571.498C1012.86 775.098 732.662 1054 608.162 1168C662.264…" at bounding box center [675, 366] width 887 height 565
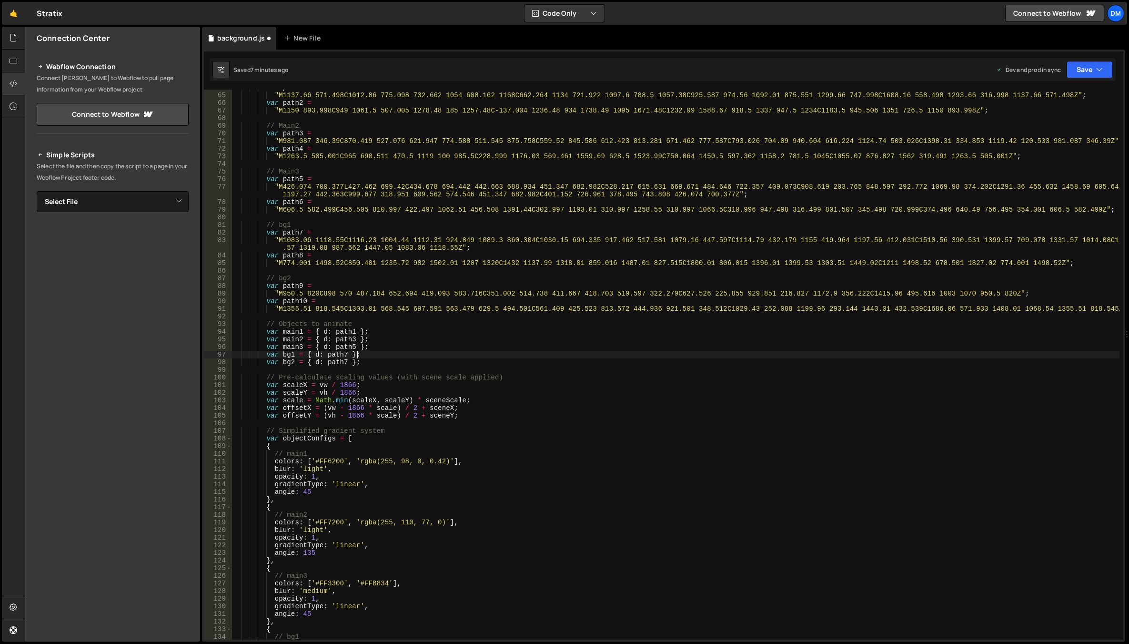
click at [294, 284] on div "var path1 = "M1137.66 571.498C1012.86 775.098 732.662 1054 608.162 1168C662.264…" at bounding box center [675, 366] width 887 height 565
click at [337, 351] on div "var path1 = "M1137.66 571.498C1012.86 775.098 732.662 1054 608.162 1168C662.264…" at bounding box center [675, 366] width 887 height 565
paste textarea "9"
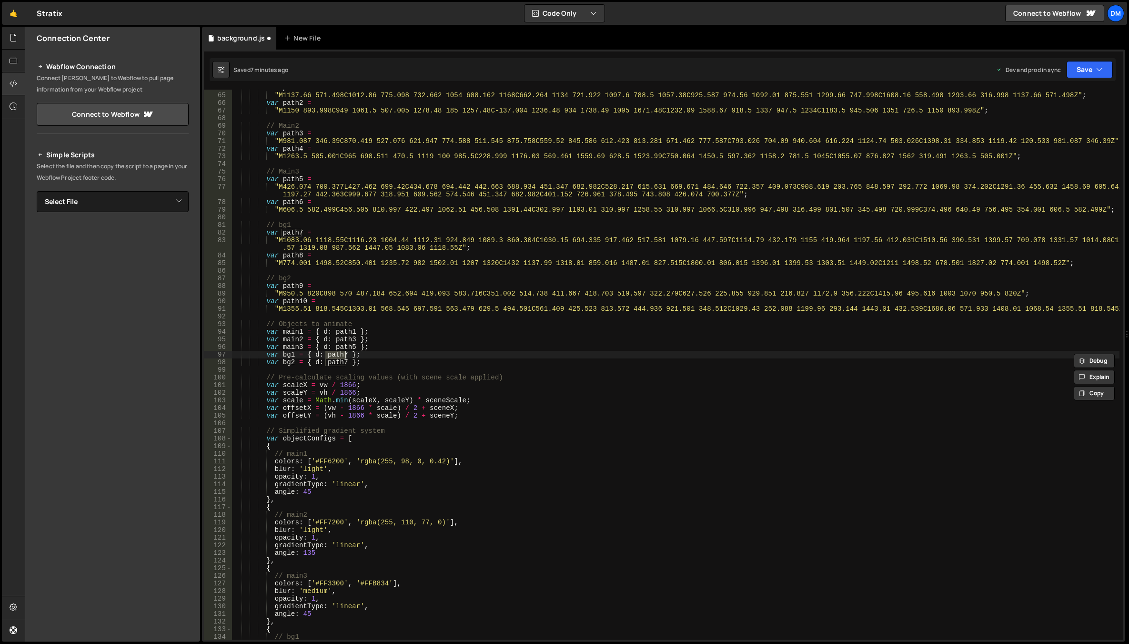
drag, startPoint x: 409, startPoint y: 344, endPoint x: 365, endPoint y: 356, distance: 45.3
click at [409, 344] on div "var path1 = "M1137.66 571.498C1012.86 775.098 732.662 1054 608.162 1168C662.264…" at bounding box center [675, 366] width 887 height 565
type textarea "var main3 = { d: path5 };"
click at [332, 366] on div "var path1 = "M1137.66 571.498C1012.86 775.098 732.662 1054 608.162 1168C662.264…" at bounding box center [675, 366] width 887 height 565
click at [334, 361] on div "var path1 = "M1137.66 571.498C1012.86 775.098 732.662 1054 608.162 1168C662.264…" at bounding box center [675, 366] width 887 height 565
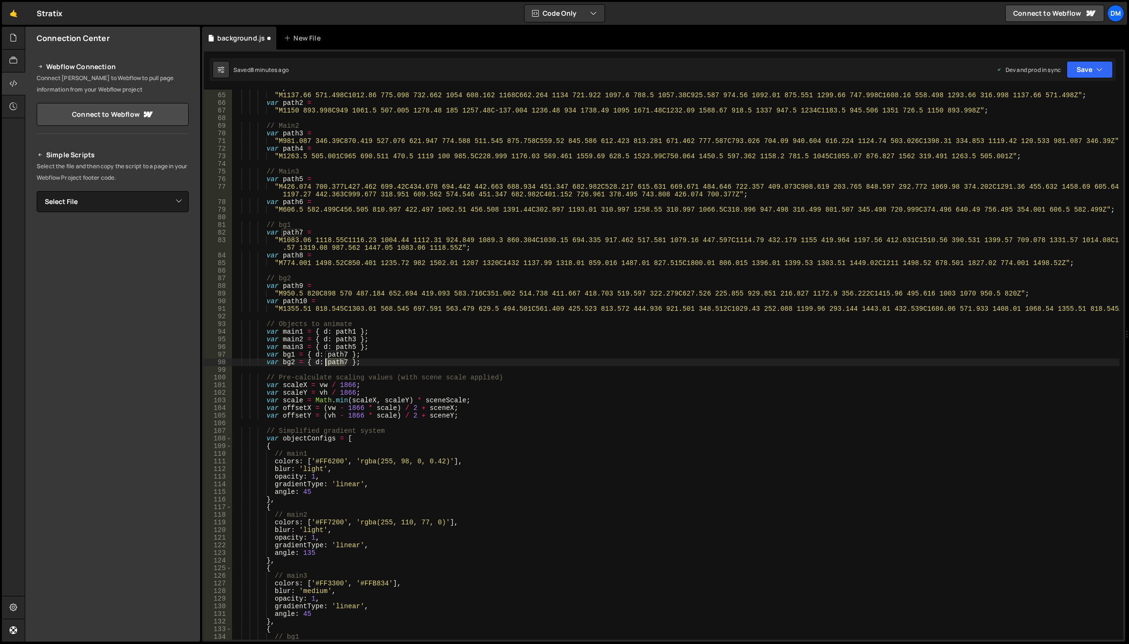
click at [334, 361] on div "var path1 = "M1137.66 571.498C1012.86 775.098 732.662 1054 608.162 1168C662.264…" at bounding box center [675, 366] width 887 height 565
paste textarea "9"
click at [446, 358] on div "var path1 = "M1137.66 571.498C1012.86 775.098 732.662 1054 608.162 1168C662.264…" at bounding box center [675, 366] width 887 height 565
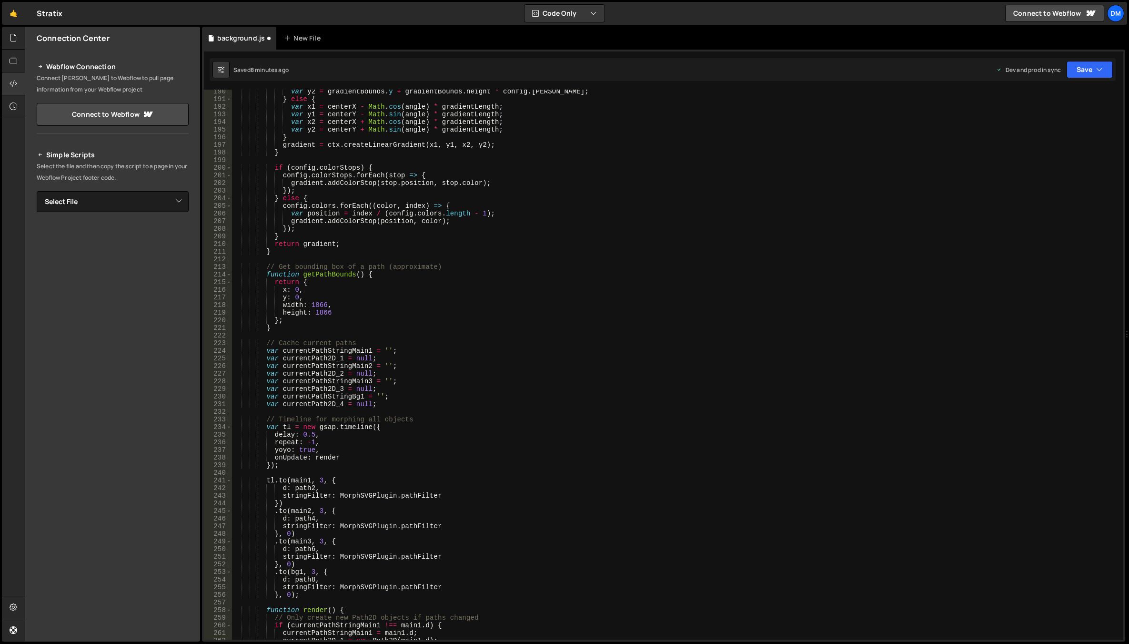
scroll to position [1458, 0]
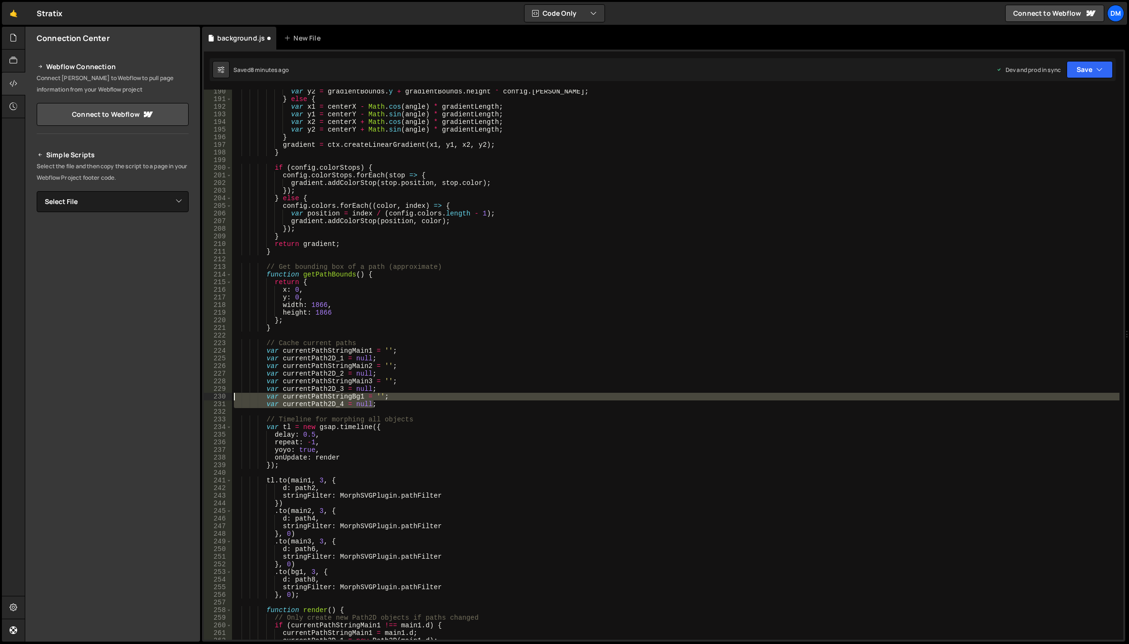
drag, startPoint x: 385, startPoint y: 404, endPoint x: 205, endPoint y: 399, distance: 179.7
click at [205, 399] on div "var bg2 = { d: path9 }; 190 191 192 193 194 195 196 197 198 199 200 201 202 203…" at bounding box center [663, 365] width 919 height 550
click at [397, 402] on div "var y2 = gradientBounds . y + gradientBounds . height * config . endY ; } else …" at bounding box center [675, 365] width 887 height 550
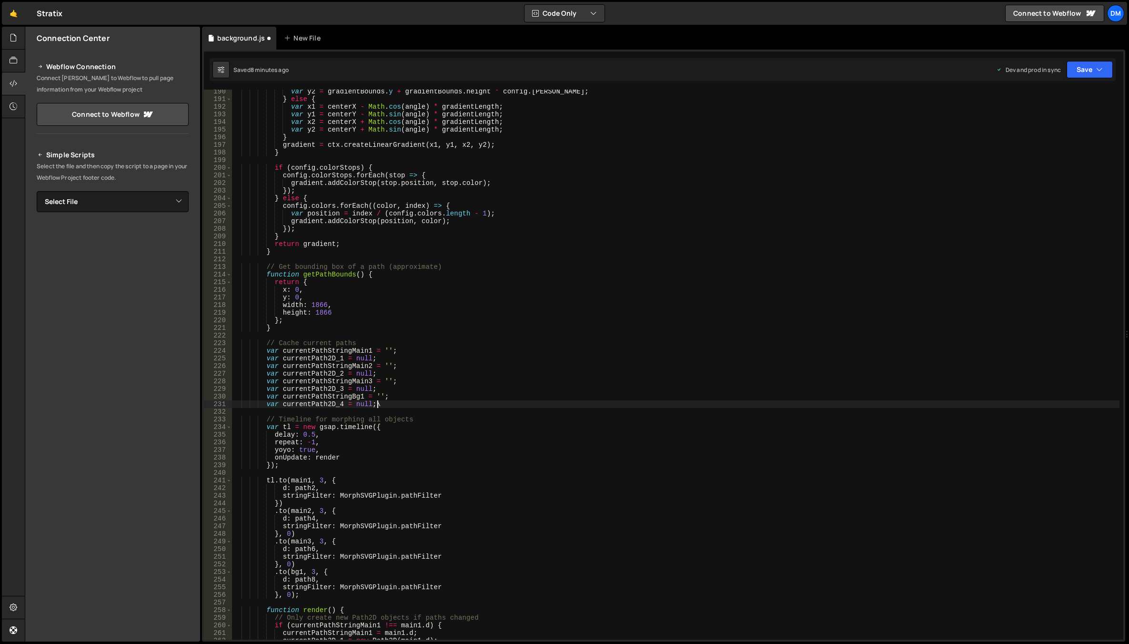
type textarea "var currentPath2D_4 = null;"
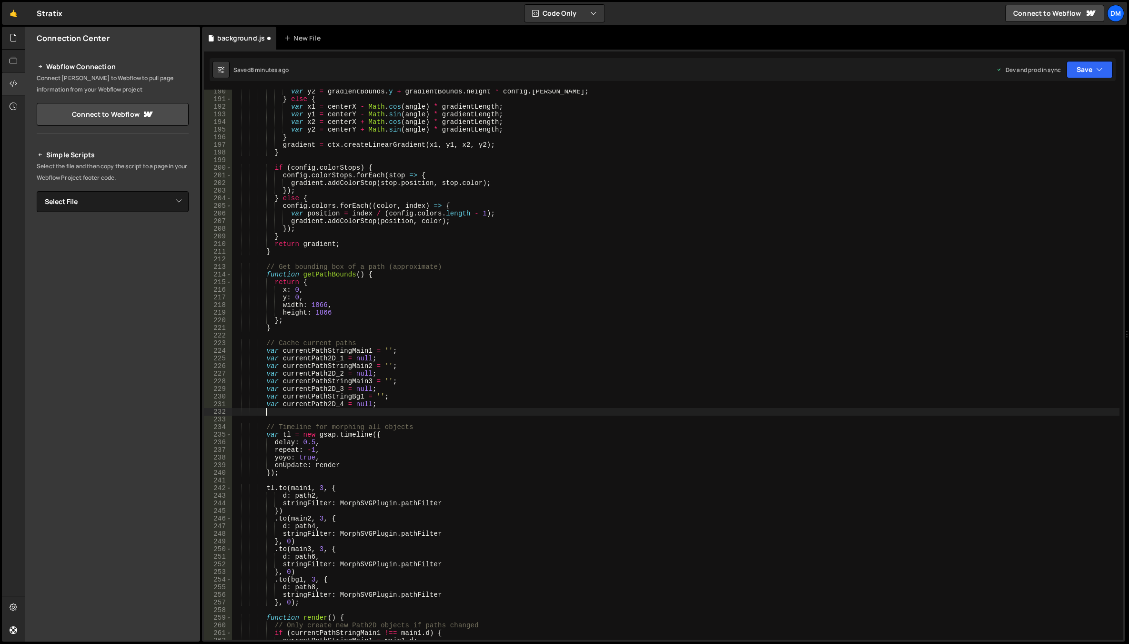
paste textarea "var currentPath2D_4 = null;"
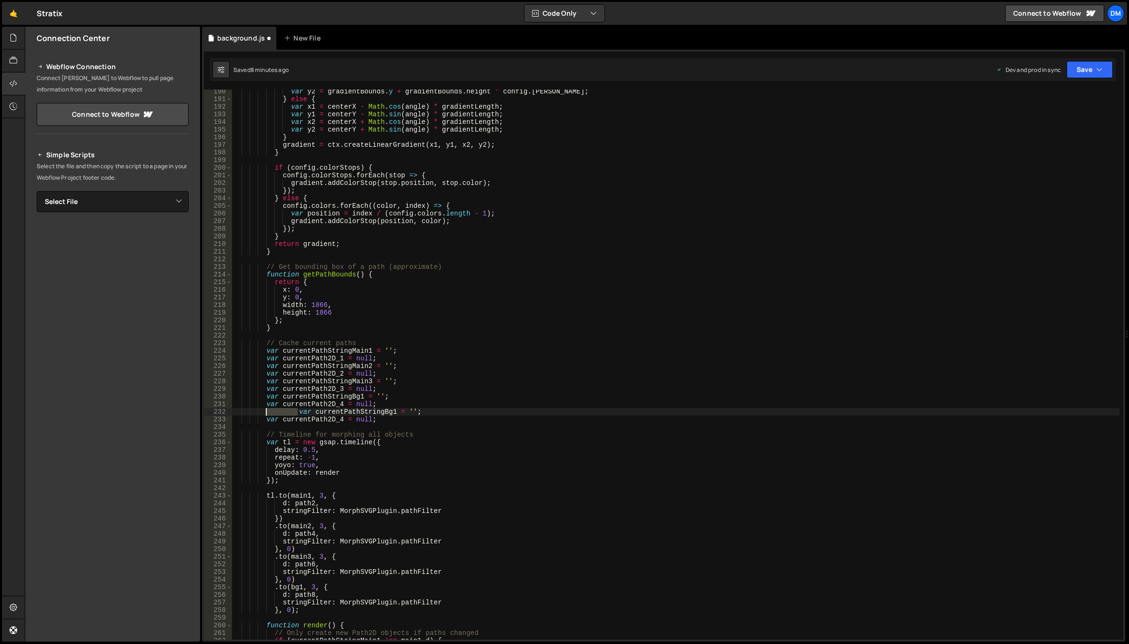
drag, startPoint x: 297, startPoint y: 411, endPoint x: 266, endPoint y: 412, distance: 31.0
click at [266, 412] on div "var y2 = gradientBounds . y + gradientBounds . height * config . endY ; } else …" at bounding box center [675, 370] width 887 height 565
click at [360, 412] on div "var y2 = gradientBounds . y + gradientBounds . height * config . endY ; } else …" at bounding box center [675, 370] width 887 height 565
click at [338, 419] on div "var y2 = gradientBounds . y + gradientBounds . height * config . endY ; } else …" at bounding box center [675, 370] width 887 height 565
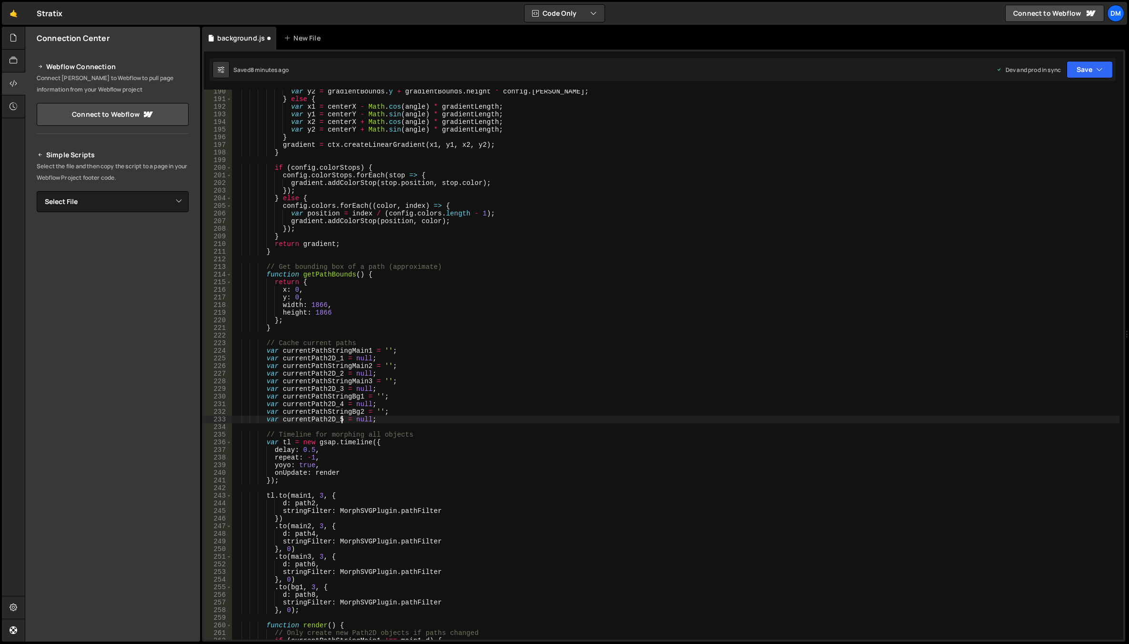
scroll to position [0, 8]
click at [522, 394] on div "var y2 = gradientBounds . y + gradientBounds . height * config . endY ; } else …" at bounding box center [675, 370] width 887 height 565
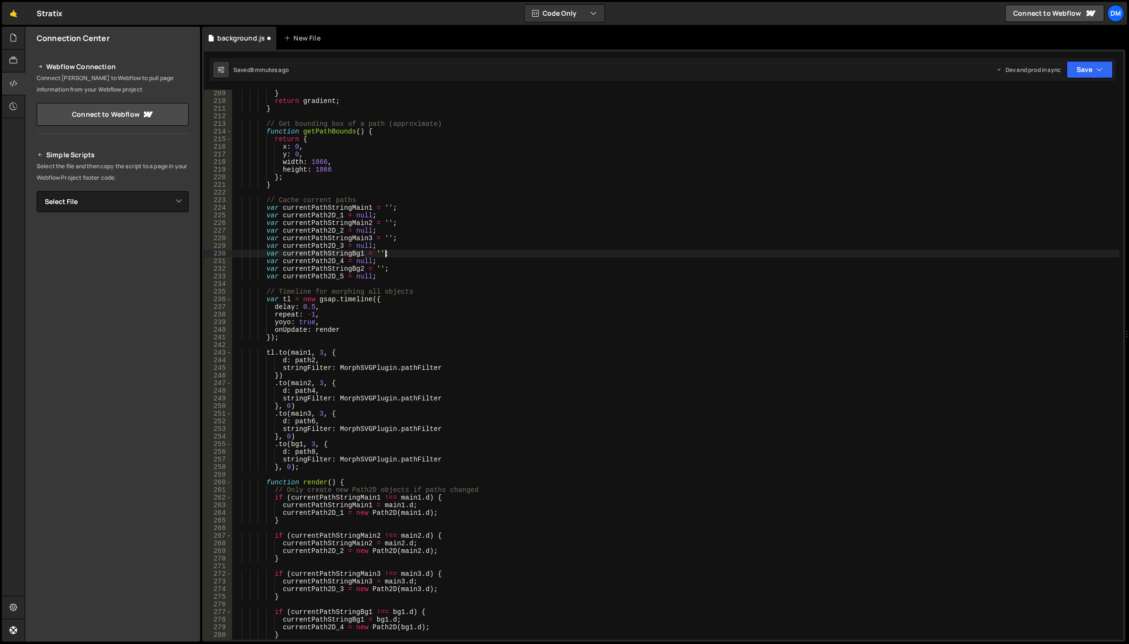
scroll to position [1629, 0]
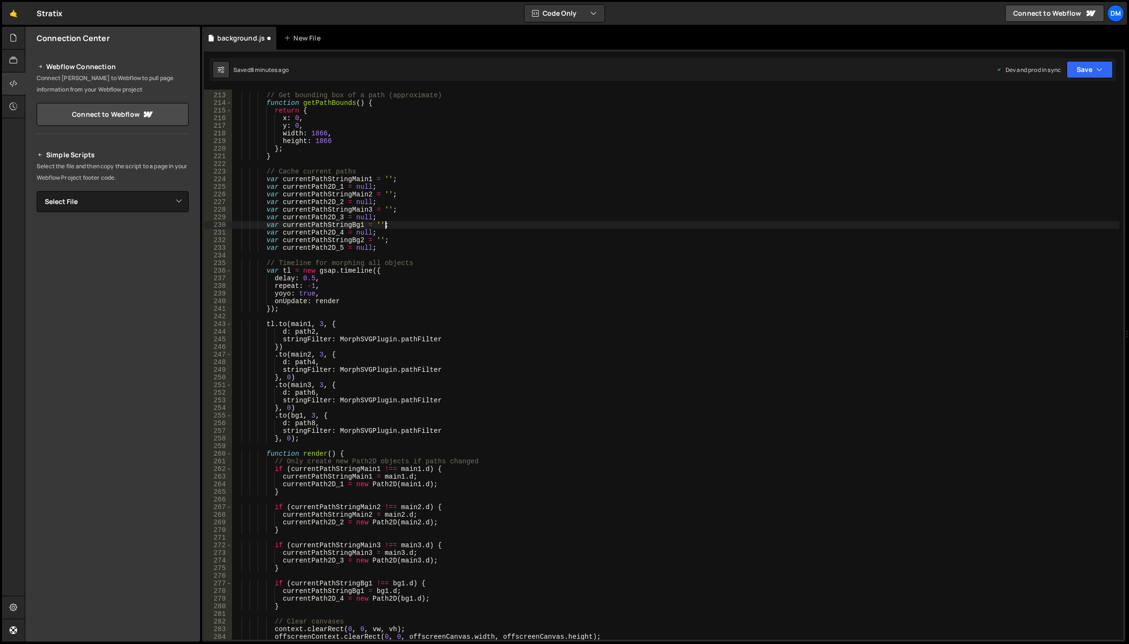
click at [332, 291] on div "// Get bounding box of a path (approximate) function getPathBounds ( ) { return…" at bounding box center [675, 366] width 887 height 565
type textarea "yoyo: true,"
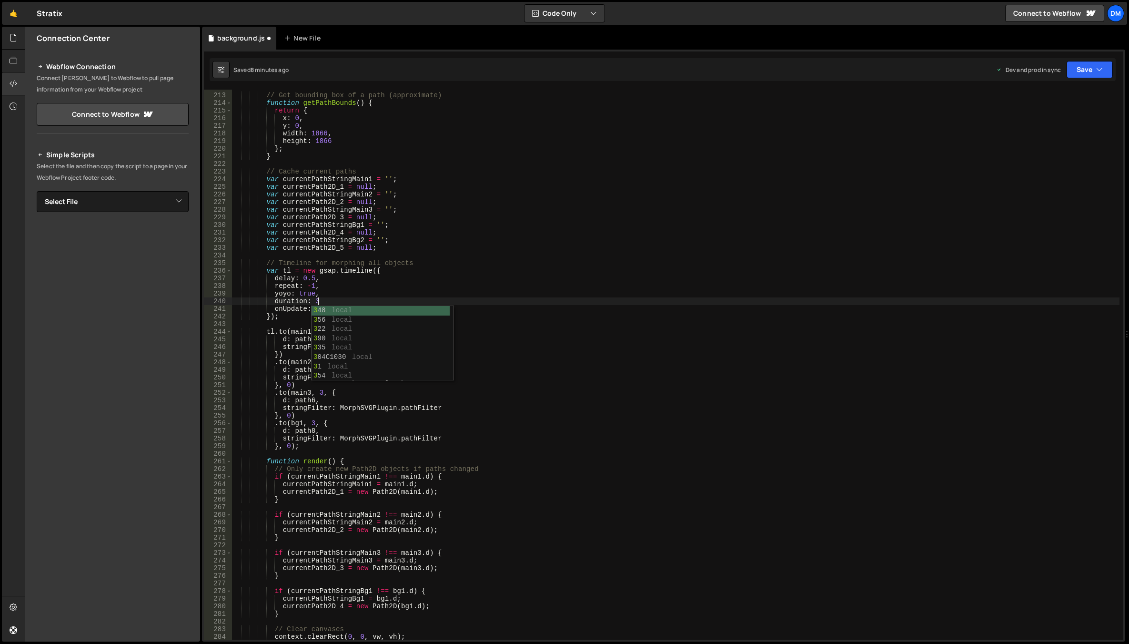
scroll to position [0, 5]
click at [358, 268] on div "// Get bounding box of a path (approximate) function getPathBounds ( ) { return…" at bounding box center [675, 366] width 887 height 565
click at [360, 292] on div "// Get bounding box of a path (approximate) function getPathBounds ( ) { return…" at bounding box center [675, 366] width 887 height 565
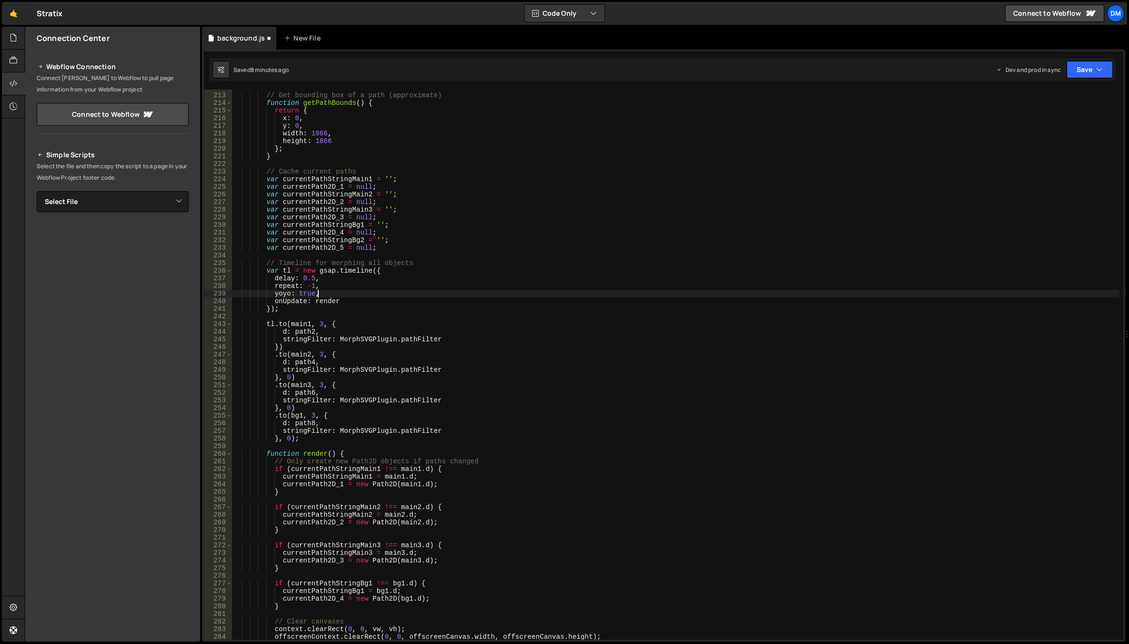
click at [350, 293] on div "// Get bounding box of a path (approximate) function getPathBounds ( ) { return…" at bounding box center [675, 366] width 887 height 565
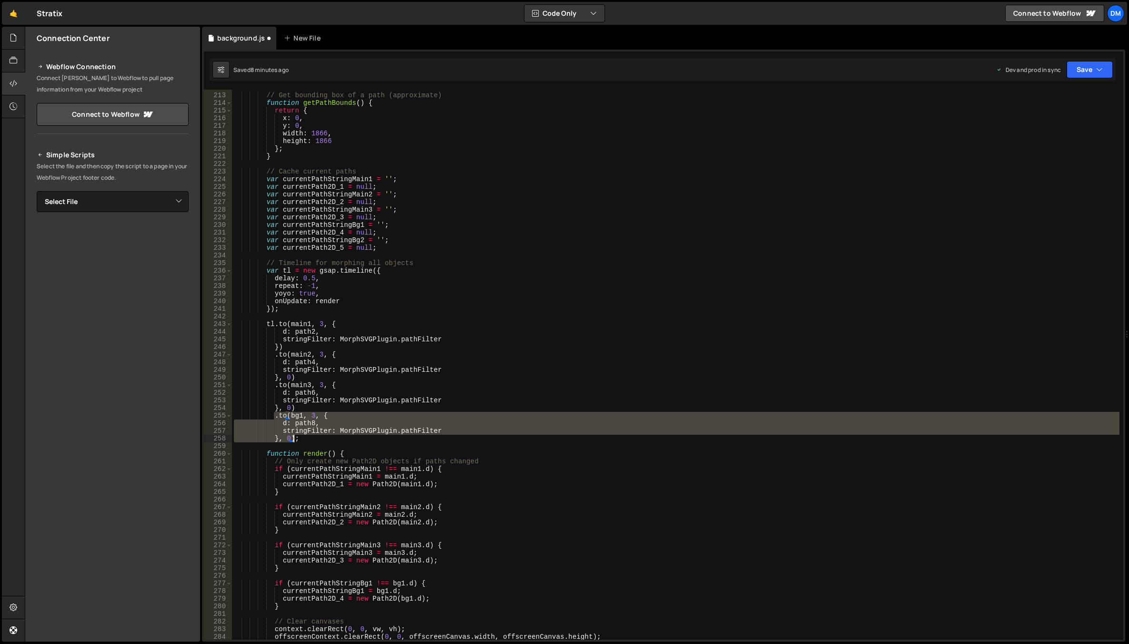
drag, startPoint x: 274, startPoint y: 416, endPoint x: 292, endPoint y: 438, distance: 28.4
click at [292, 438] on div "// Get bounding box of a path (approximate) function getPathBounds ( ) { return…" at bounding box center [675, 366] width 887 height 565
click at [293, 440] on div "// Get bounding box of a path (approximate) function getPathBounds ( ) { return…" at bounding box center [675, 365] width 887 height 550
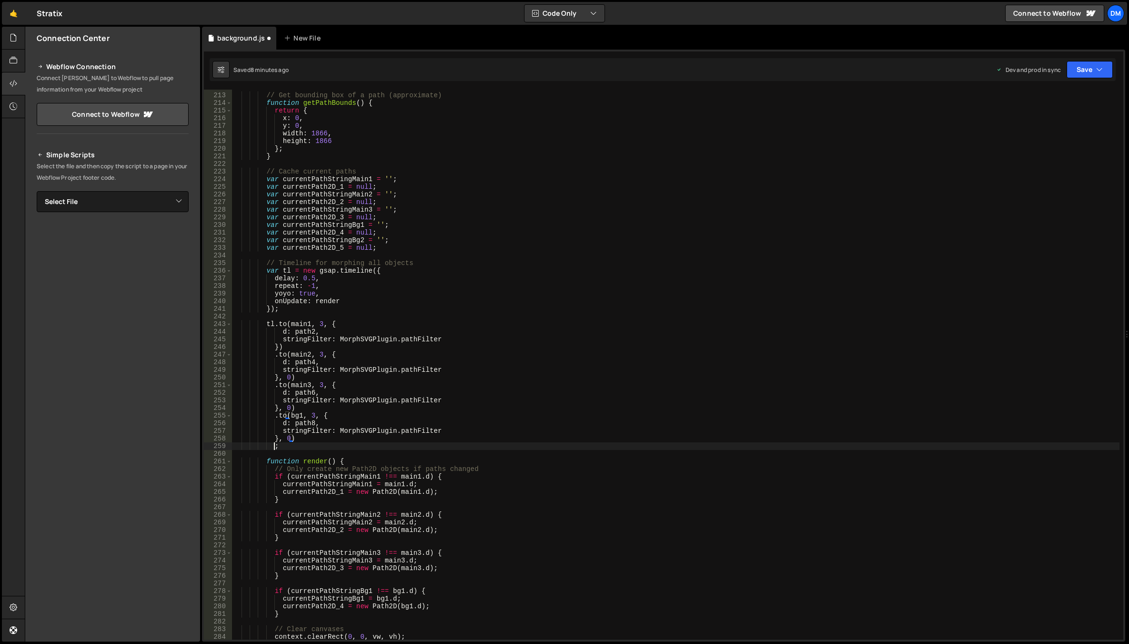
scroll to position [0, 2]
paste textarea "}, 0)"
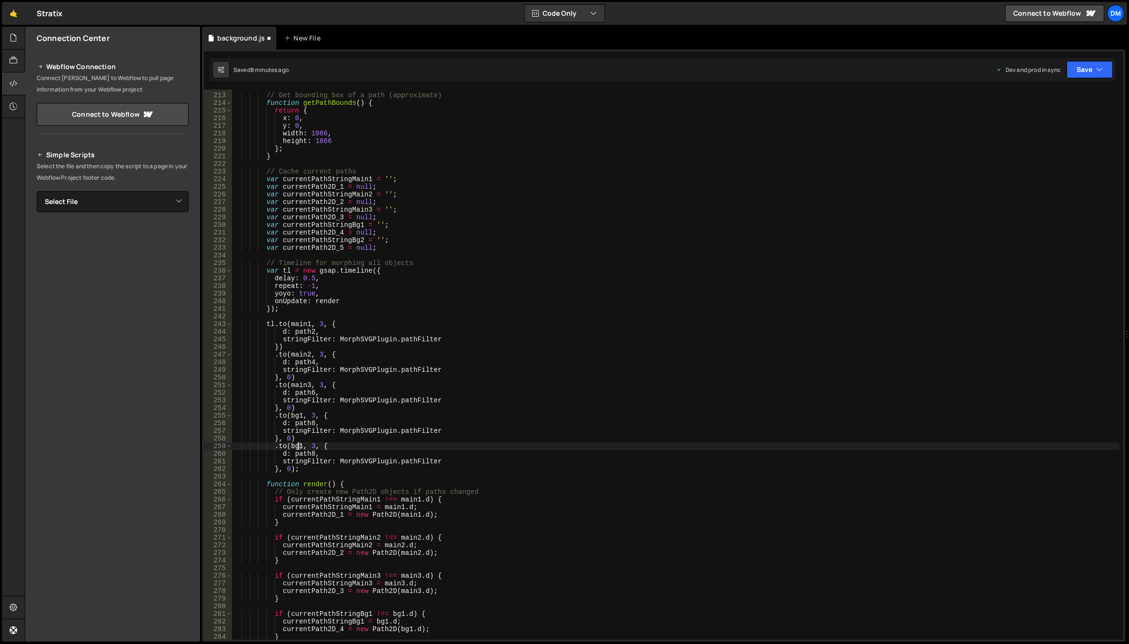
click at [298, 446] on div "// Get bounding box of a path (approximate) function getPathBounds ( ) { return…" at bounding box center [675, 366] width 887 height 565
click at [327, 433] on div "// Get bounding box of a path (approximate) function getPathBounds ( ) { return…" at bounding box center [675, 366] width 887 height 565
click at [312, 454] on div "// Get bounding box of a path (approximate) function getPathBounds ( ) { return…" at bounding box center [675, 366] width 887 height 565
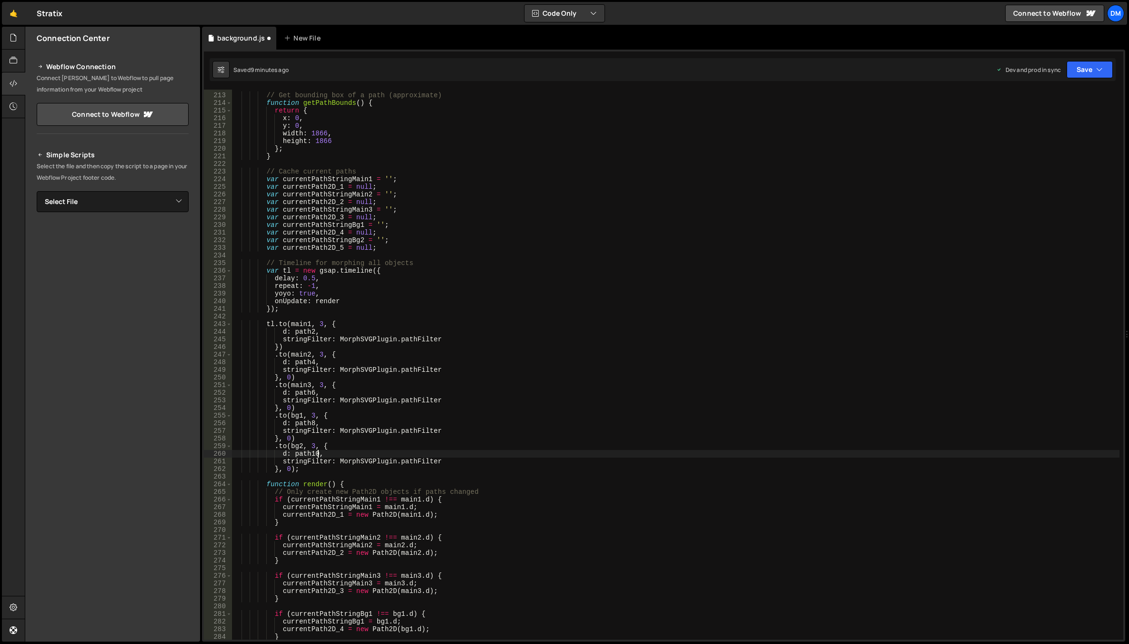
click at [501, 399] on div "// Get bounding box of a path (approximate) function getPathBounds ( ) { return…" at bounding box center [675, 366] width 887 height 565
click at [505, 401] on div "// Get bounding box of a path (approximate) function getPathBounds ( ) { return…" at bounding box center [675, 366] width 887 height 565
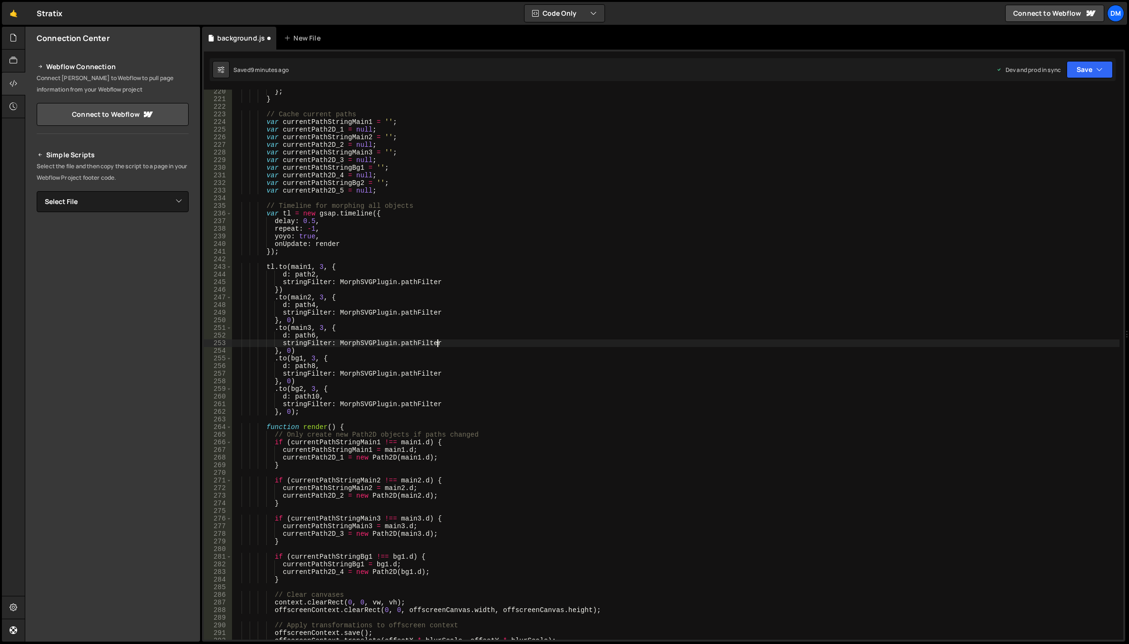
scroll to position [1772, 0]
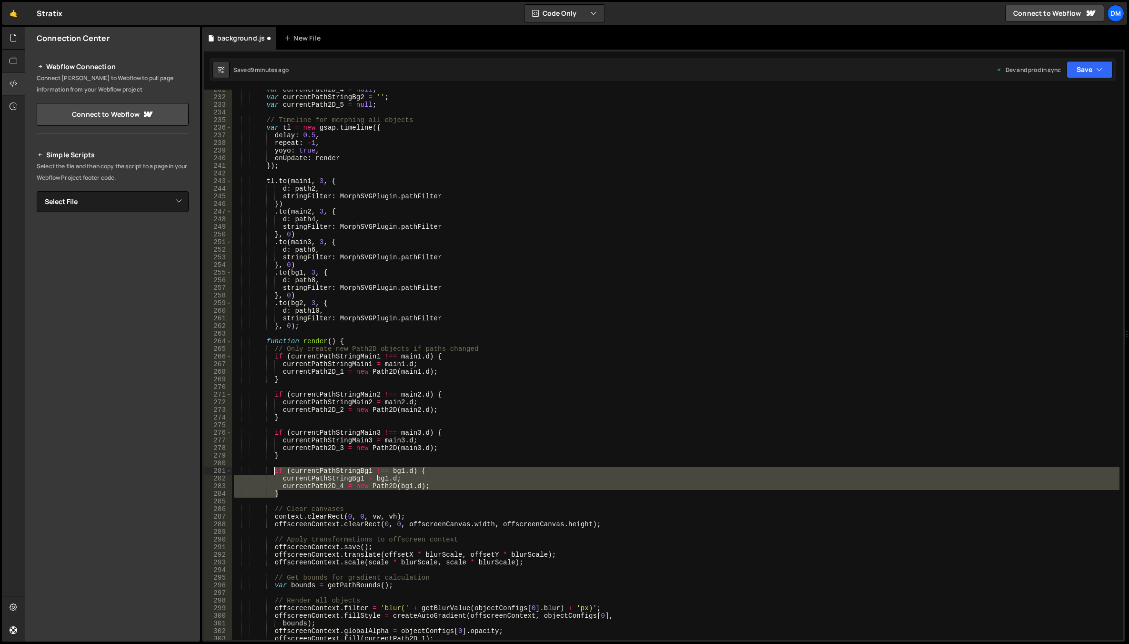
drag, startPoint x: 291, startPoint y: 495, endPoint x: 274, endPoint y: 470, distance: 30.1
click at [274, 470] on div "var currentPath2D_4 = null ; var currentPathStringBg2 = '' ; var currentPath2D_…" at bounding box center [675, 368] width 887 height 565
click at [282, 494] on div "var currentPath2D_4 = null ; var currentPathStringBg2 = '' ; var currentPath2D_…" at bounding box center [675, 365] width 887 height 550
type textarea "}"
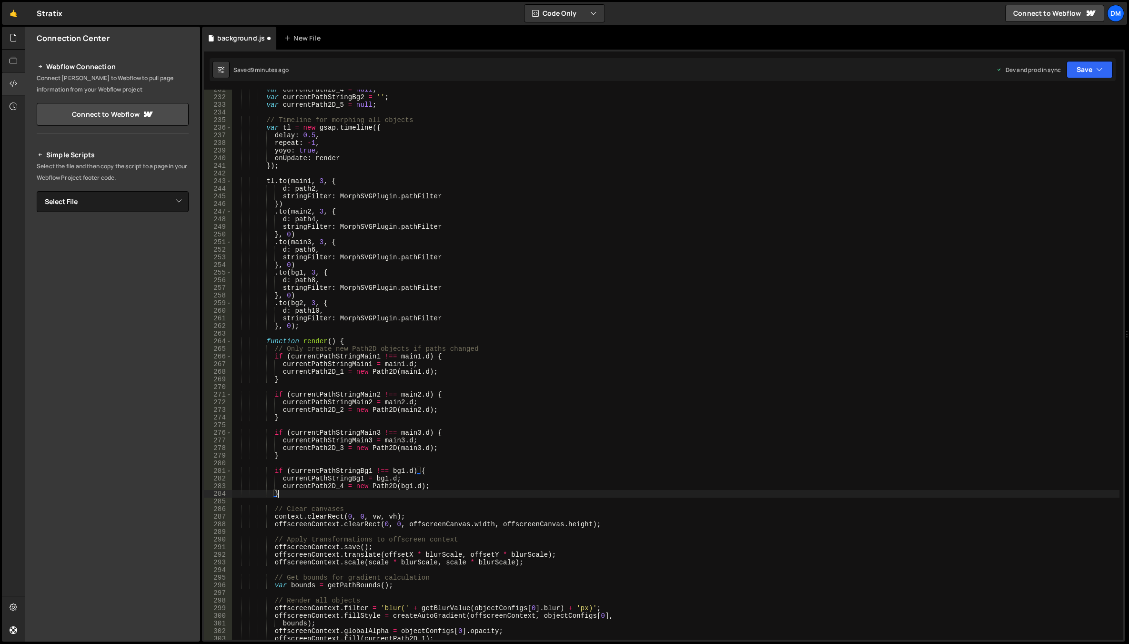
scroll to position [0, 2]
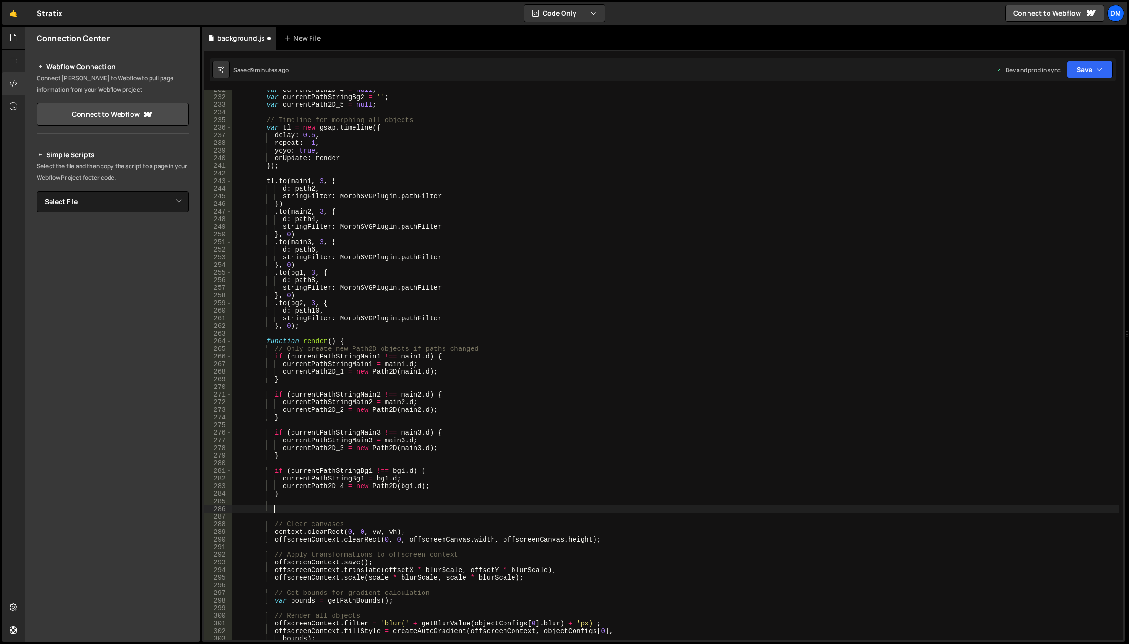
paste textarea "}"
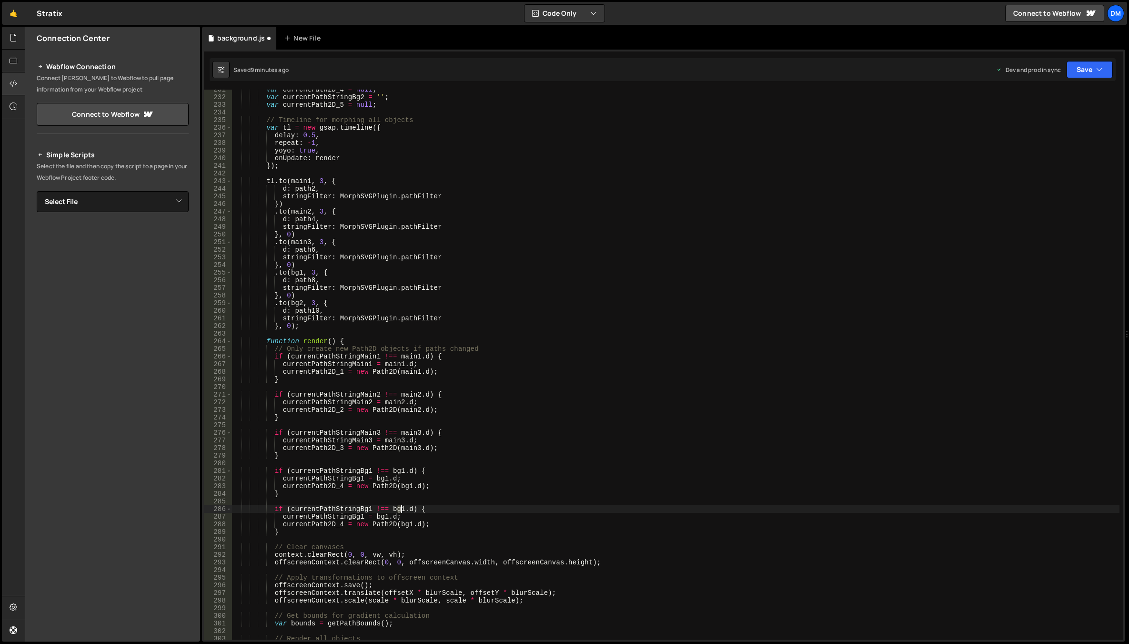
click at [400, 508] on div "var currentPath2D_4 = null ; var currentPathStringBg2 = '' ; var currentPath2D_…" at bounding box center [675, 368] width 887 height 565
drag, startPoint x: 469, startPoint y: 475, endPoint x: 461, endPoint y: 481, distance: 9.6
click at [469, 475] on div "var currentPath2D_4 = null ; var currentPathStringBg2 = '' ; var currentPath2D_…" at bounding box center [675, 368] width 887 height 565
click at [384, 516] on div "var currentPath2D_4 = null ; var currentPathStringBg2 = '' ; var currentPath2D_…" at bounding box center [675, 368] width 887 height 565
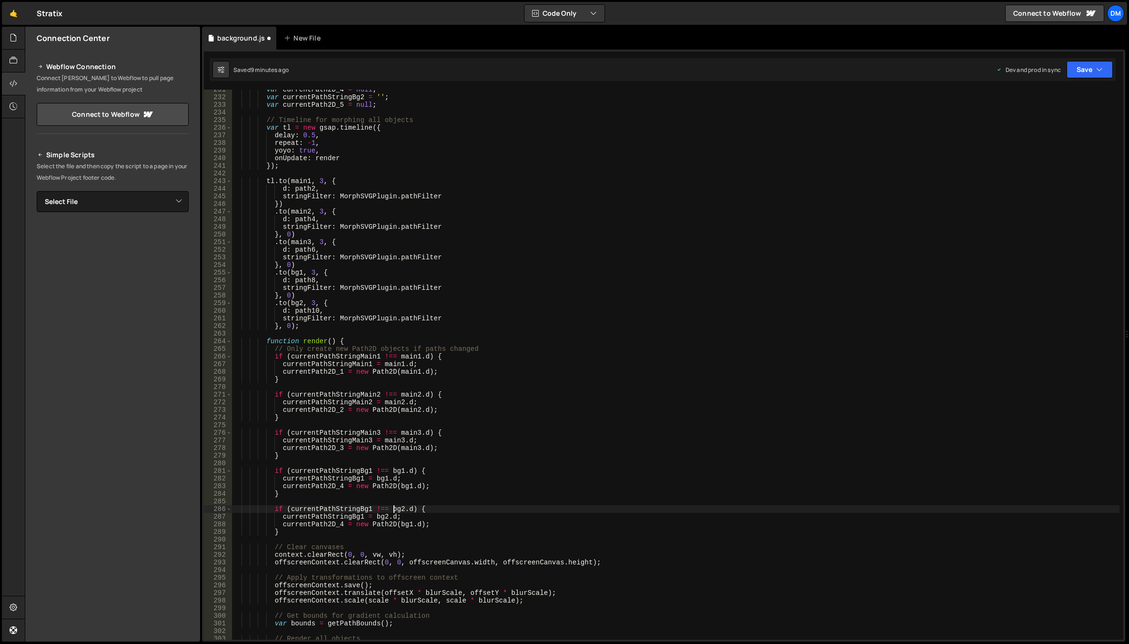
click at [395, 508] on div "var currentPath2D_4 = null ; var currentPathStringBg2 = '' ; var currentPath2D_…" at bounding box center [675, 368] width 887 height 565
click at [403, 523] on div "var currentPath2D_4 = null ; var currentPathStringBg2 = '' ; var currentPath2D_…" at bounding box center [675, 368] width 887 height 565
paste textarea "2"
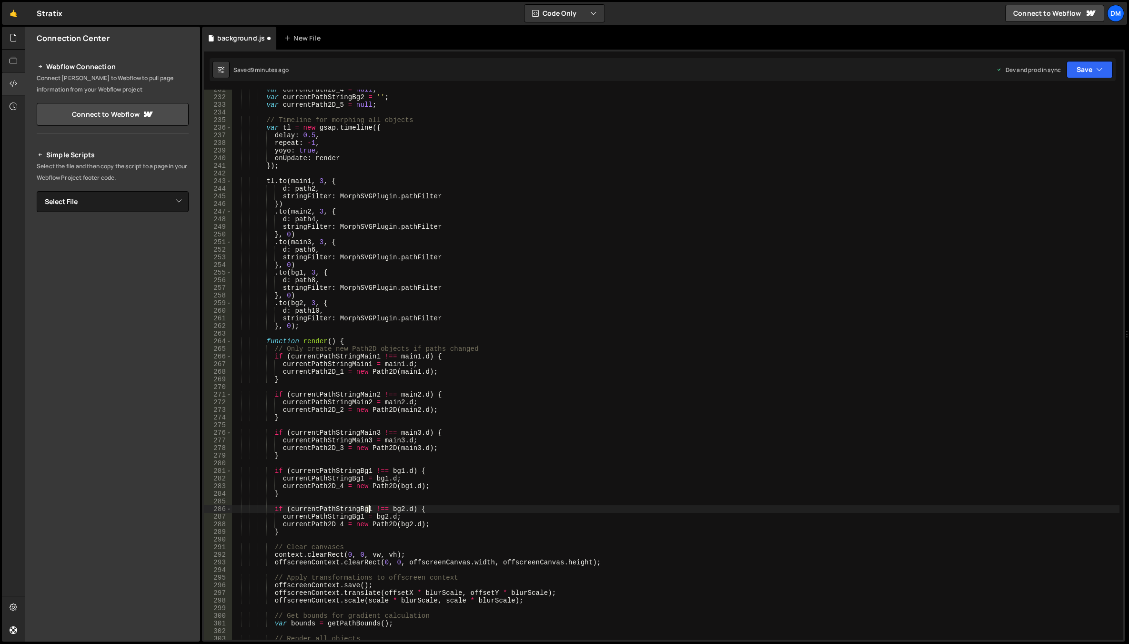
click at [368, 509] on div "var currentPath2D_4 = null ; var currentPathStringBg2 = '' ; var currentPath2D_…" at bounding box center [675, 368] width 887 height 565
click at [356, 509] on div "var currentPath2D_4 = null ; var currentPathStringBg2 = '' ; var currentPath2D_…" at bounding box center [675, 368] width 887 height 565
click at [345, 516] on div "var currentPath2D_4 = null ; var currentPathStringBg2 = '' ; var currentPath2D_…" at bounding box center [675, 368] width 887 height 565
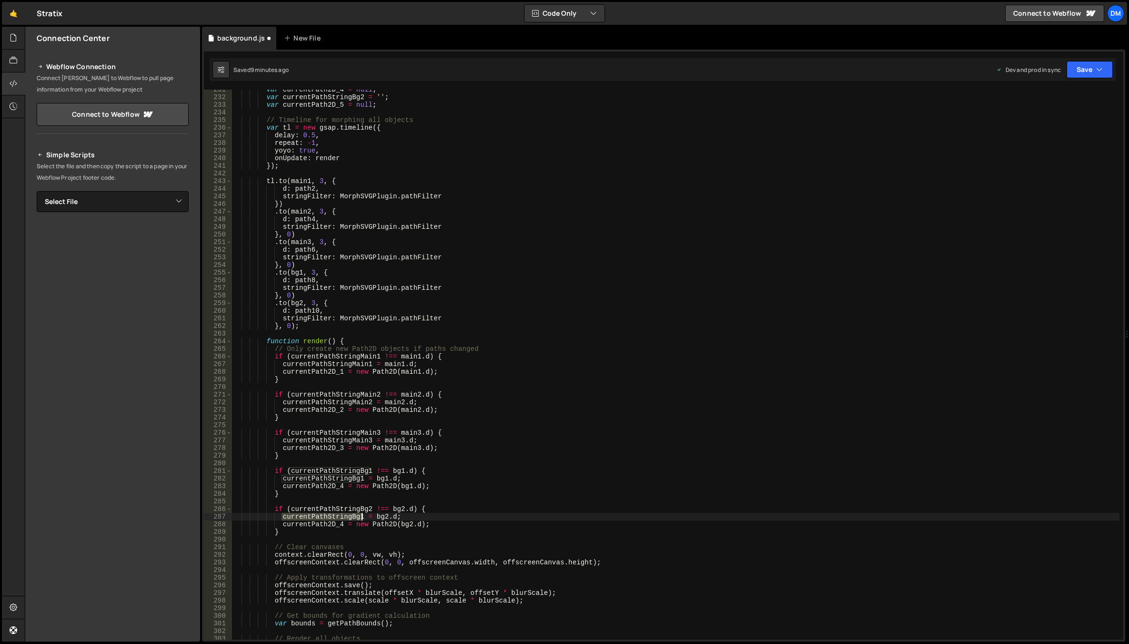
click at [345, 516] on div "var currentPath2D_4 = null ; var currentPathStringBg2 = '' ; var currentPath2D_…" at bounding box center [675, 368] width 887 height 565
paste textarea "2"
click at [340, 524] on div "var currentPath2D_4 = null ; var currentPathStringBg2 = '' ; var currentPath2D_…" at bounding box center [675, 368] width 887 height 565
click at [520, 474] on div "var currentPath2D_4 = null ; var currentPathStringBg2 = '' ; var currentPath2D_…" at bounding box center [675, 368] width 887 height 565
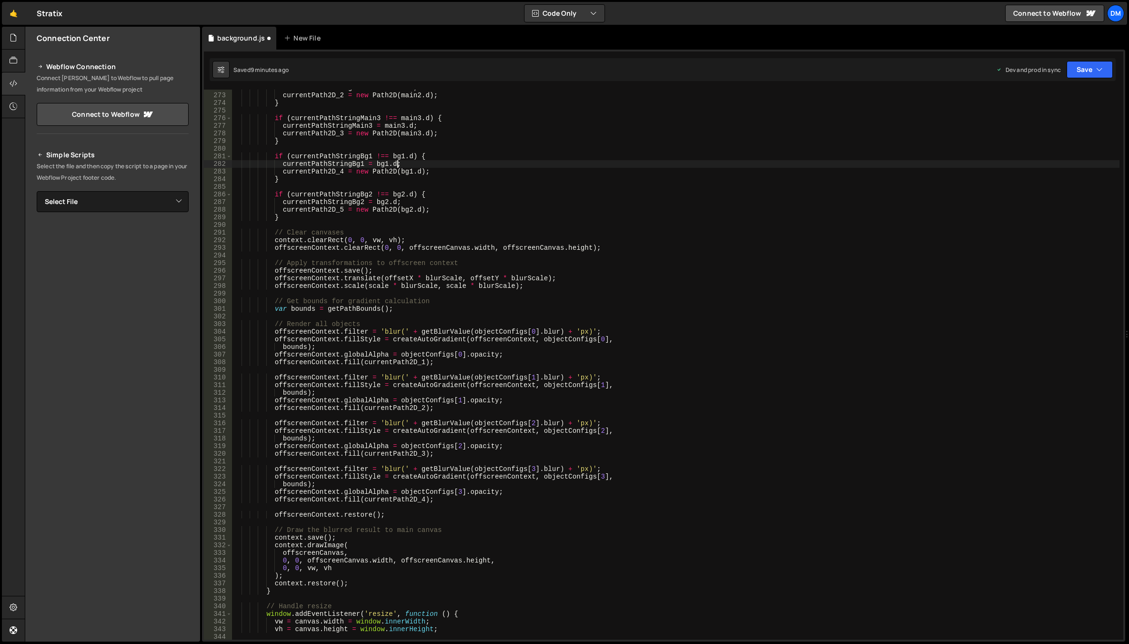
scroll to position [2115, 0]
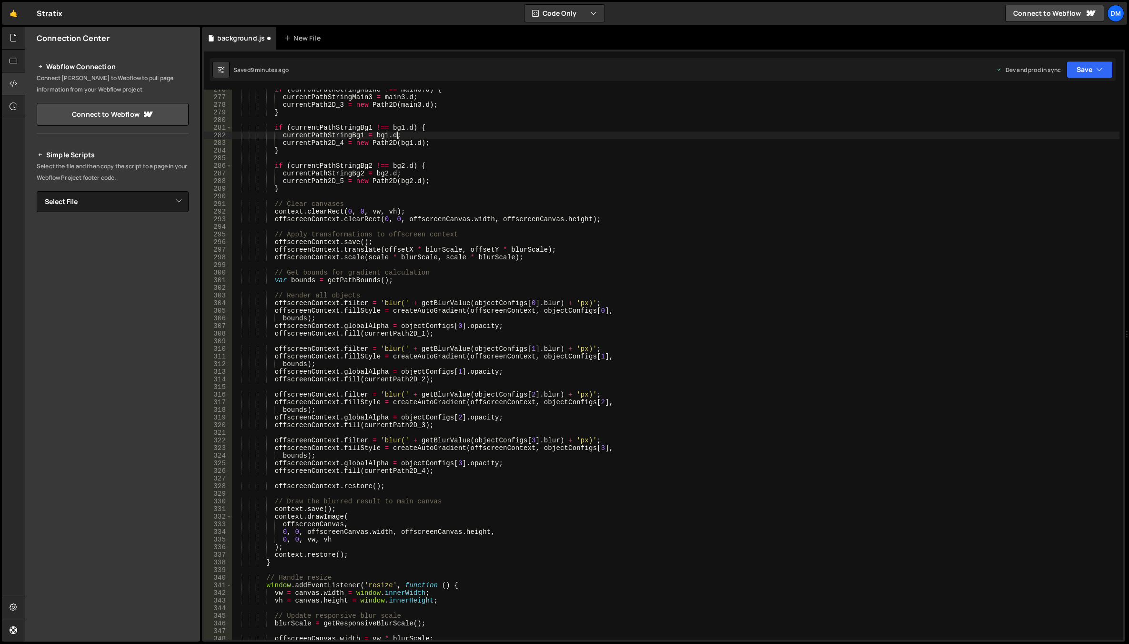
click at [471, 473] on div "if ( currentPathStringMain3 !== main3 . d ) { currentPathStringMain3 = main3 . …" at bounding box center [675, 368] width 887 height 565
click at [414, 486] on div "if ( currentPathStringMain3 !== main3 . d ) { currentPathStringMain3 = main3 . …" at bounding box center [675, 368] width 887 height 565
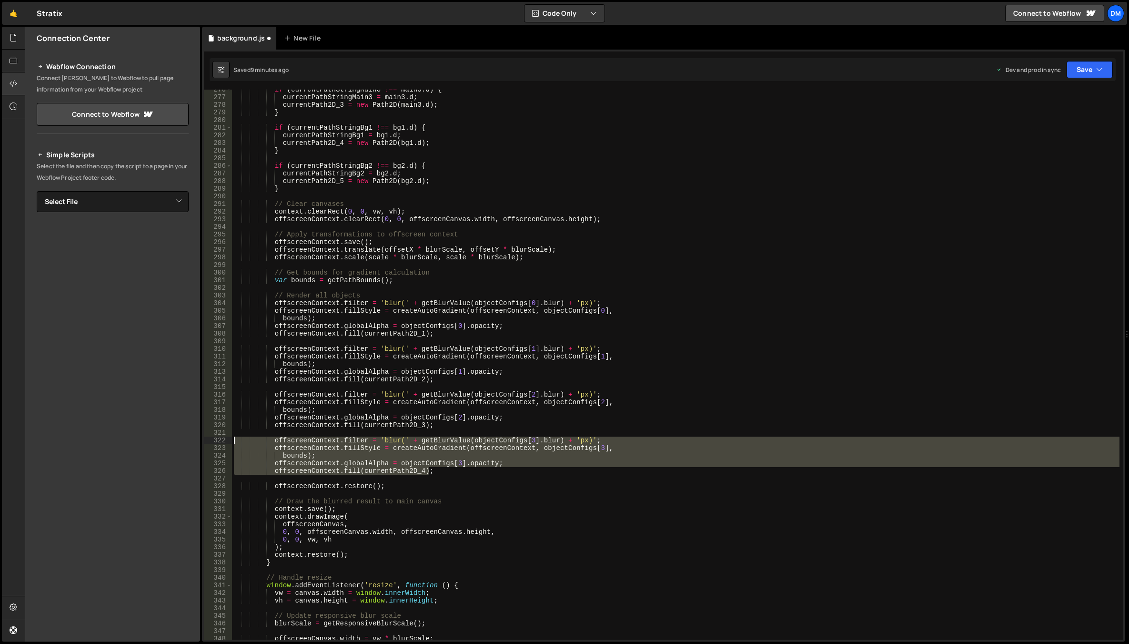
drag, startPoint x: 445, startPoint y: 469, endPoint x: 164, endPoint y: 440, distance: 282.1
click at [164, 440] on div "Files New File Javascript files 0 background.js 0 CSS files Copy share link Edi…" at bounding box center [577, 334] width 1104 height 615
click at [440, 466] on div "if ( currentPathStringMain3 !== main3 . d ) { currentPathStringMain3 = main3 . …" at bounding box center [675, 365] width 887 height 550
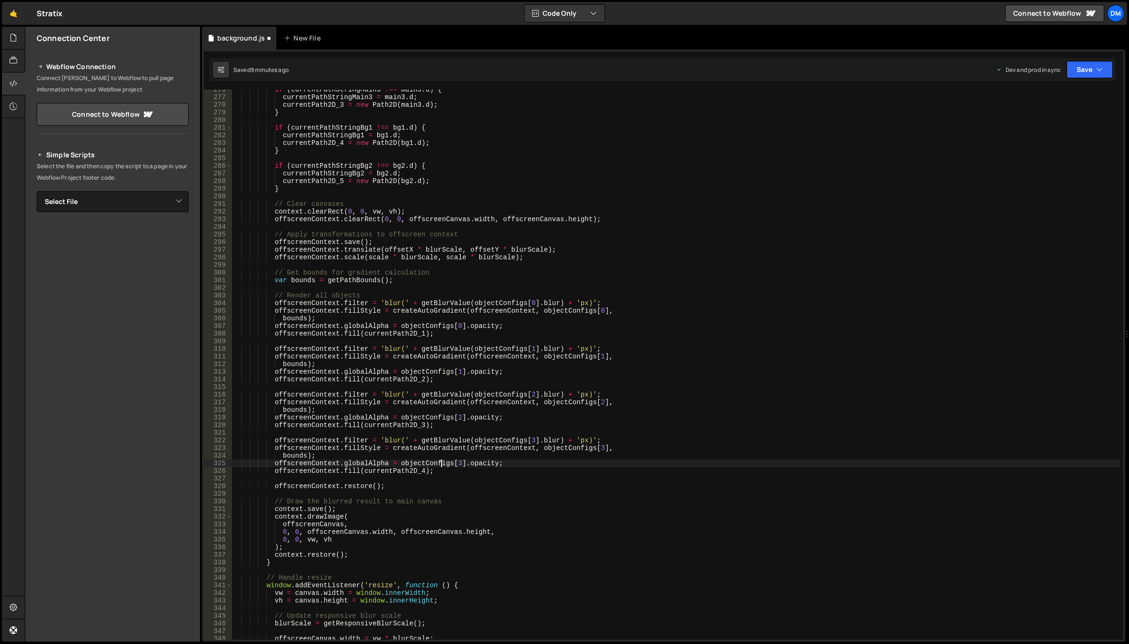
click at [440, 469] on div "if ( currentPathStringMain3 !== main3 . d ) { currentPathStringMain3 = main3 . …" at bounding box center [675, 368] width 887 height 565
type textarea "offscreenContext.fill(currentPath2D_4);"
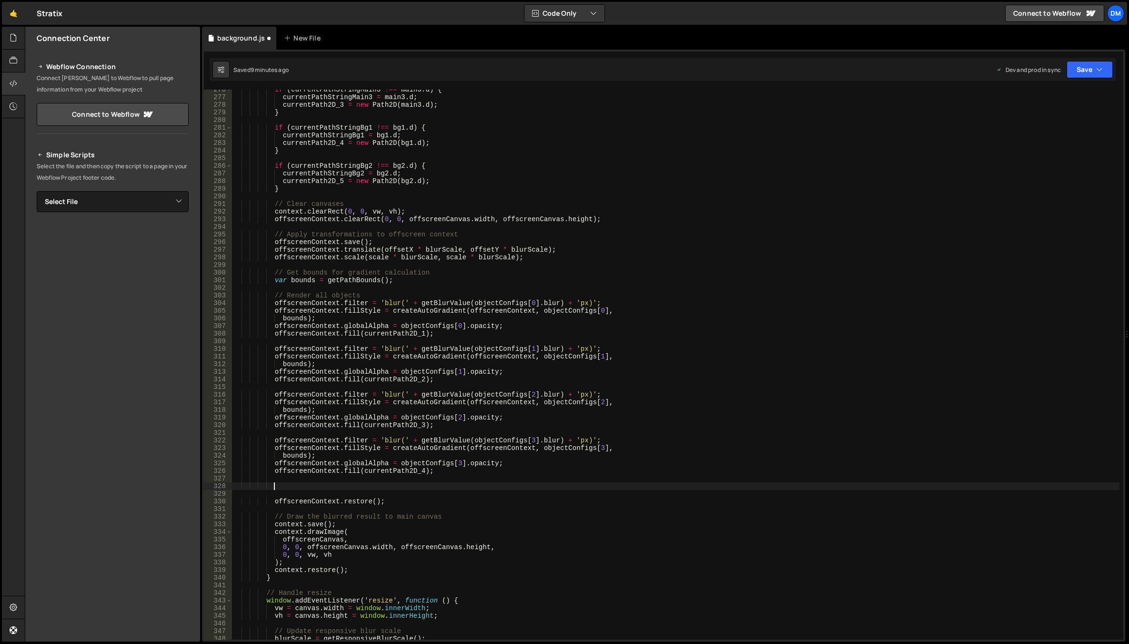
paste textarea "offscreenContext.fill(currentPath2D_4);"
type textarea "offscreenContext.fill(currentPath2D_4);"
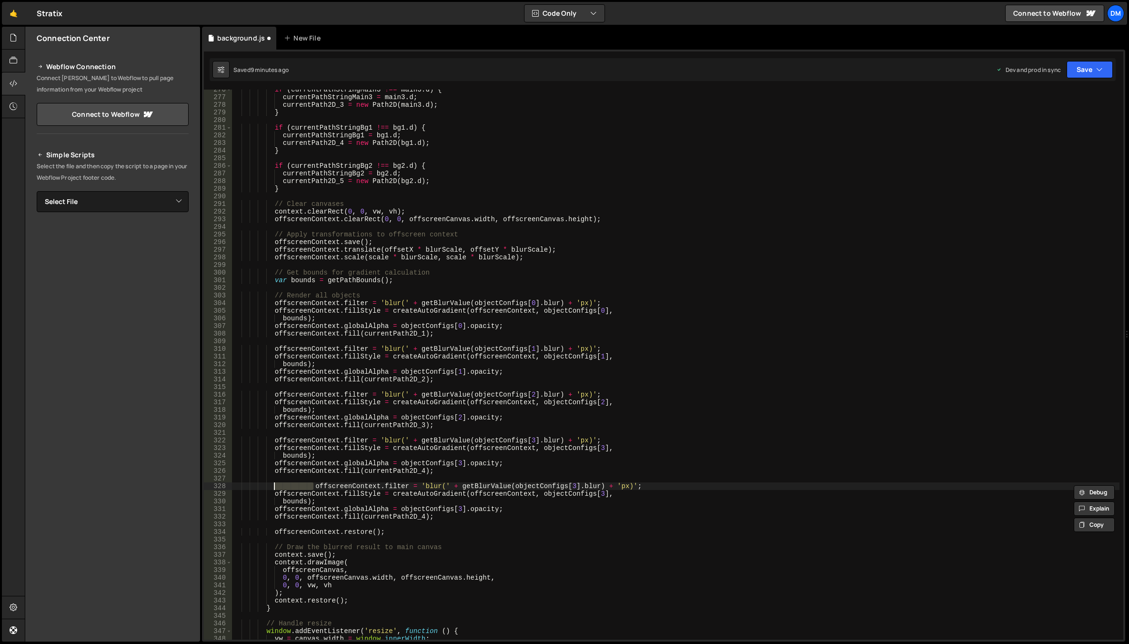
scroll to position [2115, 0]
click at [526, 487] on div "if ( currentPathStringMain3 !== main3 . d ) { currentPathStringMain3 = main3 . …" at bounding box center [675, 368] width 887 height 565
click at [564, 446] on div "if ( currentPathStringMain3 !== main3 . d ) { currentPathStringMain3 = main3 . …" at bounding box center [675, 368] width 887 height 565
click at [456, 509] on div "if ( currentPathStringMain3 !== main3 . d ) { currentPathStringMain3 = main3 . …" at bounding box center [675, 368] width 887 height 565
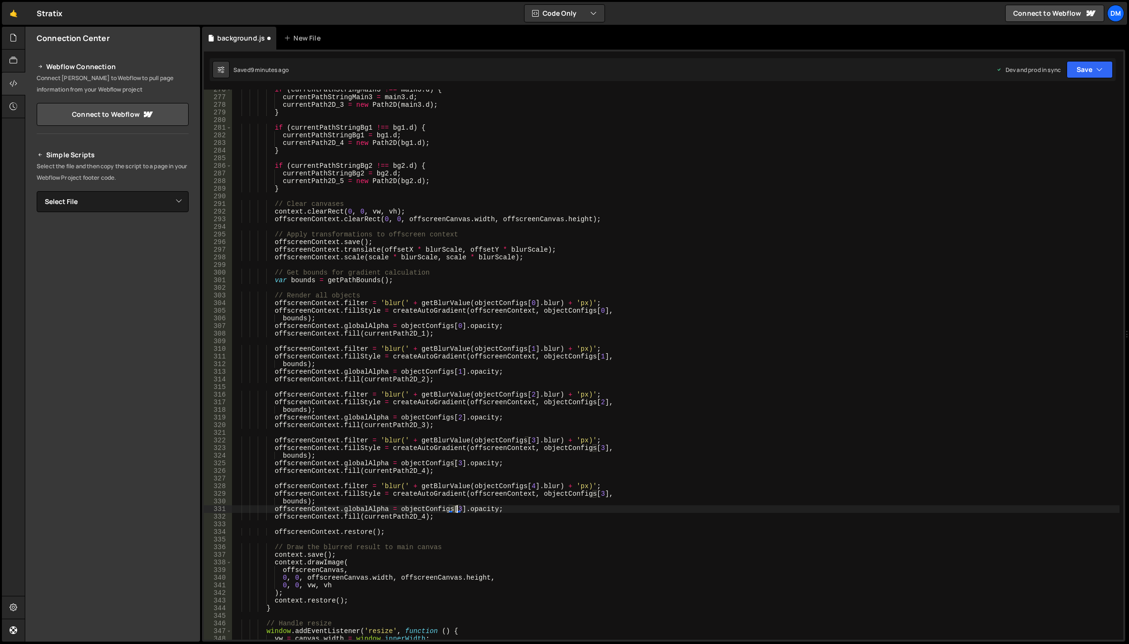
scroll to position [0, 16]
click at [546, 462] on div "if ( currentPathStringMain3 !== main3 . d ) { currentPathStringMain3 = main3 . …" at bounding box center [675, 368] width 887 height 565
click at [419, 516] on div "if ( currentPathStringMain3 !== main3 . d ) { currentPathStringMain3 = main3 . …" at bounding box center [675, 368] width 887 height 565
click at [642, 446] on div "if ( currentPathStringMain3 !== main3 . d ) { currentPathStringMain3 = main3 . …" at bounding box center [675, 368] width 887 height 565
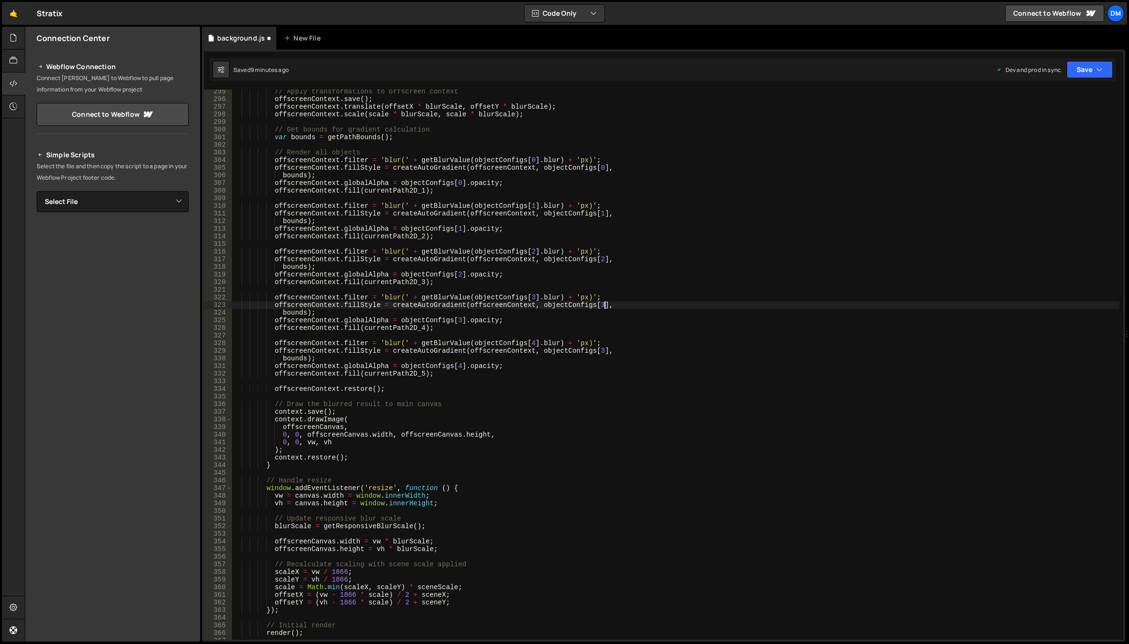
scroll to position [2458, 0]
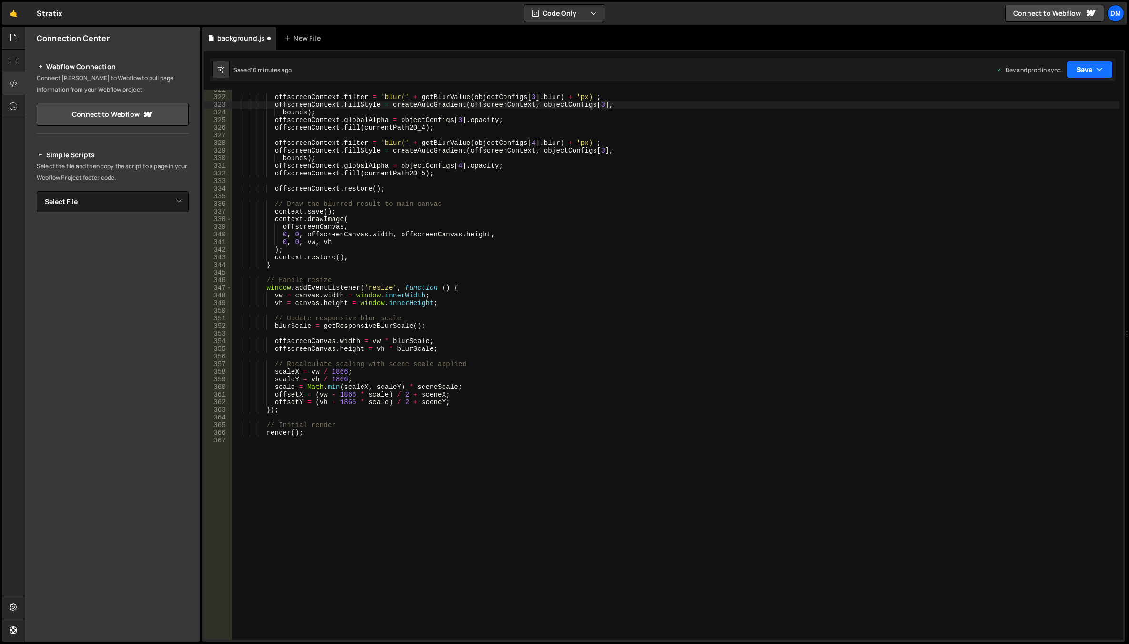
drag, startPoint x: 1102, startPoint y: 75, endPoint x: 1090, endPoint y: 81, distance: 12.8
click at [1102, 75] on button "Save" at bounding box center [1089, 69] width 46 height 17
click at [1052, 130] on div "9 minutes ago" at bounding box center [1043, 134] width 37 height 8
click at [1075, 74] on button "Save" at bounding box center [1089, 69] width 46 height 17
click at [1055, 101] on div "Saved just now" at bounding box center [1057, 103] width 99 height 11
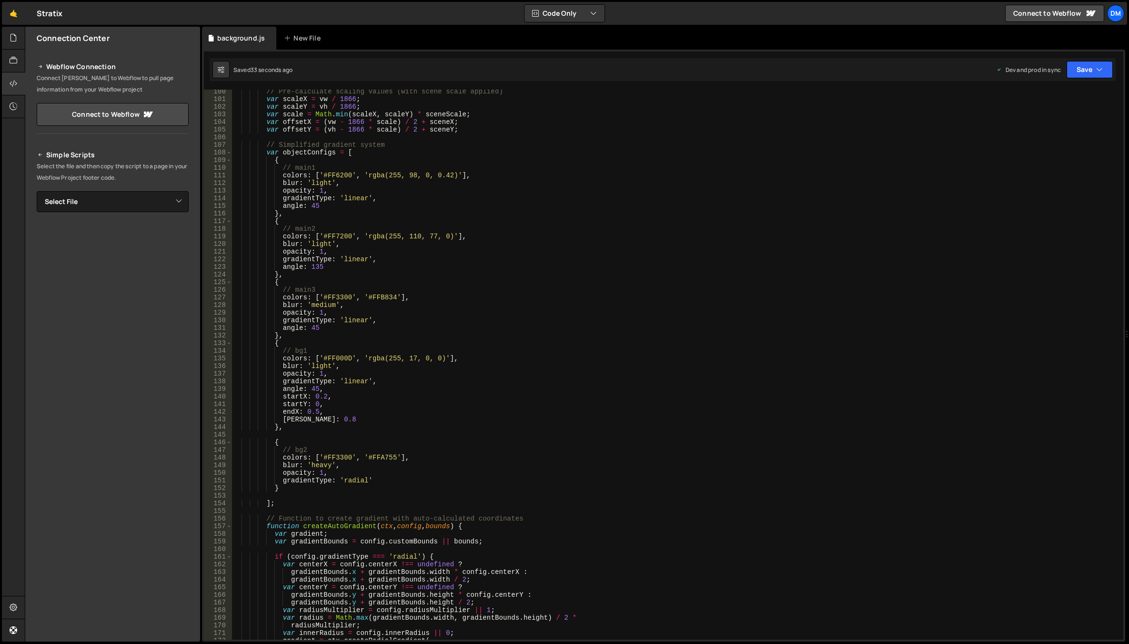
scroll to position [772, 0]
drag, startPoint x: 365, startPoint y: 359, endPoint x: 442, endPoint y: 362, distance: 76.7
click at [442, 362] on div "// Pre-calculate scaling values (with scene scale applied) var scaleX = vw / 18…" at bounding box center [675, 370] width 887 height 565
drag, startPoint x: 322, startPoint y: 457, endPoint x: 351, endPoint y: 458, distance: 28.6
click at [351, 458] on div "// Pre-calculate scaling values (with scene scale applied) var scaleX = vw / 18…" at bounding box center [675, 370] width 887 height 565
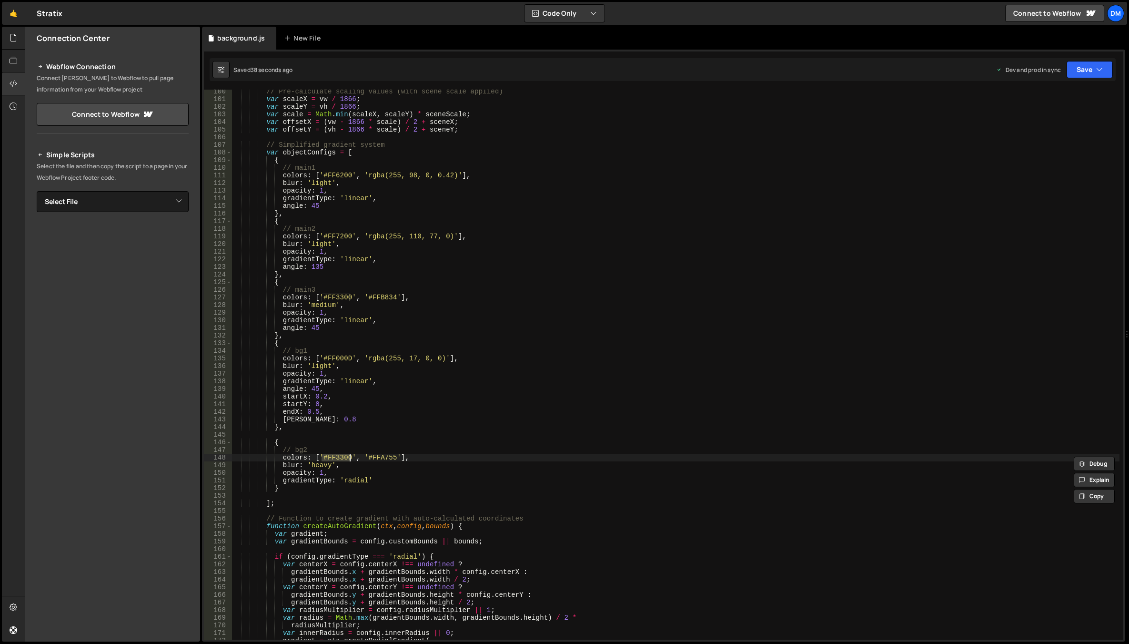
scroll to position [0, 11]
paste textarea "rgba(255, 17, 0, 0)"
drag, startPoint x: 362, startPoint y: 457, endPoint x: 368, endPoint y: 457, distance: 6.2
click at [368, 457] on div "// Pre-calculate scaling values (with scene scale applied) var scaleX = vw / 18…" at bounding box center [675, 370] width 887 height 565
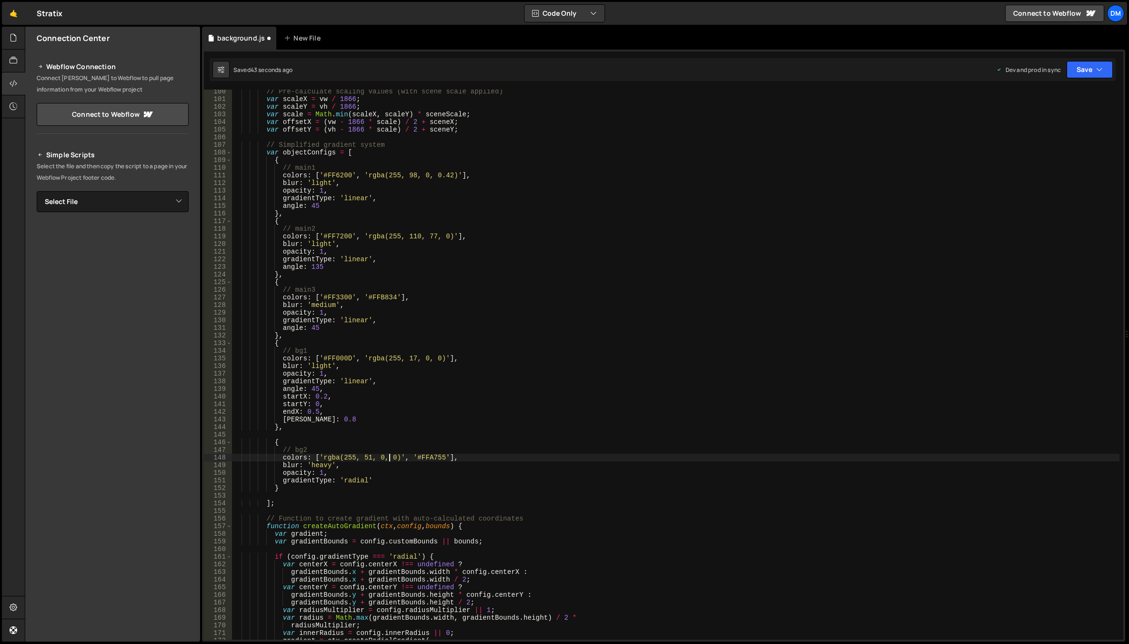
drag, startPoint x: 391, startPoint y: 457, endPoint x: 405, endPoint y: 464, distance: 15.6
click at [391, 457] on div "// Pre-calculate scaling values (with scene scale applied) var scaleX = vw / 18…" at bounding box center [675, 370] width 887 height 565
click at [509, 422] on div "// Pre-calculate scaling values (with scene scale applied) var scaleX = vw / 18…" at bounding box center [675, 370] width 887 height 565
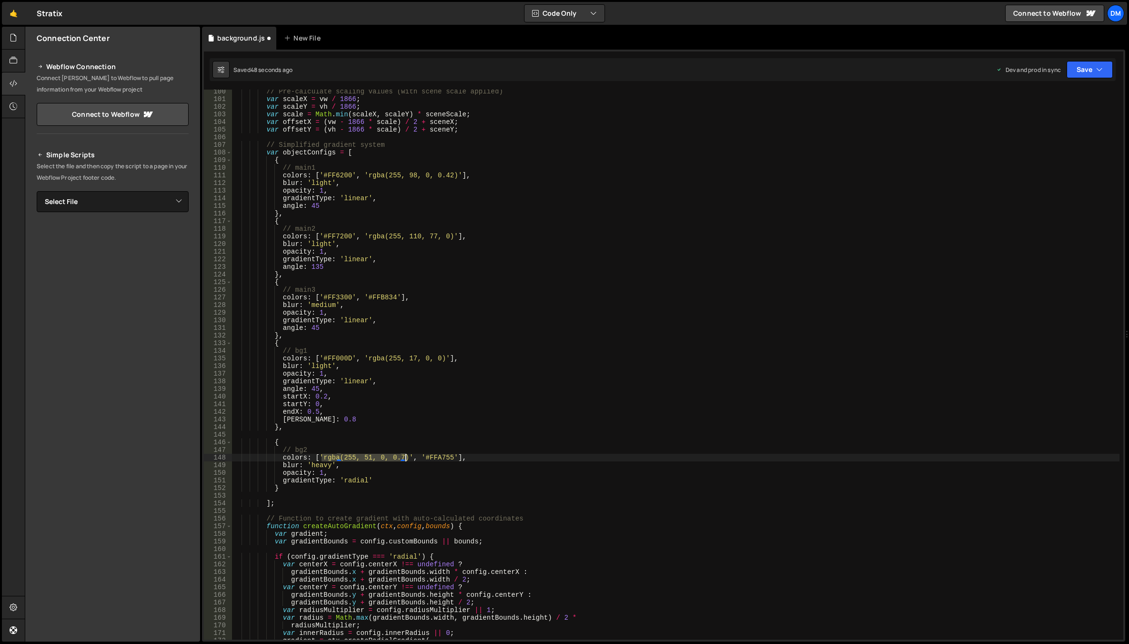
drag, startPoint x: 321, startPoint y: 459, endPoint x: 406, endPoint y: 459, distance: 84.8
click at [406, 459] on div "// Pre-calculate scaling values (with scene scale applied) var scaleX = vw / 18…" at bounding box center [675, 370] width 887 height 565
click at [429, 457] on div "// Pre-calculate scaling values (with scene scale applied) var scaleX = vw / 18…" at bounding box center [675, 370] width 887 height 565
paste textarea "rgba(255, 51, 0, 0.7)"
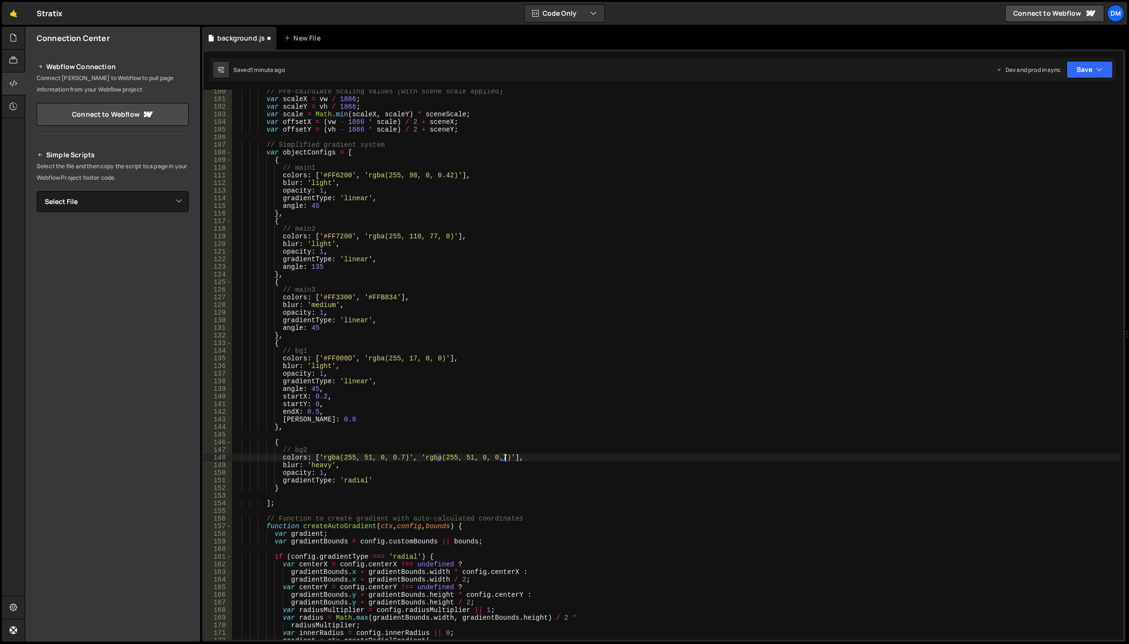
click at [465, 461] on div "// Pre-calculate scaling values (with scene scale applied) var scaleX = vw / 18…" at bounding box center [675, 370] width 887 height 565
click at [484, 455] on div "// Pre-calculate scaling values (with scene scale applied) var scaleX = vw / 18…" at bounding box center [675, 370] width 887 height 565
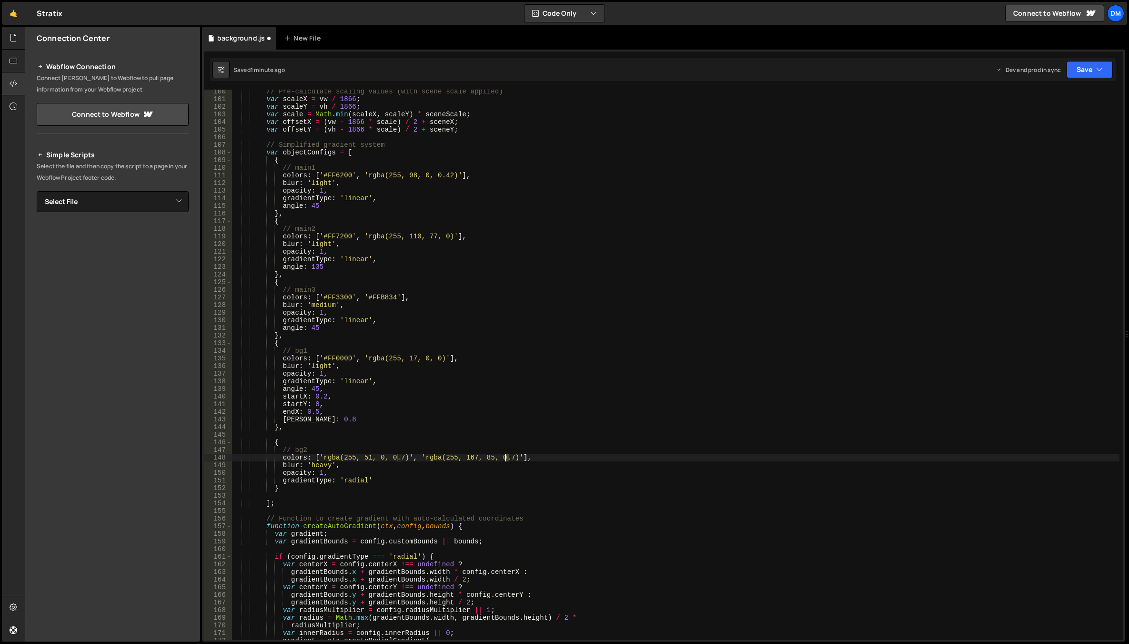
click at [505, 457] on div "// Pre-calculate scaling values (with scene scale applied) var scaleX = vw / 18…" at bounding box center [675, 370] width 887 height 565
click at [692, 290] on div "// Pre-calculate scaling values (with scene scale applied) var scaleX = vw / 18…" at bounding box center [675, 370] width 887 height 565
drag, startPoint x: 1089, startPoint y: 67, endPoint x: 1066, endPoint y: 113, distance: 51.6
click at [1089, 67] on button "Save" at bounding box center [1089, 69] width 46 height 17
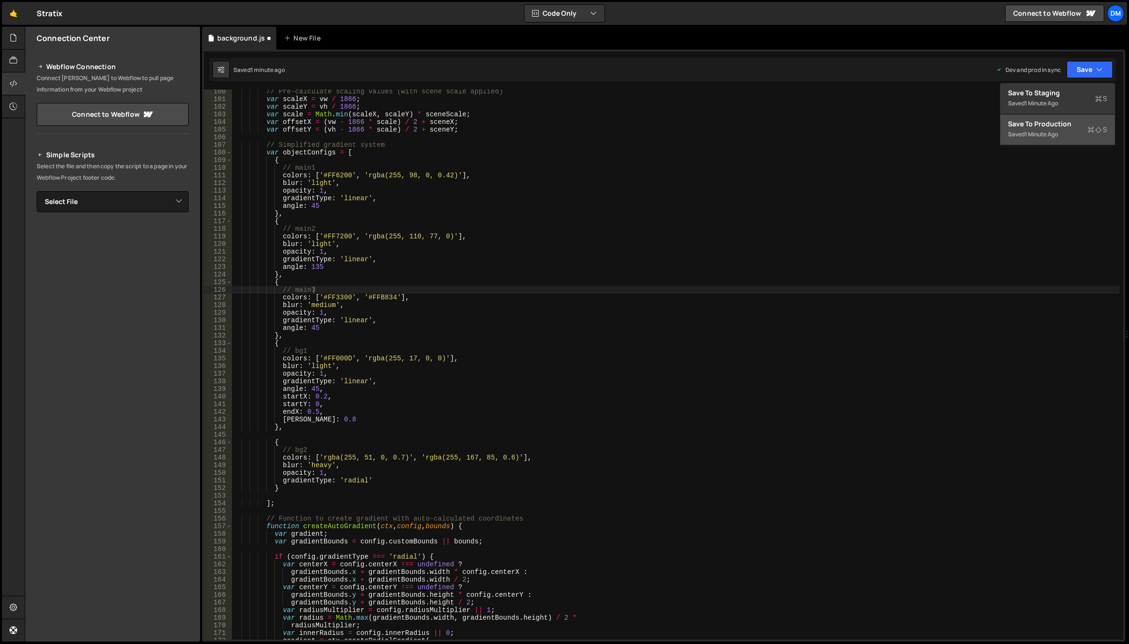
click at [1055, 134] on div "1 minute ago" at bounding box center [1041, 134] width 33 height 8
click at [1078, 72] on button "Save" at bounding box center [1089, 69] width 46 height 17
click at [1053, 93] on div "Save to Staging S" at bounding box center [1057, 93] width 99 height 10
click at [602, 377] on div "// Pre-calculate scaling values (with scene scale applied) var scaleX = vw / 18…" at bounding box center [675, 370] width 887 height 565
click at [375, 478] on div "// Pre-calculate scaling values (with scene scale applied) var scaleX = vw / 18…" at bounding box center [675, 370] width 887 height 565
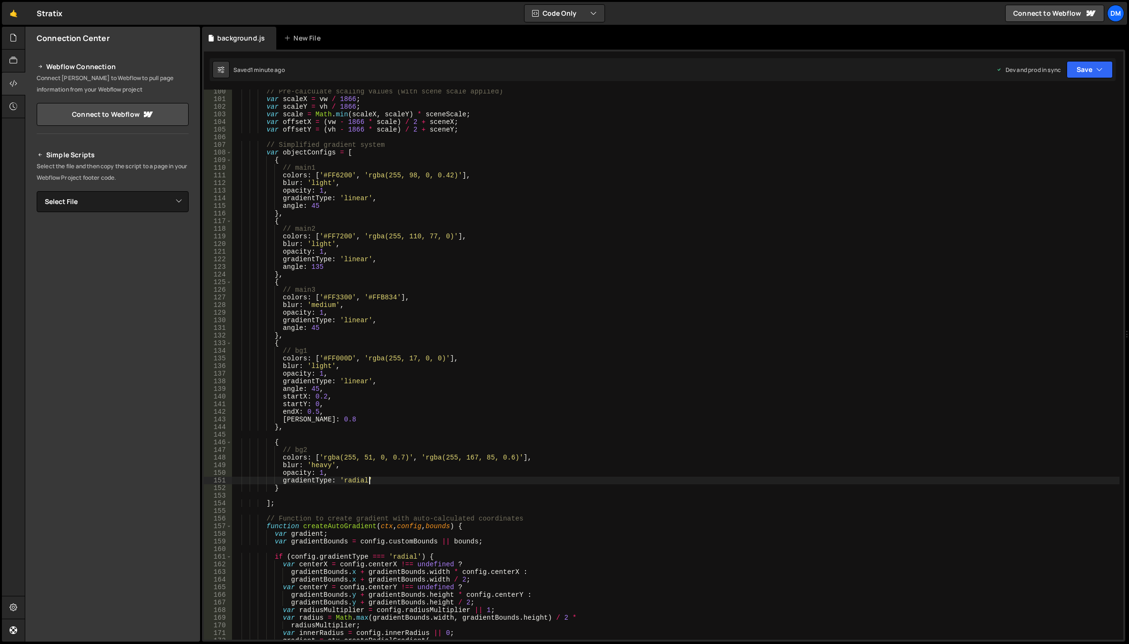
type textarea "gradientType: 'radial',"
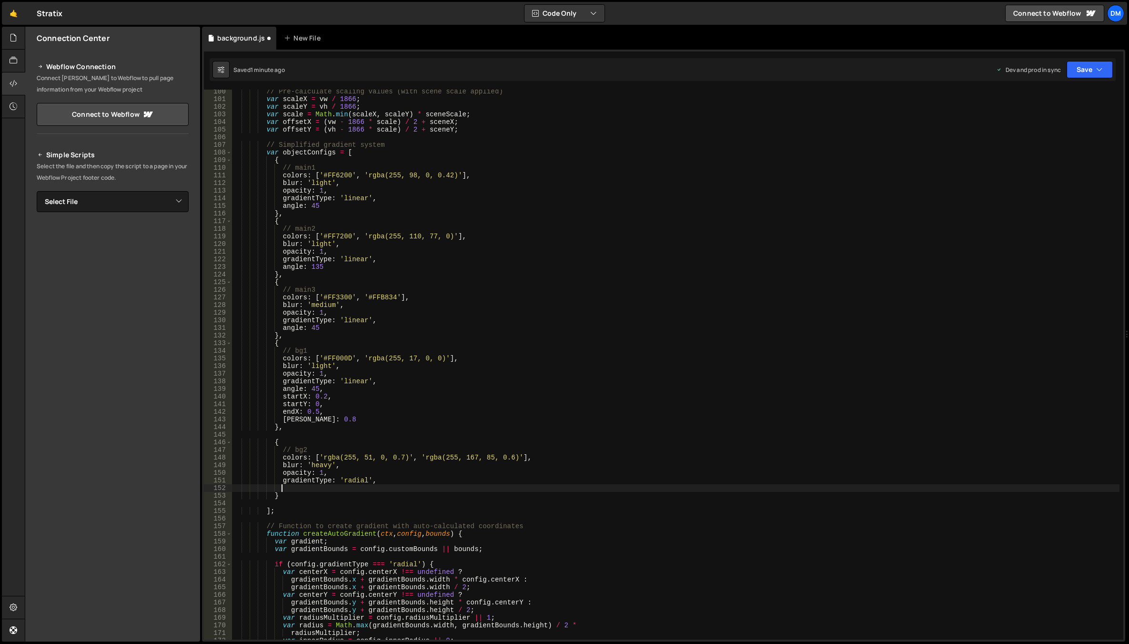
paste textarea "innerRadius: 50 // Start gradient from 50px out"
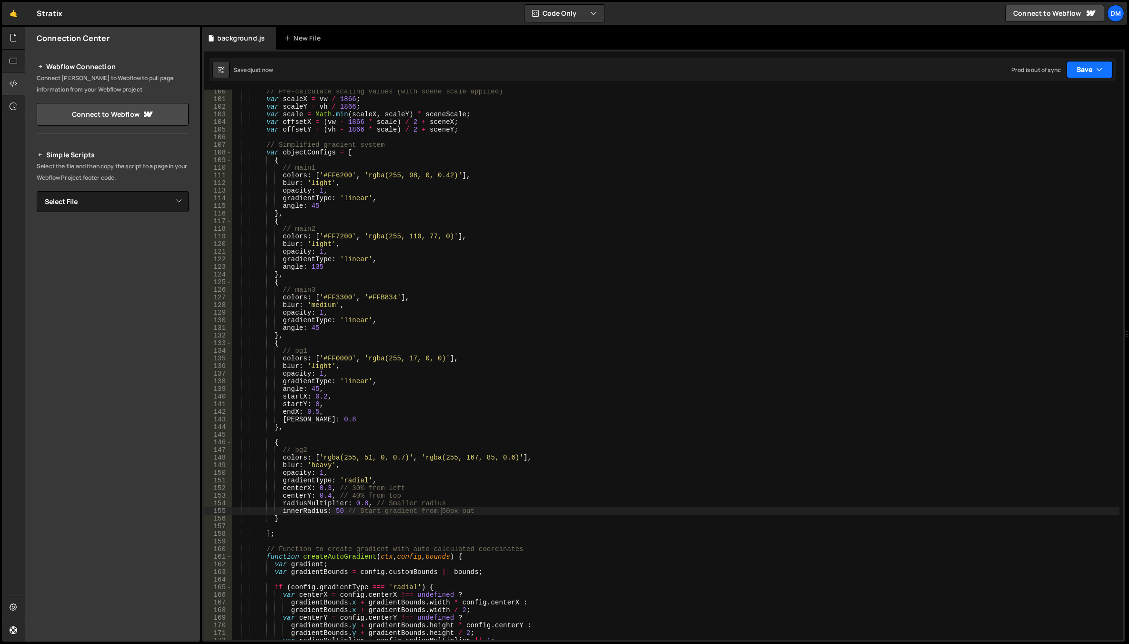
click at [1090, 70] on button "Save" at bounding box center [1089, 69] width 46 height 17
click at [1057, 106] on div "Saved just now" at bounding box center [1057, 103] width 99 height 11
click at [1085, 67] on button "Save" at bounding box center [1089, 69] width 46 height 17
click at [1043, 124] on div "Save to Production S" at bounding box center [1057, 124] width 99 height 10
click at [527, 420] on div "// Pre-calculate scaling values (with scene scale applied) var scaleX = vw / 18…" at bounding box center [675, 370] width 887 height 565
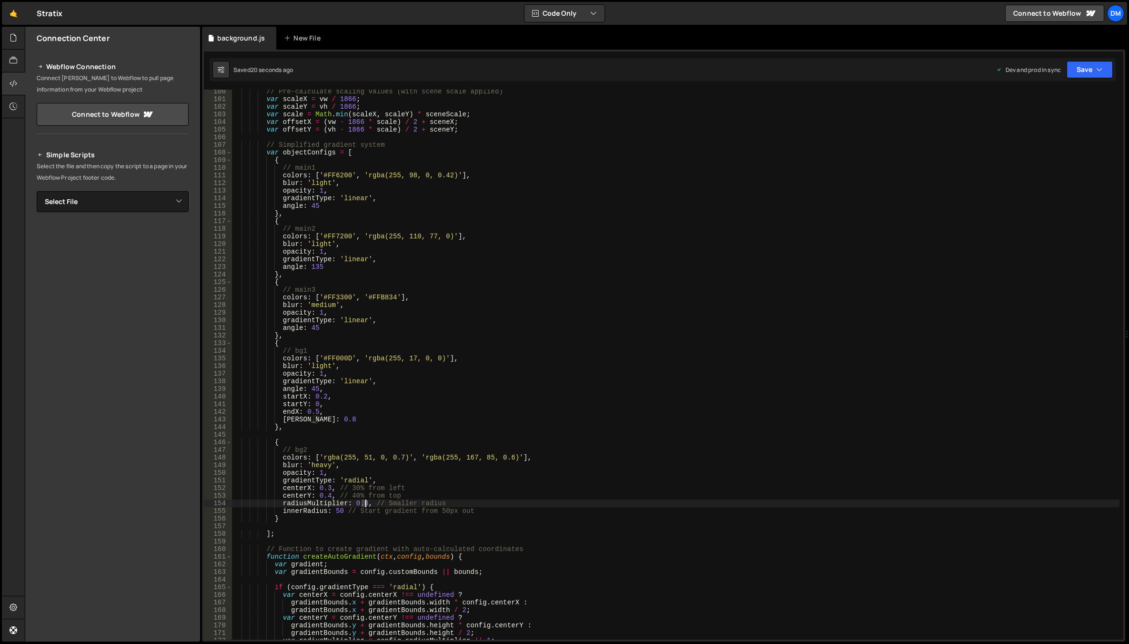
click at [364, 505] on div "// Pre-calculate scaling values (with scene scale applied) var scaleX = vw / 18…" at bounding box center [675, 370] width 887 height 565
click at [329, 513] on div "// Pre-calculate scaling values (with scene scale applied) var scaleX = vw / 18…" at bounding box center [675, 370] width 887 height 565
type textarea "innerRadius: 50 // Start gradient from 50px out"
drag, startPoint x: 473, startPoint y: 511, endPoint x: 201, endPoint y: 510, distance: 272.0
click at [201, 510] on div "Files New File Javascript files 0 background.js 0 CSS files Copy share link Edi…" at bounding box center [577, 334] width 1104 height 615
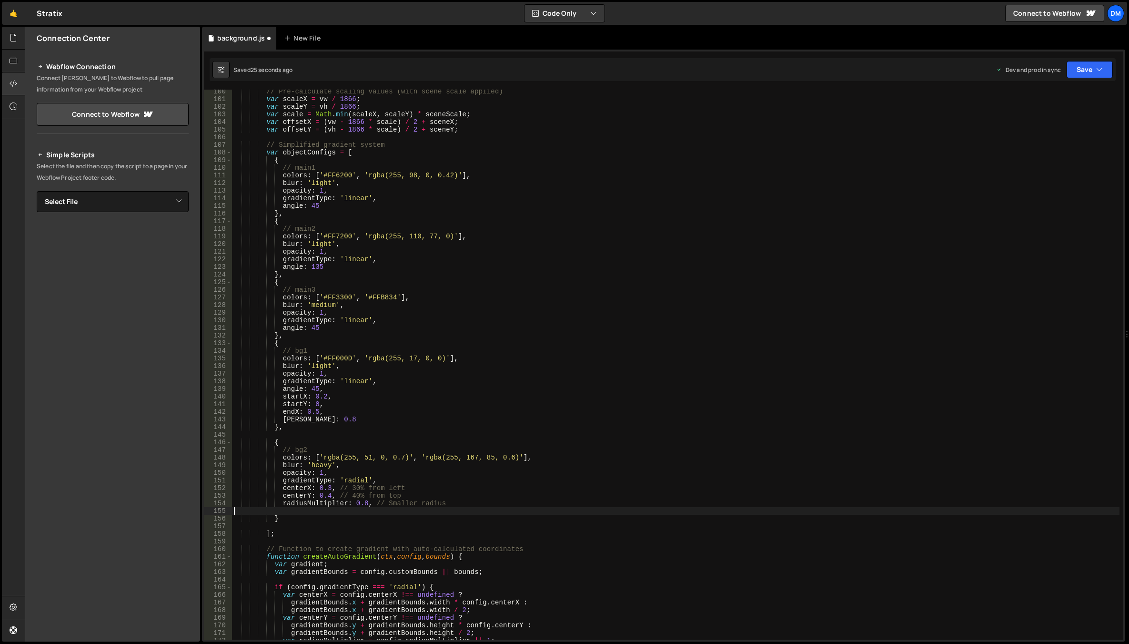
scroll to position [0, 0]
click at [364, 503] on div "// Pre-calculate scaling values (with scene scale applied) var scaleX = vw / 18…" at bounding box center [675, 370] width 887 height 565
click at [366, 496] on div "// Pre-calculate scaling values (with scene scale applied) var scaleX = vw / 18…" at bounding box center [675, 370] width 887 height 565
click at [364, 504] on div "// Pre-calculate scaling values (with scene scale applied) var scaleX = vw / 18…" at bounding box center [675, 370] width 887 height 565
click at [677, 402] on div "// Pre-calculate scaling values (with scene scale applied) var scaleX = vw / 18…" at bounding box center [675, 370] width 887 height 565
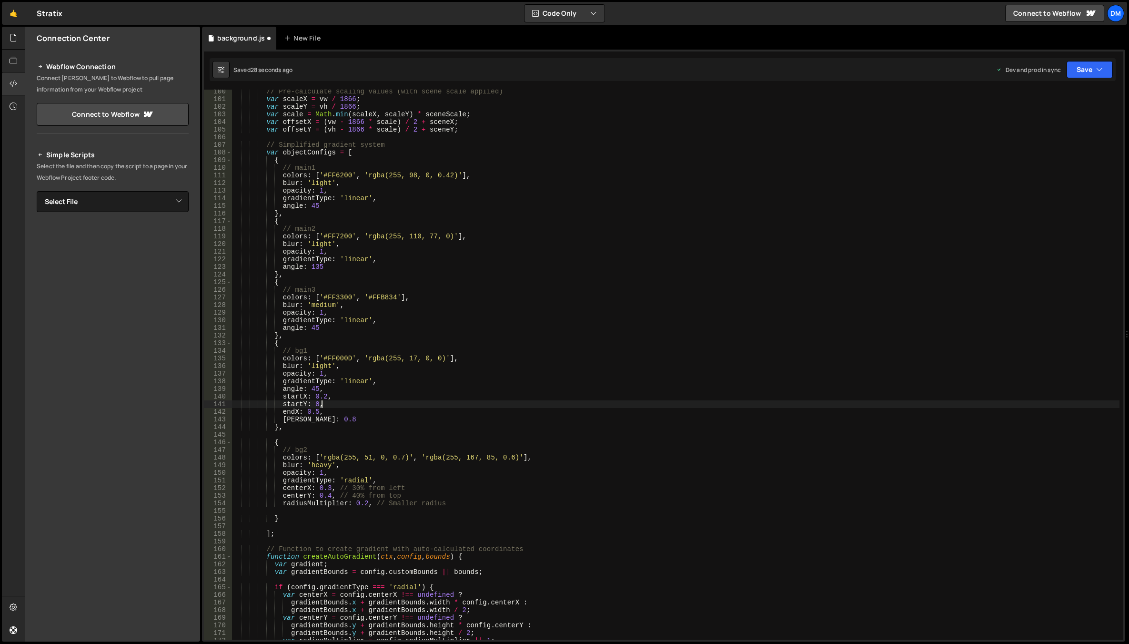
scroll to position [0, 6]
drag, startPoint x: 1086, startPoint y: 70, endPoint x: 1074, endPoint y: 80, distance: 15.6
click at [1086, 70] on button "Save" at bounding box center [1089, 69] width 46 height 17
click at [1066, 84] on button "Save to Staging S Saved 29 seconds ago" at bounding box center [1057, 98] width 114 height 31
click at [1080, 70] on button "Save" at bounding box center [1089, 69] width 46 height 17
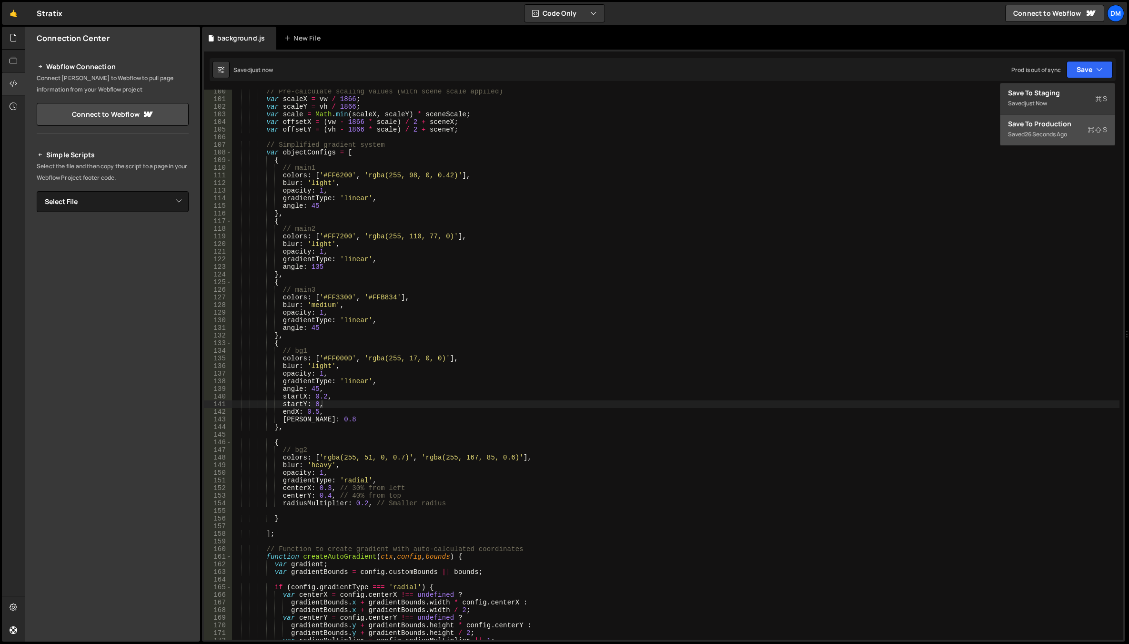
click at [1041, 131] on div "26 seconds ago" at bounding box center [1046, 134] width 42 height 8
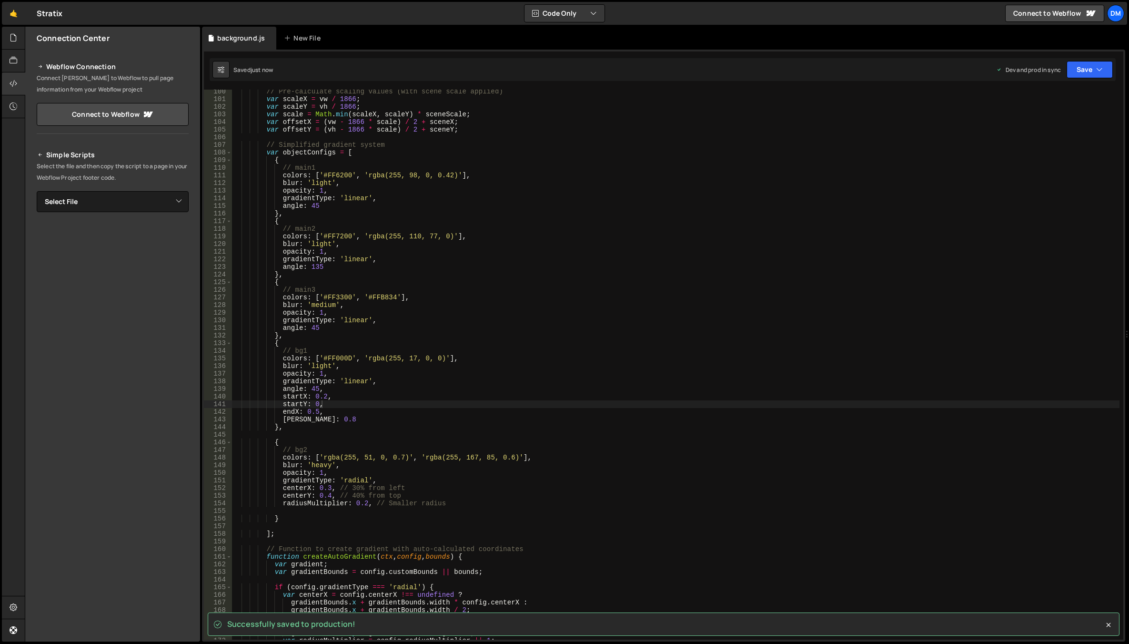
click at [1057, 84] on div "Successfully saved to production! startY: 0, 100 101 102 103 104 105 106 107 10…" at bounding box center [663, 346] width 923 height 592
click at [1082, 67] on button "Save" at bounding box center [1089, 69] width 46 height 17
click at [1066, 92] on div "Save to Staging S" at bounding box center [1057, 93] width 99 height 10
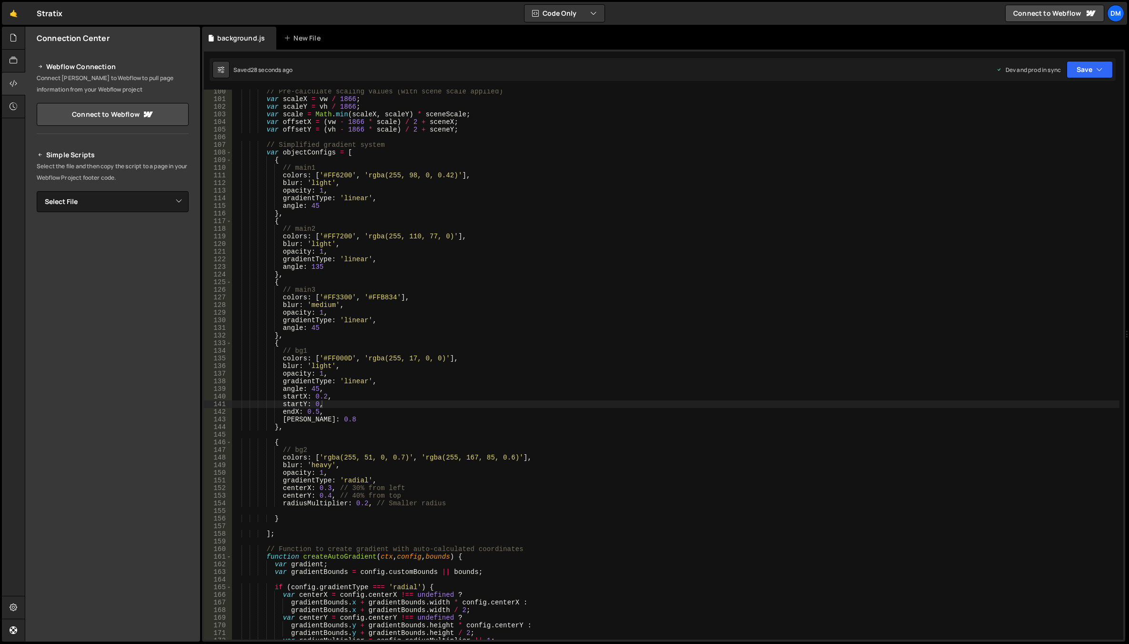
click at [530, 350] on div "// Pre-calculate scaling values (with scene scale applied) var scaleX = vw / 18…" at bounding box center [675, 370] width 887 height 565
click at [328, 487] on div "// Pre-calculate scaling values (with scene scale applied) var scaleX = vw / 18…" at bounding box center [675, 370] width 887 height 565
drag, startPoint x: 320, startPoint y: 486, endPoint x: 329, endPoint y: 486, distance: 9.1
click at [329, 486] on div "// Pre-calculate scaling values (with scene scale applied) var scaleX = vw / 18…" at bounding box center [675, 370] width 887 height 565
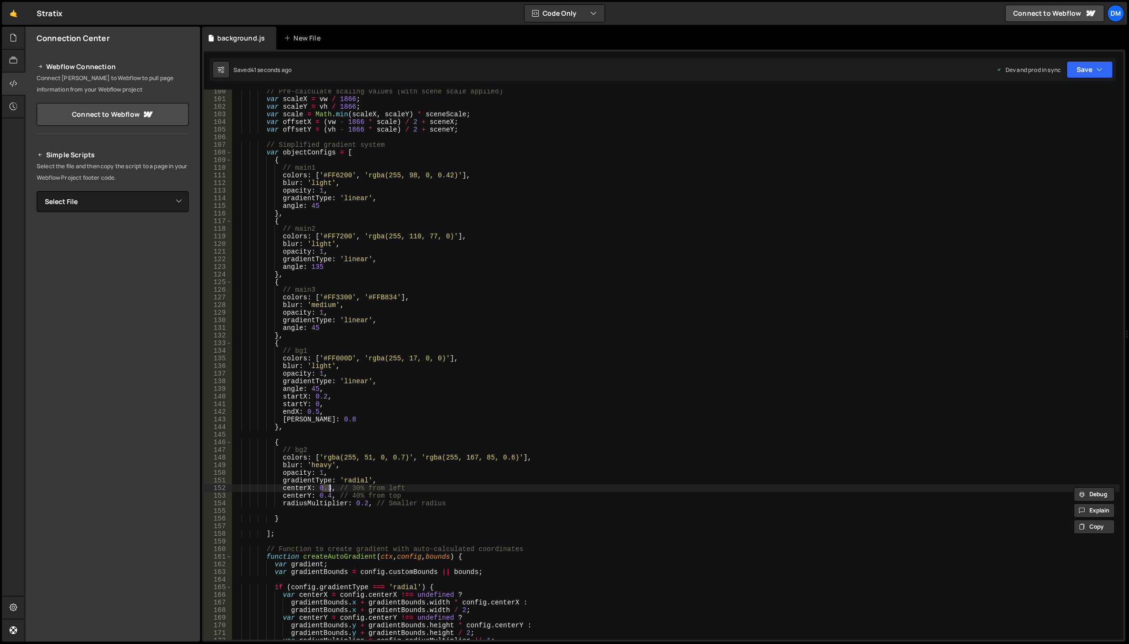
click at [371, 491] on div "// Pre-calculate scaling values (with scene scale applied) var scaleX = vw / 18…" at bounding box center [675, 370] width 887 height 565
click at [326, 487] on div "// Pre-calculate scaling values (with scene scale applied) var scaleX = vw / 18…" at bounding box center [675, 370] width 887 height 565
drag, startPoint x: 431, startPoint y: 448, endPoint x: 424, endPoint y: 452, distance: 7.5
click at [431, 448] on div "// Pre-calculate scaling values (with scene scale applied) var scaleX = vw / 18…" at bounding box center [675, 370] width 887 height 565
click at [328, 494] on div "// Pre-calculate scaling values (with scene scale applied) var scaleX = vw / 18…" at bounding box center [675, 370] width 887 height 565
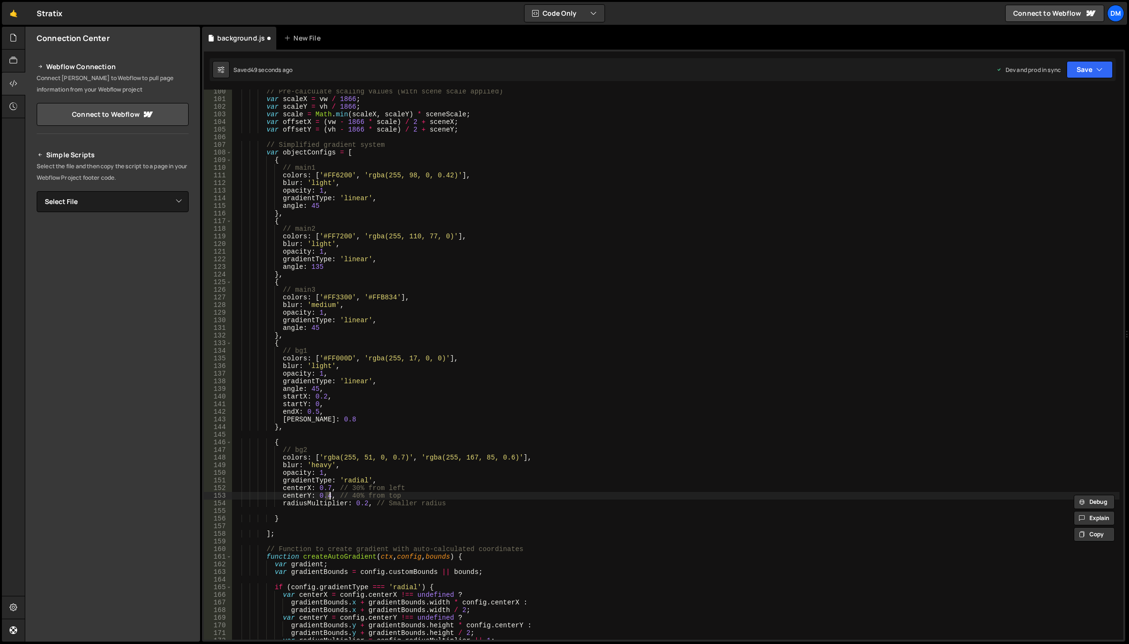
type textarea "centerY: 0.6, // 40% from top"
drag, startPoint x: 551, startPoint y: 431, endPoint x: 721, endPoint y: 302, distance: 213.8
click at [551, 431] on div "// Pre-calculate scaling values (with scene scale applied) var scaleX = vw / 18…" at bounding box center [675, 370] width 887 height 565
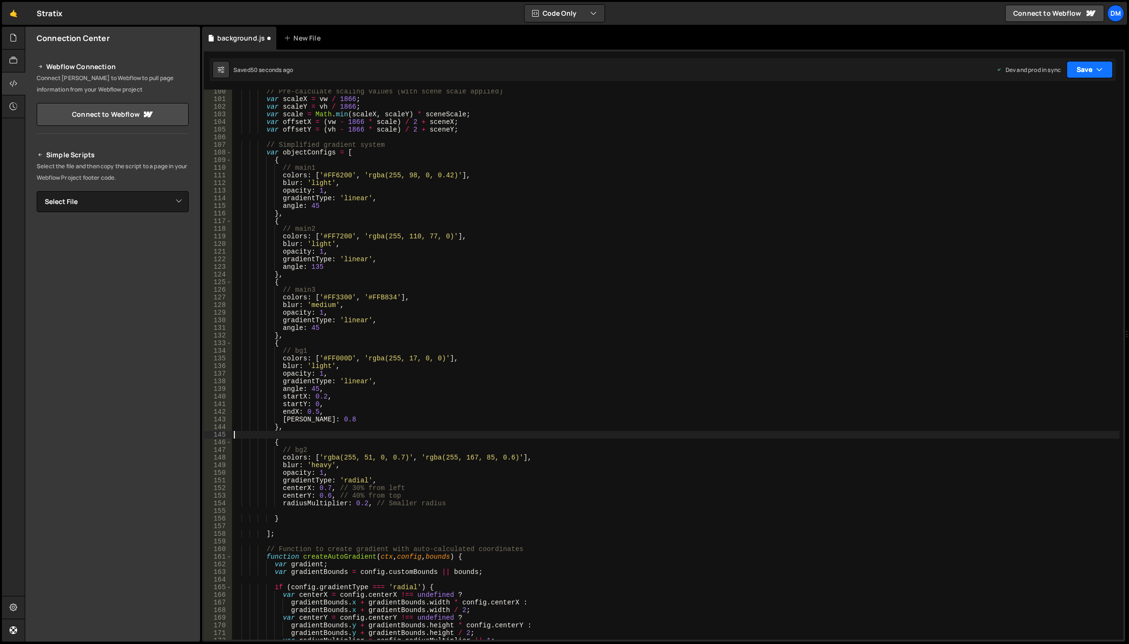
click at [1089, 67] on button "Save" at bounding box center [1089, 69] width 46 height 17
click at [1082, 89] on div "Save to Staging S" at bounding box center [1057, 93] width 99 height 10
click at [971, 171] on div "// Pre-calculate scaling values (with scene scale applied) var scaleX = vw / 18…" at bounding box center [675, 370] width 887 height 565
click at [1086, 72] on button "Save" at bounding box center [1089, 69] width 46 height 17
click at [1056, 133] on div "56 seconds ago" at bounding box center [1046, 134] width 42 height 8
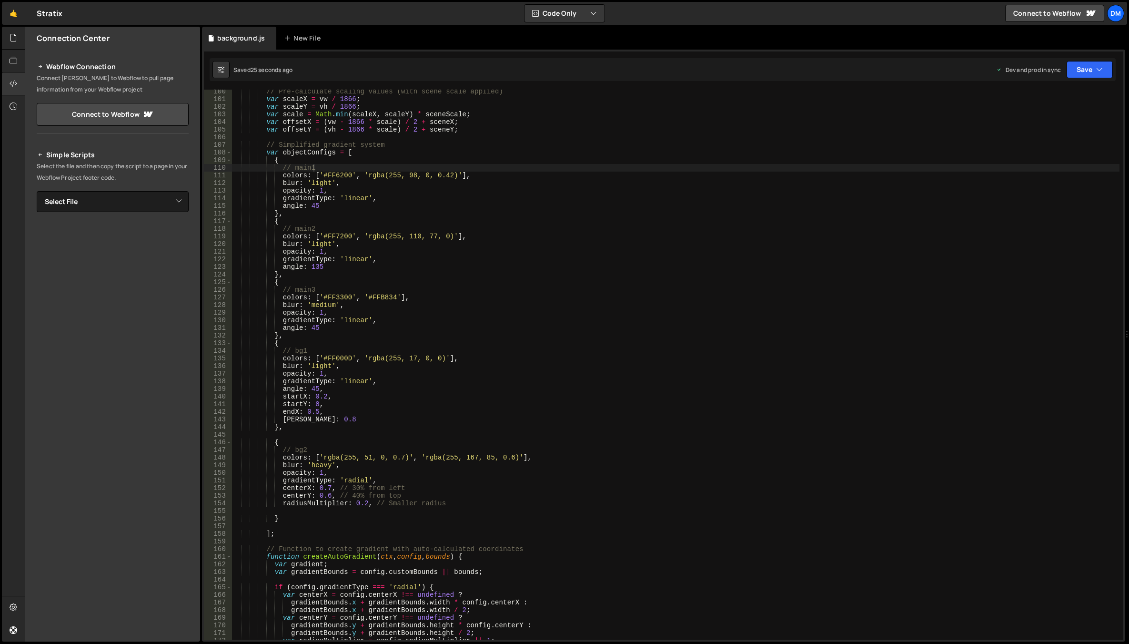
click at [493, 397] on div "// Pre-calculate scaling values (with scene scale applied) var scaleX = vw / 18…" at bounding box center [675, 370] width 887 height 565
click at [328, 487] on div "// Pre-calculate scaling values (with scene scale applied) var scaleX = vw / 18…" at bounding box center [675, 370] width 887 height 565
drag, startPoint x: 341, startPoint y: 457, endPoint x: 341, endPoint y: 463, distance: 6.2
click at [341, 457] on div "// Pre-calculate scaling values (with scene scale applied) var scaleX = vw / 18…" at bounding box center [675, 370] width 887 height 565
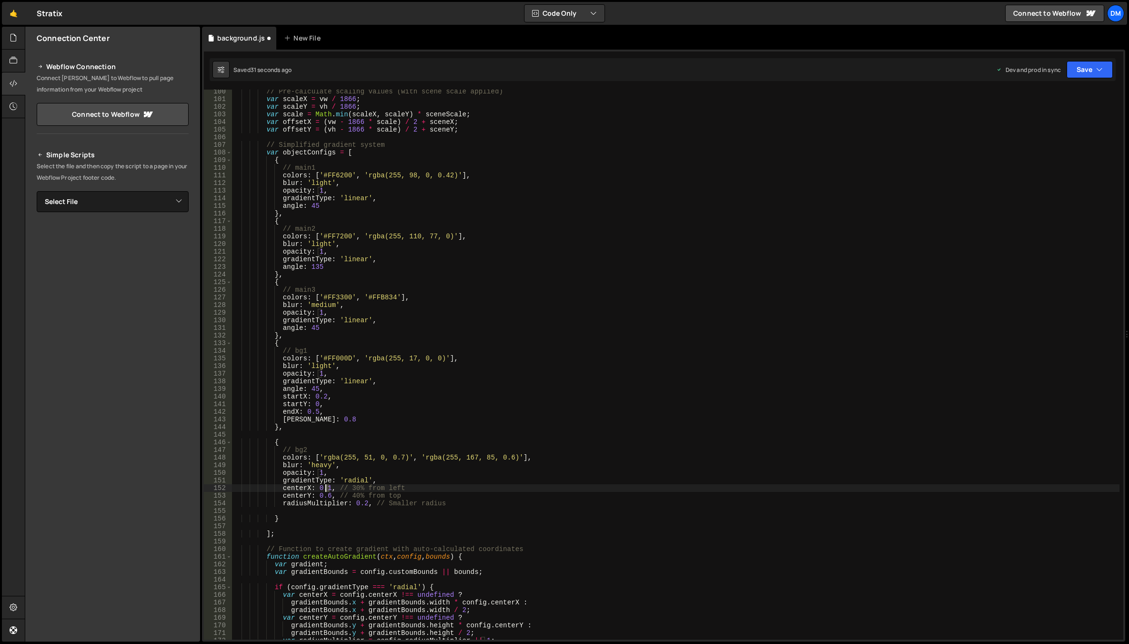
click at [324, 488] on div "// Pre-calculate scaling values (with scene scale applied) var scaleX = vw / 18…" at bounding box center [675, 370] width 887 height 565
click at [377, 459] on div "// Pre-calculate scaling values (with scene scale applied) var scaleX = vw / 18…" at bounding box center [675, 370] width 887 height 565
drag, startPoint x: 318, startPoint y: 494, endPoint x: 329, endPoint y: 495, distance: 11.0
click at [329, 495] on div "// Pre-calculate scaling values (with scene scale applied) var scaleX = vw / 18…" at bounding box center [675, 370] width 887 height 565
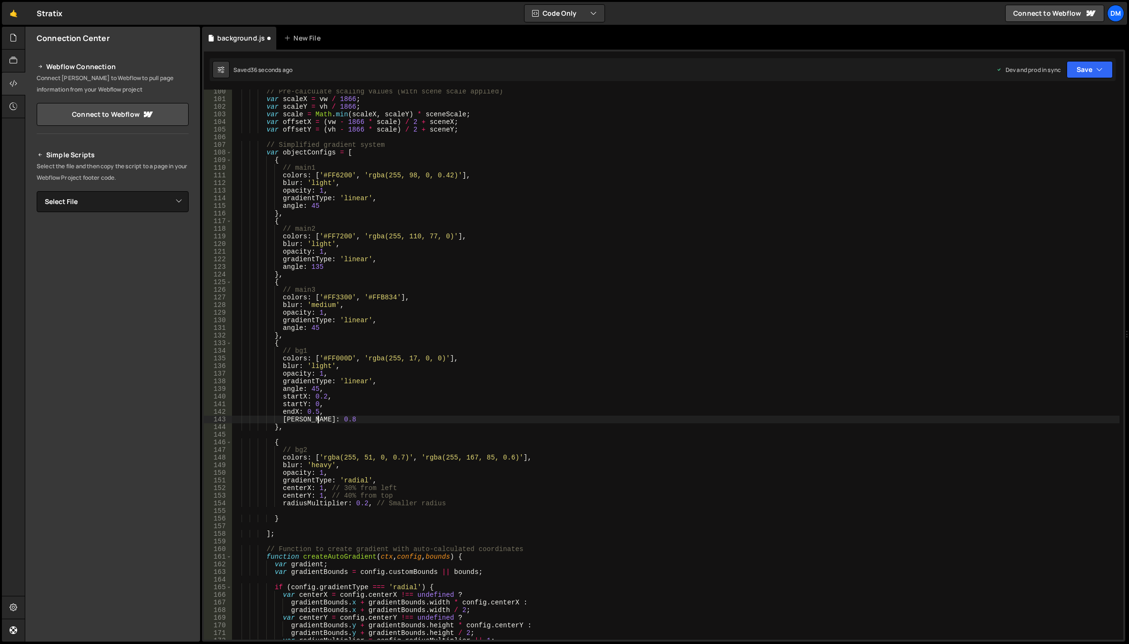
click at [493, 421] on div "// Pre-calculate scaling values (with scene scale applied) var scaleX = vw / 18…" at bounding box center [675, 370] width 887 height 565
click at [1082, 76] on button "Save" at bounding box center [1089, 69] width 46 height 17
click at [1056, 100] on div "37 seconds ago" at bounding box center [1046, 103] width 42 height 8
drag, startPoint x: 1087, startPoint y: 67, endPoint x: 1049, endPoint y: 114, distance: 60.3
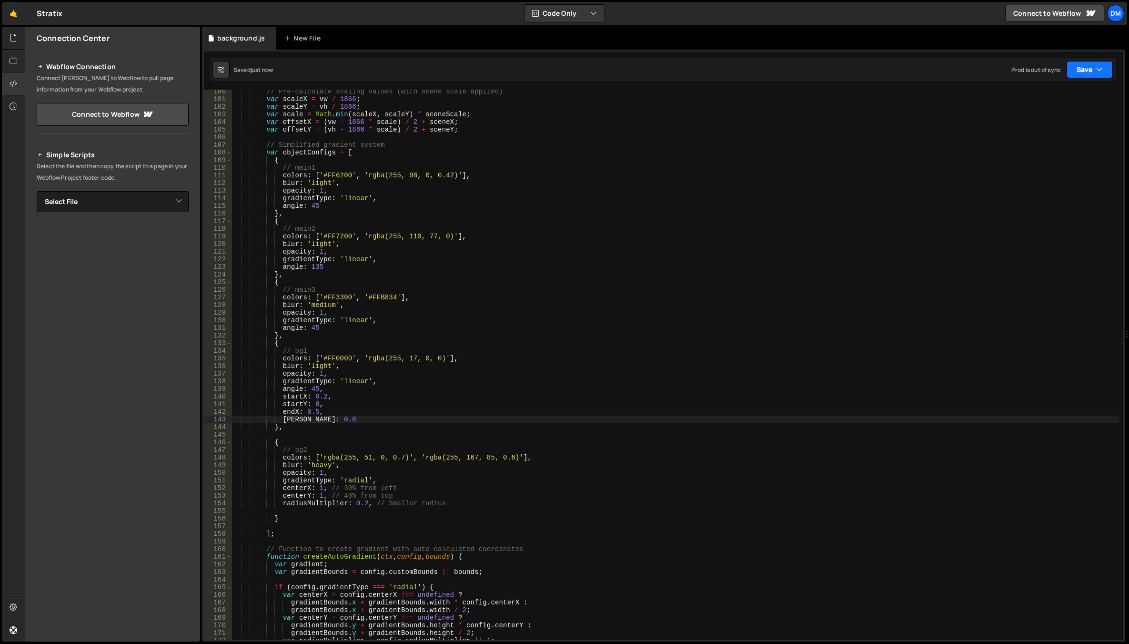
click at [1087, 68] on button "Save" at bounding box center [1089, 69] width 46 height 17
click at [1037, 130] on div "Saved 33 seconds ago" at bounding box center [1057, 134] width 99 height 11
click at [387, 500] on div "// Pre-calculate scaling values (with scene scale applied) var scaleX = vw / 18…" at bounding box center [675, 370] width 887 height 565
click at [365, 502] on div "// Pre-calculate scaling values (with scene scale applied) var scaleX = vw / 18…" at bounding box center [675, 370] width 887 height 565
drag, startPoint x: 505, startPoint y: 421, endPoint x: 545, endPoint y: 399, distance: 45.6
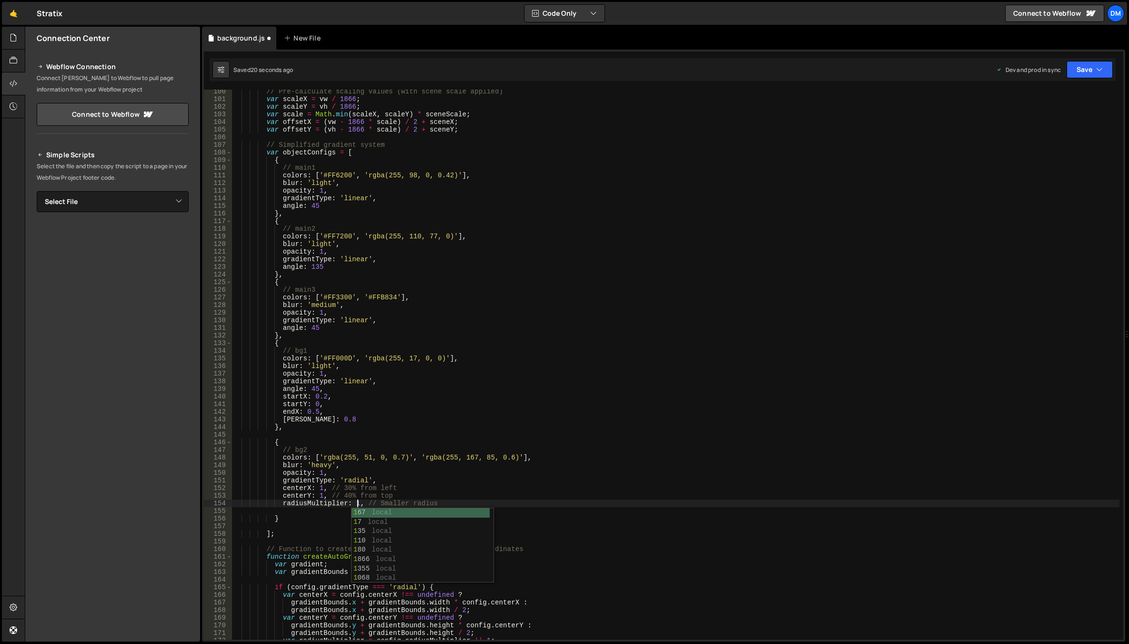
click at [505, 421] on div "// Pre-calculate scaling values (with scene scale applied) var scaleX = vw / 18…" at bounding box center [675, 370] width 887 height 565
type textarea "[PERSON_NAME]: 0.8"
click at [1081, 71] on button "Save" at bounding box center [1089, 69] width 46 height 17
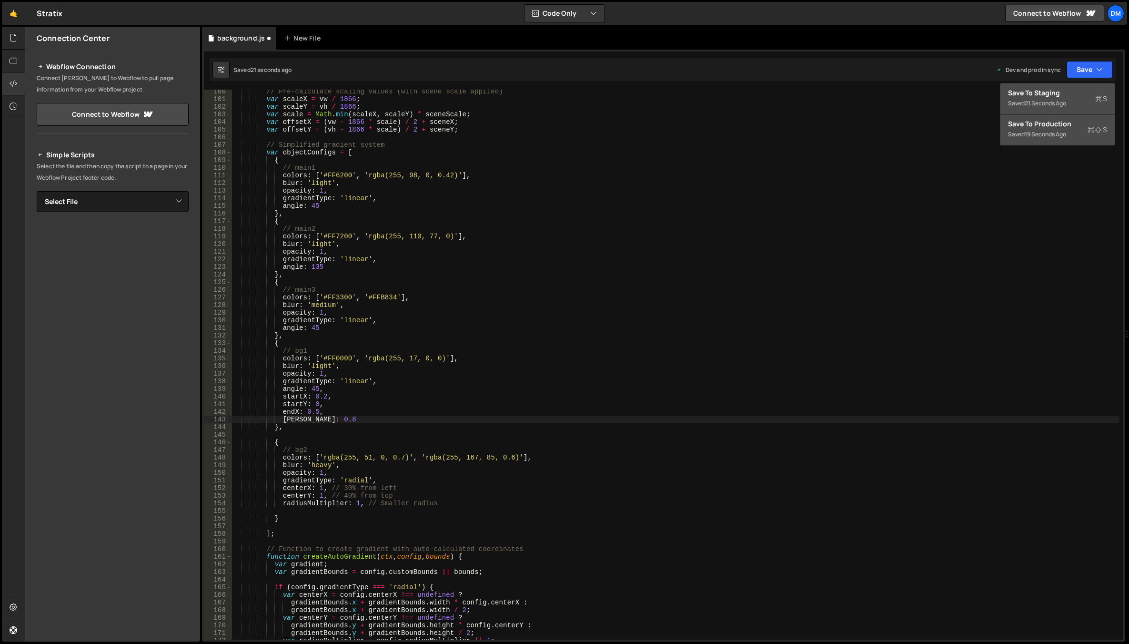
click at [1063, 100] on div "21 seconds ago" at bounding box center [1045, 103] width 41 height 8
click at [1089, 71] on button "Save" at bounding box center [1089, 69] width 46 height 17
click at [1058, 127] on div "Save to Production S" at bounding box center [1057, 124] width 99 height 10
click at [585, 433] on div "// Pre-calculate scaling values (with scene scale applied) var scaleX = vw / 18…" at bounding box center [675, 370] width 887 height 565
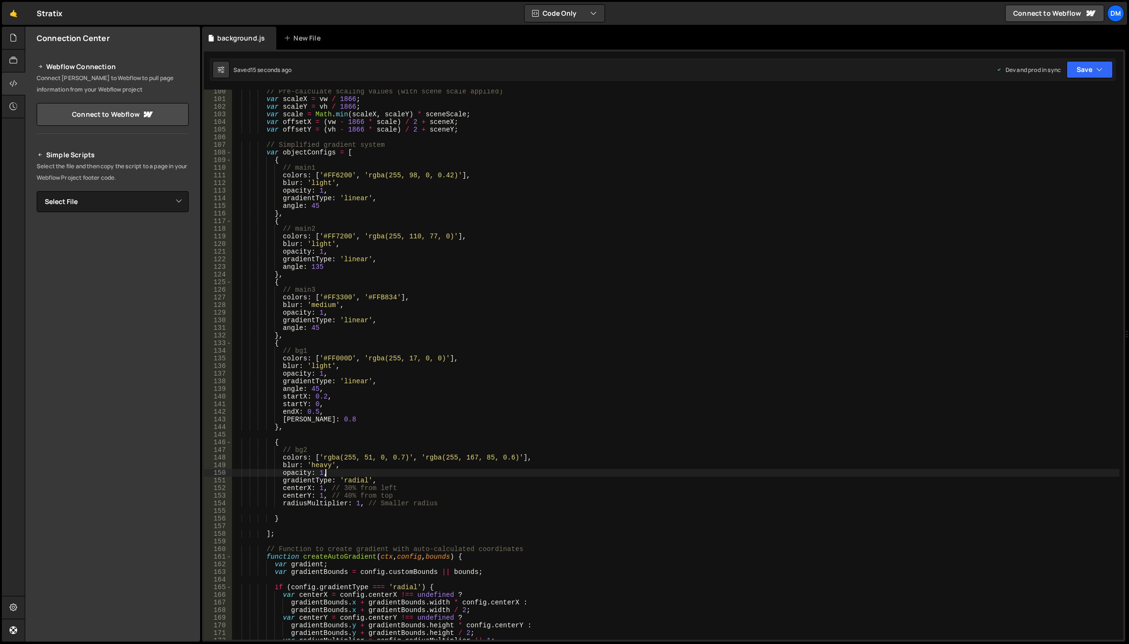
click at [372, 474] on div "// Pre-calculate scaling values (with scene scale applied) var scaleX = vw / 18…" at bounding box center [675, 370] width 887 height 565
click at [354, 504] on div "// Pre-calculate scaling values (with scene scale applied) var scaleX = vw / 18…" at bounding box center [675, 370] width 887 height 565
click at [579, 402] on div "// Pre-calculate scaling values (with scene scale applied) var scaleX = vw / 18…" at bounding box center [675, 370] width 887 height 565
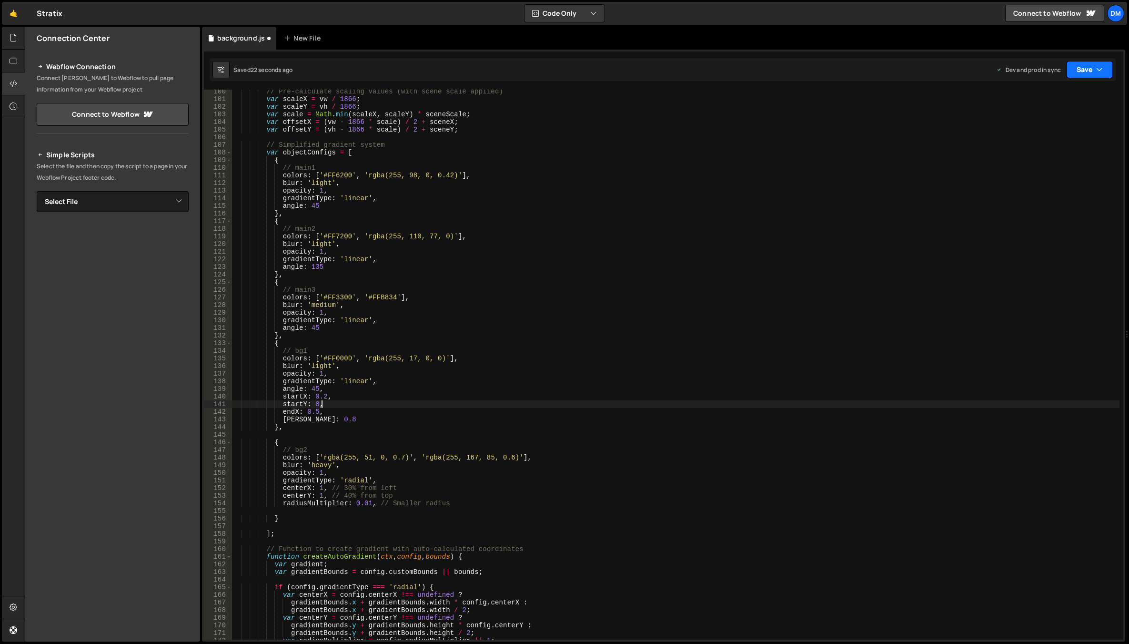
click at [1079, 70] on button "Save" at bounding box center [1089, 69] width 46 height 17
click at [1052, 103] on div "22 seconds ago" at bounding box center [1046, 103] width 42 height 8
click at [1082, 68] on button "Save" at bounding box center [1089, 69] width 46 height 17
click at [1040, 126] on div "Save to Production S" at bounding box center [1057, 124] width 99 height 10
click at [607, 488] on div "// Pre-calculate scaling values (with scene scale applied) var scaleX = vw / 18…" at bounding box center [675, 370] width 887 height 565
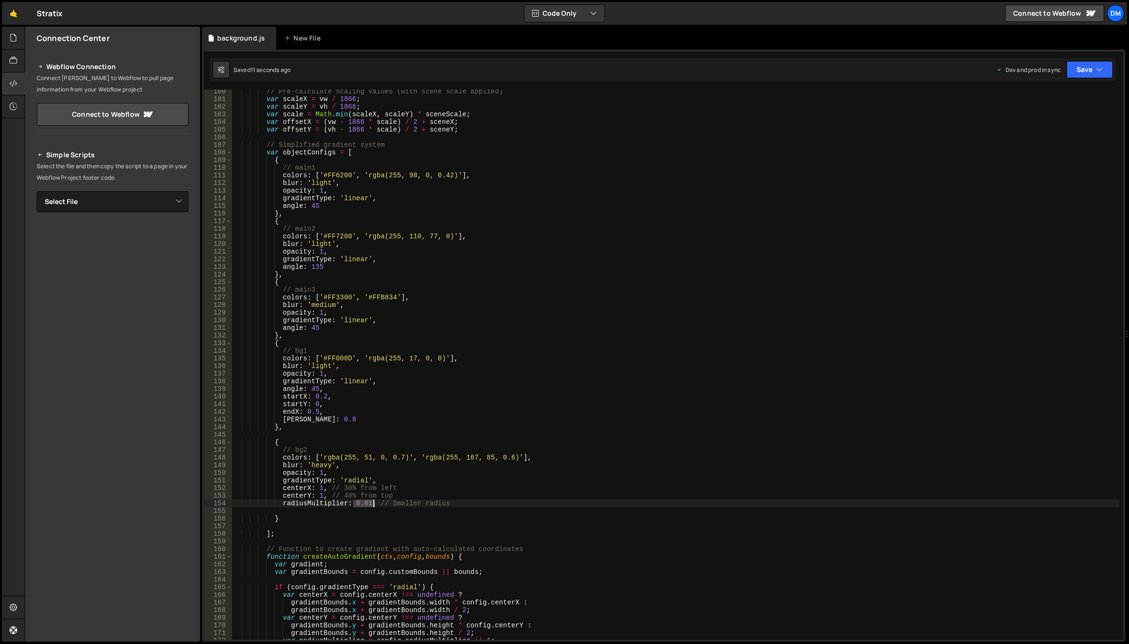
drag, startPoint x: 355, startPoint y: 504, endPoint x: 372, endPoint y: 503, distance: 16.2
click at [372, 503] on div "// Pre-calculate scaling values (with scene scale applied) var scaleX = vw / 18…" at bounding box center [675, 370] width 887 height 565
click at [619, 393] on div "// Pre-calculate scaling values (with scene scale applied) var scaleX = vw / 18…" at bounding box center [675, 370] width 887 height 565
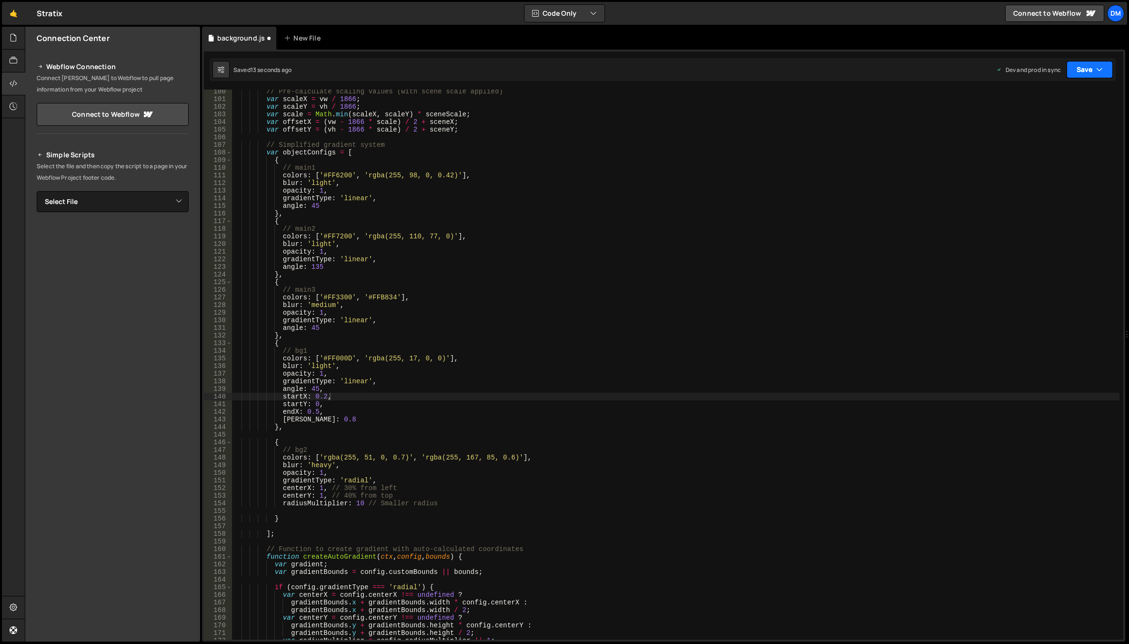
click at [1079, 74] on button "Save" at bounding box center [1089, 69] width 46 height 17
click at [1058, 96] on div "Save to Staging S" at bounding box center [1057, 93] width 99 height 10
click at [1087, 69] on button "Save" at bounding box center [1089, 69] width 46 height 17
click at [1048, 127] on div "Save to Production S" at bounding box center [1057, 124] width 99 height 10
click at [357, 501] on div "// Pre-calculate scaling values (with scene scale applied) var scaleX = vw / 18…" at bounding box center [675, 370] width 887 height 565
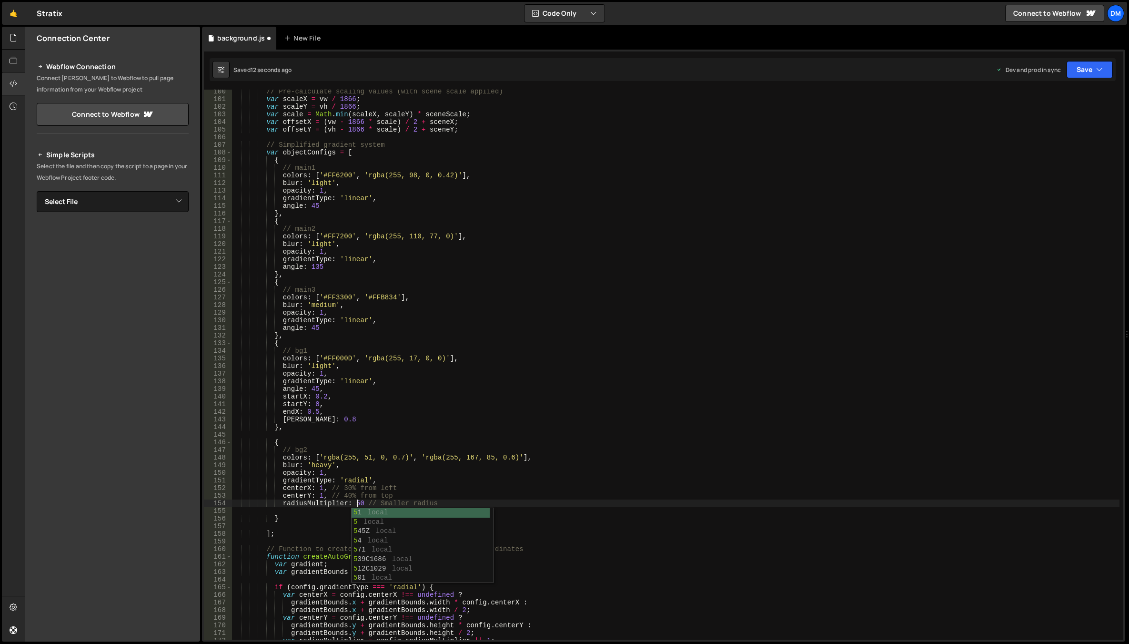
click at [860, 288] on div "// Pre-calculate scaling values (with scene scale applied) var scaleX = vw / 18…" at bounding box center [675, 370] width 887 height 565
click at [1069, 76] on button "Save" at bounding box center [1089, 69] width 46 height 17
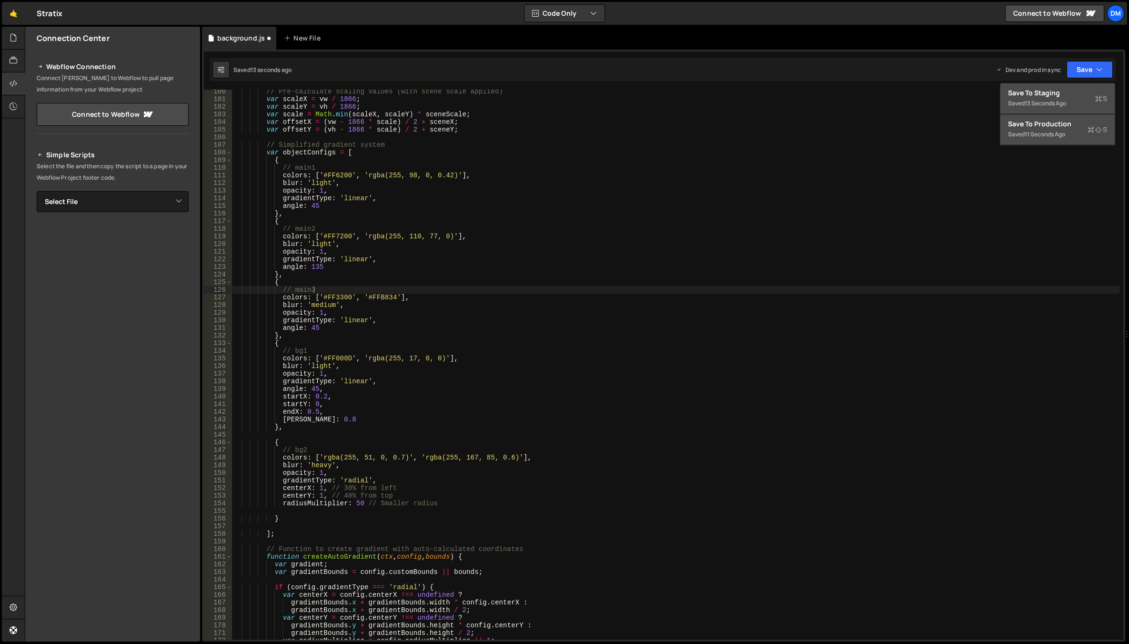
click at [1053, 101] on div "13 seconds ago" at bounding box center [1045, 103] width 41 height 8
click at [1091, 74] on button "Save" at bounding box center [1089, 69] width 46 height 17
click at [1050, 126] on div "Save to Production S" at bounding box center [1057, 124] width 99 height 10
click at [358, 503] on div "// Pre-calculate scaling values (with scene scale applied) var scaleX = vw / 18…" at bounding box center [675, 370] width 887 height 565
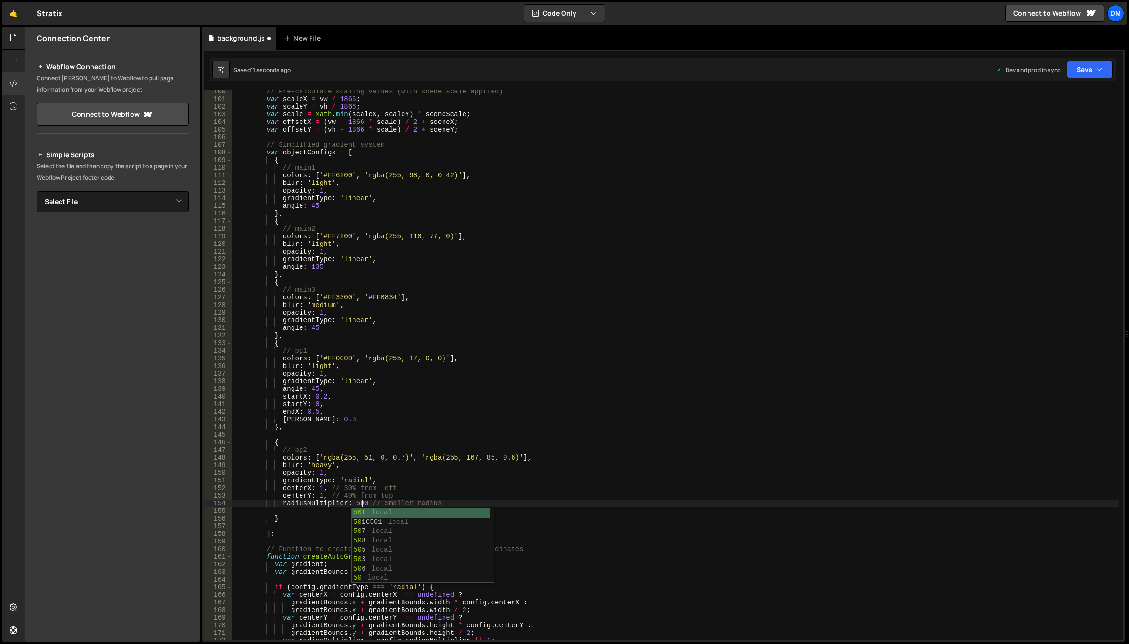
scroll to position [0, 9]
click at [321, 489] on div "// Pre-calculate scaling values (with scene scale applied) var scaleX = vw / 18…" at bounding box center [675, 370] width 887 height 565
click at [352, 464] on div "// Pre-calculate scaling values (with scene scale applied) var scaleX = vw / 18…" at bounding box center [675, 370] width 887 height 565
click at [318, 497] on div "// Pre-calculate scaling values (with scene scale applied) var scaleX = vw / 18…" at bounding box center [675, 370] width 887 height 565
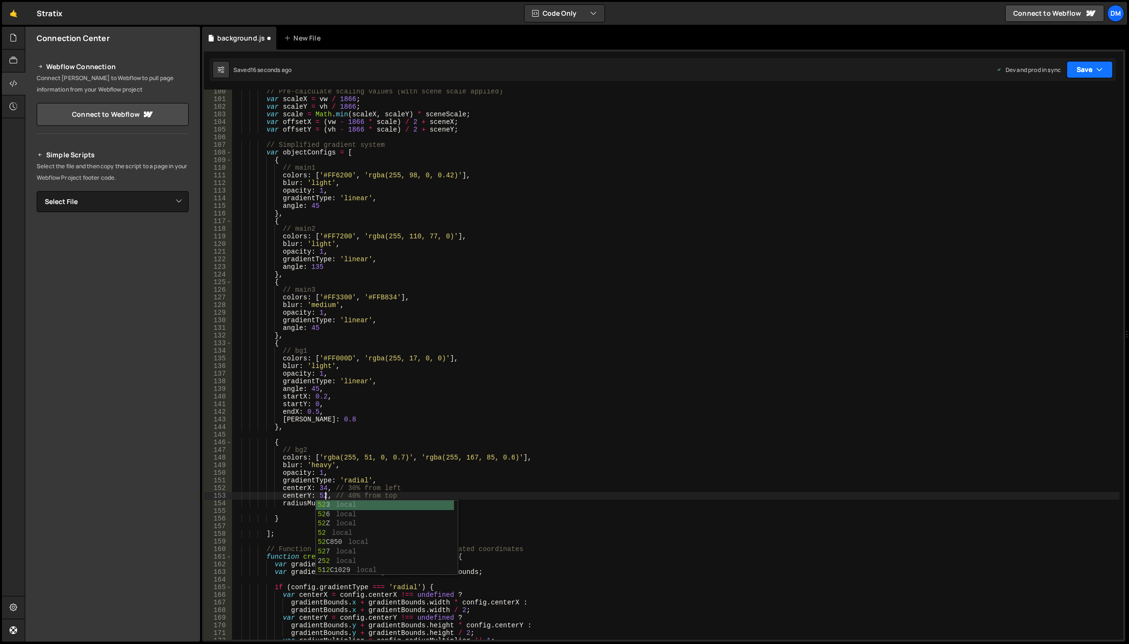
type textarea "centerY: 52, // 40% from top"
drag, startPoint x: 1087, startPoint y: 66, endPoint x: 1076, endPoint y: 78, distance: 16.5
click at [1087, 66] on button "Save" at bounding box center [1089, 69] width 46 height 17
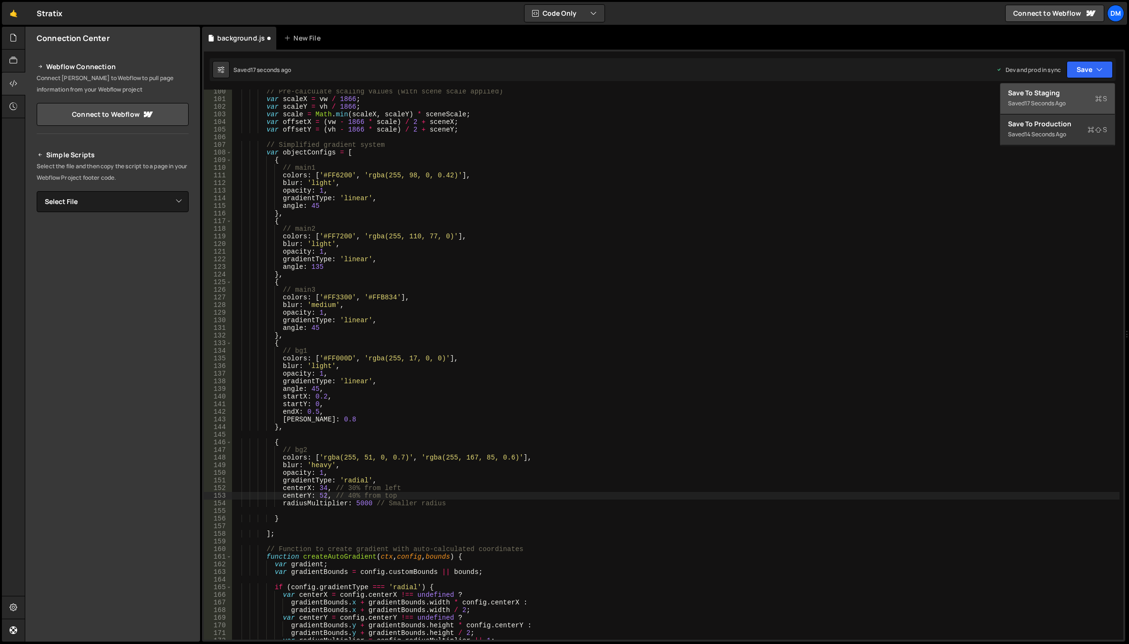
click at [1063, 95] on div "Save to Staging S" at bounding box center [1057, 93] width 99 height 10
click at [1083, 70] on button "Save" at bounding box center [1089, 69] width 46 height 17
click at [1049, 132] on div "14 seconds ago" at bounding box center [1045, 134] width 41 height 8
click at [626, 438] on div "// Pre-calculate scaling values (with scene scale applied) var scaleX = vw / 18…" at bounding box center [675, 370] width 887 height 565
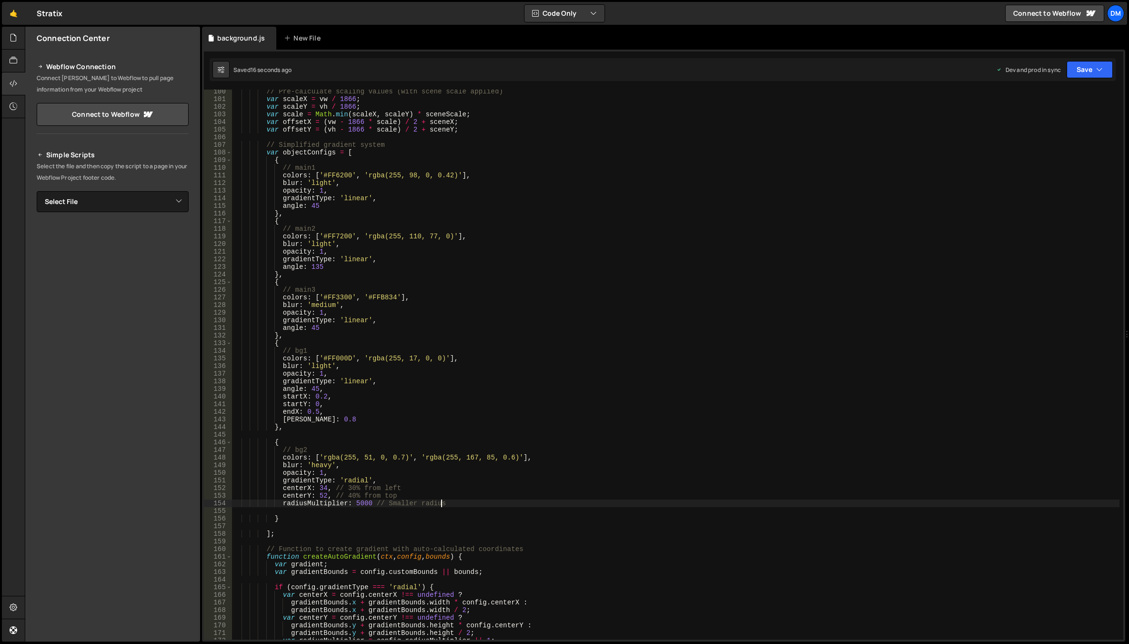
click at [461, 502] on div "// Pre-calculate scaling values (with scene scale applied) var scaleX = vw / 18…" at bounding box center [675, 370] width 887 height 565
click at [320, 463] on div "// Pre-calculate scaling values (with scene scale applied) var scaleX = vw / 18…" at bounding box center [675, 370] width 887 height 565
type textarea "blur: 'light',"
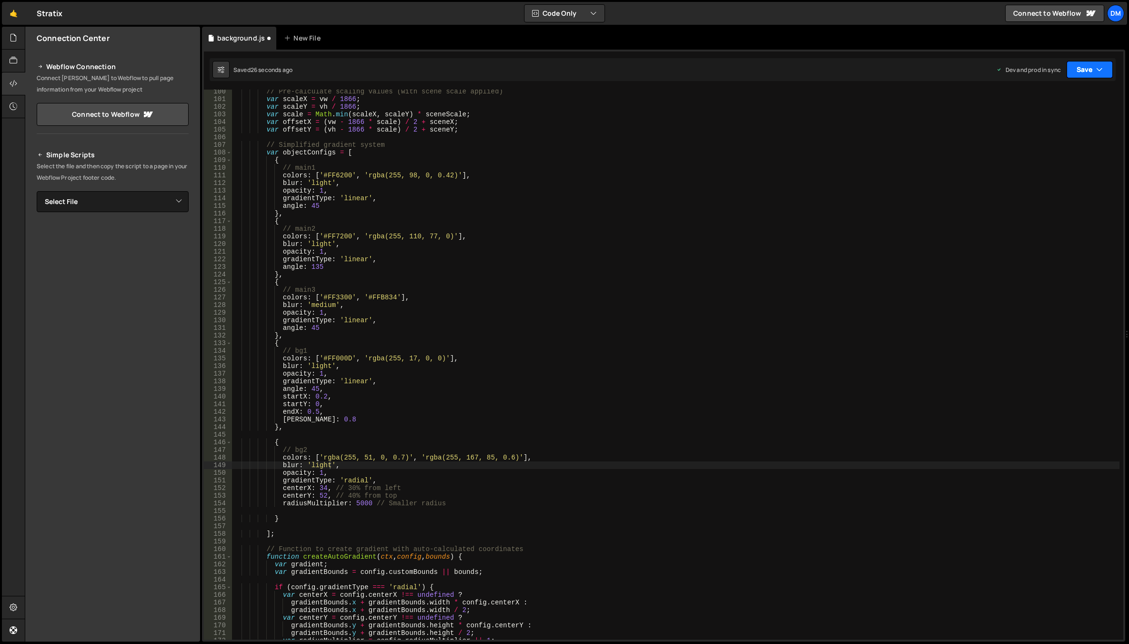
click at [1081, 72] on button "Save" at bounding box center [1089, 69] width 46 height 17
click at [1069, 94] on div "Save to Staging S" at bounding box center [1057, 93] width 99 height 10
click at [1088, 67] on button "Save" at bounding box center [1089, 69] width 46 height 17
click at [1041, 132] on div "24 seconds ago" at bounding box center [1046, 134] width 42 height 8
click at [386, 512] on div "// Pre-calculate scaling values (with scene scale applied) var scaleX = vw / 18…" at bounding box center [675, 370] width 887 height 565
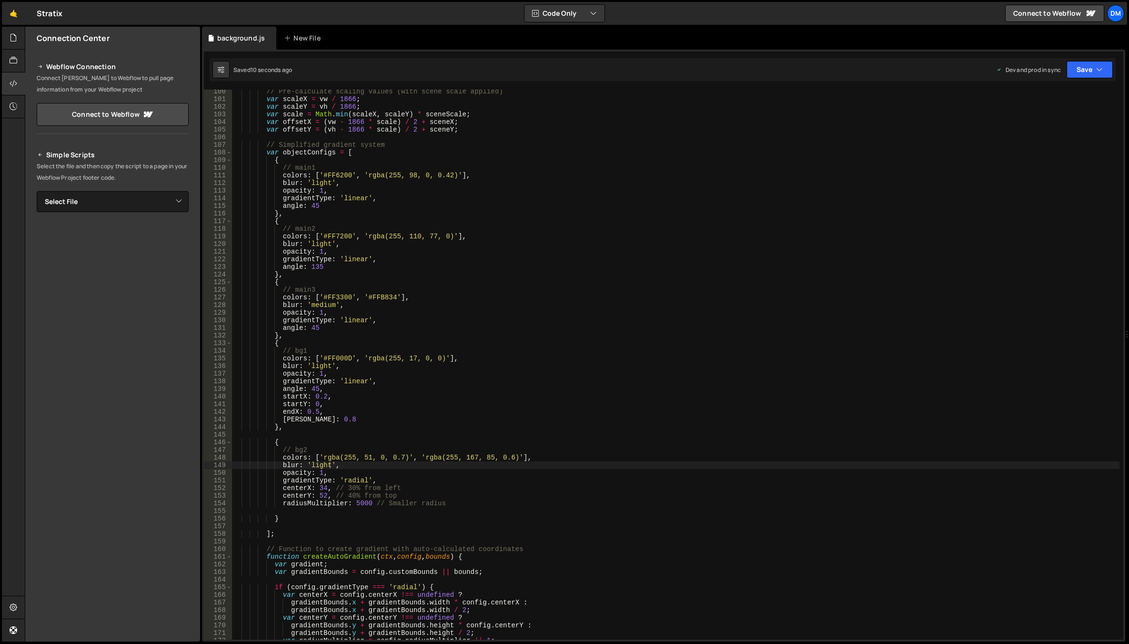
scroll to position [0, 0]
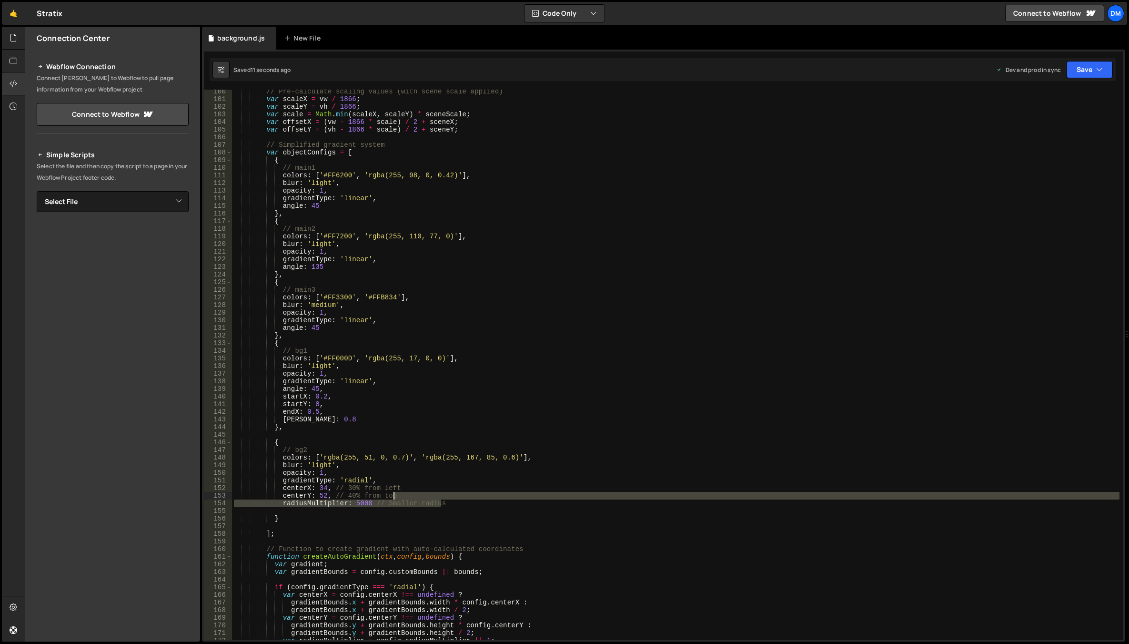
drag, startPoint x: 462, startPoint y: 500, endPoint x: 392, endPoint y: 498, distance: 70.5
click at [392, 498] on div "// Pre-calculate scaling values (with scene scale applied) var scaleX = vw / 18…" at bounding box center [675, 370] width 887 height 565
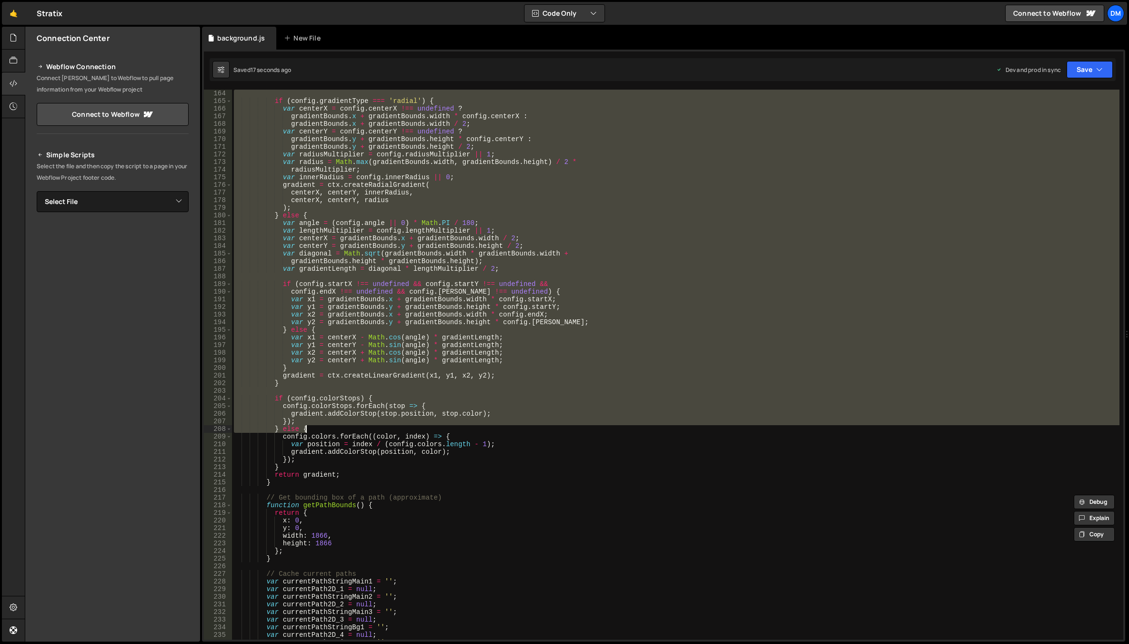
scroll to position [1315, 0]
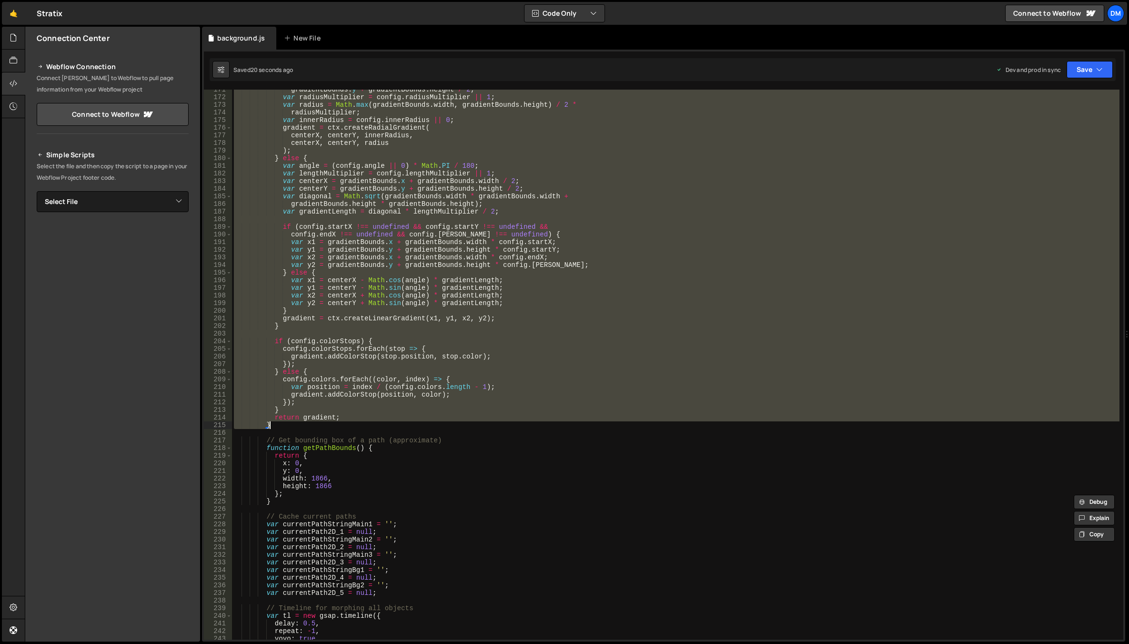
drag, startPoint x: 266, startPoint y: 385, endPoint x: 450, endPoint y: 423, distance: 187.8
click at [450, 423] on div "gradientBounds . y + gradientBounds . height / 2 ; var radiusMultiplier = confi…" at bounding box center [675, 368] width 887 height 565
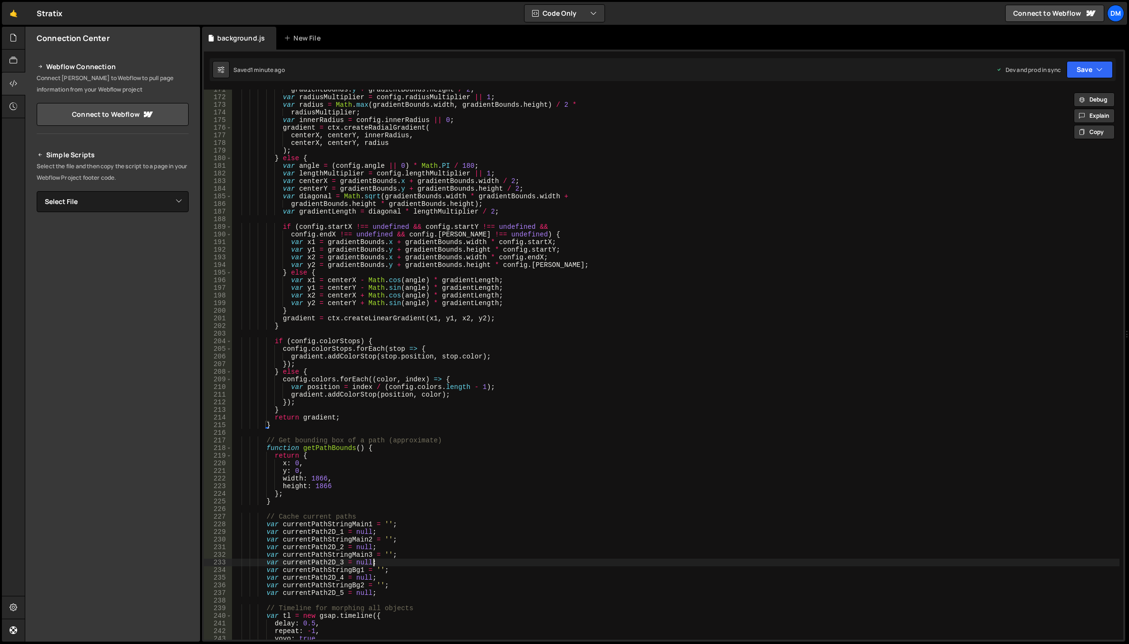
click at [597, 561] on div "gradientBounds . y + gradientBounds . height / 2 ; var radiusMultiplier = confi…" at bounding box center [675, 368] width 887 height 565
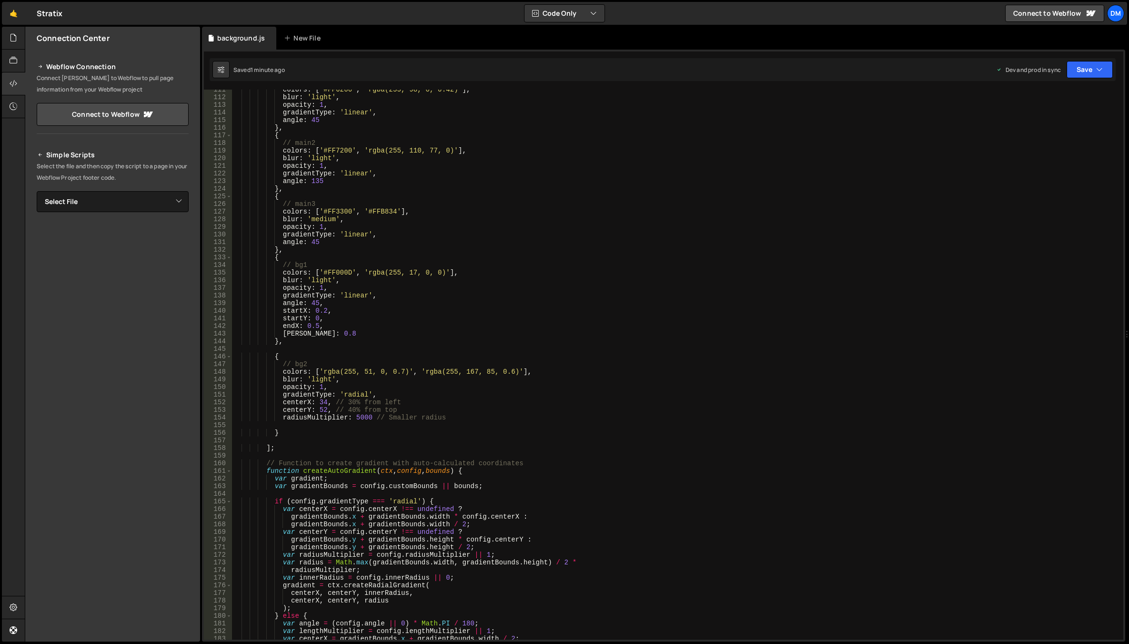
scroll to position [857, 0]
click at [357, 294] on div "colors : [ '#FF6200' , 'rgba(255, 98, 0, 0.42)' ] , blur : 'light' , opacity : …" at bounding box center [675, 368] width 887 height 565
click at [352, 395] on div "colors : [ '#FF6200' , 'rgba(255, 98, 0, 0.42)' ] , blur : 'light' , opacity : …" at bounding box center [675, 368] width 887 height 565
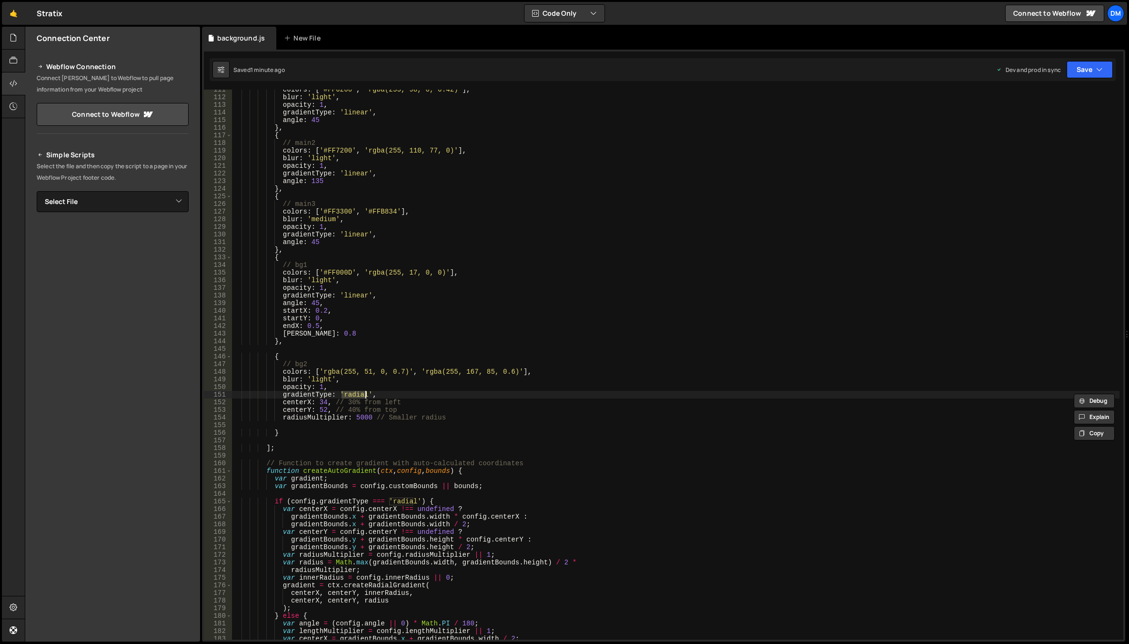
paste textarea "linear"
click at [494, 418] on div "colors : [ '#FF6200' , 'rgba(255, 98, 0, 0.42)' ] , blur : 'light' , opacity : …" at bounding box center [675, 368] width 887 height 565
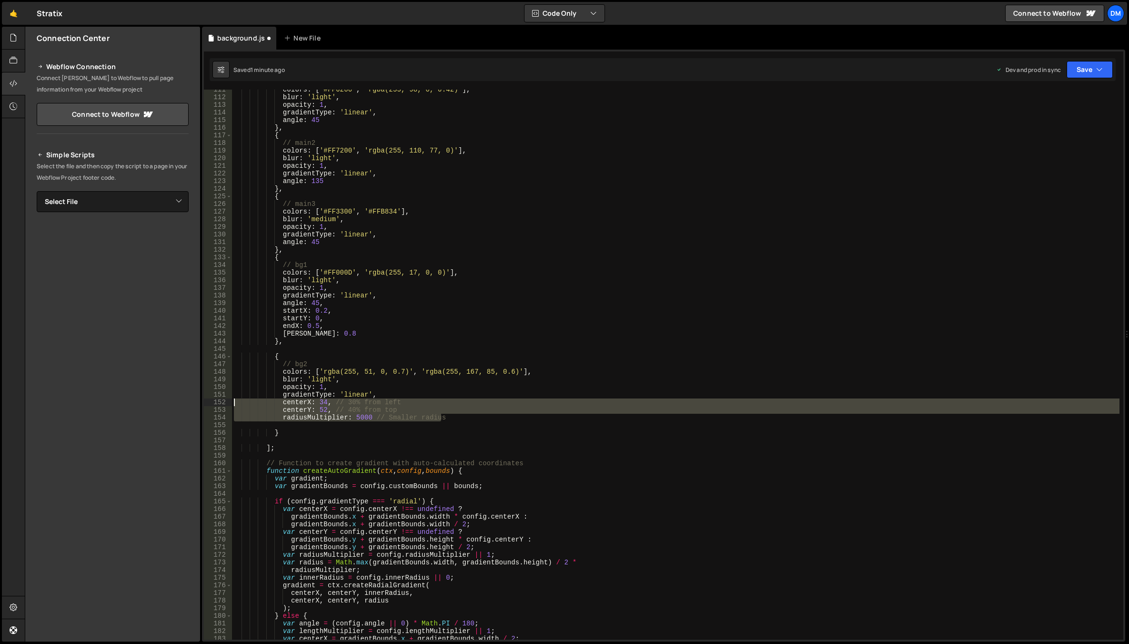
drag, startPoint x: 425, startPoint y: 416, endPoint x: 197, endPoint y: 404, distance: 228.0
click at [197, 404] on div "Files New File Javascript files 0 background.js 0 CSS files Copy share link Edi…" at bounding box center [577, 334] width 1104 height 615
type textarea "centerX: 34, // 30% from left centerY: 52, // 40% from top"
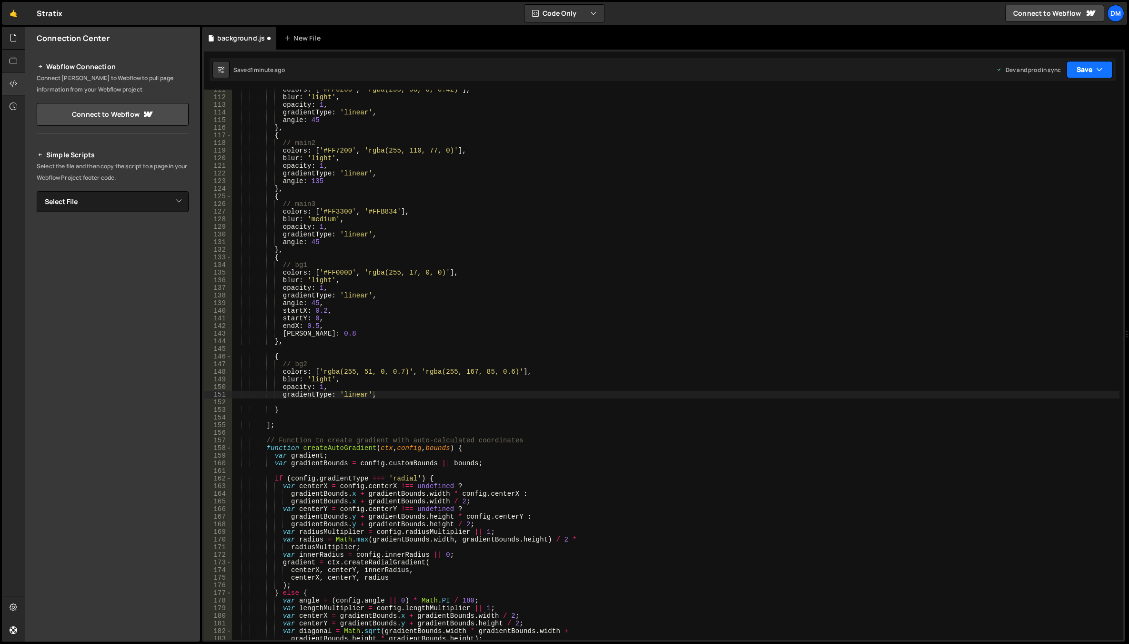
click at [1100, 68] on icon "button" at bounding box center [1099, 70] width 7 height 10
click at [1060, 122] on div "Save to Production S" at bounding box center [1057, 124] width 99 height 10
click at [1082, 67] on button "Save" at bounding box center [1089, 69] width 46 height 17
click at [1047, 102] on div "just now" at bounding box center [1036, 103] width 22 height 8
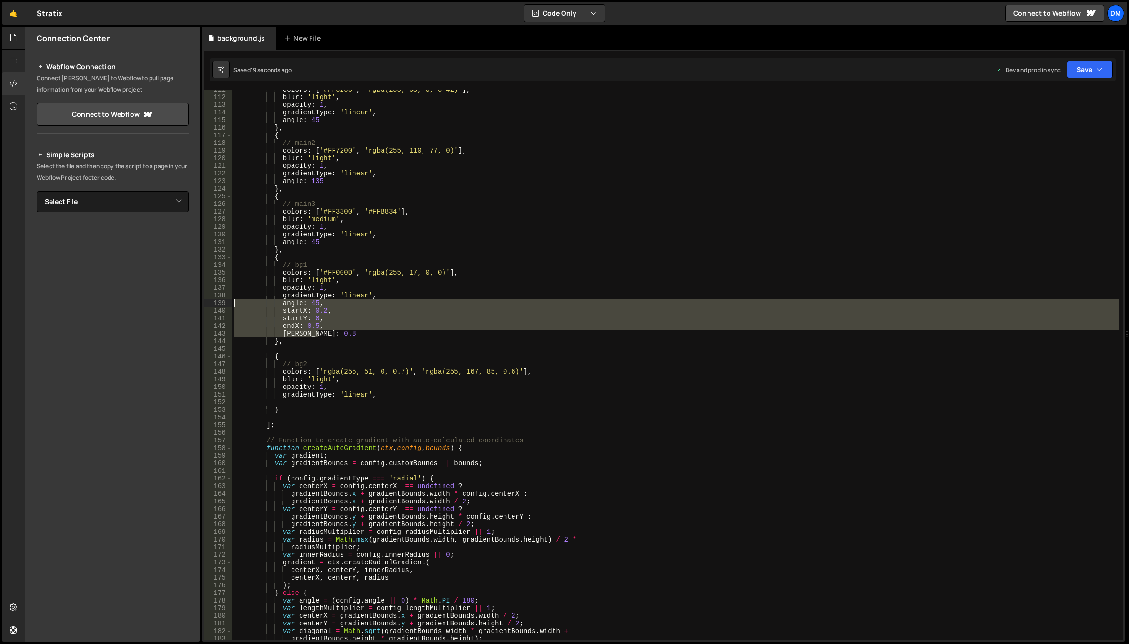
drag, startPoint x: 322, startPoint y: 333, endPoint x: 229, endPoint y: 303, distance: 97.0
click at [229, 303] on div "[PERSON_NAME]: 0.8 111 112 113 114 115 116 117 118 119 120 121 122 123 124 125 …" at bounding box center [663, 365] width 919 height 550
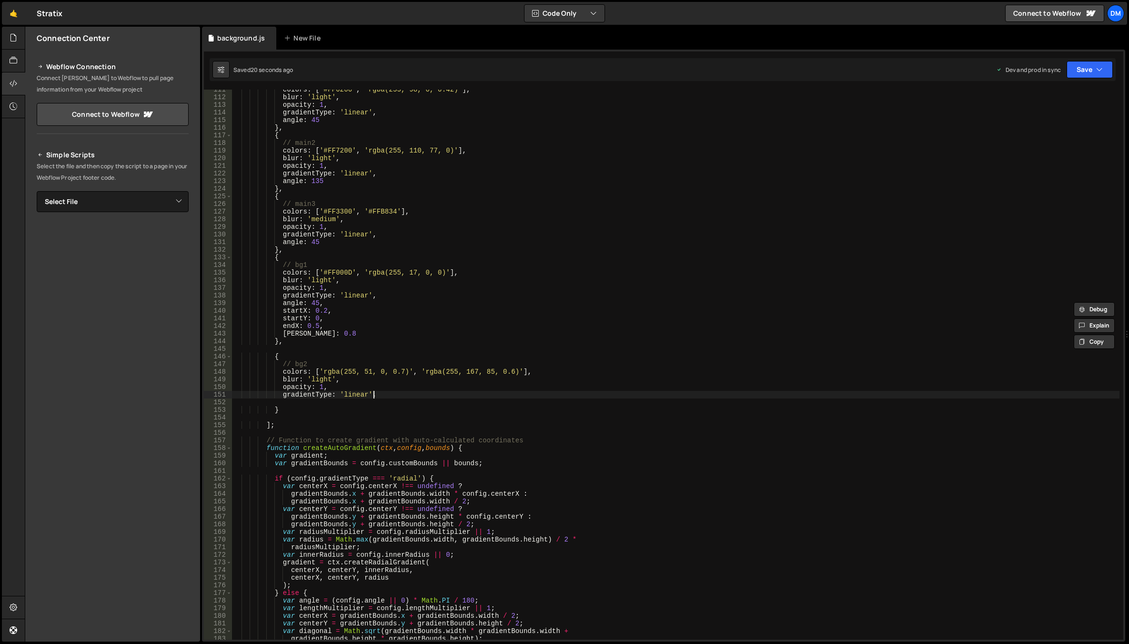
click at [406, 394] on div "colors : [ '#FF6200' , 'rgba(255, 98, 0, 0.42)' ] , blur : 'light' , opacity : …" at bounding box center [675, 368] width 887 height 565
type textarea "gradientType: 'linear',"
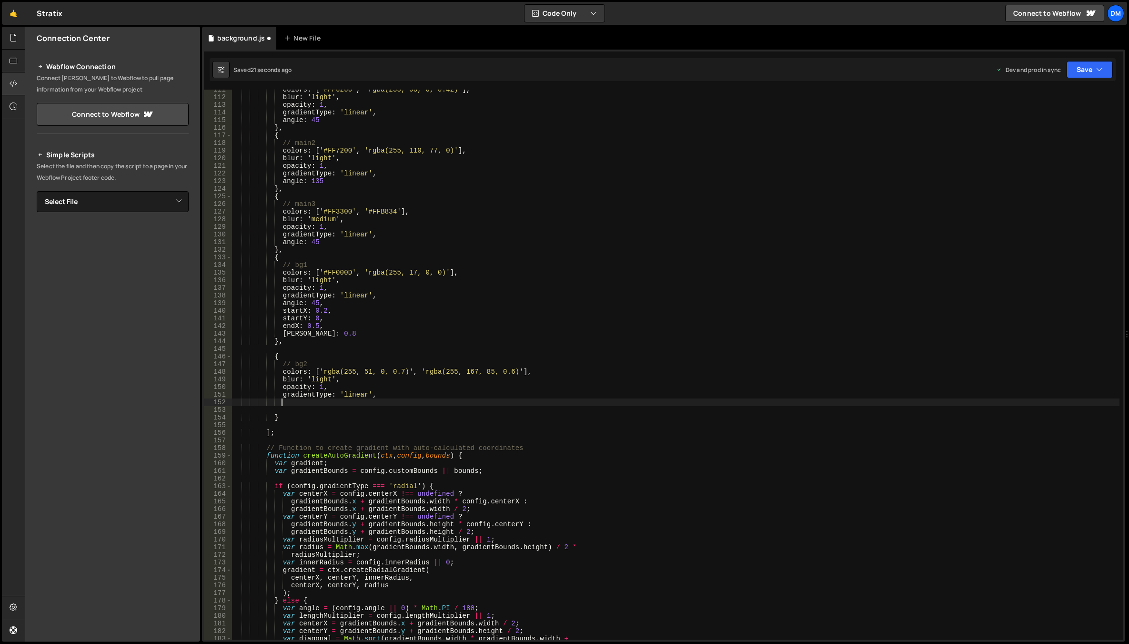
scroll to position [0, 3]
paste textarea "[PERSON_NAME]: 0.8"
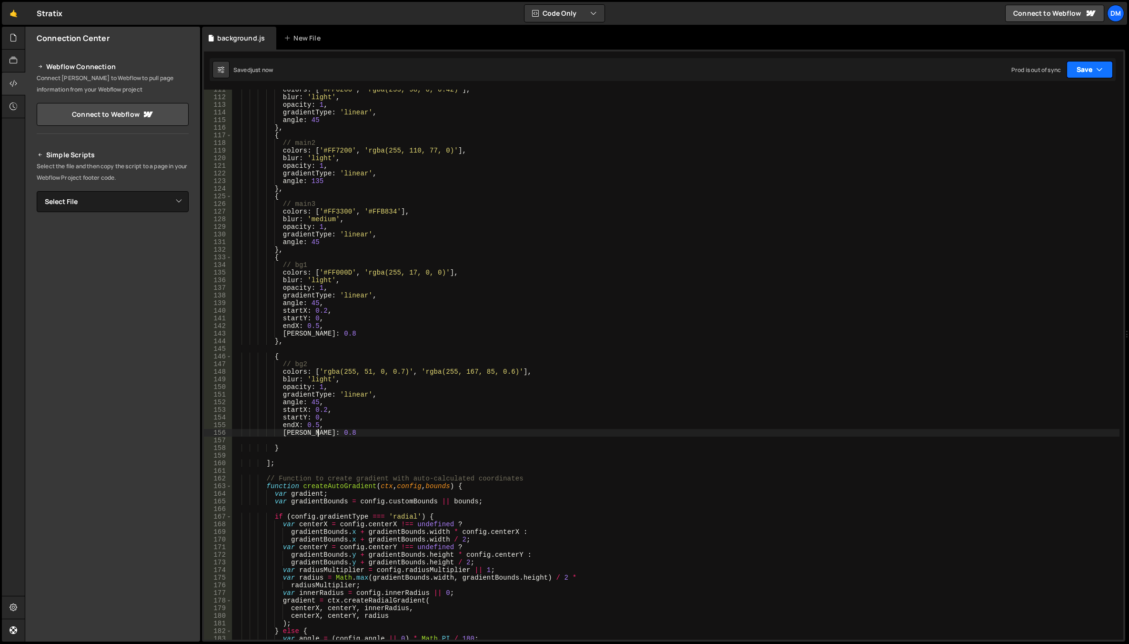
click at [1078, 76] on button "Save" at bounding box center [1089, 69] width 46 height 17
click at [1049, 131] on div "21 seconds ago" at bounding box center [1045, 134] width 41 height 8
click at [1077, 75] on button "Save" at bounding box center [1084, 69] width 58 height 17
click at [1071, 98] on div "Saved just now" at bounding box center [1057, 103] width 99 height 11
click at [857, 205] on div "colors : [ '#FF6200' , 'rgba(255, 98, 0, 0.42)' ] , blur : 'light' , opacity : …" at bounding box center [675, 368] width 887 height 565
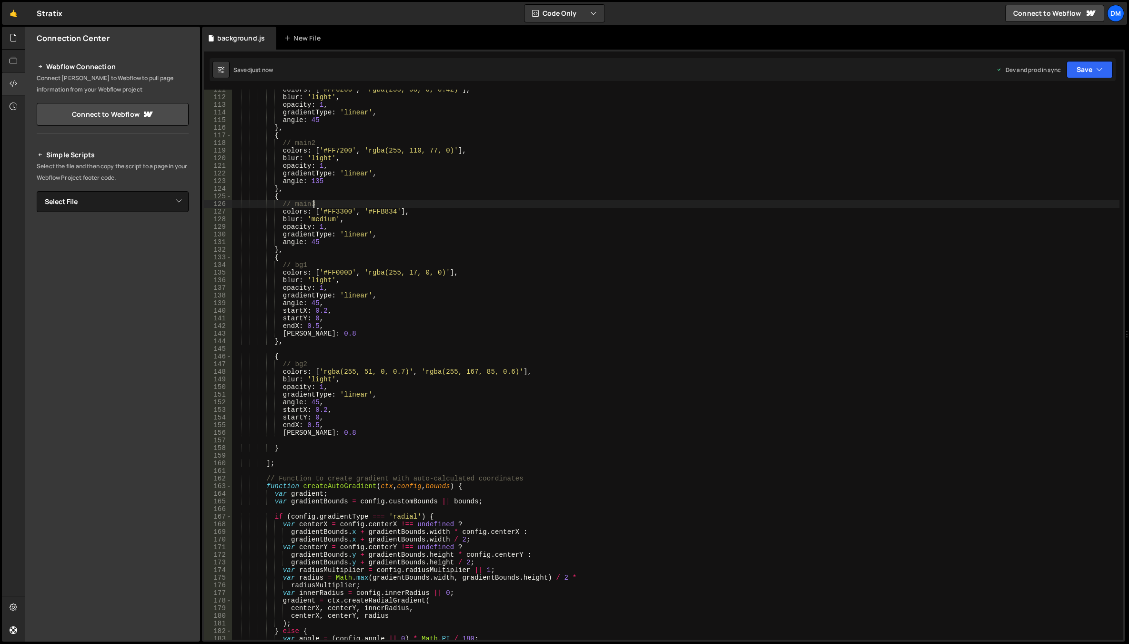
click at [472, 389] on div "colors : [ '#FF6200' , 'rgba(255, 98, 0, 0.42)' ] , blur : 'light' , opacity : …" at bounding box center [675, 368] width 887 height 565
type textarea "opacity: 1,"
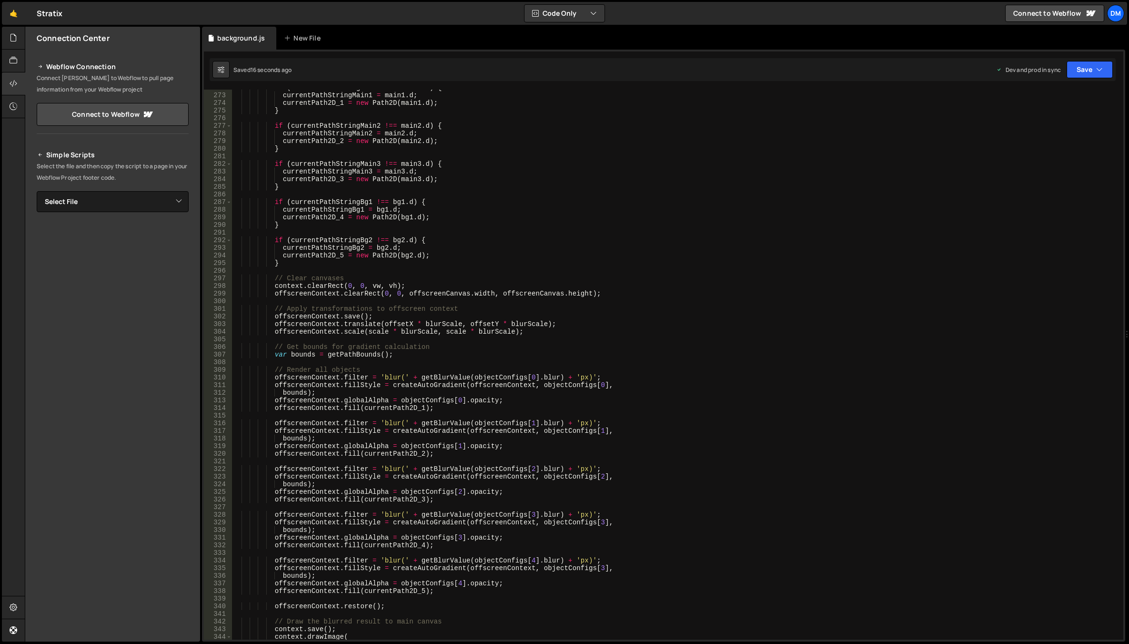
scroll to position [2258, 0]
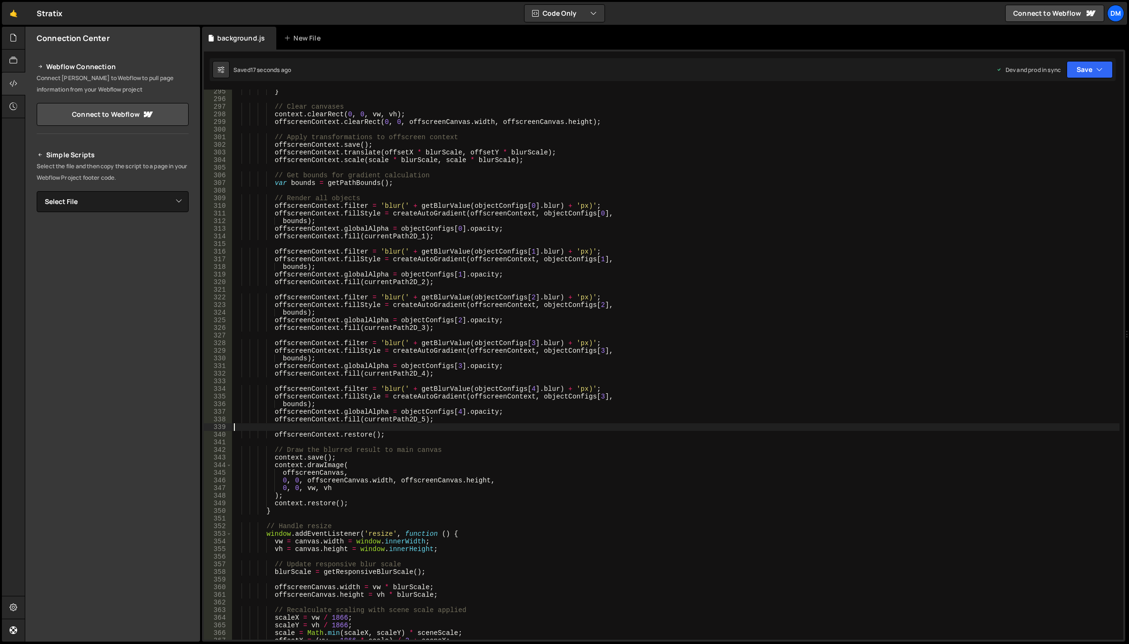
drag, startPoint x: 523, startPoint y: 429, endPoint x: 519, endPoint y: 435, distance: 6.9
click at [523, 429] on div "} // Clear canvases context . clearRect ( 0 , 0 , vw , vh ) ; offscreenContext …" at bounding box center [675, 370] width 887 height 565
click at [595, 396] on div "} // Clear canvases context . clearRect ( 0 , 0 , vw , vh ) ; offscreenContext …" at bounding box center [675, 370] width 887 height 565
click at [863, 220] on div "} // Clear canvases context . clearRect ( 0 , 0 , vw , vh ) ; offscreenContext …" at bounding box center [675, 370] width 887 height 565
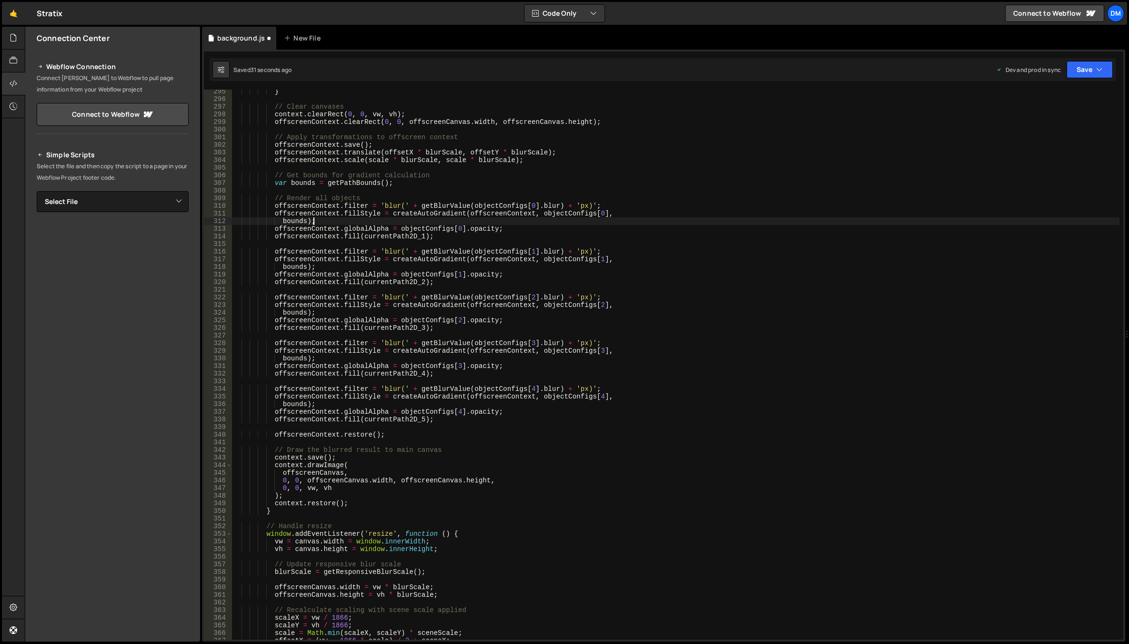
scroll to position [0, 5]
drag, startPoint x: 1075, startPoint y: 70, endPoint x: 1065, endPoint y: 117, distance: 47.3
click at [1075, 71] on button "Save" at bounding box center [1089, 69] width 46 height 17
click at [1048, 144] on button "Save to Production S Saved 32 seconds ago" at bounding box center [1057, 129] width 114 height 31
click at [1079, 75] on button "Save" at bounding box center [1084, 69] width 58 height 17
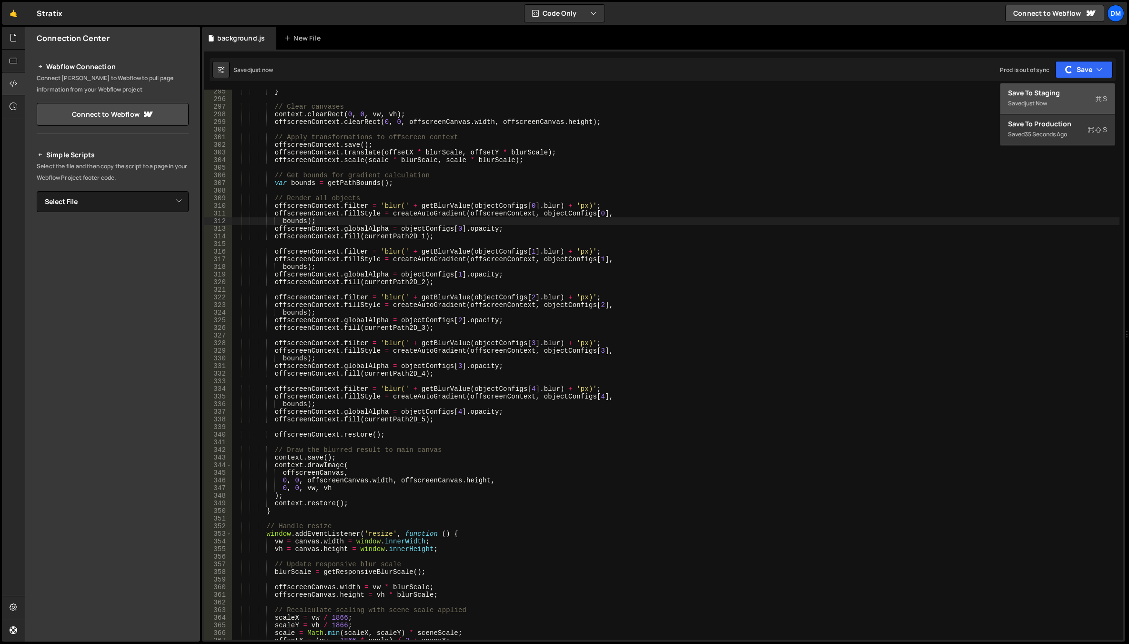
click at [1046, 101] on div "just now" at bounding box center [1036, 103] width 22 height 8
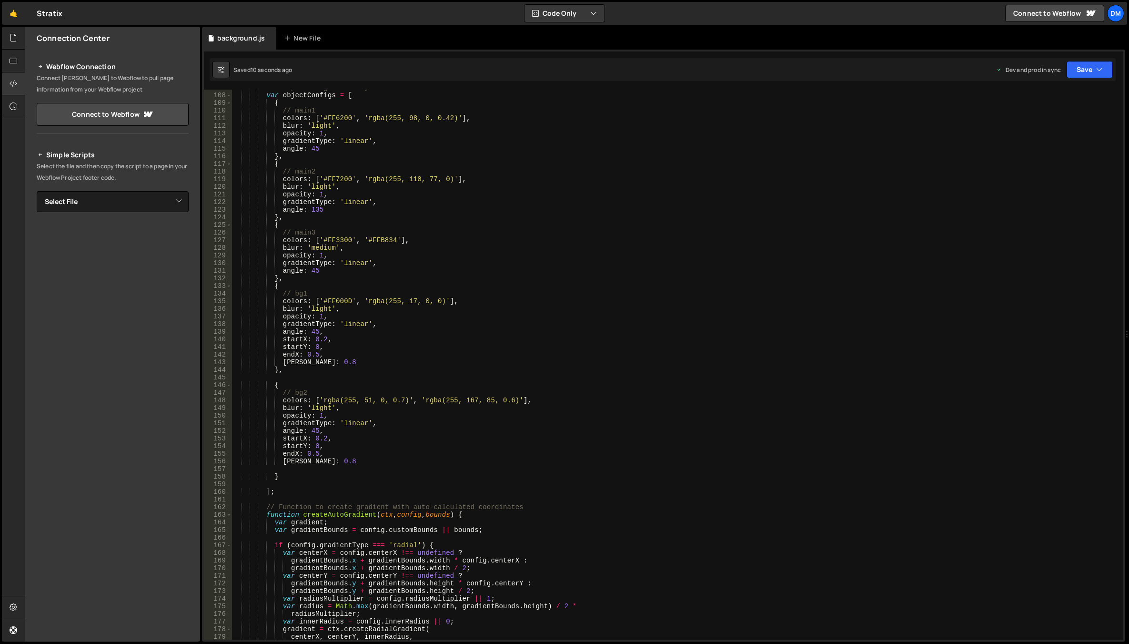
scroll to position [800, 0]
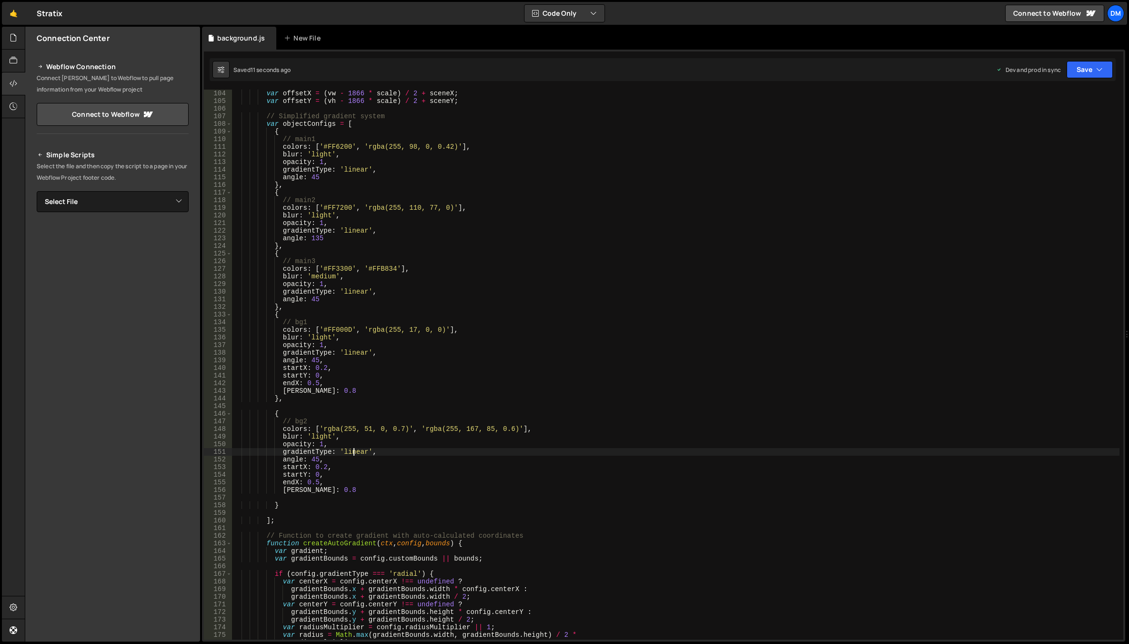
click at [352, 453] on div "var offsetX = ( vw - 1866 * scale ) / 2 + sceneX ; var offsetY = ( vh - 1866 * …" at bounding box center [675, 372] width 887 height 565
click at [1079, 77] on button "Save" at bounding box center [1089, 69] width 46 height 17
drag, startPoint x: 1050, startPoint y: 100, endPoint x: 1080, endPoint y: 74, distance: 39.5
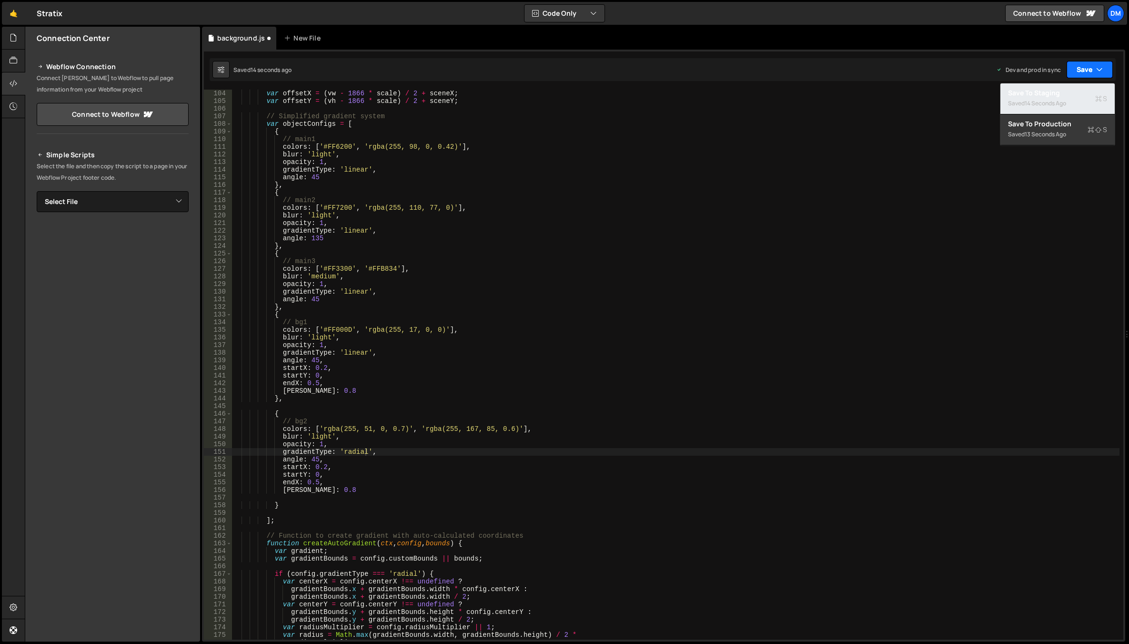
click at [1050, 100] on div "14 seconds ago" at bounding box center [1045, 103] width 41 height 8
click at [1084, 70] on button "Save" at bounding box center [1089, 69] width 46 height 17
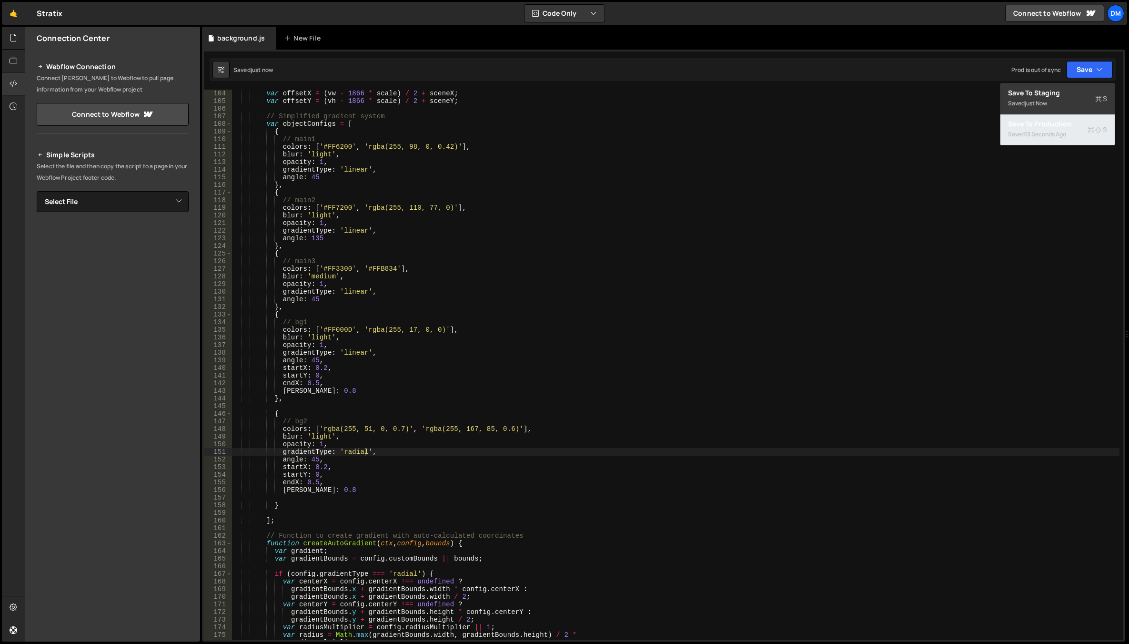
drag, startPoint x: 1058, startPoint y: 122, endPoint x: 1032, endPoint y: 137, distance: 30.3
click at [1058, 122] on div "Save to Production S" at bounding box center [1057, 124] width 99 height 10
click at [714, 265] on div "var offsetX = ( vw - 1866 * scale ) / 2 + sceneX ; var offsetY = ( vh - 1866 * …" at bounding box center [675, 372] width 887 height 565
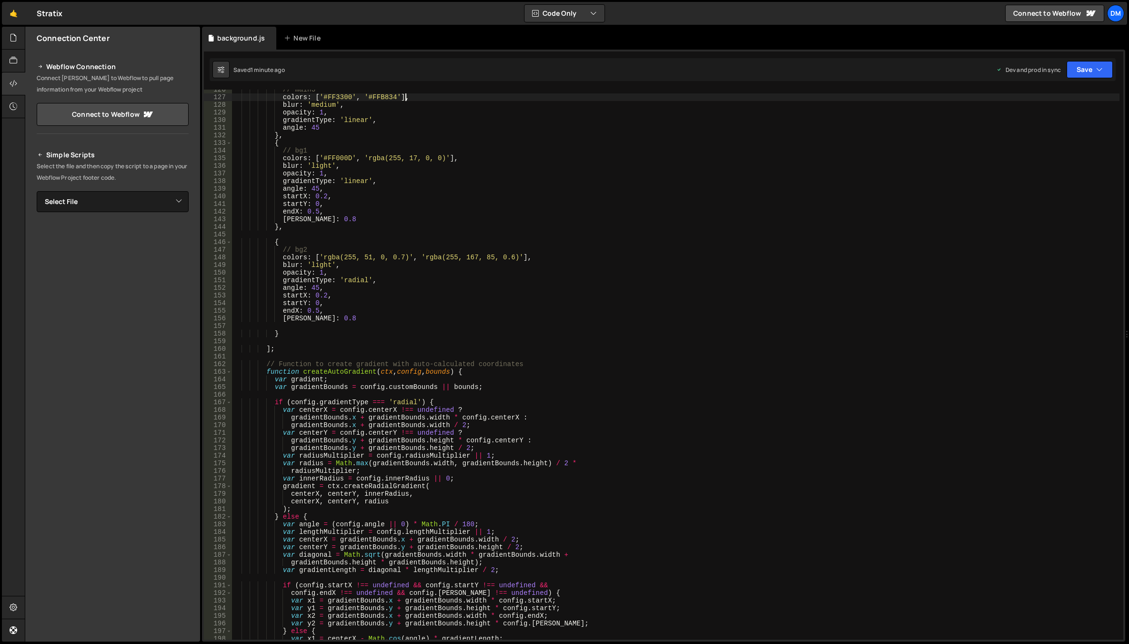
scroll to position [857, 0]
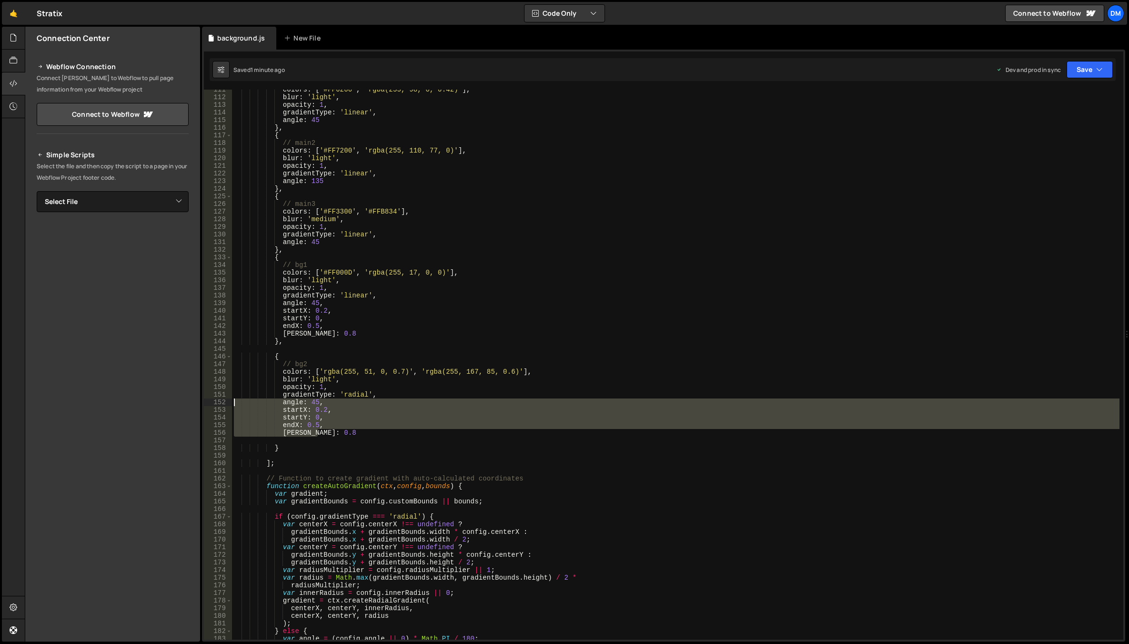
drag, startPoint x: 336, startPoint y: 433, endPoint x: 221, endPoint y: 404, distance: 117.8
click at [221, 404] on div "colors: ['#FF3300', '#FFB834'], 111 112 113 114 115 116 117 118 119 120 121 122…" at bounding box center [663, 365] width 919 height 550
paste textarea "innerRadius: 50 // Start gradient from 50px out"
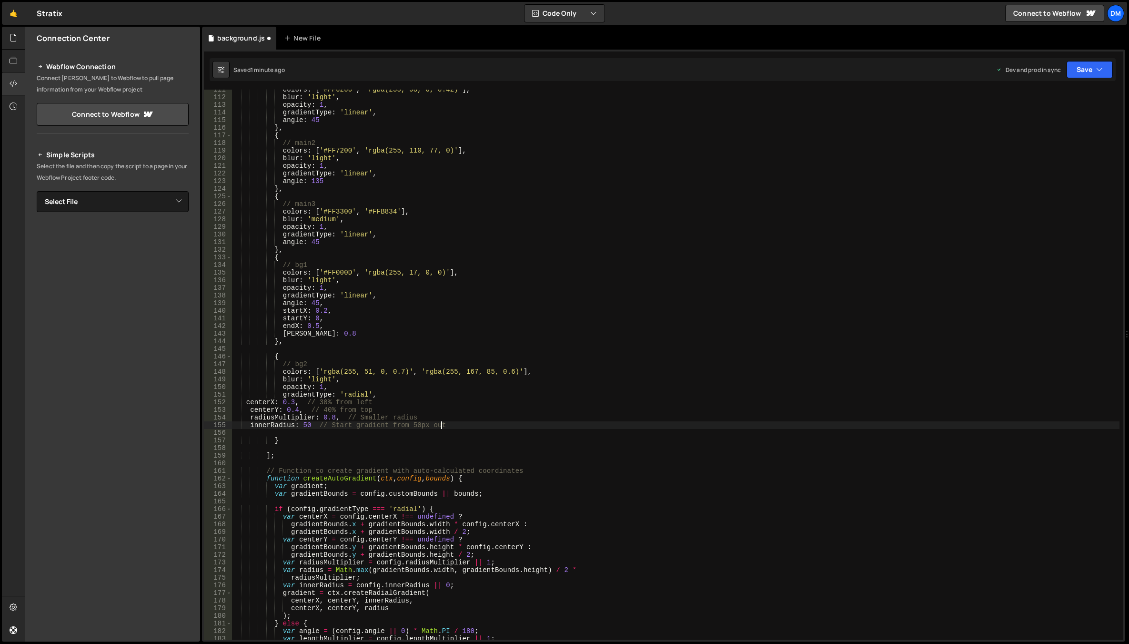
type textarea "innerRadius: 50 // Start gradient from 50px out"
click at [1080, 72] on button "Save" at bounding box center [1089, 69] width 46 height 17
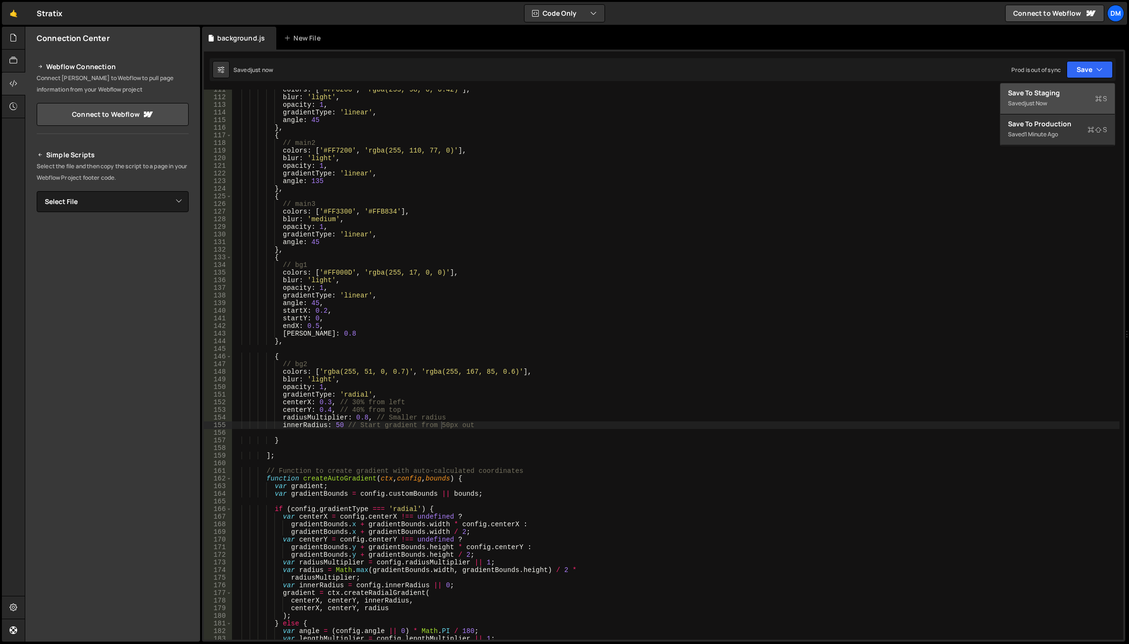
click at [1067, 101] on div "Saved just now" at bounding box center [1057, 103] width 99 height 11
drag, startPoint x: 1091, startPoint y: 68, endPoint x: 1084, endPoint y: 76, distance: 11.2
click at [1090, 68] on button "Save" at bounding box center [1089, 69] width 46 height 17
click at [1046, 133] on div "1 minute ago" at bounding box center [1041, 134] width 33 height 8
drag, startPoint x: 332, startPoint y: 424, endPoint x: 338, endPoint y: 424, distance: 6.2
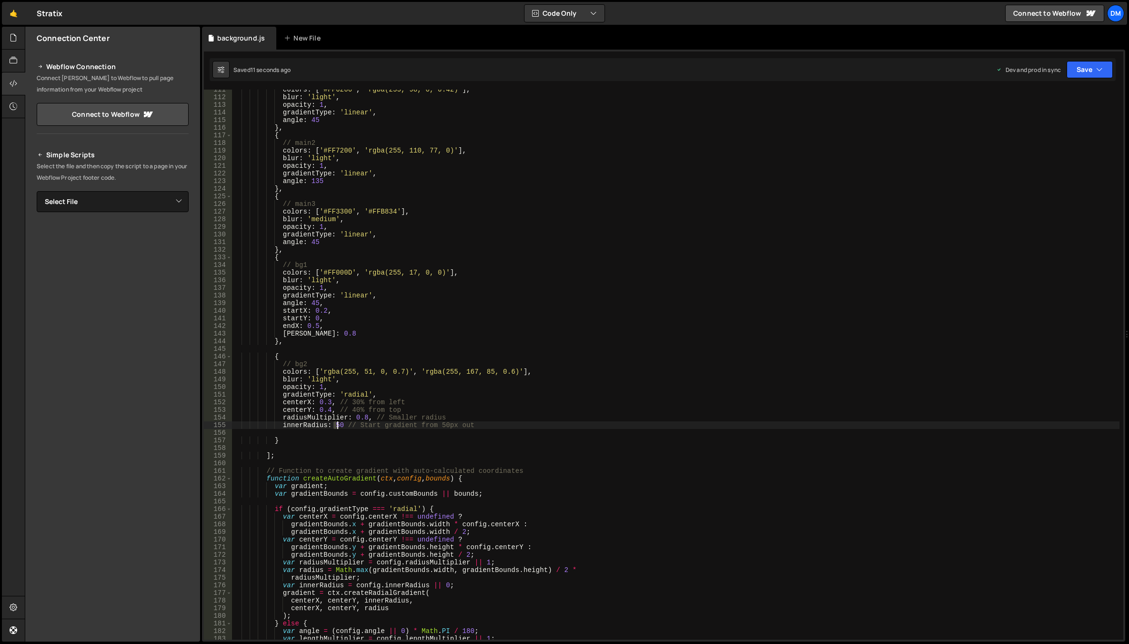
click at [338, 424] on div "colors : [ '#FF6200' , 'rgba(255, 98, 0, 0.42)' ] , blur : 'light' , opacity : …" at bounding box center [675, 368] width 887 height 565
drag, startPoint x: 502, startPoint y: 424, endPoint x: 210, endPoint y: 423, distance: 292.0
click at [210, 423] on div "innerRadius: 50 // Start gradient from 50px out 111 112 113 114 115 116 117 118…" at bounding box center [663, 365] width 919 height 550
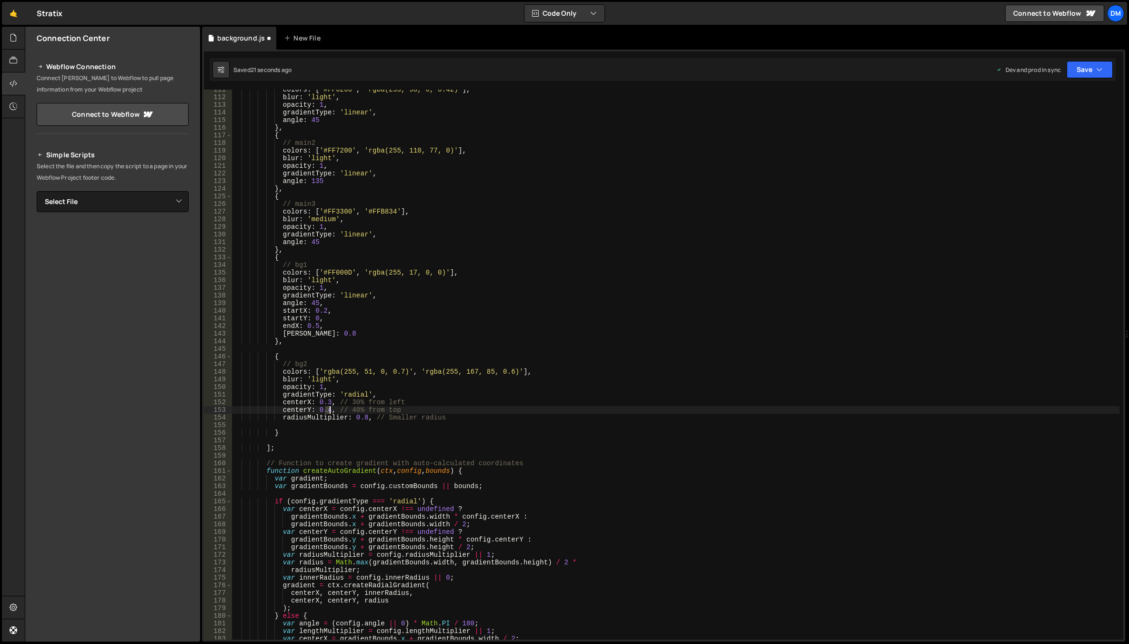
click at [329, 411] on div "colors : [ '#FF6200' , 'rgba(255, 98, 0, 0.42)' ] , blur : 'light' , opacity : …" at bounding box center [675, 368] width 887 height 565
click at [333, 400] on div "colors : [ '#FF6200' , 'rgba(255, 98, 0, 0.42)' ] , blur : 'light' , opacity : …" at bounding box center [675, 368] width 887 height 565
click at [331, 402] on div "colors : [ '#FF6200' , 'rgba(255, 98, 0, 0.42)' ] , blur : 'light' , opacity : …" at bounding box center [675, 368] width 887 height 565
click at [337, 390] on div "colors : [ '#FF6200' , 'rgba(255, 98, 0, 0.42)' ] , blur : 'light' , opacity : …" at bounding box center [675, 368] width 887 height 565
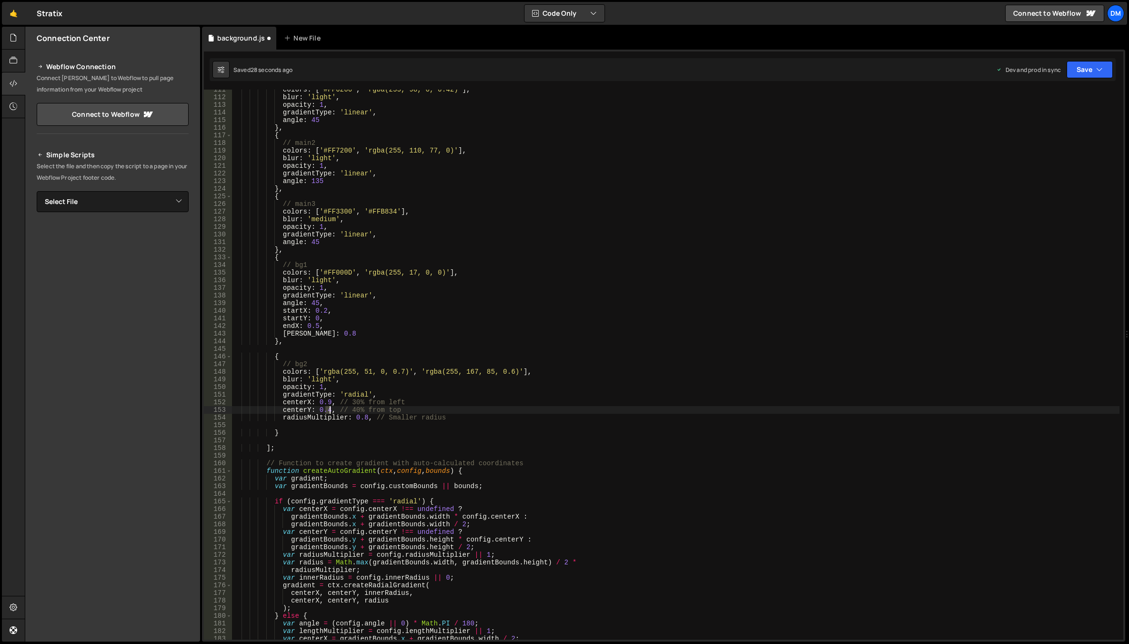
click at [329, 411] on div "colors : [ '#FF6200' , 'rgba(255, 98, 0, 0.42)' ] , blur : 'light' , opacity : …" at bounding box center [675, 368] width 887 height 565
click at [517, 324] on div "colors : [ '#FF6200' , 'rgba(255, 98, 0, 0.42)' ] , blur : 'light' , opacity : …" at bounding box center [675, 368] width 887 height 565
click at [1092, 73] on button "Save" at bounding box center [1089, 69] width 46 height 17
click at [1067, 87] on button "Save to Staging S Saved 31 seconds ago" at bounding box center [1057, 98] width 114 height 31
click at [1080, 73] on button "Save" at bounding box center [1089, 69] width 46 height 17
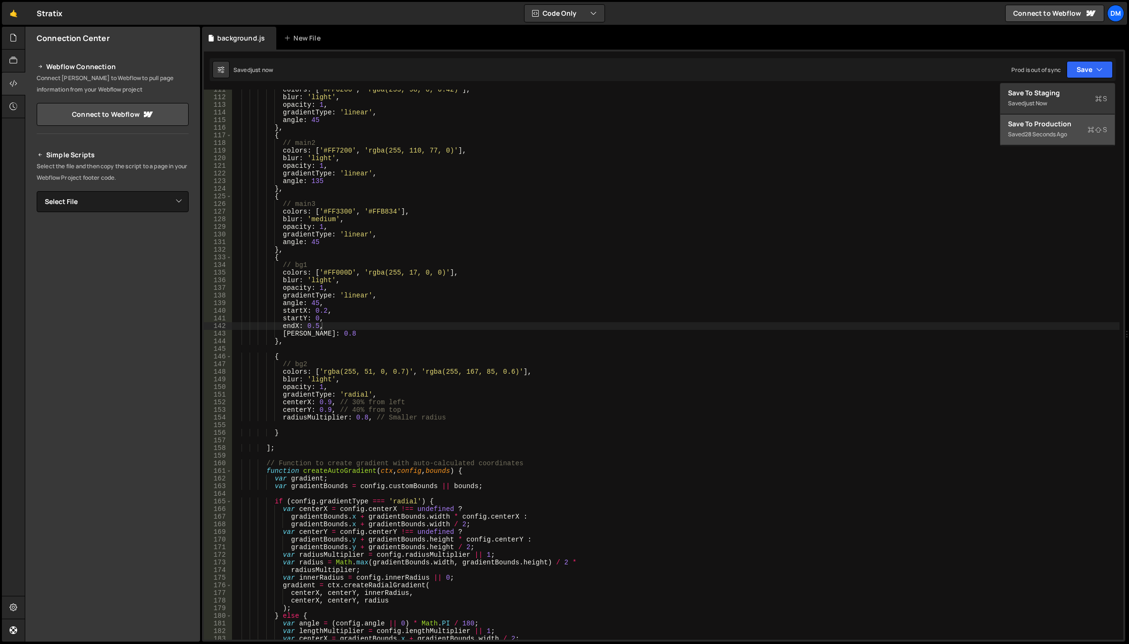
click at [1043, 127] on div "Save to Production S" at bounding box center [1057, 124] width 99 height 10
click at [330, 403] on div "colors : [ '#FF6200' , 'rgba(255, 98, 0, 0.42)' ] , blur : 'light' , opacity : …" at bounding box center [675, 368] width 887 height 565
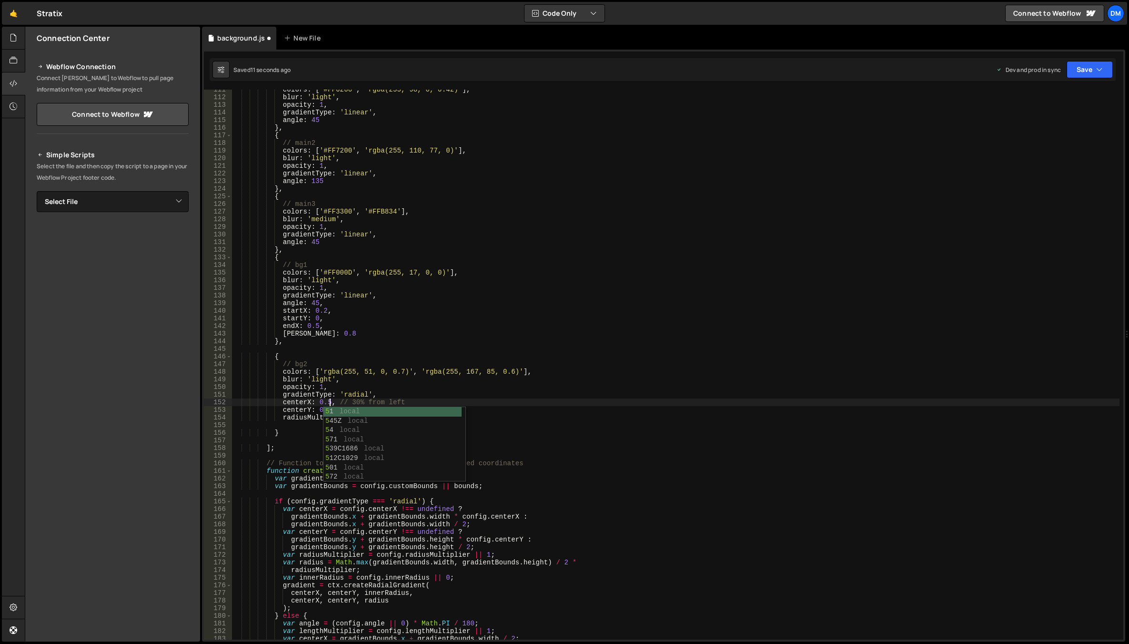
drag, startPoint x: 349, startPoint y: 379, endPoint x: 346, endPoint y: 385, distance: 6.8
click at [349, 379] on div "colors : [ '#FF6200' , 'rgba(255, 98, 0, 0.42)' ] , blur : 'light' , opacity : …" at bounding box center [675, 368] width 887 height 565
click at [326, 409] on div "colors : [ '#FF6200' , 'rgba(255, 98, 0, 0.42)' ] , blur : 'light' , opacity : …" at bounding box center [675, 368] width 887 height 565
drag, startPoint x: 402, startPoint y: 374, endPoint x: 385, endPoint y: 398, distance: 29.3
click at [402, 374] on div "colors : [ '#FF6200' , 'rgba(255, 98, 0, 0.42)' ] , blur : 'light' , opacity : …" at bounding box center [675, 368] width 887 height 565
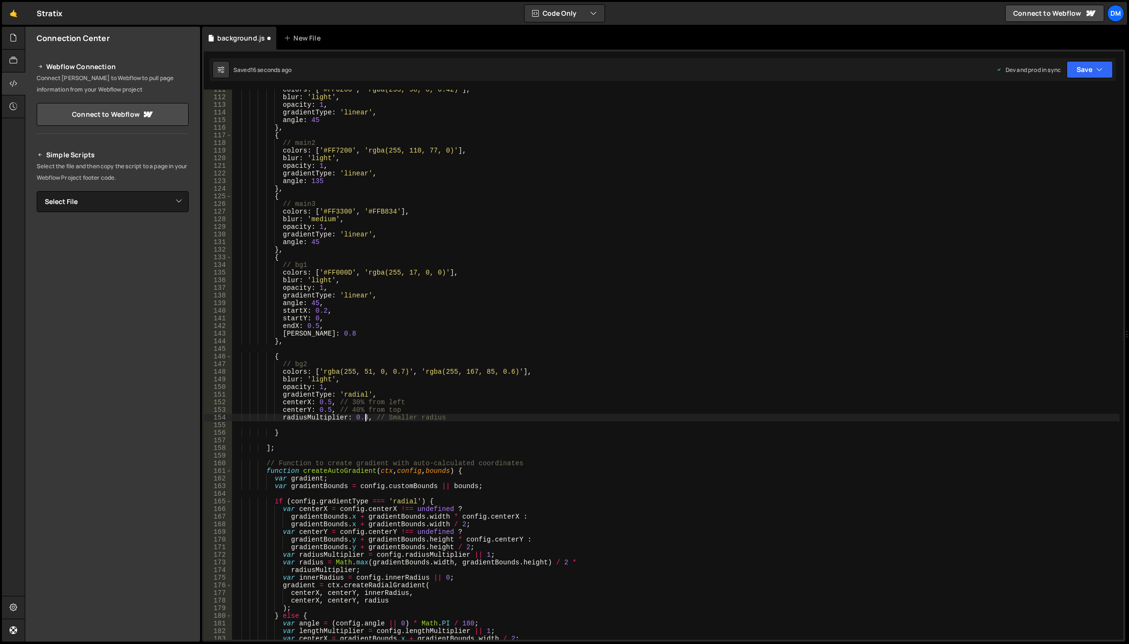
click at [364, 418] on div "colors : [ '#FF6200' , 'rgba(255, 98, 0, 0.42)' ] , blur : 'light' , opacity : …" at bounding box center [675, 368] width 887 height 565
click at [1087, 71] on button "Save" at bounding box center [1089, 69] width 46 height 17
click at [1054, 100] on div "17 seconds ago" at bounding box center [1045, 103] width 41 height 8
drag, startPoint x: 1099, startPoint y: 70, endPoint x: 1079, endPoint y: 87, distance: 26.3
click at [1098, 70] on icon "button" at bounding box center [1099, 70] width 7 height 10
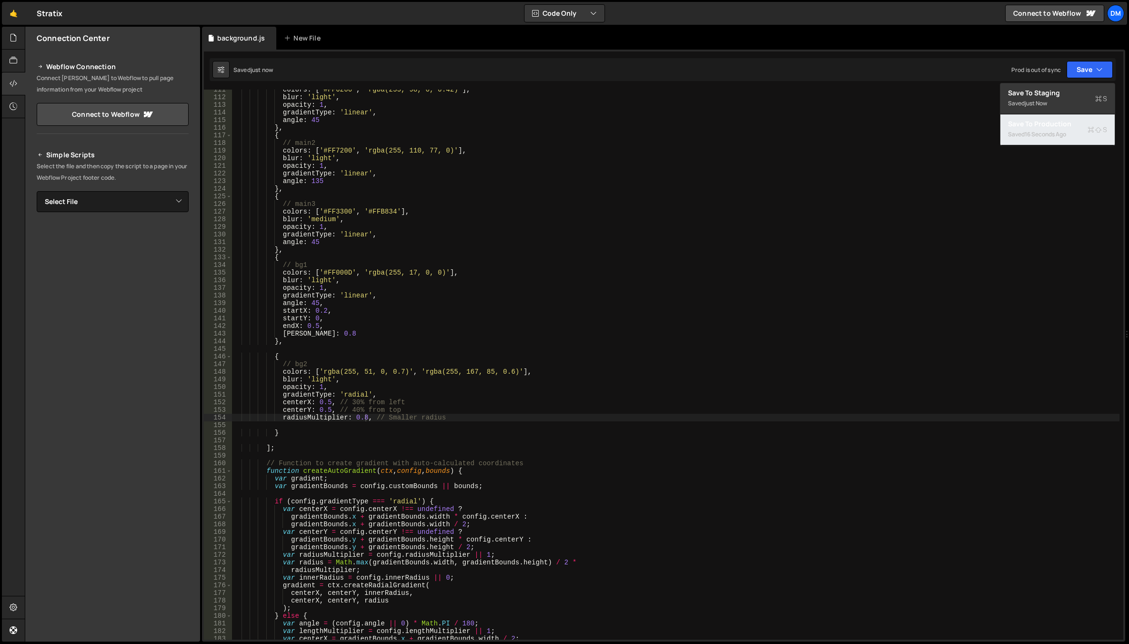
click at [1045, 131] on div "16 seconds ago" at bounding box center [1045, 134] width 41 height 8
click at [329, 409] on div "colors : [ '#FF6200' , 'rgba(255, 98, 0, 0.42)' ] , blur : 'light' , opacity : …" at bounding box center [675, 368] width 887 height 565
drag, startPoint x: 344, startPoint y: 387, endPoint x: 336, endPoint y: 399, distance: 14.4
click at [344, 387] on div "colors : [ '#FF6200' , 'rgba(255, 98, 0, 0.42)' ] , blur : 'light' , opacity : …" at bounding box center [675, 368] width 887 height 565
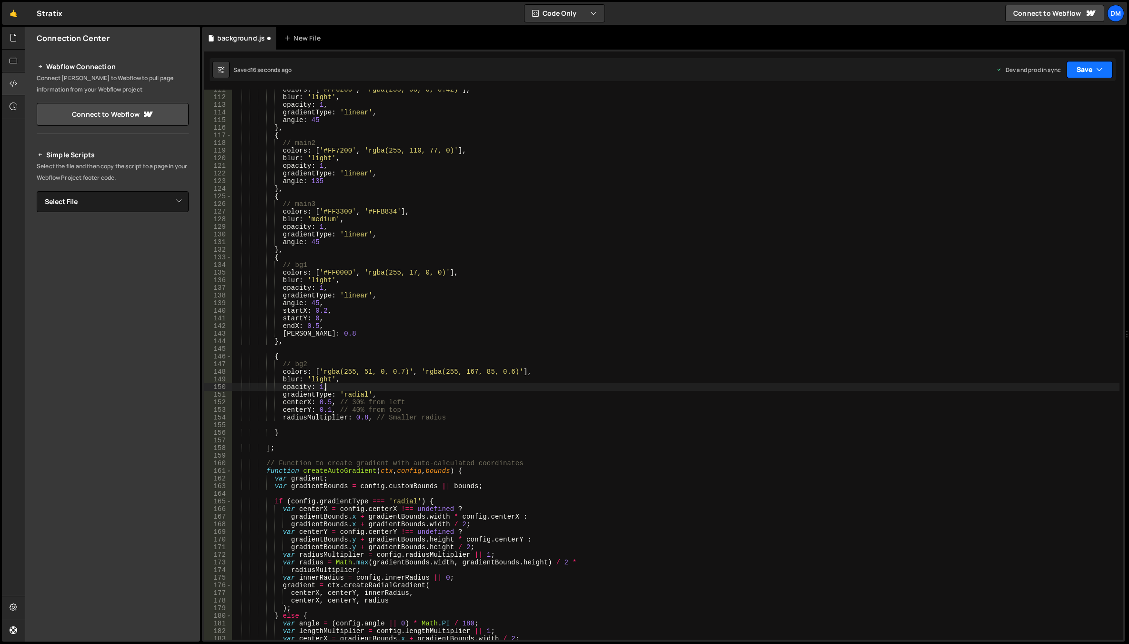
drag, startPoint x: 1087, startPoint y: 69, endPoint x: 1083, endPoint y: 85, distance: 17.1
click at [1087, 75] on button "Save" at bounding box center [1089, 69] width 46 height 17
click at [1068, 97] on div "Save to Staging S" at bounding box center [1057, 93] width 99 height 10
click at [1082, 75] on button "Save" at bounding box center [1089, 69] width 46 height 17
click at [1051, 124] on div "Save to Production S" at bounding box center [1057, 124] width 99 height 10
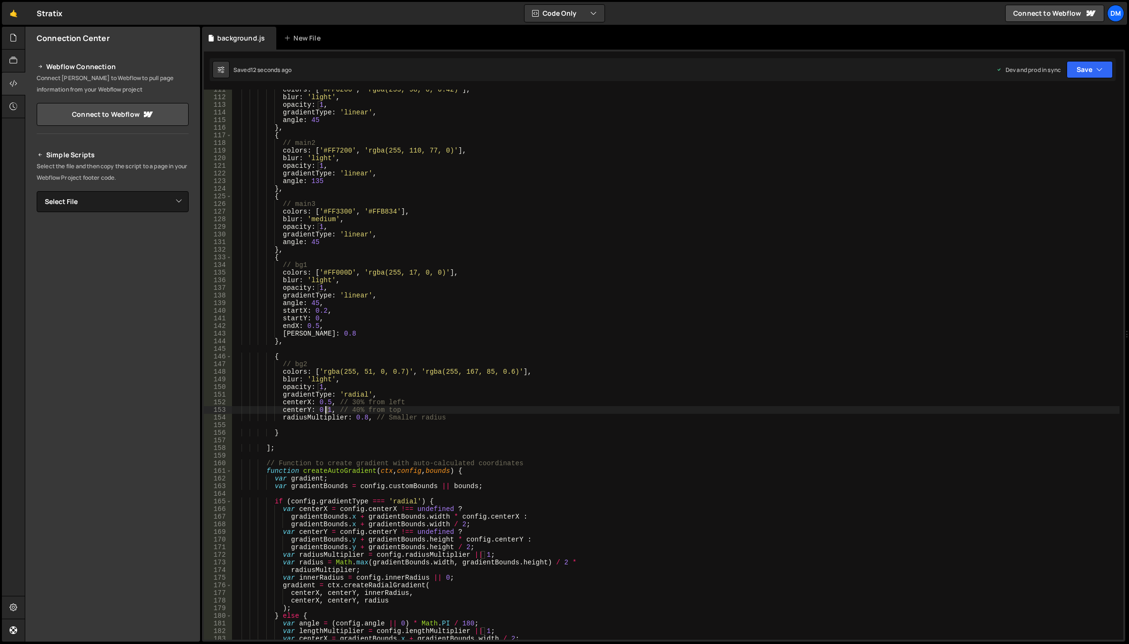
click at [326, 408] on div "colors : [ '#FF6200' , 'rgba(255, 98, 0, 0.42)' ] , blur : 'light' , opacity : …" at bounding box center [675, 368] width 887 height 565
click at [325, 402] on div "colors : [ '#FF6200' , 'rgba(255, 98, 0, 0.42)' ] , blur : 'light' , opacity : …" at bounding box center [675, 368] width 887 height 565
drag, startPoint x: 510, startPoint y: 317, endPoint x: 515, endPoint y: 314, distance: 5.8
click at [510, 317] on div "colors : [ '#FF6200' , 'rgba(255, 98, 0, 0.42)' ] , blur : 'light' , opacity : …" at bounding box center [675, 368] width 887 height 565
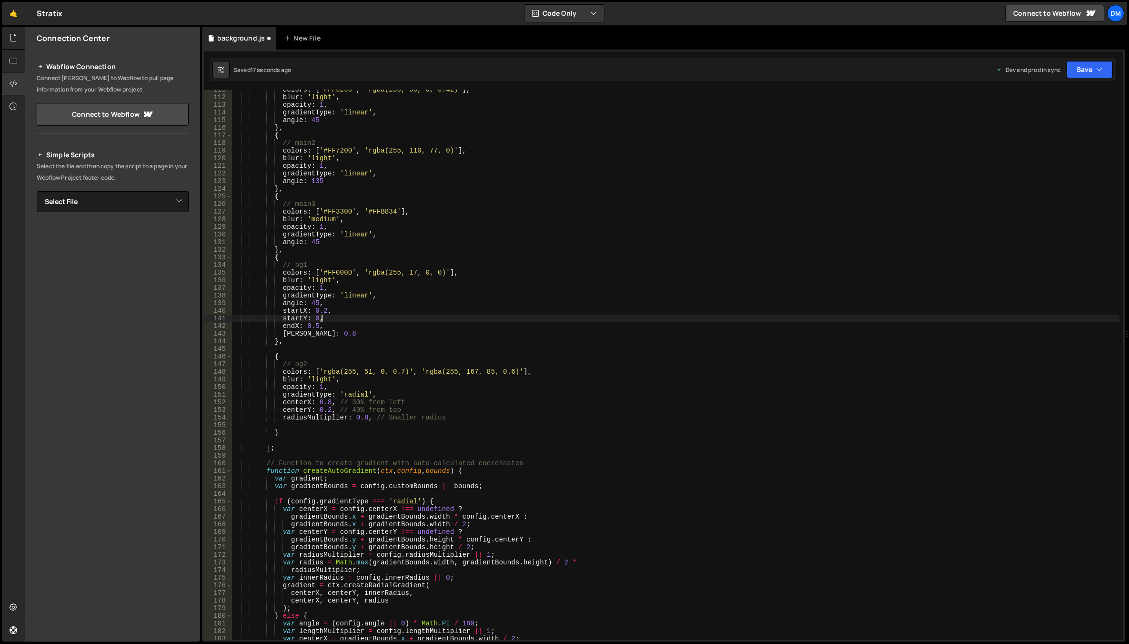
scroll to position [0, 6]
click at [1089, 64] on button "Save" at bounding box center [1089, 69] width 46 height 17
click at [1061, 103] on div "18 seconds ago" at bounding box center [1045, 103] width 41 height 8
click at [1085, 70] on button "Save" at bounding box center [1089, 69] width 46 height 17
click at [1055, 127] on div "Save to Production S" at bounding box center [1057, 124] width 99 height 10
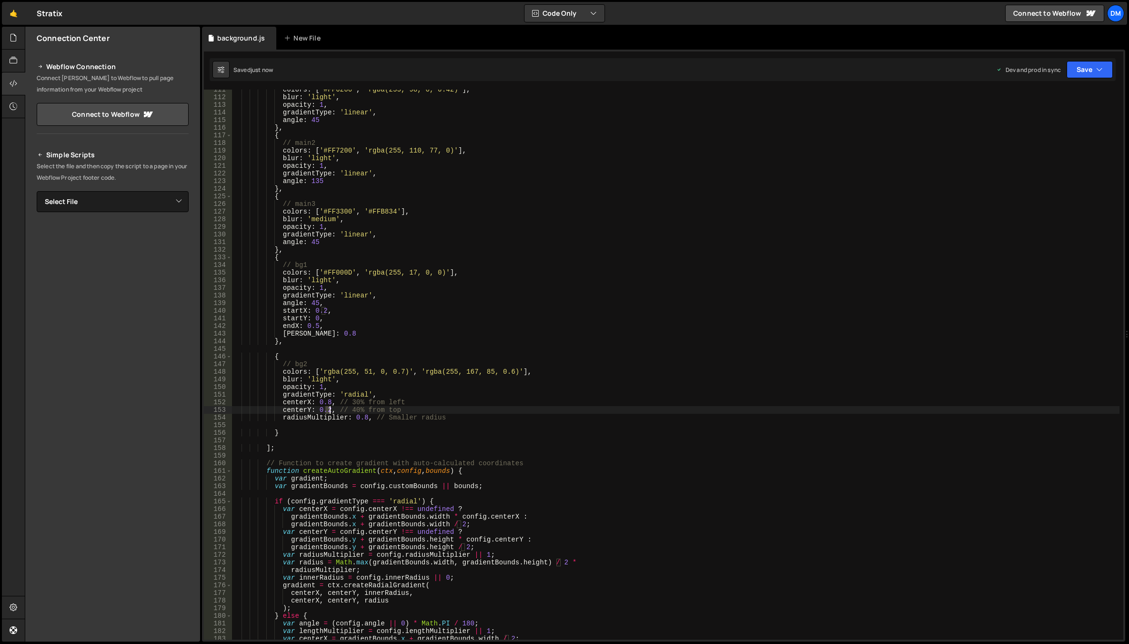
click at [329, 410] on div "colors : [ '#FF6200' , 'rgba(255, 98, 0, 0.42)' ] , blur : 'light' , opacity : …" at bounding box center [675, 368] width 887 height 565
click at [781, 306] on div "colors : [ '#FF6200' , 'rgba(255, 98, 0, 0.42)' ] , blur : 'light' , opacity : …" at bounding box center [675, 368] width 887 height 565
click at [1064, 79] on div "Saved 10 seconds ago Dev and prod in sync Upgrade to Edit Save Save to Staging …" at bounding box center [663, 69] width 906 height 23
click at [1083, 70] on button "Save" at bounding box center [1089, 69] width 46 height 17
click at [1072, 90] on div "Save to Staging S" at bounding box center [1057, 93] width 99 height 10
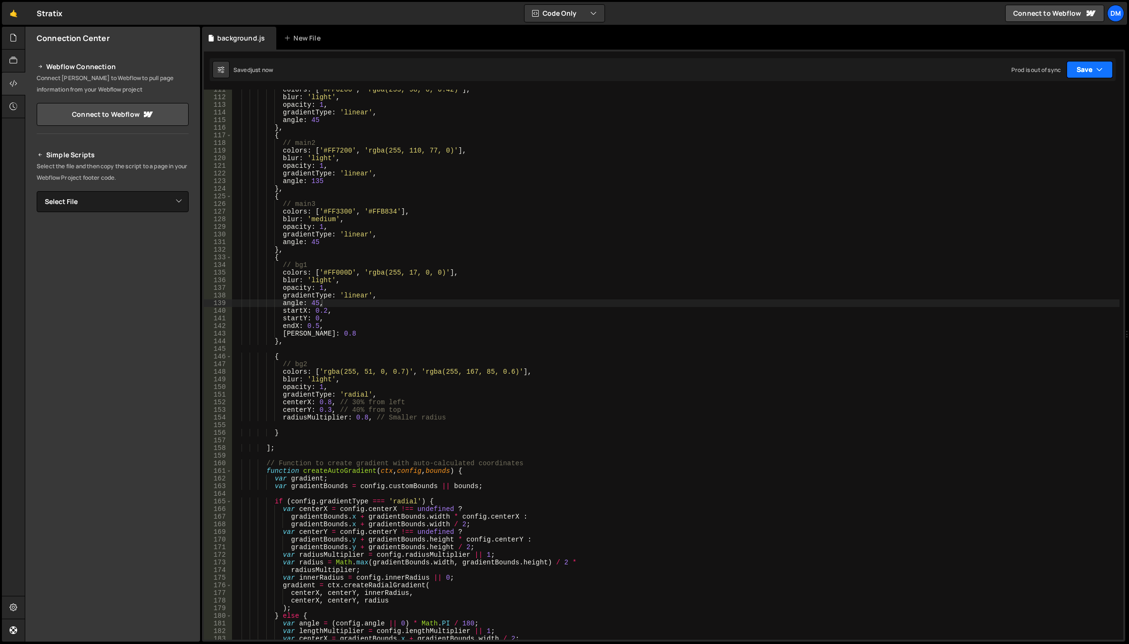
click at [1079, 70] on button "Save" at bounding box center [1089, 69] width 46 height 17
click at [1048, 128] on div "Save to Production S" at bounding box center [1057, 124] width 99 height 10
click at [362, 417] on div "colors : [ '#FF6200' , 'rgba(255, 98, 0, 0.42)' ] , blur : 'light' , opacity : …" at bounding box center [675, 368] width 887 height 565
drag, startPoint x: 1098, startPoint y: 70, endPoint x: 1093, endPoint y: 73, distance: 6.1
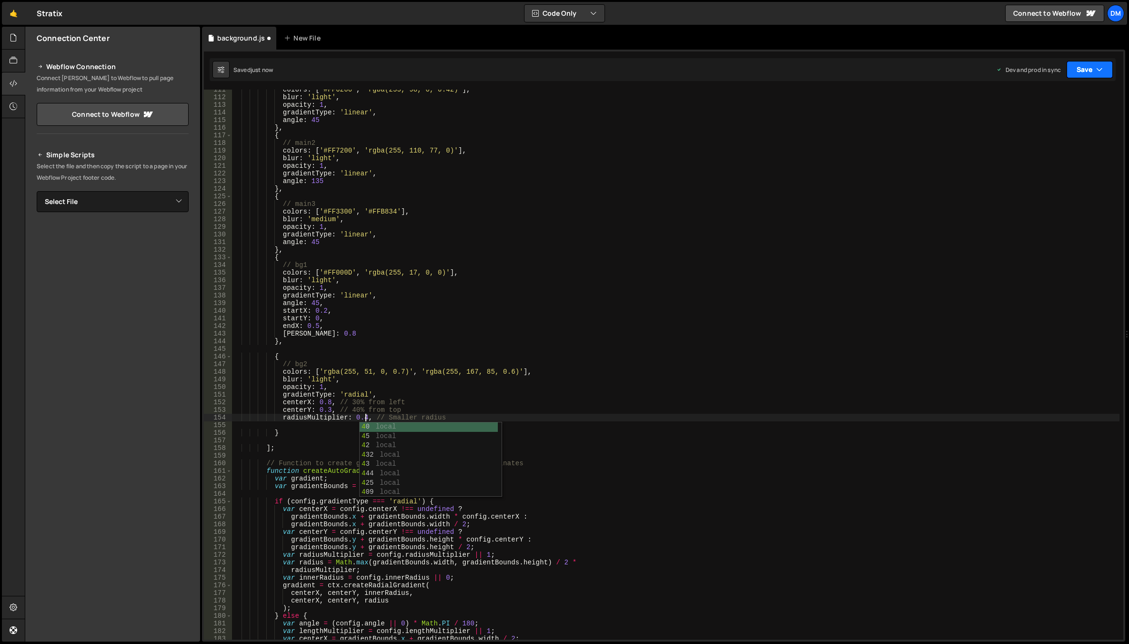
click at [1097, 69] on icon "button" at bounding box center [1099, 70] width 7 height 10
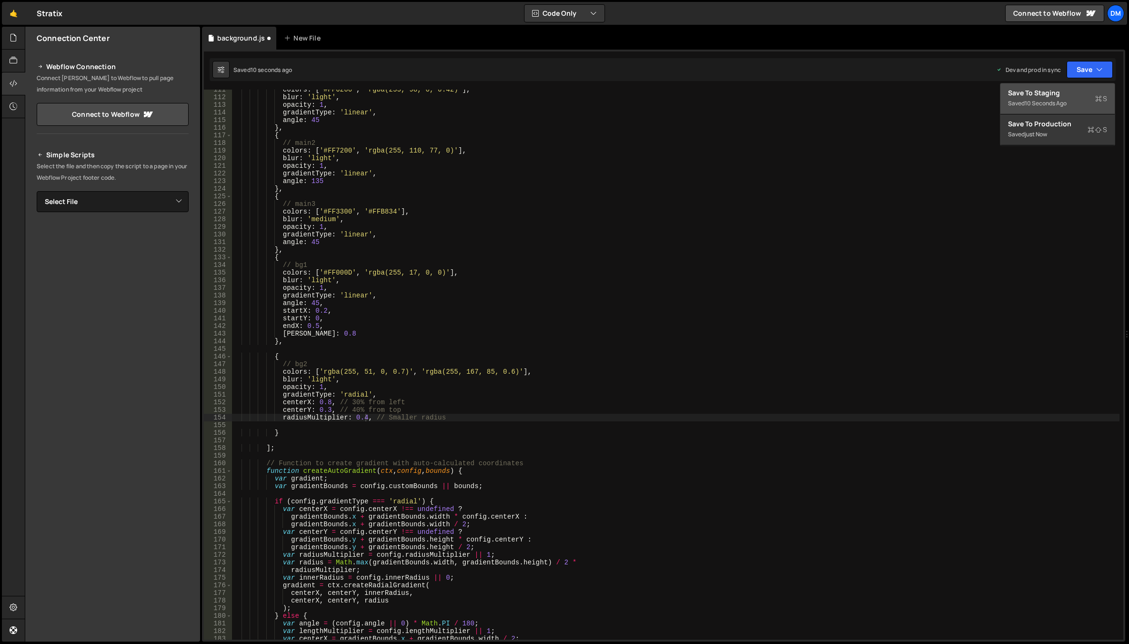
click at [1078, 92] on div "Save to Staging S" at bounding box center [1057, 93] width 99 height 10
drag, startPoint x: 1093, startPoint y: 69, endPoint x: 1087, endPoint y: 83, distance: 15.4
click at [1093, 69] on button "Save" at bounding box center [1089, 69] width 46 height 17
click at [1061, 124] on div "Save to Production S" at bounding box center [1057, 124] width 99 height 10
click at [327, 409] on div "colors : [ '#FF6200' , 'rgba(255, 98, 0, 0.42)' ] , blur : 'light' , opacity : …" at bounding box center [675, 368] width 887 height 565
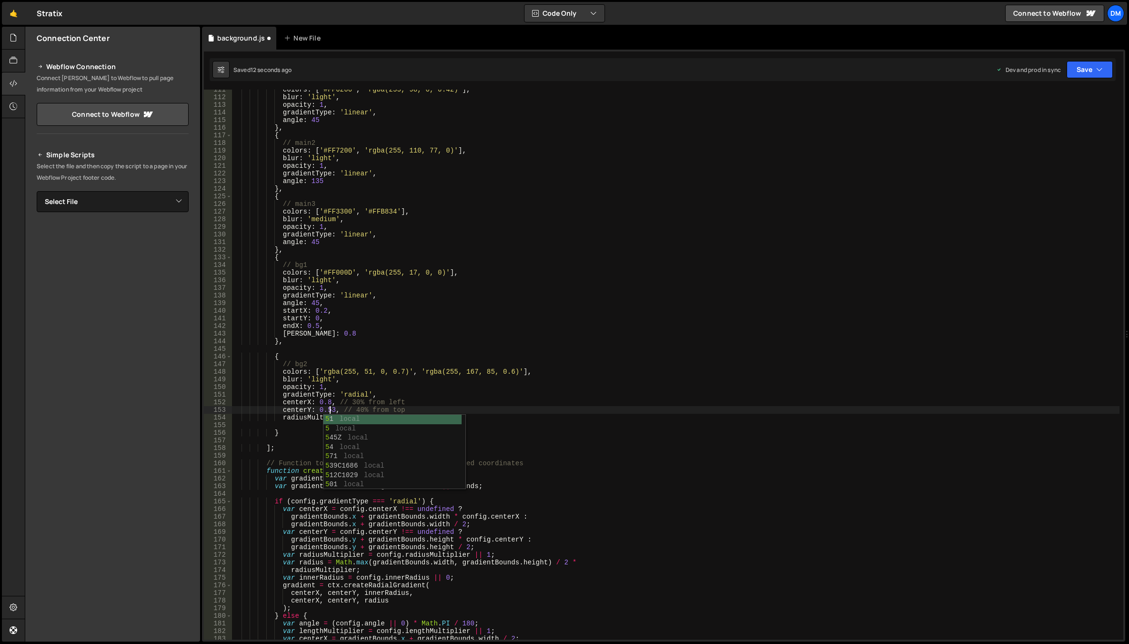
scroll to position [0, 7]
click at [465, 367] on div "colors : [ '#FF6200' , 'rgba(255, 98, 0, 0.42)' ] , blur : 'light' , opacity : …" at bounding box center [675, 368] width 887 height 565
click at [365, 419] on div "colors : [ '#FF6200' , 'rgba(255, 98, 0, 0.42)' ] , blur : 'light' , opacity : …" at bounding box center [675, 368] width 887 height 565
click at [724, 252] on div "colors : [ '#FF6200' , 'rgba(255, 98, 0, 0.42)' ] , blur : 'light' , opacity : …" at bounding box center [675, 368] width 887 height 565
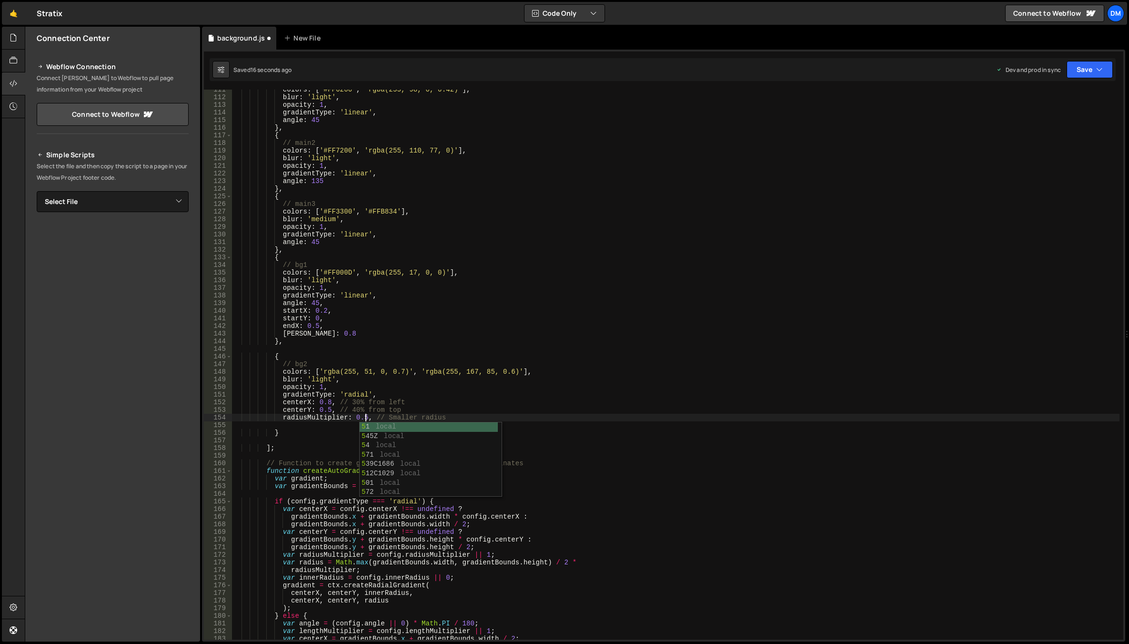
scroll to position [0, 3]
click at [1077, 70] on button "Save" at bounding box center [1089, 69] width 46 height 17
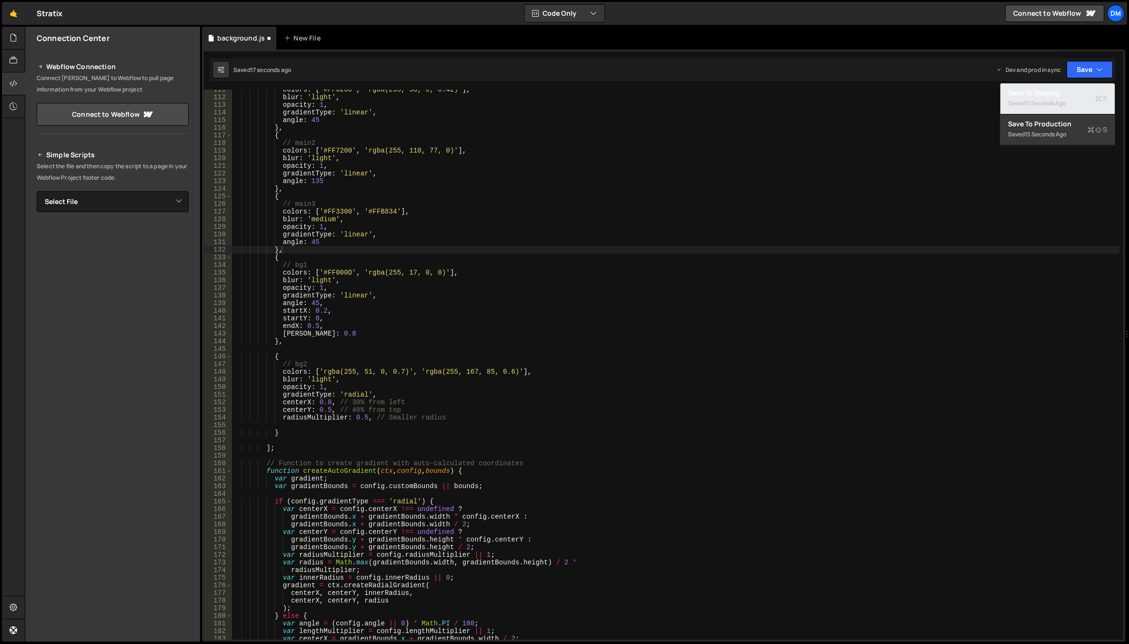
click at [1067, 97] on div "Save to Staging S" at bounding box center [1057, 93] width 99 height 10
click at [1083, 71] on button "Save" at bounding box center [1089, 69] width 46 height 17
click at [1039, 123] on div "Save to Production S" at bounding box center [1057, 124] width 99 height 10
click at [365, 418] on div "colors : [ '#FF6200' , 'rgba(255, 98, 0, 0.42)' ] , blur : 'light' , opacity : …" at bounding box center [675, 368] width 887 height 565
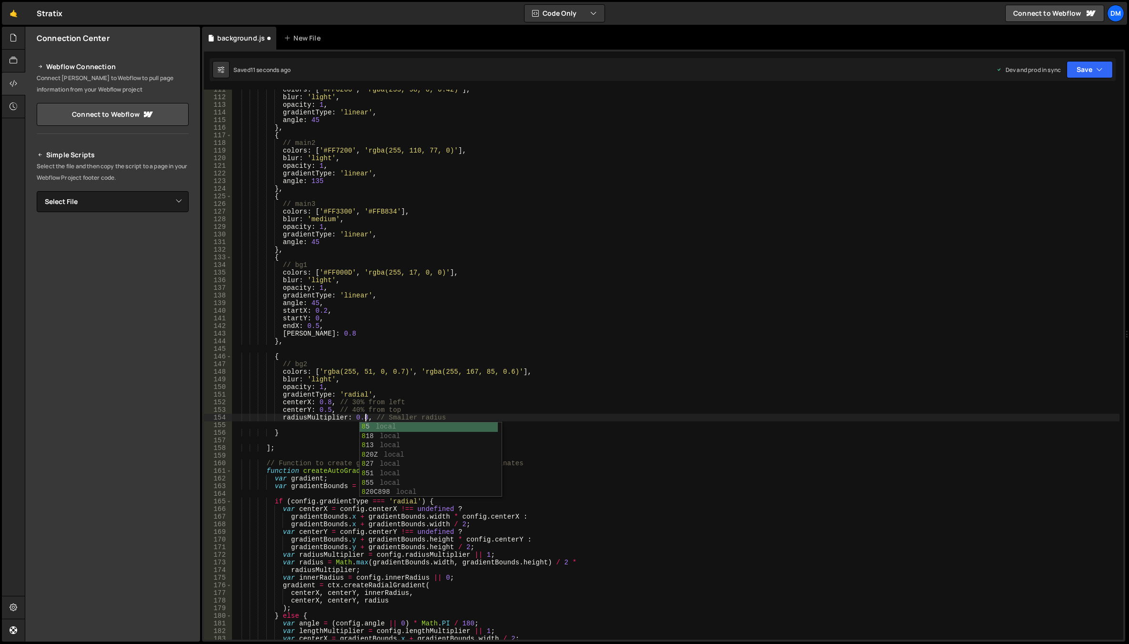
scroll to position [0, 9]
click at [1078, 72] on button "Save" at bounding box center [1089, 69] width 46 height 17
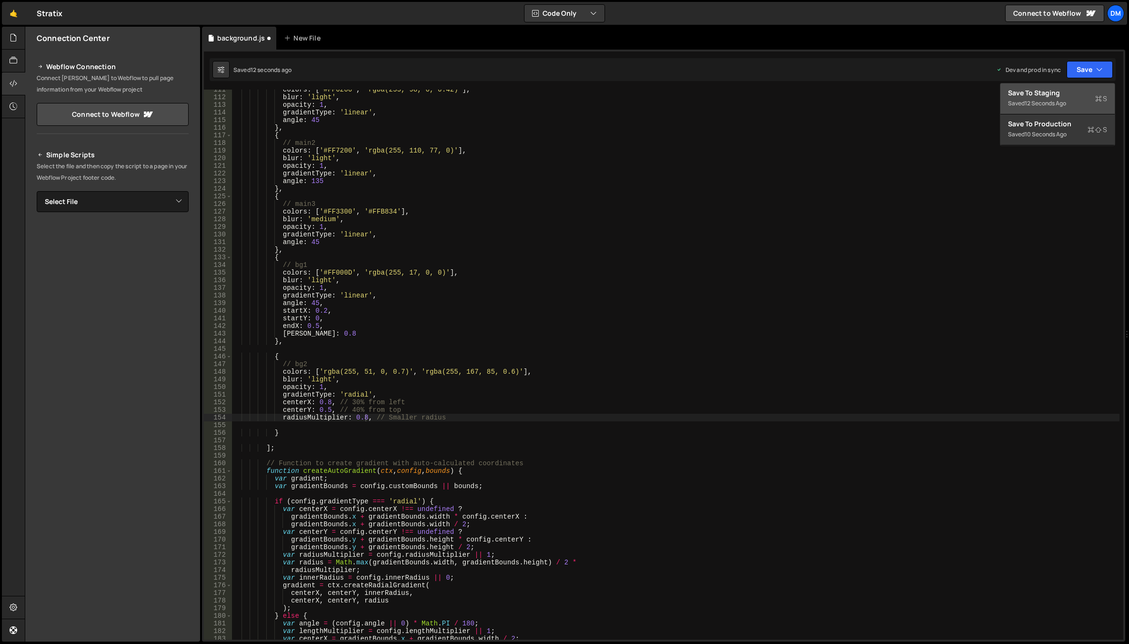
click at [1050, 99] on div "Saved 12 seconds ago" at bounding box center [1057, 103] width 99 height 11
click at [1079, 69] on button "Save" at bounding box center [1089, 69] width 46 height 17
click at [1038, 122] on div "Save to Production S" at bounding box center [1057, 124] width 99 height 10
click at [318, 381] on div "colors : [ '#FF6200' , 'rgba(255, 98, 0, 0.42)' ] , blur : 'light' , opacity : …" at bounding box center [675, 368] width 887 height 565
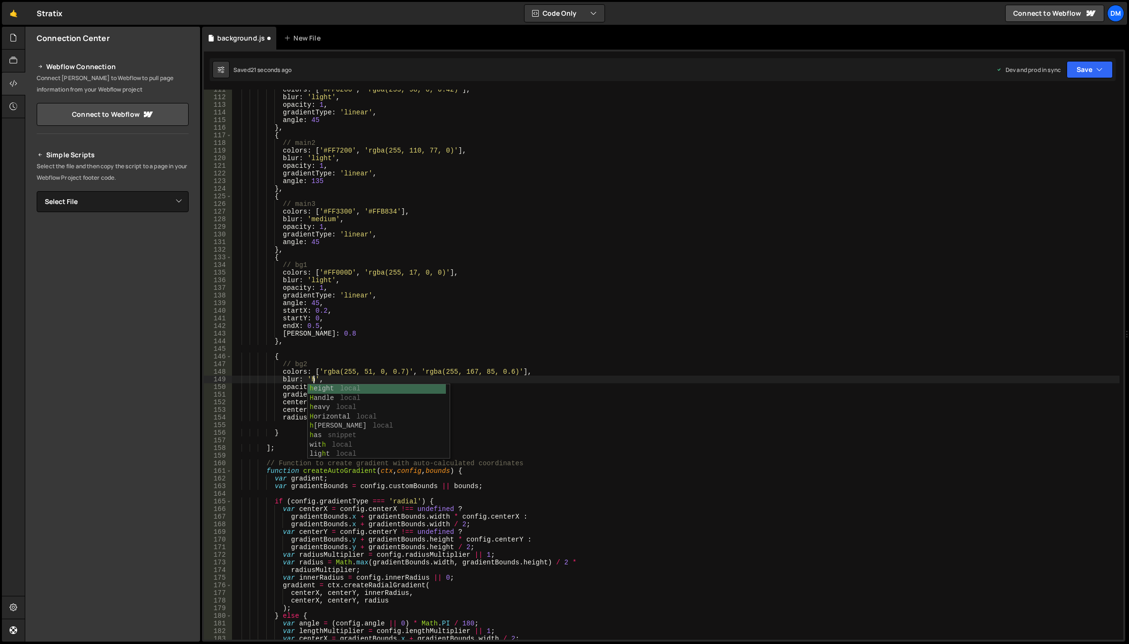
scroll to position [0, 6]
click at [322, 391] on div "hea vy local" at bounding box center [379, 398] width 142 height 28
drag, startPoint x: 1099, startPoint y: 75, endPoint x: 1086, endPoint y: 88, distance: 18.9
click at [1099, 75] on button "Save" at bounding box center [1089, 69] width 46 height 17
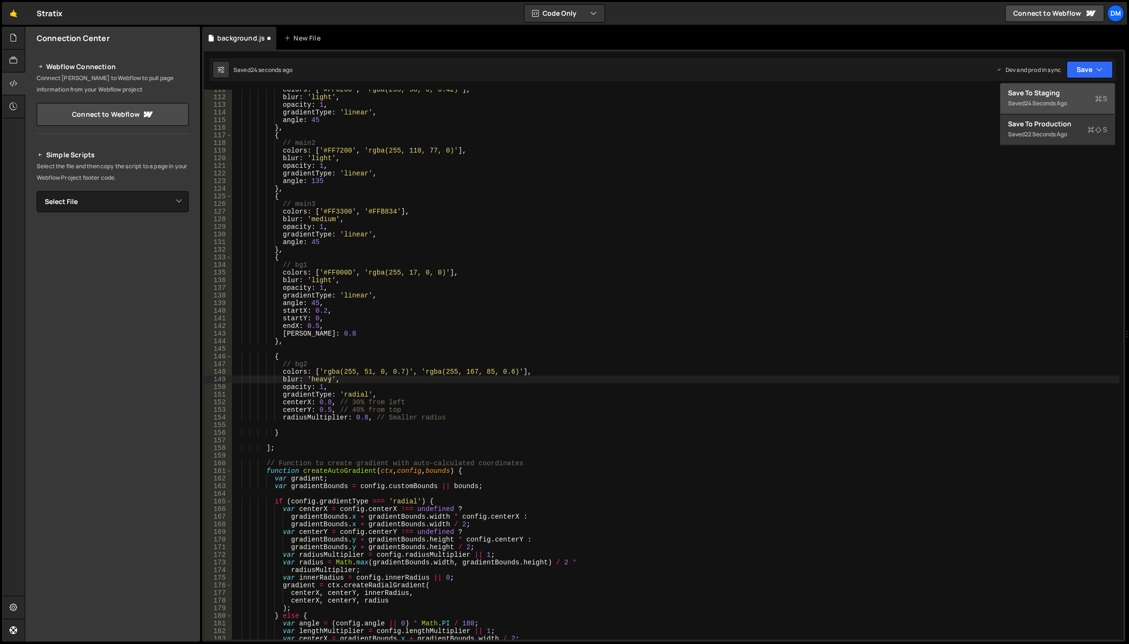
click at [1060, 95] on div "Save to Staging S" at bounding box center [1057, 93] width 99 height 10
click at [1088, 70] on button "Save" at bounding box center [1089, 69] width 46 height 17
click at [1046, 126] on div "Save to Production S" at bounding box center [1057, 124] width 99 height 10
type textarea "[PERSON_NAME]: 0.8"
click at [493, 335] on div "colors : [ '#FF6200' , 'rgba(255, 98, 0, 0.42)' ] , blur : 'light' , opacity : …" at bounding box center [675, 368] width 887 height 565
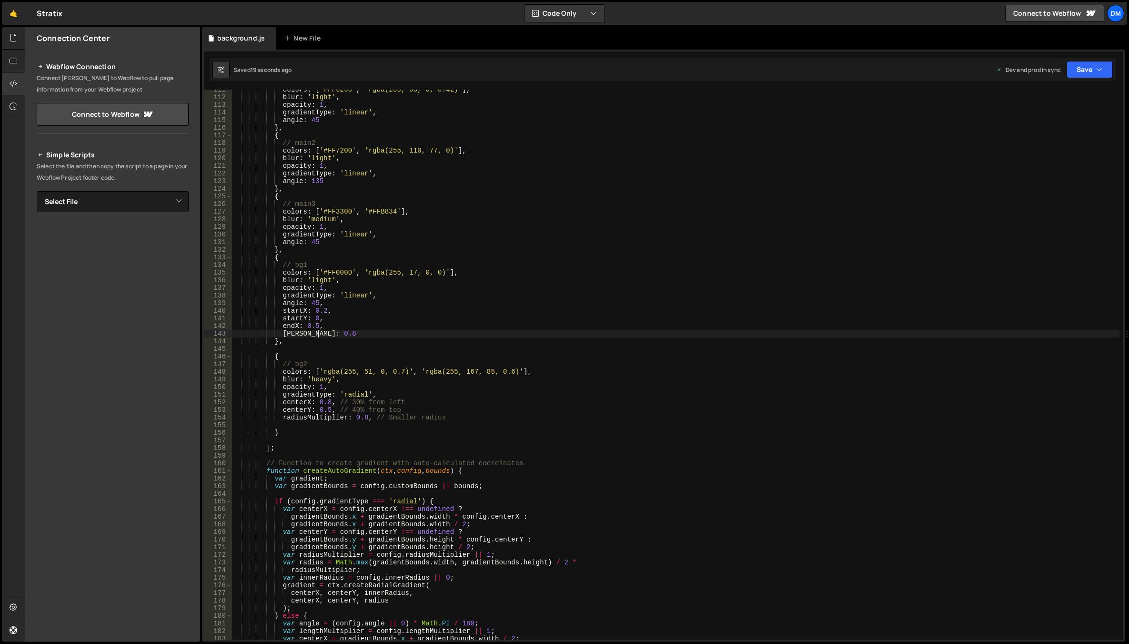
scroll to position [0, 5]
click at [627, 346] on div "colors : [ '#FF6200' , 'rgba(255, 98, 0, 0.42)' ] , blur : 'light' , opacity : …" at bounding box center [675, 368] width 887 height 565
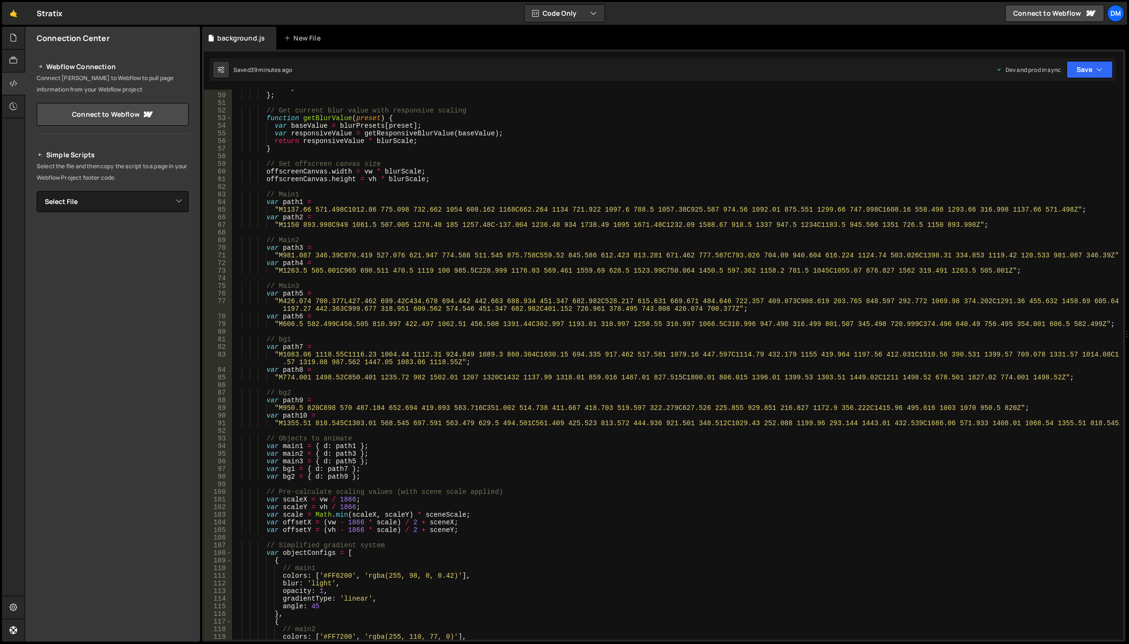
scroll to position [372, 0]
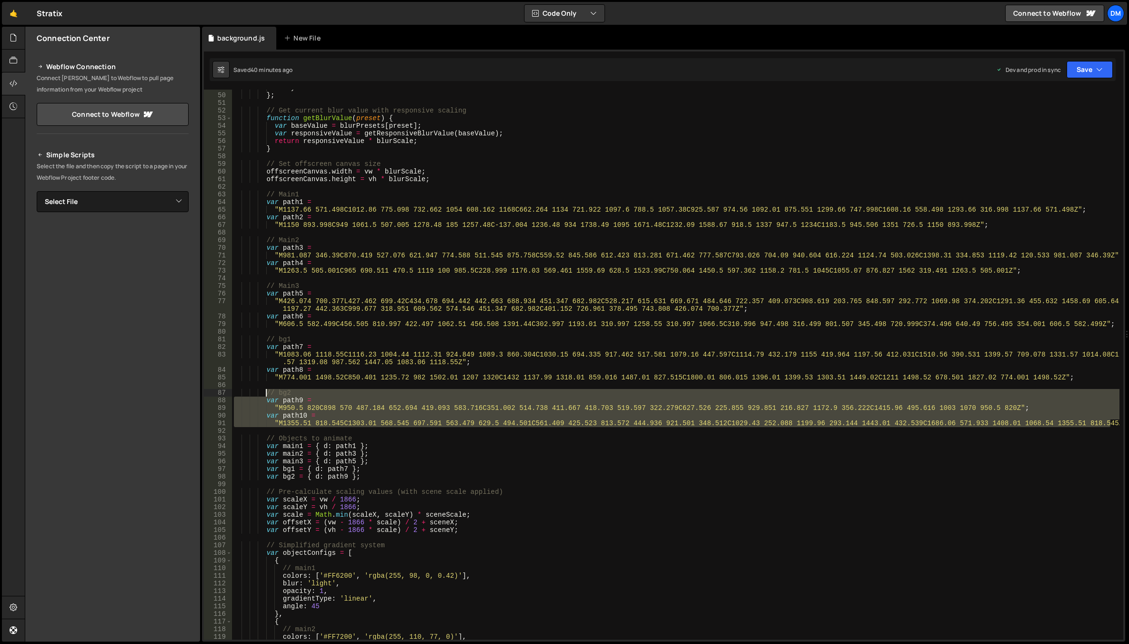
drag, startPoint x: 1112, startPoint y: 425, endPoint x: 266, endPoint y: 395, distance: 846.5
click at [266, 395] on div "heavy : 110 } ; // Get current blur value with responsive scaling function getB…" at bounding box center [675, 366] width 887 height 565
click at [768, 392] on div "heavy : 110 } ; // Get current blur value with responsive scaling function getB…" at bounding box center [675, 365] width 887 height 550
drag, startPoint x: 1112, startPoint y: 425, endPoint x: 267, endPoint y: 392, distance: 845.2
click at [267, 392] on div "heavy : 110 } ; // Get current blur value with responsive scaling function getB…" at bounding box center [675, 366] width 887 height 565
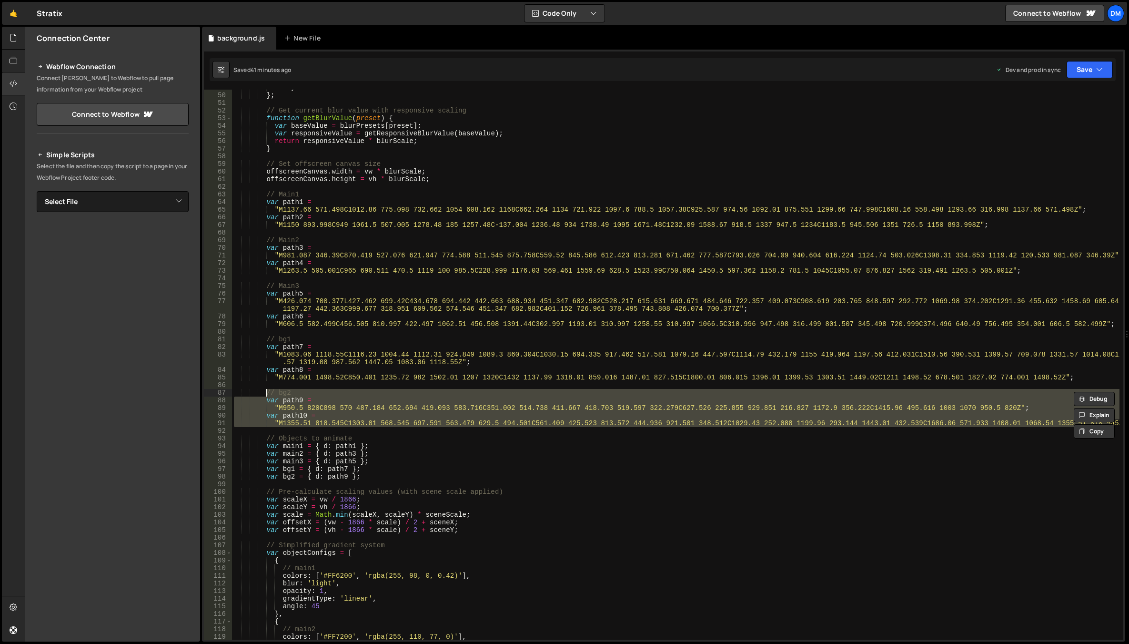
click at [1027, 469] on div "heavy : 110 } ; // Get current blur value with responsive scaling function getB…" at bounding box center [675, 366] width 887 height 565
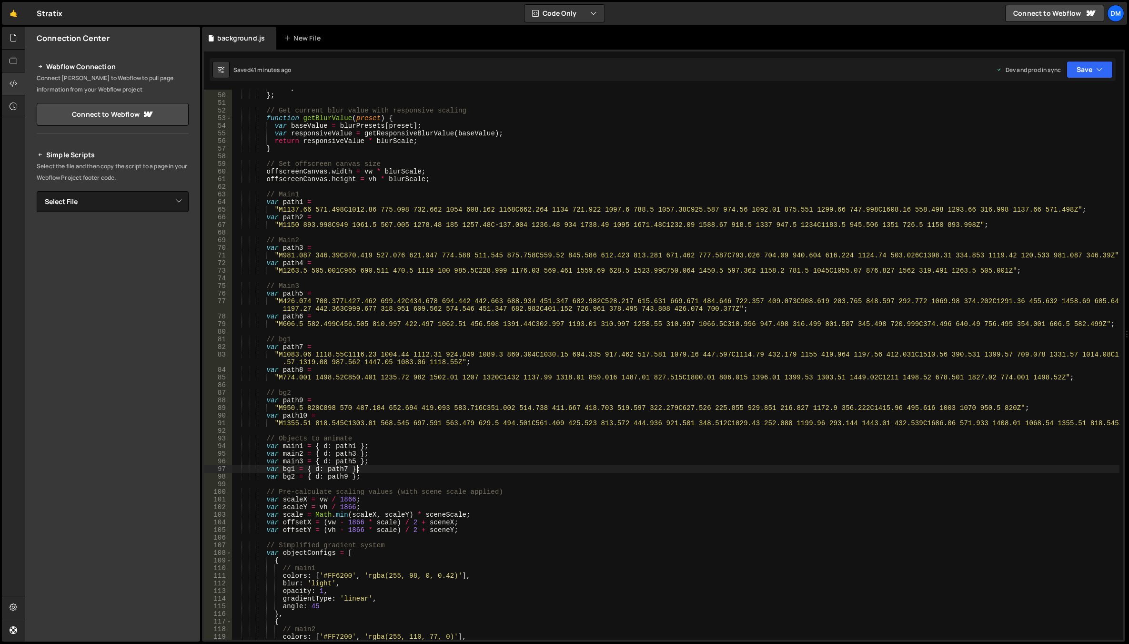
click at [1113, 423] on div "heavy : 110 } ; // Get current blur value with responsive scaling function getB…" at bounding box center [675, 366] width 887 height 565
type textarea ""M1355.51 818.545C1303.01 568.545 697.591 563.479 629.5 494.501C561.409 425.523…"
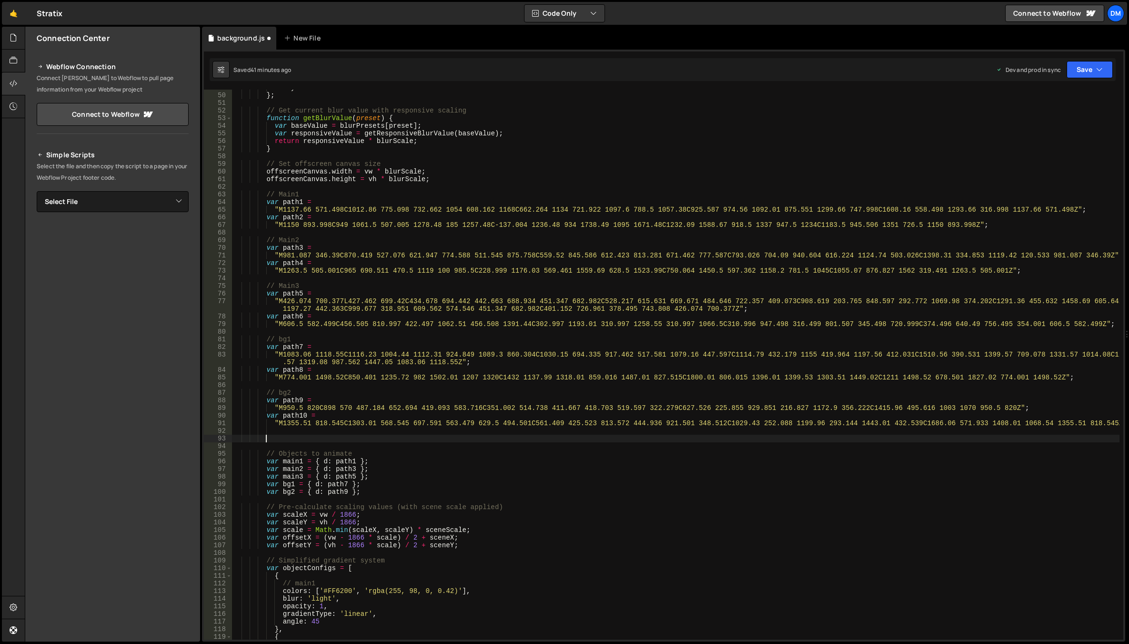
paste textarea ""M1355.51 818.545C1303.01 568.545 697.591 563.479 629.5 494.501C561.409 425.523…"
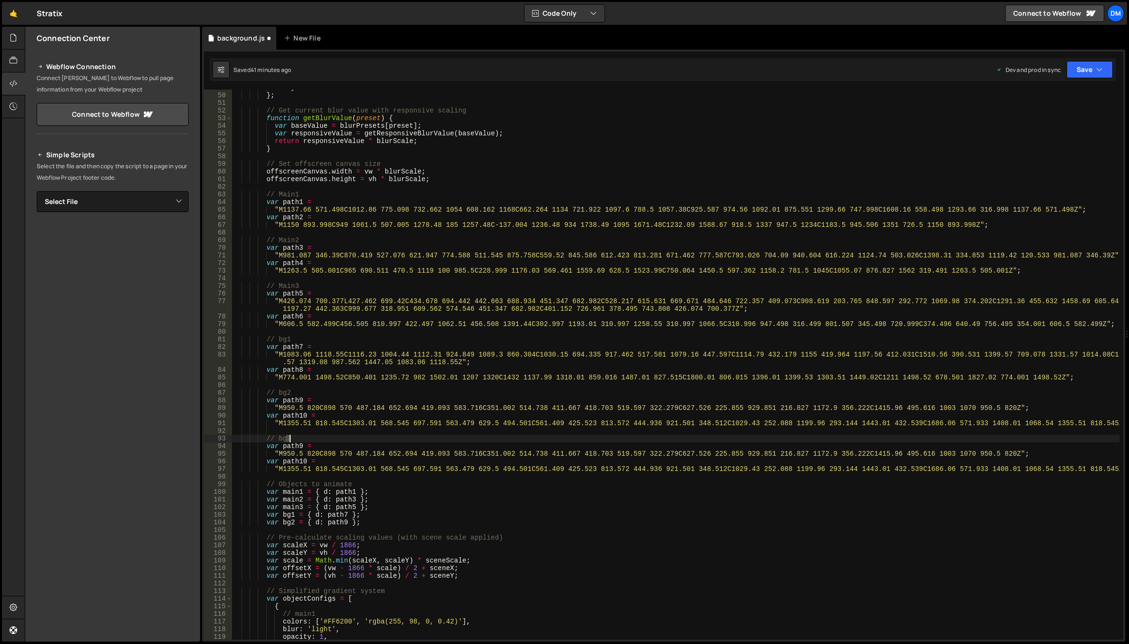
click at [289, 439] on div "heavy : 110 } ; // Get current blur value with responsive scaling function getB…" at bounding box center [675, 366] width 887 height 565
drag, startPoint x: 317, startPoint y: 426, endPoint x: 306, endPoint y: 439, distance: 17.0
click at [317, 426] on div "heavy : 110 } ; // Get current blur value with responsive scaling function getB…" at bounding box center [675, 366] width 887 height 565
click at [302, 446] on div "heavy : 110 } ; // Get current blur value with responsive scaling function getB…" at bounding box center [675, 366] width 887 height 565
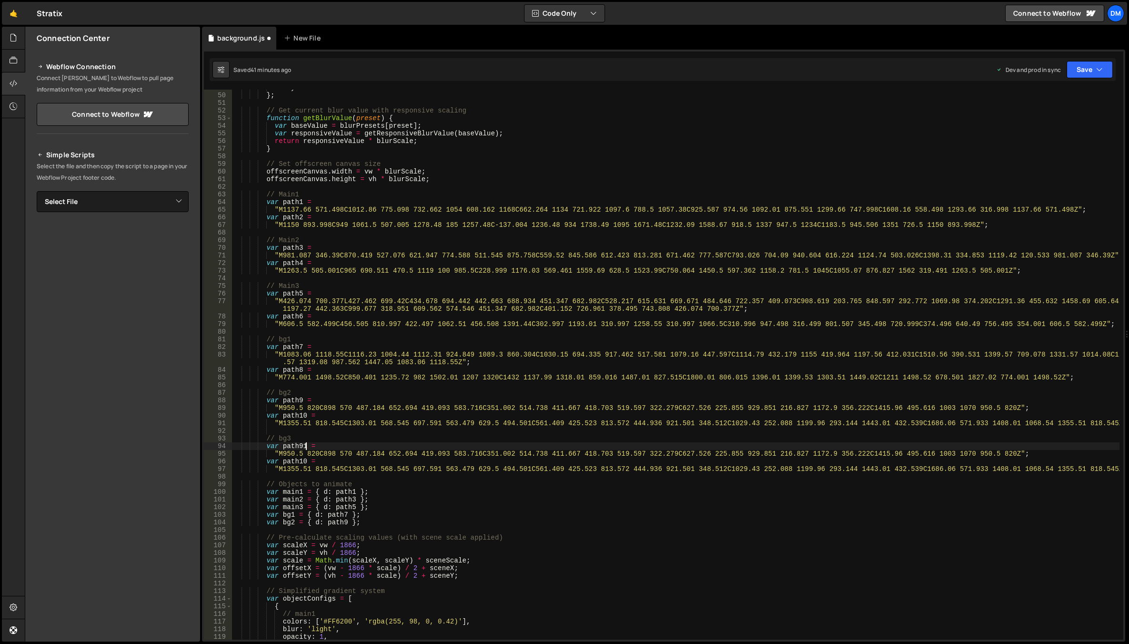
scroll to position [0, 5]
click at [300, 446] on div "heavy : 110 } ; // Get current blur value with responsive scaling function getB…" at bounding box center [675, 366] width 887 height 565
click at [305, 462] on div "heavy : 110 } ; // Get current blur value with responsive scaling function getB…" at bounding box center [675, 366] width 887 height 565
click at [355, 416] on div "heavy : 110 } ; // Get current blur value with responsive scaling function getB…" at bounding box center [675, 366] width 887 height 565
drag, startPoint x: 279, startPoint y: 453, endPoint x: 1003, endPoint y: 456, distance: 724.0
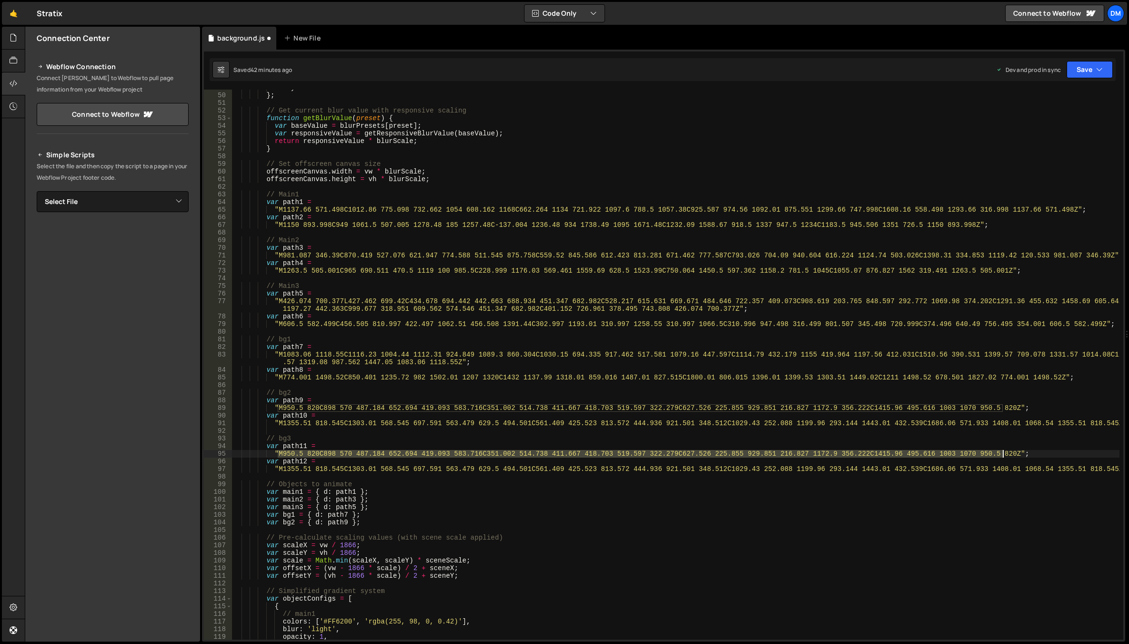
click at [1003, 456] on div "heavy : 110 } ; // Get current blur value with responsive scaling function getB…" at bounding box center [675, 366] width 887 height 565
paste textarea "1116.82 398.822C1256.63 467.386 1032.7 627.498 948.462 686.112C861.136 714.062 …"
drag, startPoint x: 334, startPoint y: 453, endPoint x: 289, endPoint y: 463, distance: 46.7
click at [334, 453] on div "heavy : 110 } ; // Get current blur value with responsive scaling function getB…" at bounding box center [675, 366] width 887 height 565
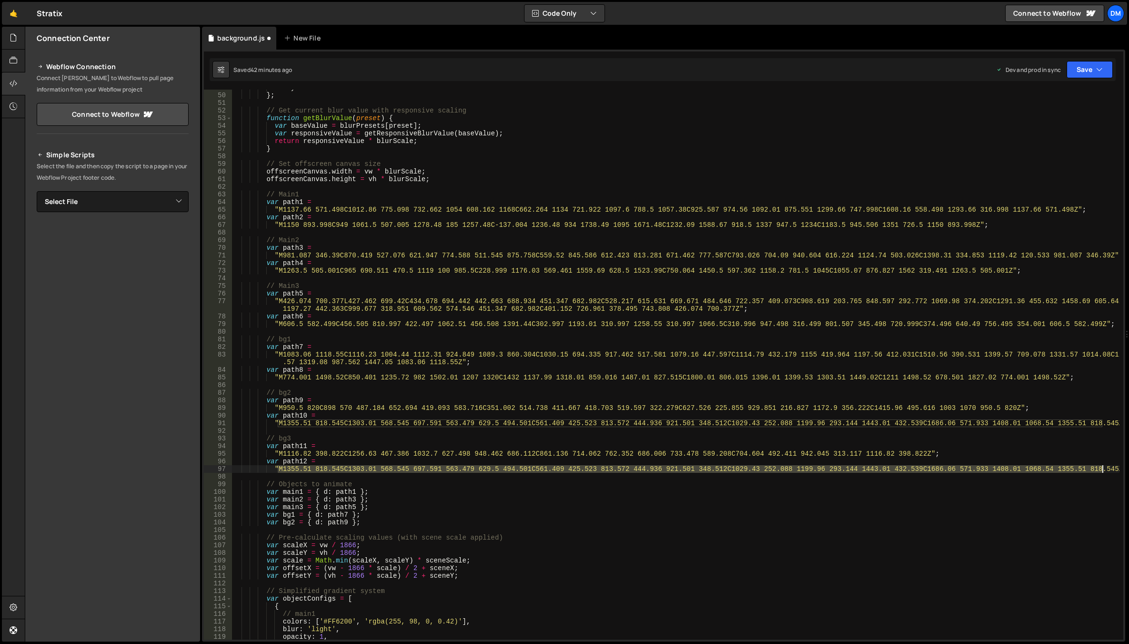
drag, startPoint x: 287, startPoint y: 468, endPoint x: 1103, endPoint y: 471, distance: 815.5
click at [1103, 471] on div "heavy : 110 } ; // Get current blur value with responsive scaling function getB…" at bounding box center [675, 366] width 887 height 565
paste textarea "563 583.502C1702.82 652.066 1614.24 1087.39 1530 1146C1442.67 1173.95 1385.37 7…"
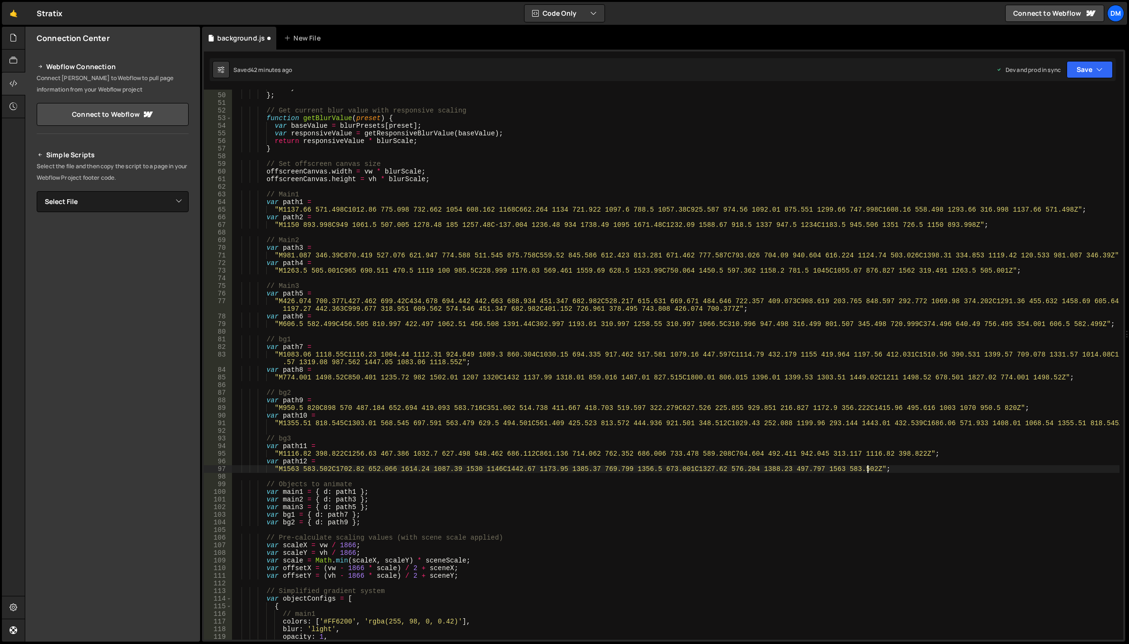
click at [882, 484] on div "heavy : 110 } ; // Get current blur value with responsive scaling function getB…" at bounding box center [675, 366] width 887 height 565
click at [765, 464] on div "heavy : 110 } ; // Get current blur value with responsive scaling function getB…" at bounding box center [675, 366] width 887 height 565
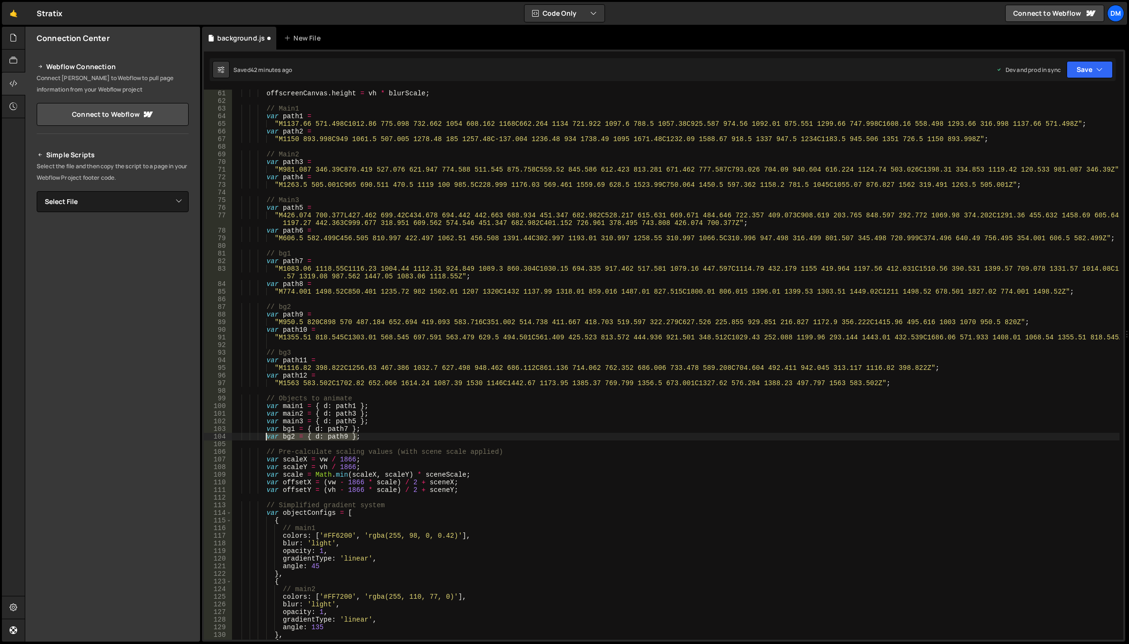
drag, startPoint x: 362, startPoint y: 435, endPoint x: 266, endPoint y: 435, distance: 96.7
click at [266, 435] on div "offscreenCanvas . height = vh * blurScale ; // Main1 var path1 = "M1137.66 571.…" at bounding box center [675, 372] width 887 height 565
type textarea "var bg2 = { d: path9 };"
click at [375, 437] on div "offscreenCanvas . height = vh * blurScale ; // Main1 var path1 = "M1137.66 571.…" at bounding box center [675, 365] width 887 height 550
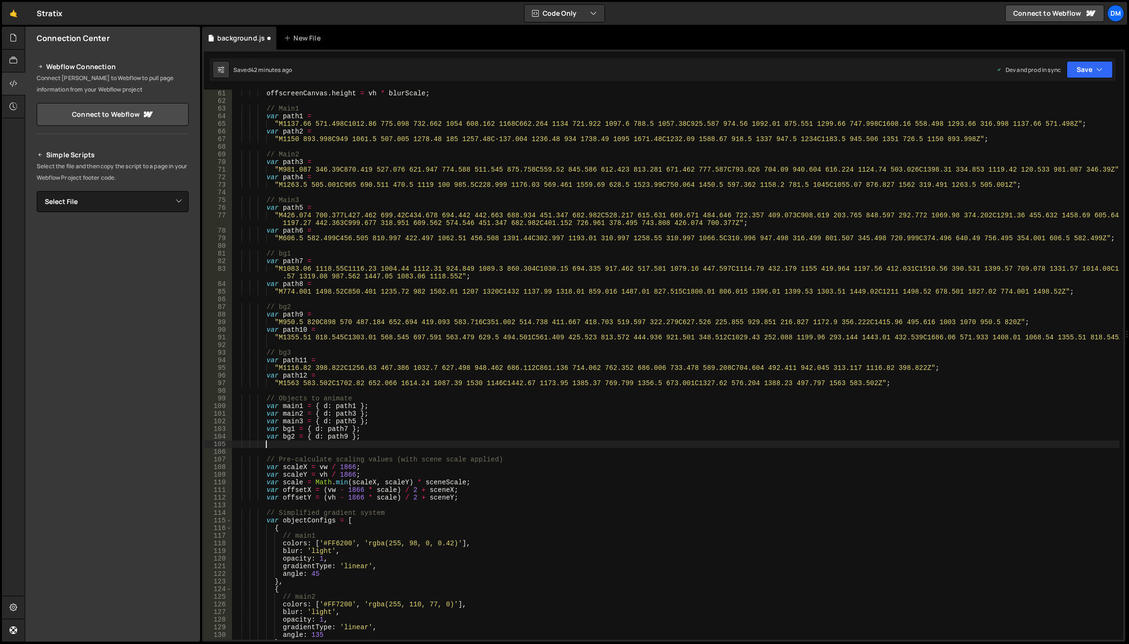
paste textarea "var bg2 = { d: path9 };"
click at [292, 443] on div "offscreenCanvas . height = vh * blurScale ; // Main1 var path1 = "M1137.66 571.…" at bounding box center [675, 372] width 887 height 565
drag, startPoint x: 377, startPoint y: 423, endPoint x: 356, endPoint y: 429, distance: 22.0
click at [377, 423] on div "offscreenCanvas . height = vh * blurScale ; // Main1 var path1 = "M1137.66 571.…" at bounding box center [675, 372] width 887 height 565
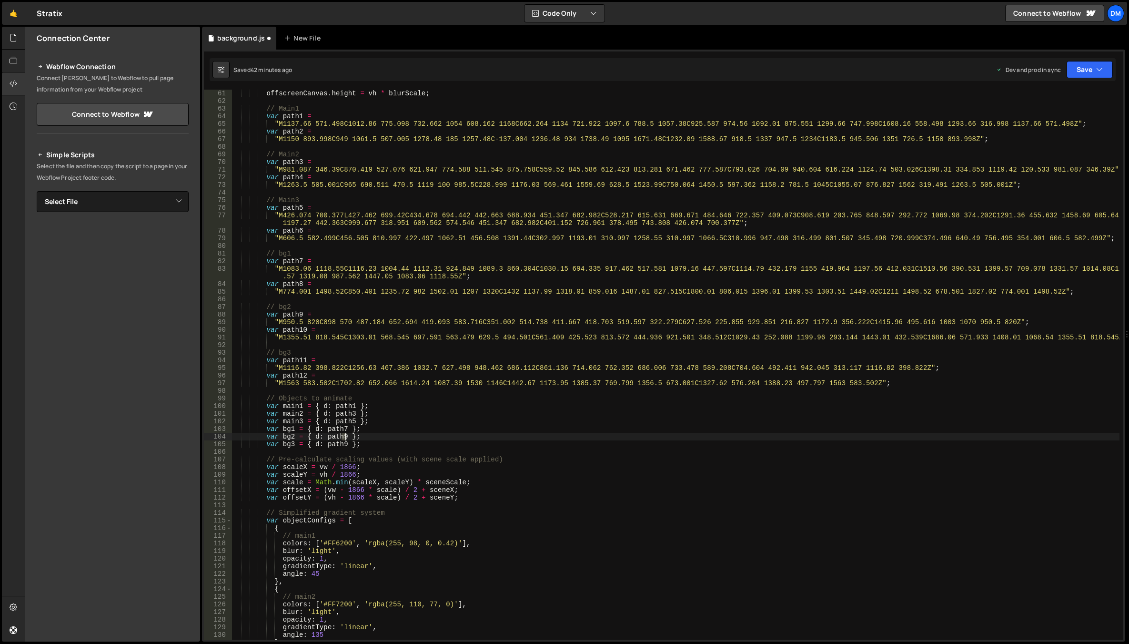
click at [345, 435] on div "offscreenCanvas . height = vh * blurScale ; // Main1 var path1 = "M1137.66 571.…" at bounding box center [675, 372] width 887 height 565
drag, startPoint x: 383, startPoint y: 409, endPoint x: 366, endPoint y: 426, distance: 24.9
click at [383, 409] on div "offscreenCanvas . height = vh * blurScale ; // Main1 var path1 = "M1137.66 571.…" at bounding box center [675, 372] width 887 height 565
drag, startPoint x: 378, startPoint y: 429, endPoint x: 364, endPoint y: 438, distance: 16.5
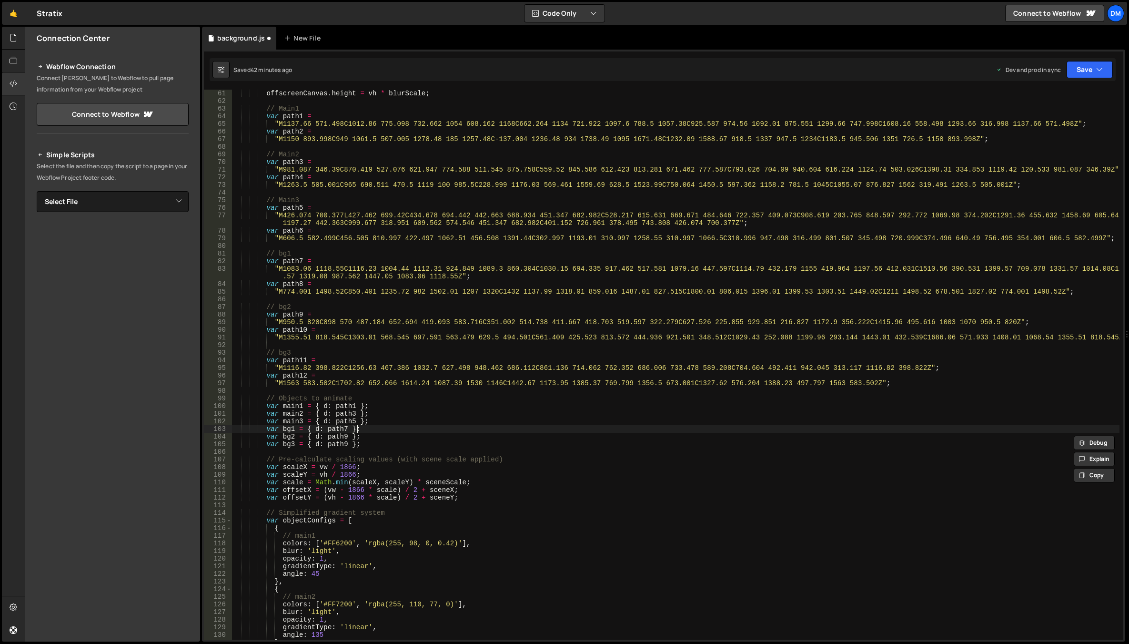
click at [378, 429] on div "offscreenCanvas . height = vh * blurScale ; // Main1 var path1 = "M1137.66 571.…" at bounding box center [675, 372] width 887 height 565
click at [346, 443] on div "offscreenCanvas . height = vh * blurScale ; // Main1 var path1 = "M1137.66 571.…" at bounding box center [675, 372] width 887 height 565
click at [342, 443] on div "offscreenCanvas . height = vh * blurScale ; // Main1 var path1 = "M1137.66 571.…" at bounding box center [675, 372] width 887 height 565
click at [345, 443] on div "offscreenCanvas . height = vh * blurScale ; // Main1 var path1 = "M1137.66 571.…" at bounding box center [675, 372] width 887 height 565
click at [412, 419] on div "offscreenCanvas . height = vh * blurScale ; // Main1 var path1 = "M1137.66 571.…" at bounding box center [675, 372] width 887 height 565
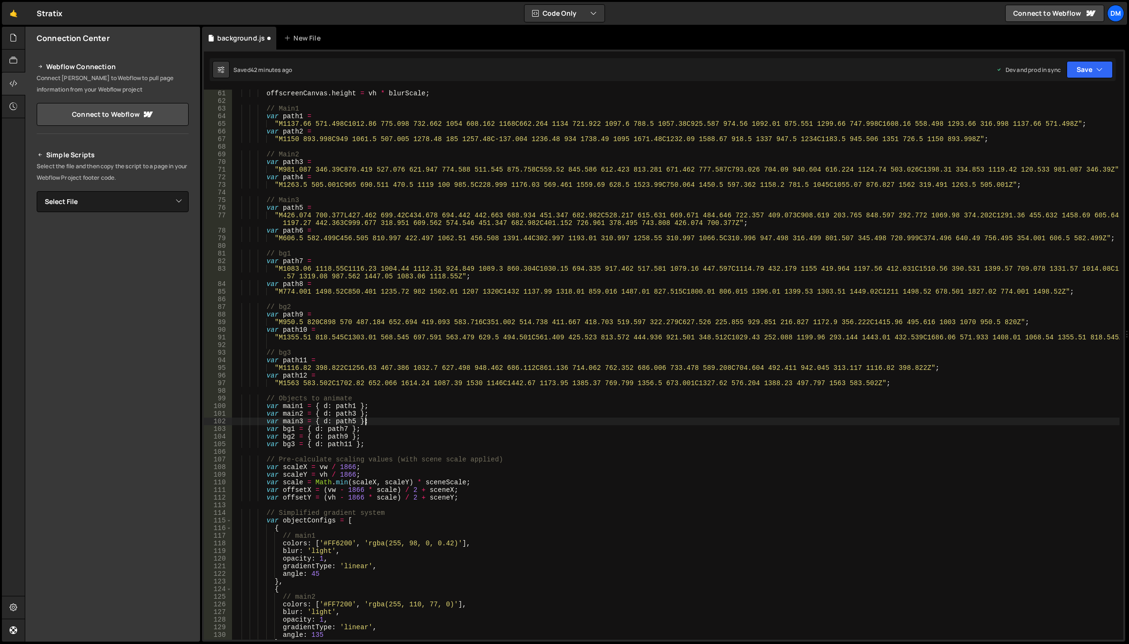
click at [411, 419] on div "offscreenCanvas . height = vh * blurScale ; // Main1 var path1 = "M1137.66 571.…" at bounding box center [675, 372] width 887 height 565
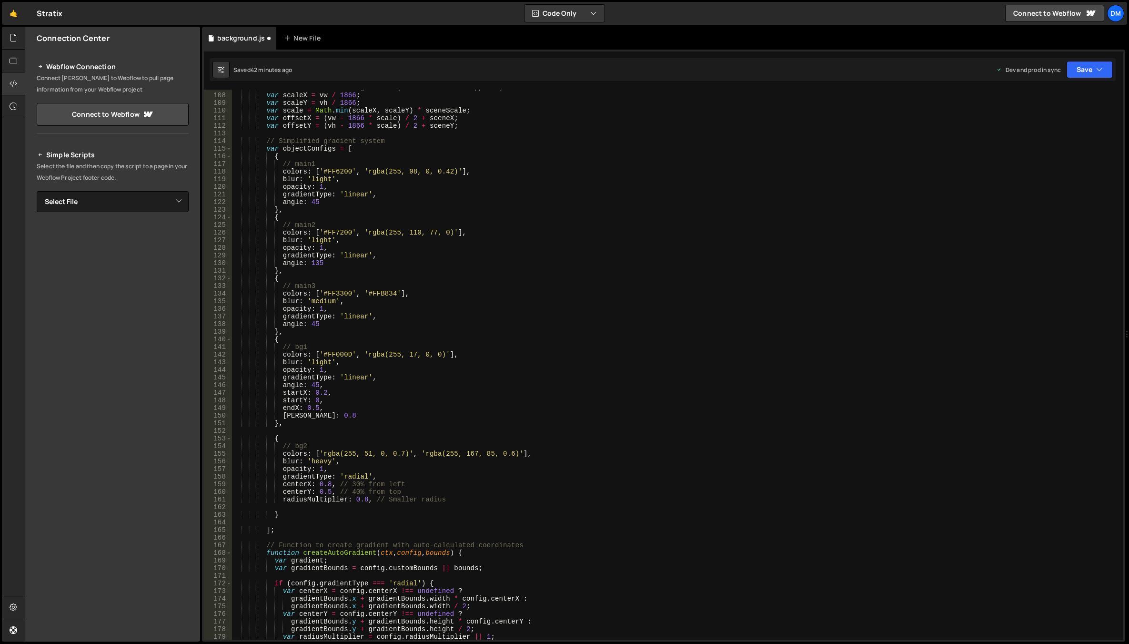
scroll to position [829, 0]
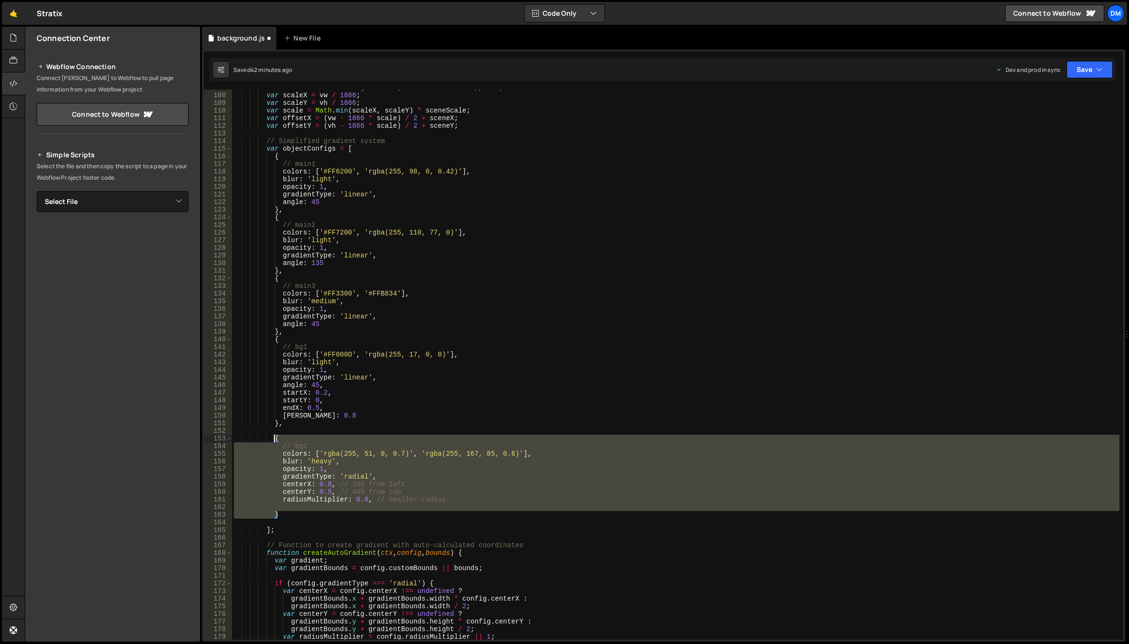
drag, startPoint x: 282, startPoint y: 514, endPoint x: 273, endPoint y: 438, distance: 76.7
click at [273, 438] on div "// Pre-calculate scaling values (with scene scale applied) var scaleX = vw / 18…" at bounding box center [675, 366] width 887 height 565
click at [288, 512] on div "// Pre-calculate scaling values (with scene scale applied) var scaleX = vw / 18…" at bounding box center [675, 365] width 887 height 550
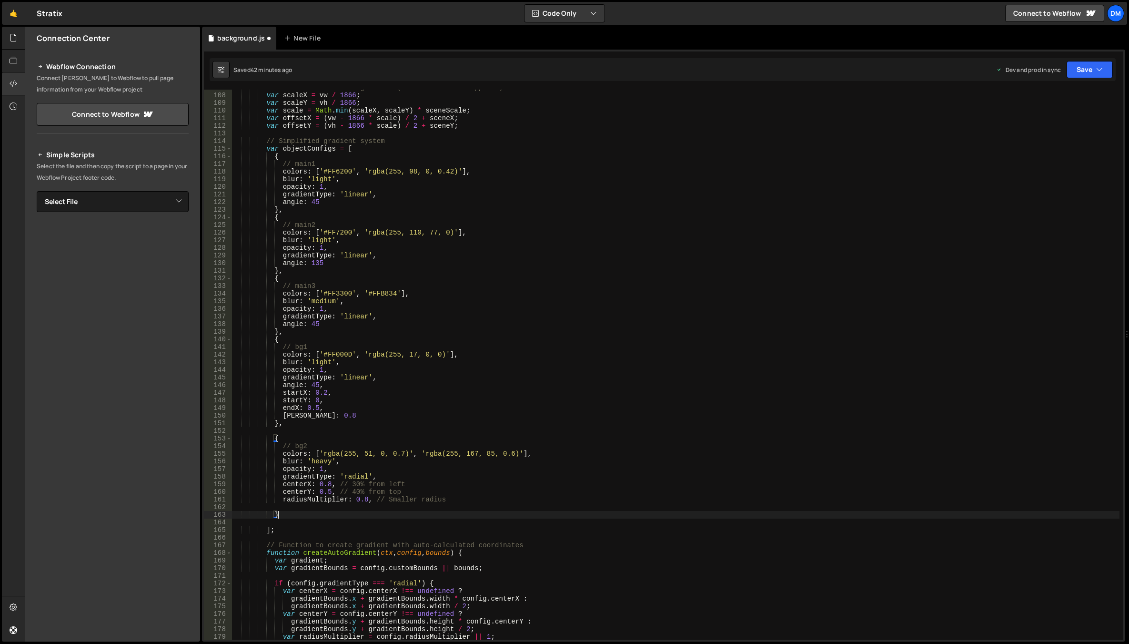
type textarea "},"
paste textarea "}"
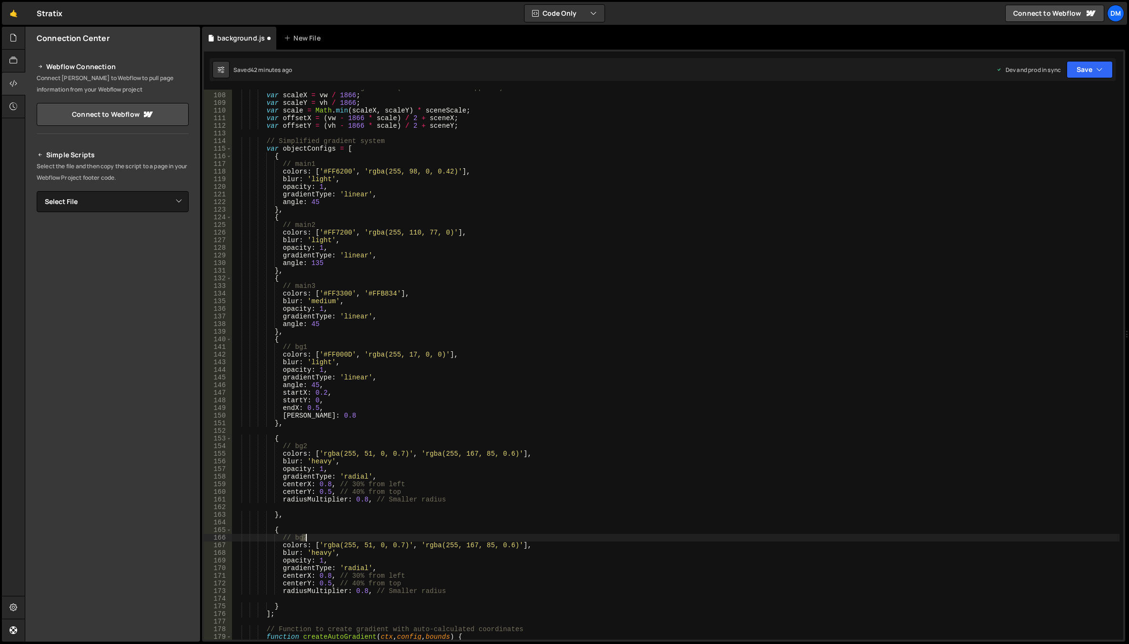
click at [305, 534] on div "// Pre-calculate scaling values (with scene scale applied) var scaleX = vw / 18…" at bounding box center [675, 366] width 887 height 565
click at [502, 476] on div "// Pre-calculate scaling values (with scene scale applied) var scaleX = vw / 18…" at bounding box center [675, 366] width 887 height 565
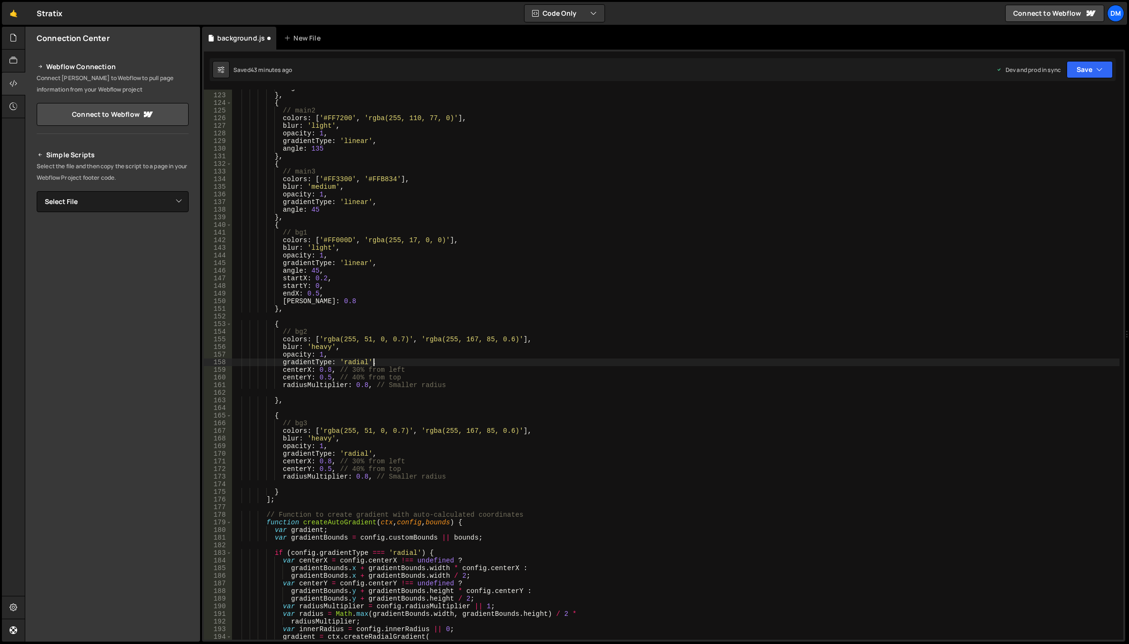
click at [366, 432] on div "angle : 45 } , { // main2 colors : [ '#FF7200' , 'rgba(255, 110, 77, 0)' ] , bl…" at bounding box center [675, 366] width 887 height 565
click at [392, 421] on div "angle : 45 } , { // main2 colors : [ '#FF7200' , 'rgba(255, 110, 77, 0)' ] , bl…" at bounding box center [675, 366] width 887 height 565
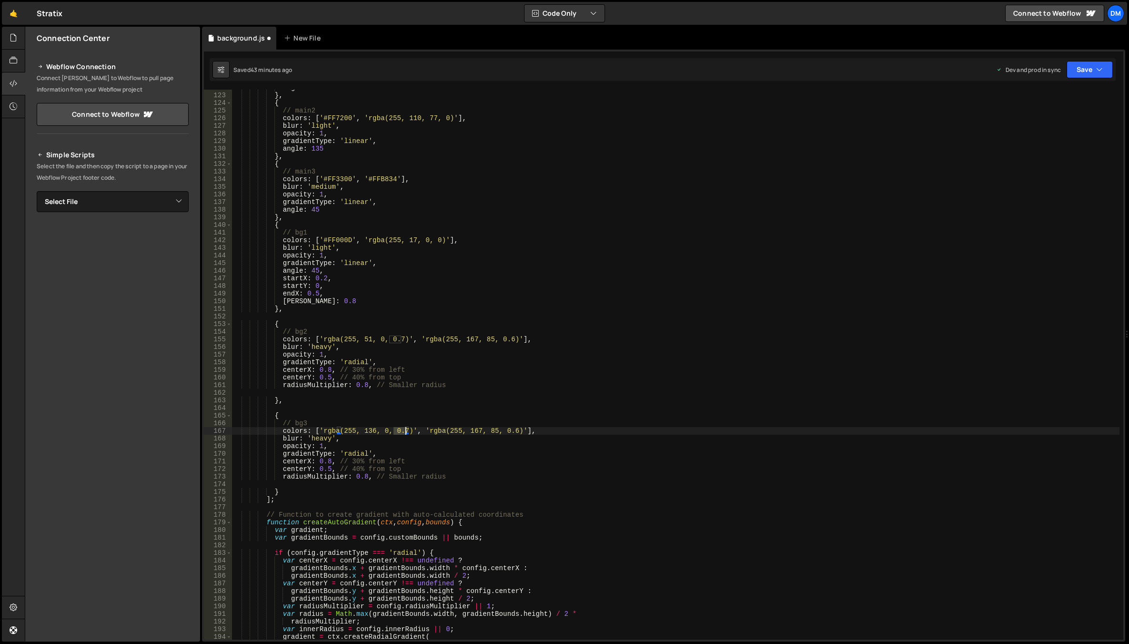
drag, startPoint x: 393, startPoint y: 431, endPoint x: 405, endPoint y: 432, distance: 11.9
click at [405, 432] on div "angle : 45 } , { // main2 colors : [ '#FF7200' , 'rgba(255, 110, 77, 0)' ] , bl…" at bounding box center [675, 366] width 887 height 565
click at [412, 414] on div "angle : 45 } , { // main2 colors : [ '#FF7200' , 'rgba(255, 110, 77, 0)' ] , bl…" at bounding box center [675, 366] width 887 height 565
drag, startPoint x: 402, startPoint y: 430, endPoint x: 323, endPoint y: 430, distance: 79.1
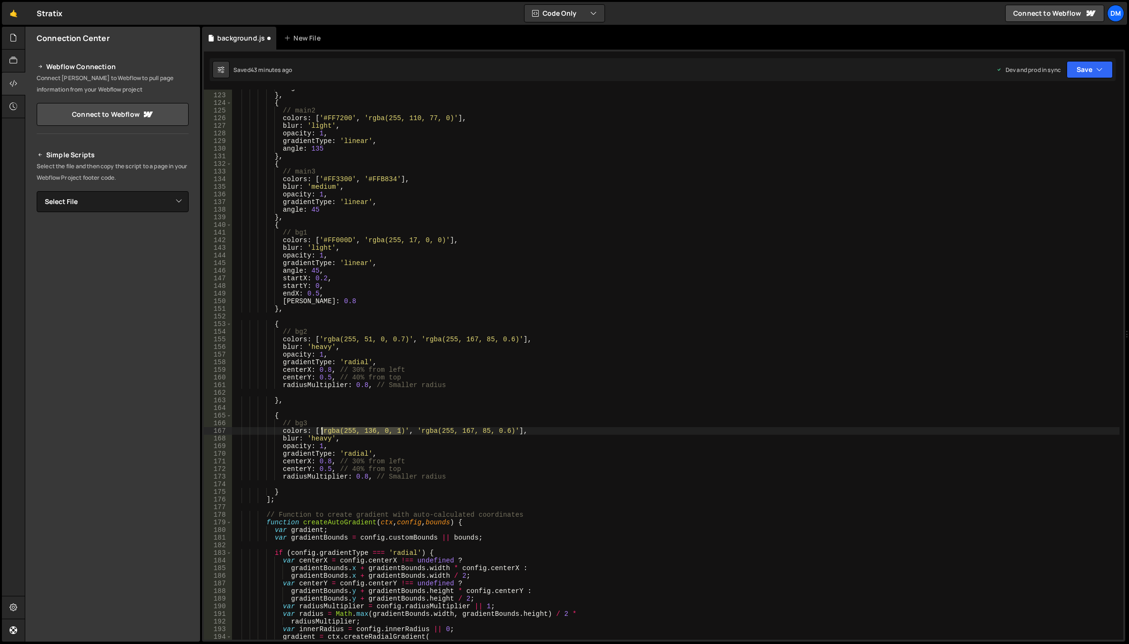
click at [323, 430] on div "angle : 45 } , { // main2 colors : [ '#FF7200' , 'rgba(255, 110, 77, 0)' ] , bl…" at bounding box center [675, 366] width 887 height 565
drag, startPoint x: 417, startPoint y: 431, endPoint x: 507, endPoint y: 432, distance: 90.0
click at [507, 432] on div "angle : 45 } , { // main2 colors : [ '#FF7200' , 'rgba(255, 110, 77, 0)' ] , bl…" at bounding box center [675, 366] width 887 height 565
paste textarea "36, 0, 1"
click at [489, 432] on div "angle : 45 } , { // main2 colors : [ '#FF7200' , 'rgba(255, 110, 77, 0)' ] , bl…" at bounding box center [675, 366] width 887 height 565
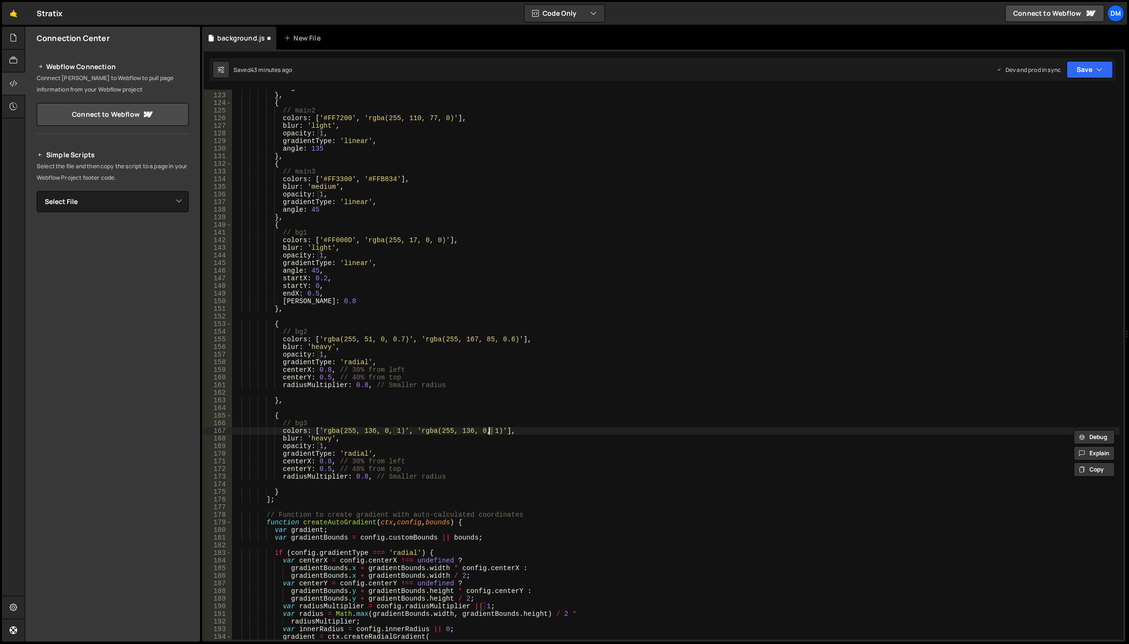
type textarea "colors: ['rgba(255, 136, 0, 1)', 'rgba(255, 136, 0, 0)'],"
click at [523, 404] on div "angle : 45 } , { // main2 colors : [ '#FF7200' , 'rgba(255, 110, 77, 0)' ] , bl…" at bounding box center [675, 366] width 887 height 565
click at [458, 452] on div "angle : 45 } , { // main2 colors : [ '#FF7200' , 'rgba(255, 110, 77, 0)' ] , bl…" at bounding box center [675, 366] width 887 height 565
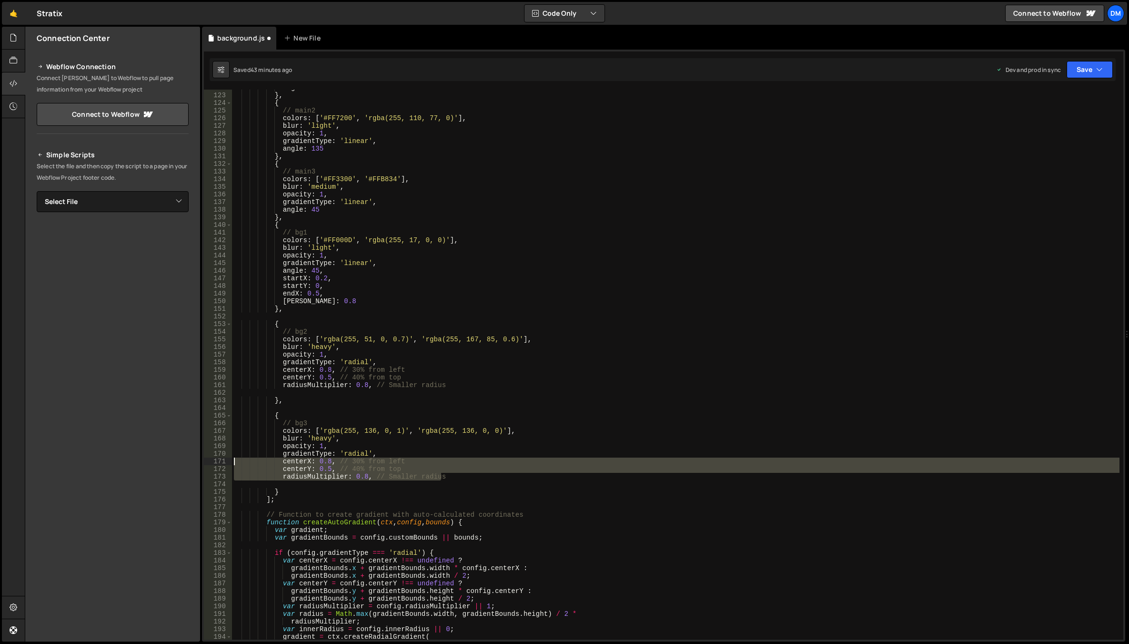
drag, startPoint x: 458, startPoint y: 476, endPoint x: 210, endPoint y: 461, distance: 248.2
click at [210, 461] on div "gradientType: 'radial', 122 123 124 125 126 127 128 129 130 131 132 133 134 135…" at bounding box center [663, 365] width 919 height 550
type textarea "centerX: 0.8, // 30% from left centerY: 0.5, // 40% from top"
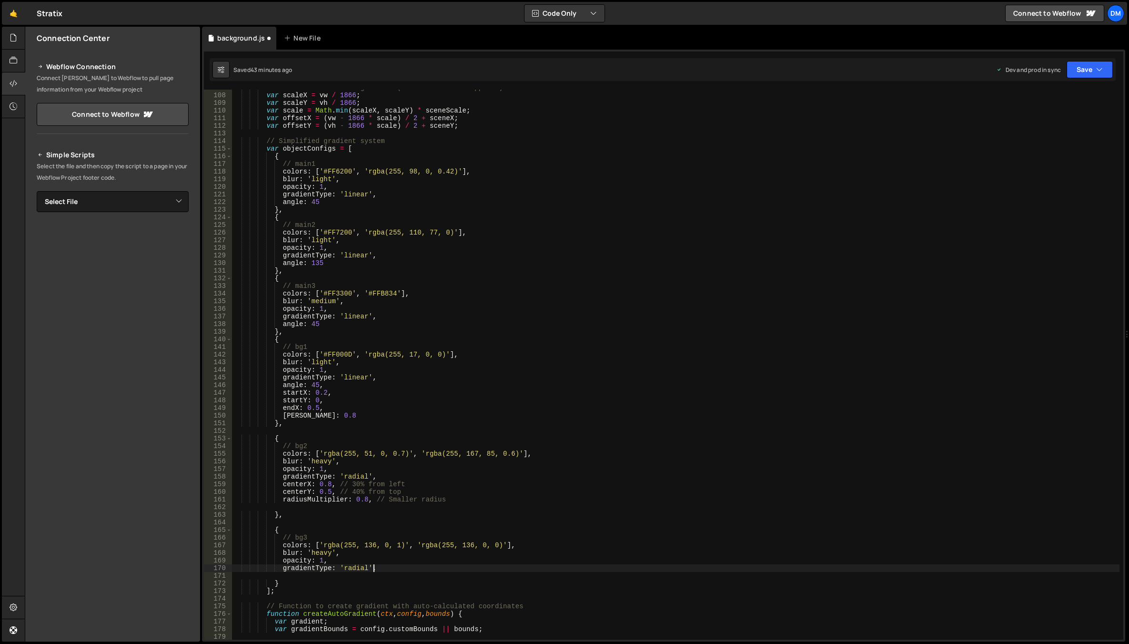
scroll to position [915, 0]
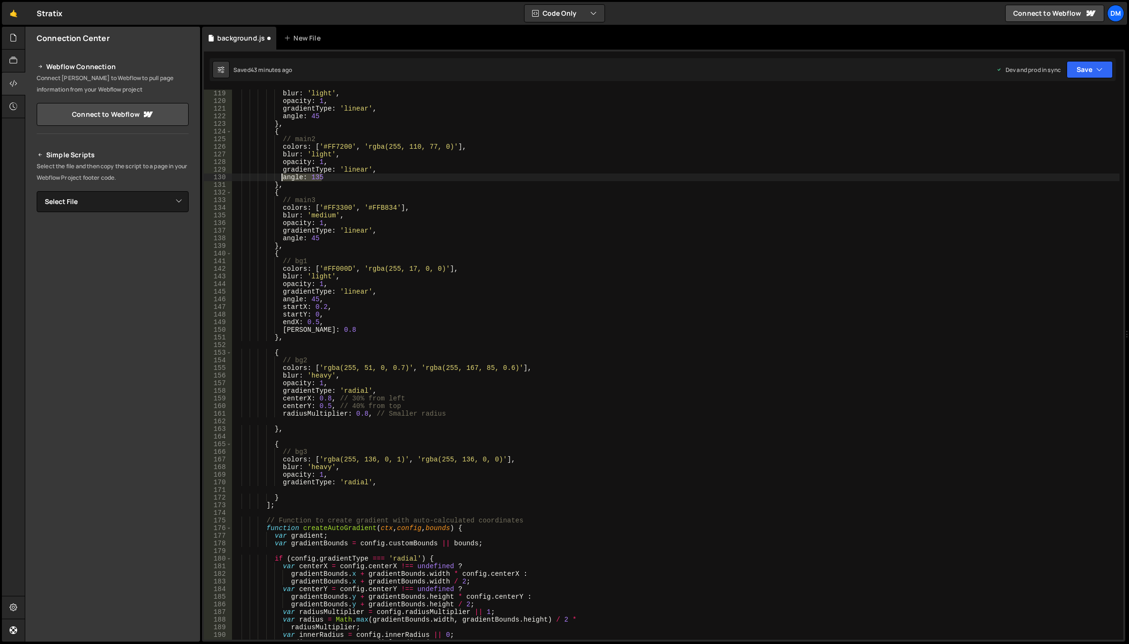
drag, startPoint x: 309, startPoint y: 179, endPoint x: 282, endPoint y: 178, distance: 26.7
click at [282, 178] on div "blur : 'light' , opacity : 1 , gradientType : 'linear' , angle : 45 } , { // ma…" at bounding box center [675, 372] width 887 height 565
type textarea "angle: 135"
click at [382, 487] on div "blur : 'light' , opacity : 1 , gradientType : 'linear' , angle : 45 } , { // ma…" at bounding box center [675, 372] width 887 height 565
paste textarea "angle: 135"
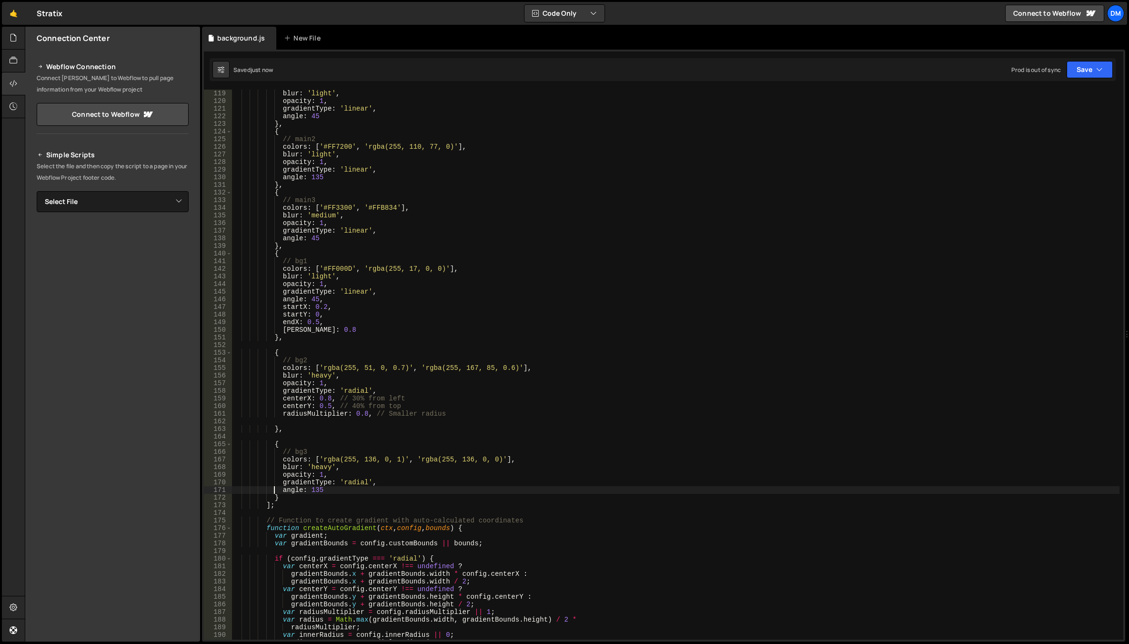
click at [433, 475] on div "blur : 'light' , opacity : 1 , gradientType : 'linear' , angle : 45 } , { // ma…" at bounding box center [675, 372] width 887 height 565
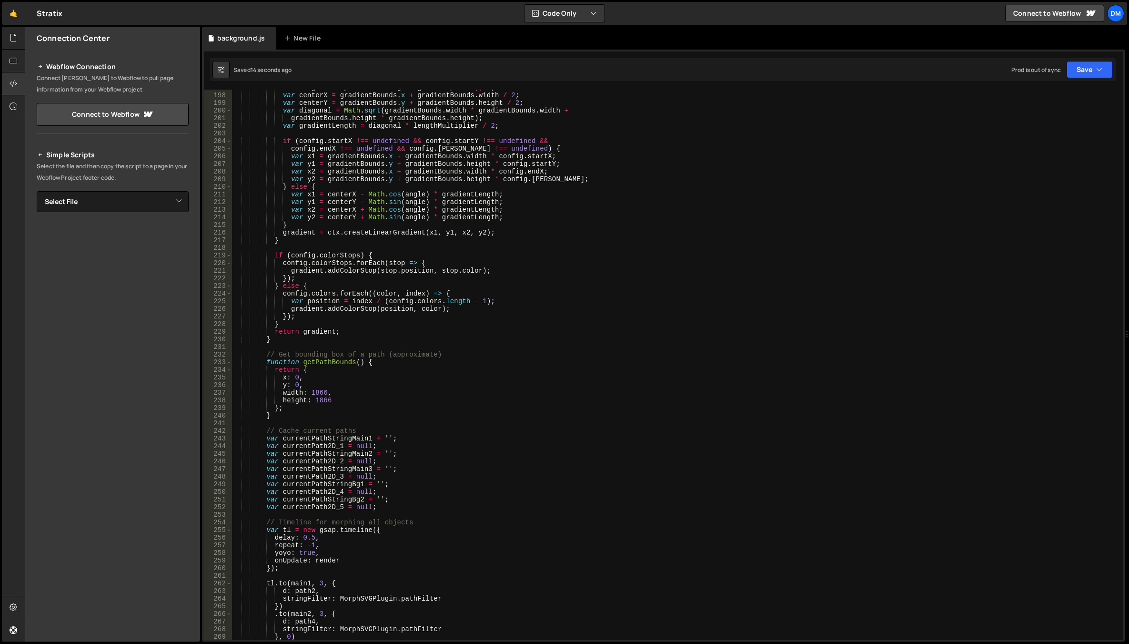
scroll to position [1572, 0]
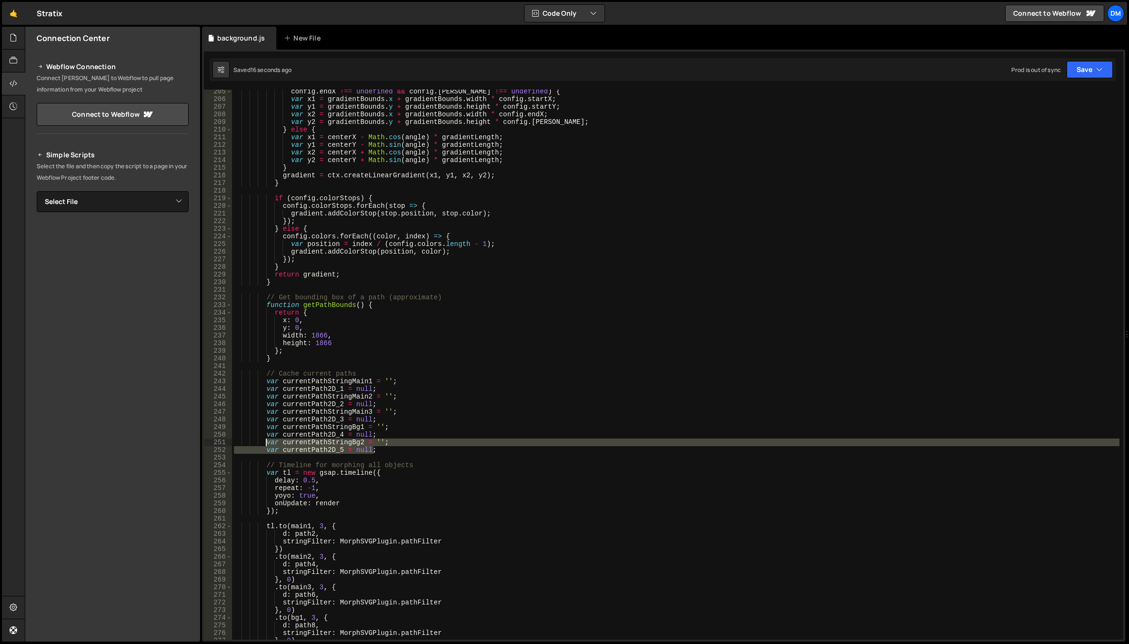
drag, startPoint x: 384, startPoint y: 450, endPoint x: 266, endPoint y: 443, distance: 117.8
click at [266, 443] on div "config . endX !== undefined && config . [PERSON_NAME] !== undefined ) { var x1 …" at bounding box center [675, 370] width 887 height 565
click at [389, 449] on div "config . endX !== undefined && config . [PERSON_NAME] !== undefined ) { var x1 …" at bounding box center [675, 365] width 887 height 550
type textarea "var currentPath2D_5 = null;"
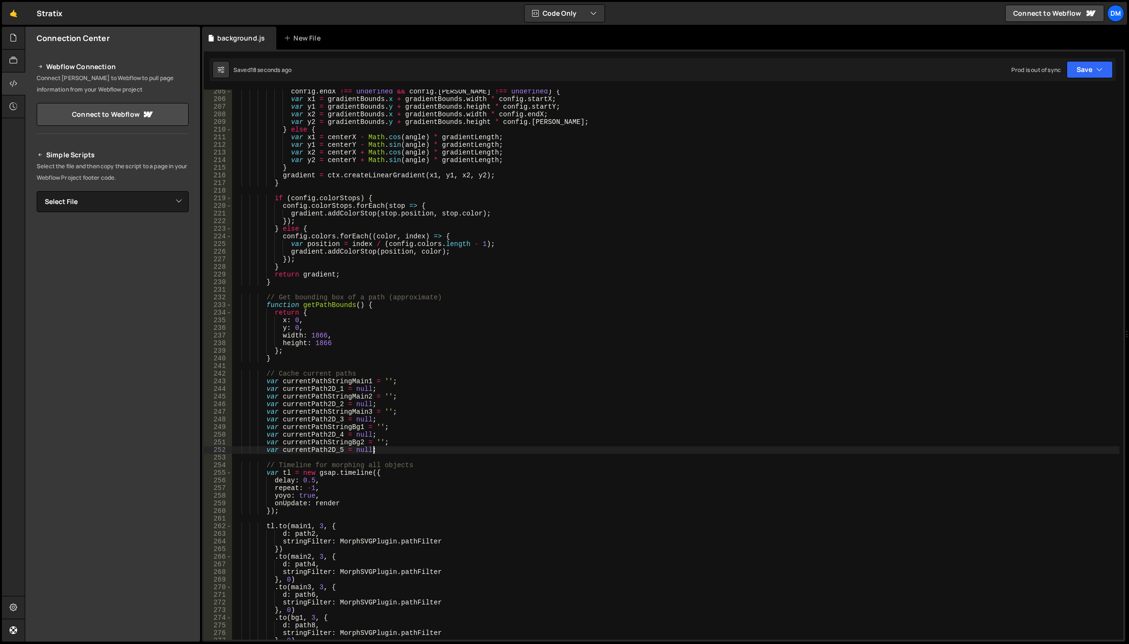
scroll to position [0, 1]
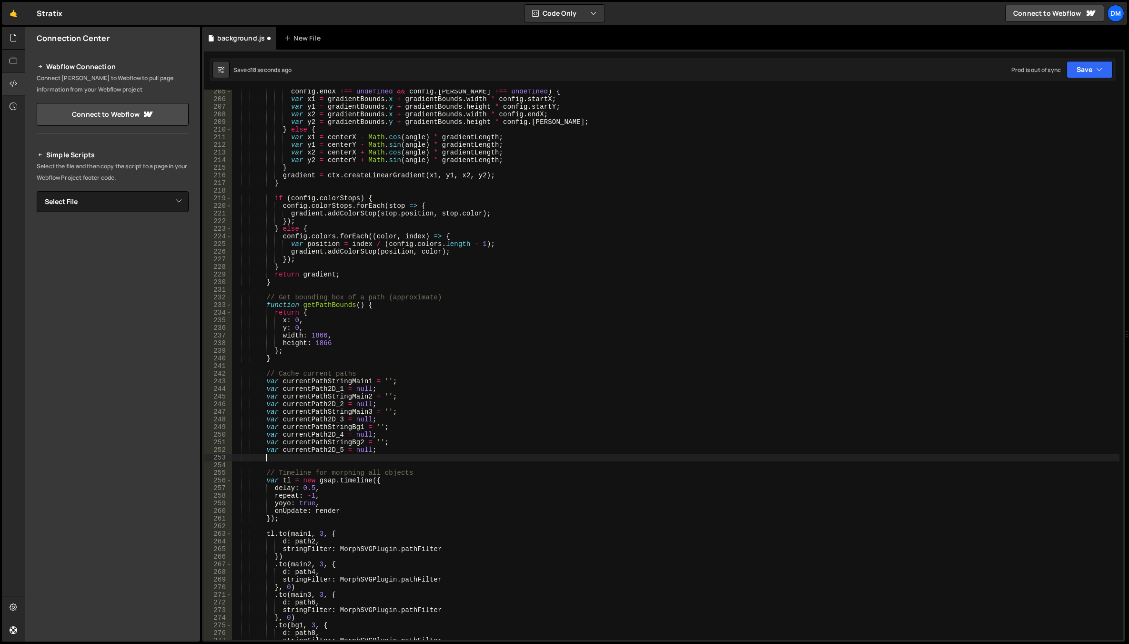
paste textarea "var currentPath2D_5 = null;"
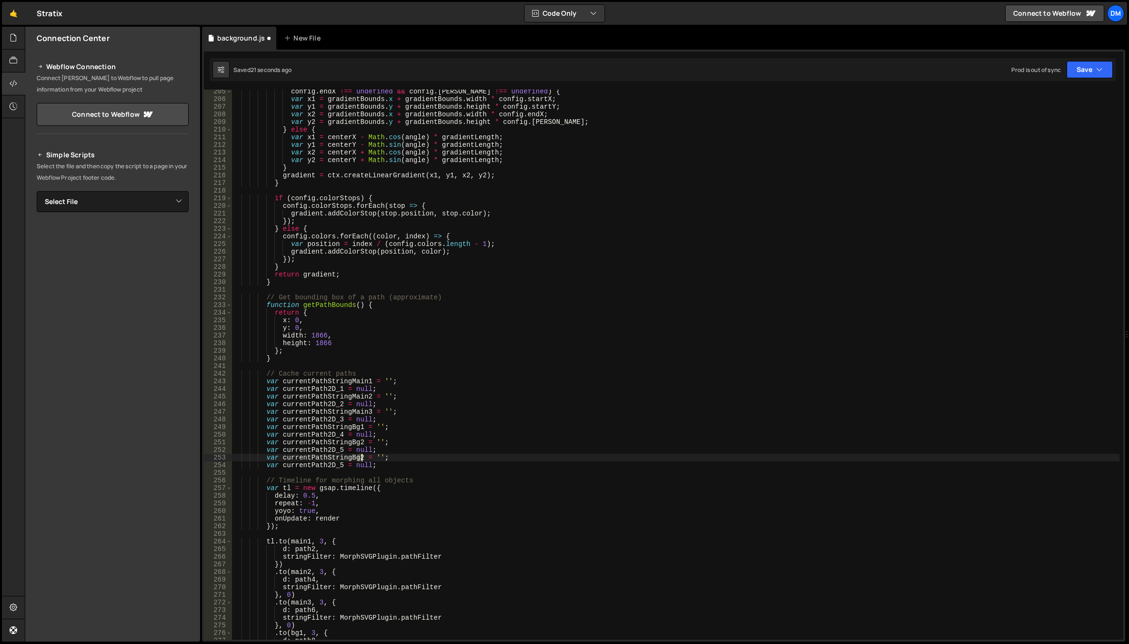
click at [360, 459] on div "config . endX !== undefined && config . [PERSON_NAME] !== undefined ) { var x1 …" at bounding box center [675, 370] width 887 height 565
click at [339, 466] on div "config . endX !== undefined && config . [PERSON_NAME] !== undefined ) { var x1 …" at bounding box center [675, 370] width 887 height 565
drag, startPoint x: 518, startPoint y: 452, endPoint x: 513, endPoint y: 452, distance: 5.2
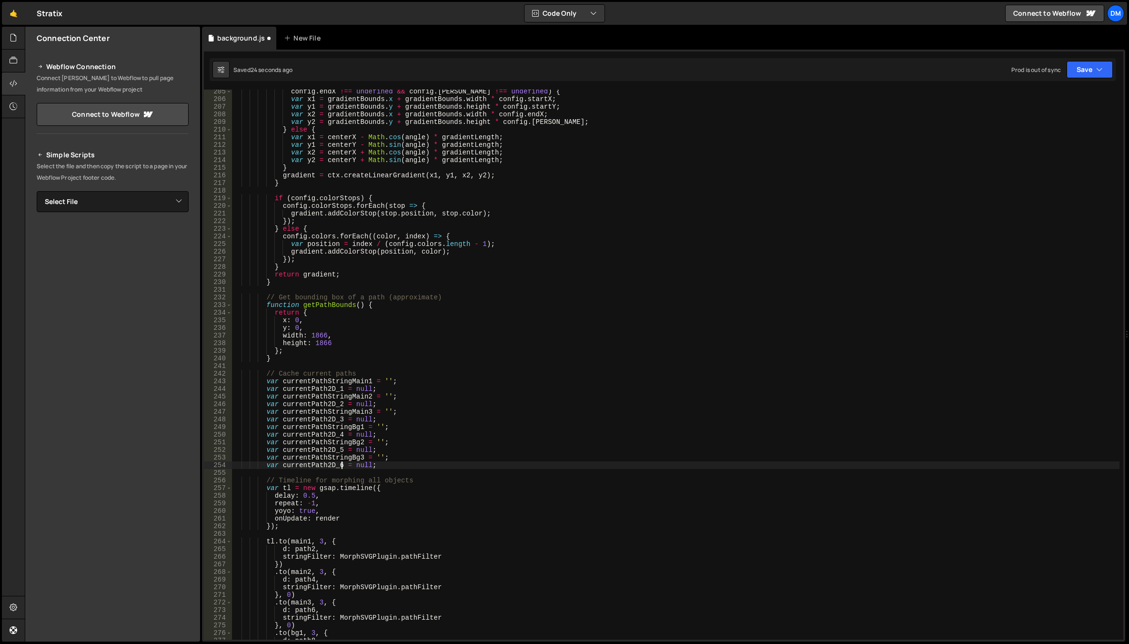
click at [518, 452] on div "config . endX !== undefined && config . [PERSON_NAME] !== undefined ) { var x1 …" at bounding box center [675, 370] width 887 height 565
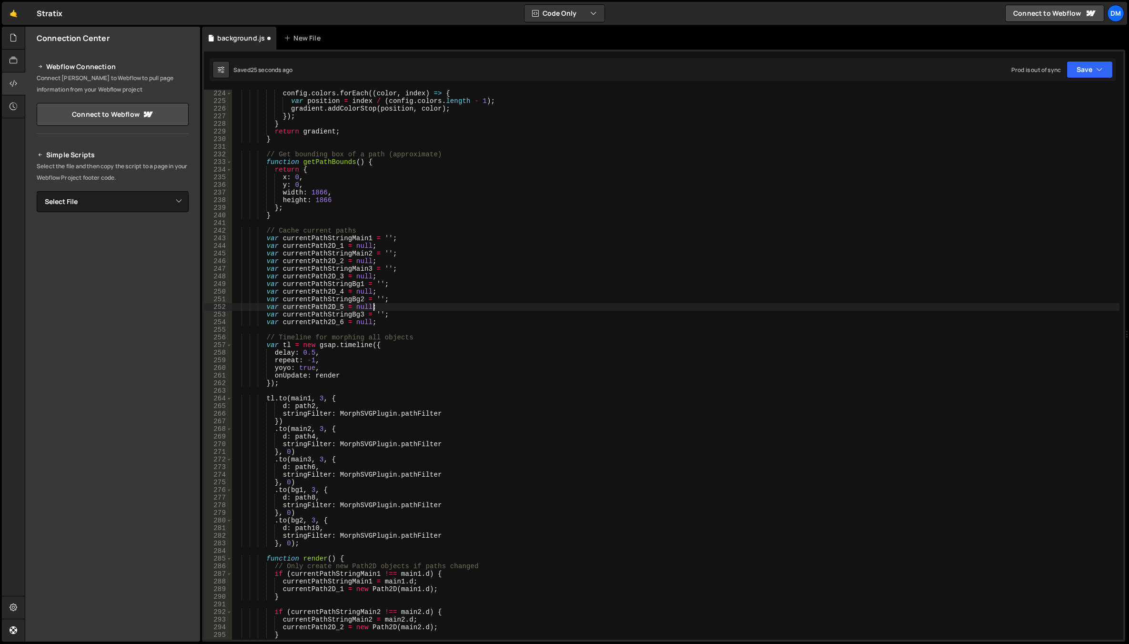
scroll to position [1743, 0]
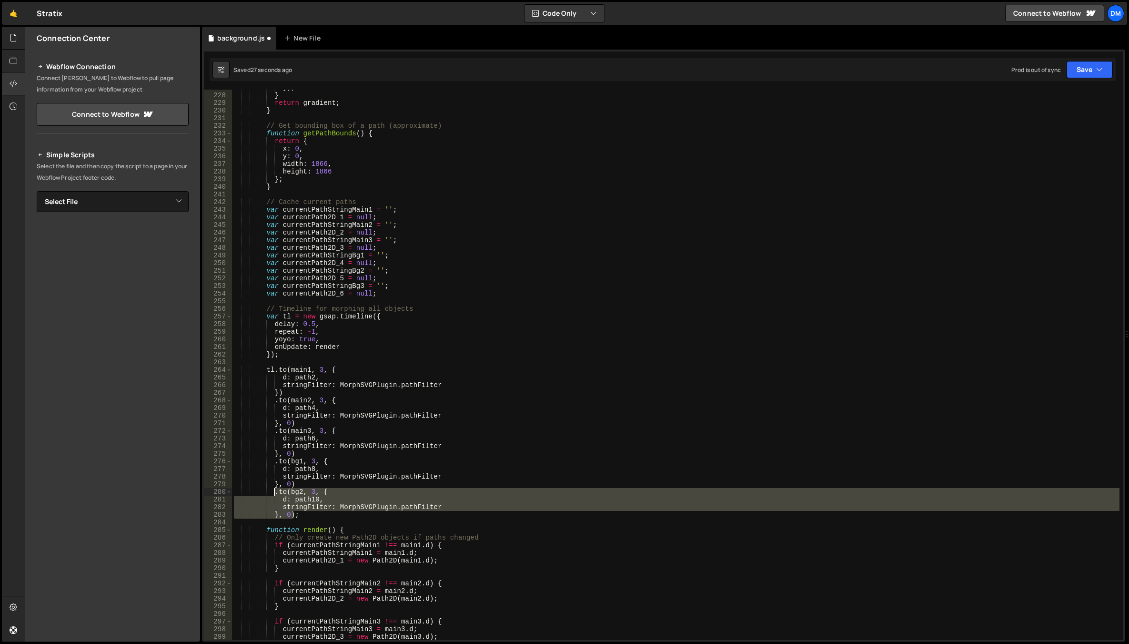
drag, startPoint x: 294, startPoint y: 513, endPoint x: 273, endPoint y: 493, distance: 28.6
click at [273, 493] on div "}) ; } return gradient ; } // Get bounding box of a path (approximate) function…" at bounding box center [675, 366] width 887 height 565
click at [293, 515] on div "}) ; } return gradient ; } // Get bounding box of a path (approximate) function…" at bounding box center [675, 365] width 887 height 550
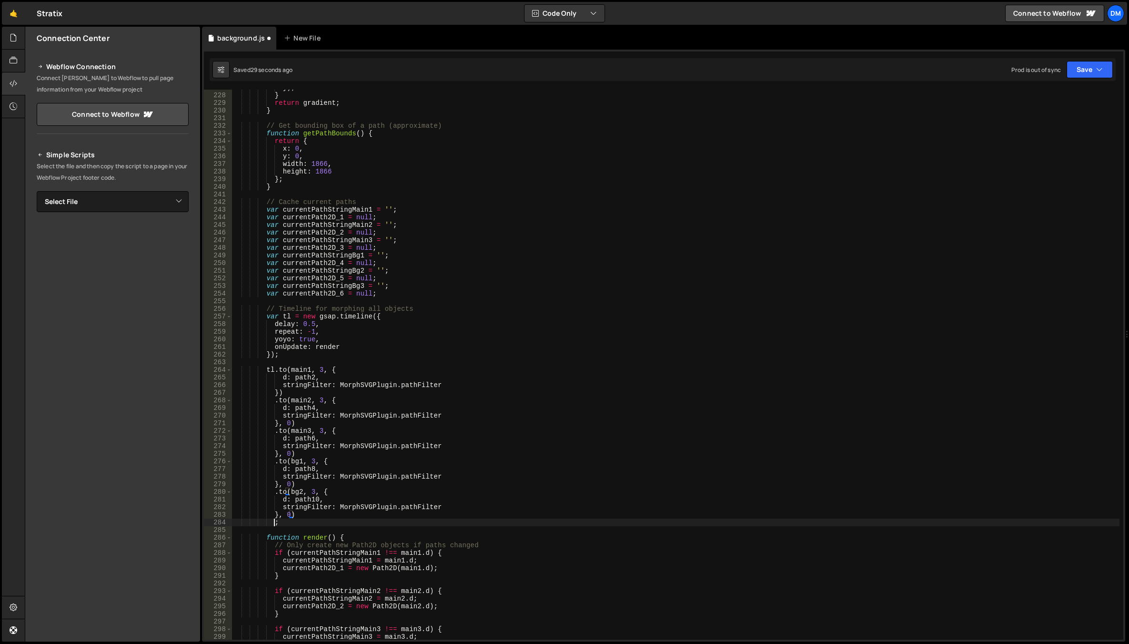
scroll to position [0, 2]
paste textarea "}, 0)"
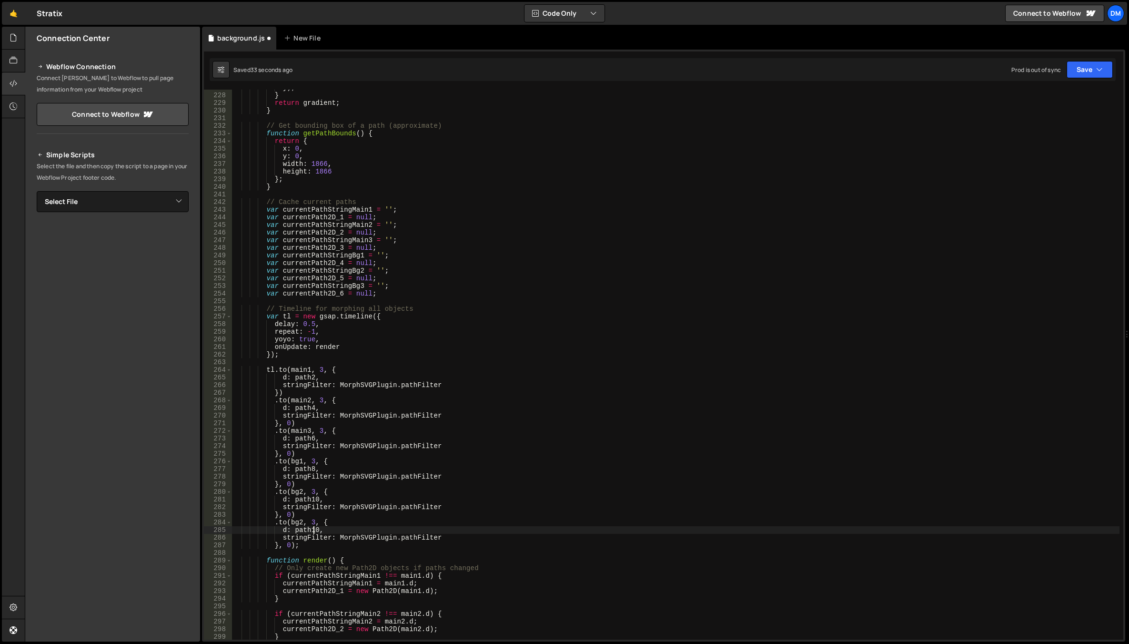
click at [315, 529] on div "}) ; } return gradient ; } // Get bounding box of a path (approximate) function…" at bounding box center [675, 366] width 887 height 565
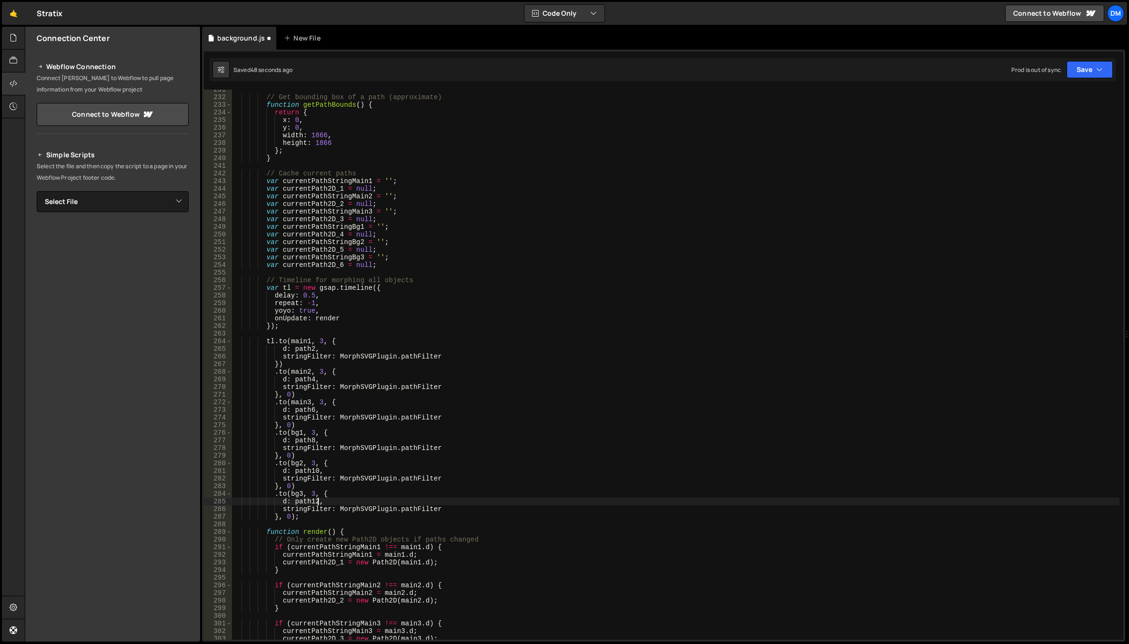
scroll to position [1829, 0]
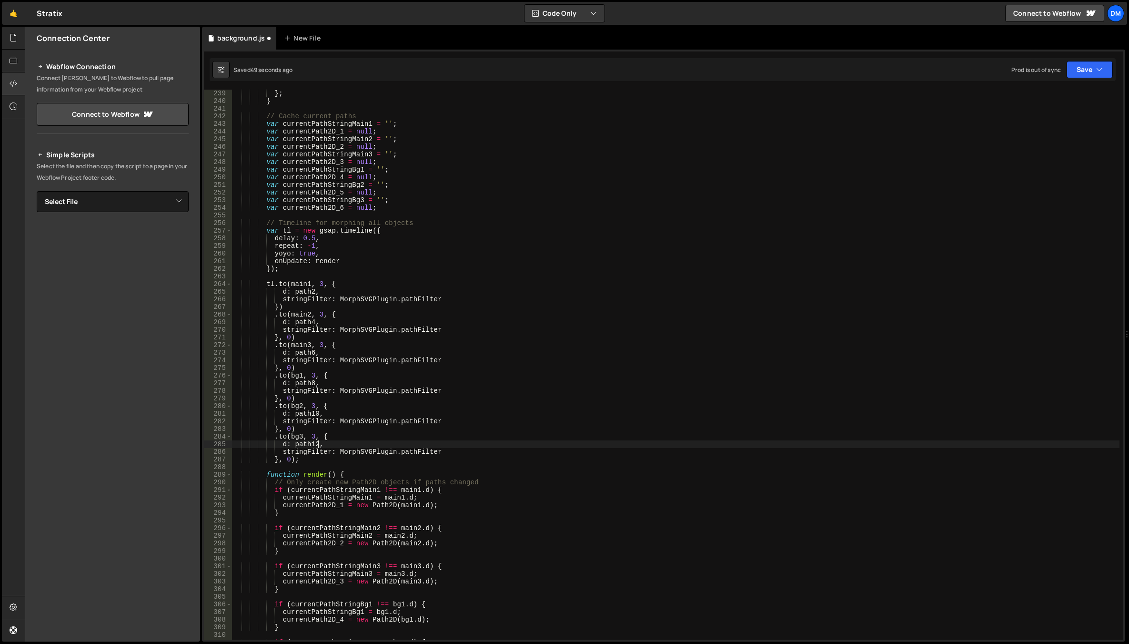
click at [358, 454] on div "} ; } // Cache current paths var currentPathStringMain1 = '' ; var currentPath2…" at bounding box center [675, 372] width 887 height 565
type textarea "stringFilter: MorphSVGPlugin.pathFilter"
click at [430, 470] on div "} ; } // Cache current paths var currentPathStringMain1 = '' ; var currentPath2…" at bounding box center [675, 372] width 887 height 565
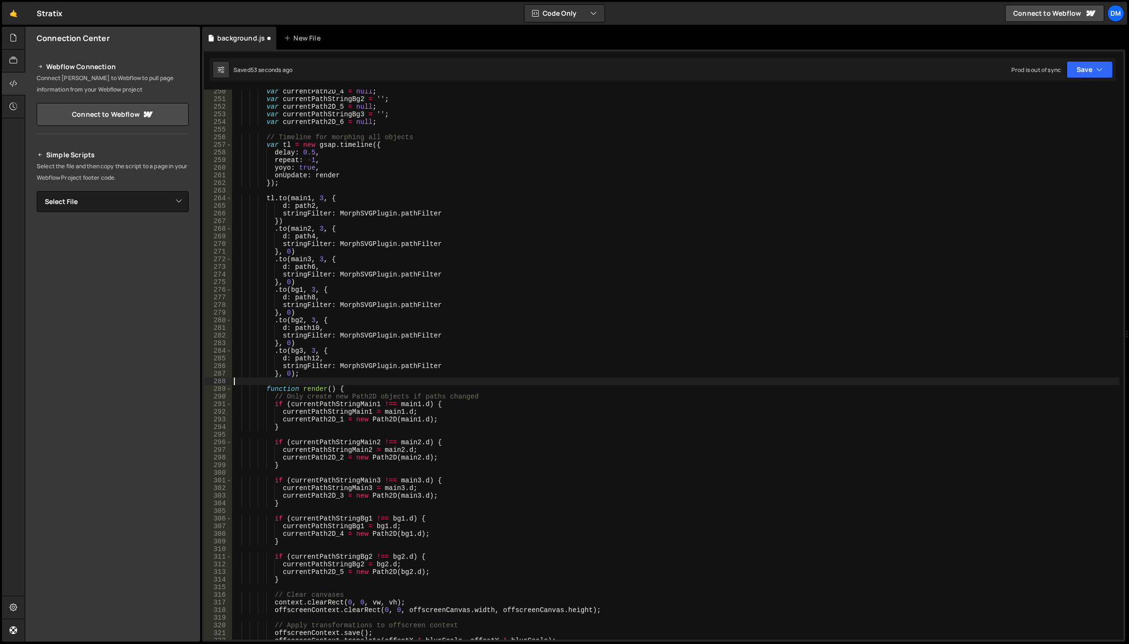
scroll to position [1972, 0]
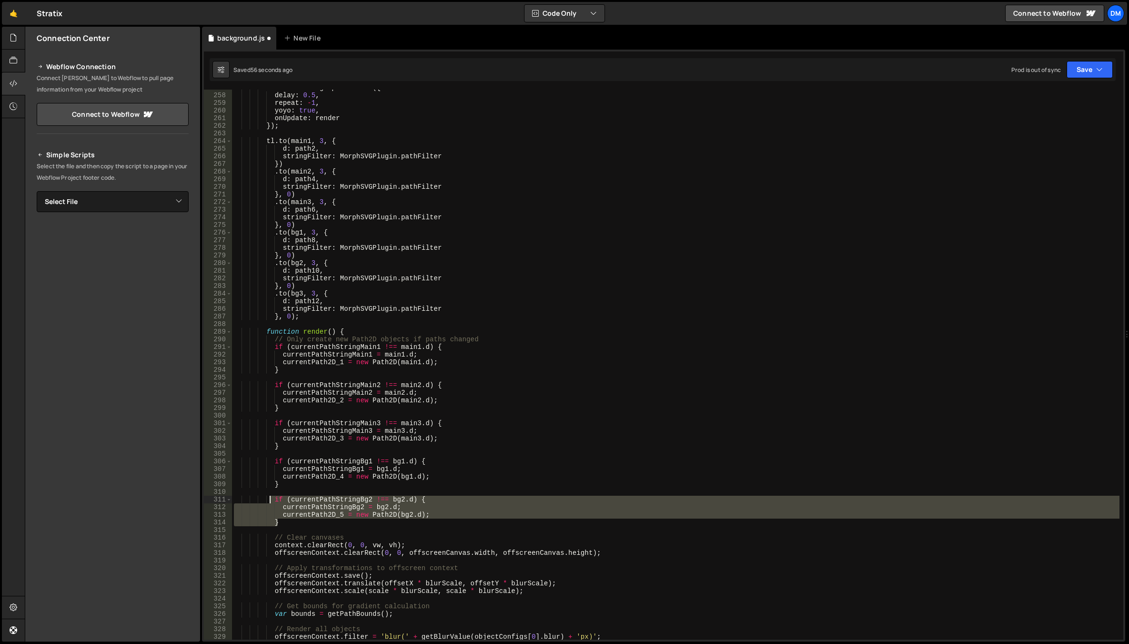
drag, startPoint x: 291, startPoint y: 521, endPoint x: 272, endPoint y: 499, distance: 29.7
click at [272, 499] on div "var tl = new gsap . timeline ({ delay : 0.5 , repeat : - 1 , yoyo : true , onUp…" at bounding box center [675, 366] width 887 height 565
drag, startPoint x: 294, startPoint y: 519, endPoint x: 283, endPoint y: 521, distance: 11.0
click at [294, 519] on div "var tl = new gsap . timeline ({ delay : 0.5 , repeat : - 1 , yoyo : true , onUp…" at bounding box center [675, 365] width 887 height 550
drag, startPoint x: 281, startPoint y: 521, endPoint x: 273, endPoint y: 499, distance: 23.2
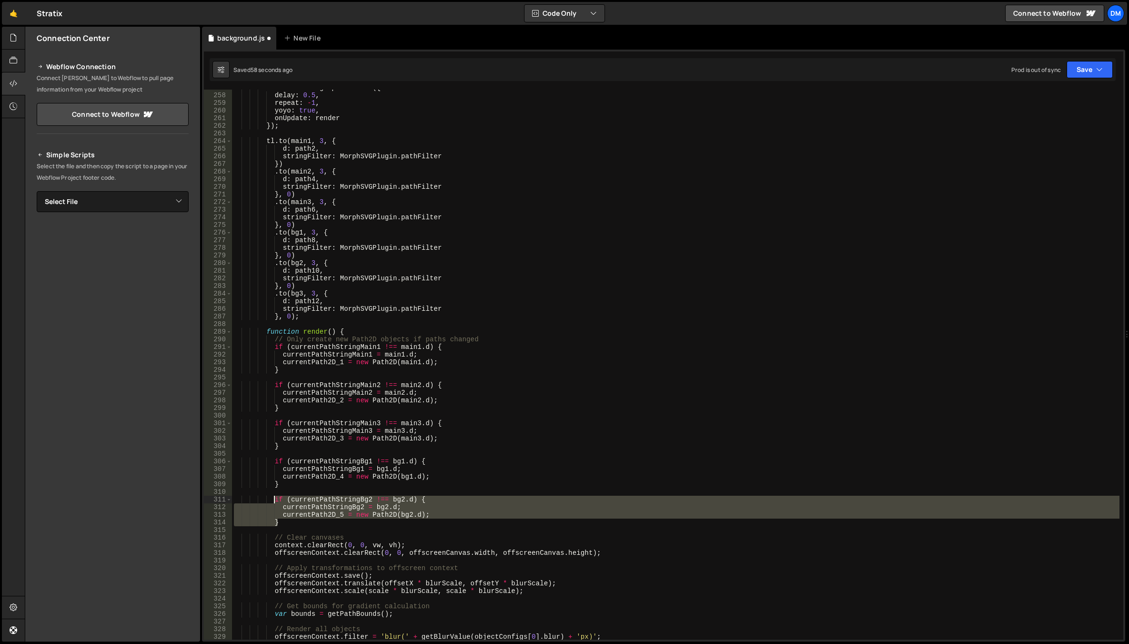
click at [273, 499] on div "var tl = new gsap . timeline ({ delay : 0.5 , repeat : - 1 , yoyo : true , onUp…" at bounding box center [675, 366] width 887 height 565
click at [288, 524] on div "var tl = new gsap . timeline ({ delay : 0.5 , repeat : - 1 , yoyo : true , onUp…" at bounding box center [675, 365] width 887 height 550
type textarea "}"
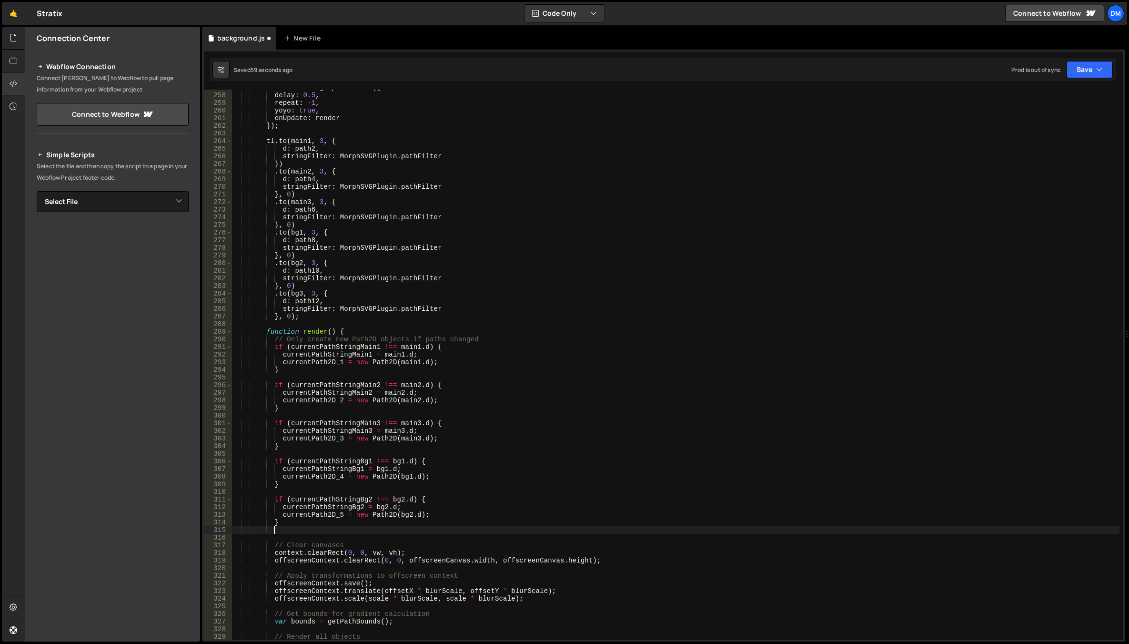
scroll to position [0, 2]
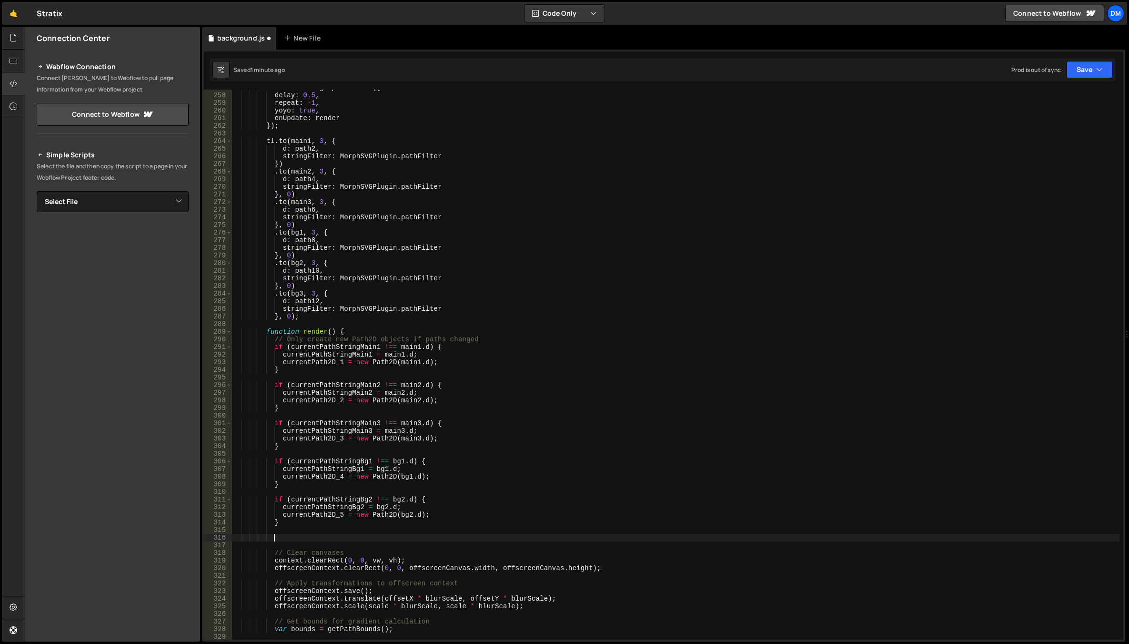
paste textarea "}"
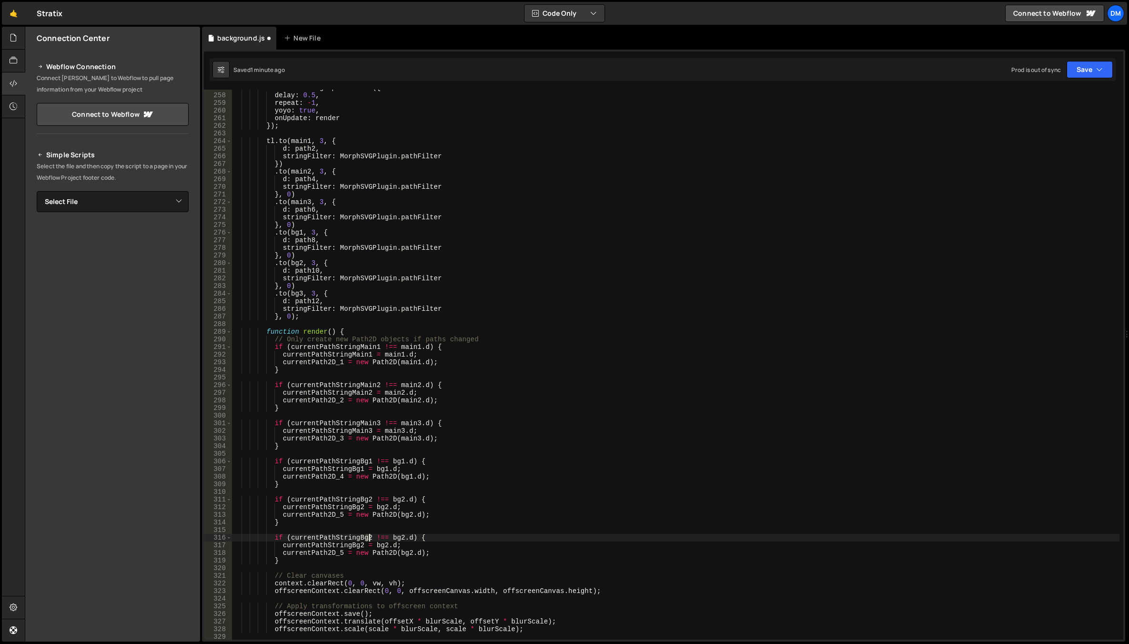
click at [368, 536] on div "var tl = new gsap . timeline ({ delay : 0.5 , repeat : - 1 , yoyo : true , onUp…" at bounding box center [675, 366] width 887 height 565
click at [401, 536] on div "var tl = new gsap . timeline ({ delay : 0.5 , repeat : - 1 , yoyo : true , onUp…" at bounding box center [675, 366] width 887 height 565
click at [408, 515] on div "var tl = new gsap . timeline ({ delay : 0.5 , repeat : - 1 , yoyo : true , onUp…" at bounding box center [675, 366] width 887 height 565
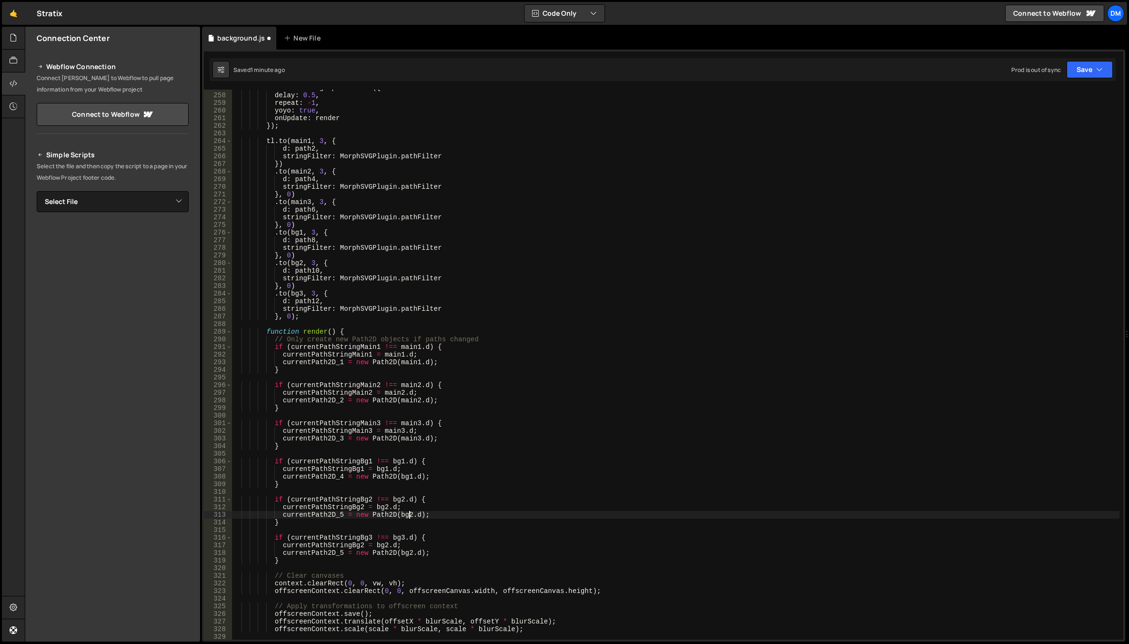
click at [347, 537] on div "var tl = new gsap . timeline ({ delay : 0.5 , repeat : - 1 , yoyo : true , onUp…" at bounding box center [675, 366] width 887 height 565
click at [347, 545] on div "var tl = new gsap . timeline ({ delay : 0.5 , repeat : - 1 , yoyo : true , onUp…" at bounding box center [675, 366] width 887 height 565
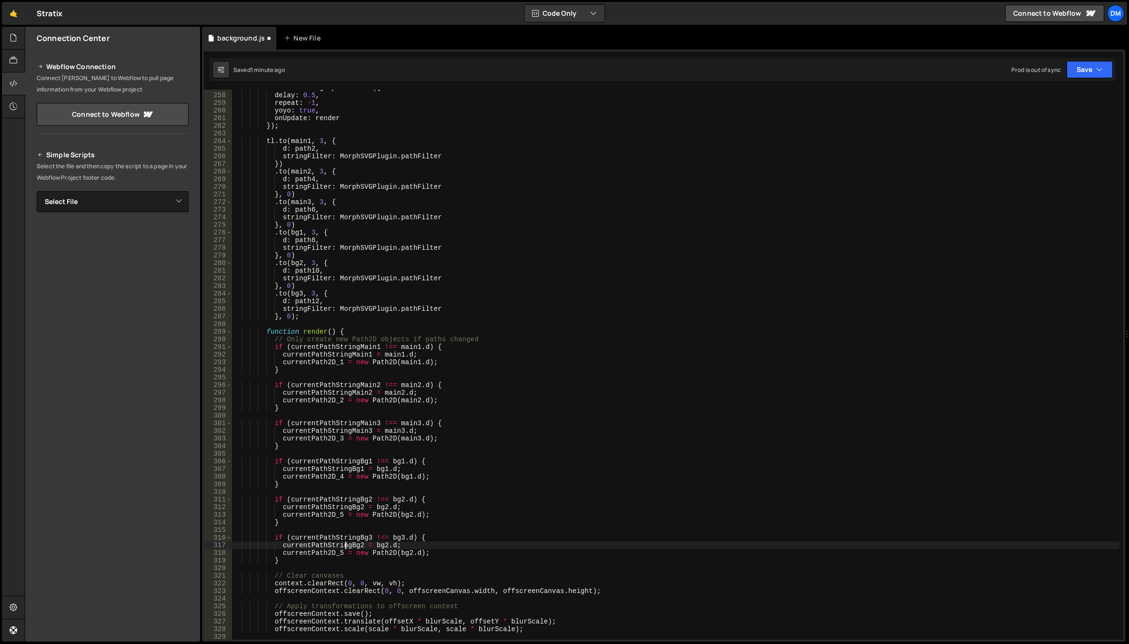
click at [350, 533] on div "var tl = new gsap . timeline ({ delay : 0.5 , repeat : - 1 , yoyo : true , onUp…" at bounding box center [675, 366] width 887 height 565
click at [347, 545] on div "var tl = new gsap . timeline ({ delay : 0.5 , repeat : - 1 , yoyo : true , onUp…" at bounding box center [675, 366] width 887 height 565
paste textarea "3"
click at [397, 539] on div "var tl = new gsap . timeline ({ delay : 0.5 , repeat : - 1 , yoyo : true , onUp…" at bounding box center [675, 366] width 887 height 565
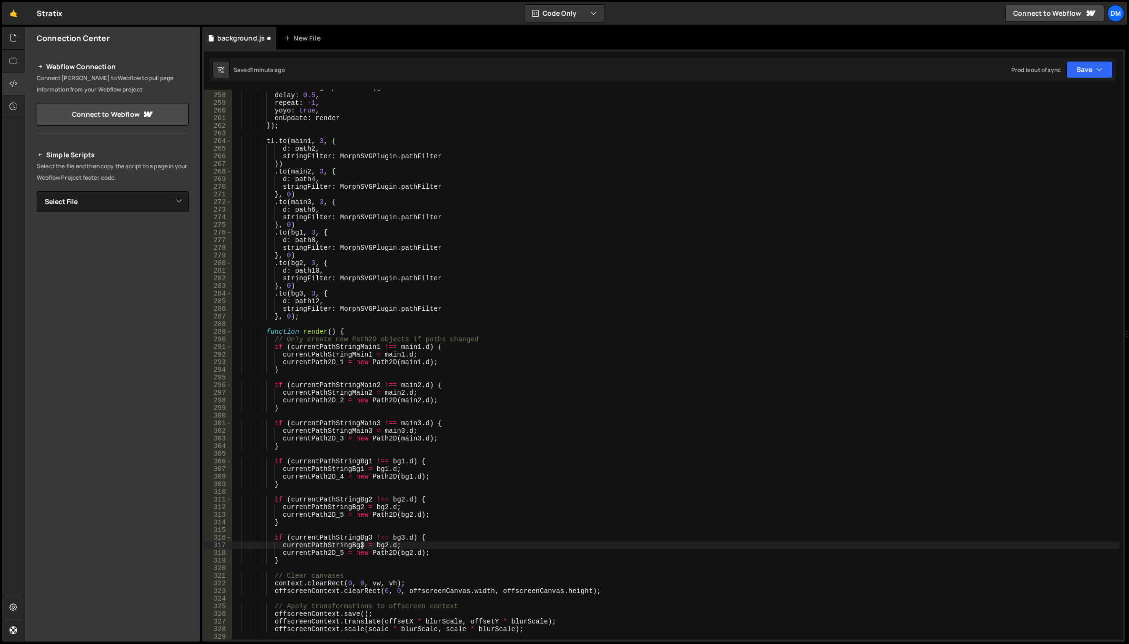
click at [397, 539] on div "var tl = new gsap . timeline ({ delay : 0.5 , repeat : - 1 , yoyo : true , onUp…" at bounding box center [675, 366] width 887 height 565
click at [380, 544] on div "var tl = new gsap . timeline ({ delay : 0.5 , repeat : - 1 , yoyo : true , onUp…" at bounding box center [675, 366] width 887 height 565
paste textarea "3"
click at [403, 553] on div "var tl = new gsap . timeline ({ delay : 0.5 , repeat : - 1 , yoyo : true , onUp…" at bounding box center [675, 366] width 887 height 565
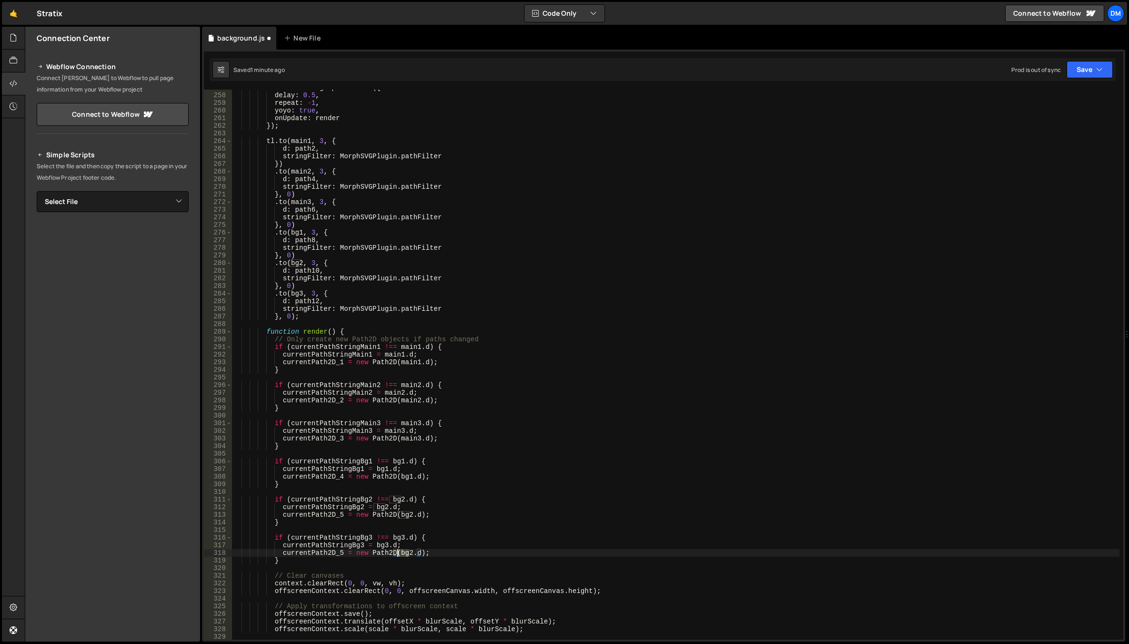
click at [403, 553] on div "var tl = new gsap . timeline ({ delay : 0.5 , repeat : - 1 , yoyo : true , onUp…" at bounding box center [675, 366] width 887 height 565
paste textarea "3"
click at [485, 523] on div "var tl = new gsap . timeline ({ delay : 0.5 , repeat : - 1 , yoyo : true , onUp…" at bounding box center [675, 366] width 887 height 565
click at [341, 552] on div "var tl = new gsap . timeline ({ delay : 0.5 , repeat : - 1 , yoyo : true , onUp…" at bounding box center [675, 366] width 887 height 565
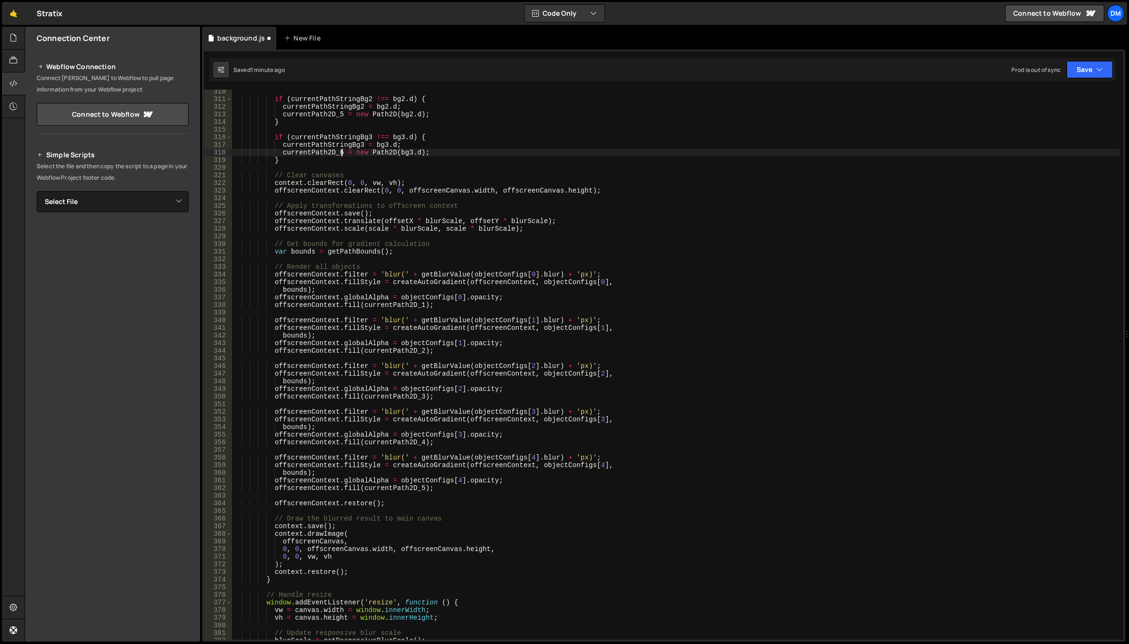
scroll to position [2372, 0]
click at [454, 479] on div "if ( currentPathStringBg2 !== bg2 . d ) { currentPathStringBg2 = bg2 . d ; curr…" at bounding box center [675, 370] width 887 height 565
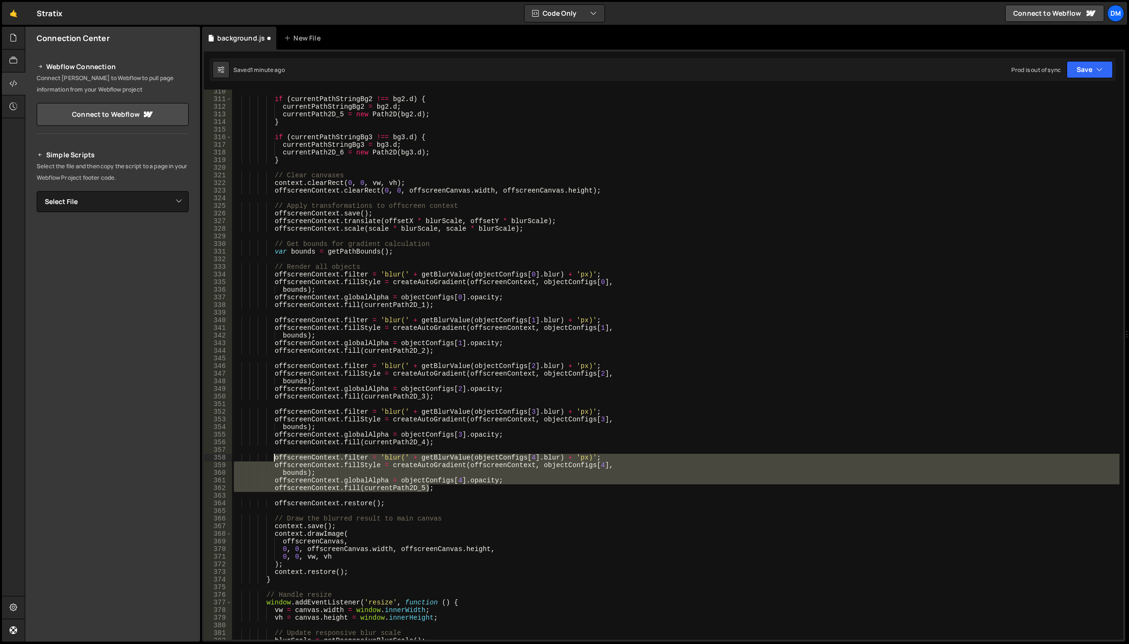
drag, startPoint x: 438, startPoint y: 490, endPoint x: 273, endPoint y: 458, distance: 167.9
click at [273, 458] on div "if ( currentPathStringBg2 !== bg2 . d ) { currentPathStringBg2 = bg2 . d ; curr…" at bounding box center [675, 370] width 887 height 565
click at [447, 486] on div "if ( currentPathStringBg2 !== bg2 . d ) { currentPathStringBg2 = bg2 . d ; curr…" at bounding box center [675, 365] width 887 height 550
type textarea "offscreenContext.fill(currentPath2D_5);"
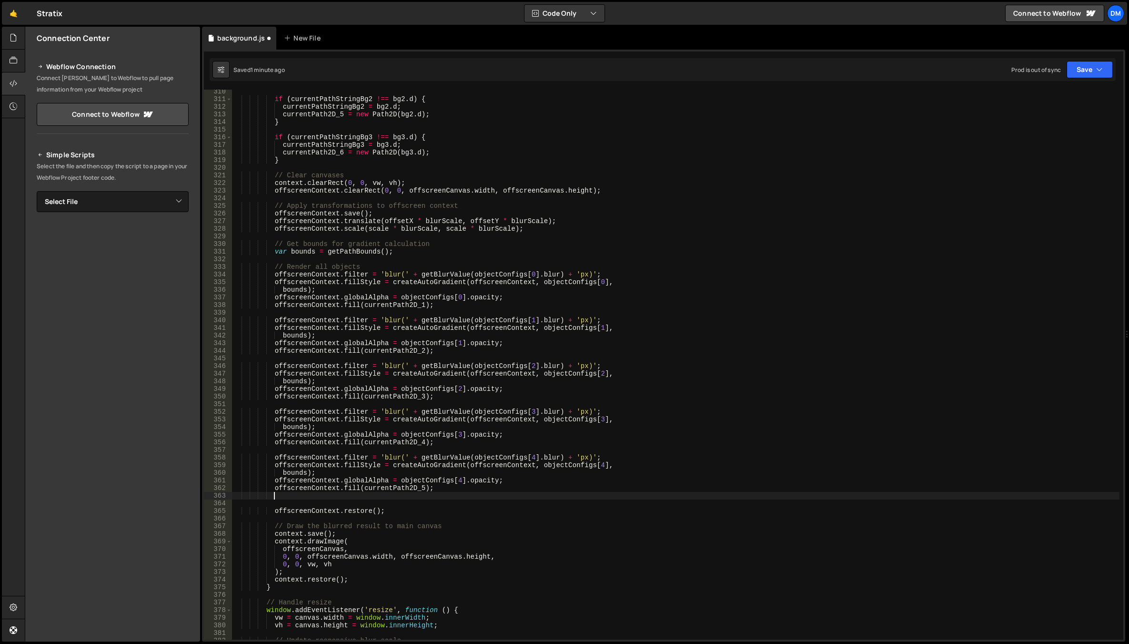
scroll to position [0, 2]
paste textarea "offscreenContext.fill(currentPath2D_5);"
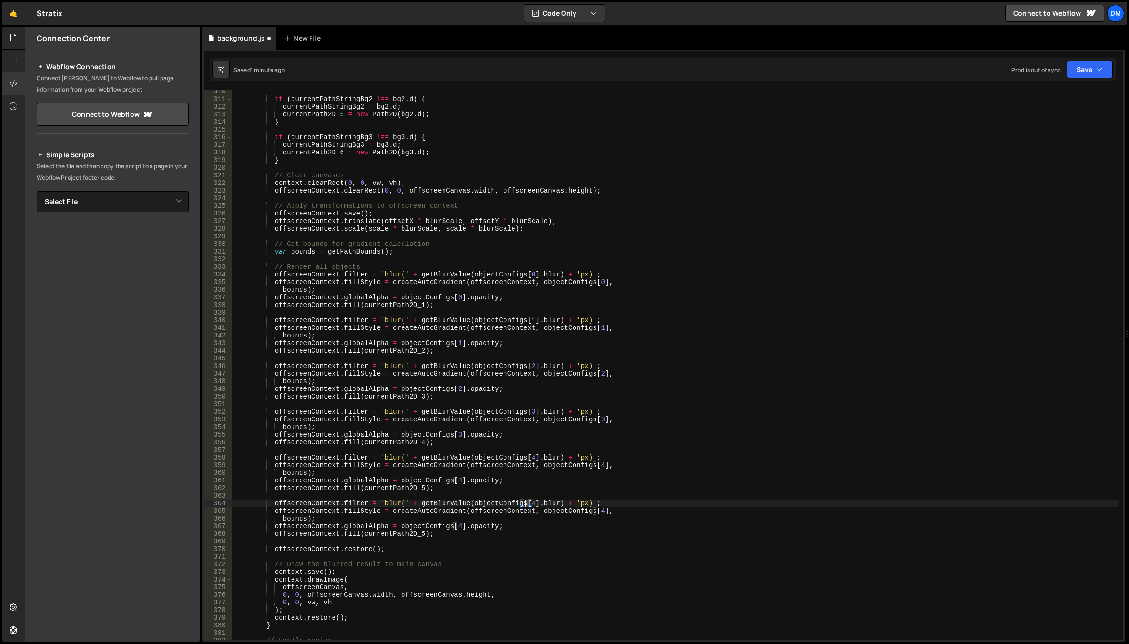
click at [525, 502] on div "if ( currentPathStringBg2 !== bg2 . d ) { currentPathStringBg2 = bg2 . d ; curr…" at bounding box center [675, 370] width 887 height 565
drag, startPoint x: 607, startPoint y: 481, endPoint x: 601, endPoint y: 501, distance: 21.1
click at [607, 481] on div "if ( currentPathStringBg2 !== bg2 . d ) { currentPathStringBg2 = bg2 . d ; curr…" at bounding box center [675, 370] width 887 height 565
click at [593, 510] on div "if ( currentPathStringBg2 !== bg2 . d ) { currentPathStringBg2 = bg2 . d ; curr…" at bounding box center [675, 370] width 887 height 565
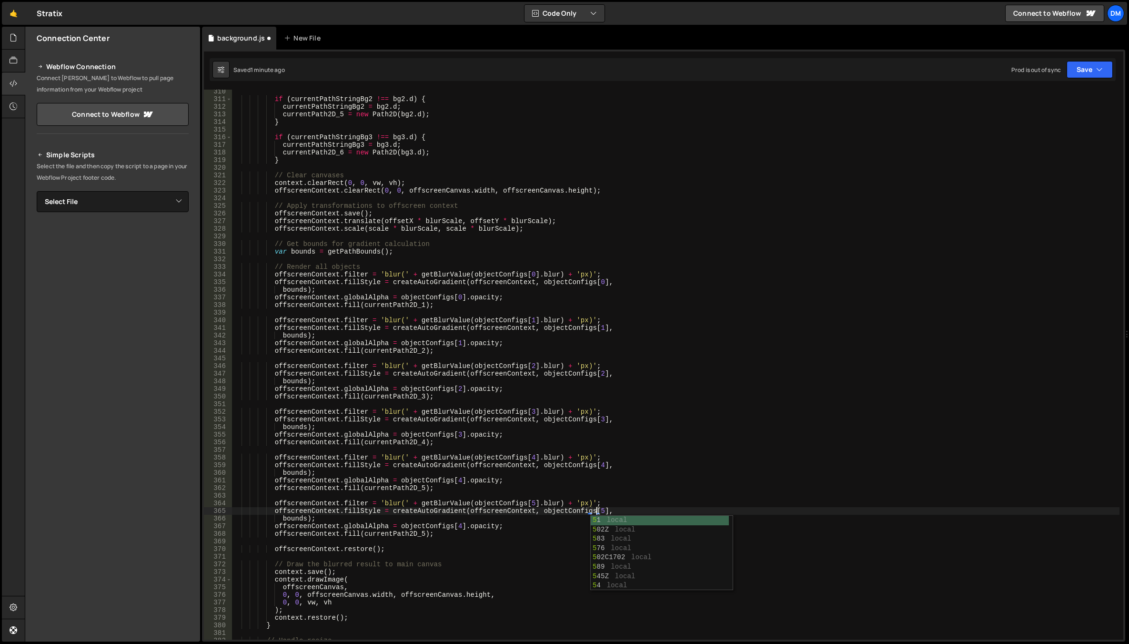
drag, startPoint x: 639, startPoint y: 479, endPoint x: 621, endPoint y: 484, distance: 19.3
click at [639, 479] on div "if ( currentPathStringBg2 !== bg2 . d ) { currentPathStringBg2 = bg2 . d ; curr…" at bounding box center [675, 370] width 887 height 565
click at [455, 526] on div "if ( currentPathStringBg2 !== bg2 . d ) { currentPathStringBg2 = bg2 . d ; curr…" at bounding box center [675, 370] width 887 height 565
drag, startPoint x: 660, startPoint y: 464, endPoint x: 651, endPoint y: 464, distance: 8.6
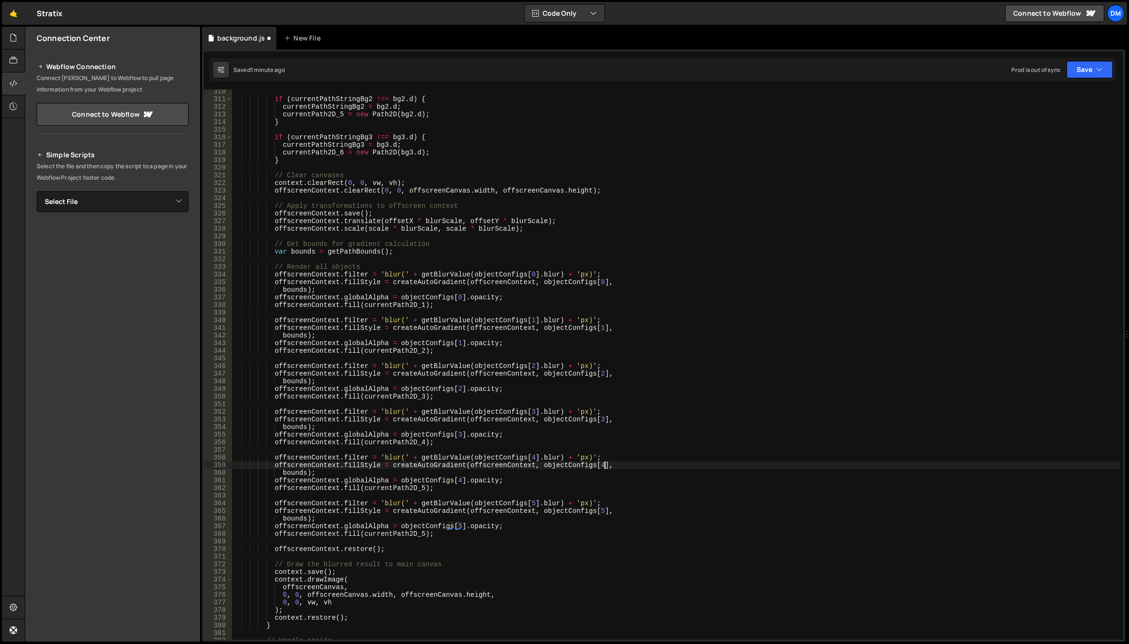
click at [660, 464] on div "if ( currentPathStringBg2 !== bg2 . d ) { currentPathStringBg2 = bg2 . d ; curr…" at bounding box center [675, 370] width 887 height 565
click at [420, 535] on div "if ( currentPathStringBg2 !== bg2 . d ) { currentPathStringBg2 = bg2 . d ; curr…" at bounding box center [675, 370] width 887 height 565
click at [634, 485] on div "if ( currentPathStringBg2 !== bg2 . d ) { currentPathStringBg2 = bg2 . d ; curr…" at bounding box center [675, 370] width 887 height 565
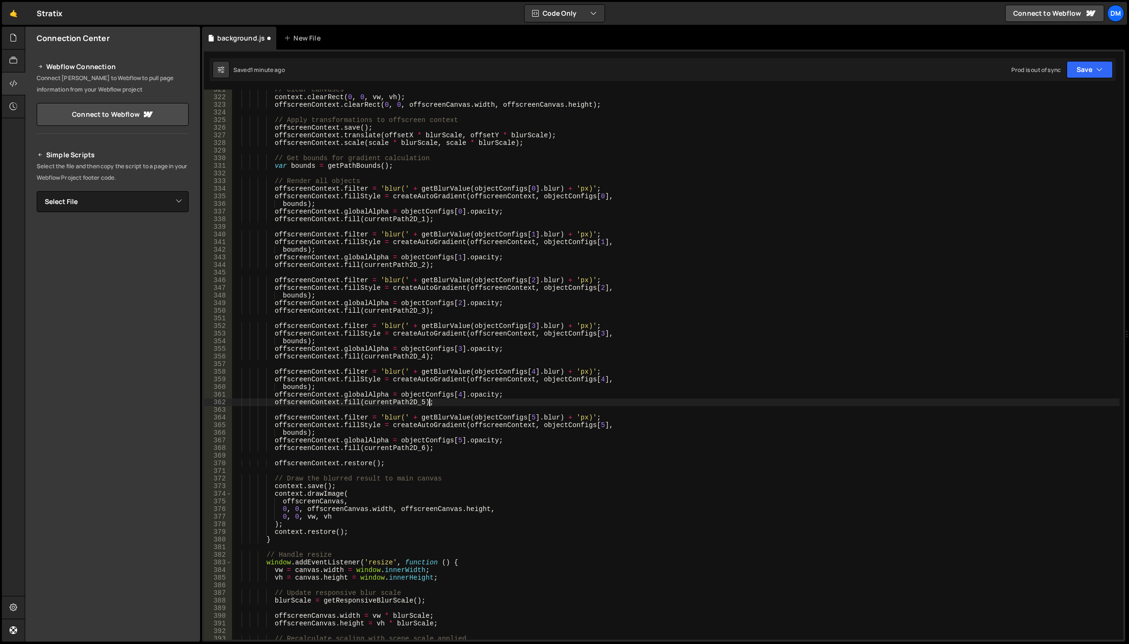
scroll to position [2486, 0]
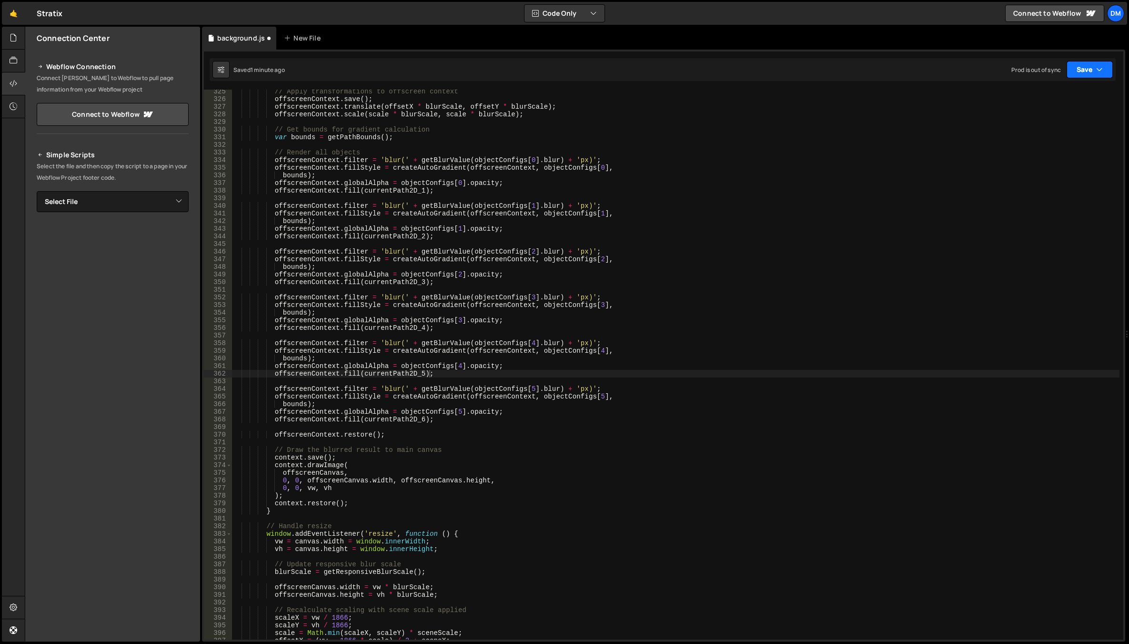
click at [1083, 75] on button "Save" at bounding box center [1089, 69] width 46 height 17
click at [1052, 97] on div "Save to Staging S" at bounding box center [1057, 93] width 99 height 10
click at [1082, 69] on button "Save" at bounding box center [1089, 69] width 46 height 17
click at [1044, 124] on div "Save to Production S" at bounding box center [1057, 124] width 99 height 10
type textarea "bounds);"
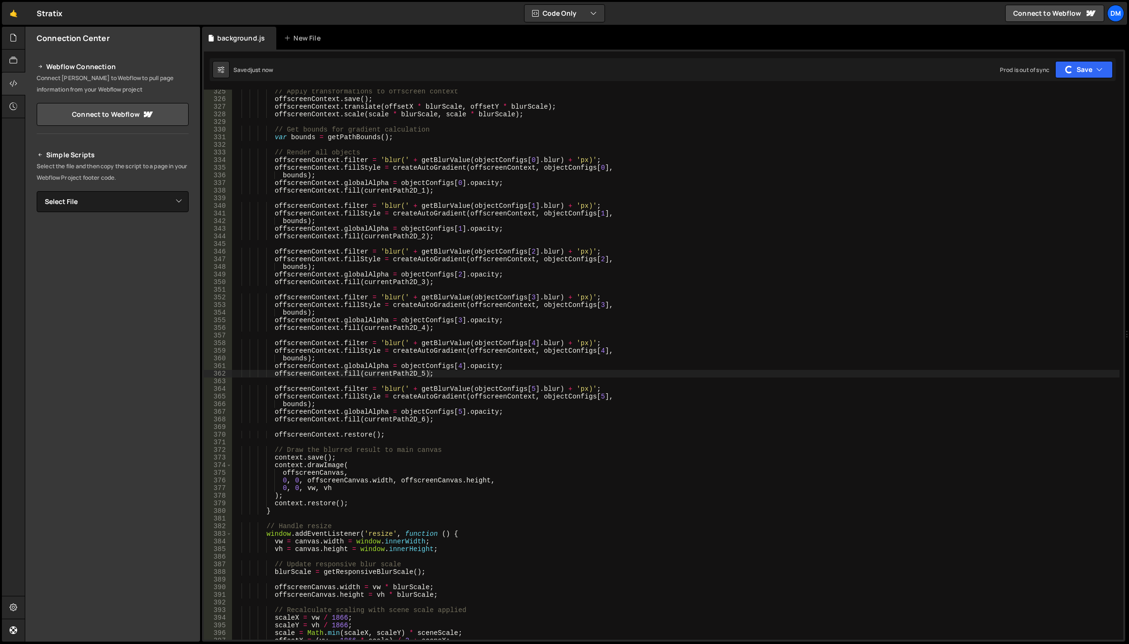
click at [836, 309] on div "// Apply transformations to offscreen context offscreenContext . save ( ) ; off…" at bounding box center [675, 370] width 887 height 565
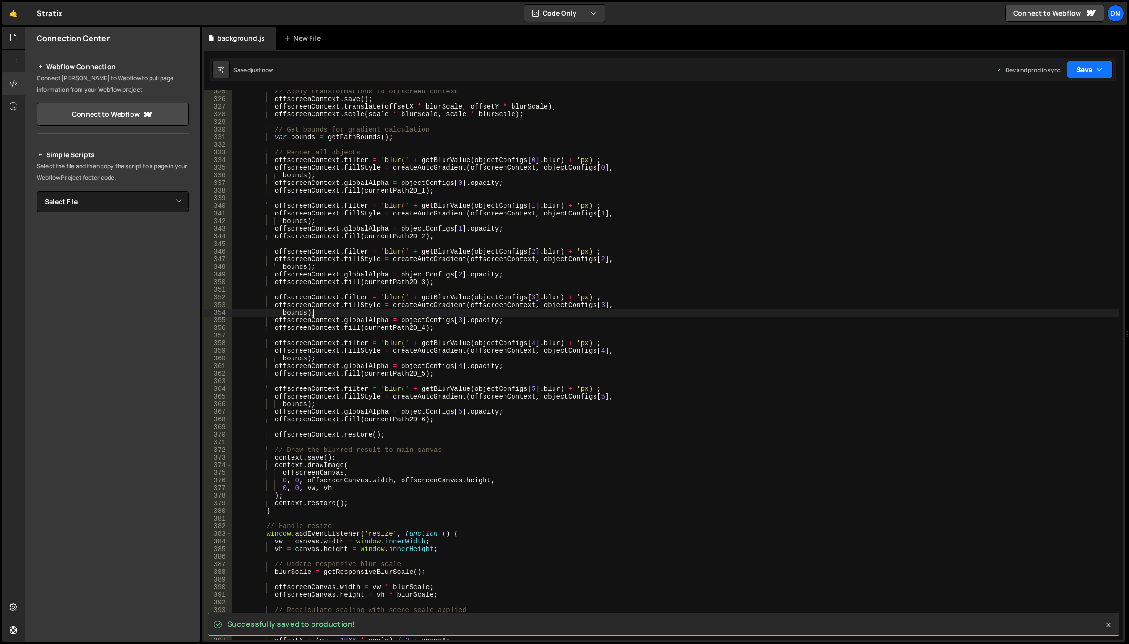
click at [1094, 75] on button "Save" at bounding box center [1089, 69] width 46 height 17
drag, startPoint x: 873, startPoint y: 194, endPoint x: 547, endPoint y: 306, distance: 344.8
click at [873, 194] on div "// Apply transformations to offscreen context offscreenContext . save ( ) ; off…" at bounding box center [675, 370] width 887 height 565
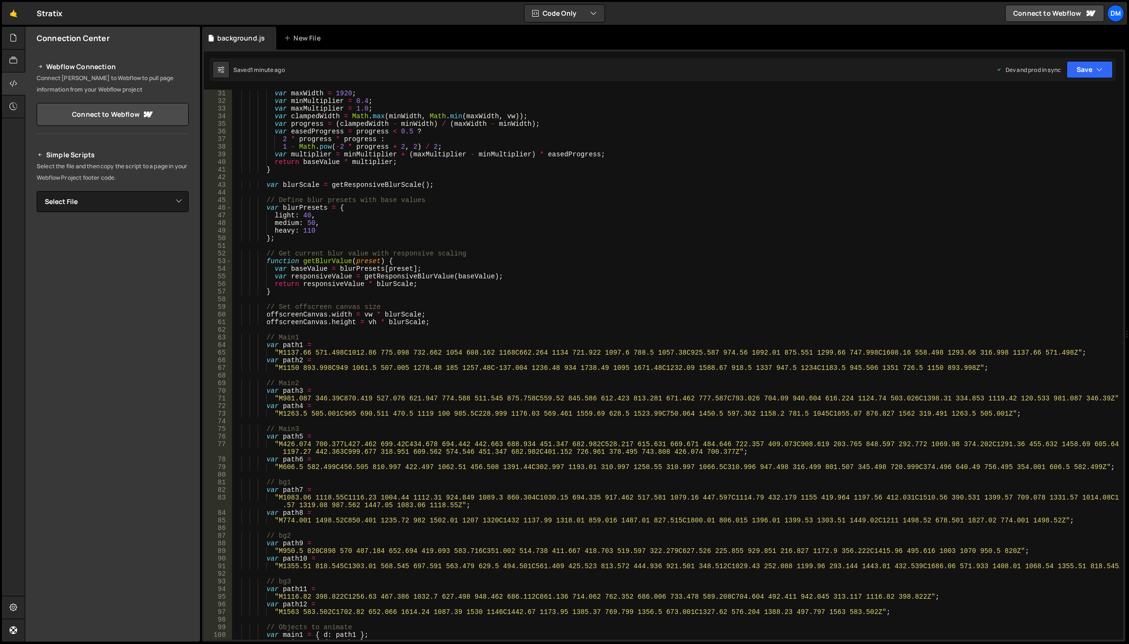
scroll to position [400, 0]
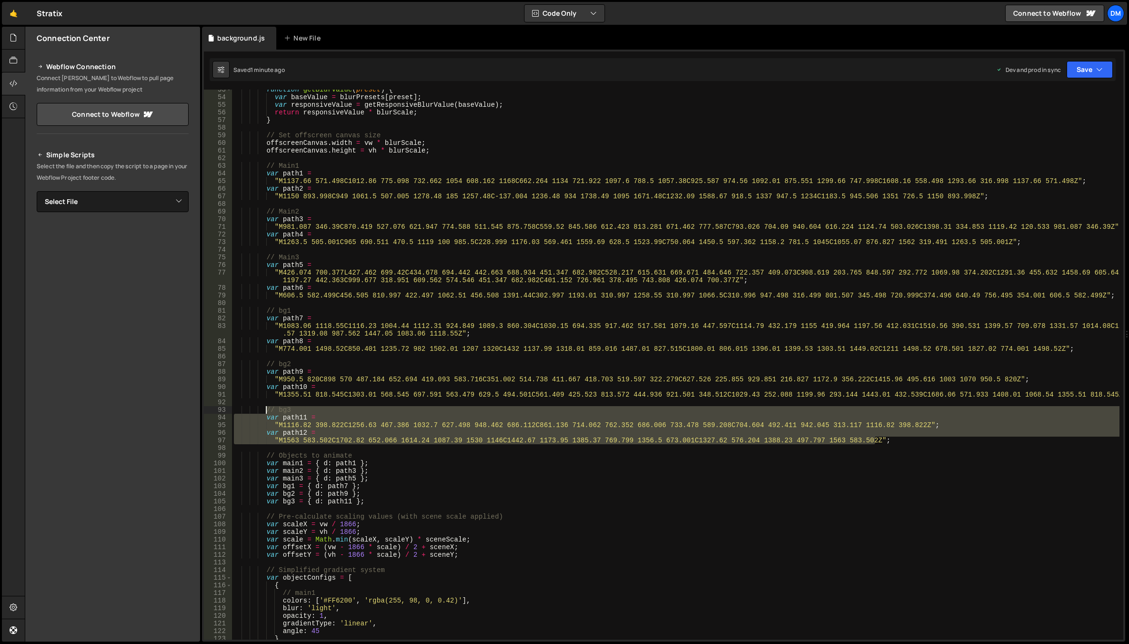
drag, startPoint x: 882, startPoint y: 440, endPoint x: 266, endPoint y: 409, distance: 617.1
click at [266, 409] on div "function getBlurValue ( preset ) { var baseValue = blurPresets [ preset ] ; var…" at bounding box center [675, 368] width 887 height 565
drag, startPoint x: 855, startPoint y: 433, endPoint x: 875, endPoint y: 439, distance: 20.7
click at [855, 433] on div "function getBlurValue ( preset ) { var baseValue = blurPresets [ preset ] ; var…" at bounding box center [675, 365] width 887 height 550
drag, startPoint x: 882, startPoint y: 439, endPoint x: 214, endPoint y: 412, distance: 668.4
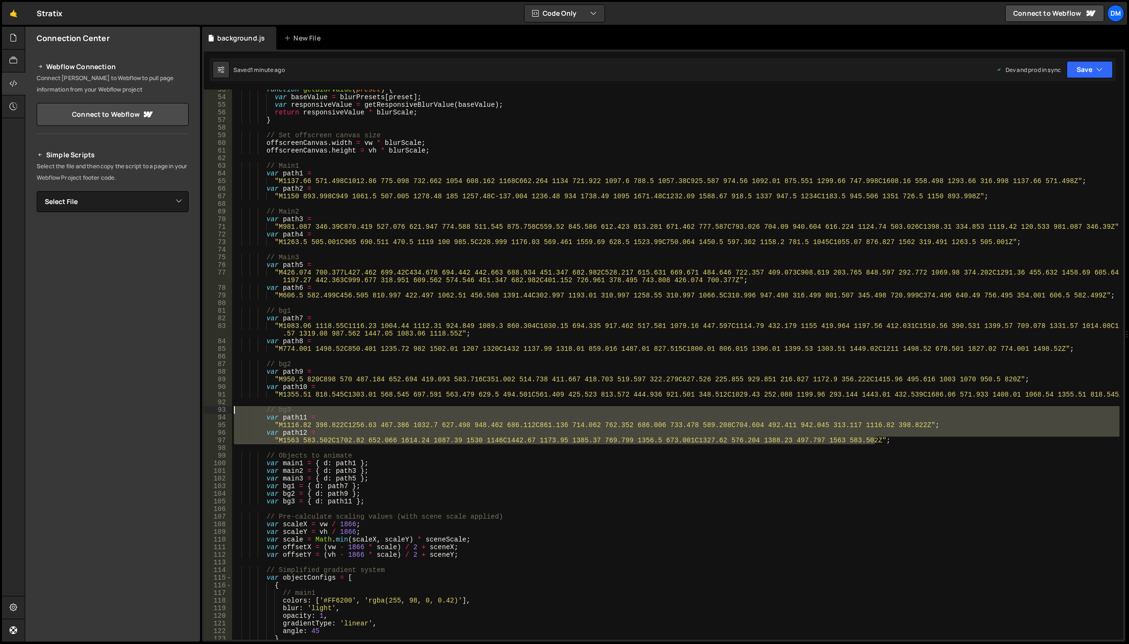
click at [214, 412] on div "var path12 = 53 54 55 56 57 58 59 60 61 62 63 64 65 66 67 68 69 70 71 72 73 74 …" at bounding box center [663, 365] width 919 height 550
click at [885, 440] on div "function getBlurValue ( preset ) { var baseValue = blurPresets [ preset ] ; var…" at bounding box center [675, 368] width 887 height 565
type textarea ""M1563 583.502C1702.82 652.066 1614.24 1087.39 1530 1146C1442.67 1173.95 1385.3…"
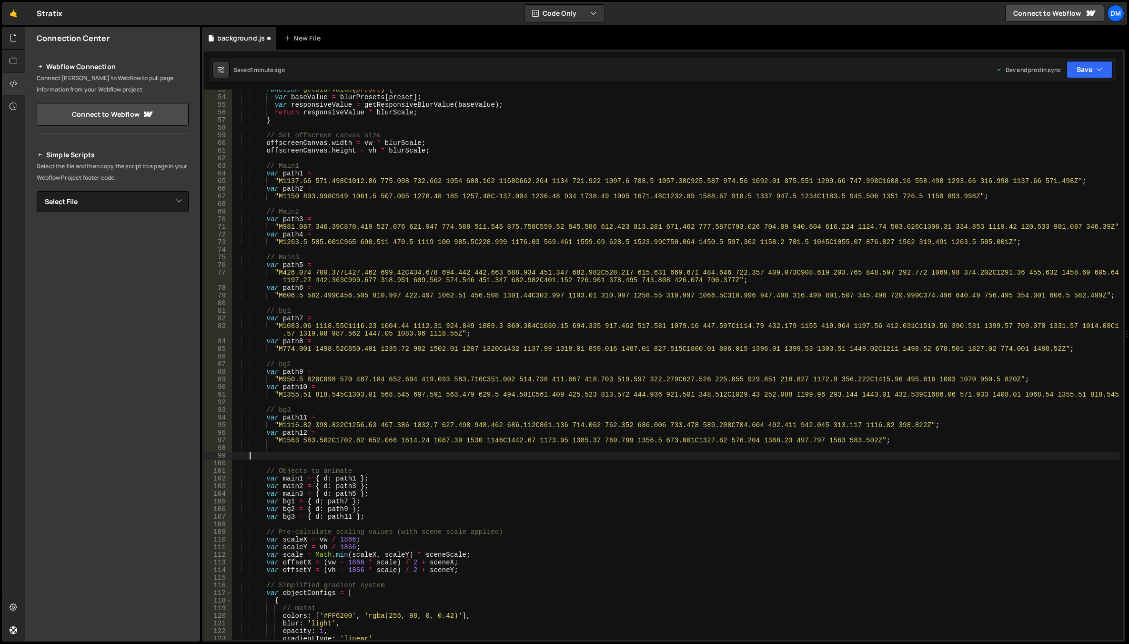
scroll to position [0, 0]
paste textarea ""M1563 583.502C1702.82 652.066 1614.24 1087.39 1530 1146C1442.67 1173.95 1385.3…"
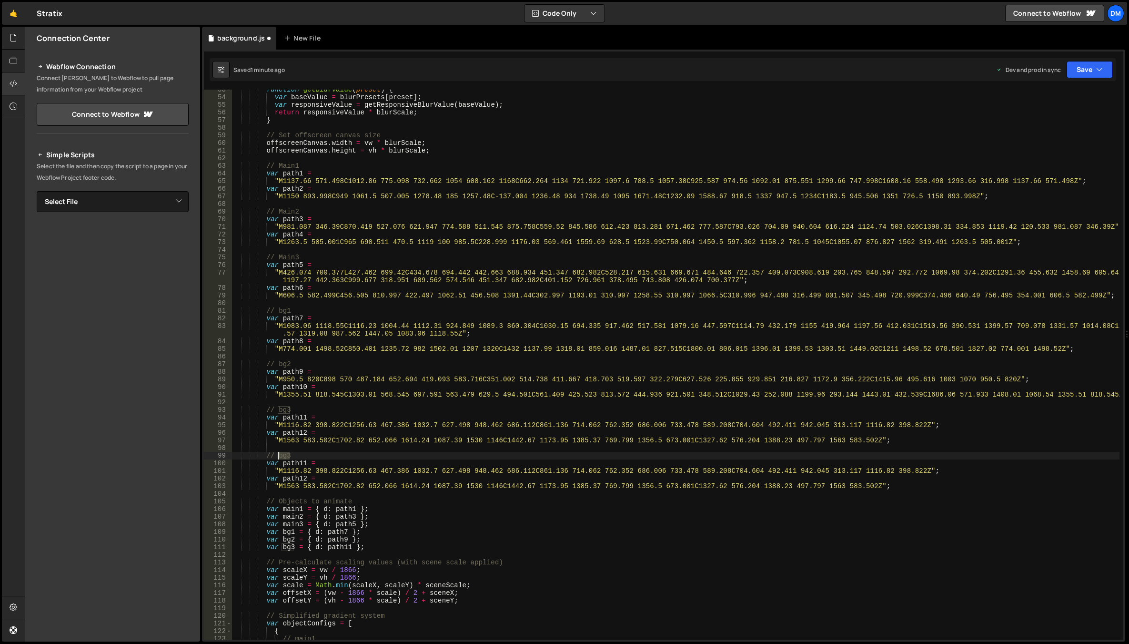
drag, startPoint x: 290, startPoint y: 456, endPoint x: 278, endPoint y: 456, distance: 11.9
click at [278, 456] on div "function getBlurValue ( preset ) { var baseValue = blurPresets [ preset ] ; var…" at bounding box center [675, 368] width 887 height 565
click at [439, 420] on div "function getBlurValue ( preset ) { var baseValue = blurPresets [ preset ] ; var…" at bounding box center [675, 368] width 887 height 565
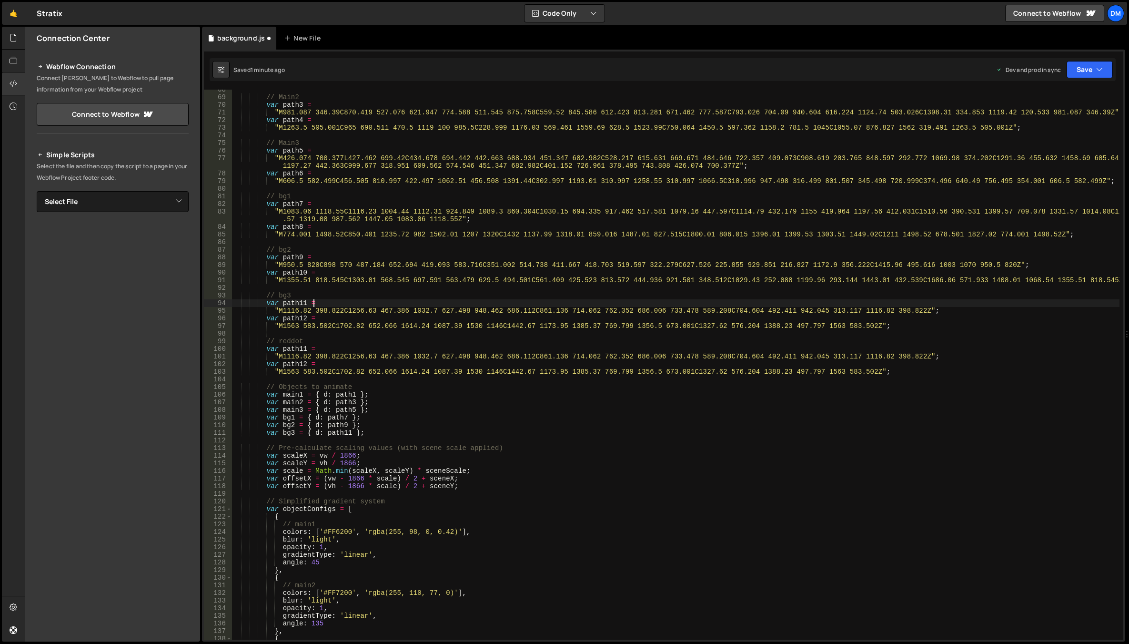
scroll to position [514, 0]
click at [293, 355] on div "// Main2 var path3 = "M981.087 346.39C870.419 527.076 621.947 774.588 511.545 8…" at bounding box center [675, 368] width 887 height 565
drag, startPoint x: 280, startPoint y: 357, endPoint x: 915, endPoint y: 357, distance: 634.9
click at [915, 357] on div "// Main2 var path3 = "M981.087 346.39C870.419 527.076 621.947 774.588 511.545 8…" at bounding box center [675, 368] width 887 height 565
paste textarea "365.18 444.68C1409.74 469.47 1352.77 553.617 1281.47 633.733C1180.81 746.827 11…"
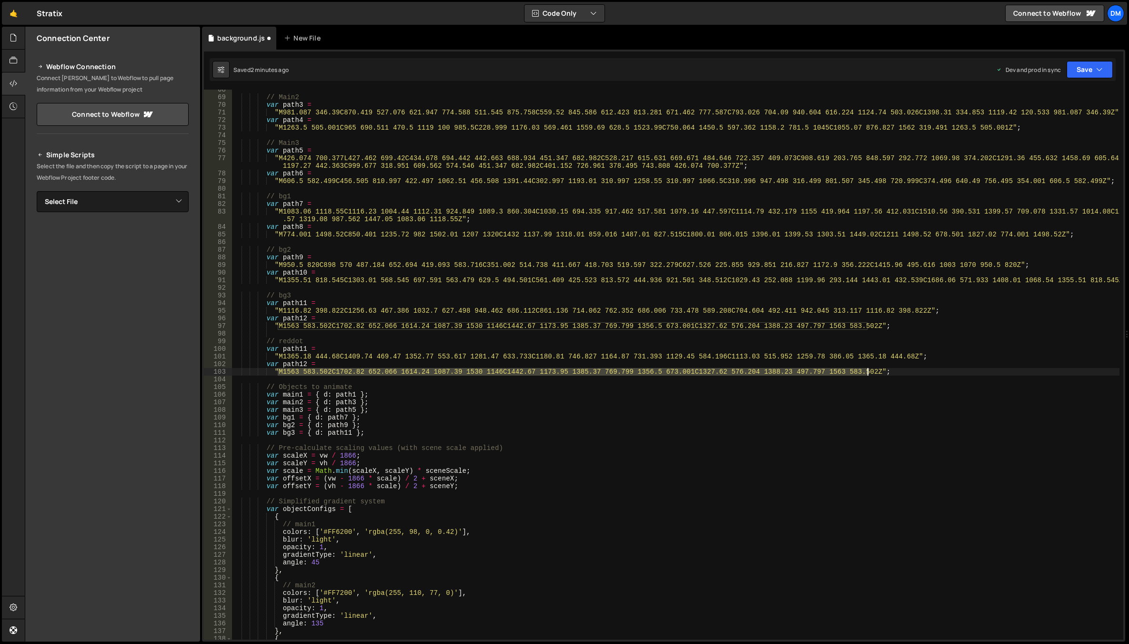
drag, startPoint x: 278, startPoint y: 374, endPoint x: 867, endPoint y: 374, distance: 589.7
click at [867, 374] on div "// Main2 var path3 = "M981.087 346.39C870.419 527.076 621.947 774.588 511.545 8…" at bounding box center [675, 368] width 887 height 565
paste textarea "385 1375.49C1469.32 1422.4 1102 1646.48 787.5 1607.5C422.503 1526.64 906.501 15…"
click at [852, 401] on div "// Main2 var path3 = "M981.087 346.39C870.419 527.076 621.947 774.588 511.545 8…" at bounding box center [675, 368] width 887 height 565
click at [301, 348] on div "// Main2 var path3 = "M981.087 346.39C870.419 527.076 621.947 774.588 511.545 8…" at bounding box center [675, 368] width 887 height 565
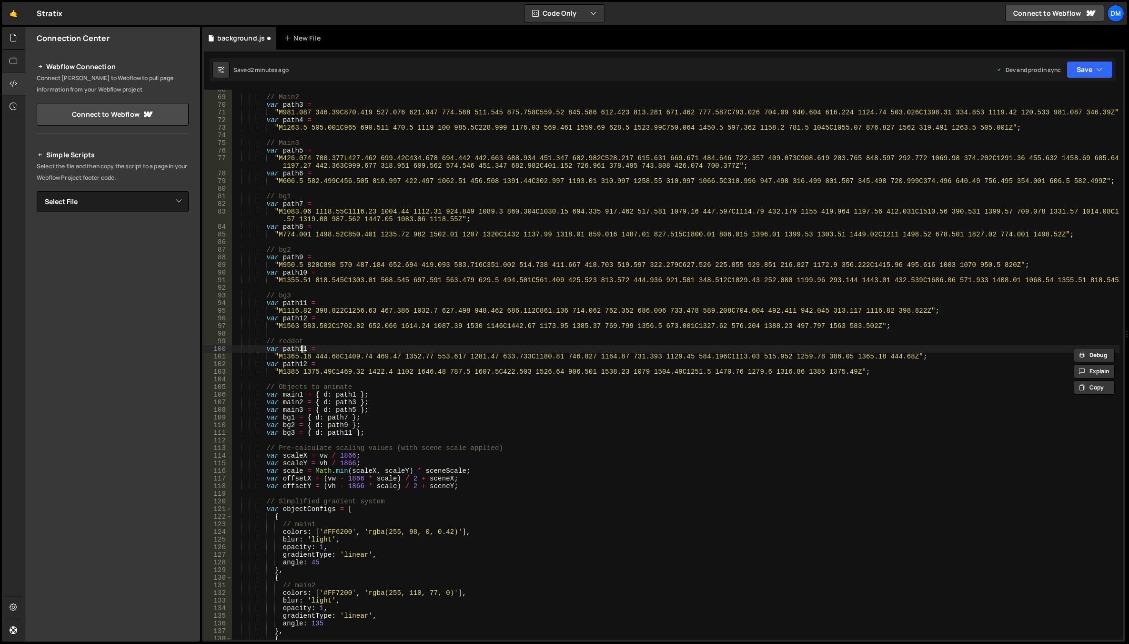
scroll to position [0, 5]
click at [304, 365] on div "// Main2 var path3 = "M981.087 346.39C870.419 527.076 621.947 774.588 511.545 8…" at bounding box center [675, 368] width 887 height 565
click at [400, 322] on div "// Main2 var path3 = "M981.087 346.39C870.419 527.076 621.947 774.588 511.545 8…" at bounding box center [675, 368] width 887 height 565
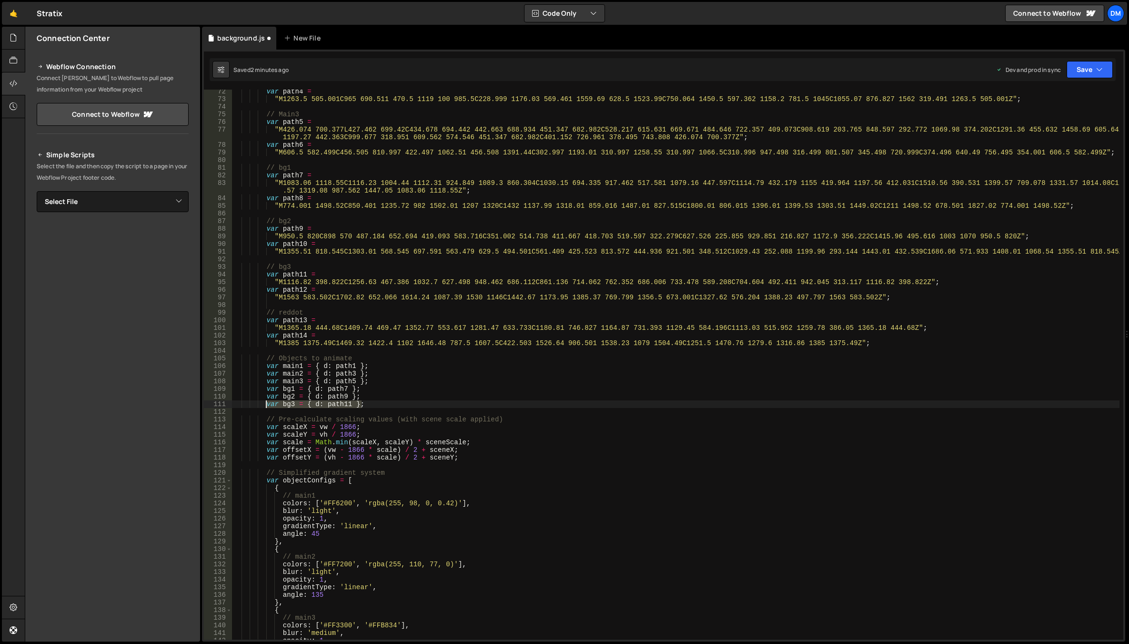
drag, startPoint x: 363, startPoint y: 403, endPoint x: 266, endPoint y: 405, distance: 97.7
click at [266, 405] on div "var path4 = "M1263.5 505.001C965 690.511 470.5 1119 100 985.5C228.999 1176.03 5…" at bounding box center [675, 370] width 887 height 565
type textarea "var bg3 = { d: path11 };"
click at [382, 401] on div "var path4 = "M1263.5 505.001C965 690.511 470.5 1119 100 985.5C228.999 1176.03 5…" at bounding box center [675, 365] width 887 height 550
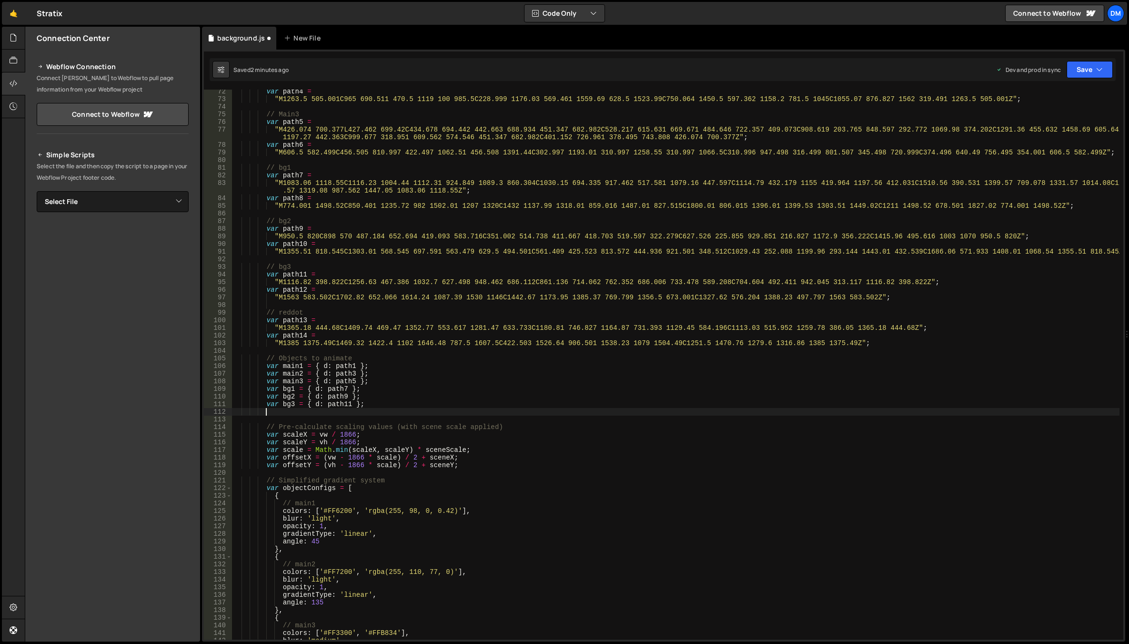
scroll to position [0, 2]
paste textarea "var bg3 = { d: path11 };"
click at [347, 412] on div "var path4 = "M1263.5 505.001C965 690.511 470.5 1119 100 985.5C228.999 1176.03 5…" at bounding box center [675, 370] width 887 height 565
click at [287, 411] on div "var path4 = "M1263.5 505.001C965 690.511 470.5 1119 100 985.5C228.999 1176.03 5…" at bounding box center [675, 370] width 887 height 565
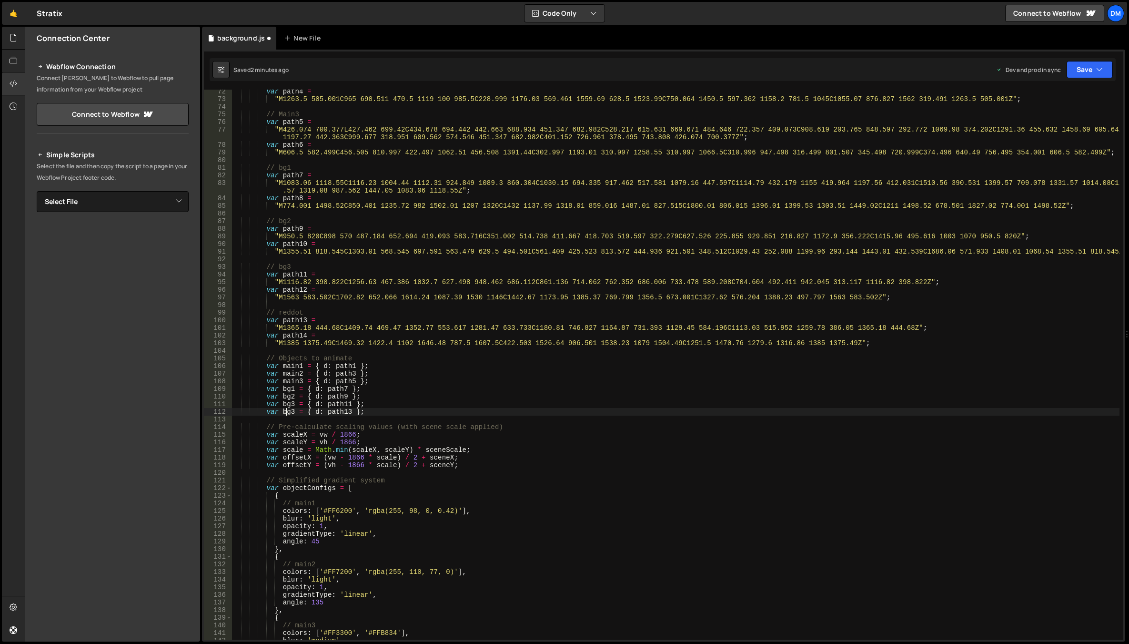
click at [287, 411] on div "var path4 = "M1263.5 505.001C965 690.511 470.5 1119 100 985.5C228.999 1176.03 5…" at bounding box center [675, 370] width 887 height 565
type textarea "var reddot = { d: path13 };"
click at [450, 303] on div "var path4 = "M1263.5 505.001C965 690.511 470.5 1119 100 985.5C228.999 1176.03 5…" at bounding box center [675, 370] width 887 height 565
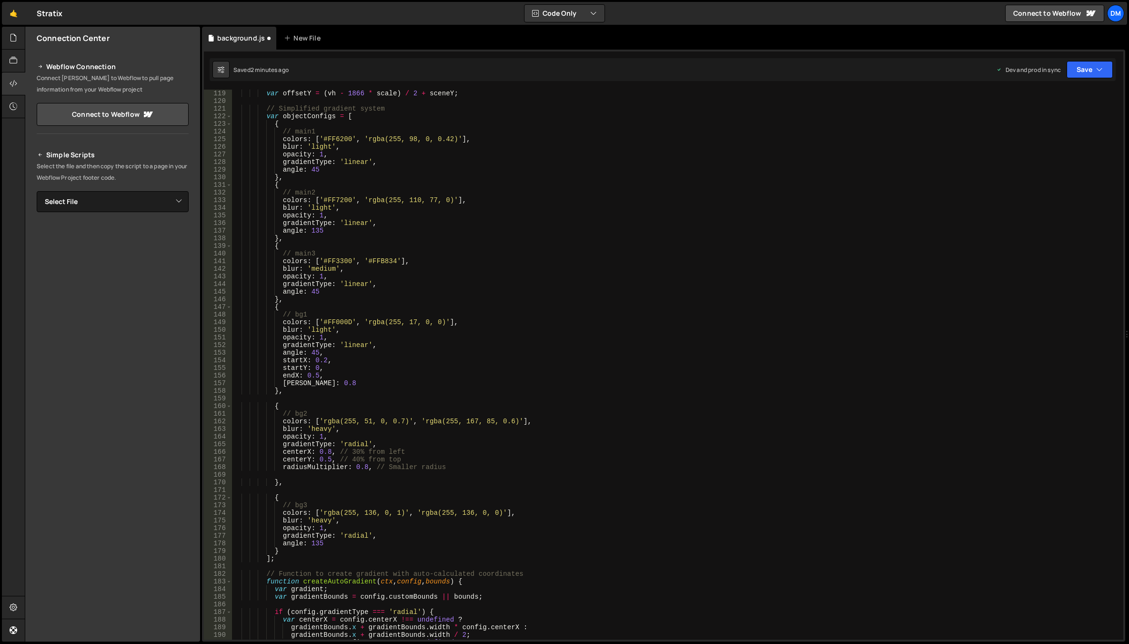
scroll to position [943, 0]
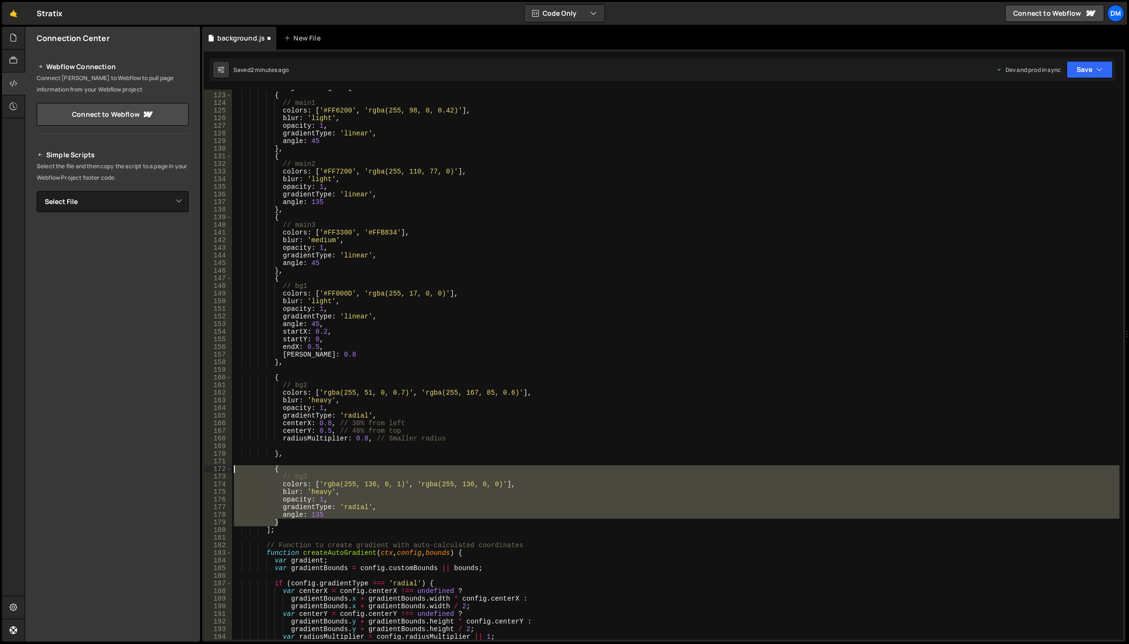
drag, startPoint x: 282, startPoint y: 520, endPoint x: 219, endPoint y: 466, distance: 83.1
click at [219, 466] on div "122 123 124 125 126 127 128 129 130 131 132 133 134 135 136 137 138 139 140 141…" at bounding box center [663, 365] width 919 height 550
type textarea "{ // bg3"
click at [282, 459] on div "var objectConfigs = [ { // main1 colors : [ '#FF6200' , 'rgba(255, 98, 0, 0.42)…" at bounding box center [675, 366] width 887 height 565
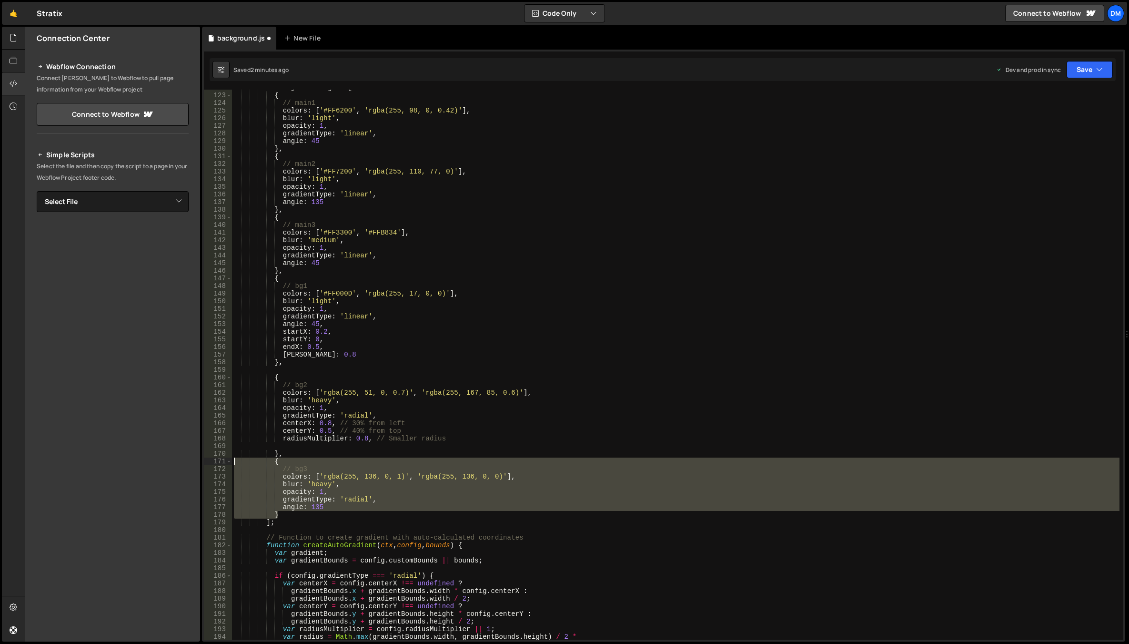
drag, startPoint x: 283, startPoint y: 516, endPoint x: 218, endPoint y: 462, distance: 85.6
click at [218, 462] on div "}, 122 123 124 125 126 127 128 129 130 131 132 133 134 135 136 137 138 139 140 …" at bounding box center [663, 365] width 919 height 550
click at [286, 512] on div "var objectConfigs = [ { // main1 colors : [ '#FF6200' , 'rgba(255, 98, 0, 0.42)…" at bounding box center [675, 365] width 887 height 550
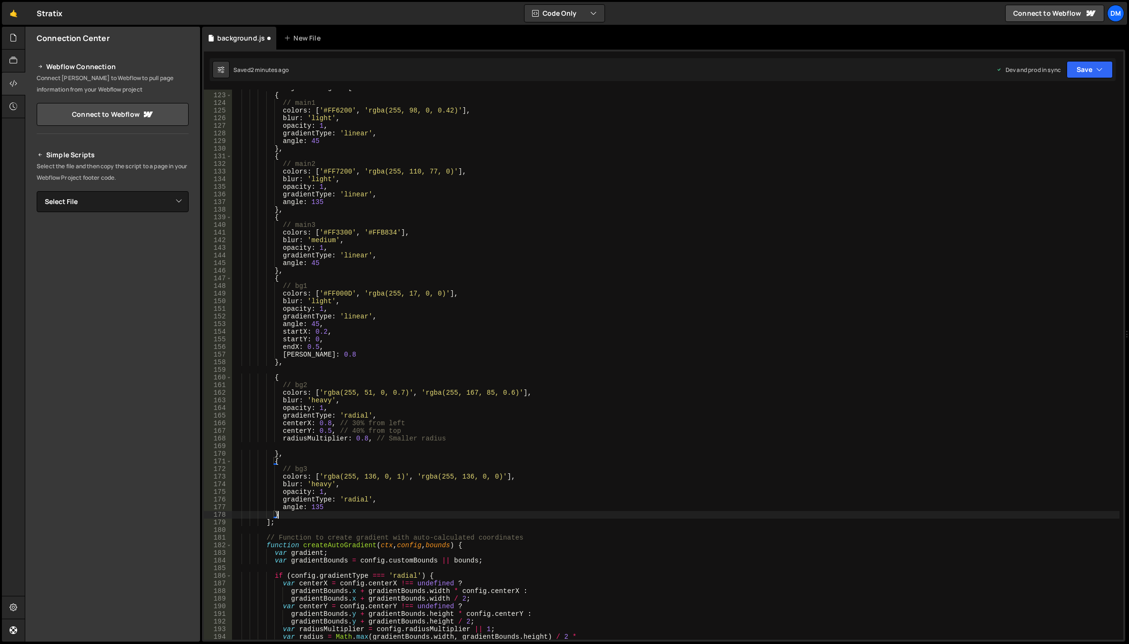
type textarea "},"
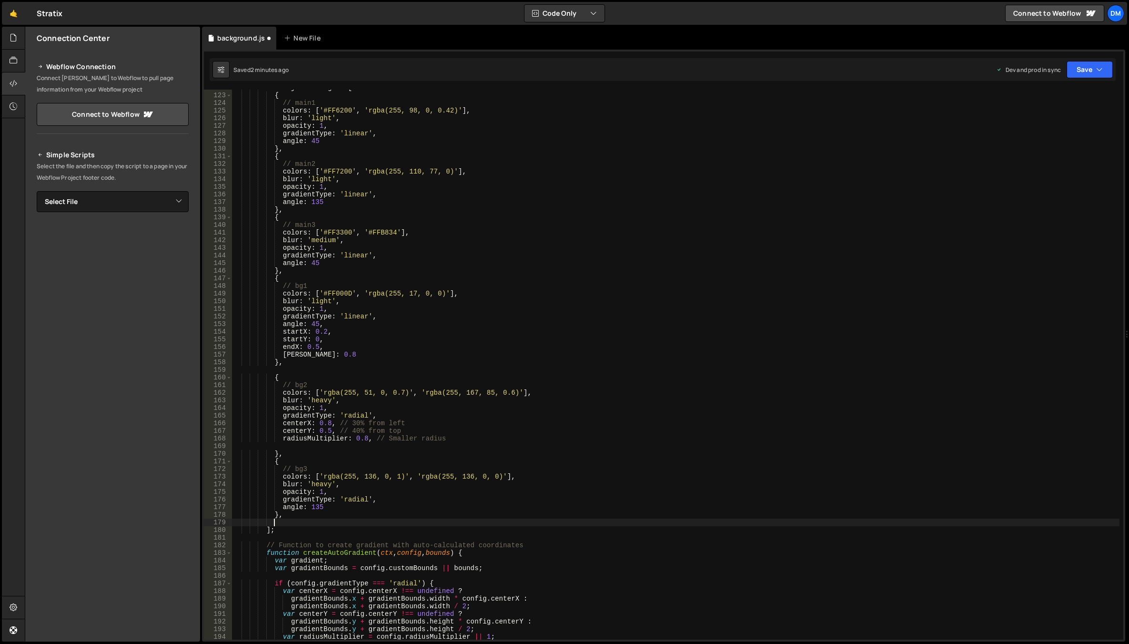
paste textarea "}"
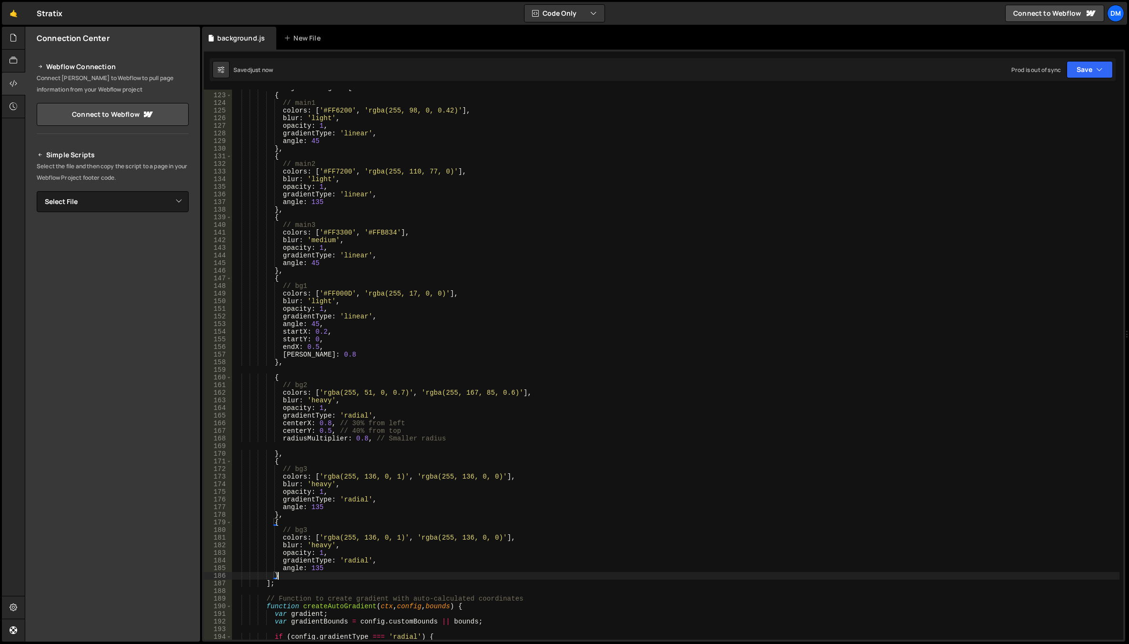
click at [301, 528] on div "var objectConfigs = [ { // main1 colors : [ '#FF6200' , 'rgba(255, 98, 0, 0.42)…" at bounding box center [675, 366] width 887 height 565
click at [346, 513] on div "var objectConfigs = [ { // main1 colors : [ '#FF6200' , 'rgba(255, 98, 0, 0.42)…" at bounding box center [675, 366] width 887 height 565
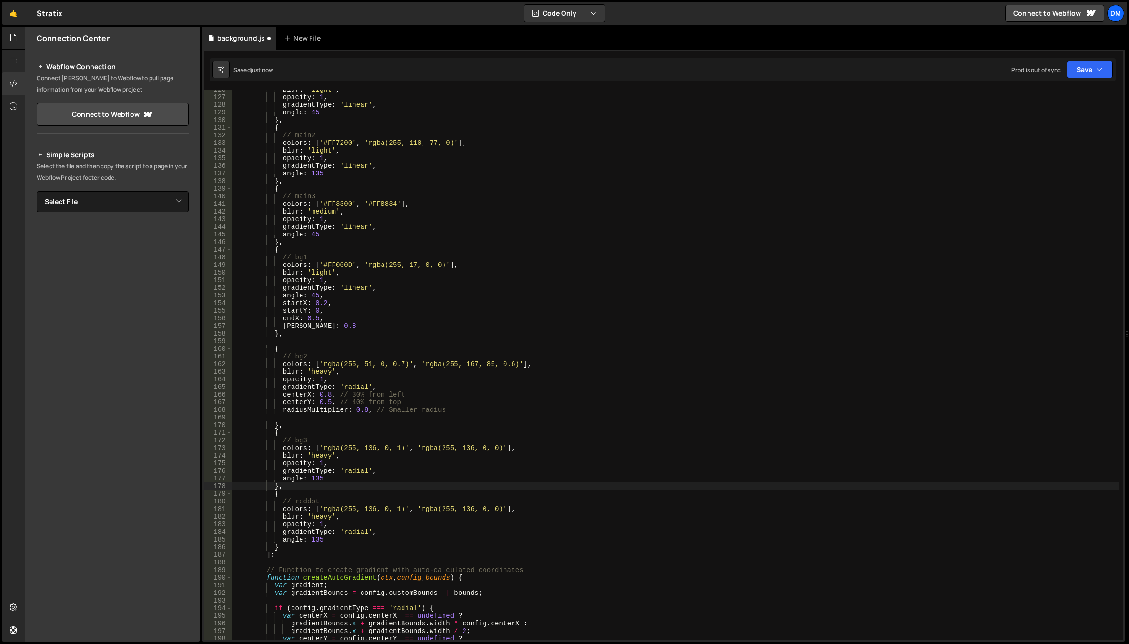
scroll to position [1029, 0]
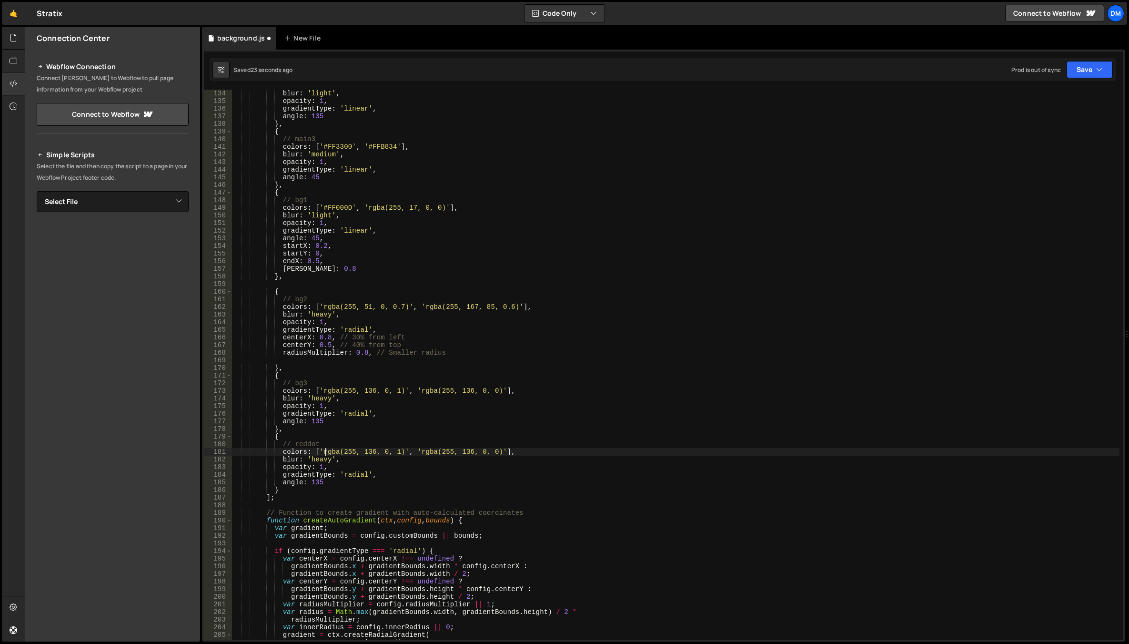
click at [324, 453] on div "blur : 'light' , opacity : 1 , gradientType : 'linear' , angle : 135 } , { // m…" at bounding box center [675, 372] width 887 height 565
drag, startPoint x: 322, startPoint y: 452, endPoint x: 402, endPoint y: 453, distance: 79.6
click at [402, 453] on div "blur : 'light' , opacity : 1 , gradientType : 'linear' , angle : 135 } , { // m…" at bounding box center [675, 372] width 887 height 565
paste textarea "FF000D"
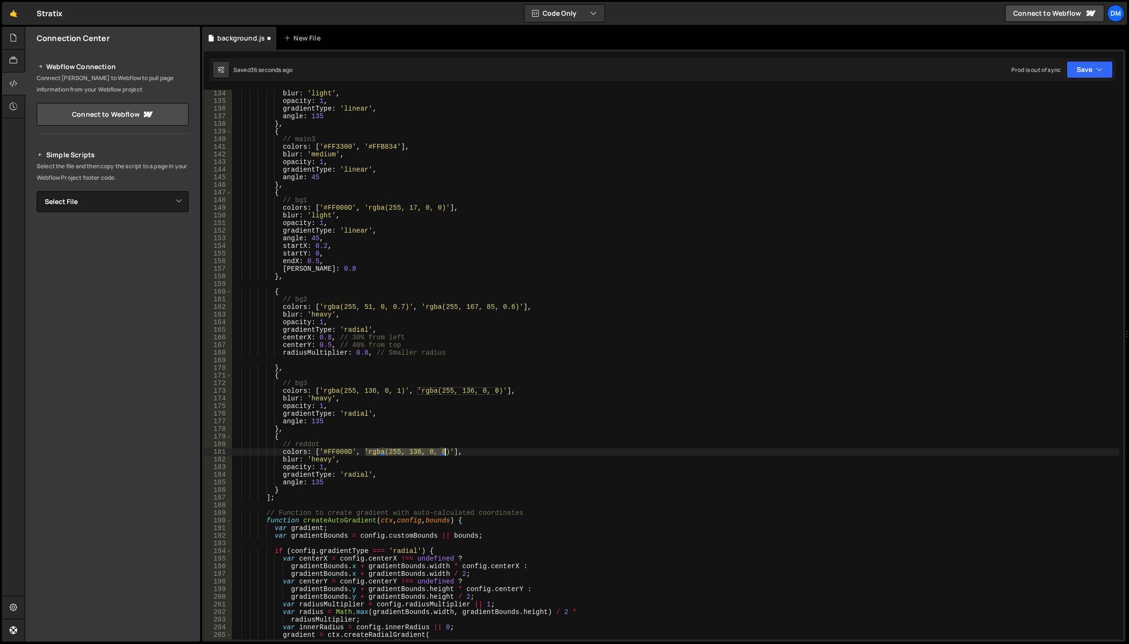
drag, startPoint x: 363, startPoint y: 451, endPoint x: 445, endPoint y: 451, distance: 81.5
click at [445, 451] on div "blur : 'light' , opacity : 1 , gradientType : 'linear' , angle : 135 } , { // m…" at bounding box center [675, 372] width 887 height 565
paste textarea "720A13"
click at [477, 416] on div "blur : 'light' , opacity : 1 , gradientType : 'linear' , angle : 135 } , { // m…" at bounding box center [675, 372] width 887 height 565
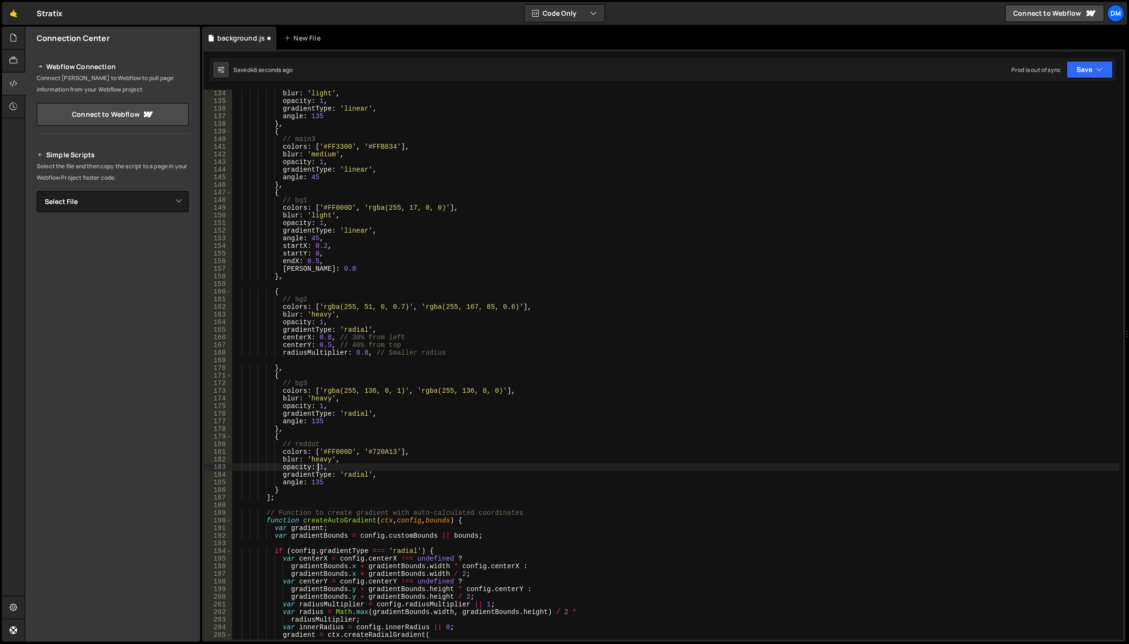
click at [319, 466] on div "blur : 'light' , opacity : 1 , gradientType : 'linear' , angle : 135 } , { // m…" at bounding box center [675, 372] width 887 height 565
click at [320, 461] on div "blur : 'light' , opacity : 1 , gradientType : 'linear' , angle : 135 } , { // m…" at bounding box center [675, 372] width 887 height 565
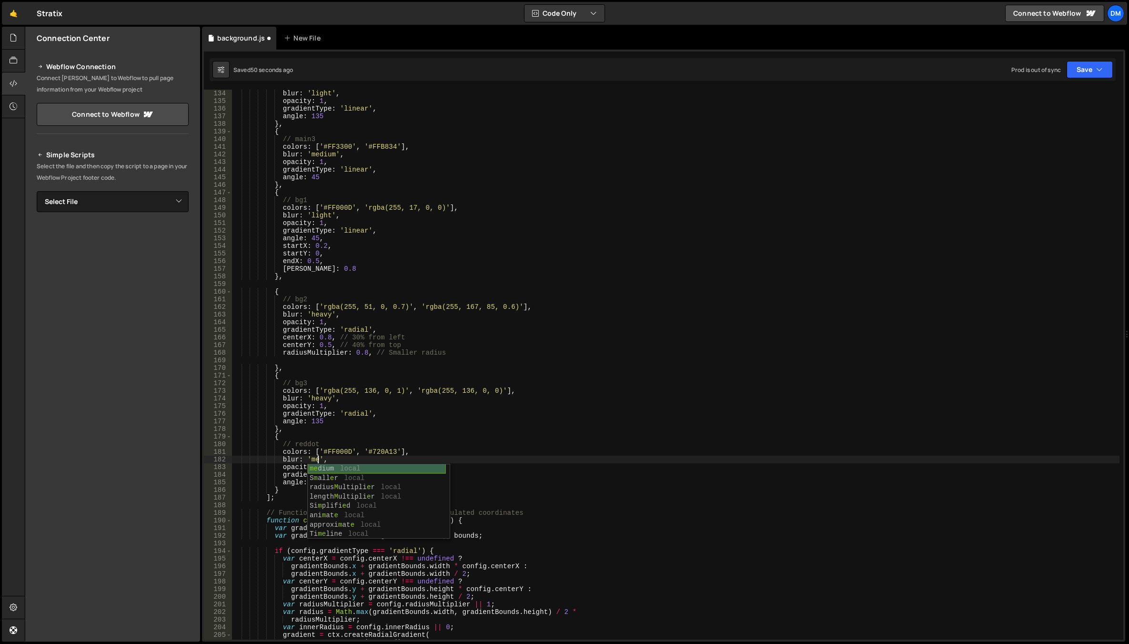
click at [355, 467] on div "me dium local S m all e r local radius M ultipli e r local length M ultipli e r…" at bounding box center [377, 510] width 138 height 93
click at [356, 412] on div "blur : 'light' , opacity : 1 , gradientType : 'linear' , angle : 135 } , { // m…" at bounding box center [675, 372] width 887 height 565
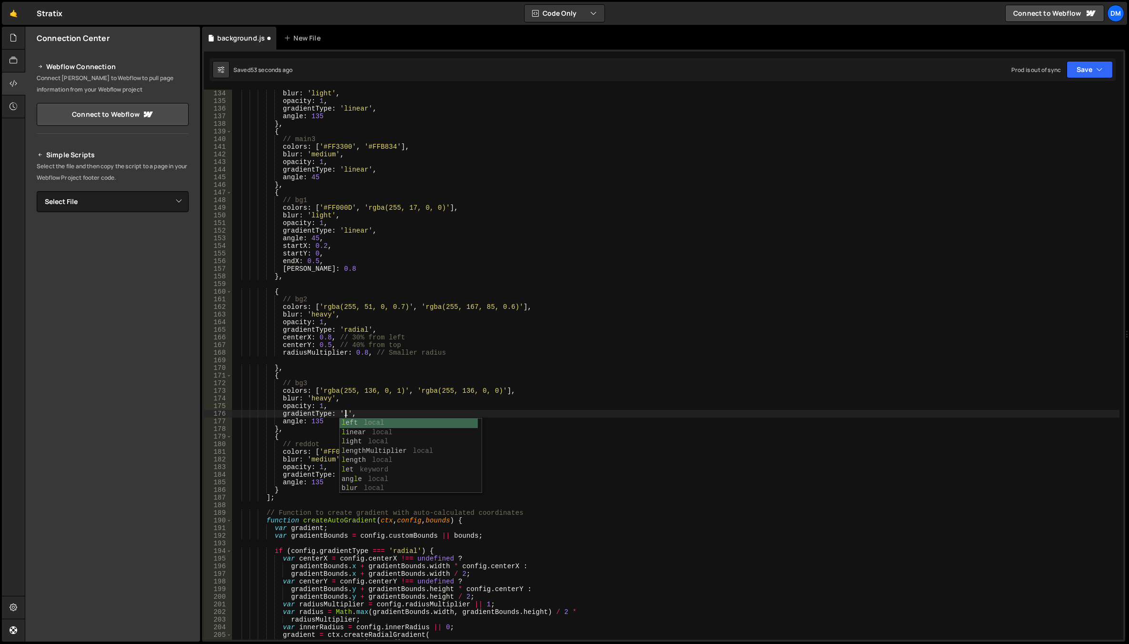
scroll to position [0, 8]
drag, startPoint x: 357, startPoint y: 420, endPoint x: 368, endPoint y: 426, distance: 11.9
click at [357, 420] on div "li near local li ght local radiusMultip li er local createRadia l Grad i ent lo…" at bounding box center [409, 464] width 138 height 93
drag, startPoint x: 419, startPoint y: 448, endPoint x: 407, endPoint y: 458, distance: 15.6
click at [419, 448] on div "blur : 'light' , opacity : 1 , gradientType : 'linear' , angle : 135 } , { // m…" at bounding box center [675, 372] width 887 height 565
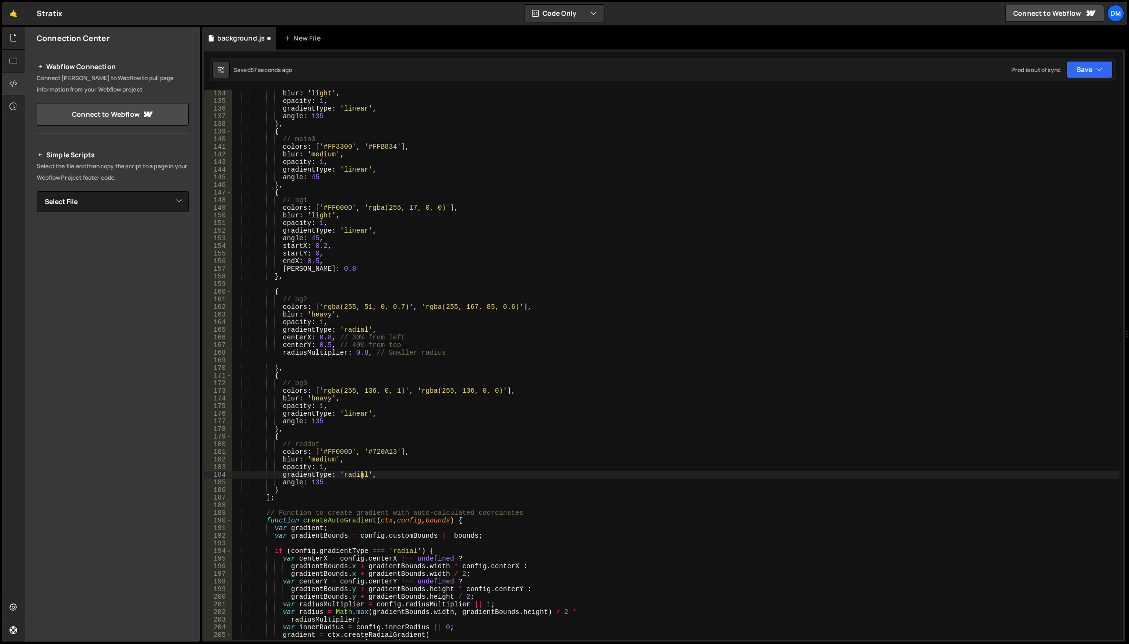
click at [360, 472] on div "blur : 'light' , opacity : 1 , gradientType : 'linear' , angle : 135 } , { // m…" at bounding box center [675, 372] width 887 height 565
click at [393, 483] on div "li near local li ght local radiusMultip li er local createRadia l Grad i ent lo…" at bounding box center [409, 525] width 138 height 93
drag, startPoint x: 402, startPoint y: 473, endPoint x: 396, endPoint y: 478, distance: 7.9
click at [402, 473] on div "blur : 'light' , opacity : 1 , gradientType : 'linear' , angle : 135 } , { // m…" at bounding box center [675, 372] width 887 height 565
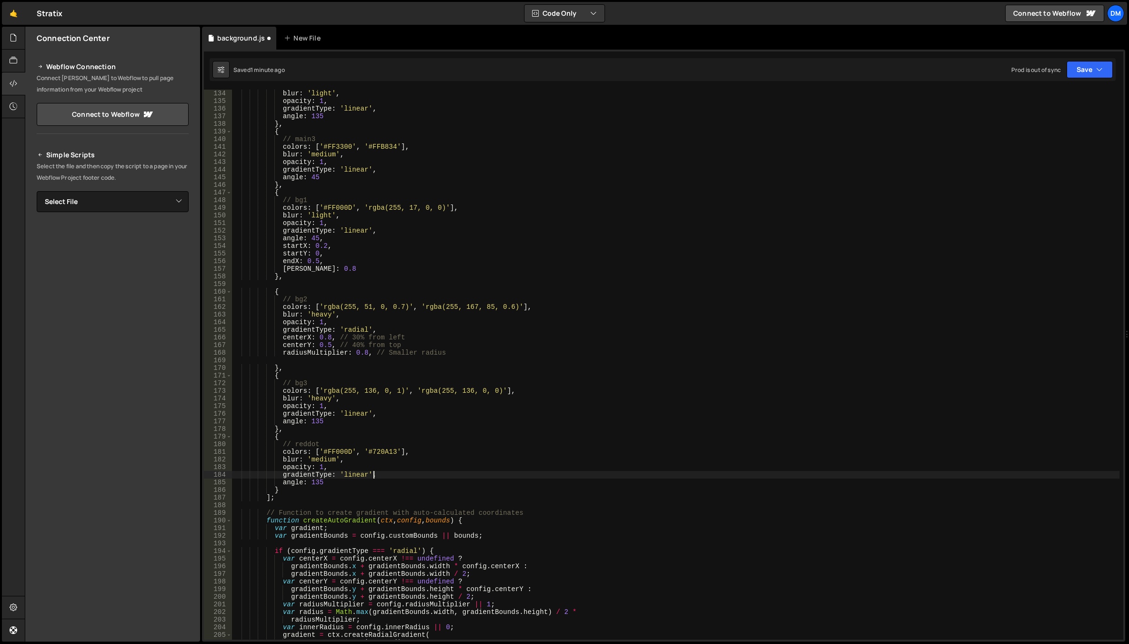
click at [417, 492] on div "blur : 'light' , opacity : 1 , gradientType : 'linear' , angle : 135 } , { // m…" at bounding box center [675, 372] width 887 height 565
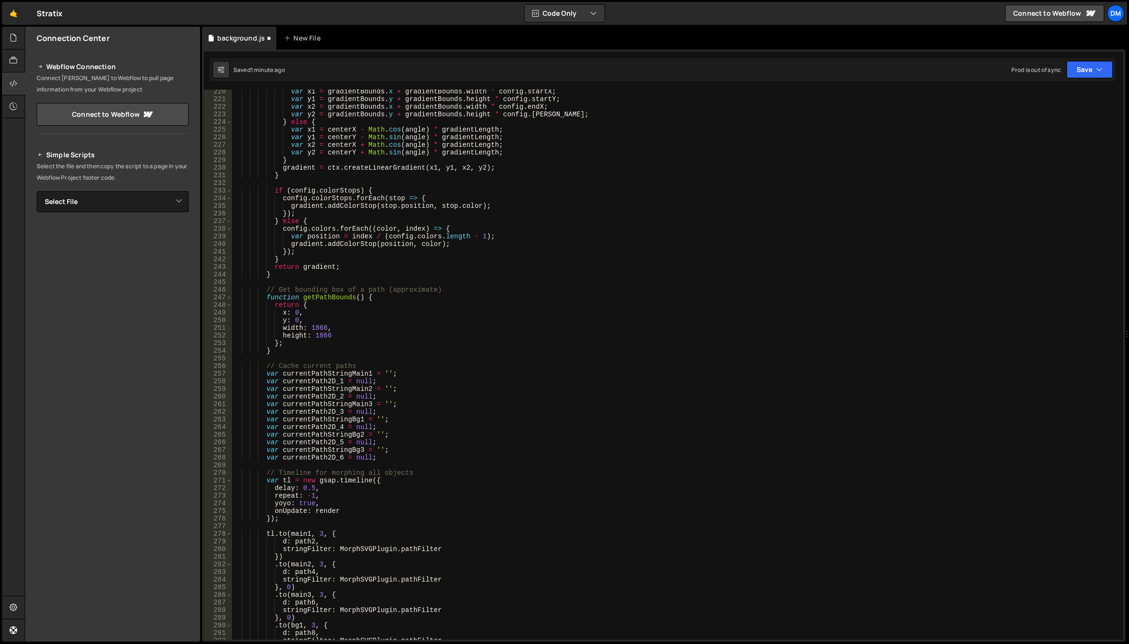
scroll to position [1686, 0]
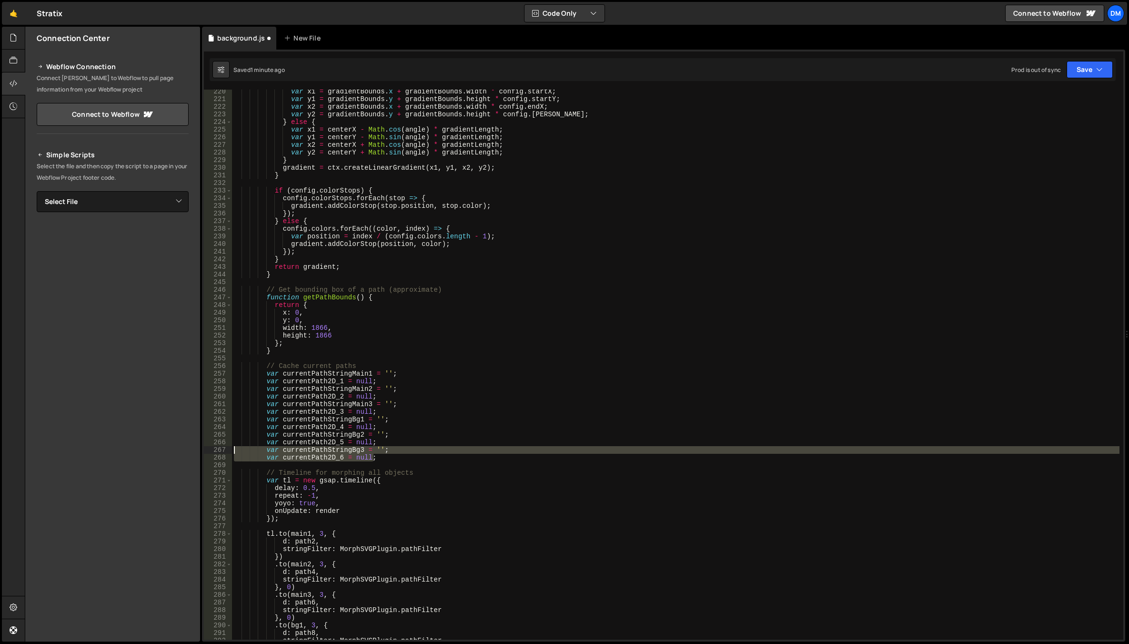
drag, startPoint x: 381, startPoint y: 454, endPoint x: 206, endPoint y: 447, distance: 174.5
click at [206, 447] on div "} 220 221 222 223 224 225 226 227 228 229 230 231 232 233 234 235 236 237 238 2…" at bounding box center [663, 365] width 919 height 550
click at [391, 459] on div "var x1 = gradientBounds . x + gradientBounds . width * config . startX ; var y1…" at bounding box center [675, 365] width 887 height 550
type textarea "var currentPath2D_6 = null;"
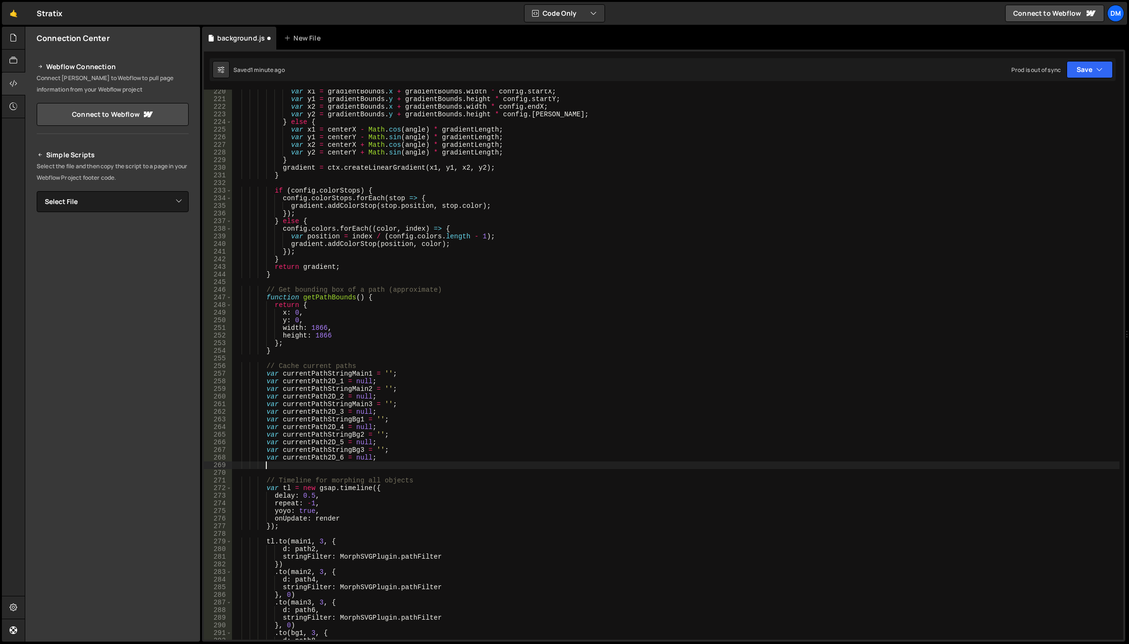
scroll to position [0, 2]
paste textarea "var currentPath2D_6 = null;"
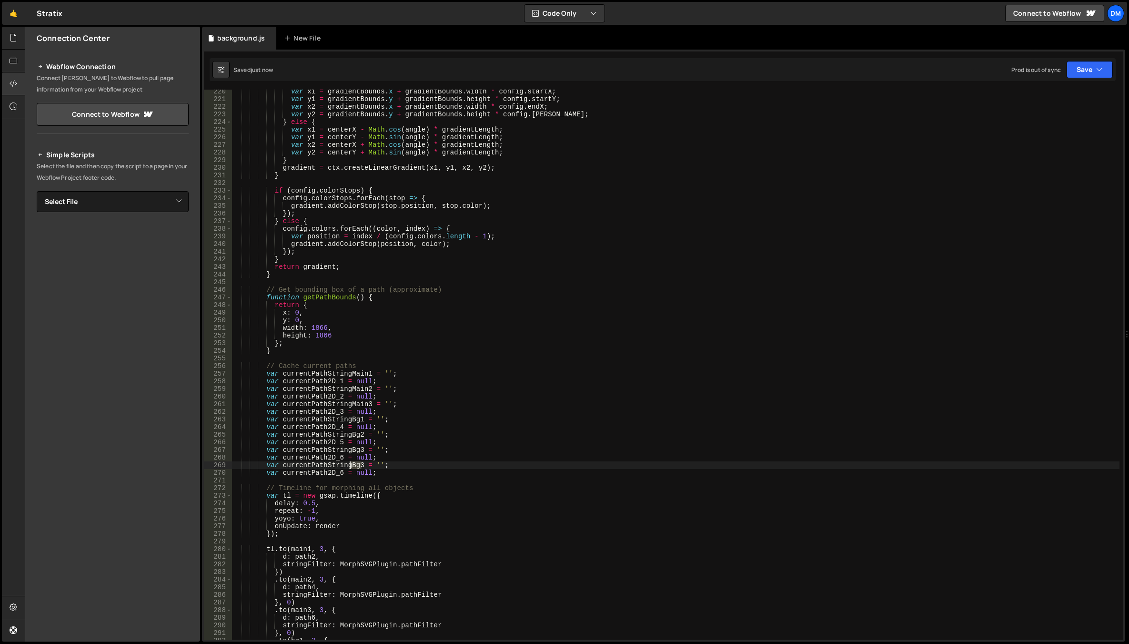
drag, startPoint x: 361, startPoint y: 463, endPoint x: 350, endPoint y: 463, distance: 10.5
click at [350, 463] on div "var x1 = gradientBounds . x + gradientBounds . width * config . startX ; var y1…" at bounding box center [675, 370] width 887 height 565
click at [338, 474] on div "var x1 = gradientBounds . x + gradientBounds . width * config . startX ; var y1…" at bounding box center [675, 370] width 887 height 565
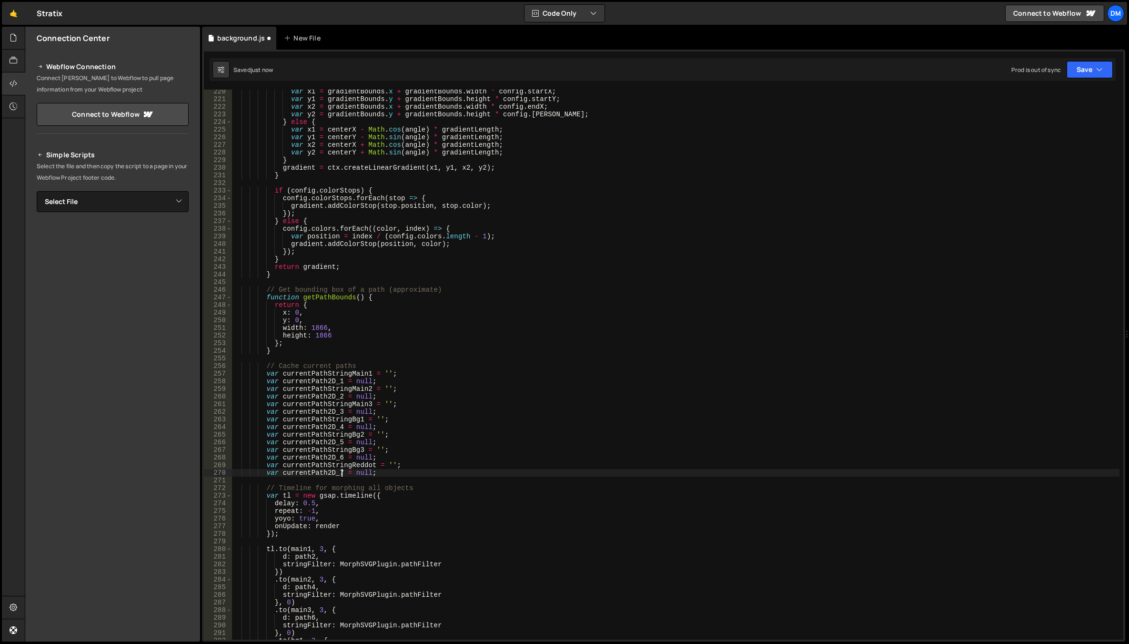
click at [589, 454] on div "var x1 = gradientBounds . x + gradientBounds . width * config . startX ; var y1…" at bounding box center [675, 370] width 887 height 565
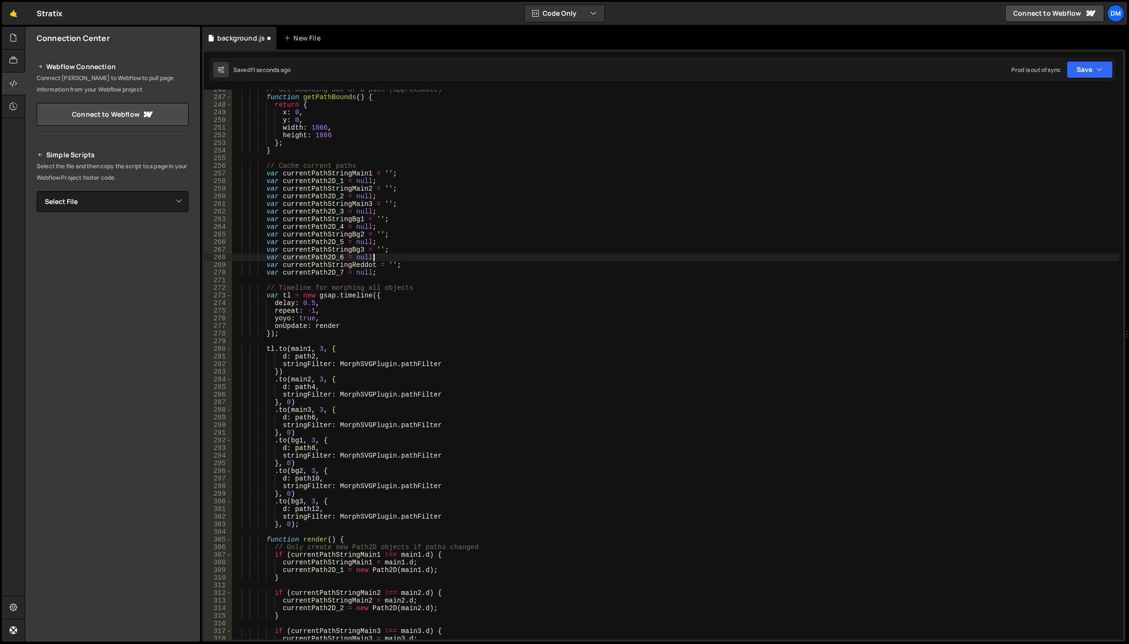
scroll to position [1886, 0]
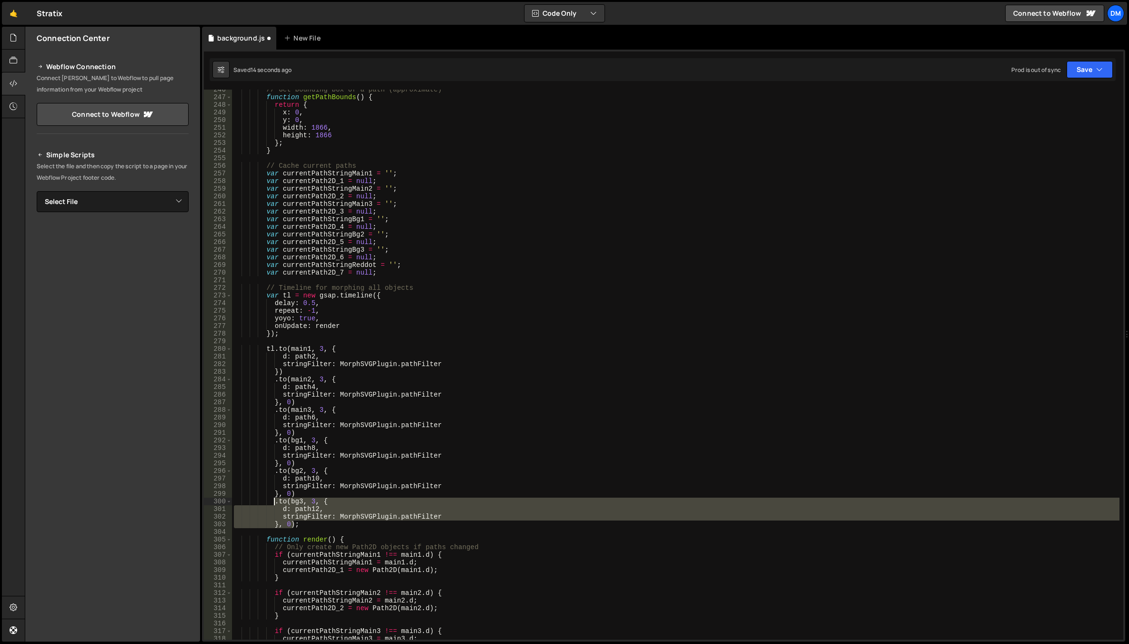
drag, startPoint x: 292, startPoint y: 524, endPoint x: 273, endPoint y: 502, distance: 29.4
click at [273, 502] on div "// Get bounding box of a path (approximate) function getPathBounds ( ) { return…" at bounding box center [675, 368] width 887 height 565
click at [293, 524] on div "// Get bounding box of a path (approximate) function getPathBounds ( ) { return…" at bounding box center [675, 365] width 887 height 550
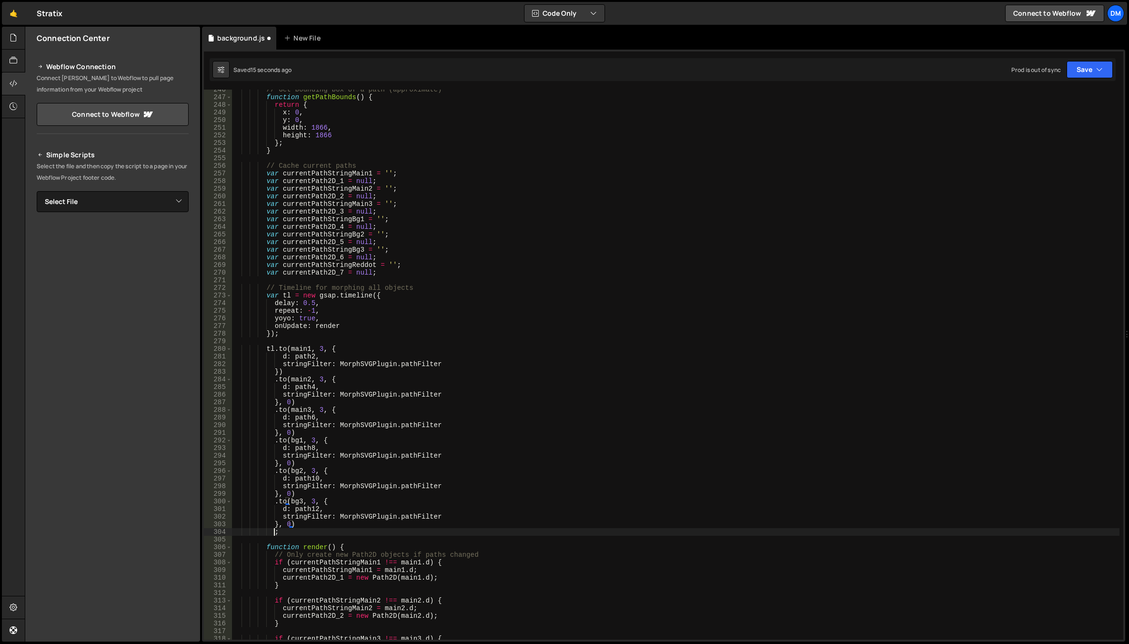
scroll to position [0, 2]
paste textarea "}, 0)"
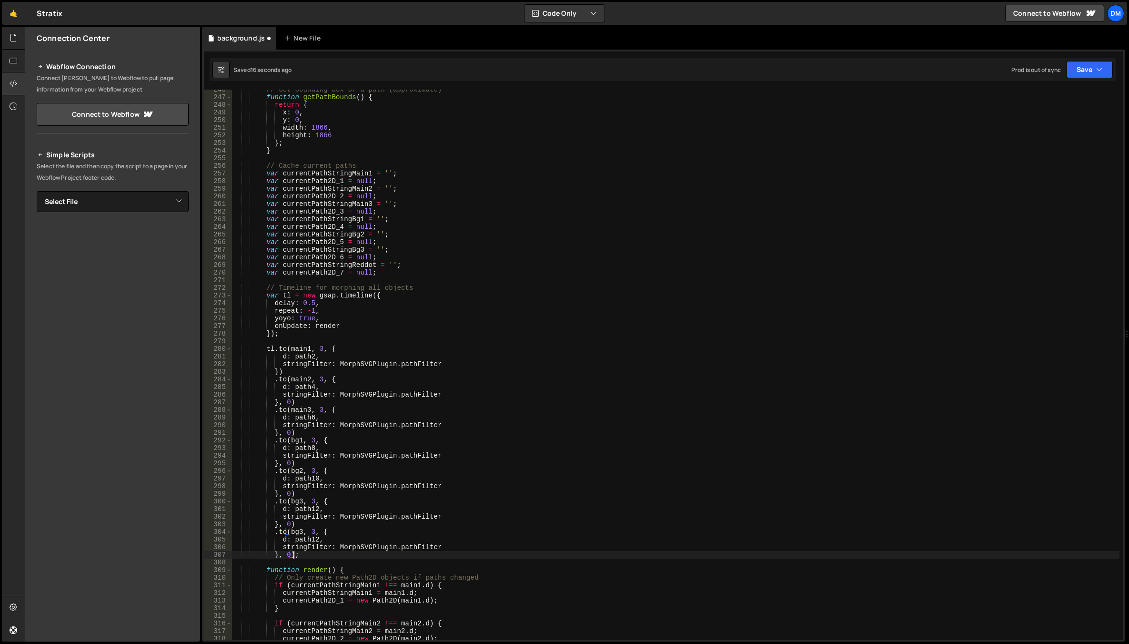
scroll to position [1943, 0]
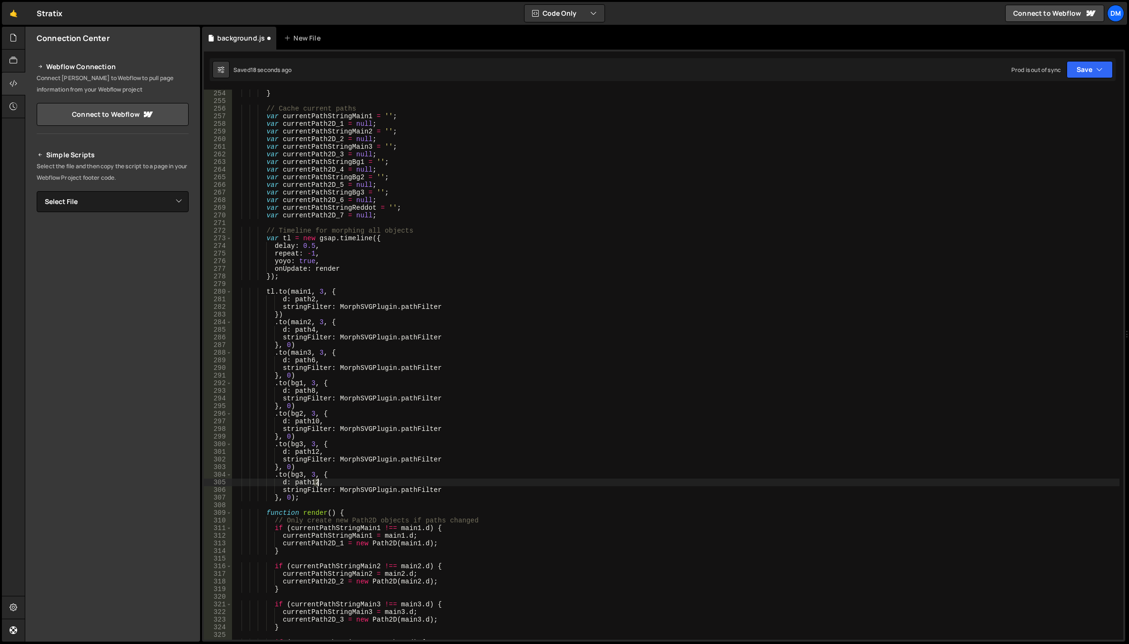
click at [316, 480] on div "} // Cache current paths var currentPathStringMain1 = '' ; var currentPath2D_1 …" at bounding box center [675, 372] width 887 height 565
click at [296, 474] on div "} // Cache current paths var currentPathStringMain1 = '' ; var currentPath2D_1 …" at bounding box center [675, 372] width 887 height 565
click at [376, 487] on div "reddot local currentPathString Reddot local" at bounding box center [359, 497] width 142 height 37
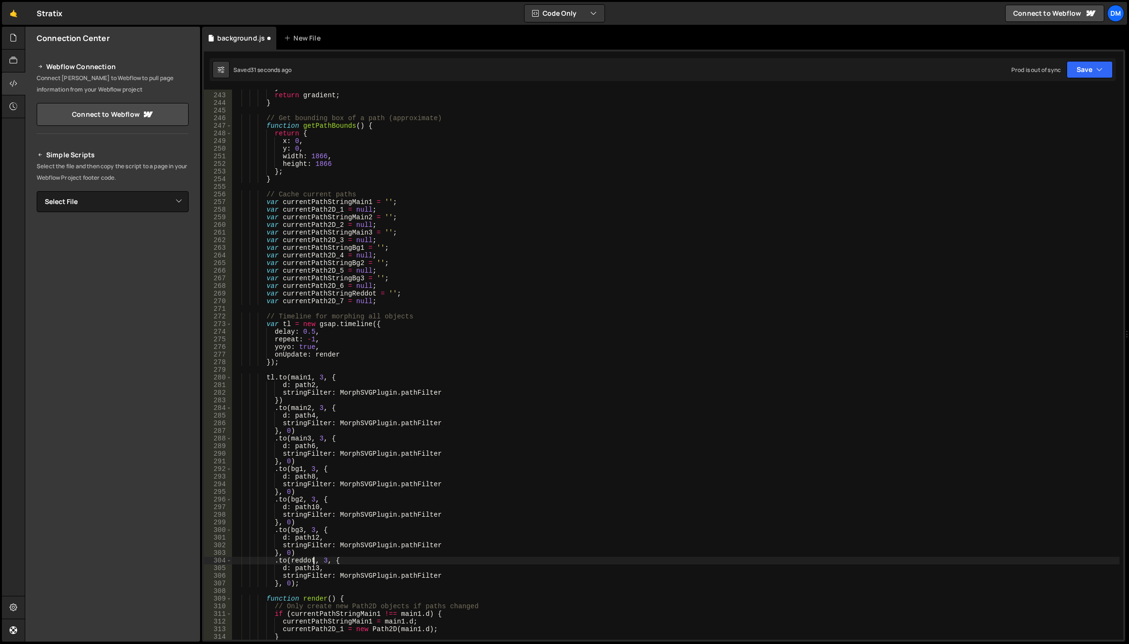
scroll to position [1915, 0]
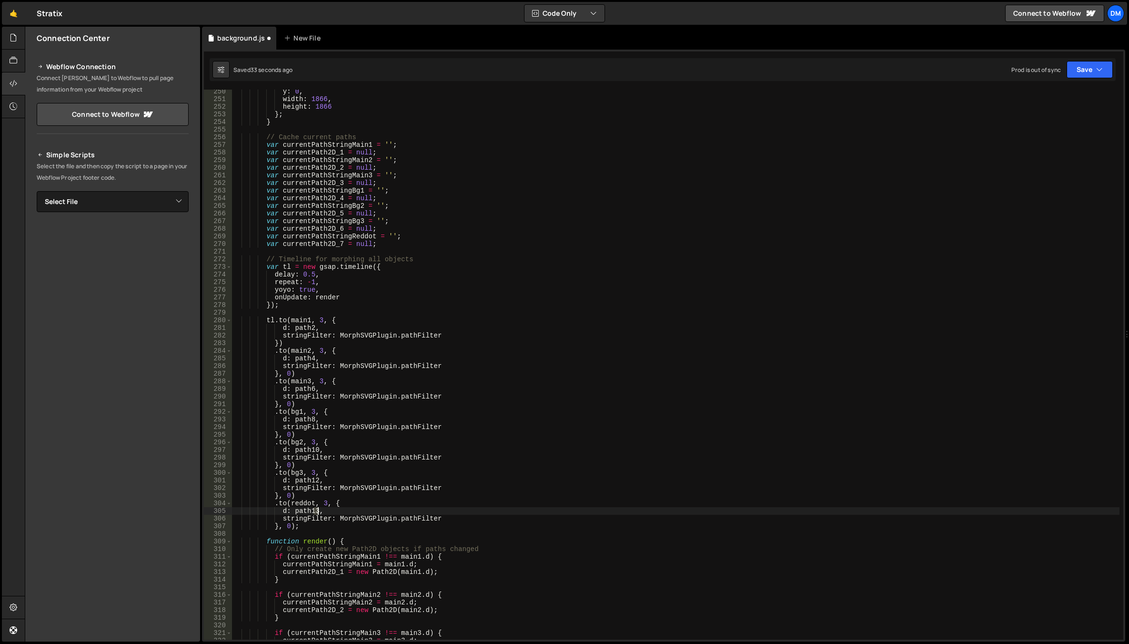
click at [316, 510] on div "y : 0 , width : 1866 , height : 1866 } ; } // Cache current paths var currentPa…" at bounding box center [675, 370] width 887 height 565
click at [453, 437] on div "y : 0 , width : 1866 , height : 1866 } ; } // Cache current paths var currentPa…" at bounding box center [675, 370] width 887 height 565
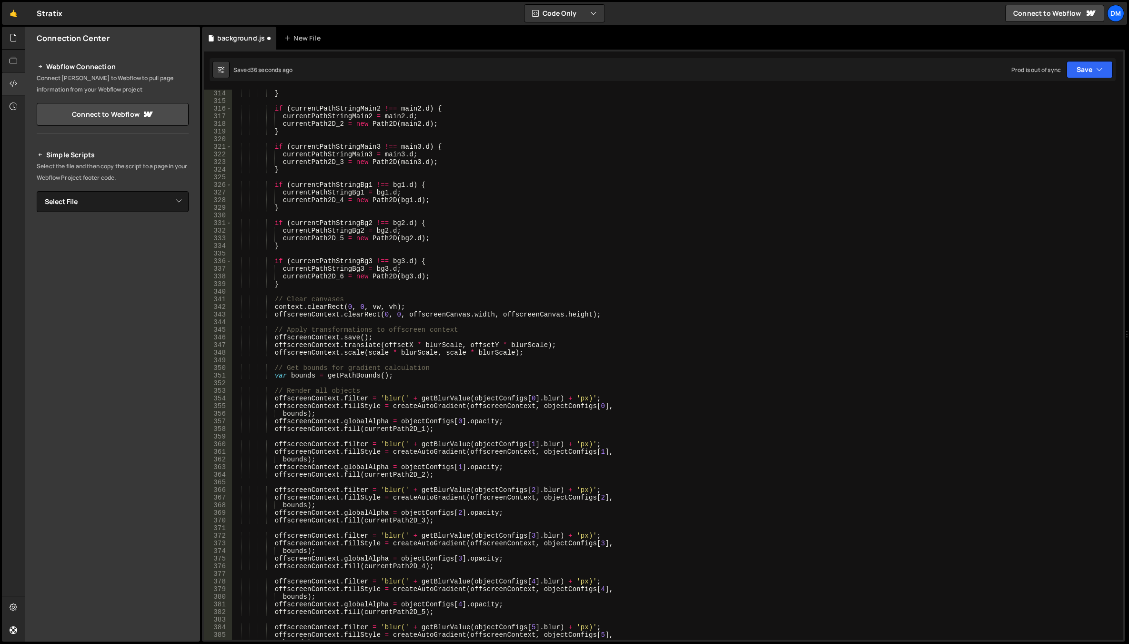
scroll to position [2544, 0]
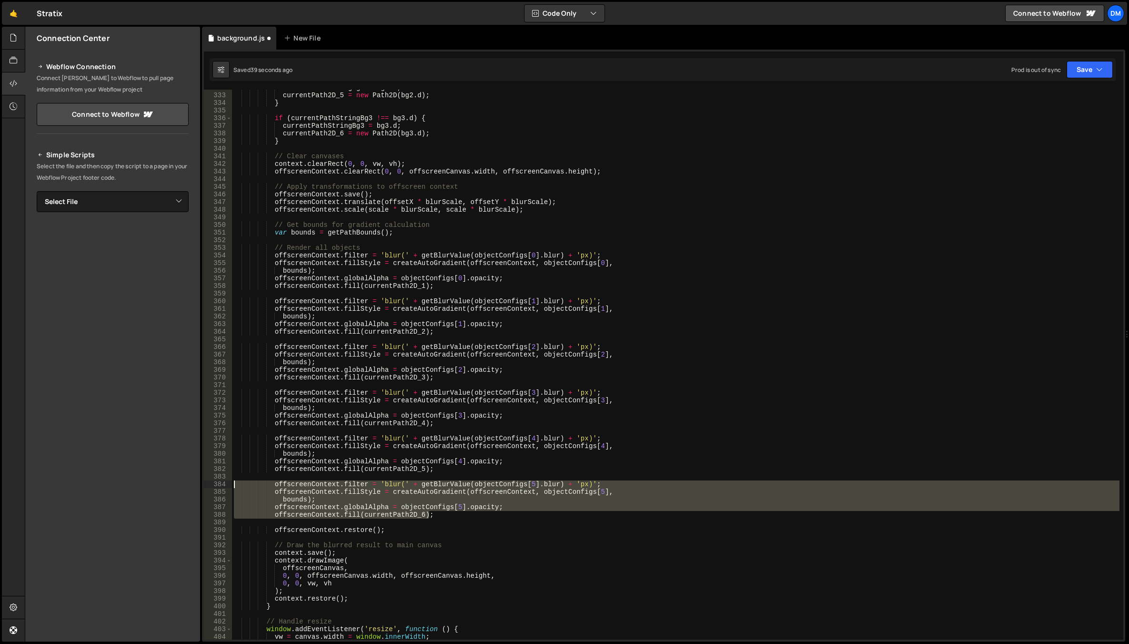
drag, startPoint x: 436, startPoint y: 515, endPoint x: 207, endPoint y: 483, distance: 231.3
click at [207, 483] on div "}, 0) 332 333 334 335 336 337 338 339 340 341 342 343 344 345 346 347 348 349 3…" at bounding box center [663, 365] width 919 height 550
click at [444, 513] on div "currentPathStringBg2 = bg2 . d ; currentPath2D_5 = new Path2D ( bg2 . d ) ; } i…" at bounding box center [675, 365] width 887 height 550
type textarea "offscreenContext.fill(currentPath2D_6);"
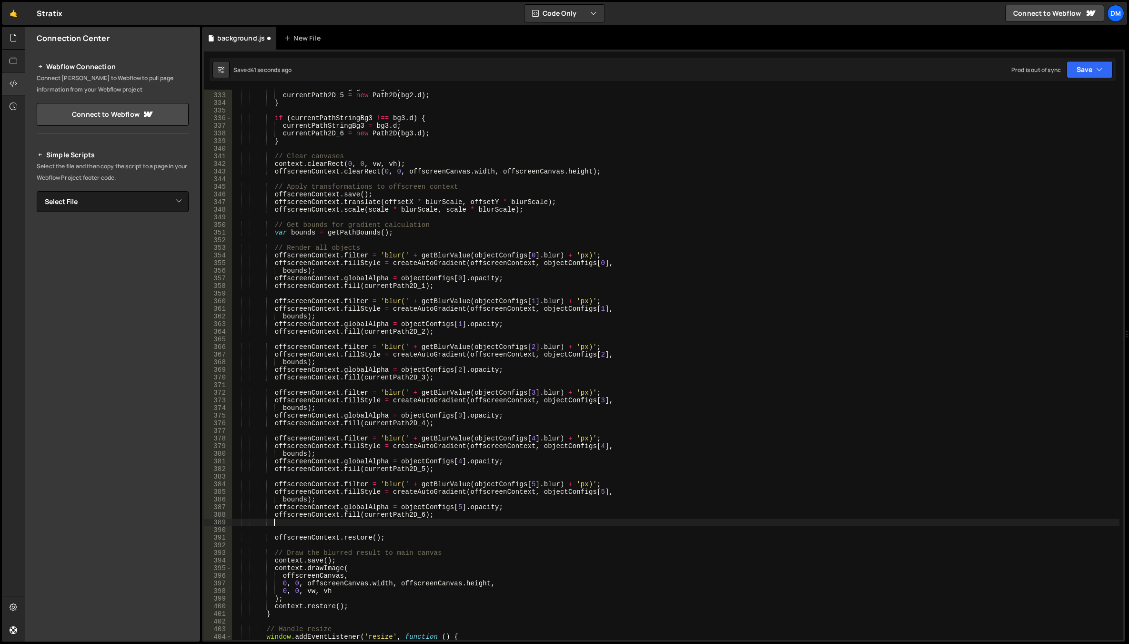
scroll to position [0, 2]
paste textarea "offscreenContext.fill(currentPath2D_6);"
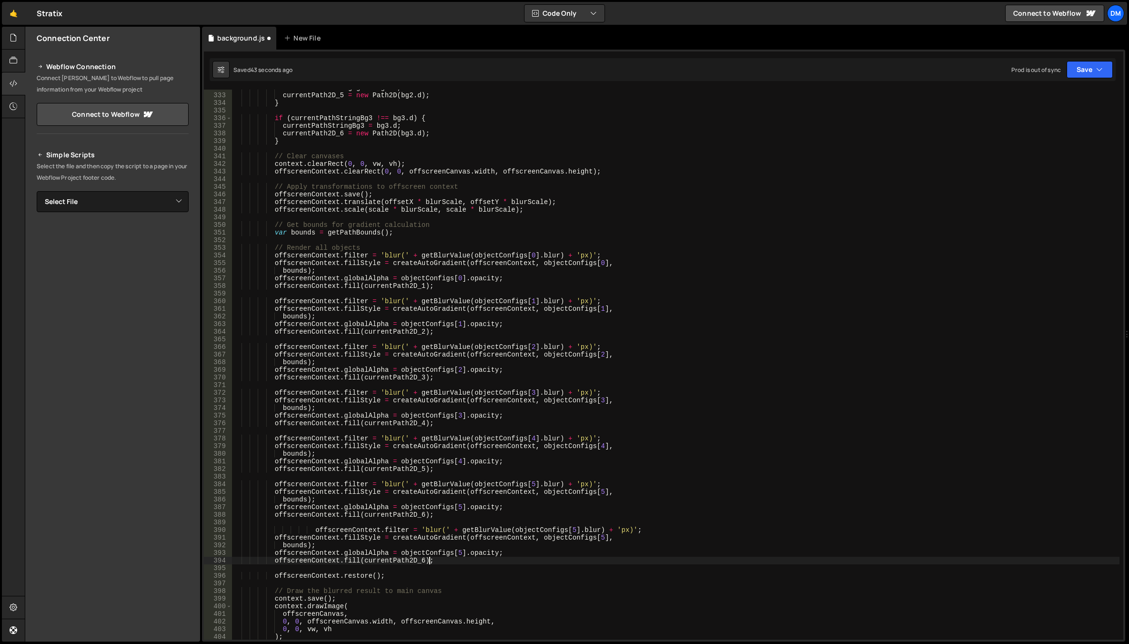
scroll to position [2601, 0]
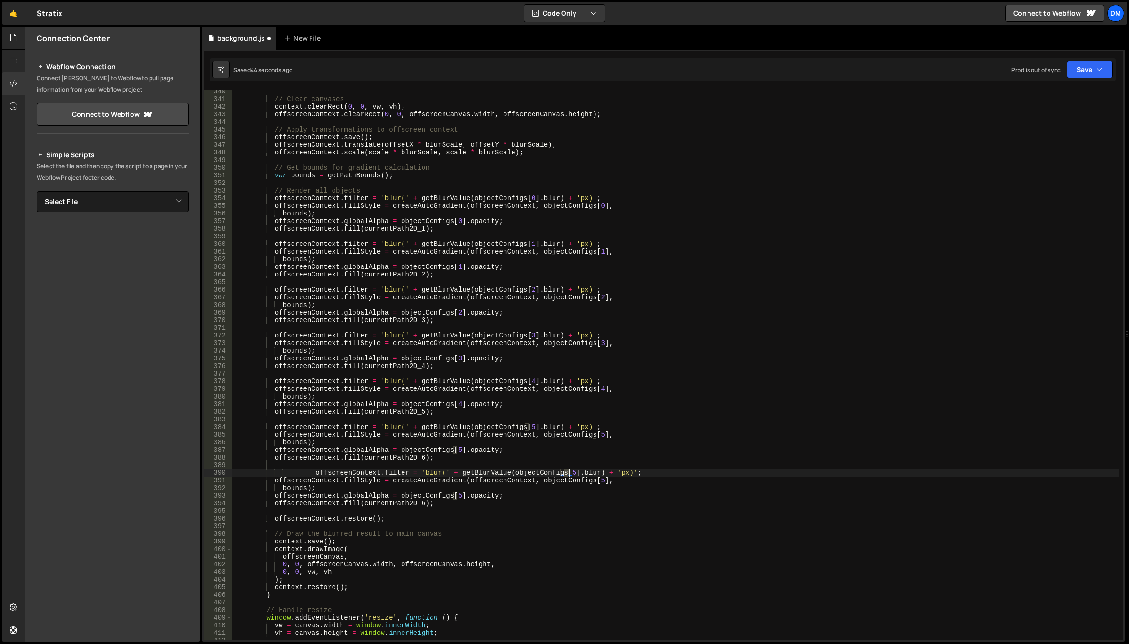
click at [567, 473] on div "// Clear canvases context . clearRect ( 0 , 0 , vw , vh ) ; offscreenContext . …" at bounding box center [675, 370] width 887 height 565
click at [620, 456] on div "// Clear canvases context . clearRect ( 0 , 0 , vw , vh ) ; offscreenContext . …" at bounding box center [675, 370] width 887 height 565
click at [596, 480] on div "// Clear canvases context . clearRect ( 0 , 0 , vw , vh ) ; offscreenContext . …" at bounding box center [675, 370] width 887 height 565
click at [653, 444] on div "// Clear canvases context . clearRect ( 0 , 0 , vw , vh ) ; offscreenContext . …" at bounding box center [675, 370] width 887 height 565
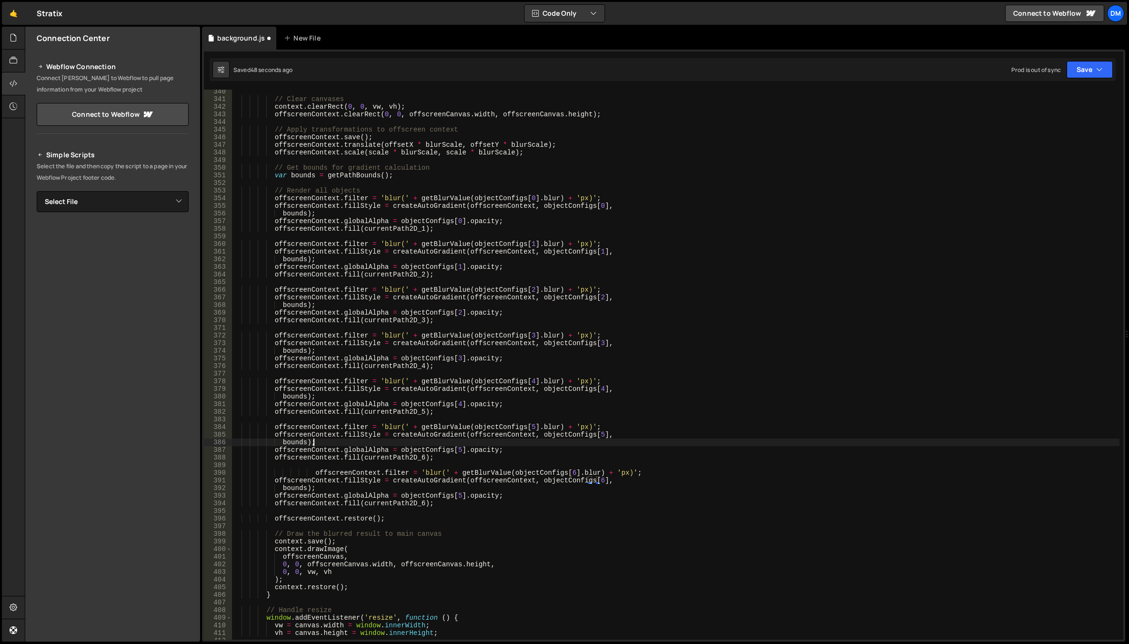
scroll to position [0, 5]
click at [456, 495] on div "// Clear canvases context . clearRect ( 0 , 0 , vw , vh ) ; offscreenContext . …" at bounding box center [675, 370] width 887 height 565
click at [701, 440] on div "// Clear canvases context . clearRect ( 0 , 0 , vw , vh ) ; offscreenContext . …" at bounding box center [675, 370] width 887 height 565
click at [423, 503] on div "// Clear canvases context . clearRect ( 0 , 0 , vw , vh ) ; offscreenContext . …" at bounding box center [675, 370] width 887 height 565
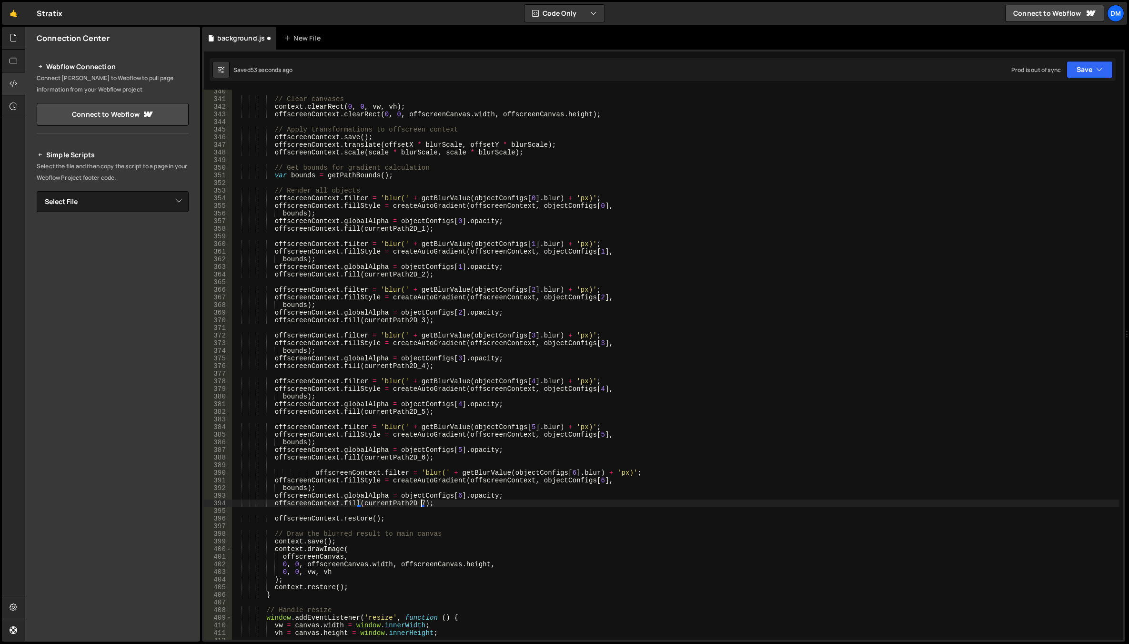
click at [640, 431] on div "// Clear canvases context . clearRect ( 0 , 0 , vw , vh ) ; offscreenContext . …" at bounding box center [675, 370] width 887 height 565
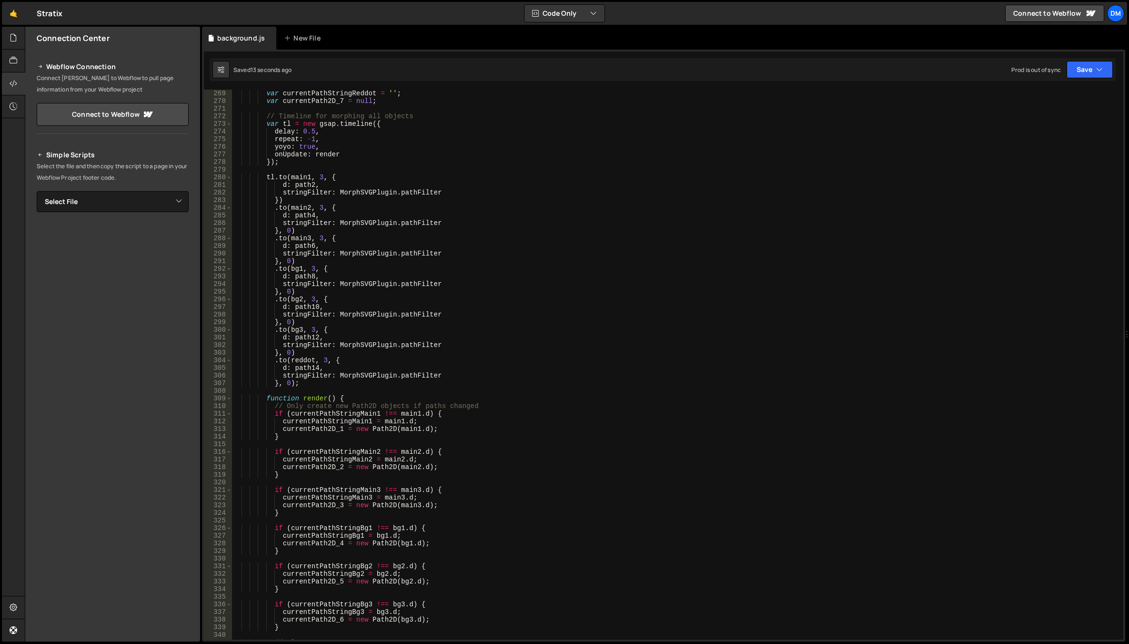
scroll to position [2172, 0]
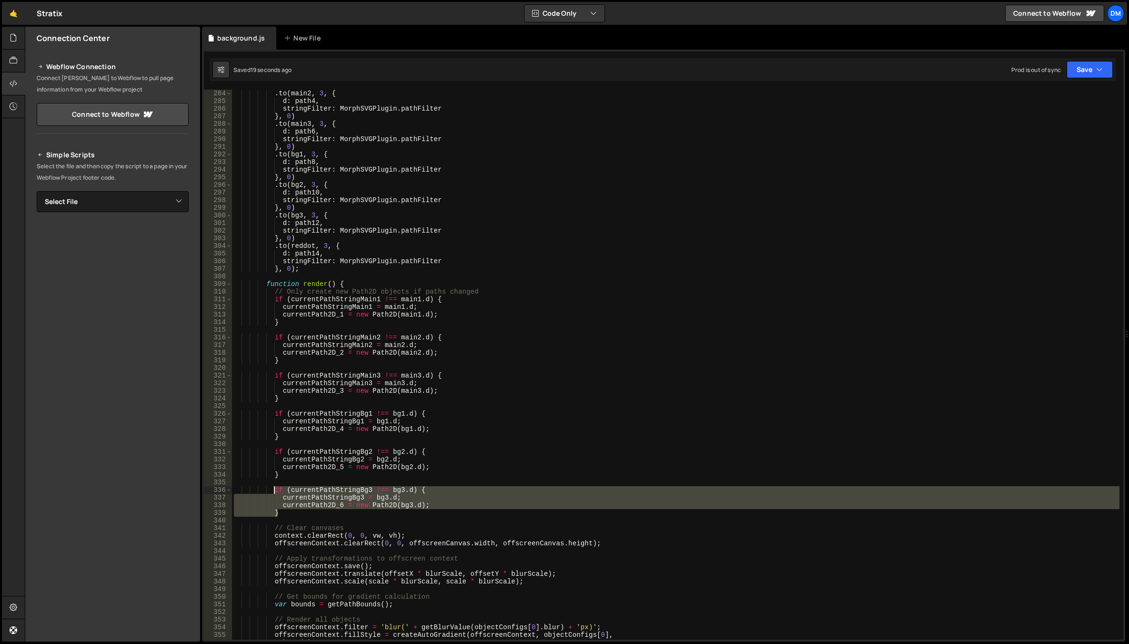
drag, startPoint x: 288, startPoint y: 513, endPoint x: 274, endPoint y: 490, distance: 27.4
click at [274, 490] on div ". to ( main2 , 3 , { d : path4 , stringFilter : MorphSVGPlugin . pathFilter } ,…" at bounding box center [675, 372] width 887 height 565
click at [298, 511] on div ". to ( main2 , 3 , { d : path4 , stringFilter : MorphSVGPlugin . pathFilter } ,…" at bounding box center [675, 365] width 887 height 550
type textarea "}"
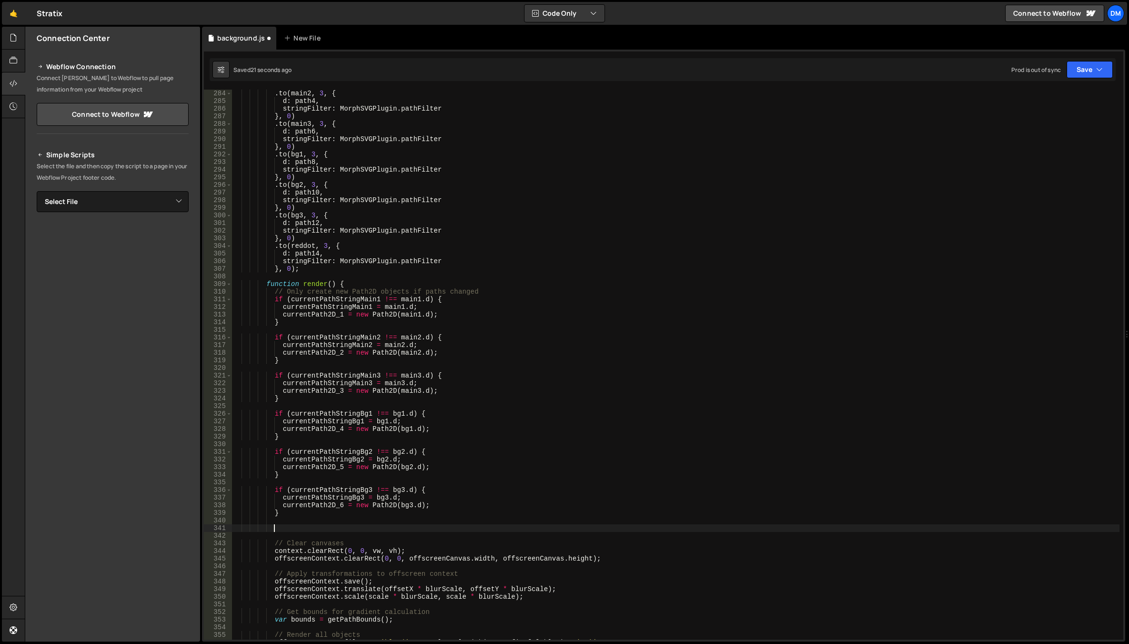
paste textarea "}"
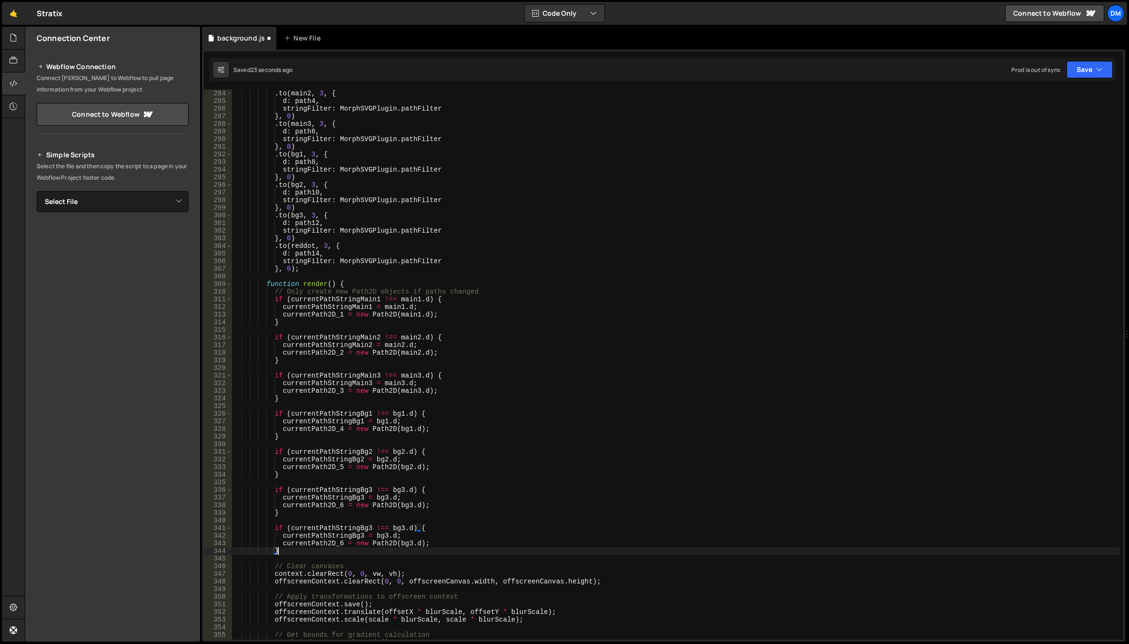
click at [395, 527] on div ". to ( main2 , 3 , { d : path4 , stringFilter : MorphSVGPlugin . pathFilter } ,…" at bounding box center [675, 372] width 887 height 565
click at [427, 537] on div "red dot local cu r r e ntPath2 D _6 local cu r r e ntPath2 D _5 local cu r r e …" at bounding box center [456, 579] width 138 height 93
click at [408, 527] on div ". to ( main2 , 3 , { d : path4 , stringFilter : MorphSVGPlugin . pathFilter } ,…" at bounding box center [675, 372] width 887 height 565
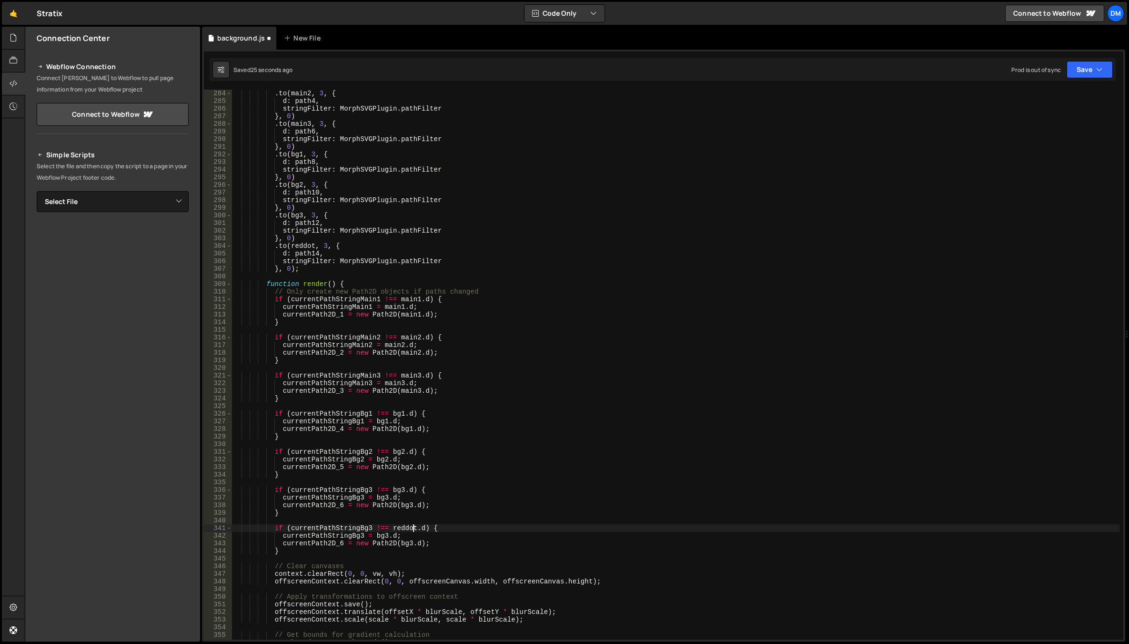
click at [408, 527] on div ". to ( main2 , 3 , { d : path4 , stringFilter : MorphSVGPlugin . pathFilter } ,…" at bounding box center [675, 372] width 887 height 565
click at [382, 535] on div ". to ( main2 , 3 , { d : path4 , stringFilter : MorphSVGPlugin . pathFilter } ,…" at bounding box center [675, 372] width 887 height 565
paste textarea "reddot"
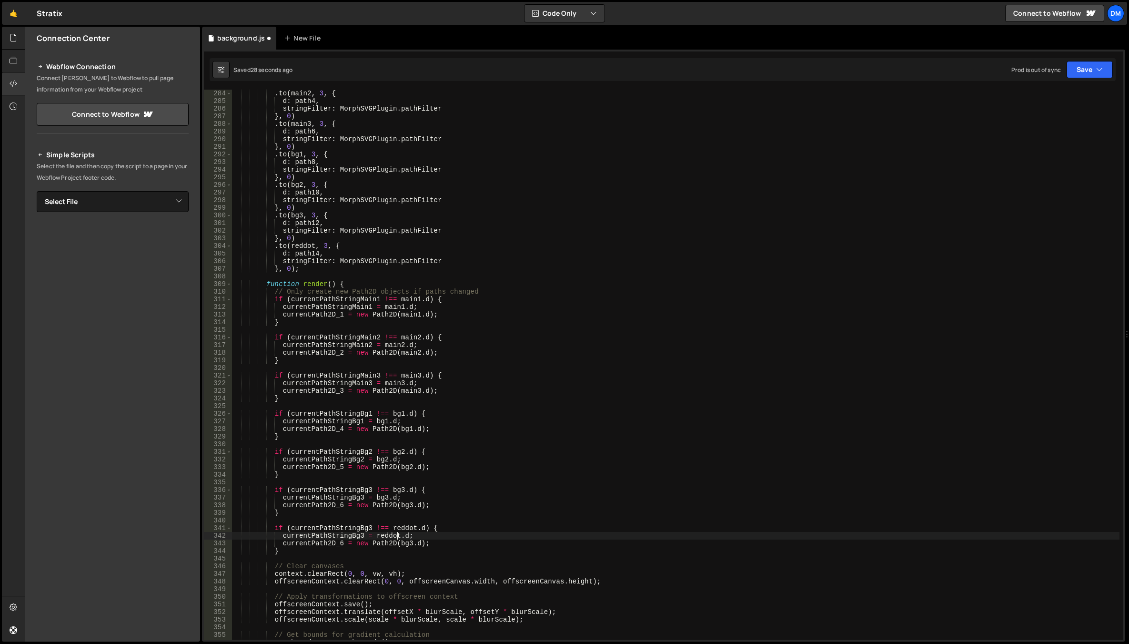
click at [401, 543] on div ". to ( main2 , 3 , { d : path4 , stringFilter : MorphSVGPlugin . pathFilter } ,…" at bounding box center [675, 372] width 887 height 565
paste textarea "reddot"
click at [478, 510] on div ". to ( main2 , 3 , { d : path4 , stringFilter : MorphSVGPlugin . pathFilter } ,…" at bounding box center [675, 372] width 887 height 565
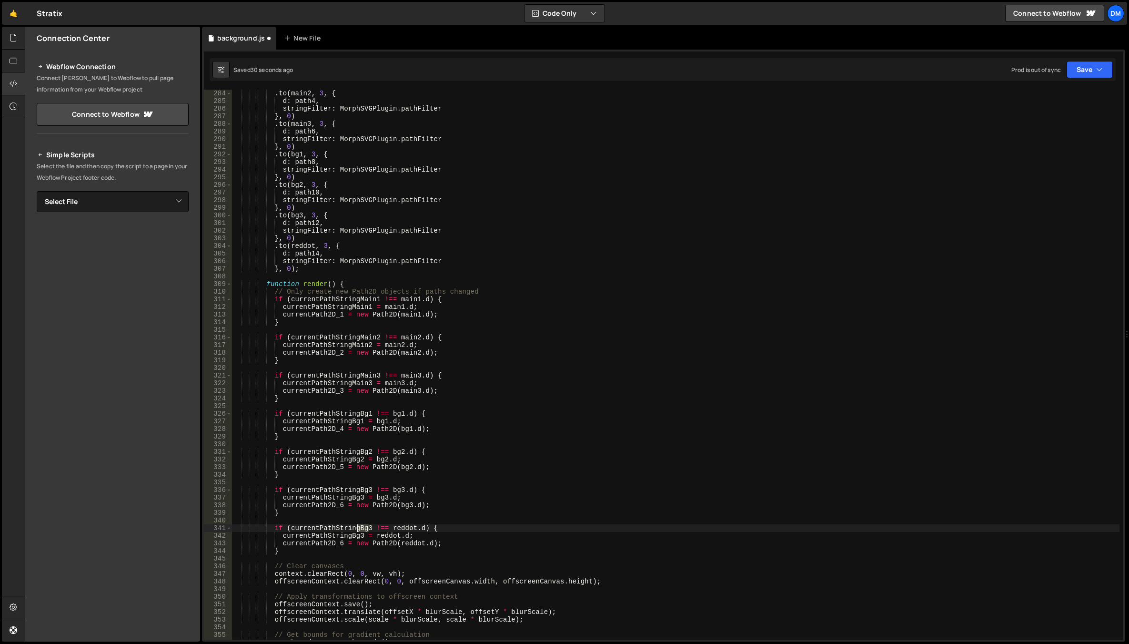
drag, startPoint x: 368, startPoint y: 528, endPoint x: 357, endPoint y: 528, distance: 11.4
click at [357, 528] on div ". to ( main2 , 3 , { d : path4 , stringFilter : MorphSVGPlugin . pathFilter } ,…" at bounding box center [675, 372] width 887 height 565
click at [373, 534] on div "currentPathStringRe ddot local" at bounding box center [359, 547] width 142 height 28
click at [373, 527] on div ". to ( main2 , 3 , { d : path4 , stringFilter : MorphSVGPlugin . pathFilter } ,…" at bounding box center [675, 372] width 887 height 565
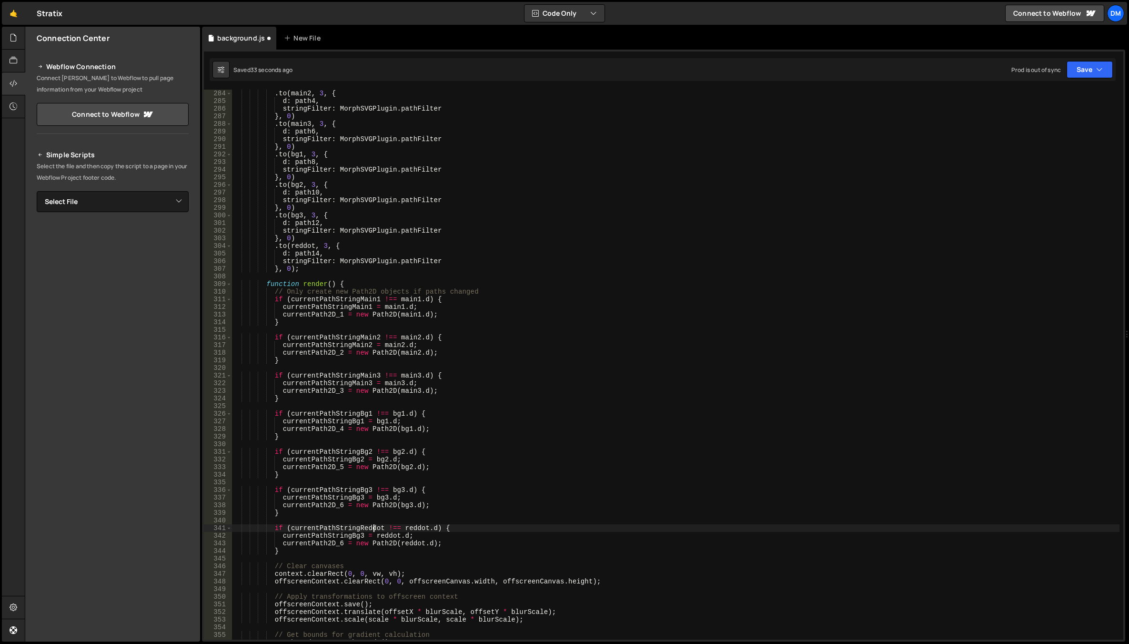
click at [373, 527] on div ". to ( main2 , 3 , { d : path4 , stringFilter : MorphSVGPlugin . pathFilter } ,…" at bounding box center [675, 372] width 887 height 565
click at [348, 535] on div ". to ( main2 , 3 , { d : path4 , stringFilter : MorphSVGPlugin . pathFilter } ,…" at bounding box center [675, 372] width 887 height 565
paste textarea "Reddot"
click at [341, 541] on div ". to ( main2 , 3 , { d : path4 , stringFilter : MorphSVGPlugin . pathFilter } ,…" at bounding box center [675, 372] width 887 height 565
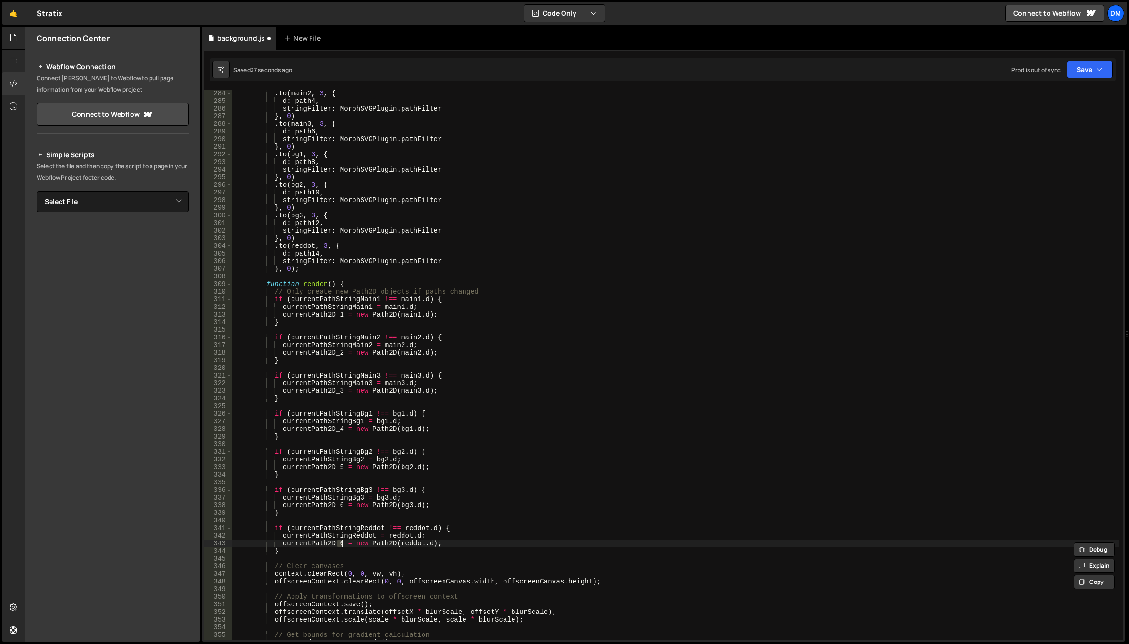
scroll to position [0, 8]
click at [550, 470] on div ". to ( main2 , 3 , { d : path4 , stringFilter : MorphSVGPlugin . pathFilter } ,…" at bounding box center [675, 372] width 887 height 565
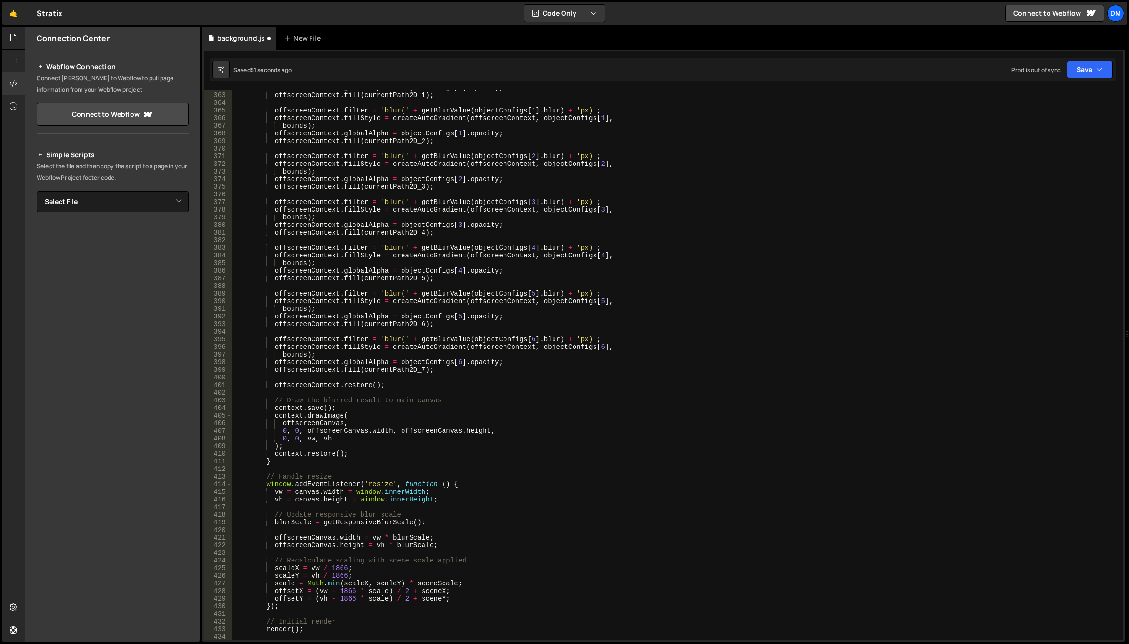
scroll to position [2915, 0]
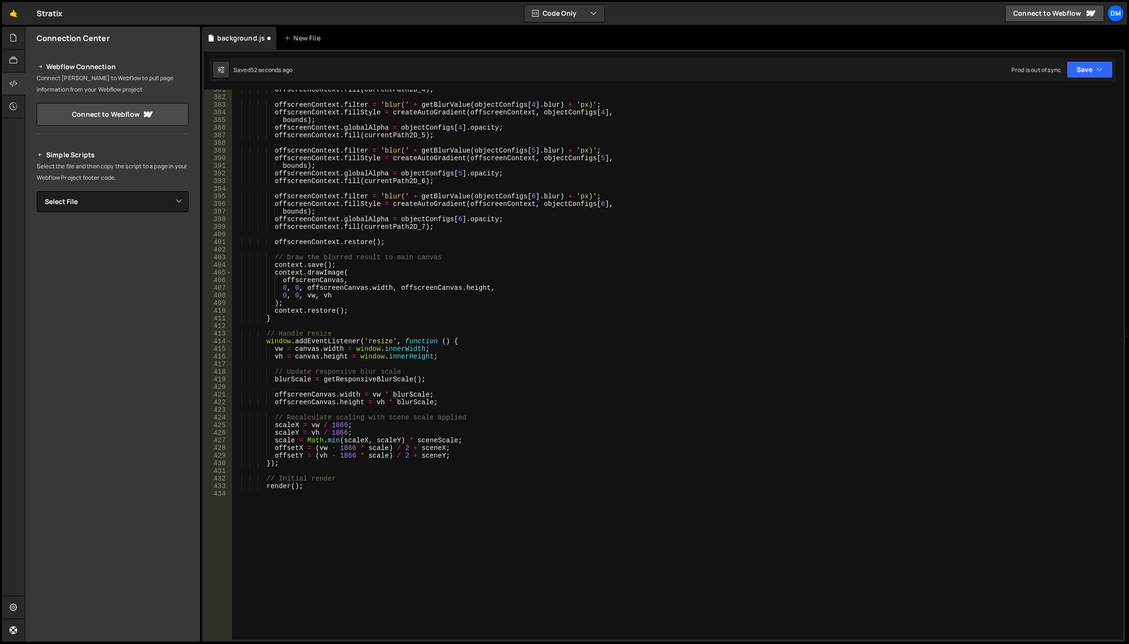
click at [1087, 81] on div "currentPath2D_5 = new Path2D(bg2.d); 381 382 383 384 385 386 387 388 389 390 39…" at bounding box center [663, 346] width 923 height 592
click at [1087, 69] on button "Save" at bounding box center [1089, 69] width 46 height 17
click at [1029, 137] on div "6 minutes ago" at bounding box center [1043, 134] width 37 height 8
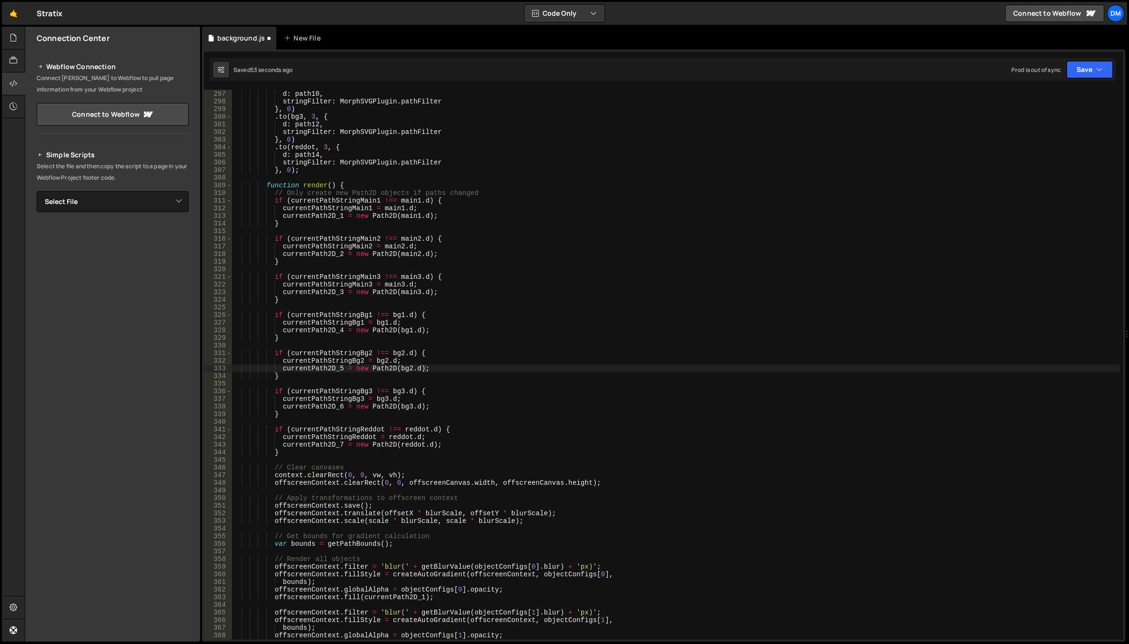
scroll to position [2271, 0]
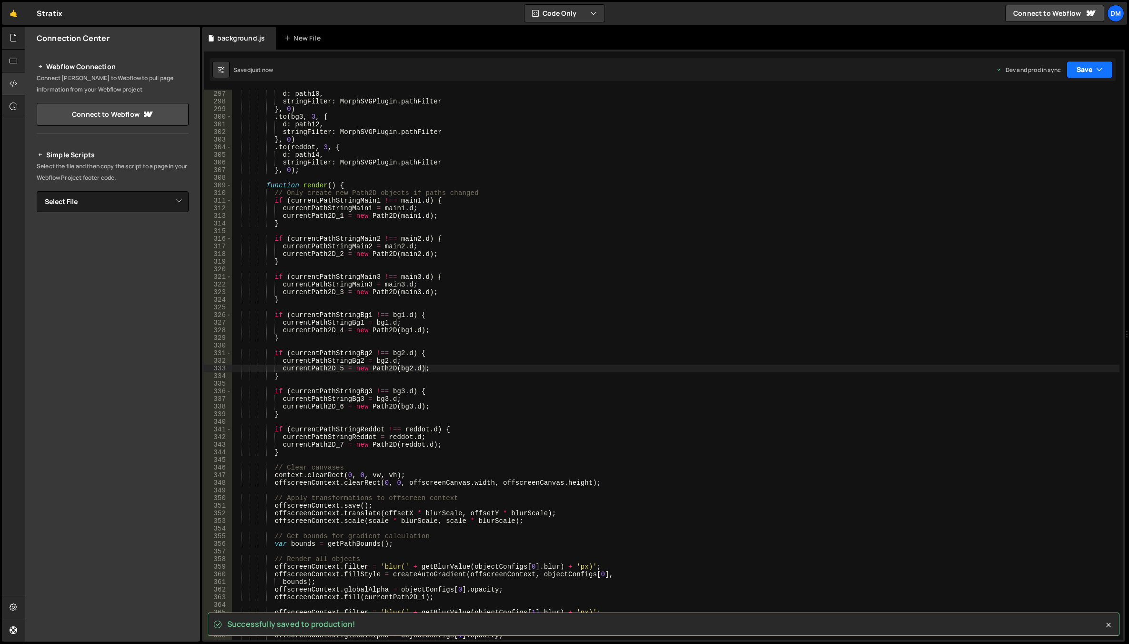
drag, startPoint x: 1076, startPoint y: 68, endPoint x: 1043, endPoint y: 91, distance: 40.0
click at [1076, 68] on button "Save" at bounding box center [1089, 69] width 46 height 17
click at [1023, 102] on div "Saved just now" at bounding box center [1057, 103] width 99 height 11
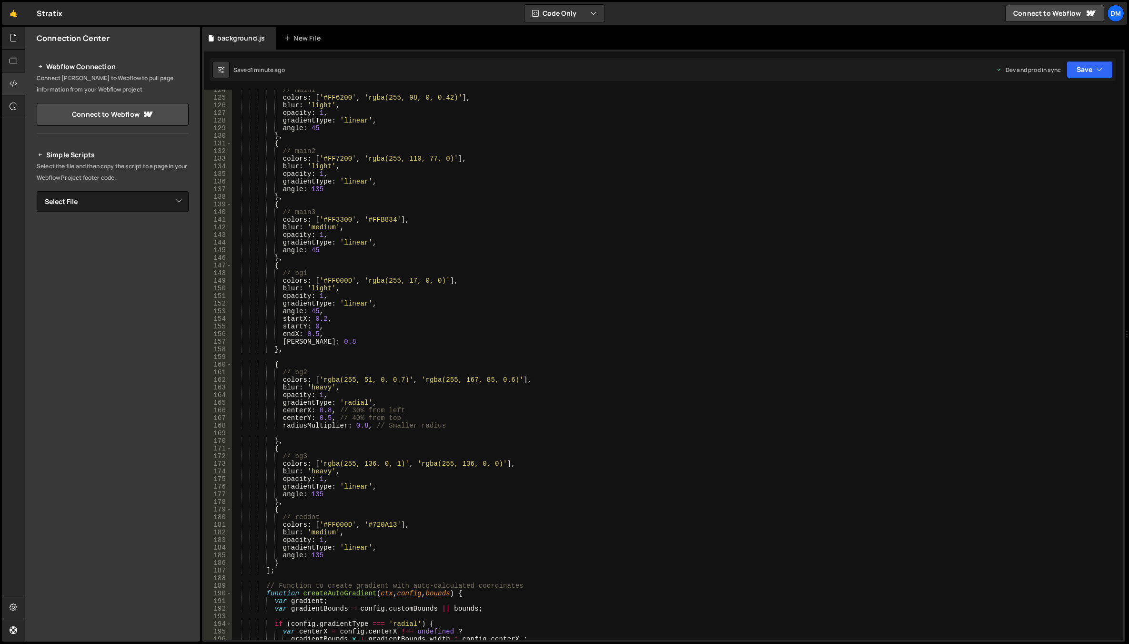
scroll to position [0, 5]
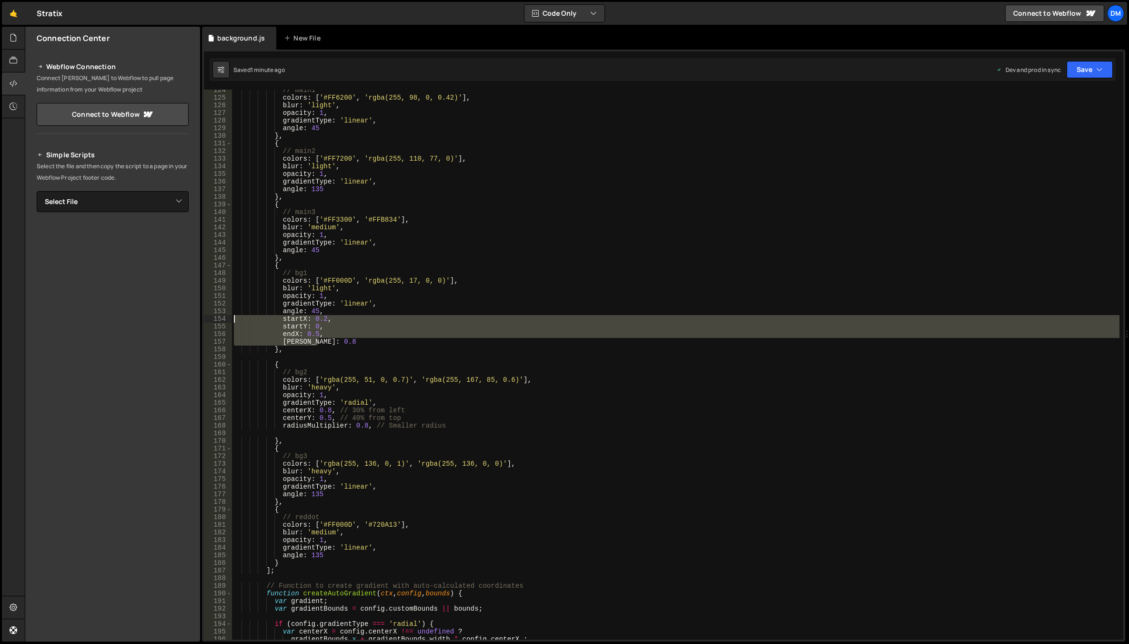
drag, startPoint x: 331, startPoint y: 343, endPoint x: 227, endPoint y: 321, distance: 106.1
click at [227, 321] on div "[PERSON_NAME]: 0.8 124 125 126 127 128 129 130 131 132 133 134 135 136 137 138 …" at bounding box center [663, 365] width 919 height 550
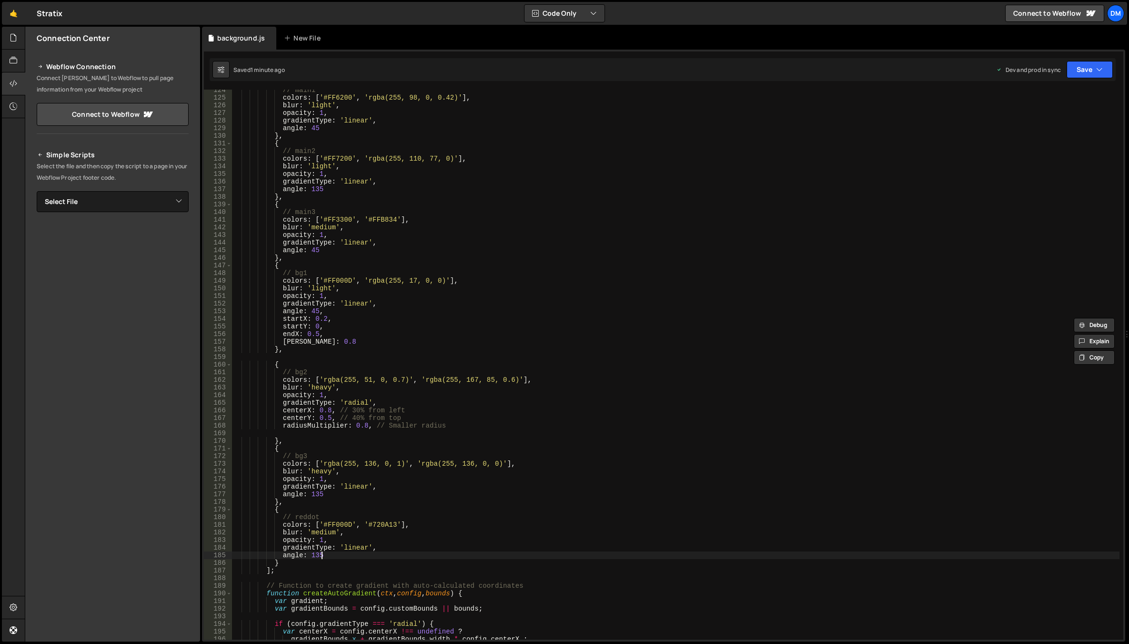
click at [333, 554] on div "// main1 colors : [ '#FF6200' , 'rgba(255, 98, 0, 0.42)' ] , blur : 'light' , o…" at bounding box center [675, 368] width 887 height 565
type textarea "angle: 135,"
paste textarea "[PERSON_NAME]: 0.8"
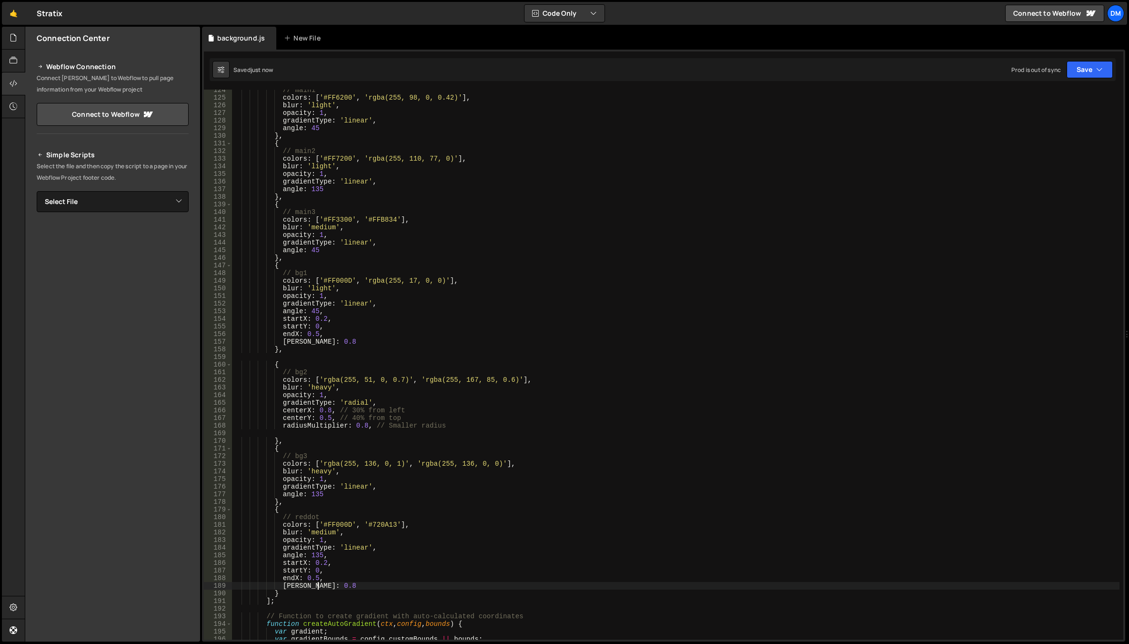
click at [1080, 80] on div "Saved just now Prod is out of sync Upgrade to Edit Save Save to Staging S Saved…" at bounding box center [663, 69] width 906 height 23
drag, startPoint x: 1094, startPoint y: 64, endPoint x: 1084, endPoint y: 75, distance: 14.5
click at [1094, 64] on button "Save" at bounding box center [1089, 69] width 46 height 17
click at [1067, 91] on div "Save to Staging S" at bounding box center [1057, 93] width 99 height 10
click at [1092, 63] on button "Save" at bounding box center [1089, 69] width 46 height 17
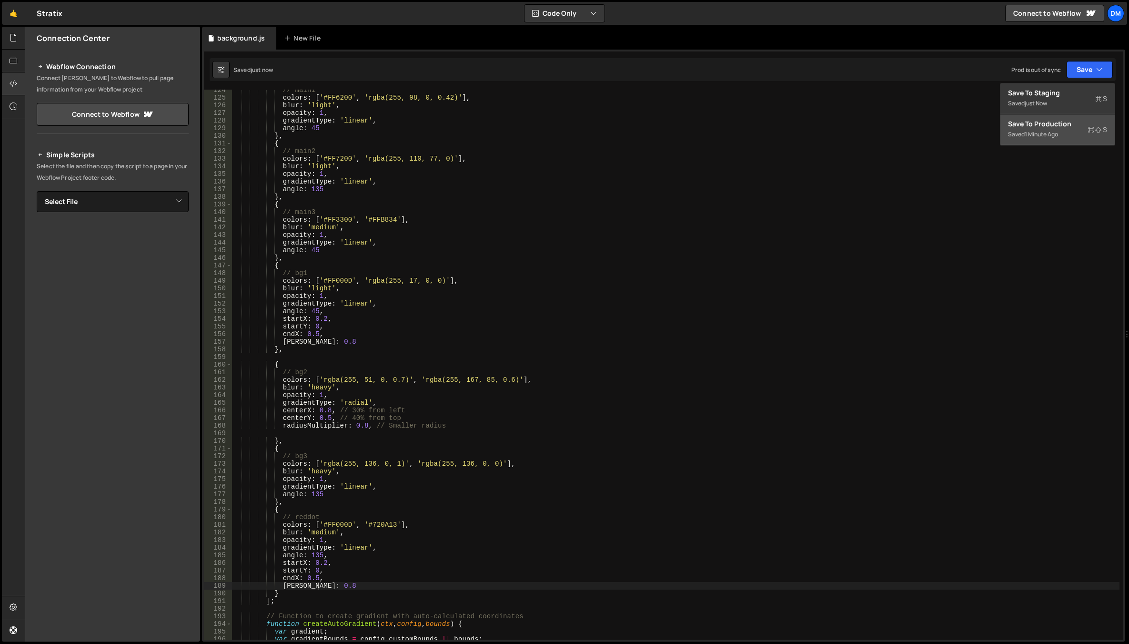
click at [1052, 125] on div "Save to Production S" at bounding box center [1057, 124] width 99 height 10
drag, startPoint x: 524, startPoint y: 389, endPoint x: 520, endPoint y: 404, distance: 16.0
click at [524, 389] on div "// main1 colors : [ '#FF6200' , 'rgba(255, 98, 0, 0.42)' ] , blur : 'light' , o…" at bounding box center [675, 368] width 887 height 565
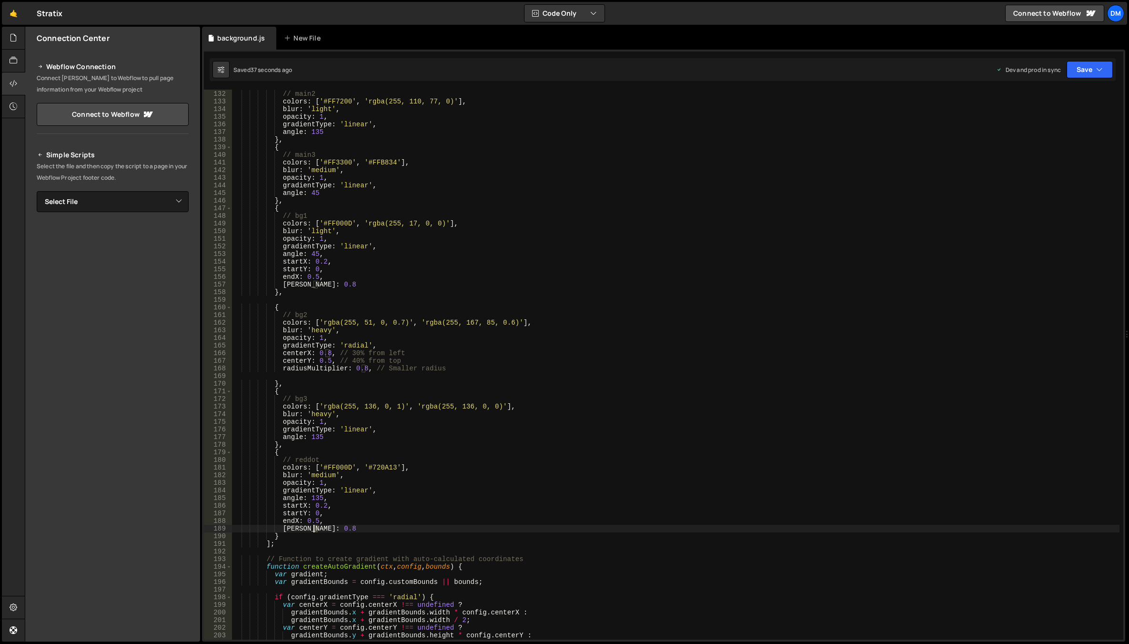
click at [314, 530] on div "{ // main2 colors : [ '#FF7200' , 'rgba(255, 110, 77, 0)' ] , blur : 'light' , …" at bounding box center [675, 364] width 887 height 565
click at [335, 513] on div "{ // main2 colors : [ '#FF7200' , 'rgba(255, 110, 77, 0)' ] , blur : 'light' , …" at bounding box center [675, 364] width 887 height 565
drag, startPoint x: 317, startPoint y: 521, endPoint x: 306, endPoint y: 522, distance: 10.5
click at [306, 522] on div "{ // main2 colors : [ '#FF7200' , 'rgba(255, 110, 77, 0)' ] , blur : 'light' , …" at bounding box center [675, 364] width 887 height 565
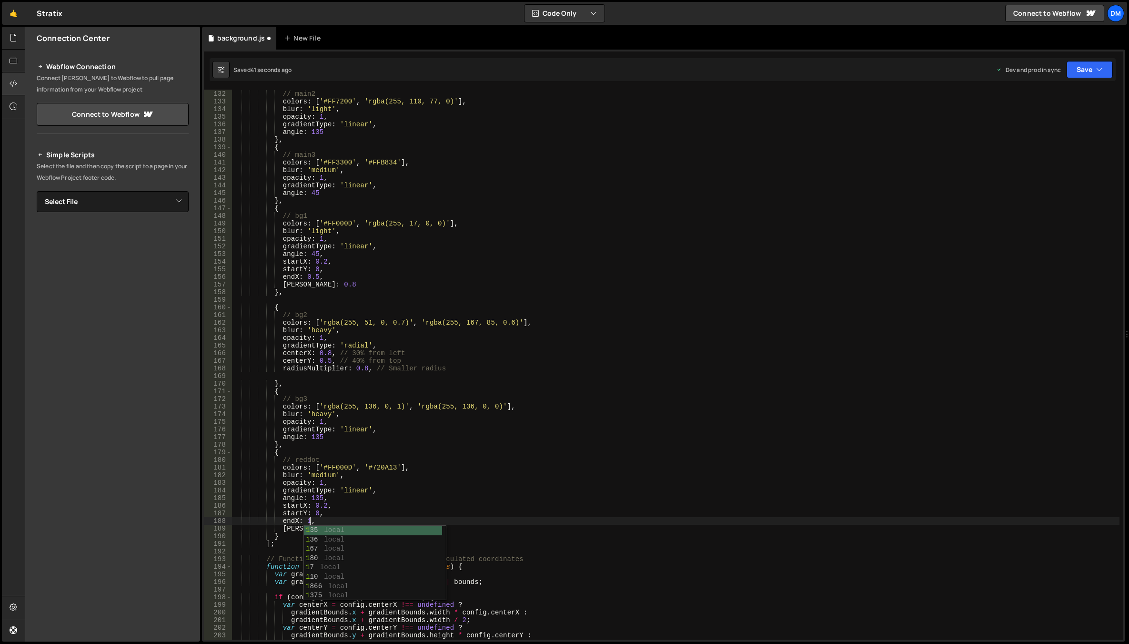
click at [541, 461] on div "{ // main2 colors : [ '#FF7200' , 'rgba(255, 110, 77, 0)' ] , blur : 'light' , …" at bounding box center [675, 364] width 887 height 565
click at [1085, 59] on div "Saved 42 seconds ago Dev and prod in sync Upgrade to Edit Save Save to Staging …" at bounding box center [663, 69] width 906 height 23
click at [1074, 73] on button "Save" at bounding box center [1089, 69] width 46 height 17
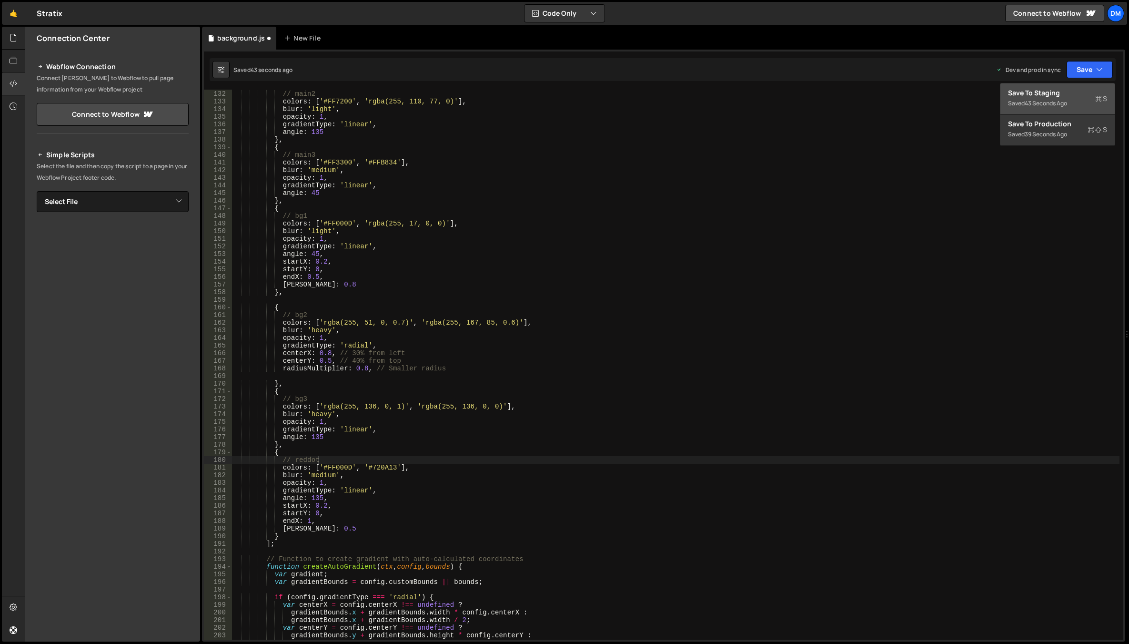
click at [1051, 96] on div "Save to Staging S" at bounding box center [1057, 93] width 99 height 10
click at [1087, 73] on button "Save" at bounding box center [1089, 69] width 46 height 17
click at [1043, 122] on div "Save to Production S" at bounding box center [1057, 124] width 99 height 10
click at [700, 412] on div "{ // main2 colors : [ '#FF7200' , 'rgba(255, 110, 77, 0)' ] , blur : 'light' , …" at bounding box center [675, 364] width 887 height 565
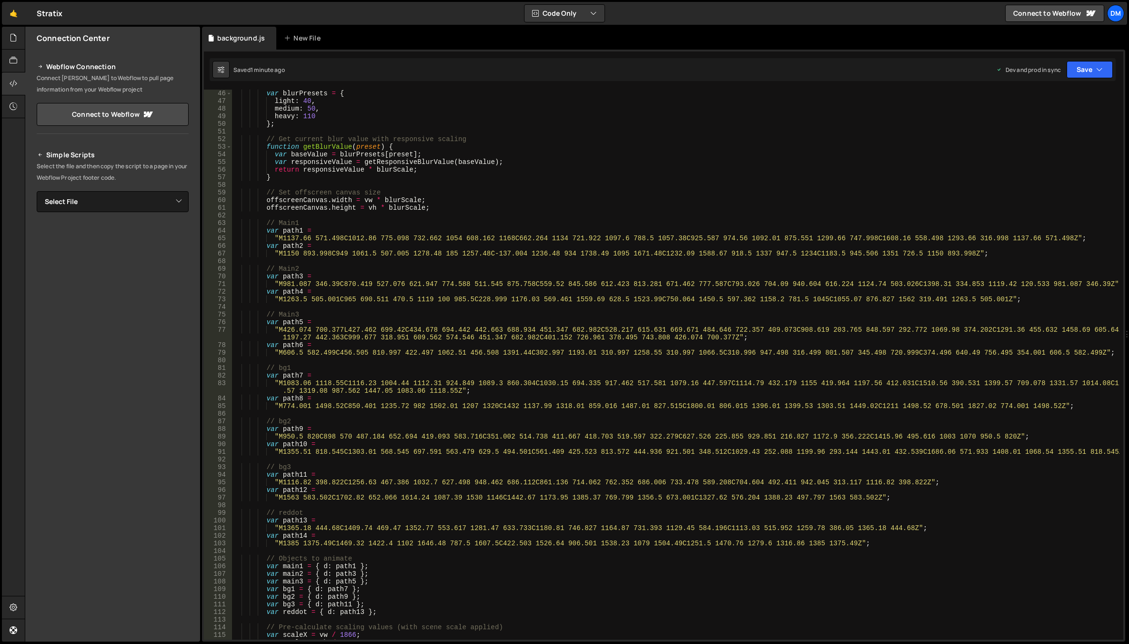
scroll to position [429, 0]
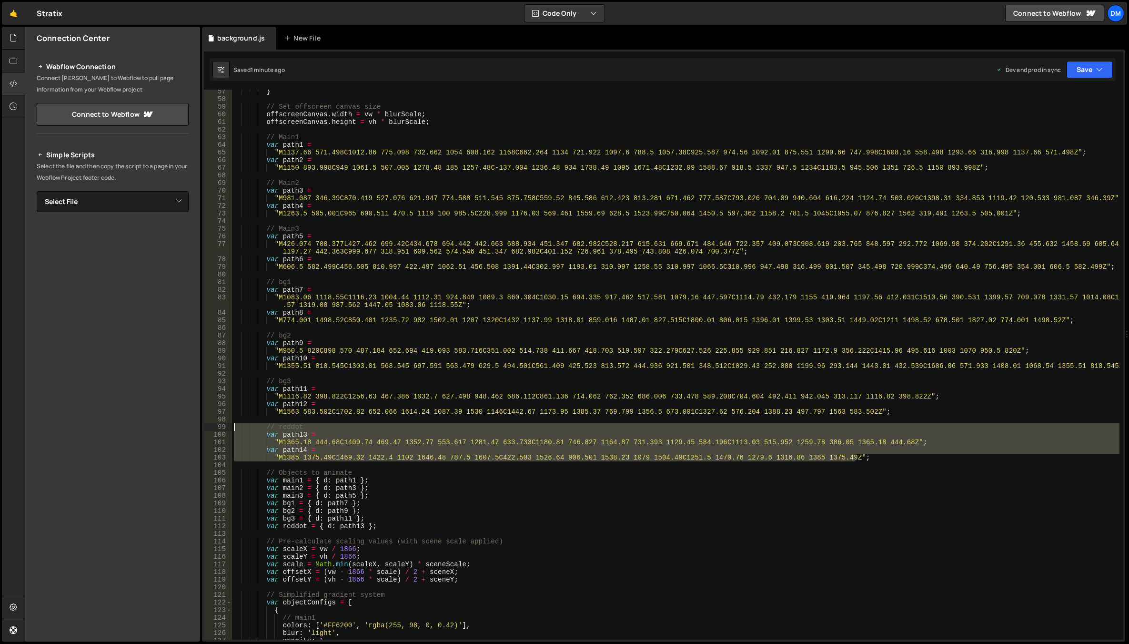
drag, startPoint x: 858, startPoint y: 459, endPoint x: 220, endPoint y: 426, distance: 638.6
click at [220, 426] on div "blur: 'heavy', 57 58 59 60 61 62 63 64 65 66 67 68 69 70 71 72 73 74 75 76 77 7…" at bounding box center [663, 365] width 919 height 550
click at [857, 457] on div "} // Set offscreen canvas size offscreenCanvas . width = vw * blurScale ; offsc…" at bounding box center [675, 365] width 887 height 550
type textarea ""M1385 1375.49C1469.32 1422.4 1102 1646.48 787.5 1607.5C422.503 1526.64 906.501…"
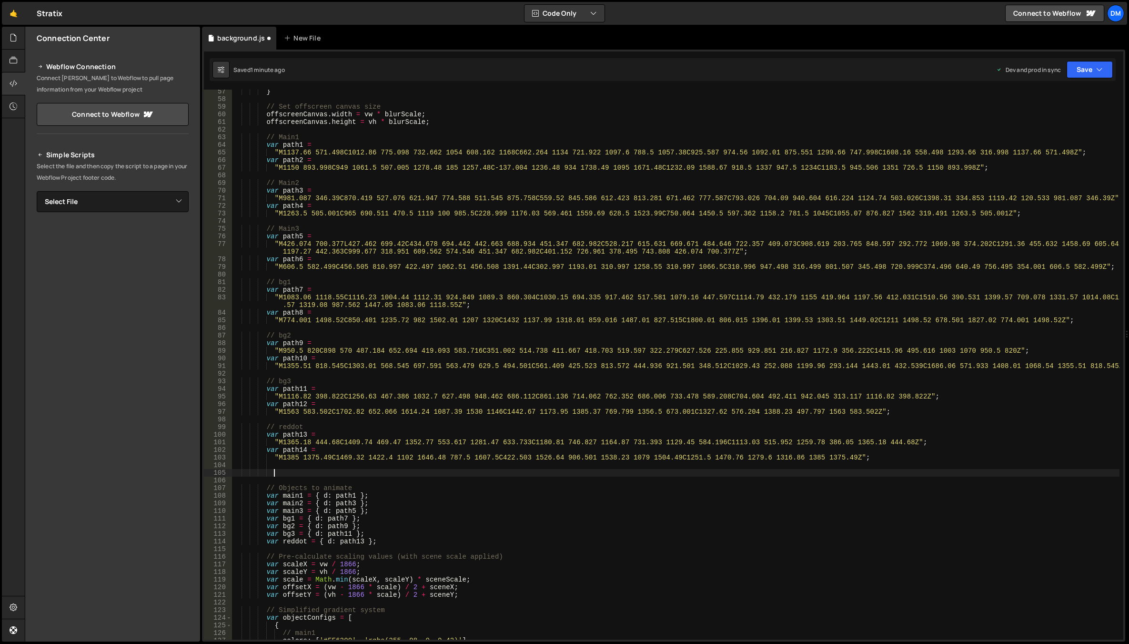
scroll to position [0, 2]
paste textarea ""M1385 1375.49C1469.32 1422.4 1102 1646.48 787.5 1607.5C422.503 1526.64 906.501…"
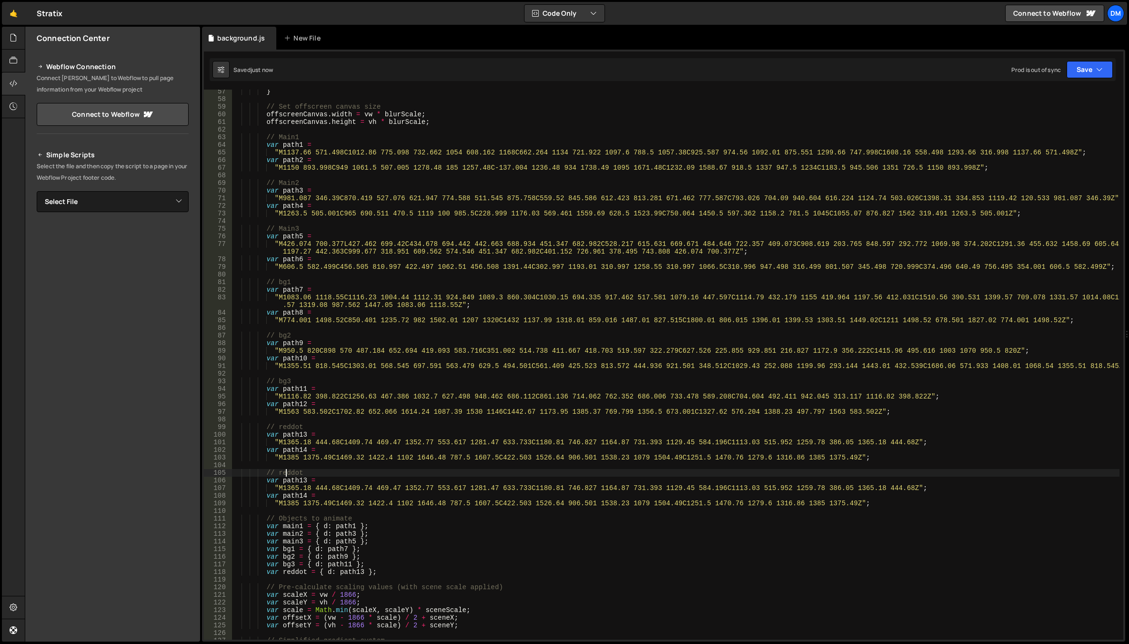
click at [285, 473] on div "} // Set offscreen canvas size offscreenCanvas . width = vw * blurScale ; offsc…" at bounding box center [675, 370] width 887 height 565
drag, startPoint x: 280, startPoint y: 487, endPoint x: 904, endPoint y: 486, distance: 624.0
click at [904, 486] on div "} // Set offscreen canvas size offscreenCanvas . width = vw * blurScale ; offsc…" at bounding box center [675, 370] width 887 height 565
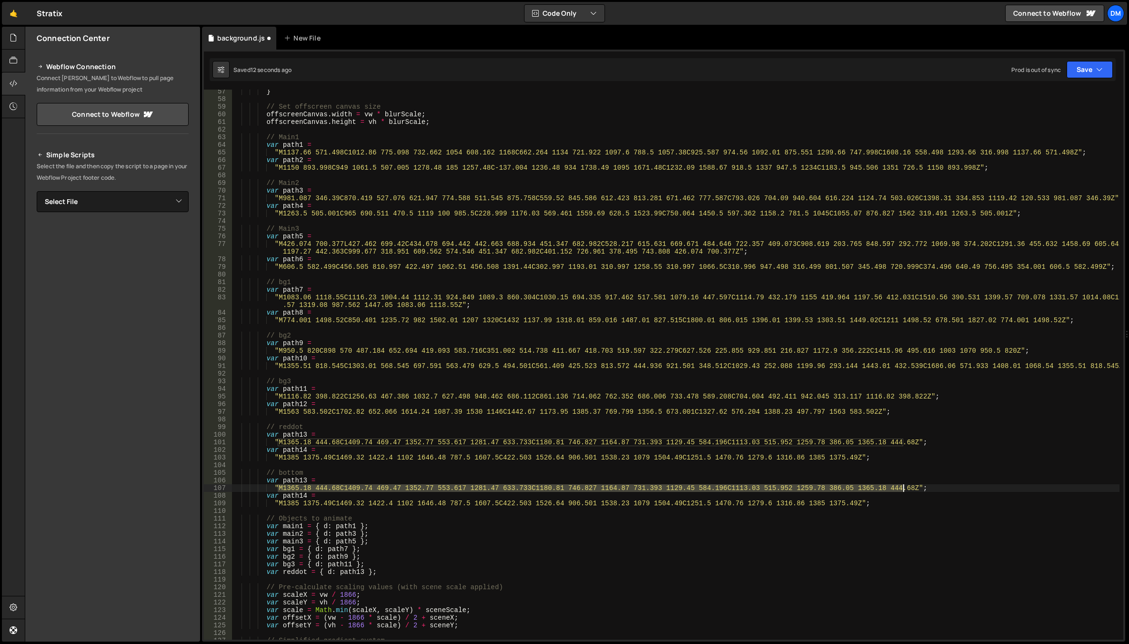
paste textarea "391.637 1052.77C458.732 1304.76 613.724 1489.24 879.728 1270.24C1145.73 1051.24…"
click at [856, 489] on div "} // Set offscreen canvas size offscreenCanvas . width = vw * blurScale ; offsc…" at bounding box center [675, 370] width 887 height 565
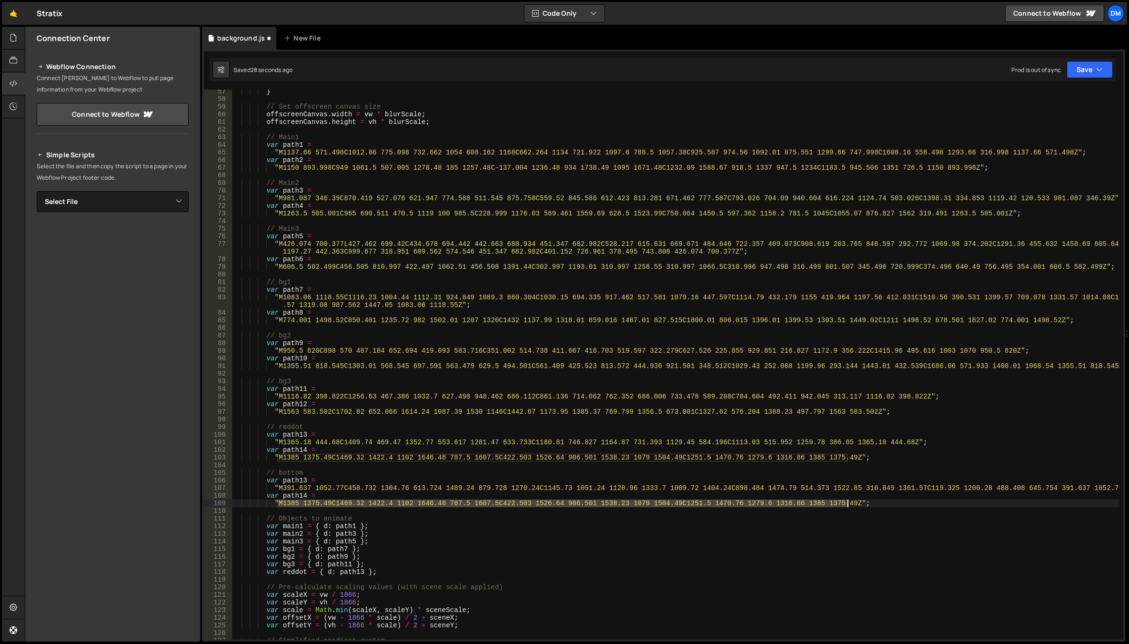
drag, startPoint x: 278, startPoint y: 502, endPoint x: 847, endPoint y: 503, distance: 569.2
click at [847, 503] on div "} // Set offscreen canvas size offscreenCanvas . width = vw * blurScale ; offsc…" at bounding box center [675, 370] width 887 height 565
paste textarea "391.637 1167.77C458.732 1419.76 613.724 1604.24 879.728 1385.24C1145.73 1166.24…"
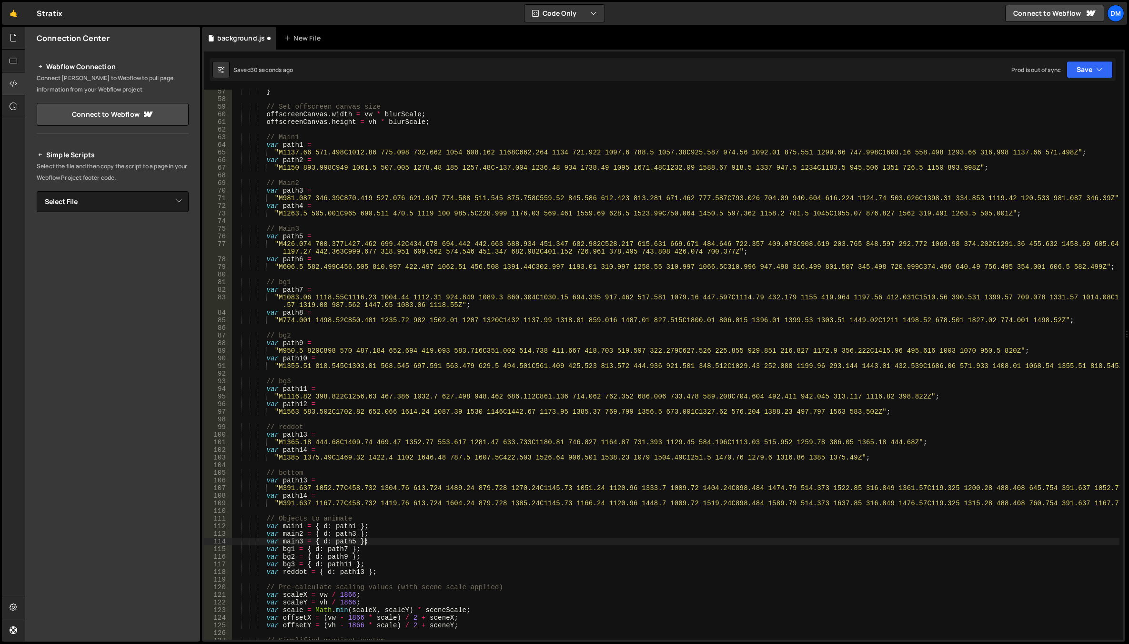
click at [855, 543] on div "} // Set offscreen canvas size offscreenCanvas . width = vw * blurScale ; offsc…" at bounding box center [675, 370] width 887 height 565
click at [304, 480] on div "} // Set offscreen canvas size offscreenCanvas . width = vw * blurScale ; offsc…" at bounding box center [675, 370] width 887 height 565
drag, startPoint x: 320, startPoint y: 461, endPoint x: 308, endPoint y: 481, distance: 23.7
click at [320, 461] on div "} // Set offscreen canvas size offscreenCanvas . width = vw * blurScale ; offsc…" at bounding box center [675, 370] width 887 height 565
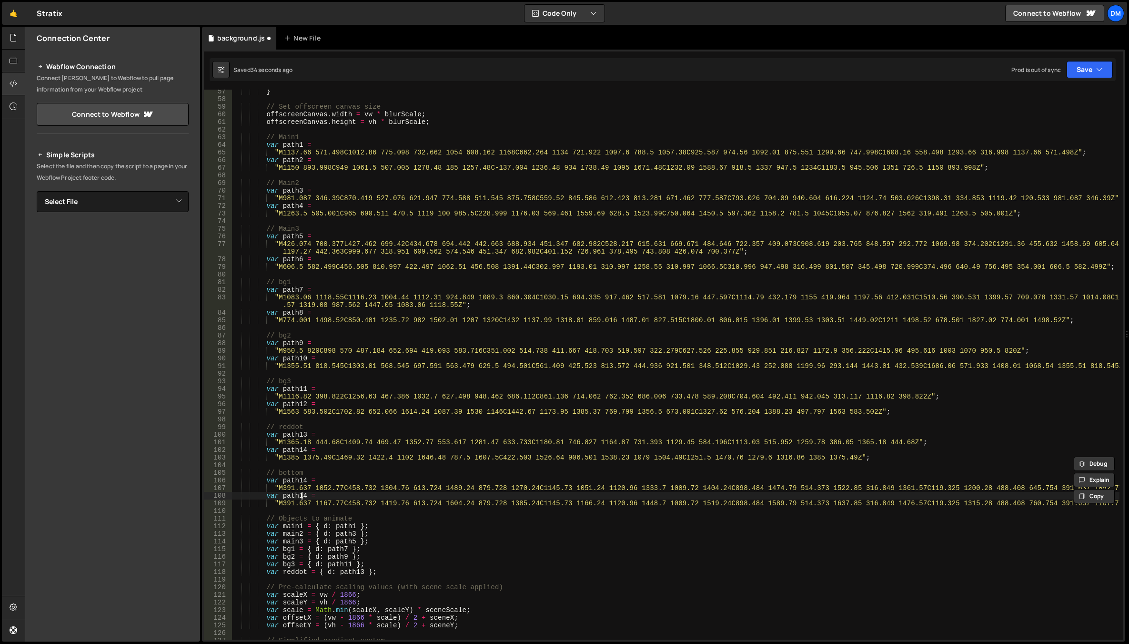
click at [305, 495] on div "} // Set offscreen canvas size offscreenCanvas . width = vw * blurScale ; offsc…" at bounding box center [675, 370] width 887 height 565
type textarea "var path15 ="
click at [341, 466] on div "} // Set offscreen canvas size offscreenCanvas . width = vw * blurScale ; offsc…" at bounding box center [675, 370] width 887 height 565
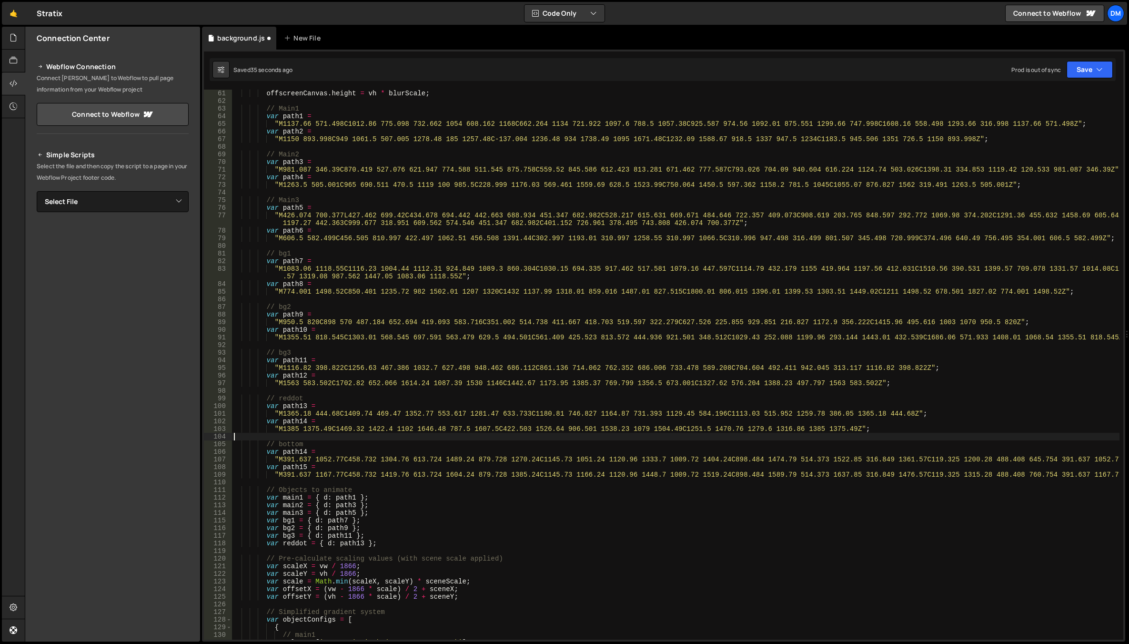
scroll to position [514, 0]
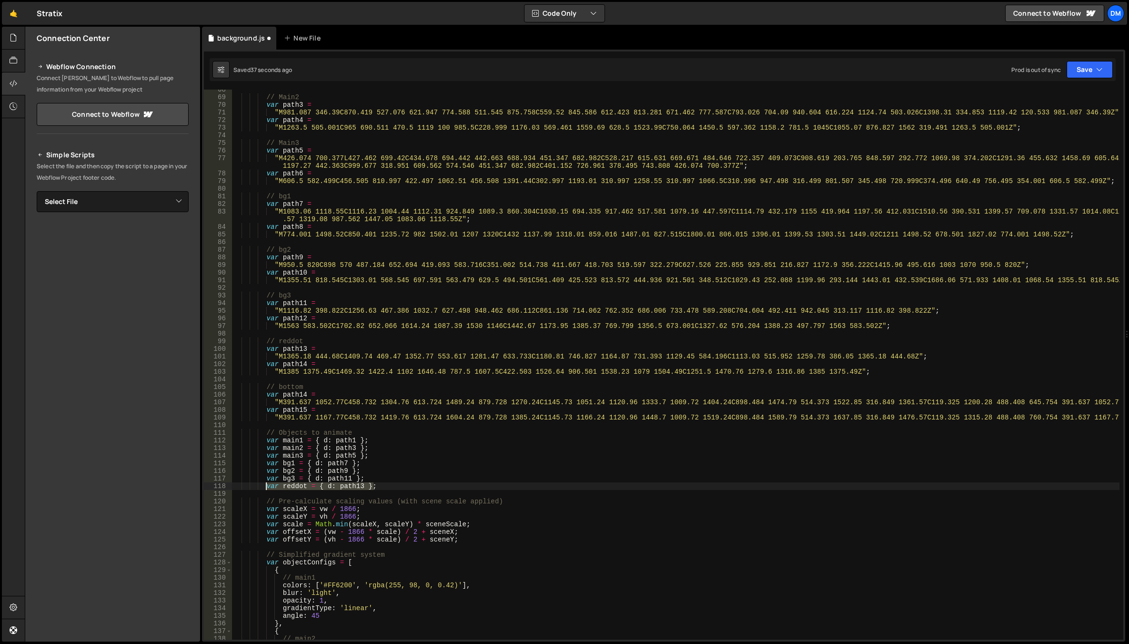
drag, startPoint x: 383, startPoint y: 485, endPoint x: 266, endPoint y: 485, distance: 117.7
click at [266, 485] on div "// Main2 var path3 = "M981.087 346.39C870.419 527.076 621.947 774.588 511.545 8…" at bounding box center [675, 368] width 887 height 565
type textarea "var reddot = { d: path13 };"
click at [383, 486] on div "// Main2 var path3 = "M981.087 346.39C870.419 527.076 621.947 774.588 511.545 8…" at bounding box center [675, 365] width 887 height 550
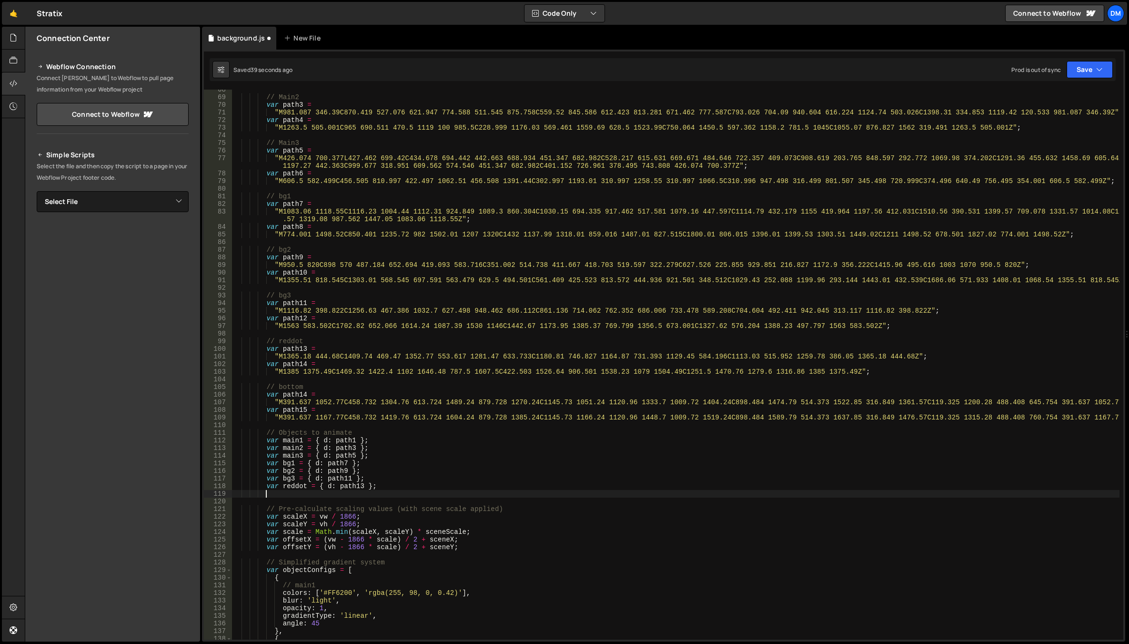
paste textarea "var reddot = { d: path13 };"
click at [293, 494] on div "// Main2 var path3 = "M981.087 346.39C870.419 527.076 621.947 774.588 511.545 8…" at bounding box center [675, 368] width 887 height 565
click at [293, 493] on div "// Main2 var path3 = "M981.087 346.39C870.419 527.076 621.947 774.588 511.545 8…" at bounding box center [675, 368] width 887 height 565
click at [360, 494] on div "// Main2 var path3 = "M981.087 346.39C870.419 527.076 621.947 774.588 511.545 8…" at bounding box center [675, 368] width 887 height 565
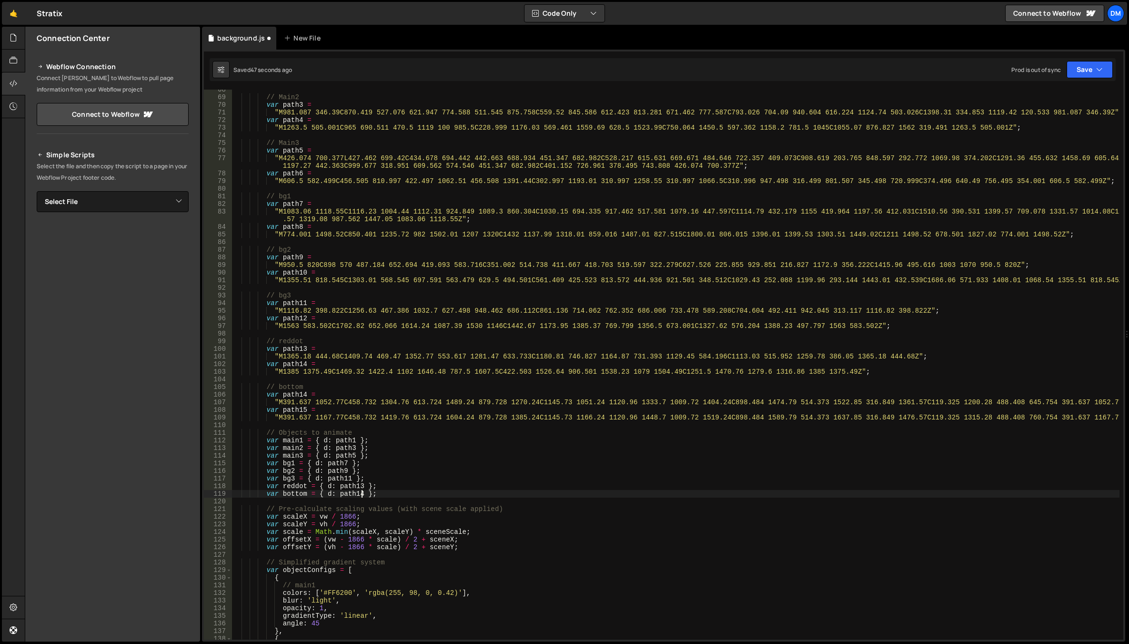
click at [420, 461] on div "// Main2 var path3 = "M981.087 346.39C870.419 527.076 621.947 774.588 511.545 8…" at bounding box center [675, 368] width 887 height 565
click at [305, 394] on div "// Main2 var path3 = "M981.087 346.39C870.419 527.076 621.947 774.588 511.545 8…" at bounding box center [675, 368] width 887 height 565
click at [305, 409] on div "// Main2 var path3 = "M981.087 346.39C870.419 527.076 621.947 774.588 511.545 8…" at bounding box center [675, 368] width 887 height 565
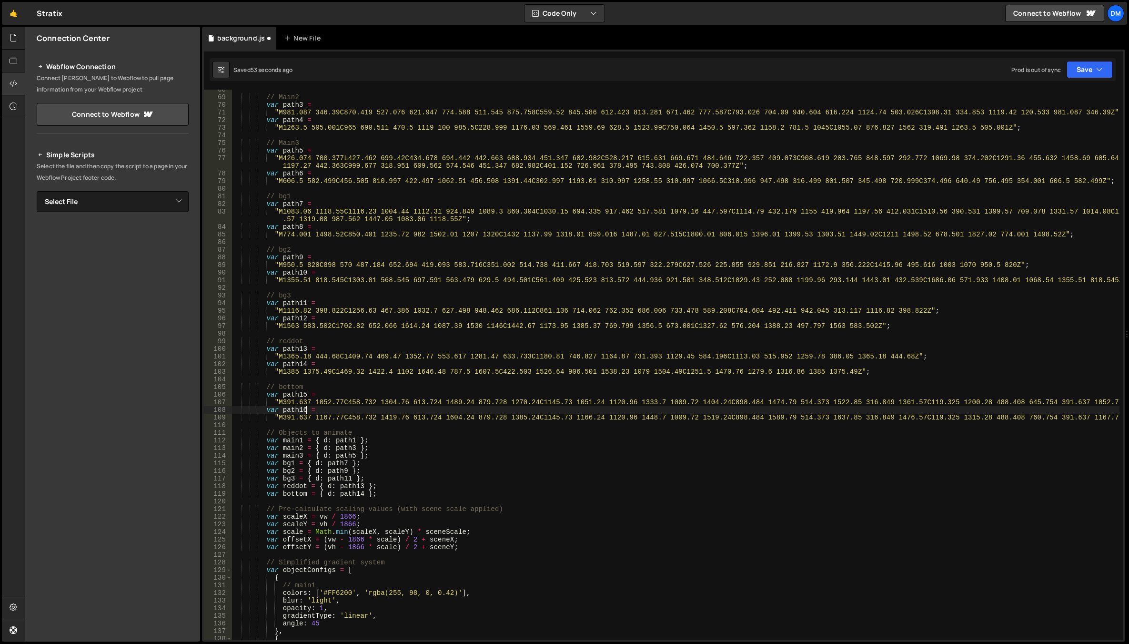
click at [378, 394] on div "// Main2 var path3 = "M981.087 346.39C870.419 527.076 621.947 774.588 511.545 8…" at bounding box center [675, 368] width 887 height 565
click at [361, 492] on div "// Main2 var path3 = "M981.087 346.39C870.419 527.076 621.947 774.588 511.545 8…" at bounding box center [675, 368] width 887 height 565
click at [558, 438] on div "// Main2 var path3 = "M981.087 346.39C870.419 527.076 621.947 774.588 511.545 8…" at bounding box center [675, 368] width 887 height 565
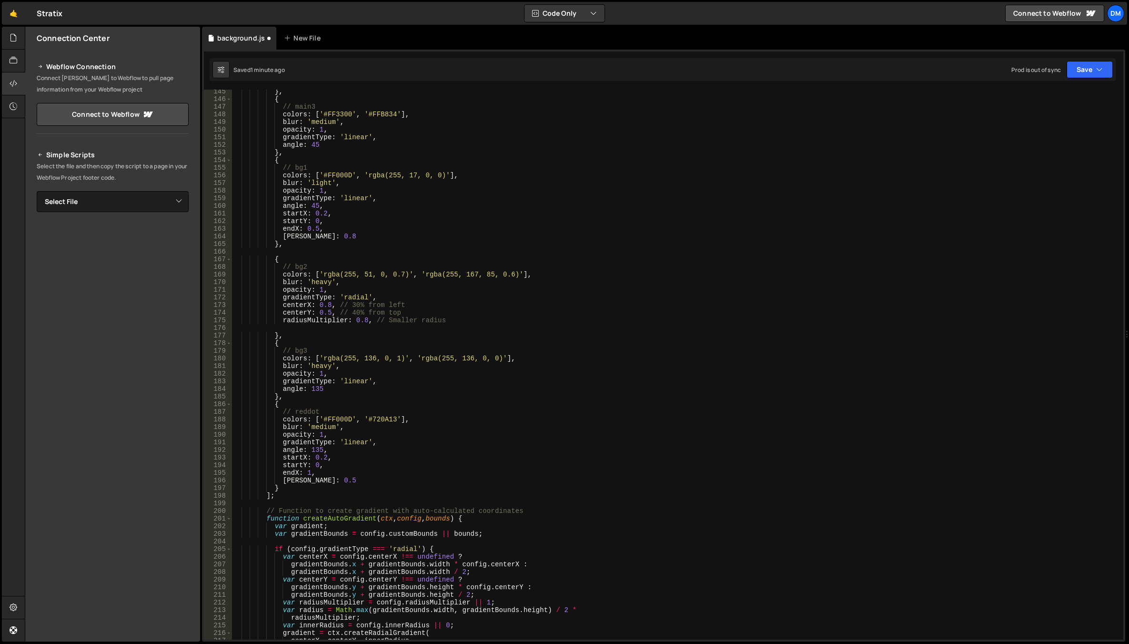
scroll to position [1115, 0]
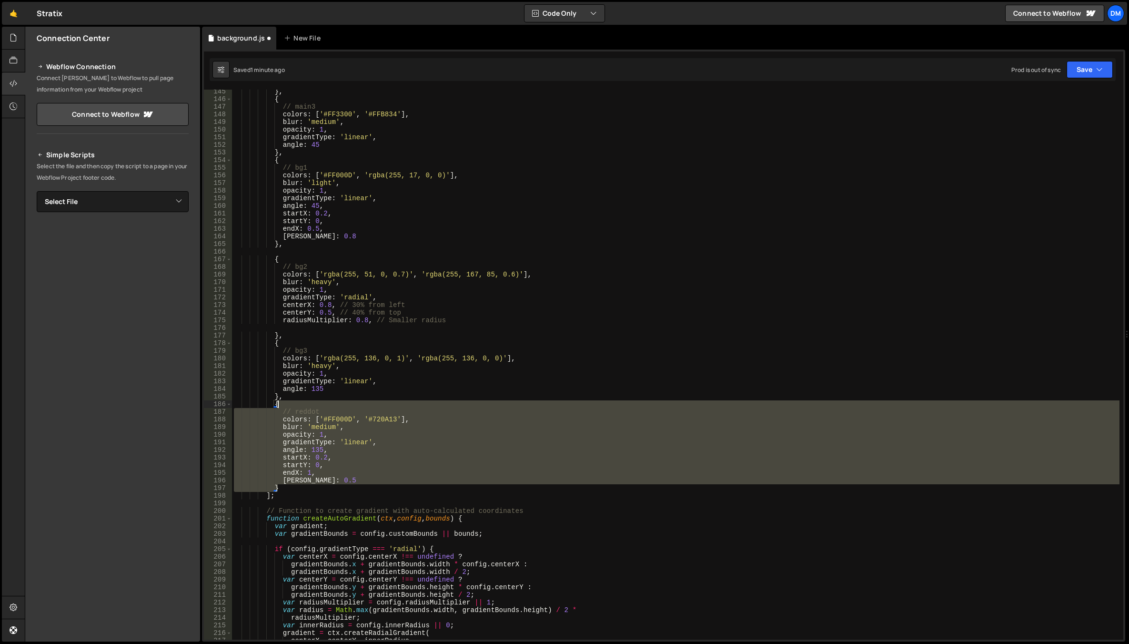
drag, startPoint x: 286, startPoint y: 486, endPoint x: 276, endPoint y: 405, distance: 81.5
click at [276, 405] on div "} , { // main3 colors : [ '#FF3300' , '#FFB834' ] , blur : 'medium' , opacity :…" at bounding box center [675, 370] width 887 height 565
click at [301, 489] on div "} , { // main3 colors : [ '#FF3300' , '#FFB834' ] , blur : 'medium' , opacity :…" at bounding box center [675, 365] width 887 height 550
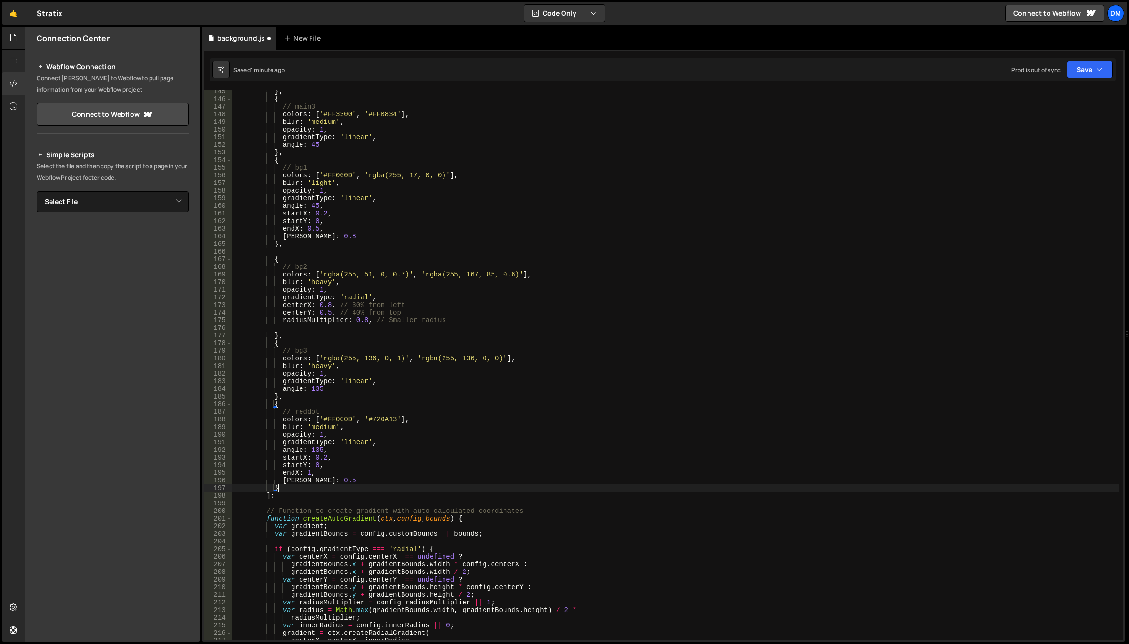
type textarea "},"
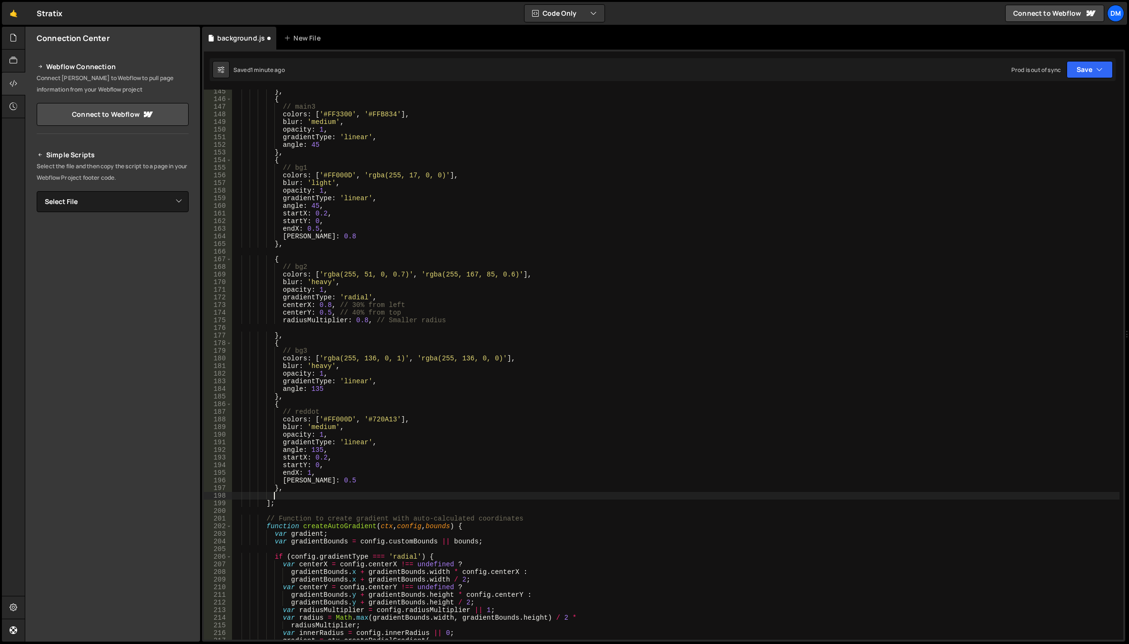
scroll to position [0, 2]
paste textarea "}"
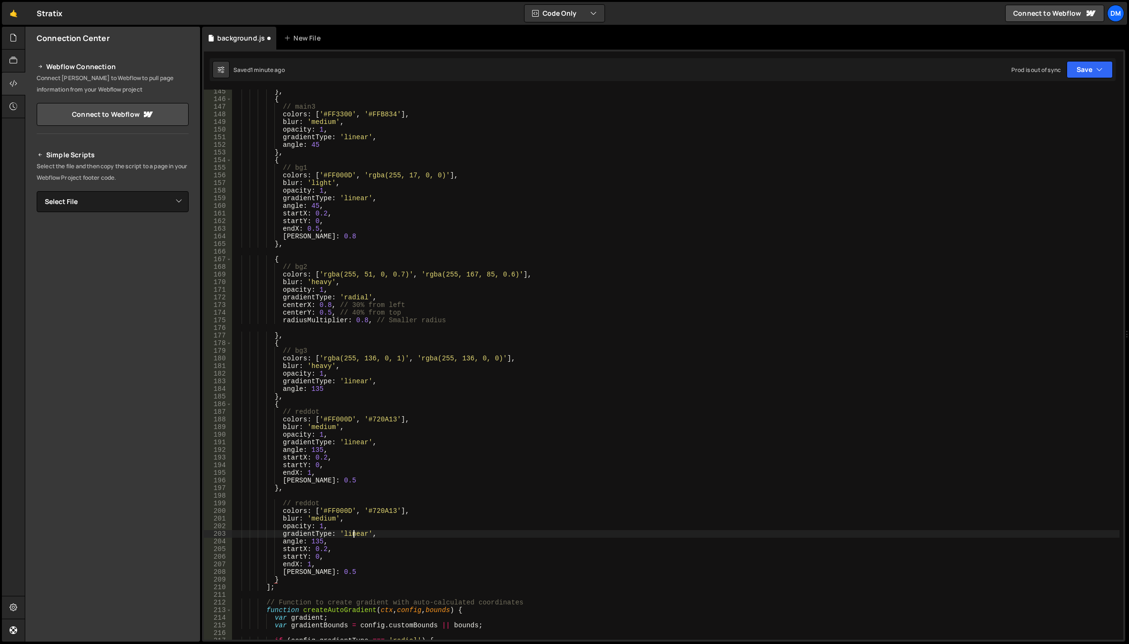
click at [352, 531] on div "} , { // main3 colors : [ '#FF3300' , '#FFB834' ] , blur : 'medium' , opacity :…" at bounding box center [675, 370] width 887 height 565
click at [359, 543] on div "rad ial local rad ius local rad iusMultiplier local g rad ientType local g rad …" at bounding box center [409, 584] width 138 height 93
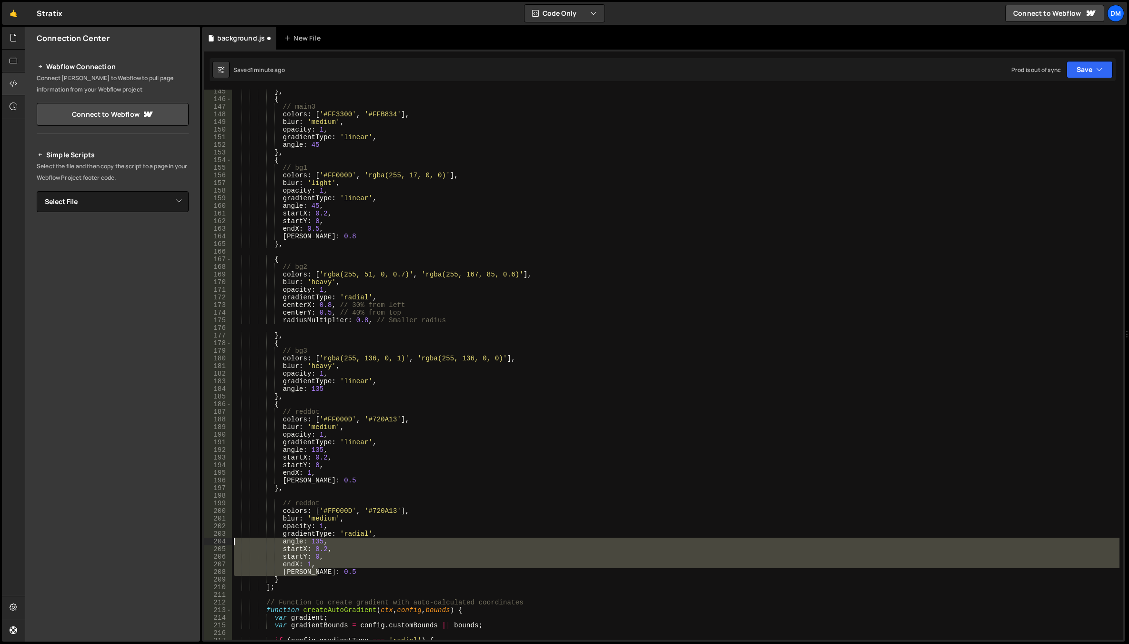
drag, startPoint x: 329, startPoint y: 571, endPoint x: 221, endPoint y: 543, distance: 111.1
click at [221, 543] on div "gradientType: 'radial', 145 146 147 148 149 150 151 152 153 154 155 156 157 158…" at bounding box center [663, 365] width 919 height 550
type textarea "angle: 135, startX: 0.2,"
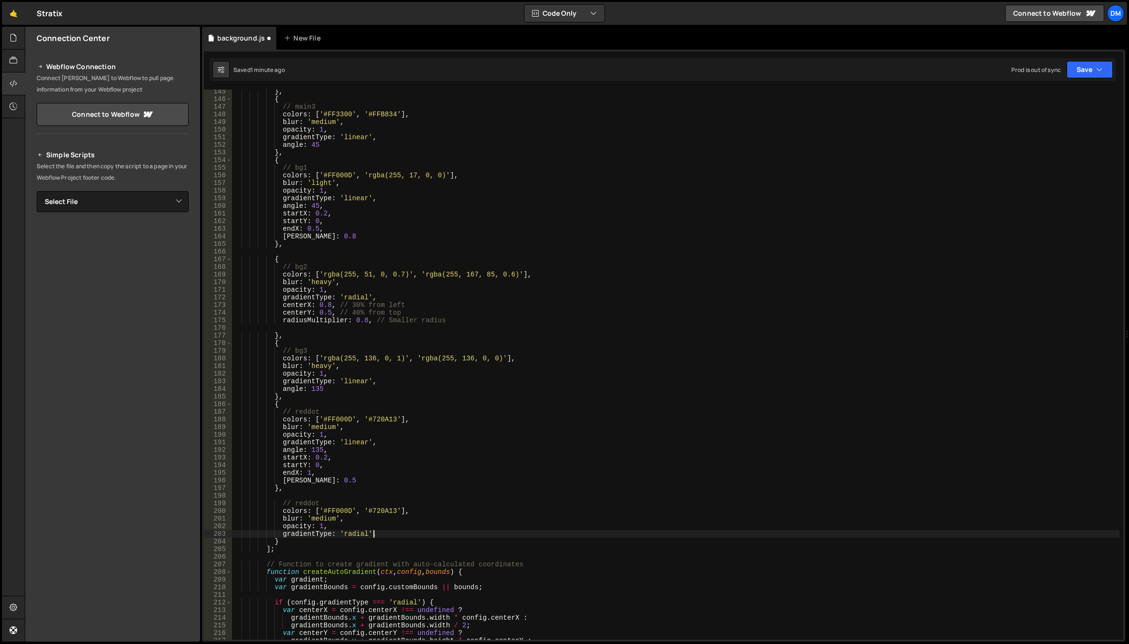
click at [408, 526] on div "} , { // main3 colors : [ '#FF3300' , '#FFB834' ] , blur : 'medium' , opacity :…" at bounding box center [675, 370] width 887 height 565
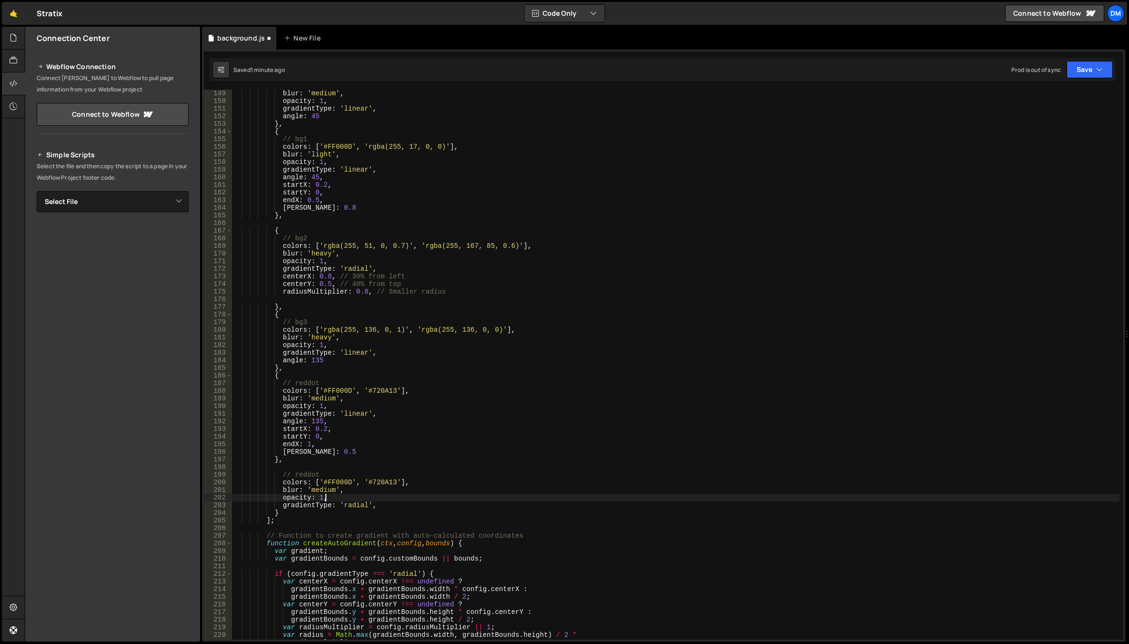
scroll to position [1200, 0]
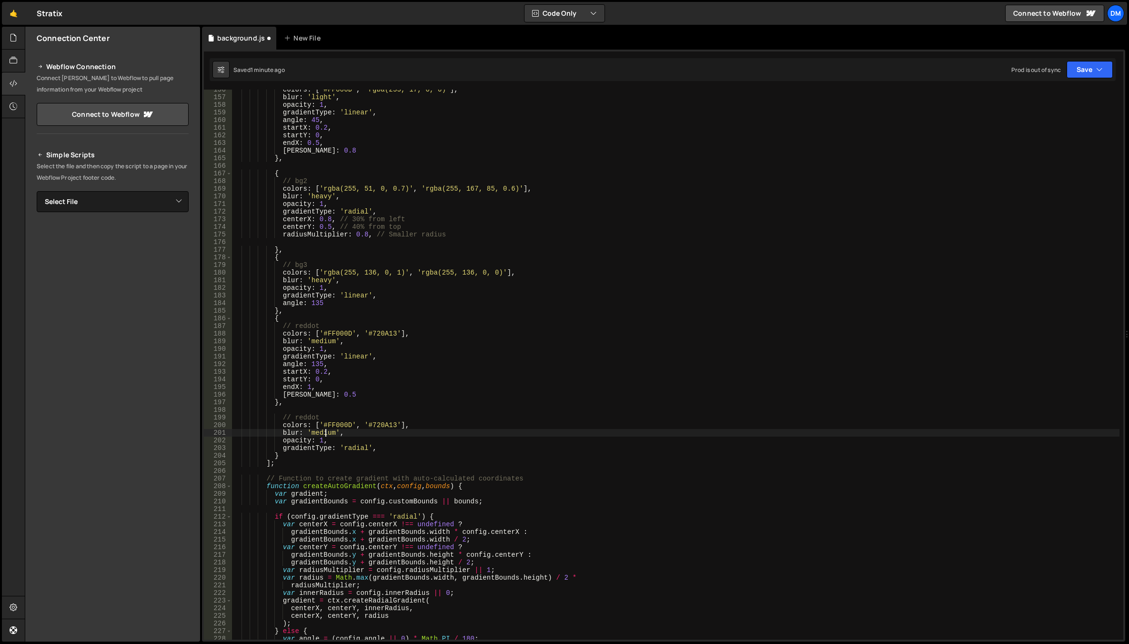
click at [327, 432] on div "colors : [ '#FF000D' , 'rgba(255, 17, 0, 0)' ] , blur : 'light' , opacity : 1 ,…" at bounding box center [675, 368] width 887 height 565
click at [327, 444] on div "hea vy local" at bounding box center [379, 451] width 142 height 28
click at [338, 426] on div "colors : [ '#FF000D' , 'rgba(255, 17, 0, 0)' ] , blur : 'light' , opacity : 1 ,…" at bounding box center [675, 368] width 887 height 565
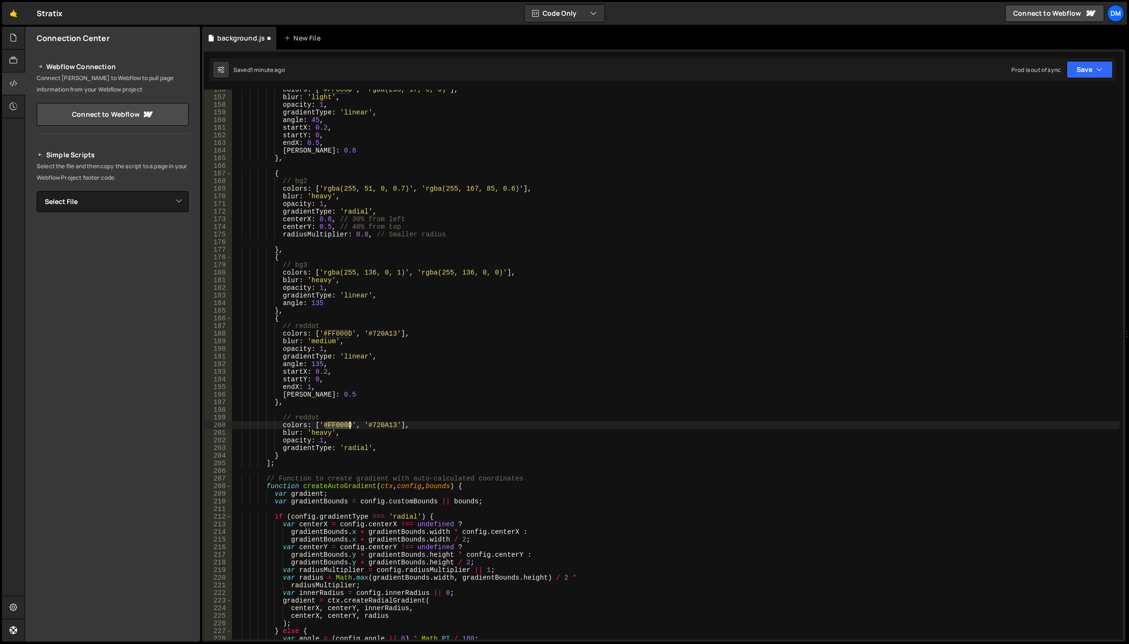
click at [338, 426] on div "colors : [ '#FF000D' , 'rgba(255, 17, 0, 0)' ] , blur : 'light' , opacity : 1 ,…" at bounding box center [675, 368] width 887 height 565
paste textarea "D8B7"
click at [382, 425] on div "colors : [ '#FF000D' , 'rgba(255, 17, 0, 0)' ] , blur : 'light' , opacity : 1 ,…" at bounding box center [675, 368] width 887 height 565
paste textarea "FFA11E"
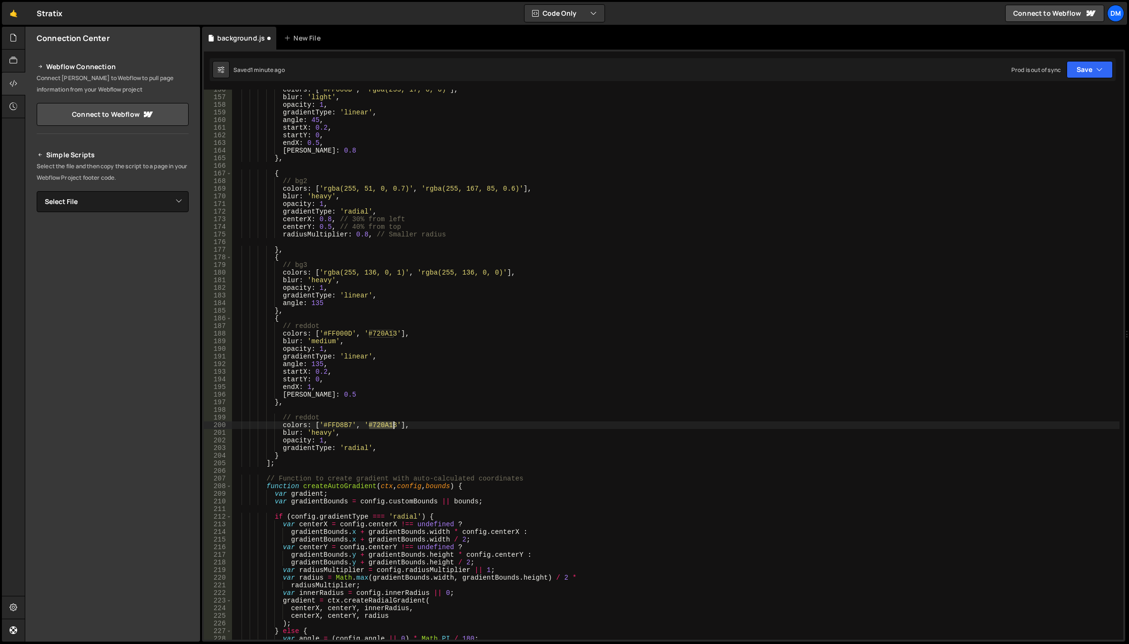
type textarea "colors: ['#FFD8B7', '#FFA11E'],"
click at [340, 406] on div "colors : [ '#FF000D' , 'rgba(255, 17, 0, 0)' ] , blur : 'light' , opacity : 1 ,…" at bounding box center [675, 368] width 887 height 565
click at [311, 417] on div "colors : [ '#FF000D' , 'rgba(255, 17, 0, 0)' ] , blur : 'light' , opacity : 1 ,…" at bounding box center [675, 368] width 887 height 565
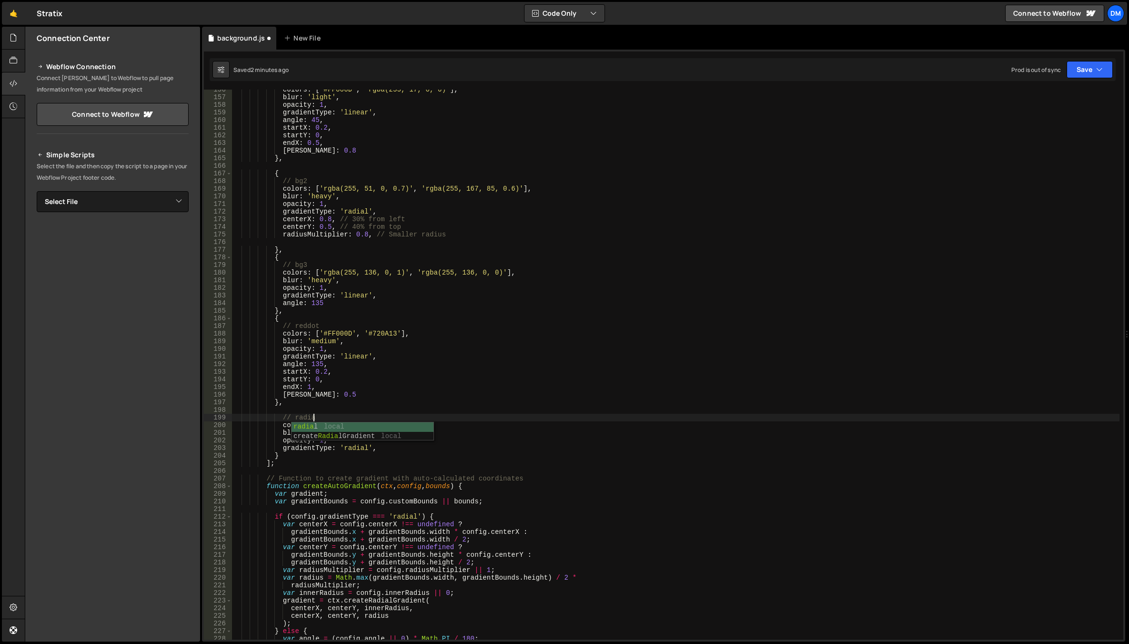
scroll to position [0, 5]
click at [449, 351] on div "colors : [ '#FF000D' , 'rgba(255, 17, 0, 0)' ] , blur : 'light' , opacity : 1 ,…" at bounding box center [675, 368] width 887 height 565
type textarea "opacity: 1,"
click at [306, 410] on div "colors : [ '#FF000D' , 'rgba(255, 17, 0, 0)' ] , blur : 'light' , opacity : 1 ,…" at bounding box center [675, 368] width 887 height 565
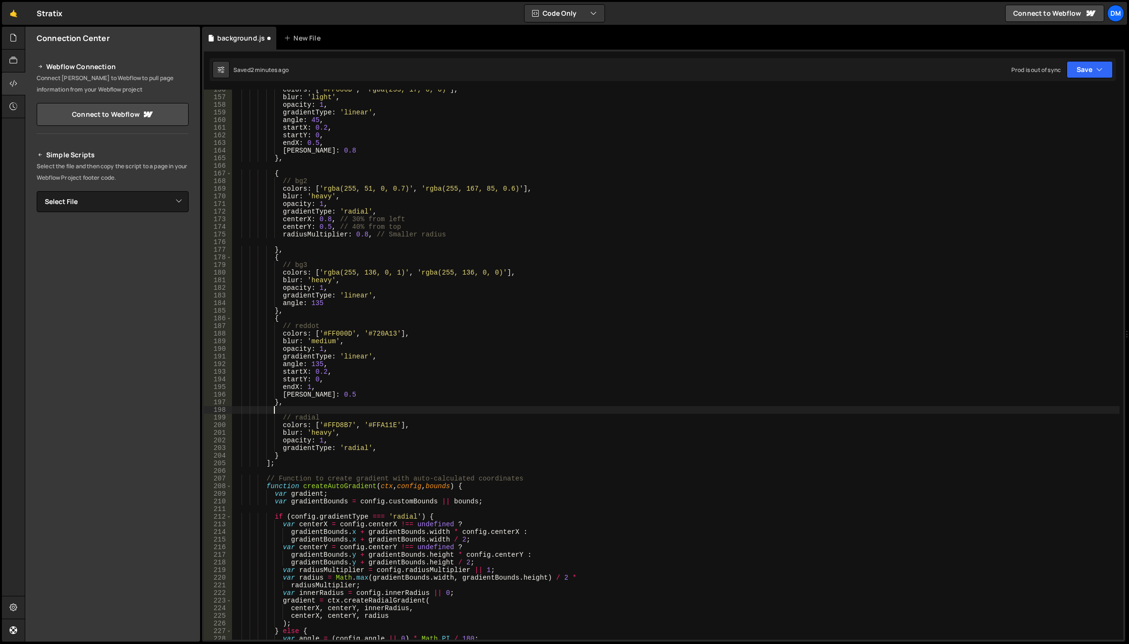
click at [306, 414] on div "colors : [ '#FF000D' , 'rgba(255, 17, 0, 0)' ] , blur : 'light' , opacity : 1 ,…" at bounding box center [675, 368] width 887 height 565
click at [400, 364] on div "colors : [ '#FF000D' , 'rgba(255, 17, 0, 0)' ] , blur : 'light' , opacity : 1 ,…" at bounding box center [675, 368] width 887 height 565
type textarea "angle: 135,"
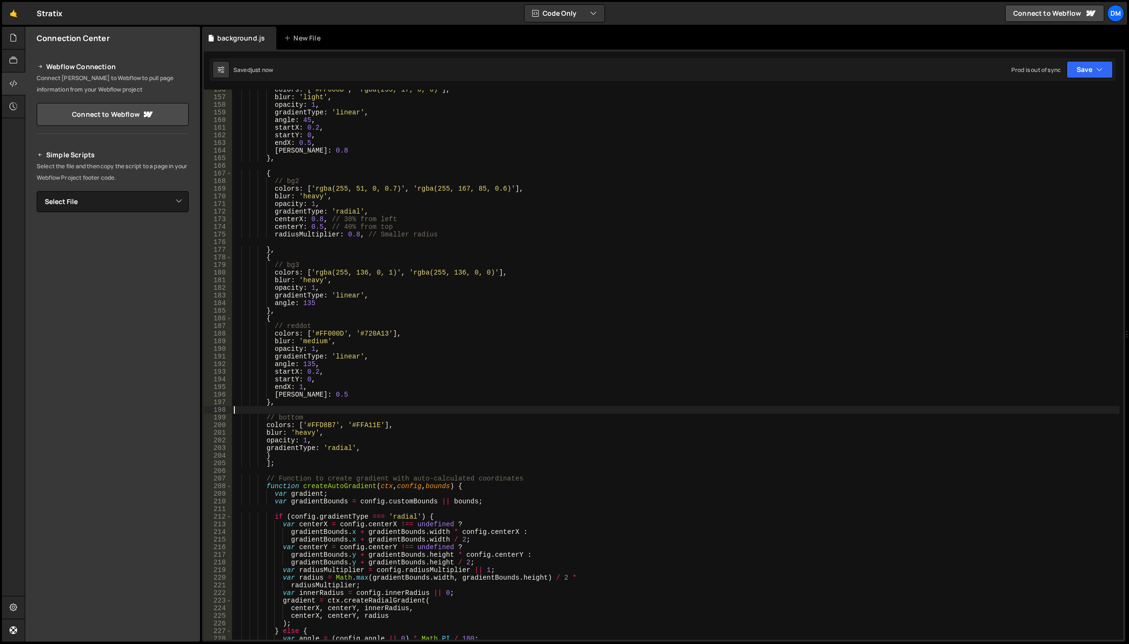
click at [300, 412] on div "colors : [ '#FF000D' , 'rgba(255, 17, 0, 0)' ] , blur : 'light' , opacity : 1 ,…" at bounding box center [675, 368] width 887 height 565
drag, startPoint x: 264, startPoint y: 423, endPoint x: 253, endPoint y: 452, distance: 31.7
click at [264, 423] on div "colors : [ '#FF000D' , 'rgba(255, 17, 0, 0)' ] , blur : 'light' , opacity : 1 ,…" at bounding box center [675, 368] width 887 height 565
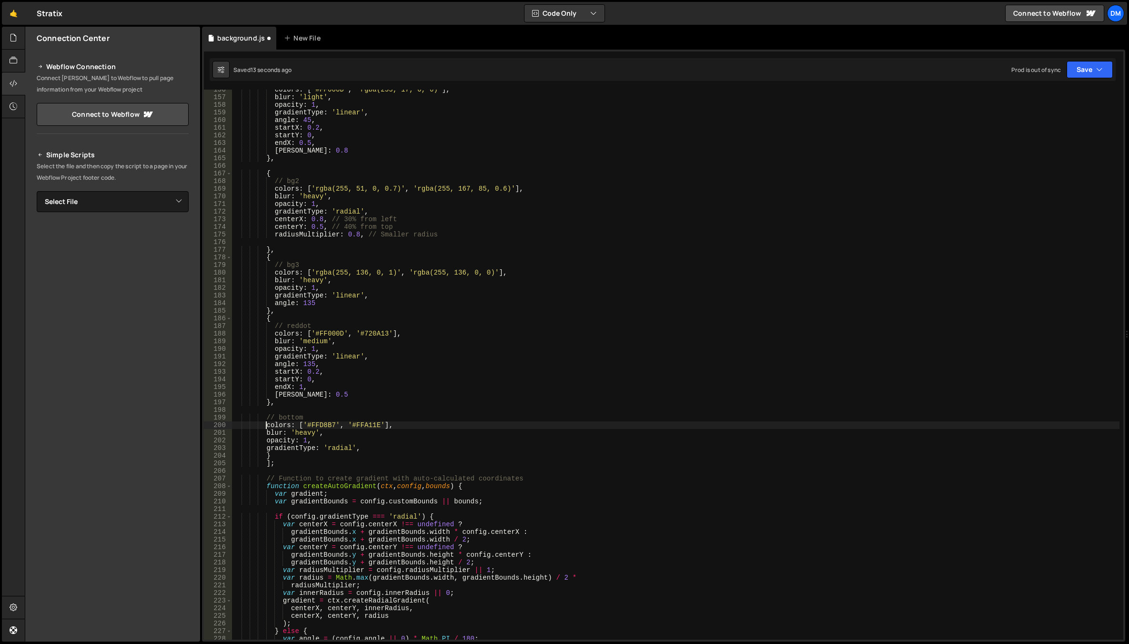
type textarea "// bottom"
click at [321, 419] on div "colors : [ '#FF000D' , 'rgba(255, 17, 0, 0)' ] , blur : 'light' , opacity : 1 ,…" at bounding box center [675, 368] width 887 height 565
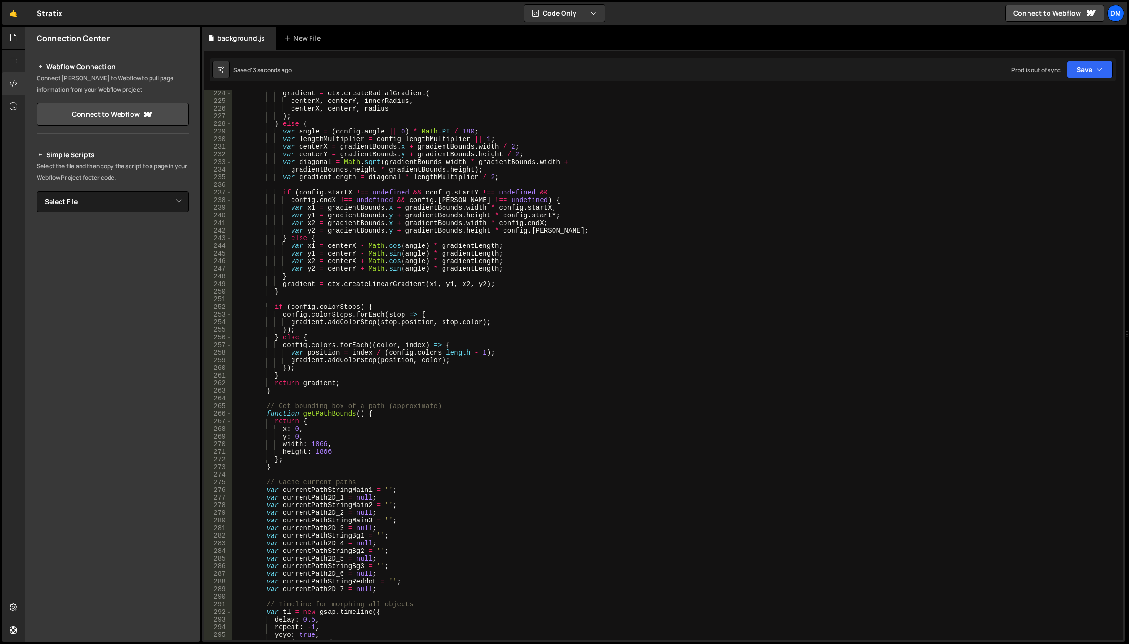
scroll to position [1743, 0]
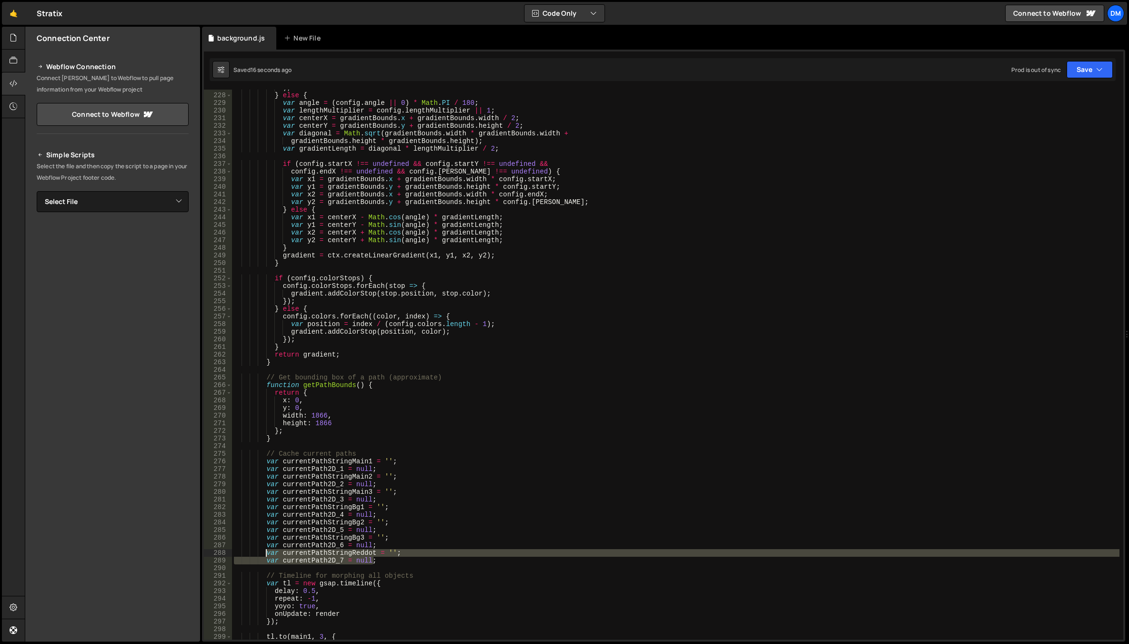
drag, startPoint x: 392, startPoint y: 558, endPoint x: 267, endPoint y: 553, distance: 125.8
click at [267, 553] on div ") ; } else { var angle = ( config . angle || 0 ) * Math . PI / 180 ; var length…" at bounding box center [675, 366] width 887 height 565
click at [380, 558] on div ") ; } else { var angle = ( config . angle || 0 ) * Math . PI / 180 ; var length…" at bounding box center [675, 365] width 887 height 550
type textarea "var currentPath2D_7 = null;"
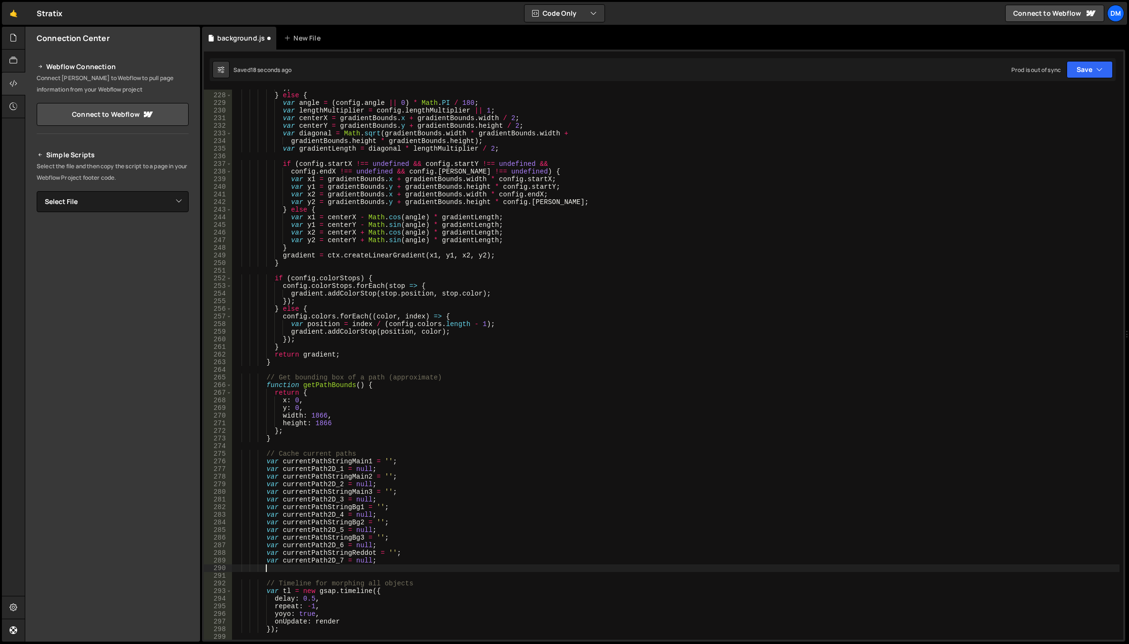
paste textarea "var currentPath2D_7 = null;"
drag, startPoint x: 372, startPoint y: 566, endPoint x: 351, endPoint y: 566, distance: 21.9
click at [351, 566] on div ") ; } else { var angle = ( config . angle || 0 ) * Math . PI / 180 ; var length…" at bounding box center [675, 366] width 887 height 565
click at [338, 574] on div ") ; } else { var angle = ( config . angle || 0 ) * Math . PI / 180 ; var length…" at bounding box center [675, 366] width 887 height 565
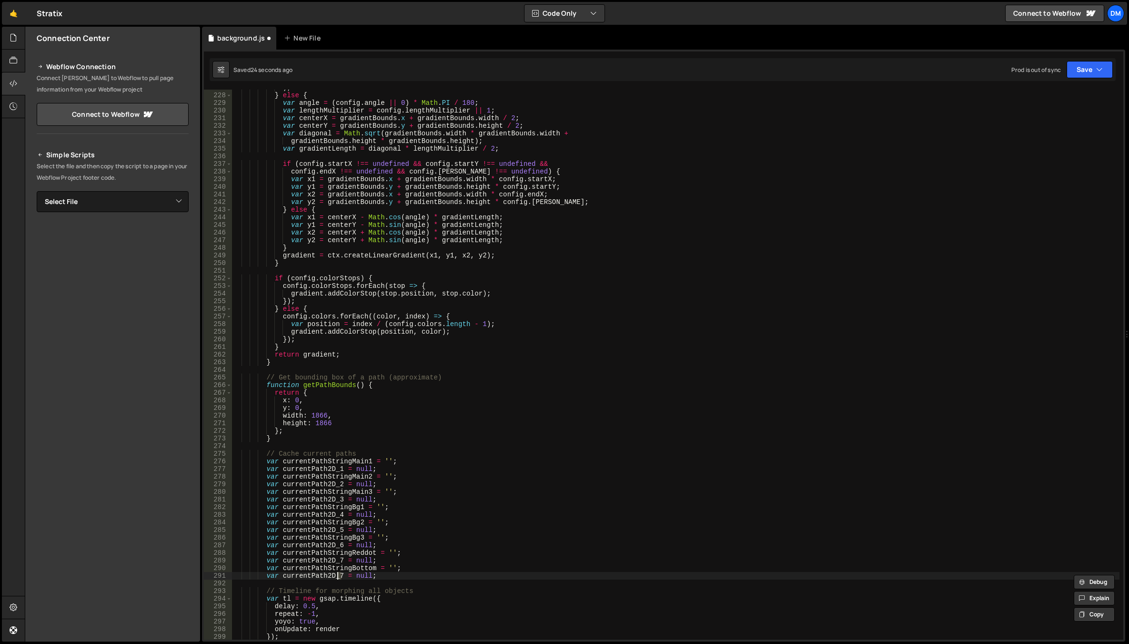
scroll to position [0, 8]
click at [532, 528] on div ") ; } else { var angle = ( config . angle || 0 ) * Math . PI / 180 ; var length…" at bounding box center [675, 366] width 887 height 565
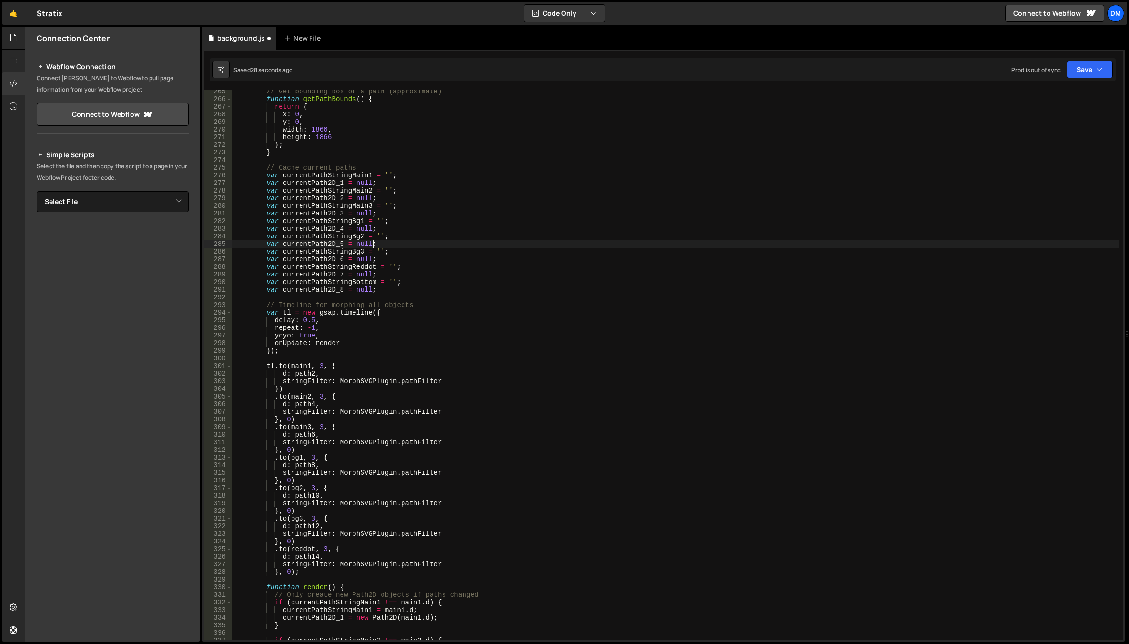
scroll to position [2115, 0]
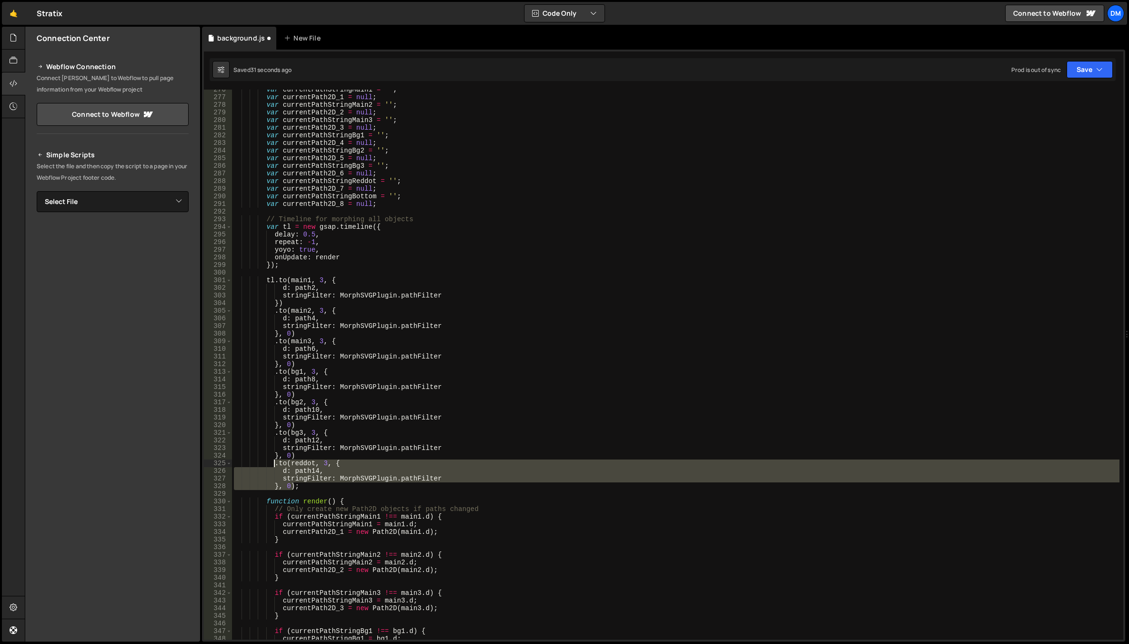
drag, startPoint x: 295, startPoint y: 486, endPoint x: 274, endPoint y: 463, distance: 31.1
click at [274, 463] on div "var currentPathStringMain1 = '' ; var currentPath2D_1 = null ; var currentPathS…" at bounding box center [675, 368] width 887 height 565
drag, startPoint x: 294, startPoint y: 485, endPoint x: 290, endPoint y: 493, distance: 9.4
click at [294, 485] on div "var currentPathStringMain1 = '' ; var currentPath2D_1 = null ; var currentPathS…" at bounding box center [675, 365] width 887 height 550
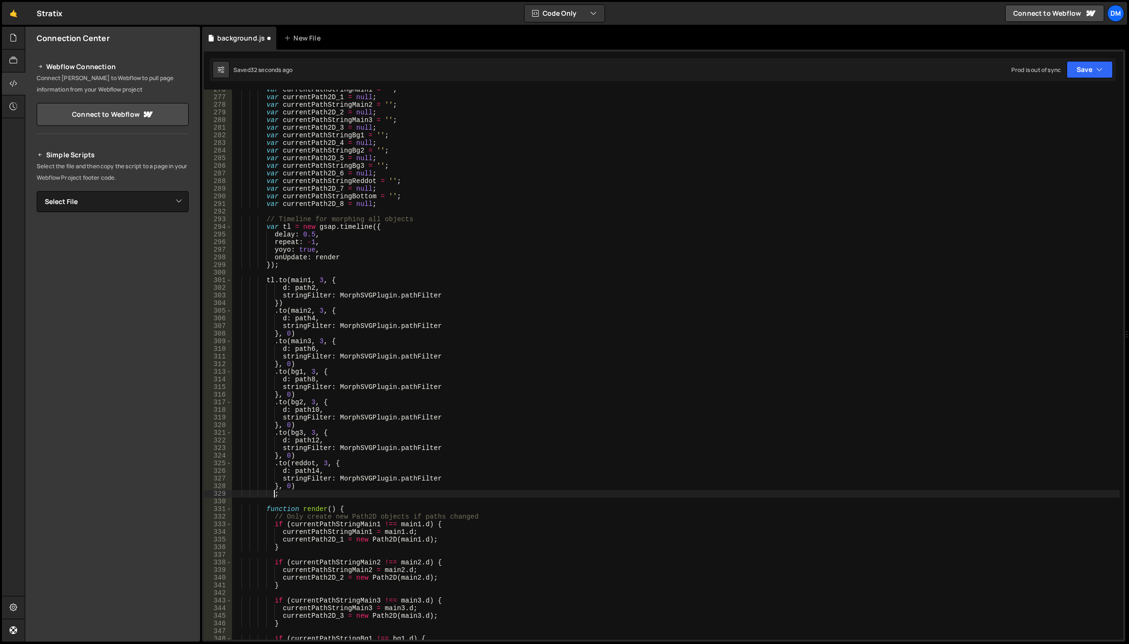
scroll to position [0, 2]
paste textarea "}, 0)"
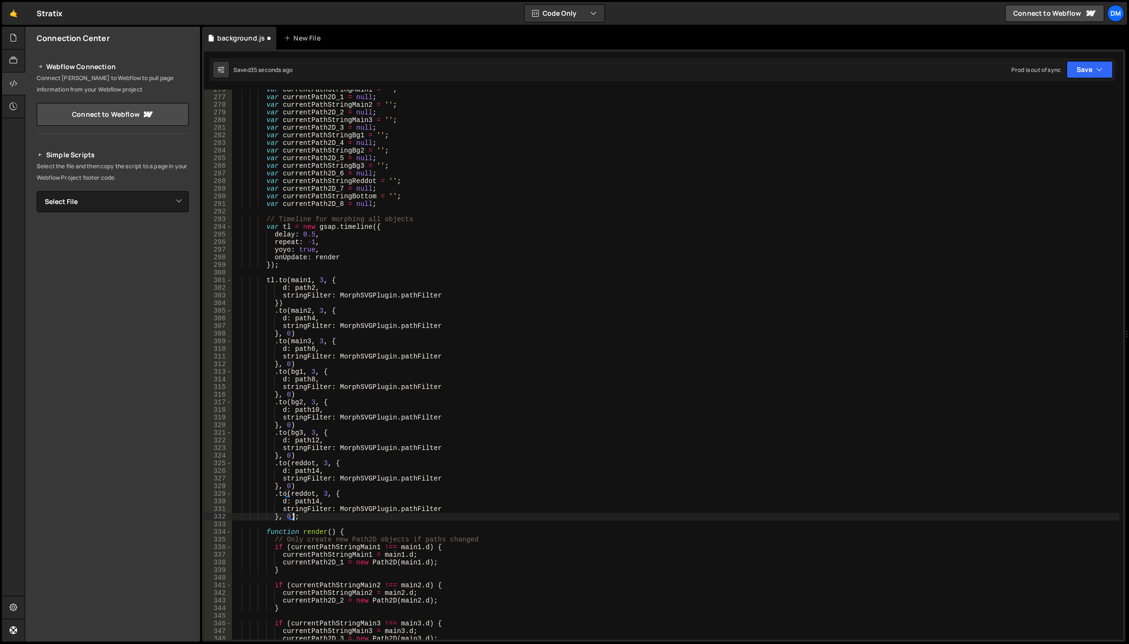
click at [303, 491] on div "var currentPathStringMain1 = '' ; var currentPath2D_1 = null ; var currentPathS…" at bounding box center [675, 368] width 887 height 565
click at [302, 503] on div "[PERSON_NAME] local currentPathString [PERSON_NAME] local" at bounding box center [359, 516] width 142 height 37
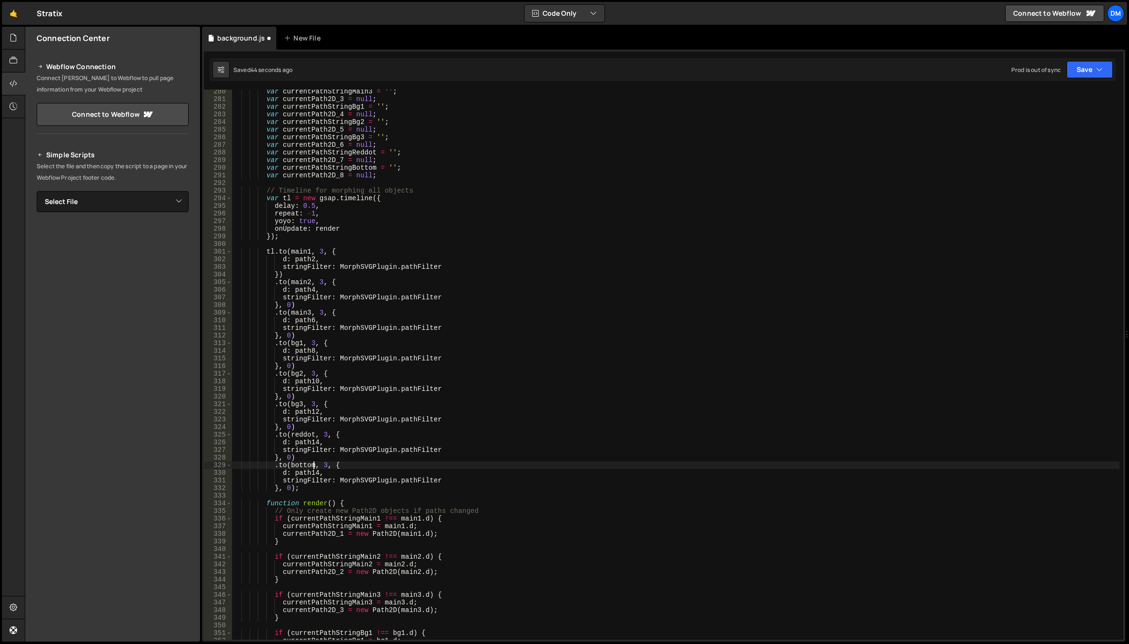
scroll to position [2172, 0]
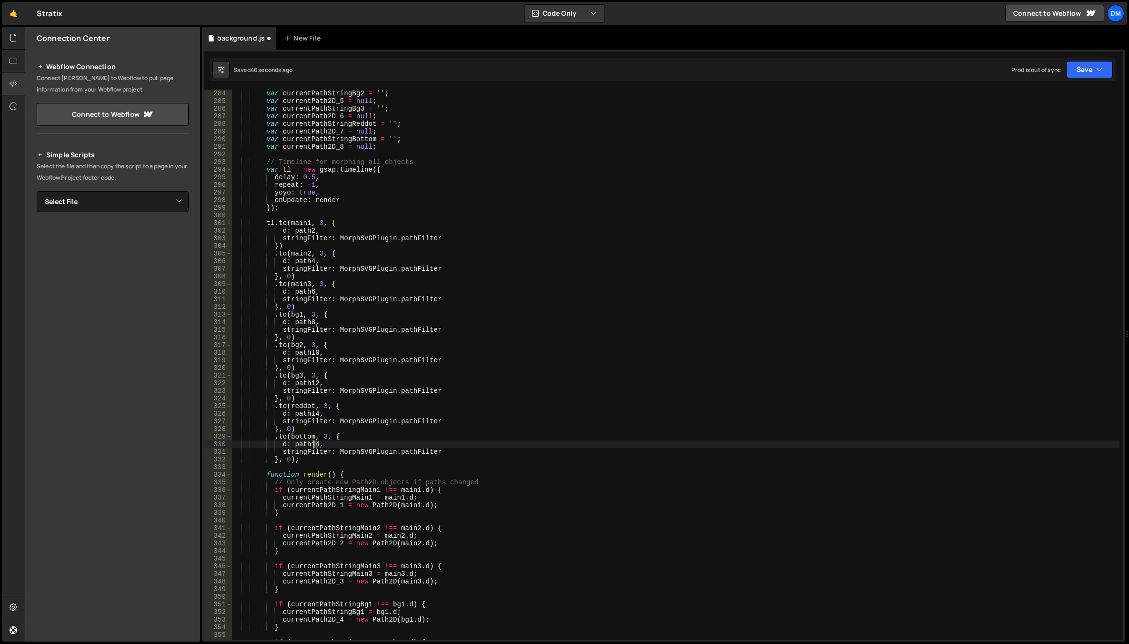
click at [314, 445] on div "var currentPathStringBg2 = '' ; var currentPath2D_5 = null ; var currentPathStr…" at bounding box center [675, 372] width 887 height 565
click at [539, 404] on div "var currentPathStringBg2 = '' ; var currentPath2D_5 = null ; var currentPathStr…" at bounding box center [675, 372] width 887 height 565
click at [470, 432] on div "var currentPathStringBg2 = '' ; var currentPath2D_5 = null ; var currentPathStr…" at bounding box center [675, 372] width 887 height 565
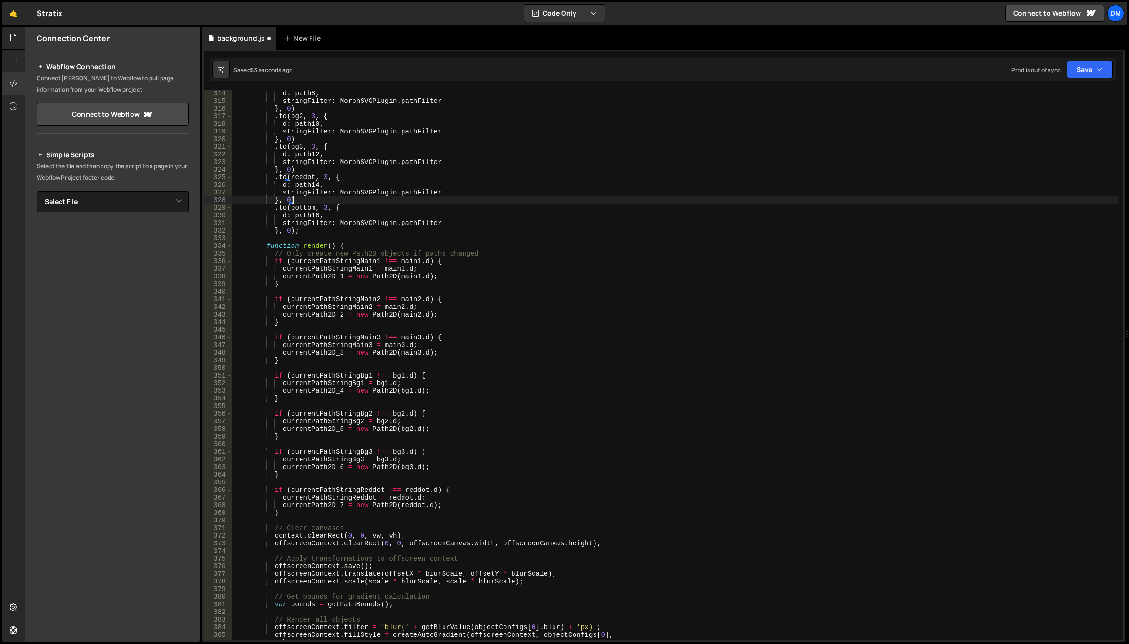
scroll to position [2429, 0]
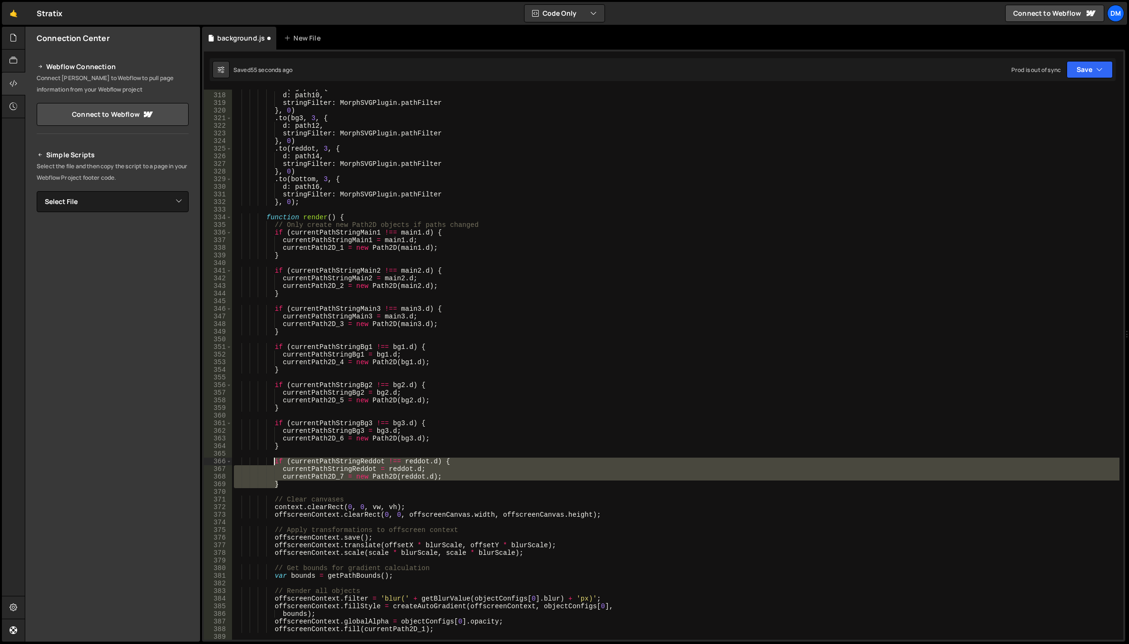
drag, startPoint x: 281, startPoint y: 484, endPoint x: 273, endPoint y: 461, distance: 24.9
click at [273, 461] on div ". to ( bg2 , 3 , { d : path10 , stringFilter : MorphSVGPlugin . pathFilter } , …" at bounding box center [675, 366] width 887 height 565
click at [282, 486] on div ". to ( bg2 , 3 , { d : path10 , stringFilter : MorphSVGPlugin . pathFilter } , …" at bounding box center [675, 365] width 887 height 550
type textarea "}"
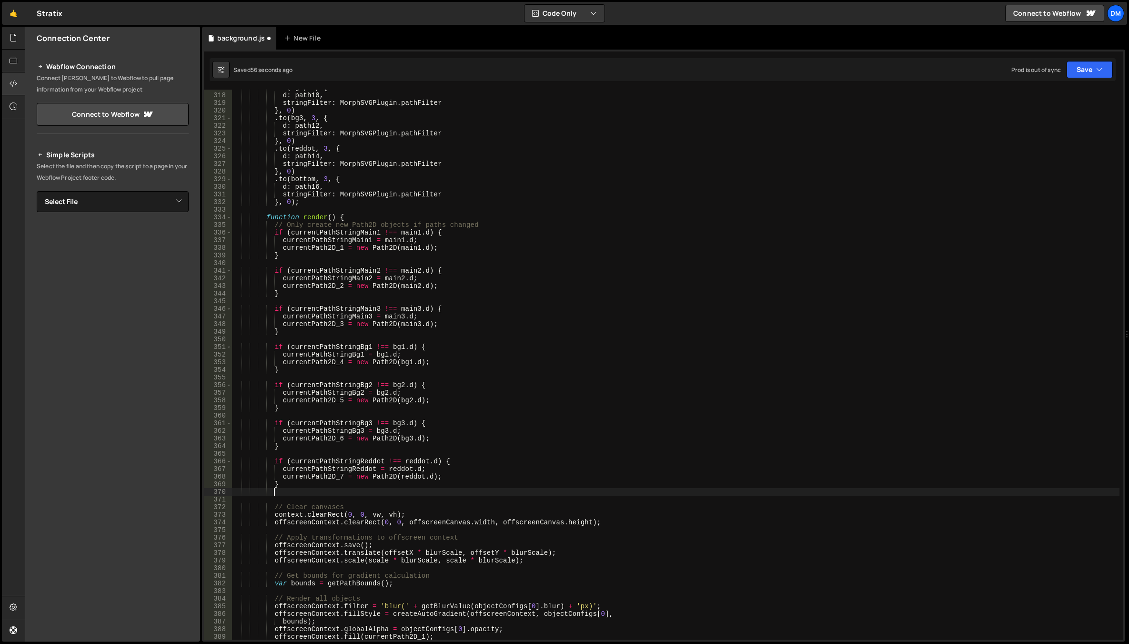
paste textarea "}"
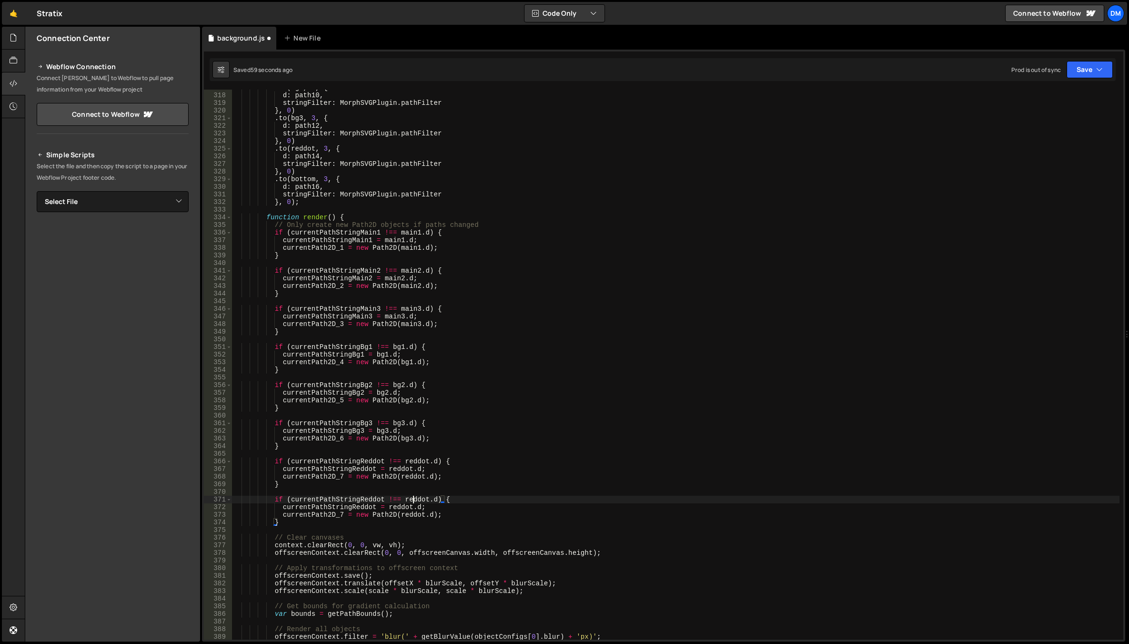
click at [413, 500] on div ". to ( bg2 , 3 , { d : path10 , stringFilter : MorphSVGPlugin . pathFilter } , …" at bounding box center [675, 366] width 887 height 565
click at [449, 517] on div "bo unds local bo ttom local bo x local bo unding local [PERSON_NAME] keyword ge…" at bounding box center [468, 550] width 138 height 93
click at [421, 500] on div ". to ( bg2 , 3 , { d : path10 , stringFilter : MorphSVGPlugin . pathFilter } , …" at bounding box center [675, 366] width 887 height 565
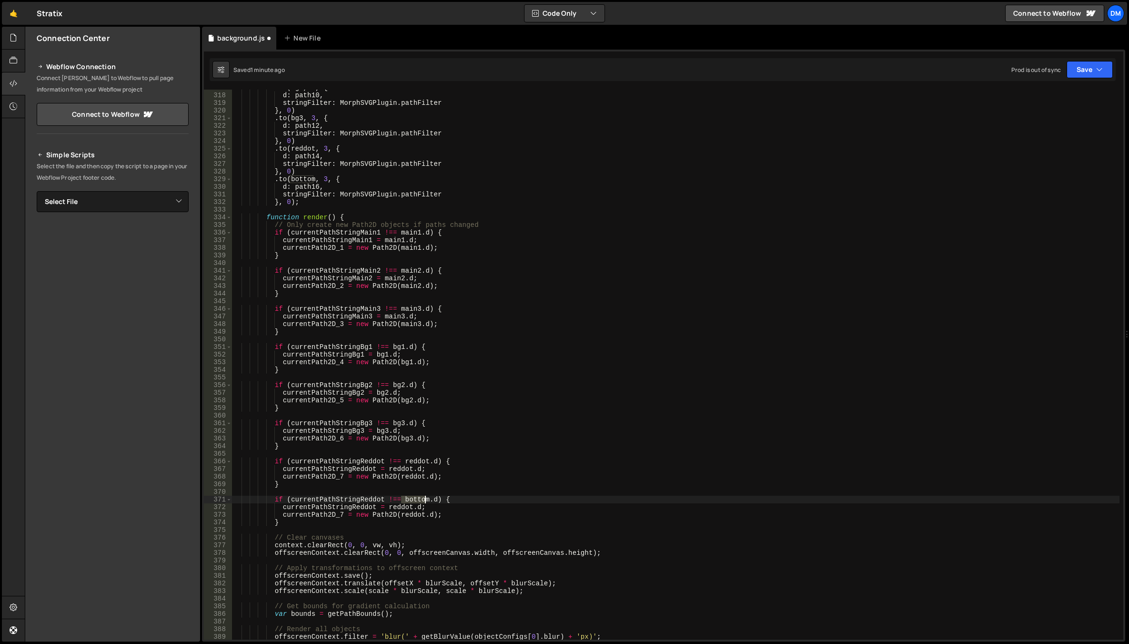
click at [421, 500] on div ". to ( bg2 , 3 , { d : path10 , stringFilter : MorphSVGPlugin . pathFilter } , …" at bounding box center [675, 366] width 887 height 565
click at [398, 506] on div ". to ( bg2 , 3 , { d : path10 , stringFilter : MorphSVGPlugin . pathFilter } , …" at bounding box center [675, 366] width 887 height 565
paste textarea "bottom"
click at [405, 514] on div ". to ( bg2 , 3 , { d : path10 , stringFilter : MorphSVGPlugin . pathFilter } , …" at bounding box center [675, 366] width 887 height 565
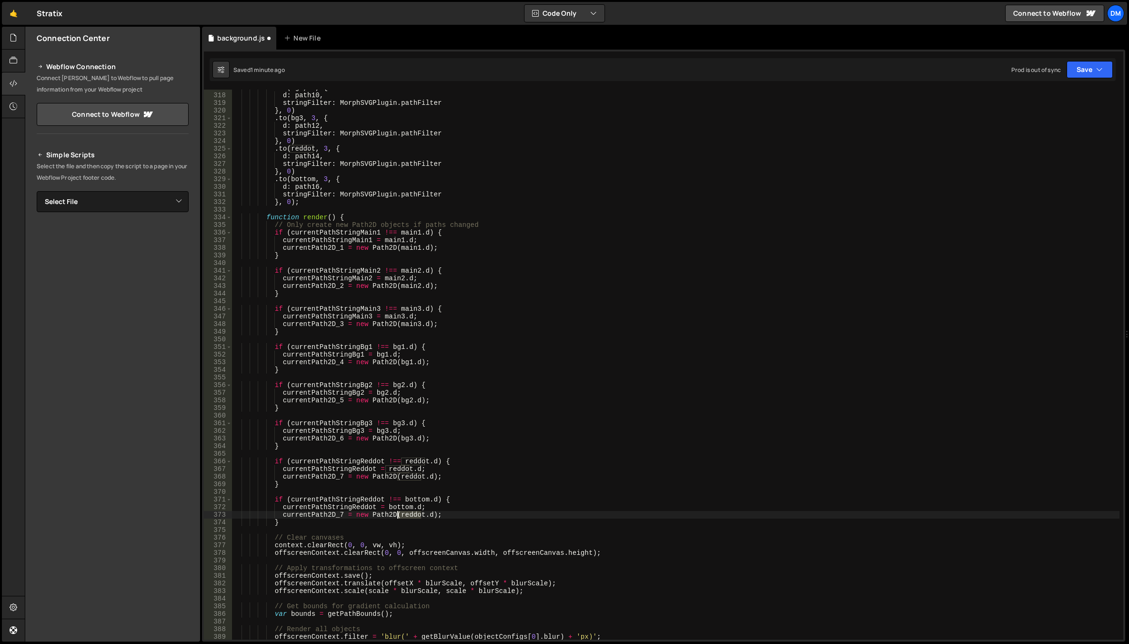
click at [405, 514] on div ". to ( bg2 , 3 , { d : path10 , stringFilter : MorphSVGPlugin . pathFilter } , …" at bounding box center [675, 366] width 887 height 565
paste textarea "bottom"
drag, startPoint x: 380, startPoint y: 497, endPoint x: 357, endPoint y: 497, distance: 22.4
click at [357, 497] on div ". to ( bg2 , 3 , { d : path10 , stringFilter : MorphSVGPlugin . pathFilter } , …" at bounding box center [675, 366] width 887 height 565
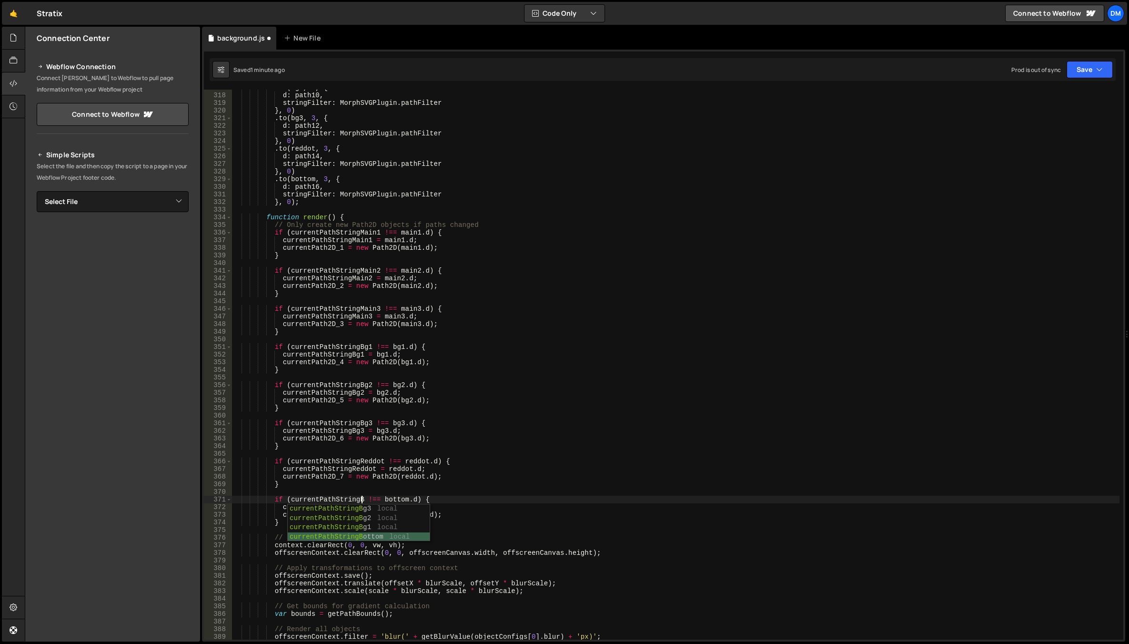
drag, startPoint x: 389, startPoint y: 534, endPoint x: 381, endPoint y: 524, distance: 12.9
click at [389, 534] on div "currentPathStringB g3 local currentPathStringB g2 local currentPathStringB g1 l…" at bounding box center [359, 532] width 142 height 56
click at [369, 498] on div ". to ( bg2 , 3 , { d : path10 , stringFilter : MorphSVGPlugin . pathFilter } , …" at bounding box center [675, 366] width 887 height 565
click at [362, 504] on div ". to ( bg2 , 3 , { d : path10 , stringFilter : MorphSVGPlugin . pathFilter } , …" at bounding box center [675, 366] width 887 height 565
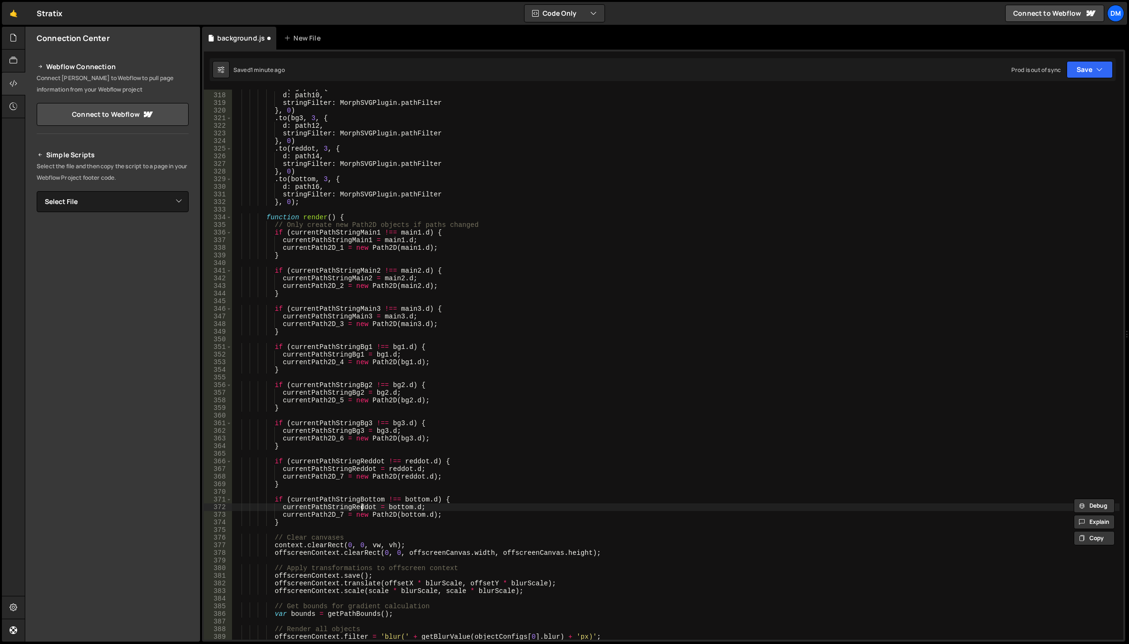
click at [362, 504] on div ". to ( bg2 , 3 , { d : path10 , stringFilter : MorphSVGPlugin . pathFilter } , …" at bounding box center [675, 366] width 887 height 565
paste textarea "Bottom"
click at [341, 516] on div ". to ( bg2 , 3 , { d : path10 , stringFilter : MorphSVGPlugin . pathFilter } , …" at bounding box center [675, 366] width 887 height 565
type textarea "currentPath2D_8 = new Path2D(bottom.d);"
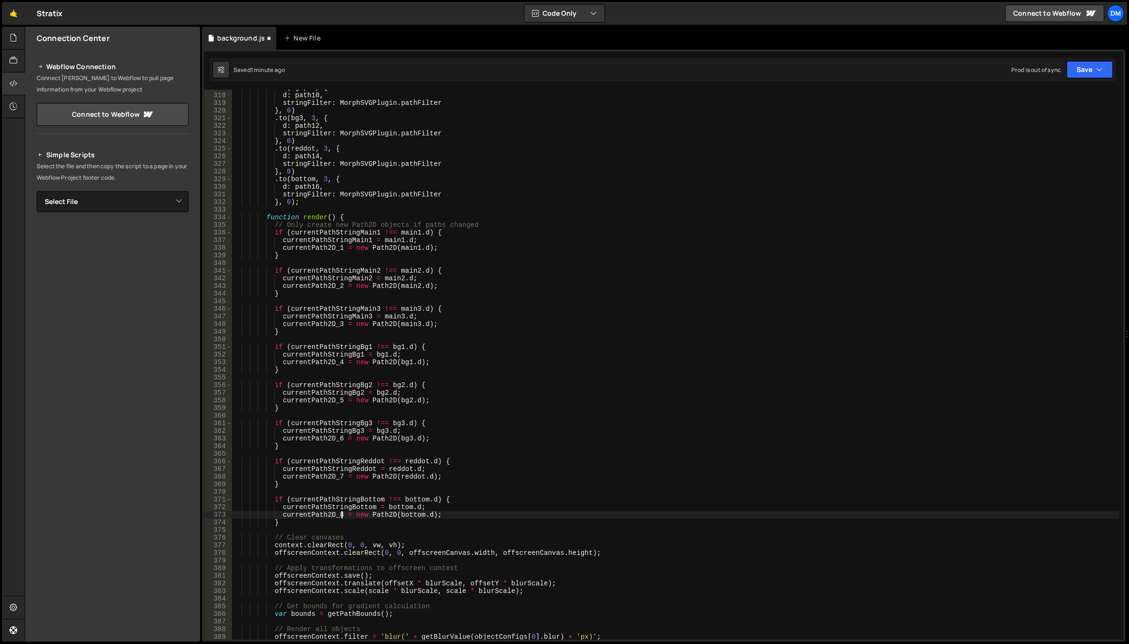
click at [656, 415] on div ". to ( bg2 , 3 , { d : path10 , stringFilter : MorphSVGPlugin . pathFilter } , …" at bounding box center [675, 366] width 887 height 565
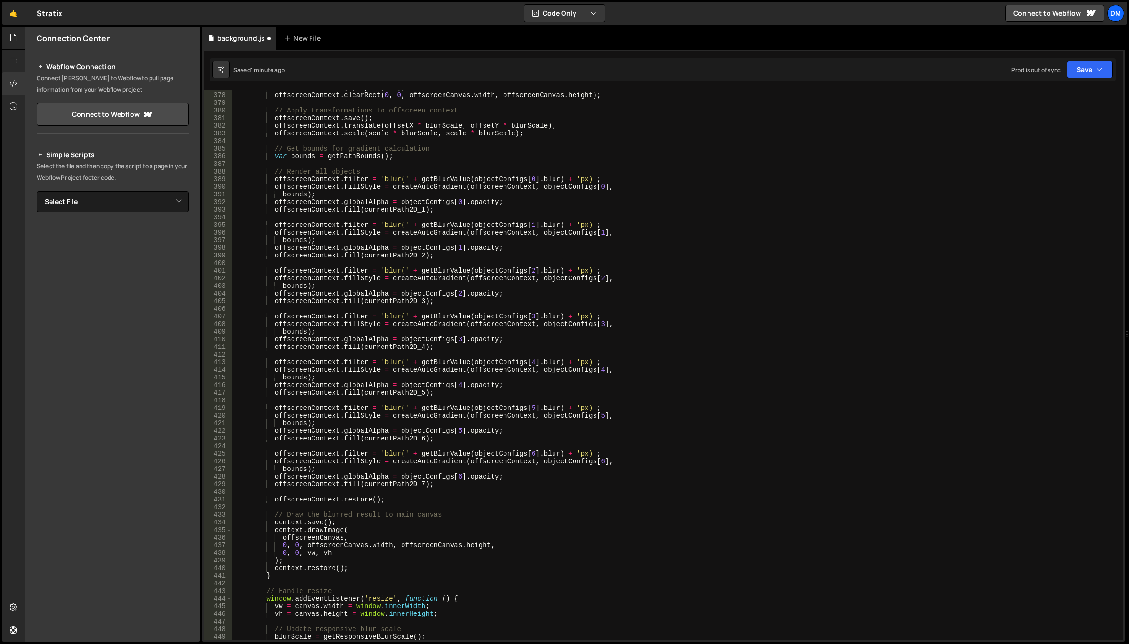
scroll to position [2915, 0]
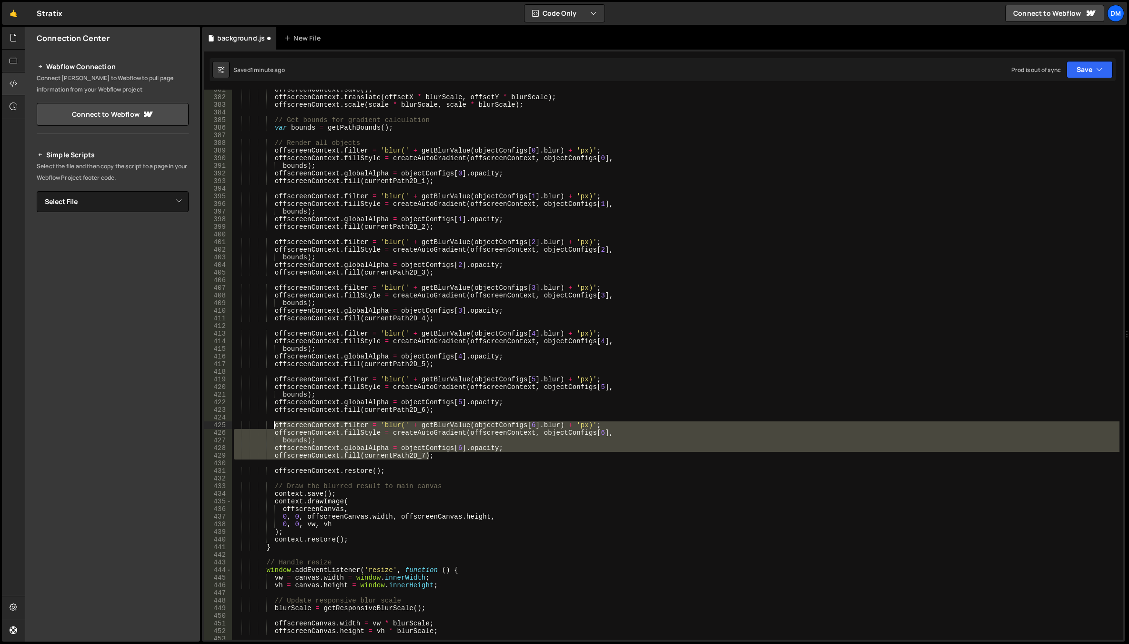
drag, startPoint x: 436, startPoint y: 455, endPoint x: 273, endPoint y: 423, distance: 165.5
click at [273, 423] on div "offscreenContext . save ( ) ; offscreenContext . translate ( offsetX * blurScal…" at bounding box center [675, 368] width 887 height 565
click at [440, 457] on div "offscreenContext . save ( ) ; offscreenContext . translate ( offsetX * blurScal…" at bounding box center [675, 365] width 887 height 550
type textarea "offscreenContext.fill(currentPath2D_7);"
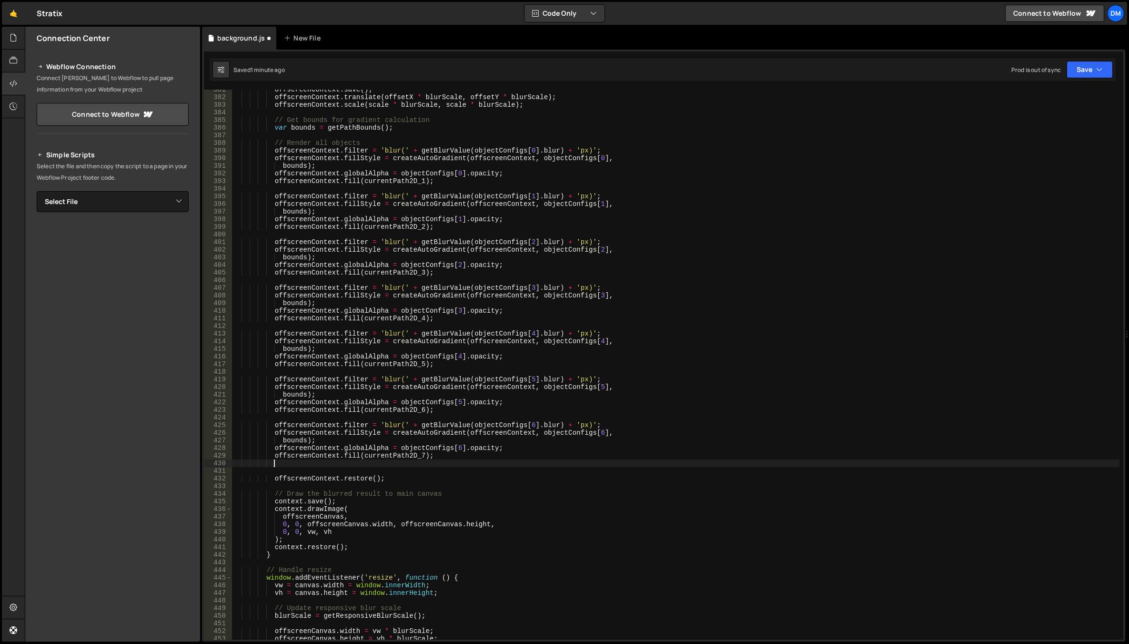
scroll to position [0, 2]
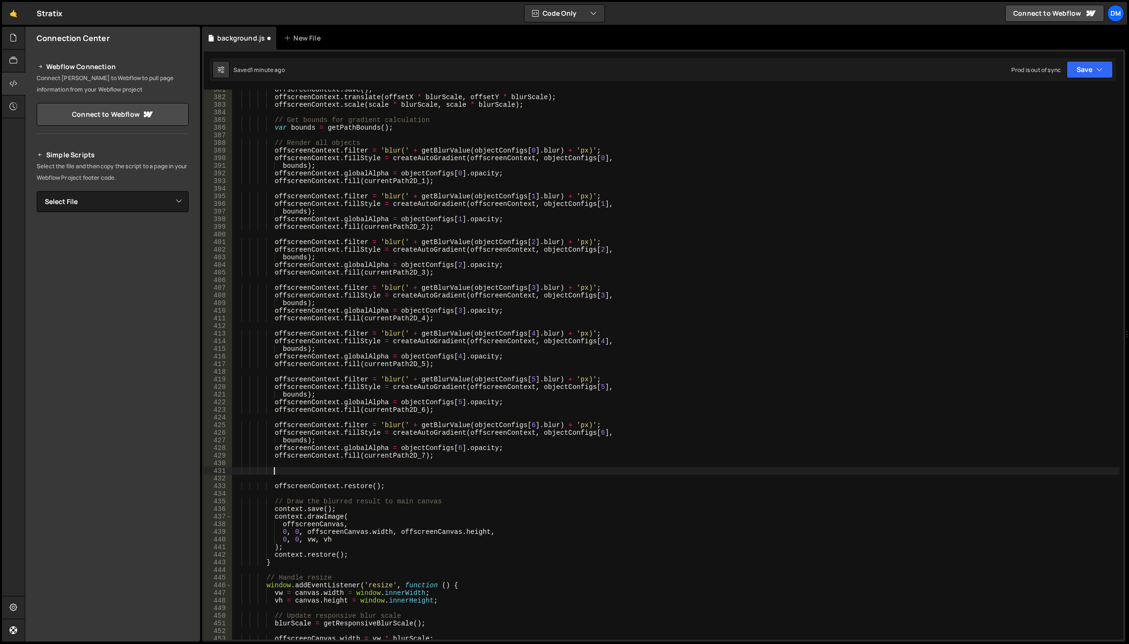
paste textarea "offscreenContext.fill(currentPath2D_7);"
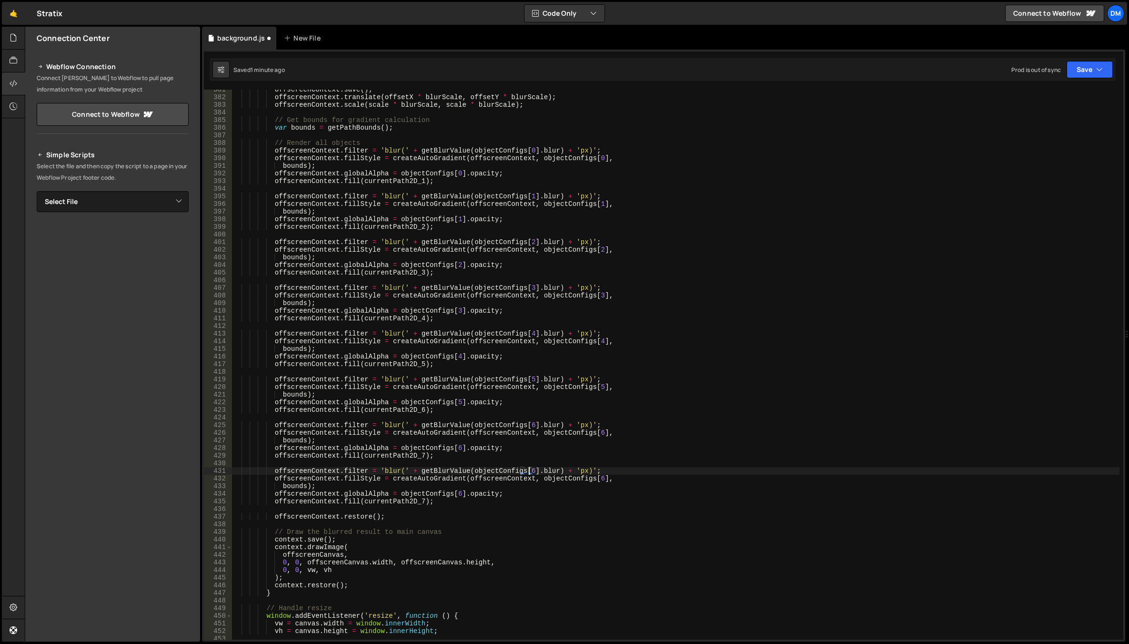
click at [526, 471] on div "offscreenContext . save ( ) ; offscreenContext . translate ( offsetX * blurScal…" at bounding box center [675, 368] width 887 height 565
drag, startPoint x: 611, startPoint y: 453, endPoint x: 605, endPoint y: 463, distance: 12.6
click at [611, 453] on div "offscreenContext . save ( ) ; offscreenContext . translate ( offsetX * blurScal…" at bounding box center [675, 368] width 887 height 565
click at [594, 478] on div "offscreenContext . save ( ) ; offscreenContext . translate ( offsetX * blurScal…" at bounding box center [675, 368] width 887 height 565
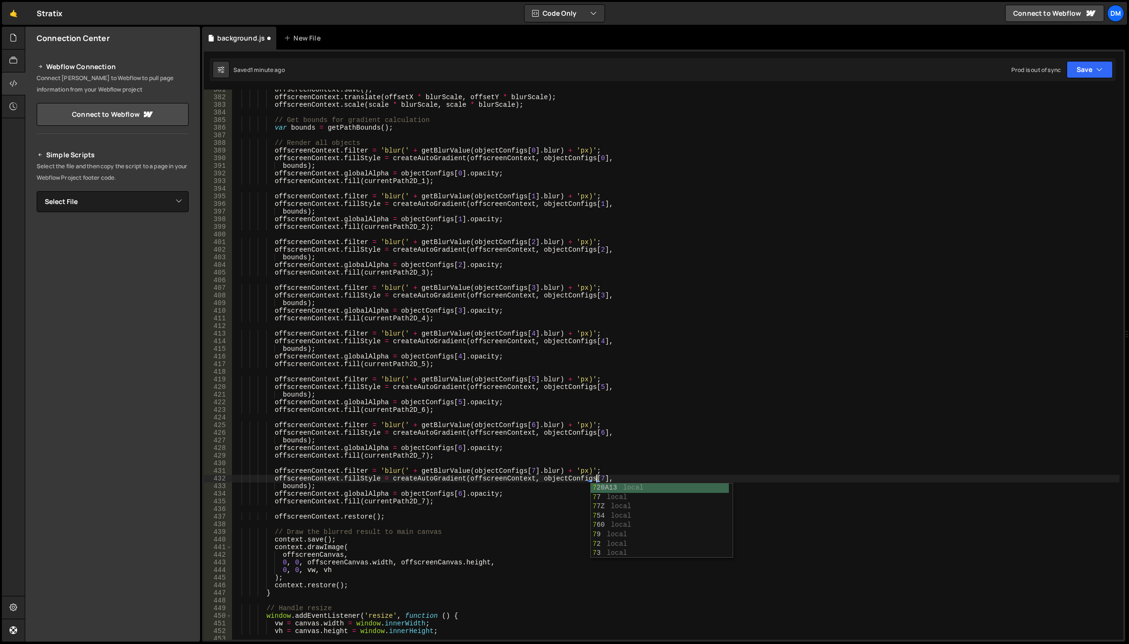
click at [630, 449] on div "offscreenContext . save ( ) ; offscreenContext . translate ( offsetX * blurScal…" at bounding box center [675, 368] width 887 height 565
click at [456, 493] on div "offscreenContext . save ( ) ; offscreenContext . translate ( offsetX * blurScal…" at bounding box center [675, 368] width 887 height 565
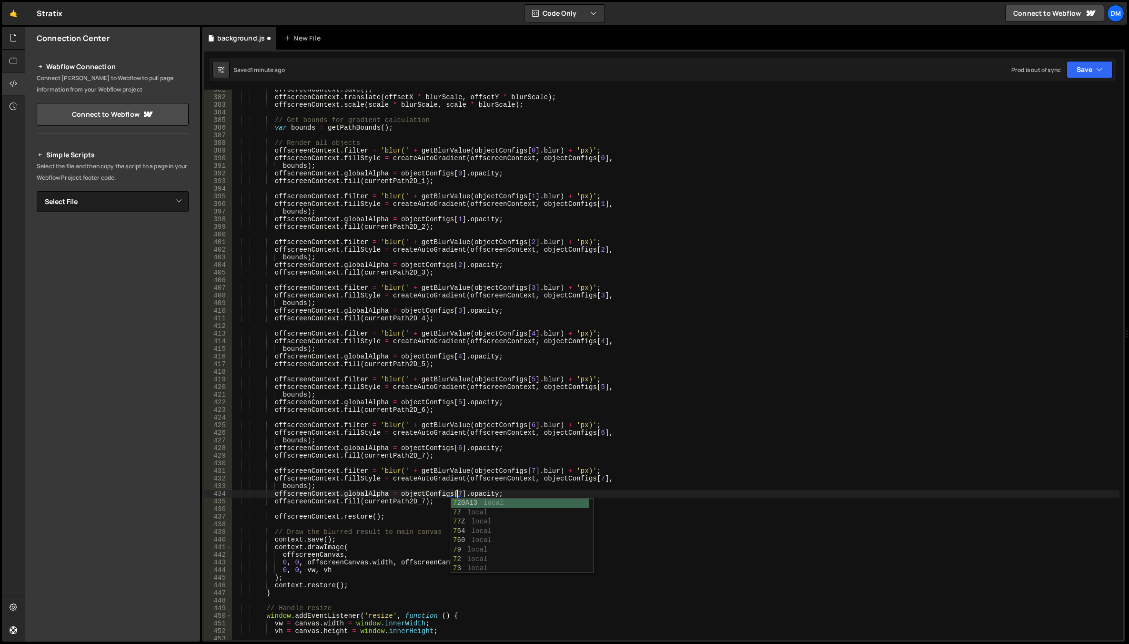
scroll to position [0, 16]
click at [663, 427] on div "offscreenContext . save ( ) ; offscreenContext . translate ( offsetX * blurScal…" at bounding box center [675, 368] width 887 height 565
click at [418, 502] on div "offscreenContext . save ( ) ; offscreenContext . translate ( offsetX * blurScal…" at bounding box center [675, 368] width 887 height 565
click at [646, 457] on div "offscreenContext . save ( ) ; offscreenContext . translate ( offsetX * blurScal…" at bounding box center [675, 368] width 887 height 565
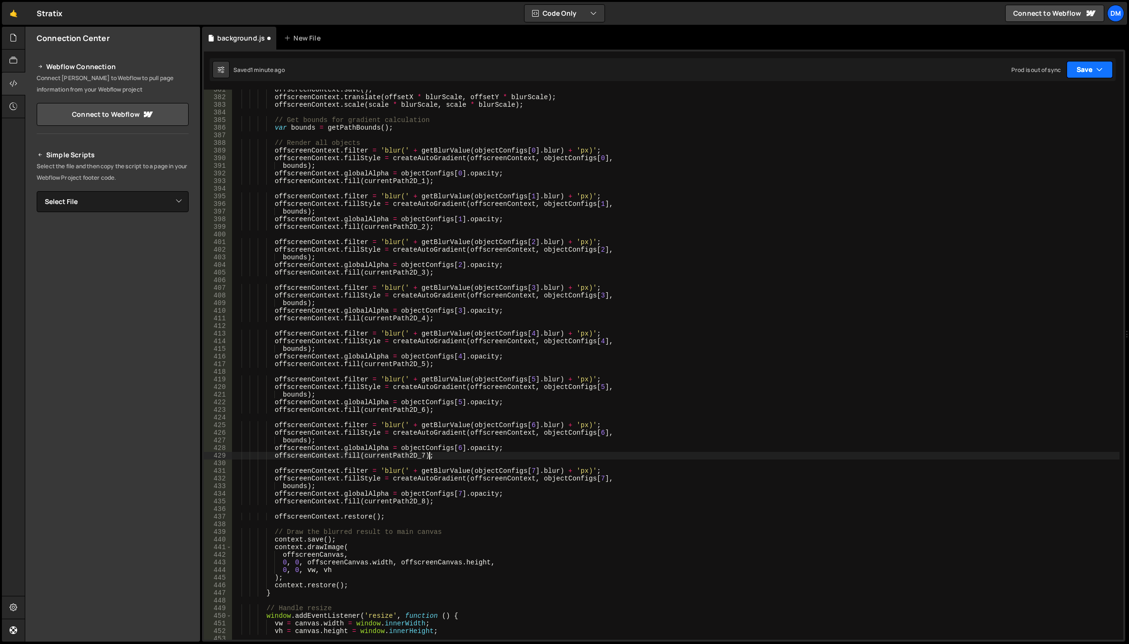
click at [1078, 66] on button "Save" at bounding box center [1089, 69] width 46 height 17
click at [1056, 91] on div "Save to Staging S" at bounding box center [1057, 93] width 99 height 10
drag, startPoint x: 1076, startPoint y: 69, endPoint x: 1070, endPoint y: 77, distance: 9.2
click at [1076, 69] on button "Save" at bounding box center [1089, 69] width 46 height 17
click at [1045, 129] on div "Saved 5 minutes ago" at bounding box center [1057, 134] width 99 height 11
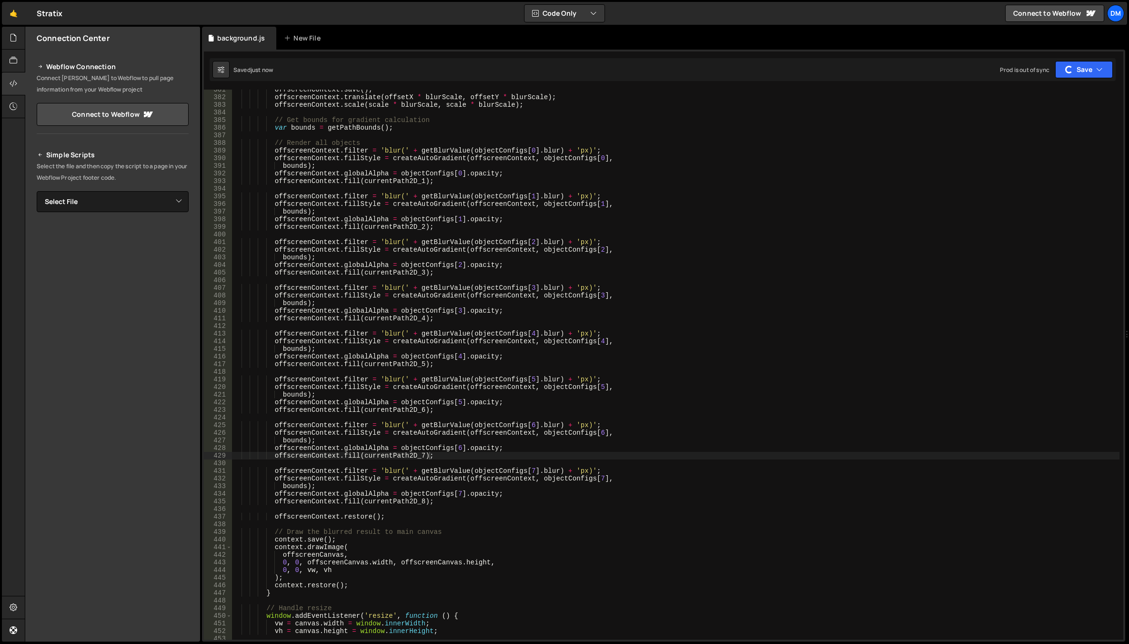
click at [750, 335] on div "offscreenContext . save ( ) ; offscreenContext . translate ( offsetX * blurScal…" at bounding box center [675, 368] width 887 height 565
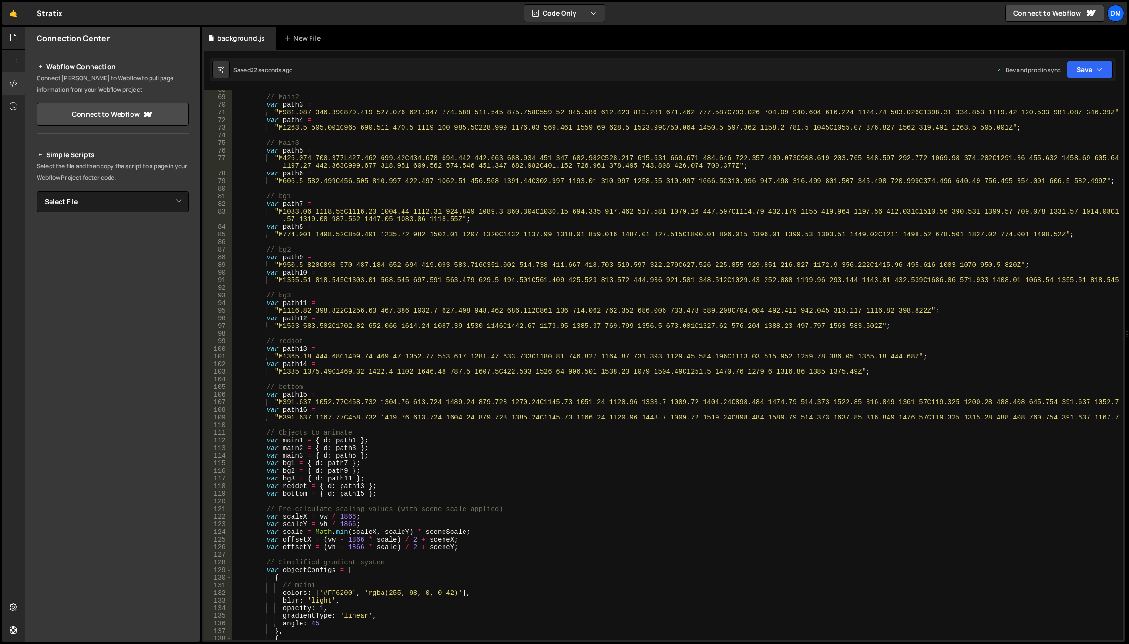
scroll to position [486, 0]
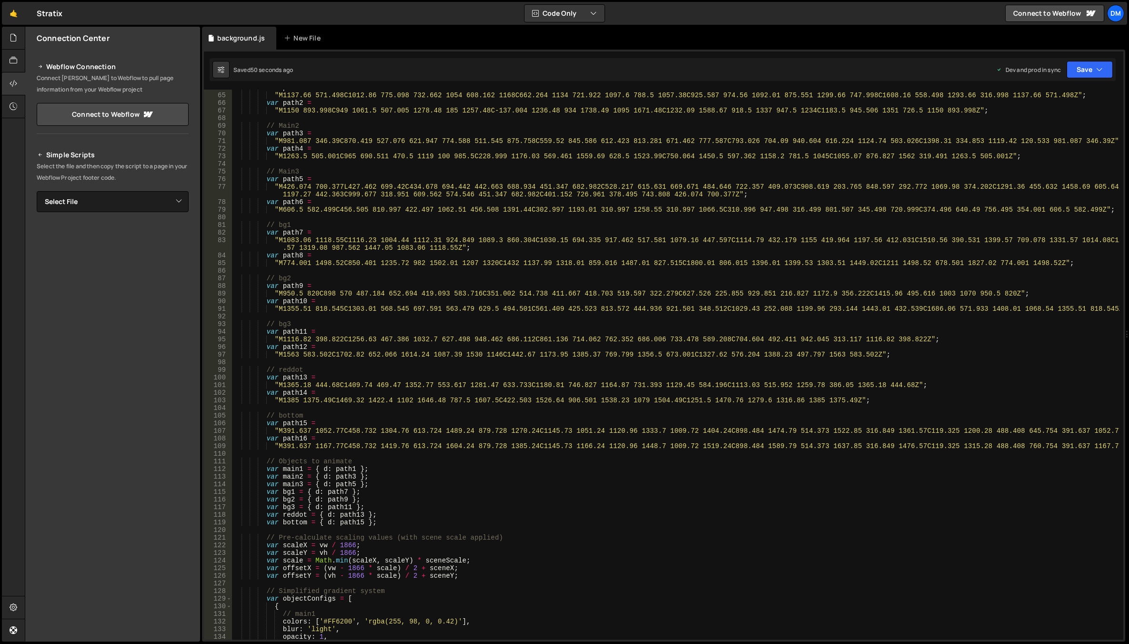
click at [571, 386] on div "var path1 = "M1137.66 571.498C1012.86 775.098 732.662 1054 608.162 1168C662.264…" at bounding box center [675, 366] width 887 height 565
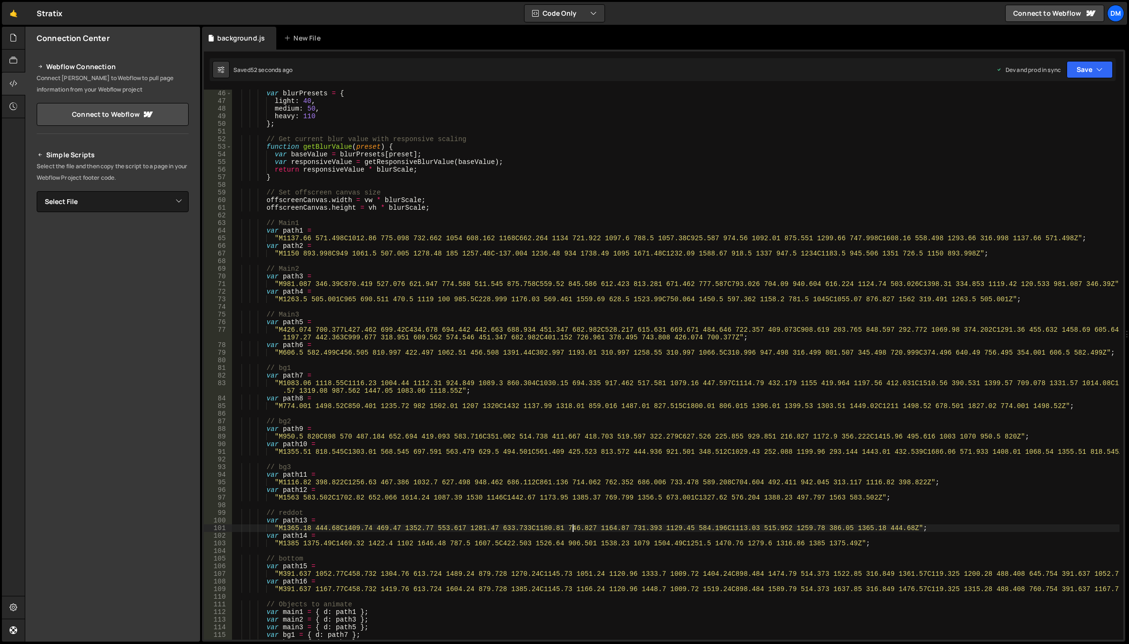
scroll to position [0, 0]
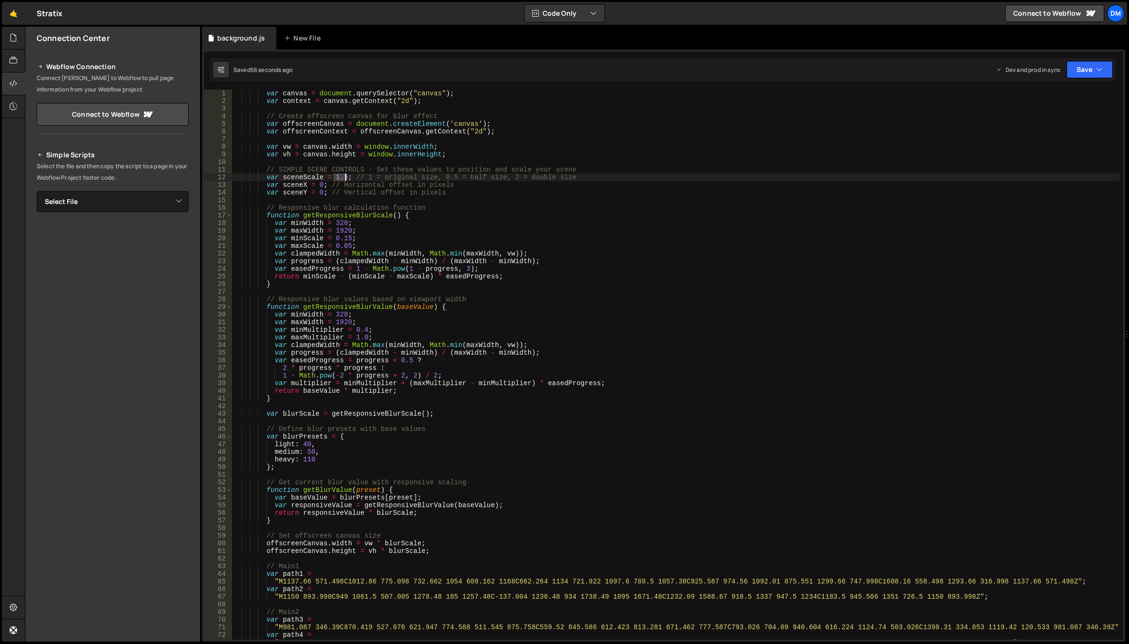
drag, startPoint x: 335, startPoint y: 177, endPoint x: 344, endPoint y: 178, distance: 9.6
click at [344, 178] on div "var canvas = document . querySelector ( "canvas" ) ; var context = canvas . get…" at bounding box center [675, 372] width 887 height 565
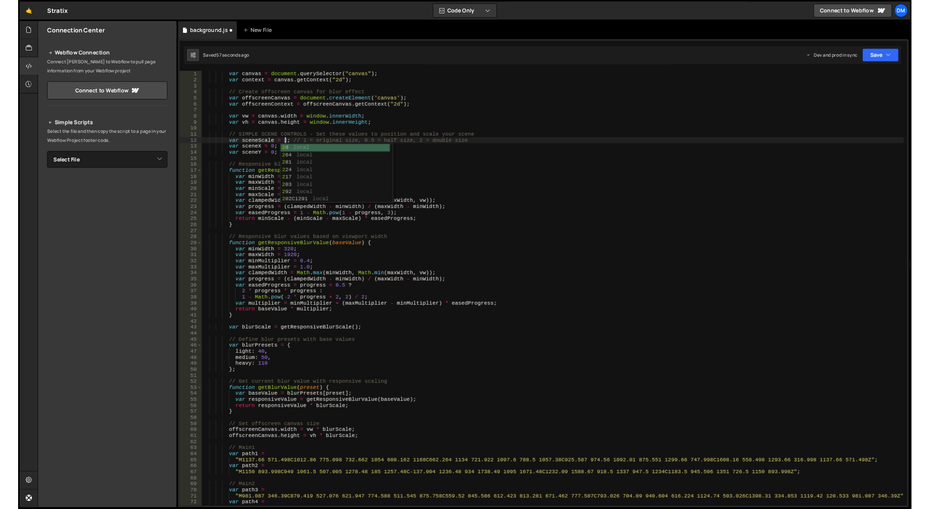
scroll to position [0, 8]
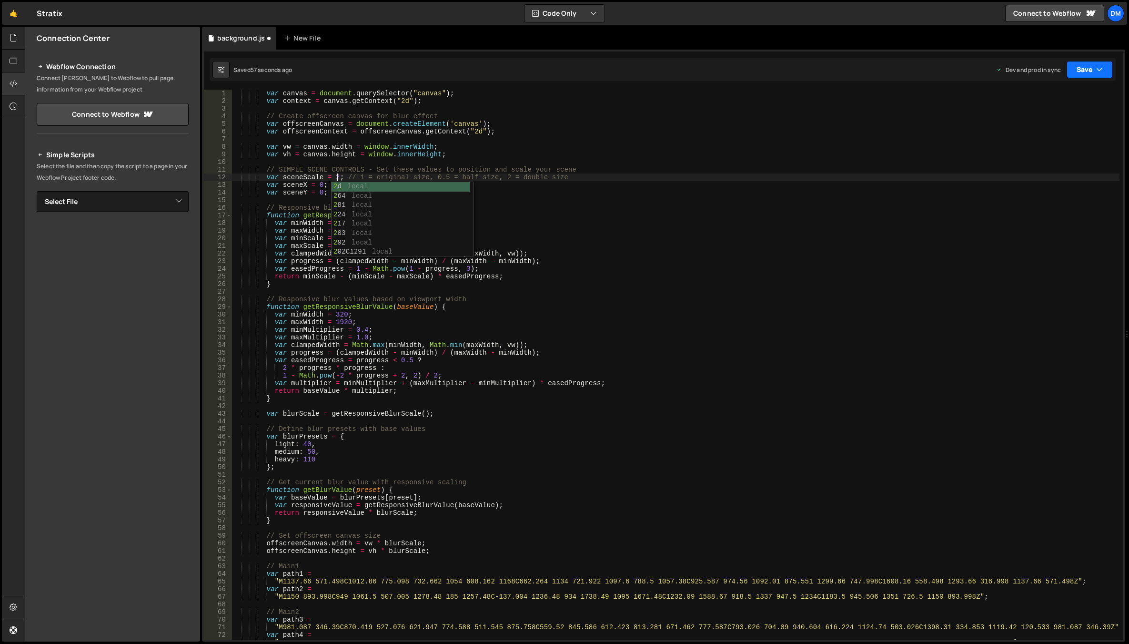
click at [1072, 78] on button "Save" at bounding box center [1089, 69] width 46 height 17
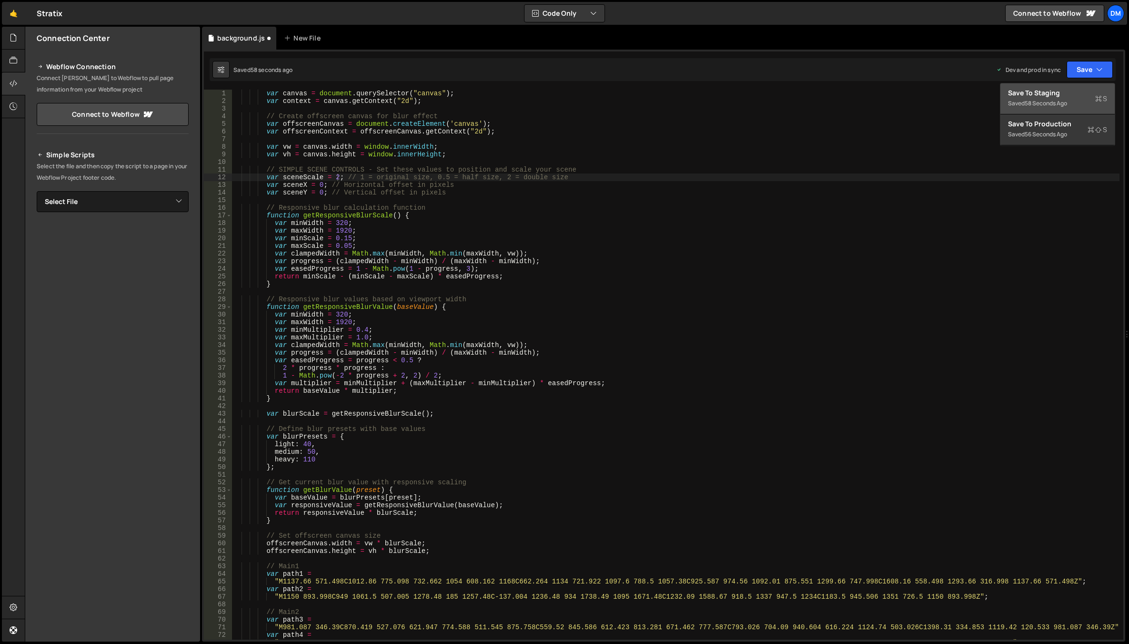
click at [1060, 99] on div "58 seconds ago" at bounding box center [1046, 103] width 42 height 8
click at [1083, 66] on button "Save" at bounding box center [1089, 69] width 46 height 17
click at [1033, 130] on div "57 seconds ago" at bounding box center [1046, 134] width 42 height 8
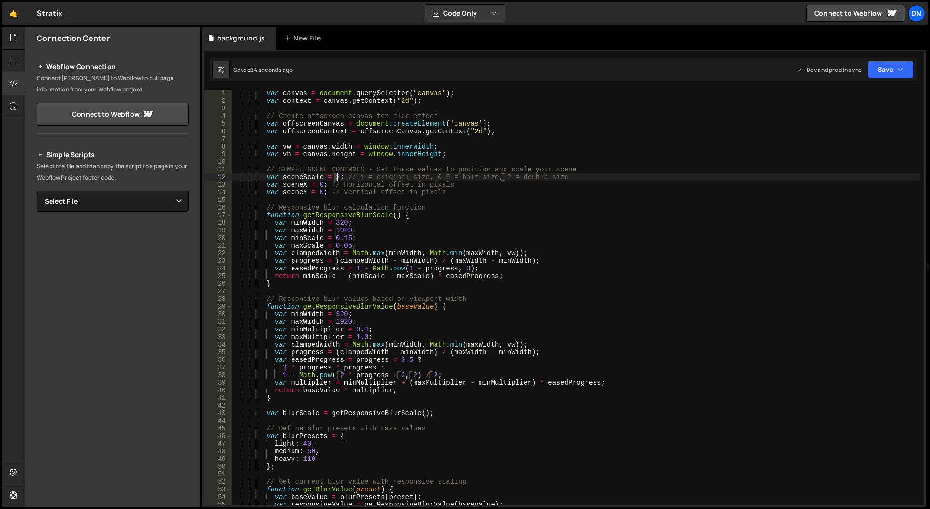
click at [337, 180] on div "var canvas = document . querySelector ( "canvas" ) ; var context = canvas . get…" at bounding box center [576, 305] width 688 height 431
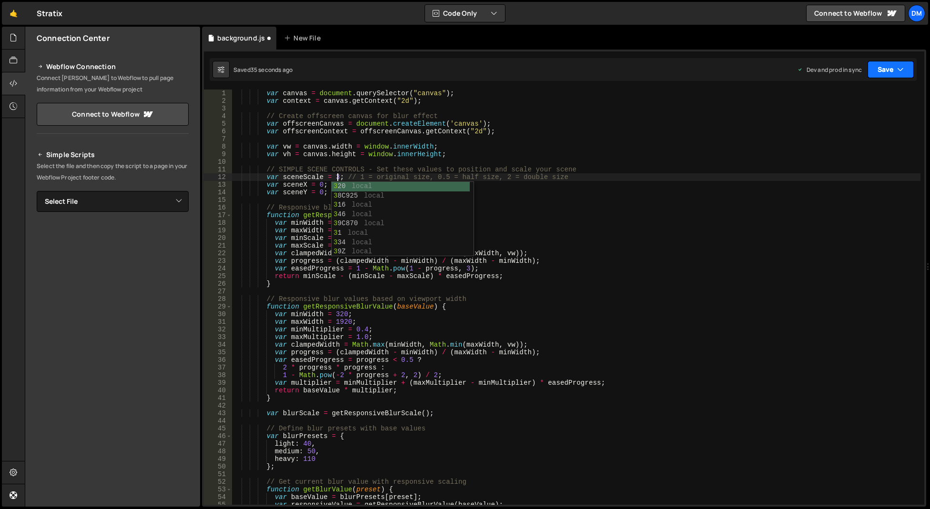
click at [886, 71] on button "Save" at bounding box center [890, 69] width 46 height 17
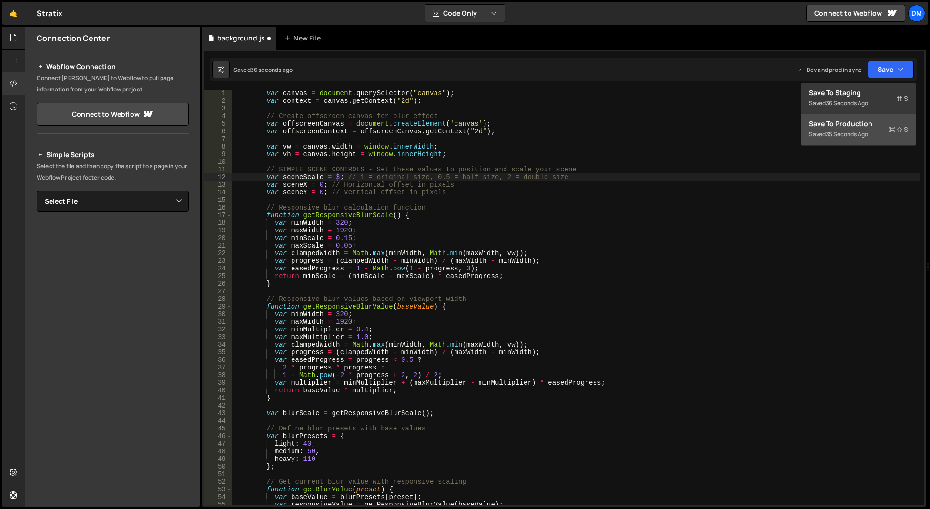
click at [845, 126] on div "Save to Production S" at bounding box center [858, 124] width 99 height 10
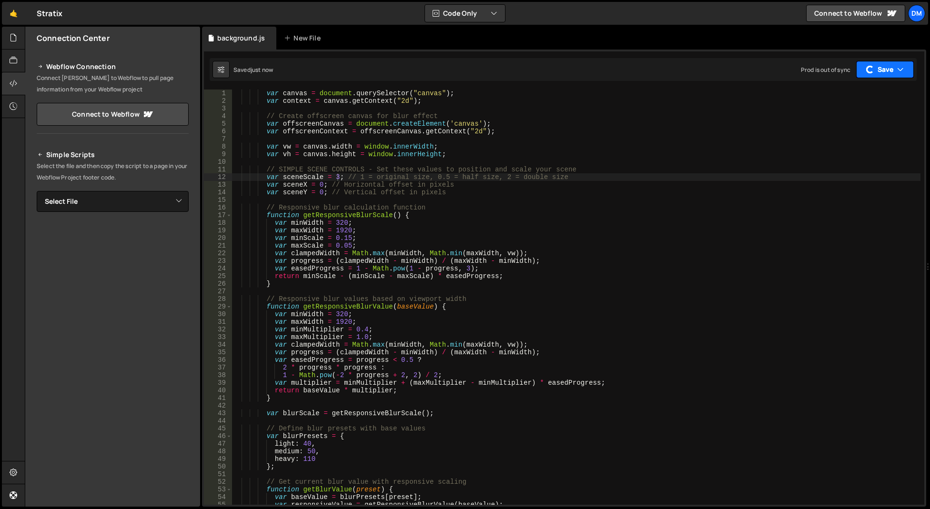
click at [880, 71] on button "Save" at bounding box center [885, 69] width 58 height 17
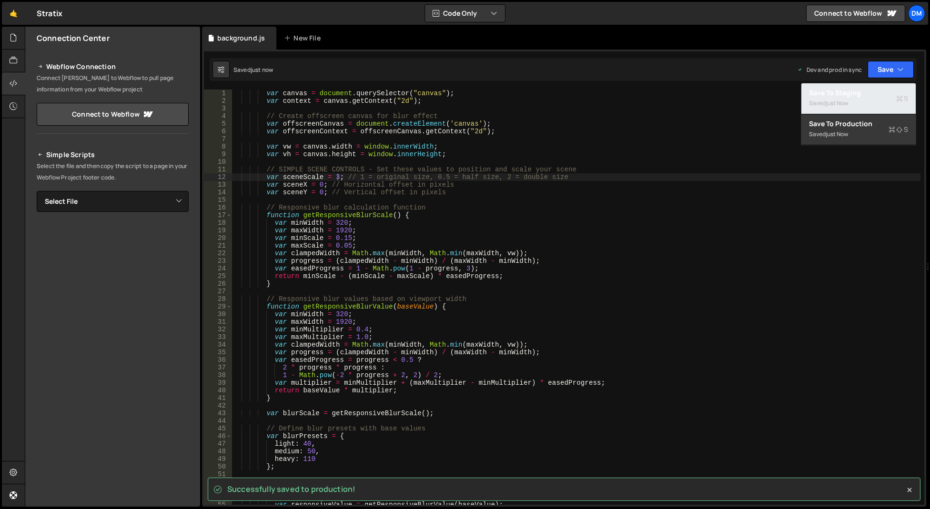
click at [834, 102] on div "just now" at bounding box center [836, 103] width 22 height 8
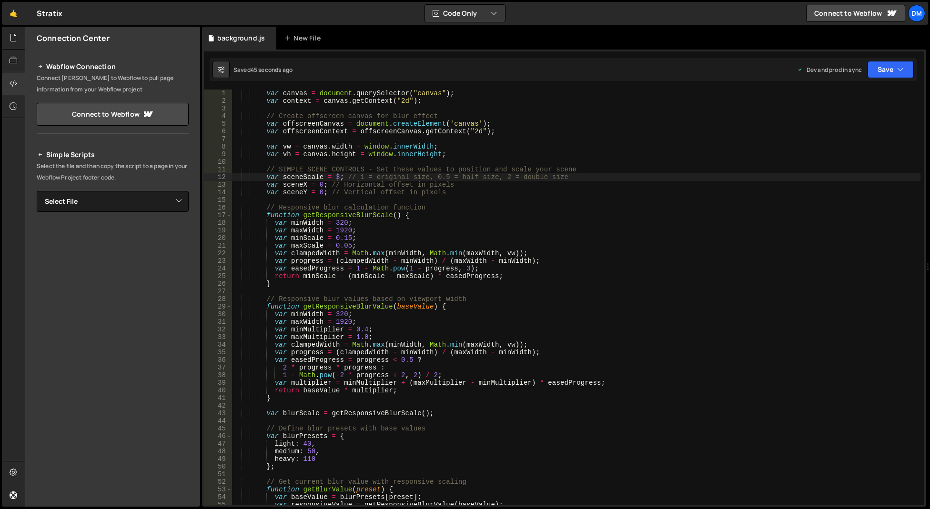
click at [381, 190] on div "var canvas = document . querySelector ( "canvas" ) ; var context = canvas . get…" at bounding box center [576, 305] width 688 height 431
click at [337, 178] on div "var canvas = document . querySelector ( "canvas" ) ; var context = canvas . get…" at bounding box center [576, 305] width 688 height 431
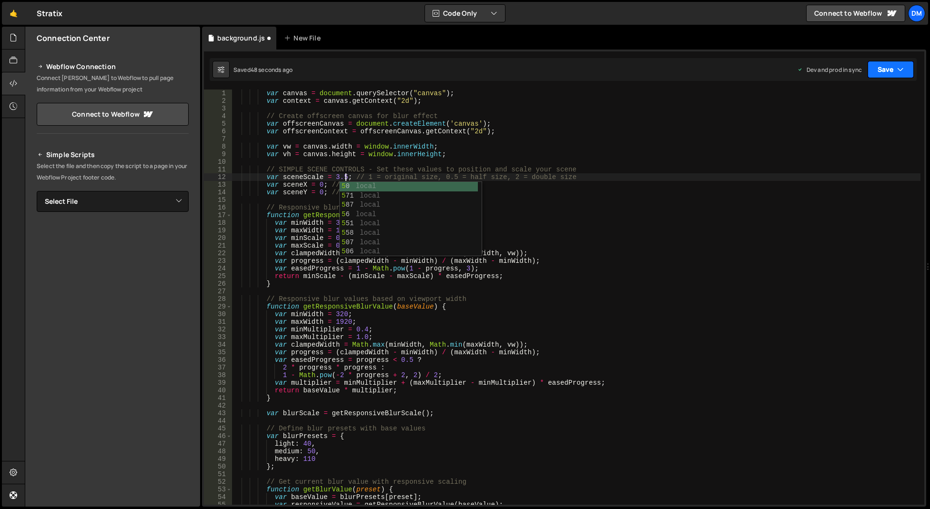
click at [879, 66] on button "Save" at bounding box center [890, 69] width 46 height 17
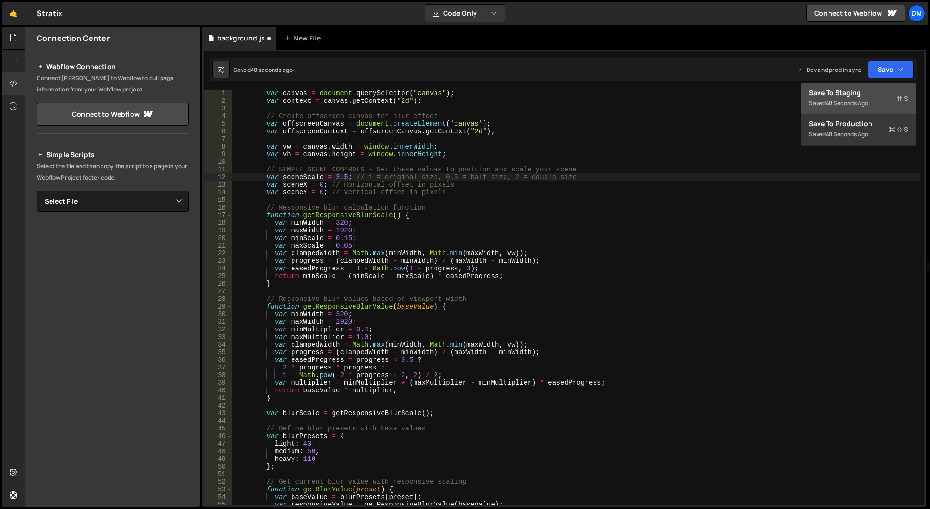
click at [848, 100] on div "48 seconds ago" at bounding box center [846, 103] width 42 height 8
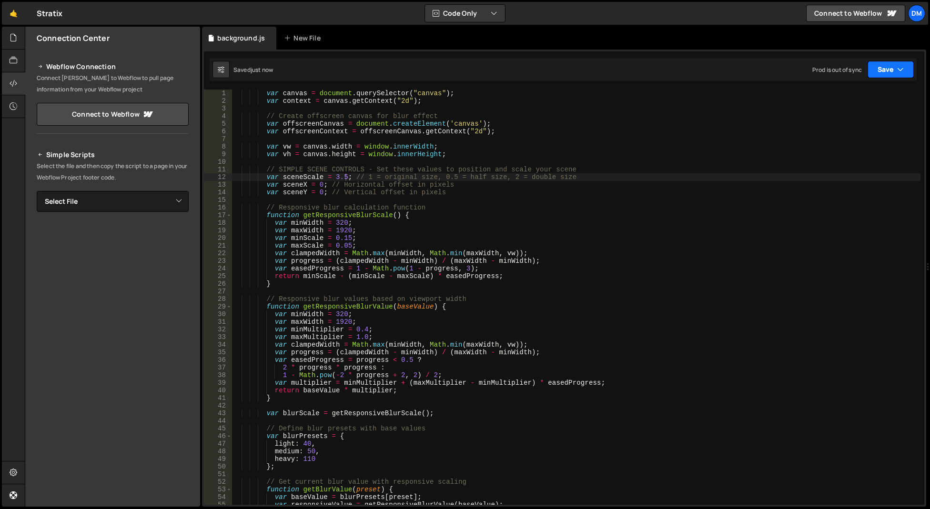
click at [876, 68] on button "Save" at bounding box center [890, 69] width 46 height 17
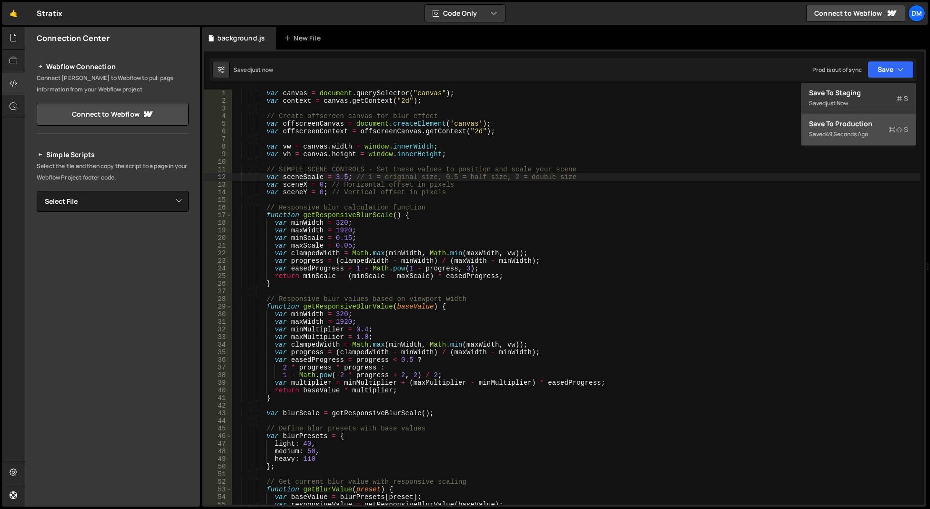
click at [833, 125] on div "Save to Production S" at bounding box center [858, 124] width 99 height 10
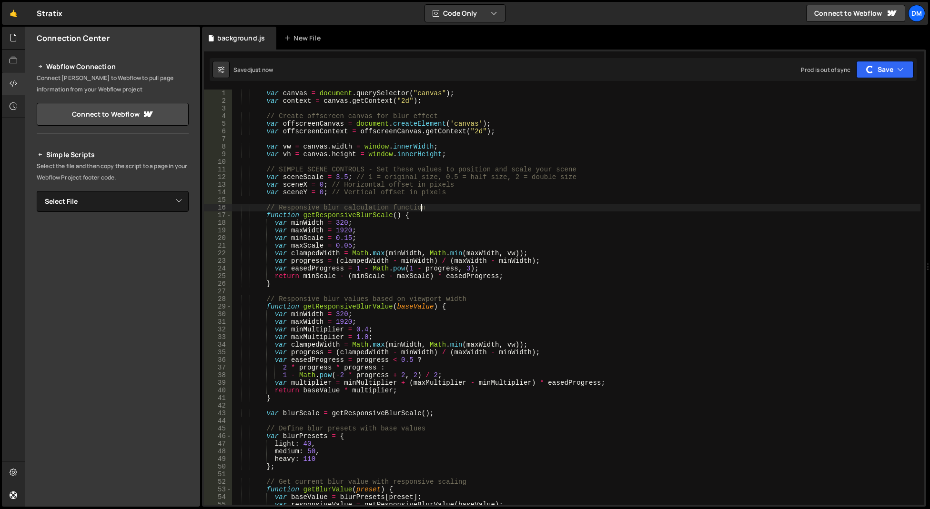
click at [725, 209] on div "var canvas = document . querySelector ( "canvas" ) ; var context = canvas . get…" at bounding box center [576, 305] width 688 height 431
click at [321, 192] on div "var canvas = document . querySelector ( "canvas" ) ; var context = canvas . get…" at bounding box center [576, 305] width 688 height 431
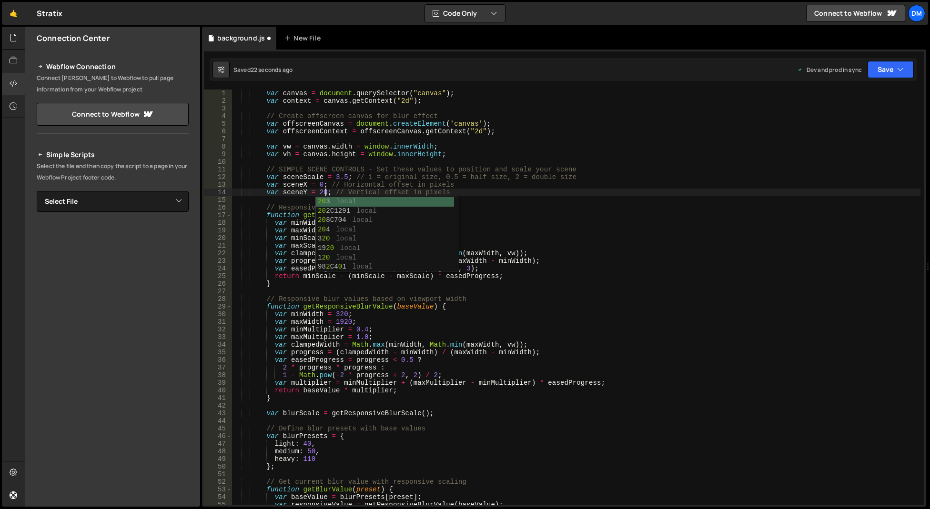
scroll to position [0, 7]
click at [525, 125] on div "var canvas = document . querySelector ( "canvas" ) ; var context = canvas . get…" at bounding box center [576, 305] width 688 height 431
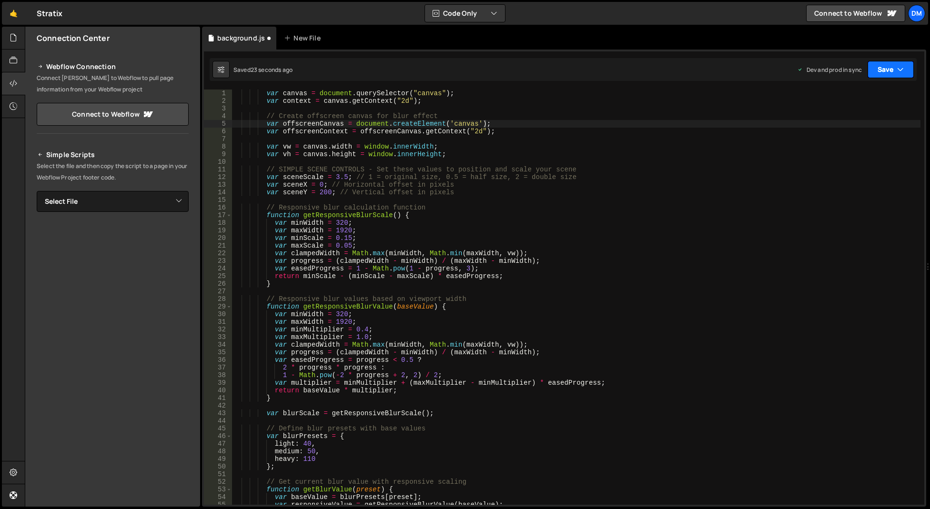
click at [891, 70] on button "Save" at bounding box center [890, 69] width 46 height 17
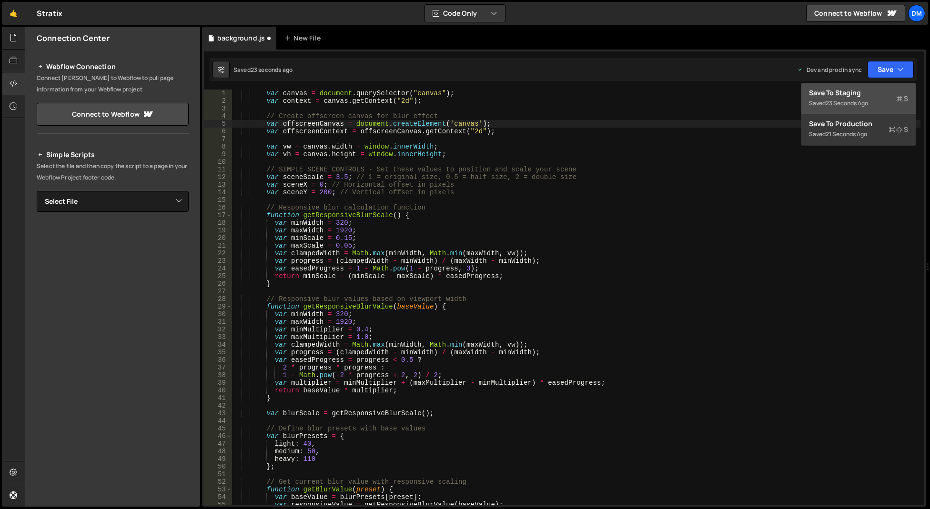
click at [862, 91] on div "Save to Staging S" at bounding box center [858, 93] width 99 height 10
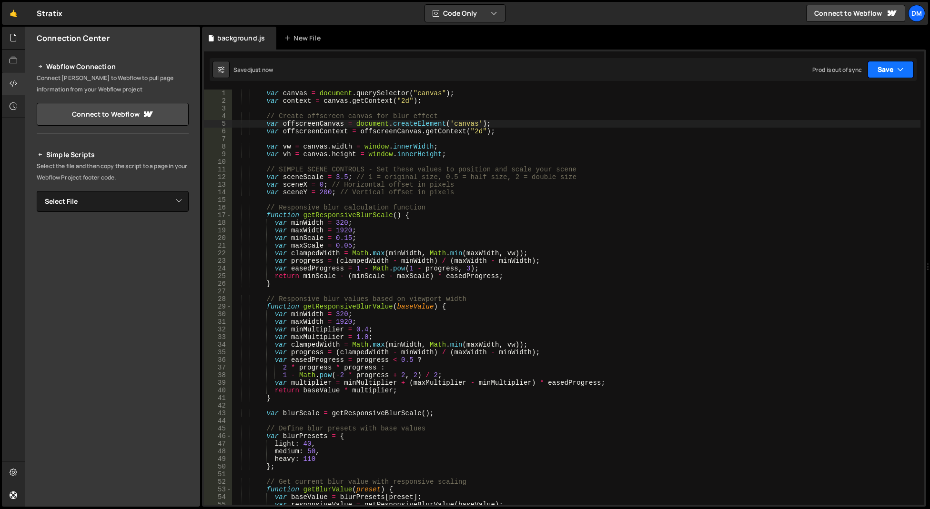
click at [884, 67] on button "Save" at bounding box center [890, 69] width 46 height 17
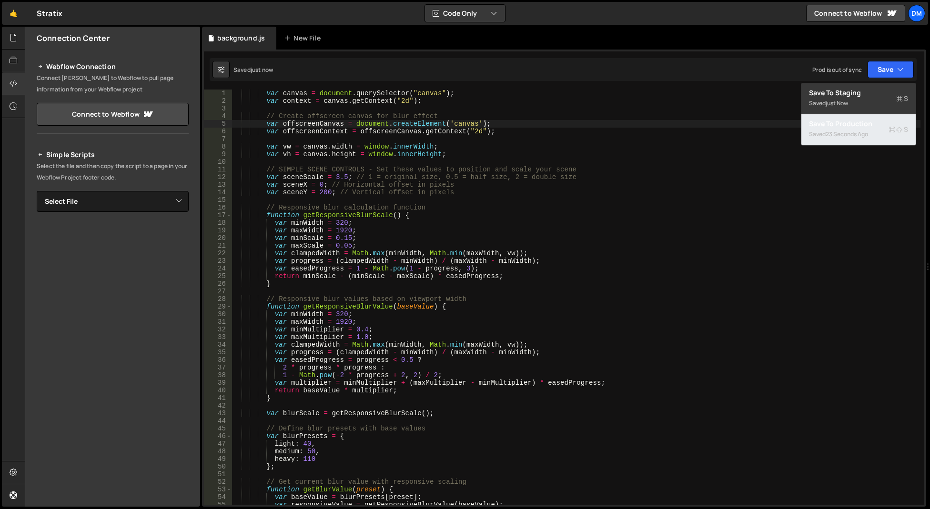
drag, startPoint x: 836, startPoint y: 121, endPoint x: 669, endPoint y: 151, distance: 169.8
click at [836, 121] on div "Save to Production S" at bounding box center [858, 124] width 99 height 10
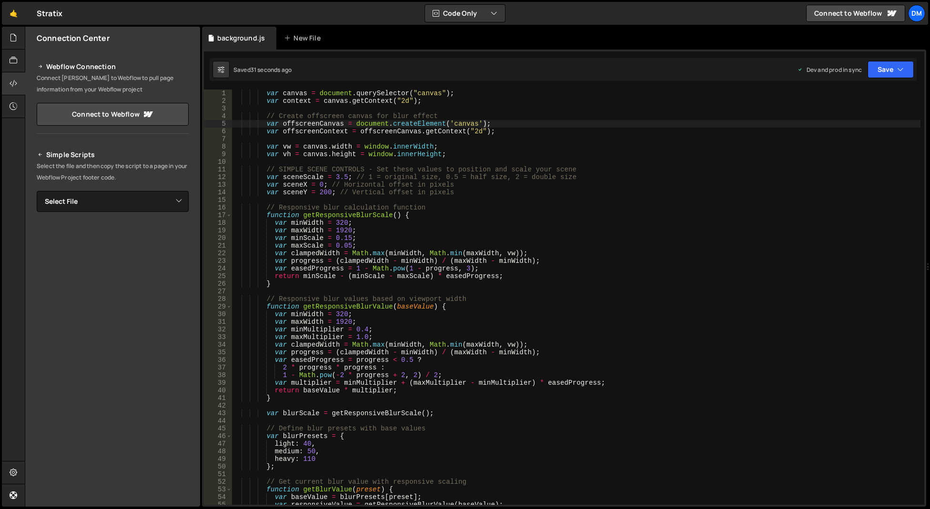
click at [423, 320] on div "var canvas = document . querySelector ( "canvas" ) ; var context = canvas . get…" at bounding box center [576, 305] width 688 height 431
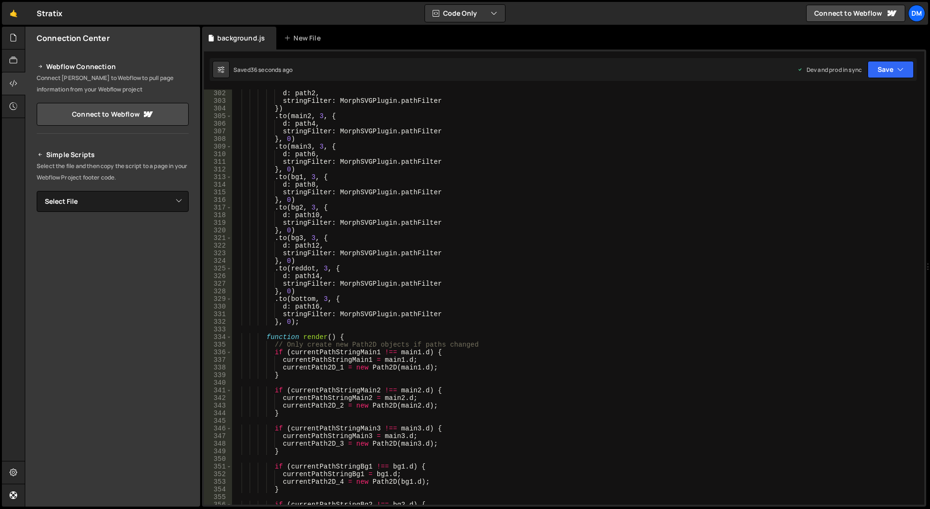
scroll to position [2258, 0]
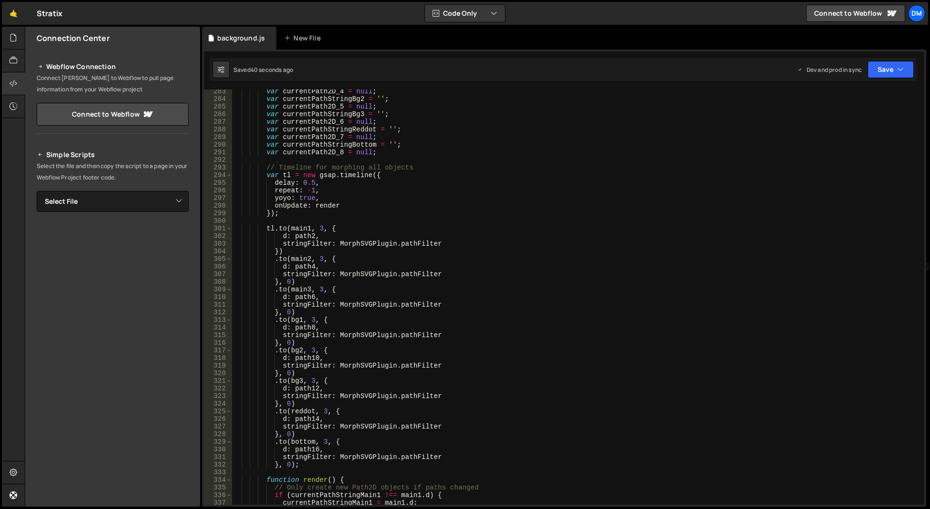
click at [360, 206] on div "var currentPath2D_4 = null ; var currentPathStringBg2 = '' ; var currentPath2D_…" at bounding box center [576, 303] width 688 height 431
click at [373, 174] on div "var currentPath2D_4 = null ; var currentPathStringBg2 = '' ; var currentPath2D_…" at bounding box center [576, 303] width 688 height 431
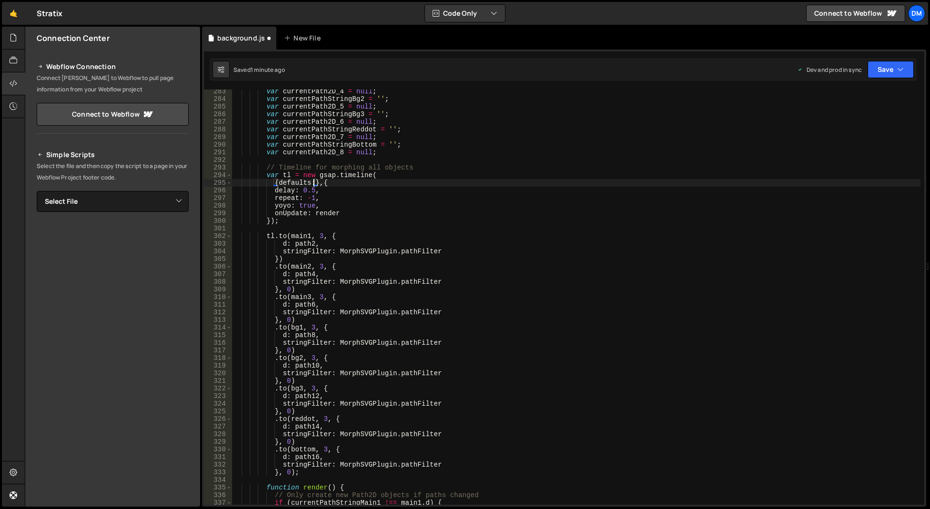
scroll to position [0, 6]
type textarea "{defaults: {}},{"
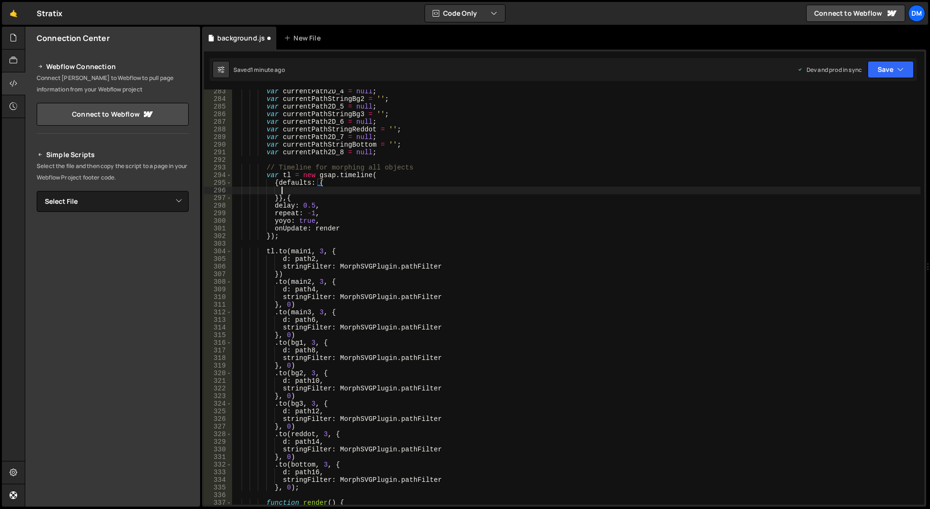
scroll to position [0, 3]
type textarea "d"
click at [872, 66] on button "Save" at bounding box center [890, 69] width 46 height 17
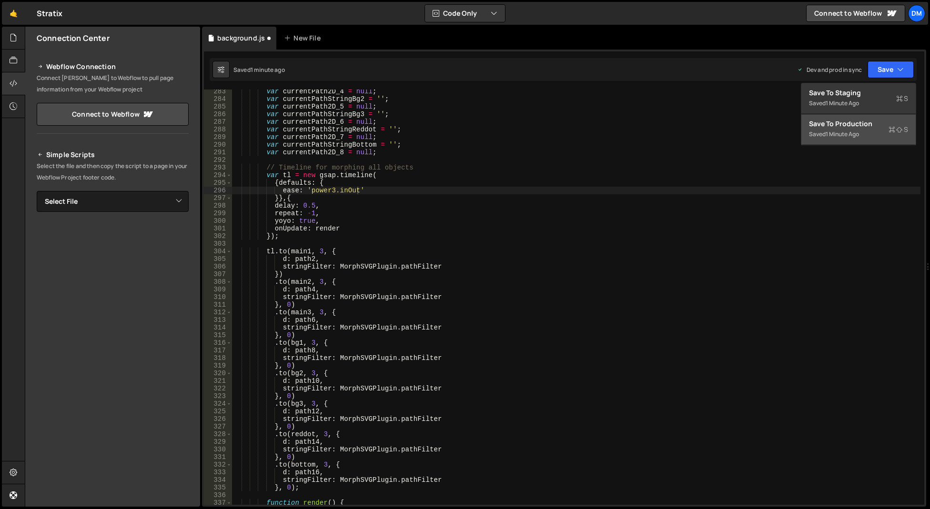
click at [882, 118] on button "Save to Production S Saved 1 minute ago" at bounding box center [858, 129] width 114 height 31
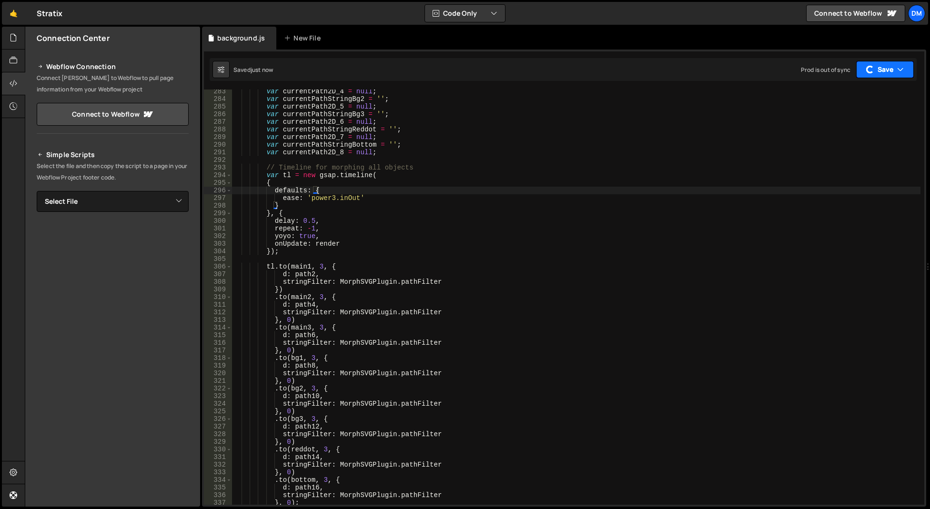
click at [887, 71] on button "Save" at bounding box center [885, 69] width 58 height 17
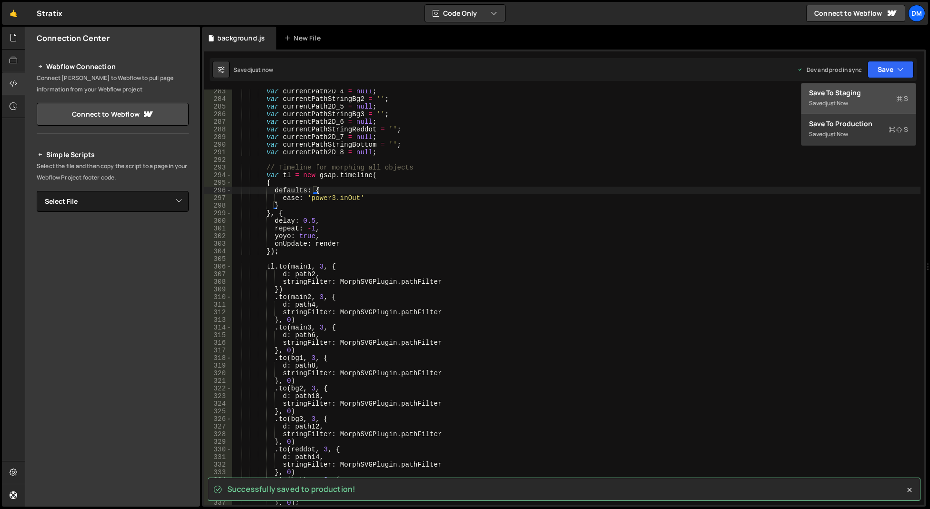
click at [863, 92] on div "Save to Staging S" at bounding box center [858, 93] width 99 height 10
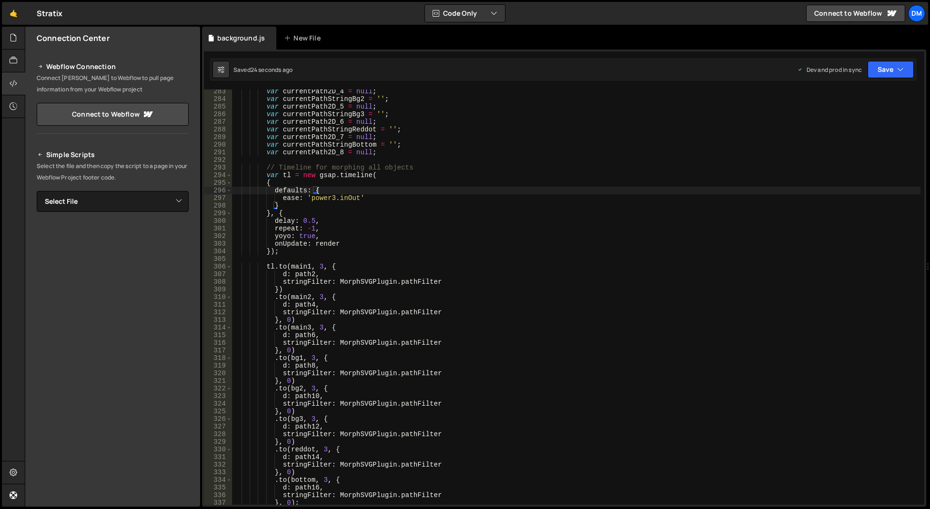
click at [413, 247] on div "var currentPath2D_4 = null ; var currentPathStringBg2 = '' ; var currentPath2D_…" at bounding box center [576, 303] width 688 height 431
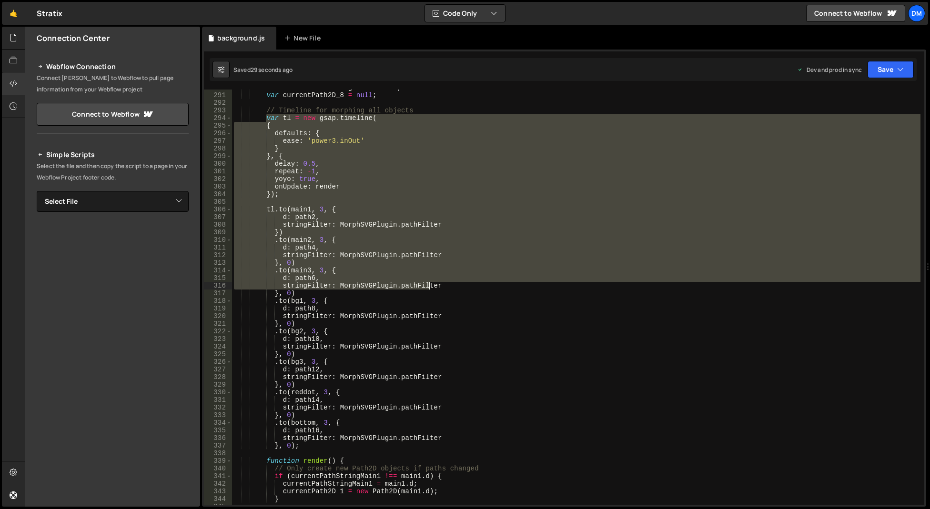
scroll to position [2372, 0]
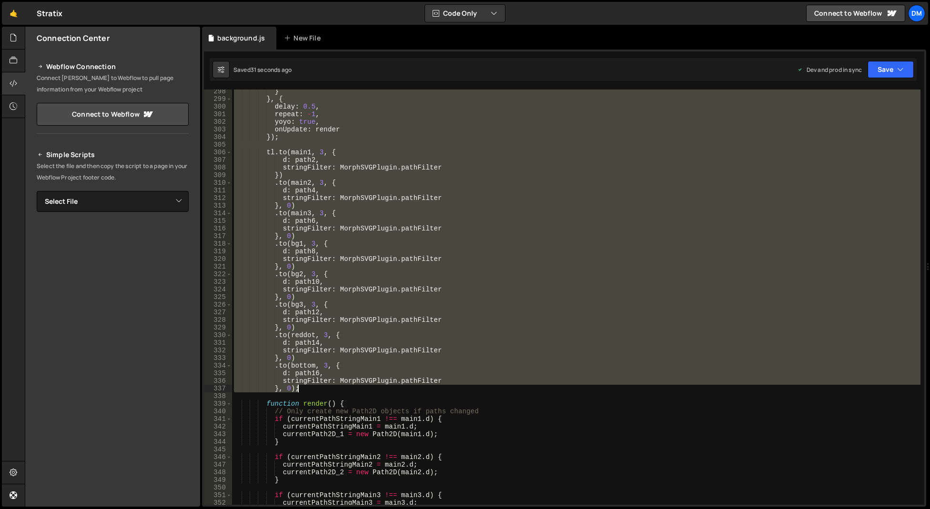
drag, startPoint x: 266, startPoint y: 175, endPoint x: 364, endPoint y: 388, distance: 235.1
click at [364, 388] on div "} } , { delay : 0.5 , repeat : - 1 , yoyo : true , onUpdate : render }) ; tl . …" at bounding box center [576, 303] width 688 height 431
type textarea "stringFilter: MorphSVGPlugin.pathFilter }, 0);"
paste textarea
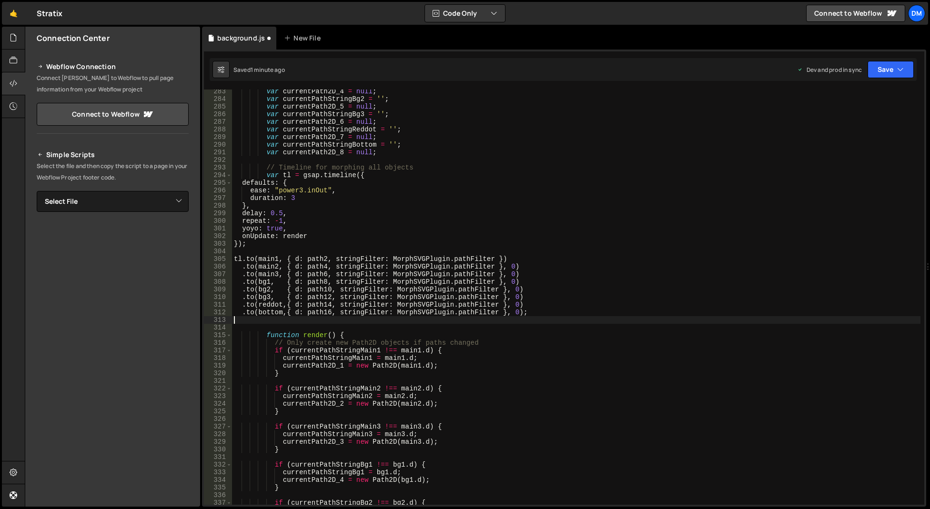
scroll to position [2229, 0]
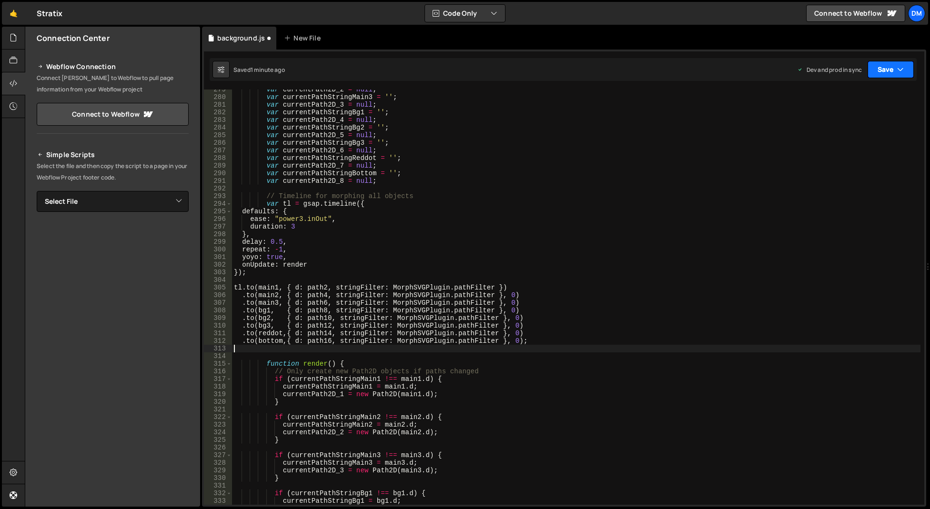
click at [887, 74] on button "Save" at bounding box center [890, 69] width 46 height 17
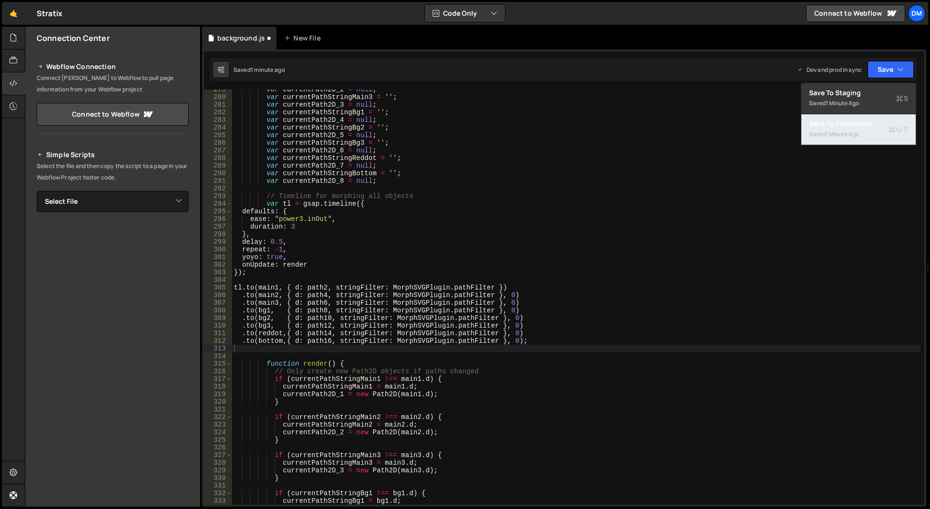
click at [854, 132] on div "1 minute ago" at bounding box center [841, 134] width 33 height 8
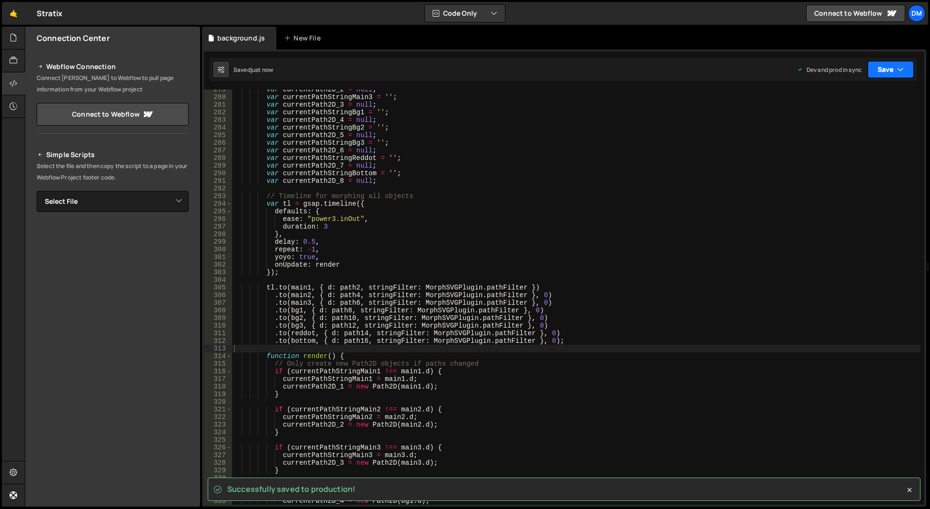
drag, startPoint x: 879, startPoint y: 74, endPoint x: 870, endPoint y: 91, distance: 20.0
click at [879, 74] on button "Save" at bounding box center [890, 69] width 46 height 17
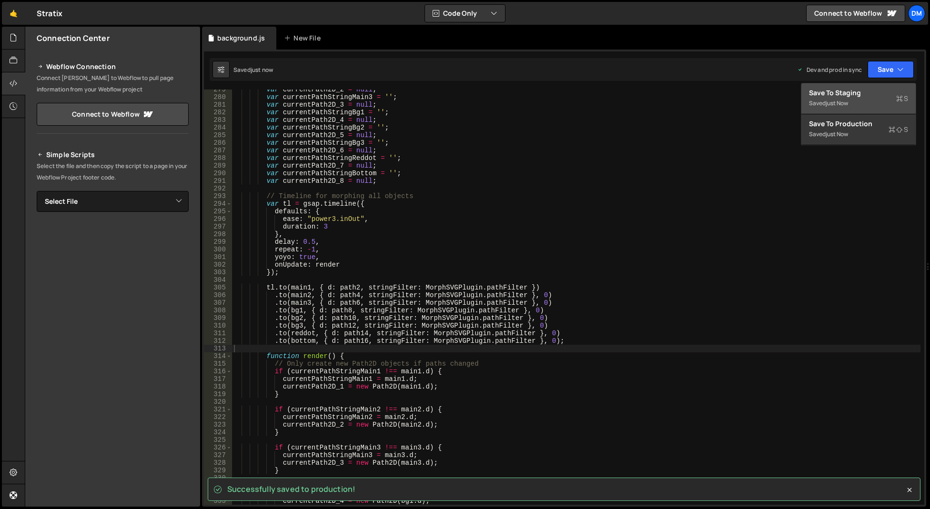
click at [866, 98] on div "Saved just now" at bounding box center [858, 103] width 99 height 11
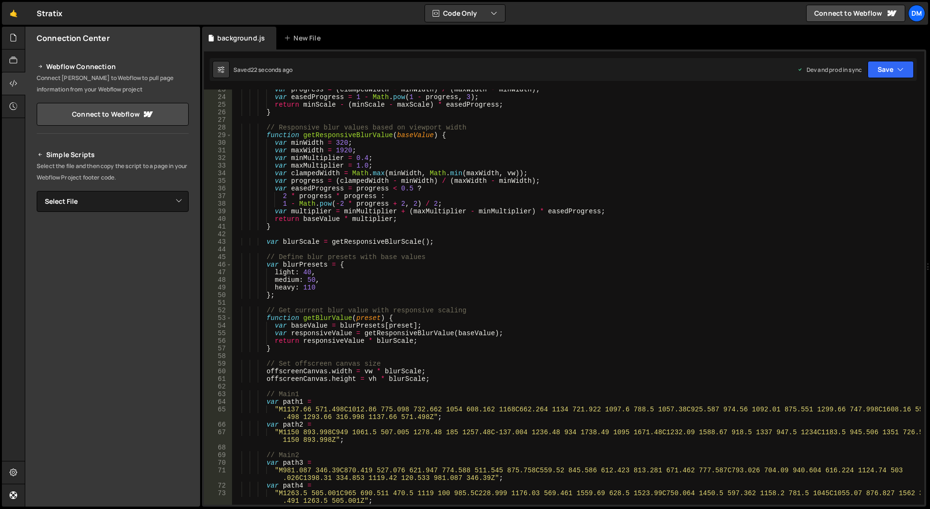
scroll to position [0, 0]
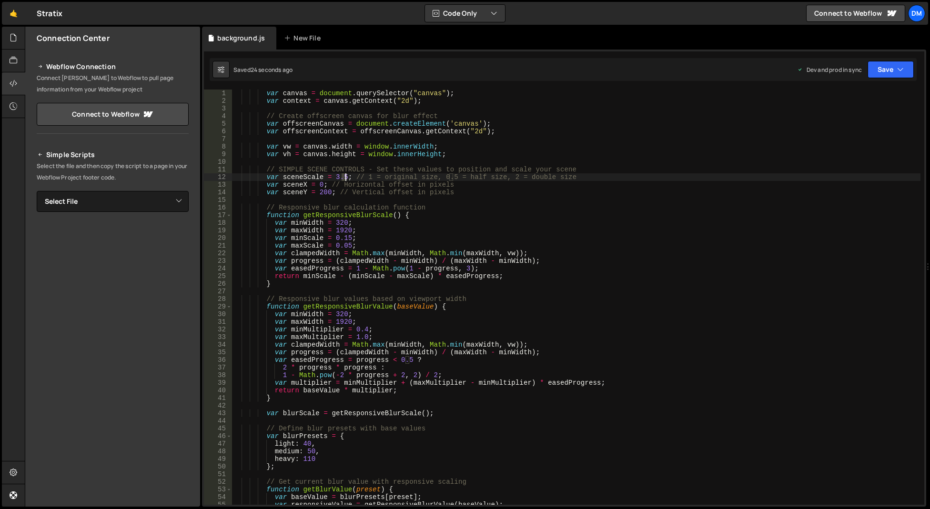
click at [345, 179] on div "var canvas = document . querySelector ( "canvas" ) ; var context = canvas . get…" at bounding box center [576, 305] width 688 height 431
type textarea "var sceneScale = 4; // 1 = original size, 0.5 = half size, 2 = double size"
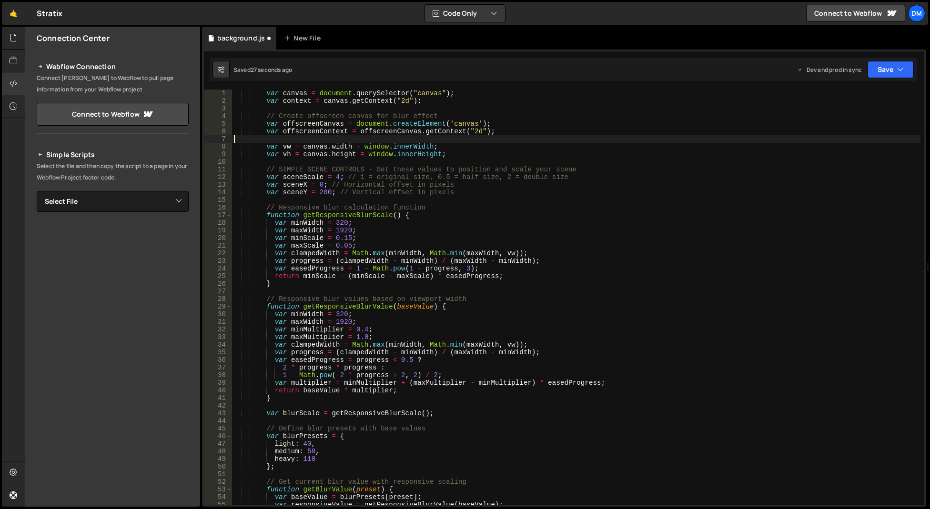
click at [488, 135] on div "var canvas = document . querySelector ( "canvas" ) ; var context = canvas . get…" at bounding box center [576, 305] width 688 height 431
click at [888, 65] on button "Save" at bounding box center [890, 69] width 46 height 17
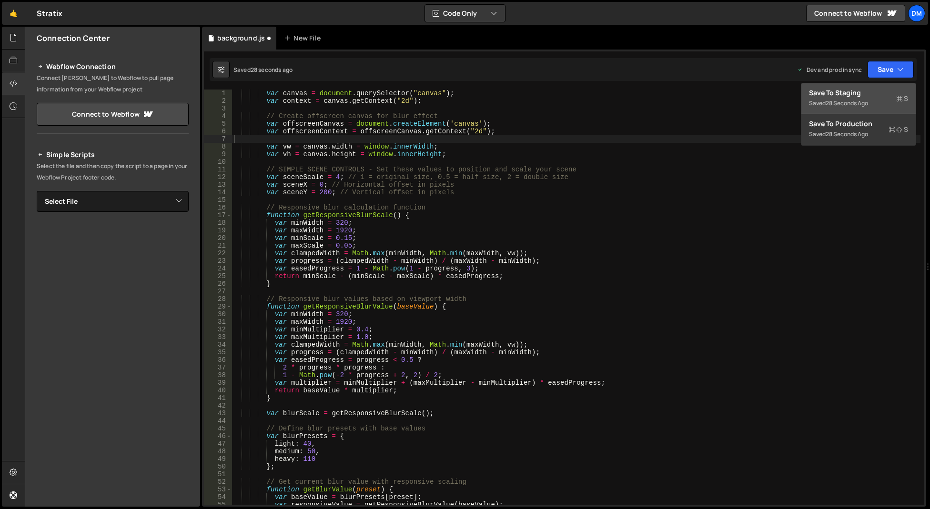
click at [868, 93] on div "Save to Staging S" at bounding box center [858, 93] width 99 height 10
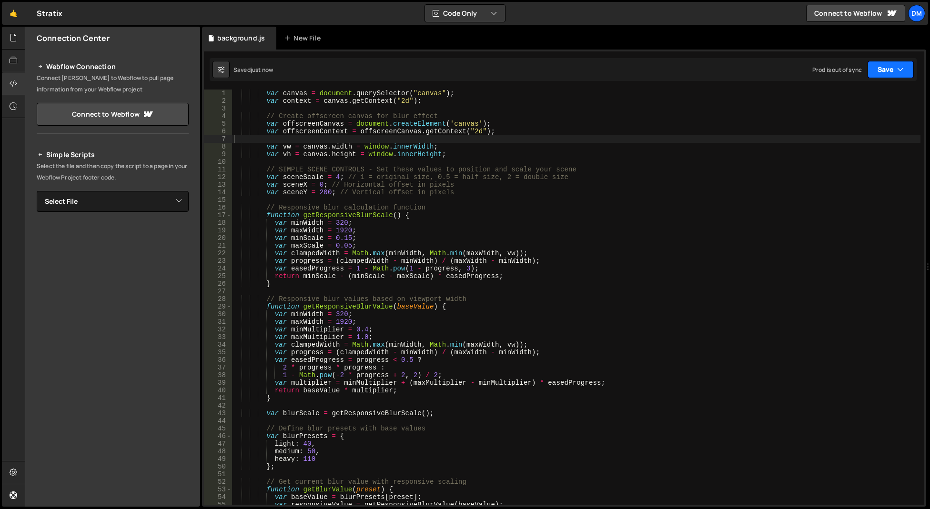
click at [883, 67] on button "Save" at bounding box center [890, 69] width 46 height 17
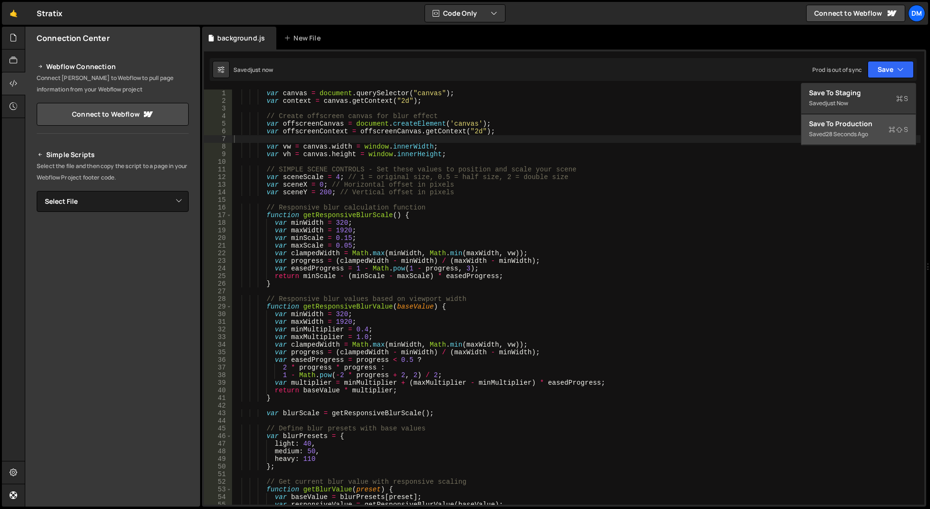
click at [859, 122] on div "Save to Production S" at bounding box center [858, 124] width 99 height 10
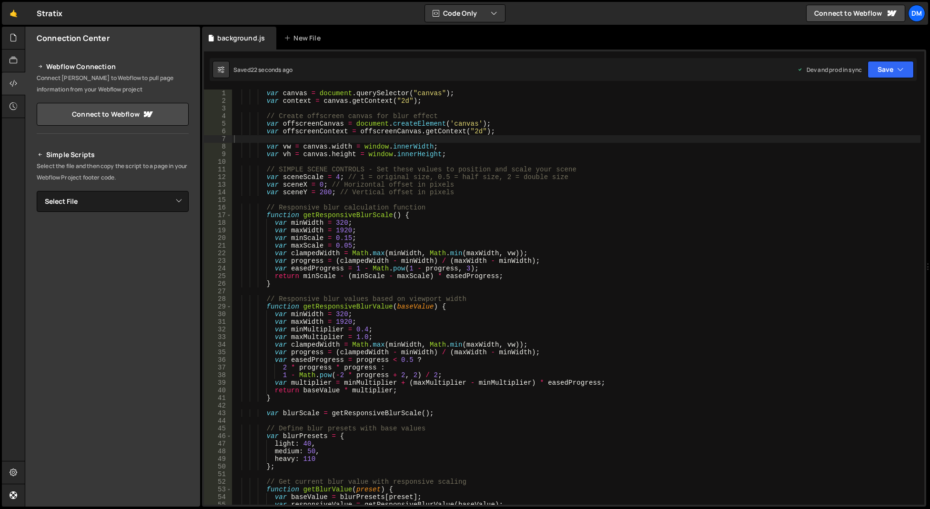
scroll to position [114, 0]
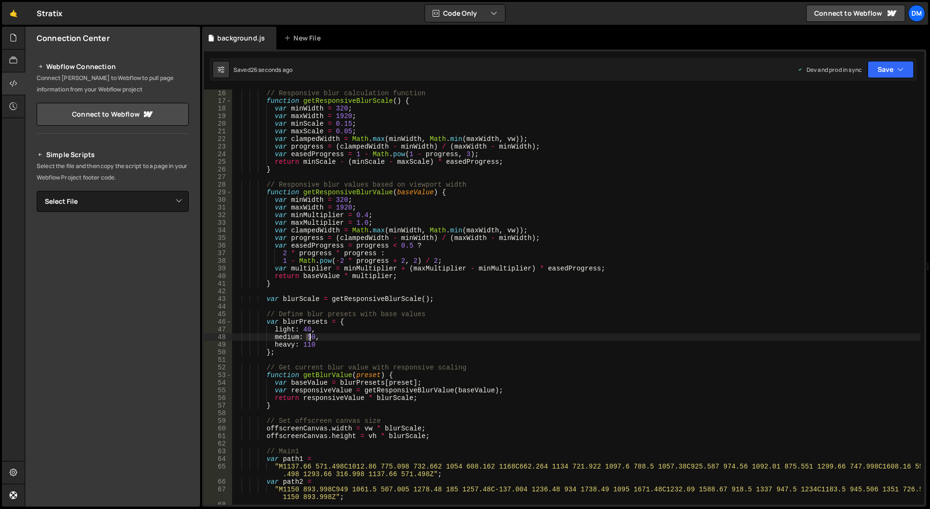
click at [309, 338] on div "// Responsive blur calculation function function getResponsiveBlurScale ( ) { v…" at bounding box center [576, 305] width 688 height 431
click at [309, 338] on div "// Responsive blur calculation function function getResponsiveBlurScale ( ) { v…" at bounding box center [576, 297] width 688 height 415
click at [309, 338] on div "// Responsive blur calculation function function getResponsiveBlurScale ( ) { v…" at bounding box center [576, 305] width 688 height 431
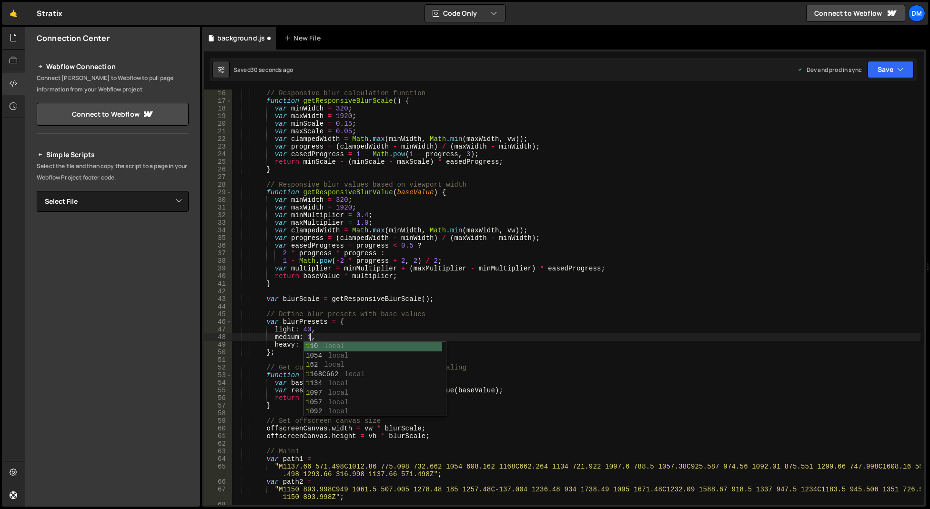
scroll to position [0, 5]
type textarea "medium: 100,"
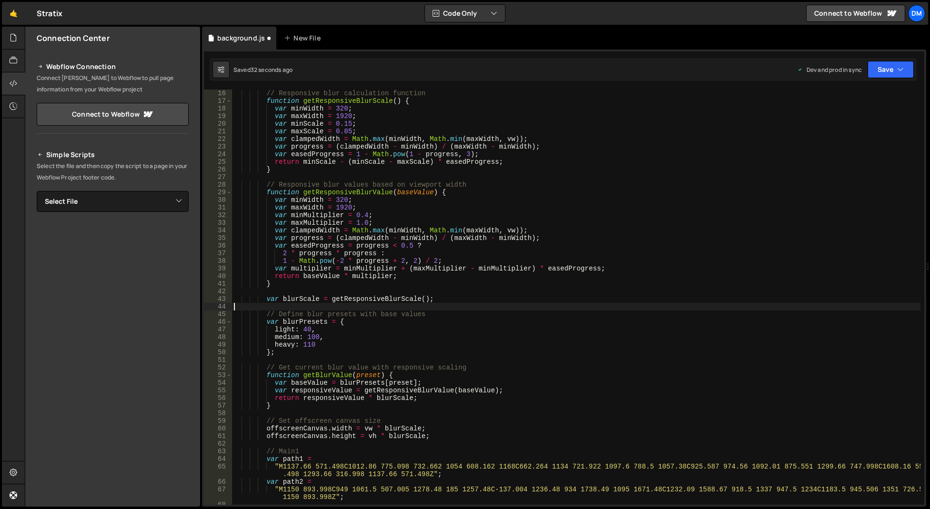
drag, startPoint x: 333, startPoint y: 303, endPoint x: 318, endPoint y: 335, distance: 34.7
click at [333, 303] on div "// Responsive blur calculation function function getResponsiveBlurScale ( ) { v…" at bounding box center [576, 305] width 688 height 431
click at [307, 347] on div "// Responsive blur calculation function function getResponsiveBlurScale ( ) { v…" at bounding box center [576, 305] width 688 height 431
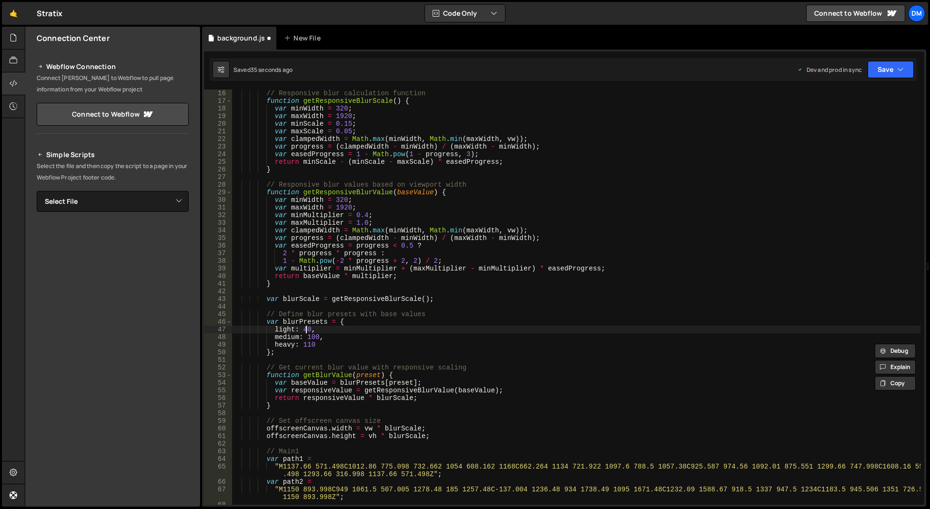
click at [306, 332] on div "// Responsive blur calculation function function getResponsiveBlurScale ( ) { v…" at bounding box center [576, 305] width 688 height 431
click at [306, 331] on div "// Responsive blur calculation function function getResponsiveBlurScale ( ) { v…" at bounding box center [576, 305] width 688 height 431
type textarea "light: 80,"
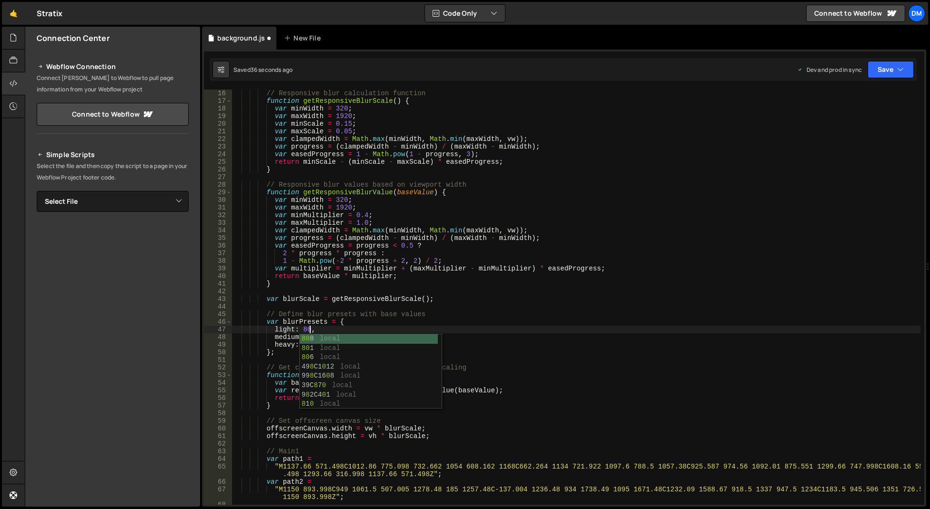
click at [343, 305] on div "// Responsive blur calculation function function getResponsiveBlurScale ( ) { v…" at bounding box center [576, 305] width 688 height 431
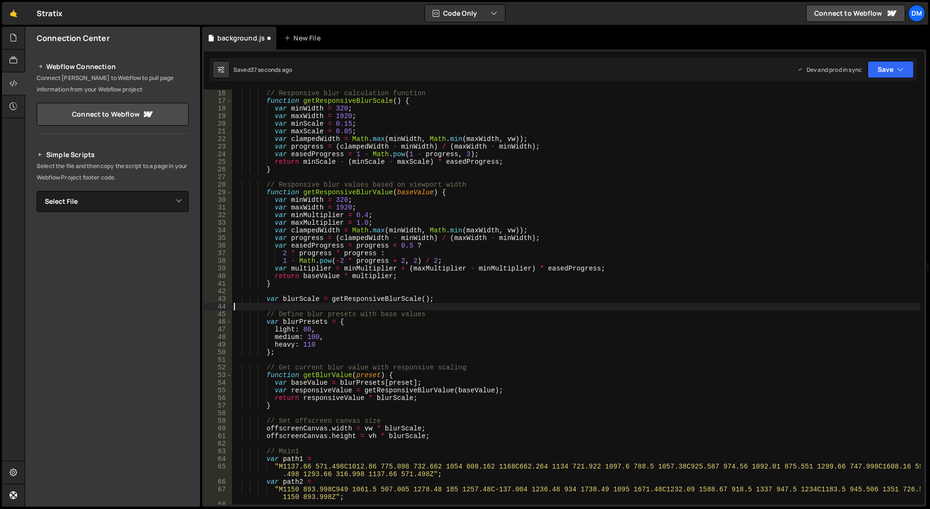
scroll to position [0, 0]
click at [308, 345] on div "// Responsive blur calculation function function getResponsiveBlurScale ( ) { v…" at bounding box center [576, 305] width 688 height 431
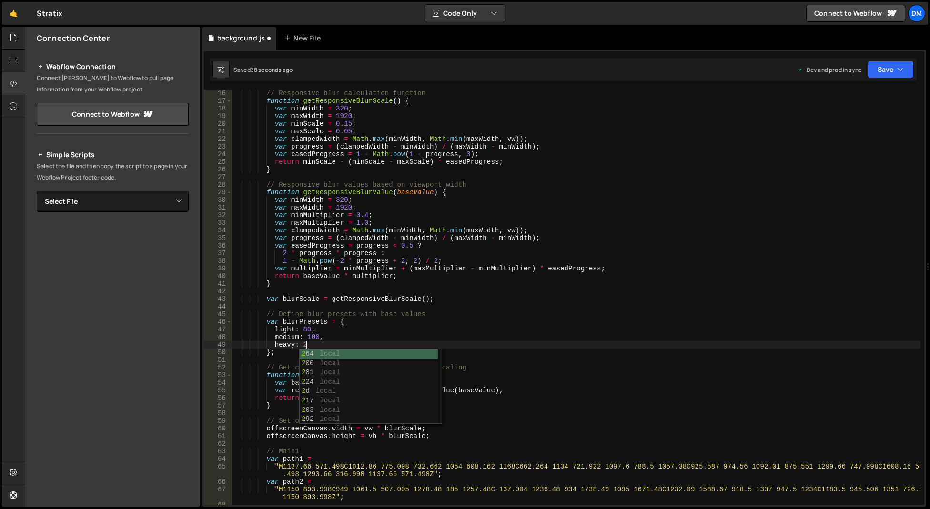
scroll to position [0, 5]
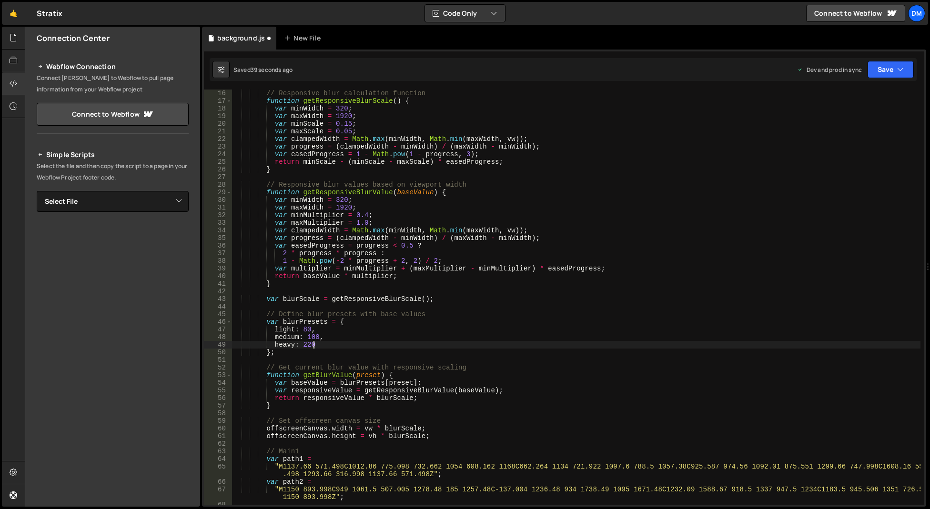
drag, startPoint x: 480, startPoint y: 254, endPoint x: 547, endPoint y: 201, distance: 85.1
click at [480, 254] on div "// Responsive blur calculation function function getResponsiveBlurScale ( ) { v…" at bounding box center [576, 305] width 688 height 431
type textarea "2 * progress * progress :"
click at [875, 66] on button "Save" at bounding box center [890, 69] width 46 height 17
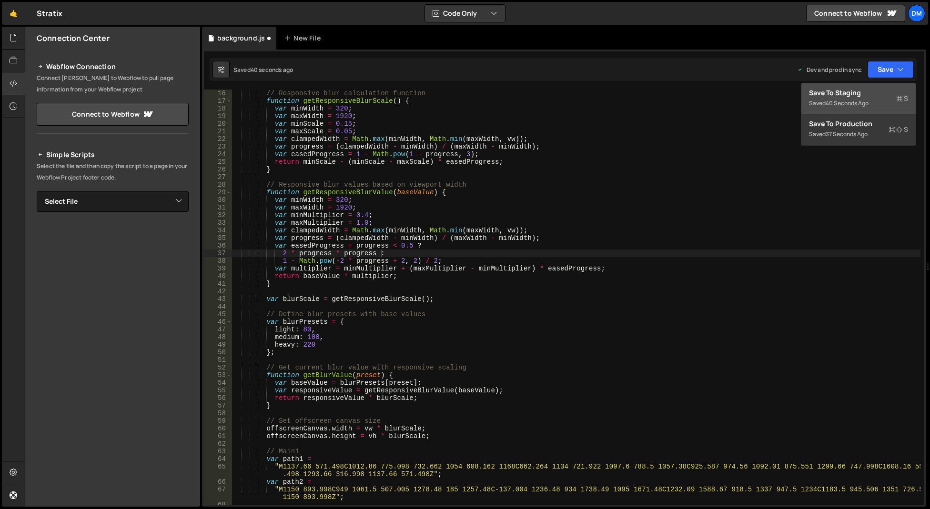
click at [869, 90] on div "Save to Staging S" at bounding box center [858, 93] width 99 height 10
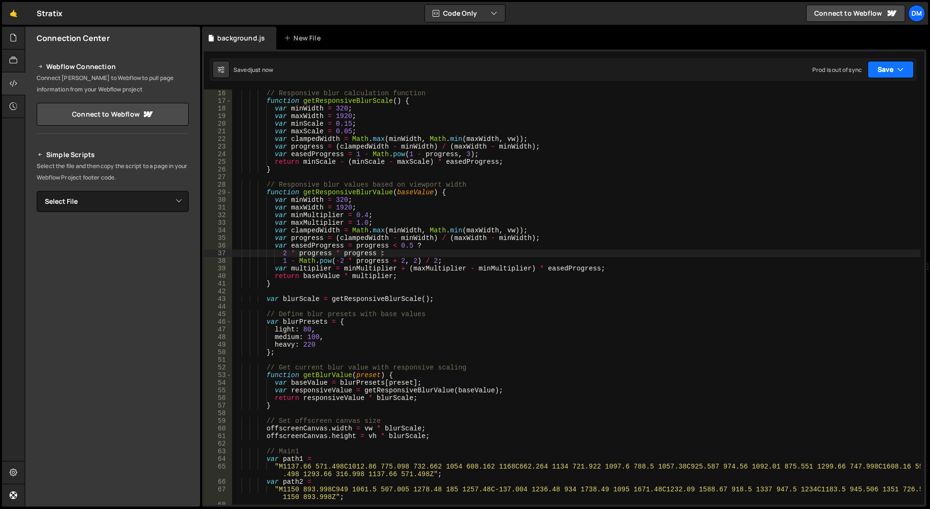
drag, startPoint x: 885, startPoint y: 70, endPoint x: 878, endPoint y: 78, distance: 10.5
click at [885, 70] on button "Save" at bounding box center [890, 69] width 46 height 17
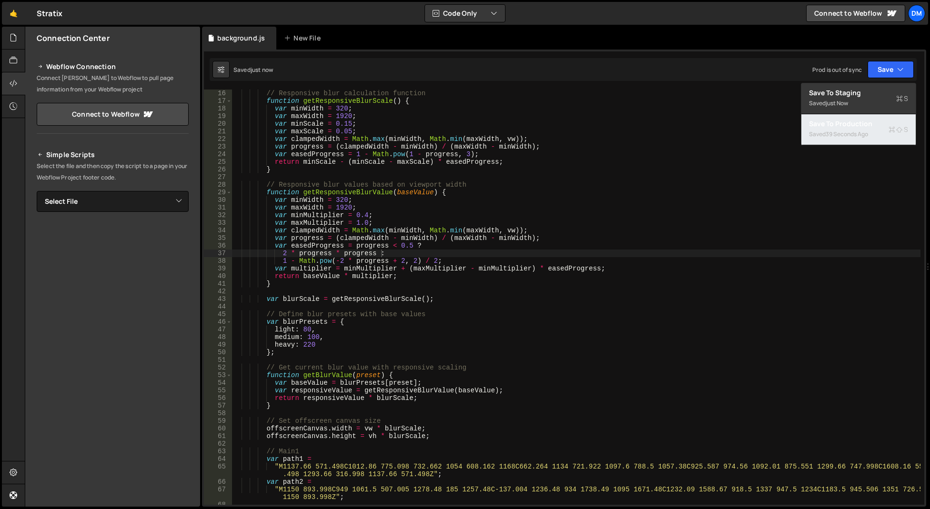
click at [851, 123] on div "Save to Production S" at bounding box center [858, 124] width 99 height 10
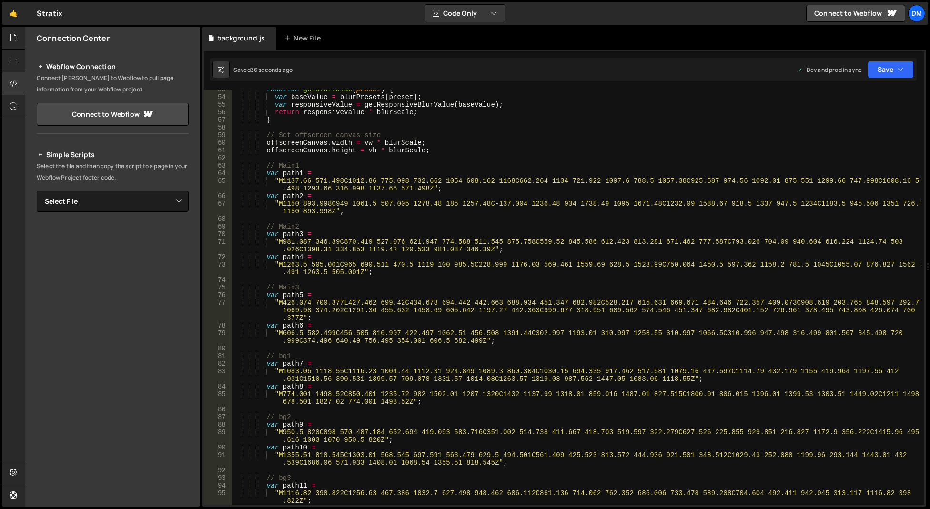
scroll to position [772, 0]
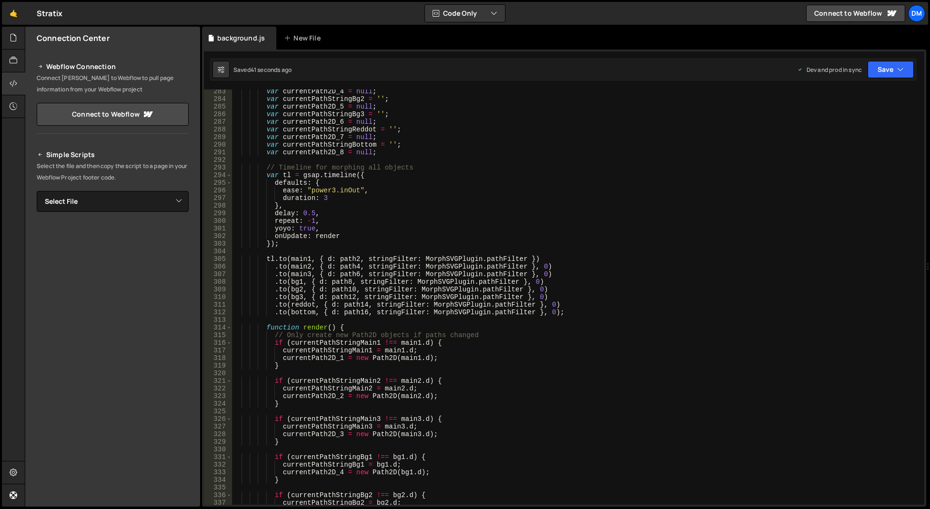
scroll to position [2258, 0]
click at [342, 218] on div "var currentPath2D_4 = null ; var currentPathStringBg2 = '' ; var currentPath2D_…" at bounding box center [576, 303] width 688 height 431
click at [325, 200] on div "var currentPath2D_4 = null ; var currentPathStringBg2 = '' ; var currentPath2D_…" at bounding box center [576, 303] width 688 height 431
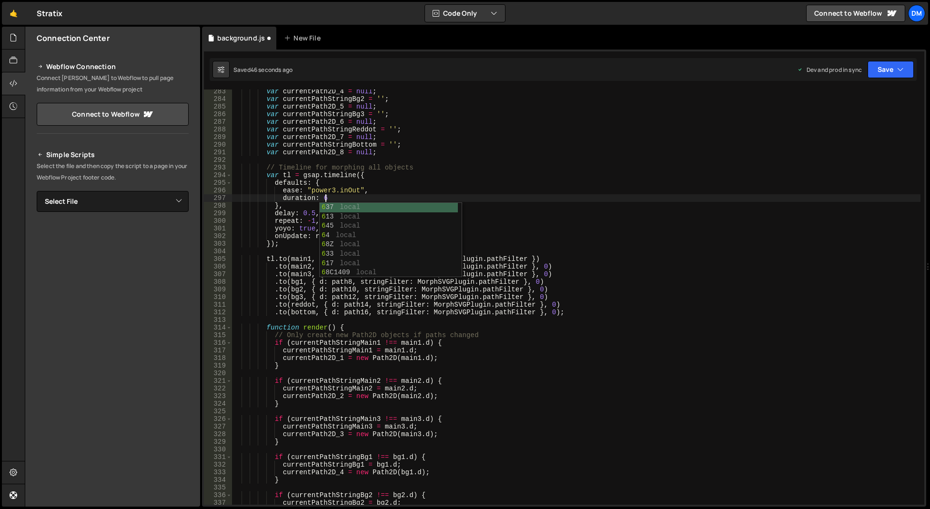
scroll to position [0, 6]
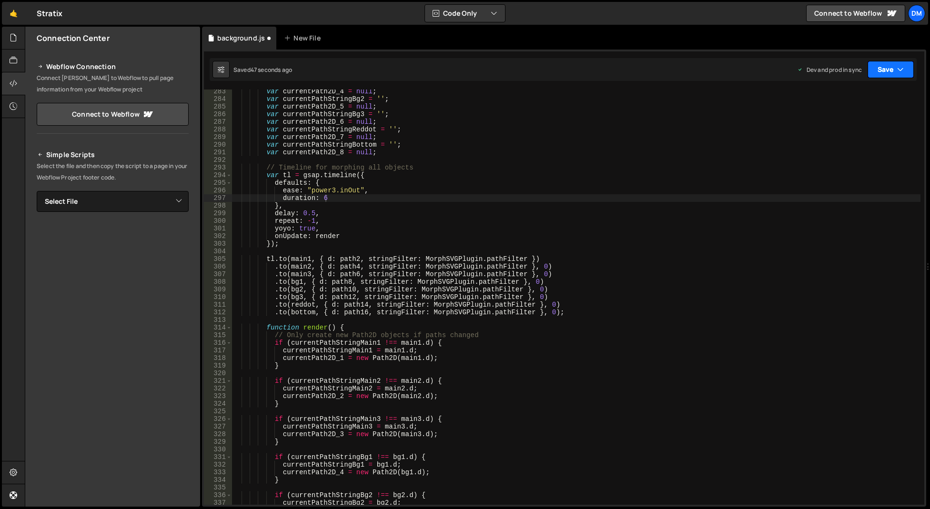
click at [881, 69] on button "Save" at bounding box center [890, 69] width 46 height 17
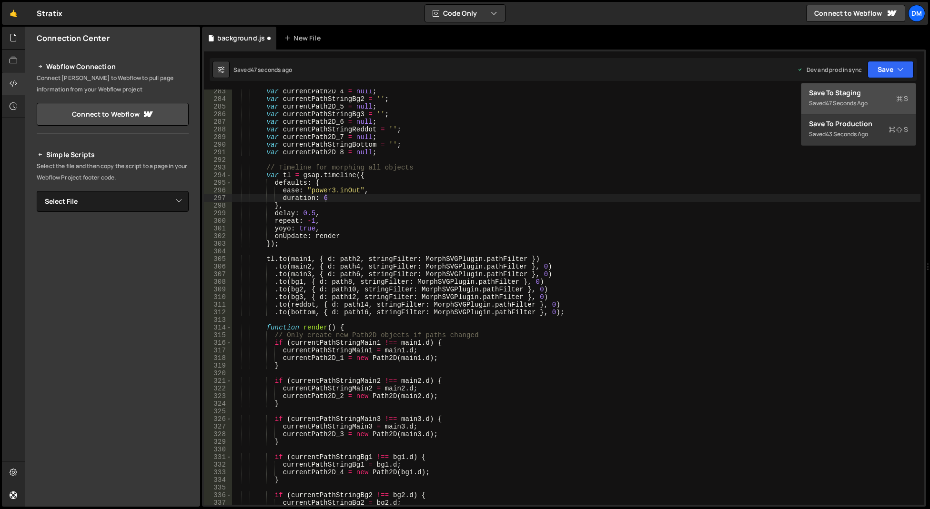
click at [856, 94] on div "Save to Staging S" at bounding box center [858, 93] width 99 height 10
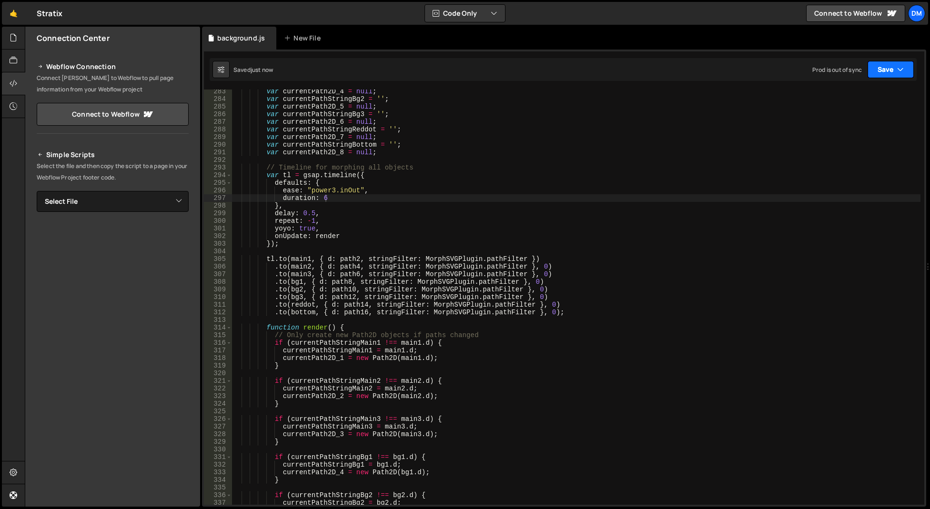
click at [884, 75] on button "Save" at bounding box center [890, 69] width 46 height 17
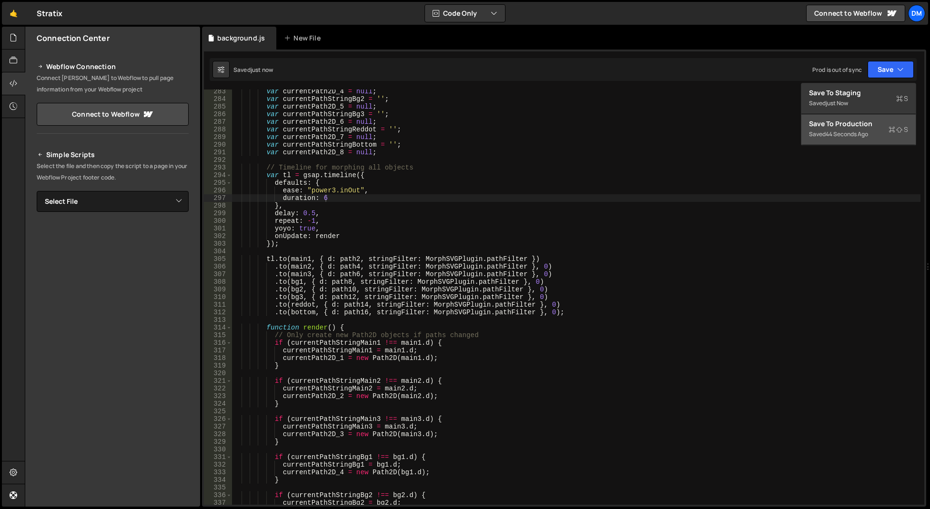
click at [843, 125] on div "Save to Production S" at bounding box center [858, 124] width 99 height 10
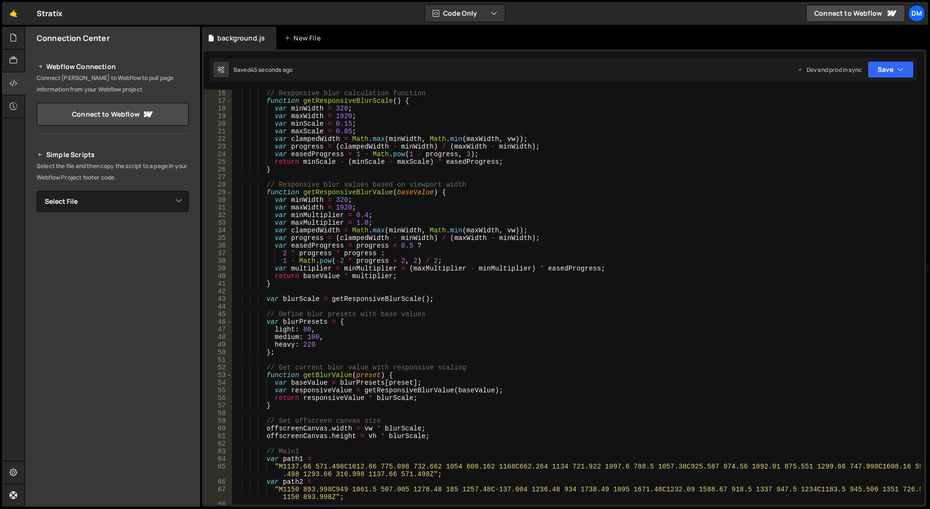
scroll to position [0, 0]
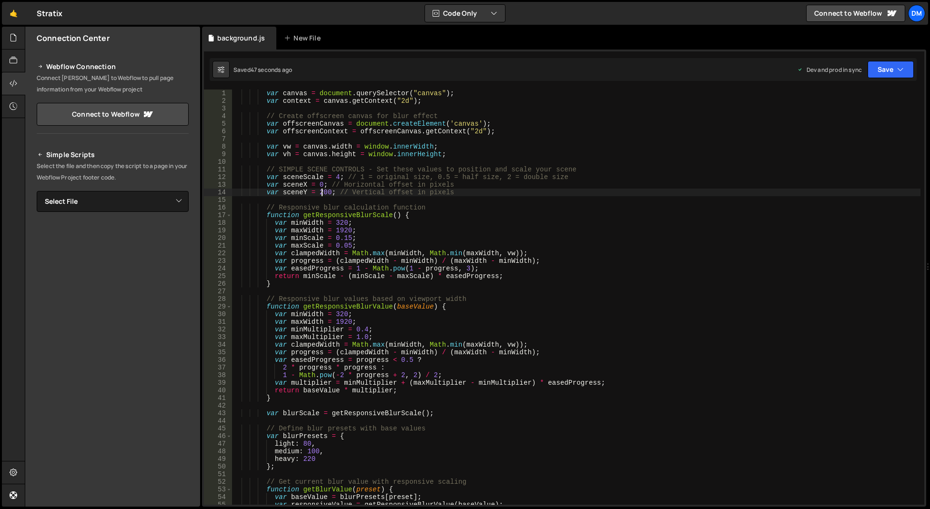
click at [322, 191] on div "var canvas = document . querySelector ( "canvas" ) ; var context = canvas . get…" at bounding box center [576, 305] width 688 height 431
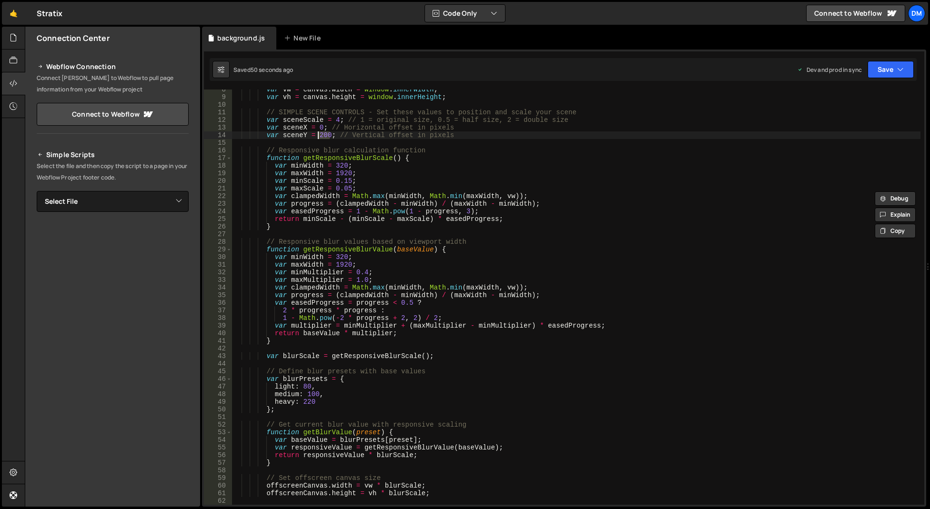
scroll to position [114, 0]
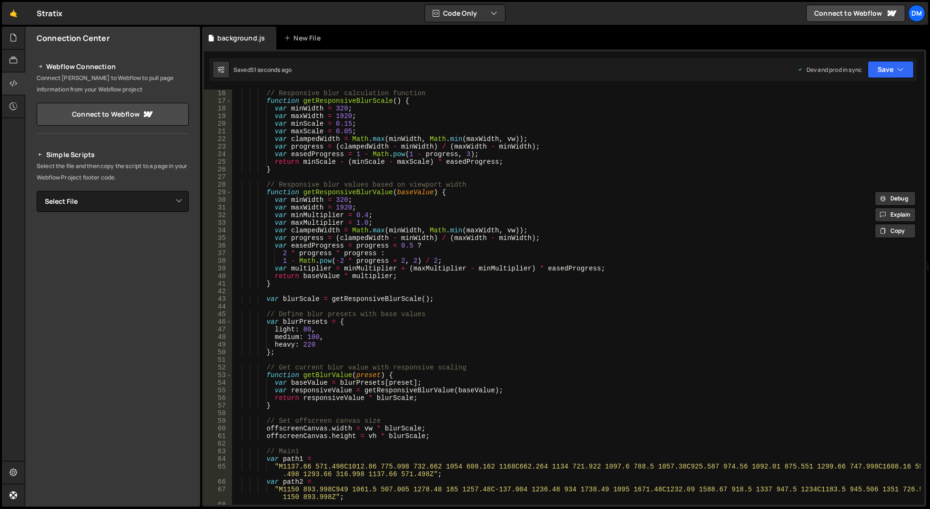
click at [310, 338] on div "// Responsive blur calculation function function getResponsiveBlurScale ( ) { v…" at bounding box center [576, 305] width 688 height 431
drag, startPoint x: 302, startPoint y: 330, endPoint x: 308, endPoint y: 330, distance: 6.7
click at [308, 330] on div "// Responsive blur calculation function function getResponsiveBlurScale ( ) { v…" at bounding box center [576, 305] width 688 height 431
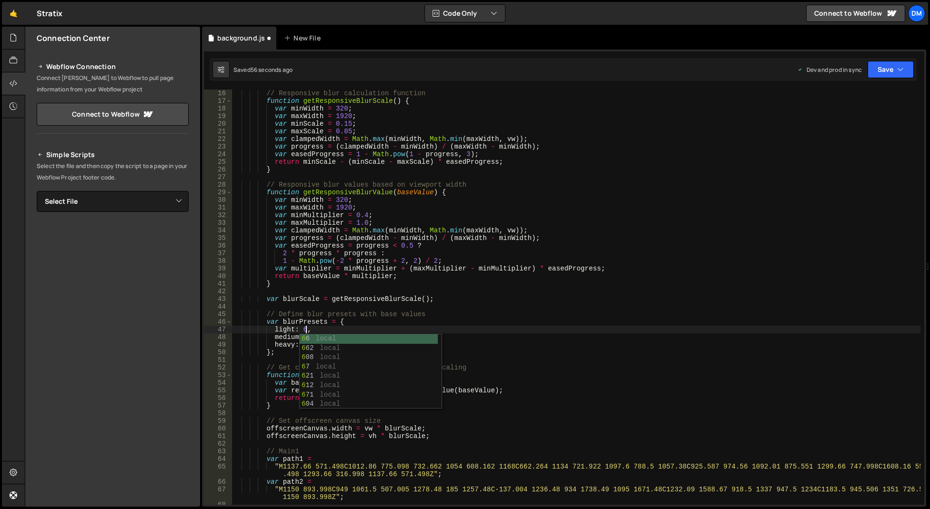
scroll to position [0, 5]
drag, startPoint x: 349, startPoint y: 284, endPoint x: 343, endPoint y: 289, distance: 7.4
click at [349, 284] on div "// Responsive blur calculation function function getResponsiveBlurScale ( ) { v…" at bounding box center [576, 305] width 688 height 431
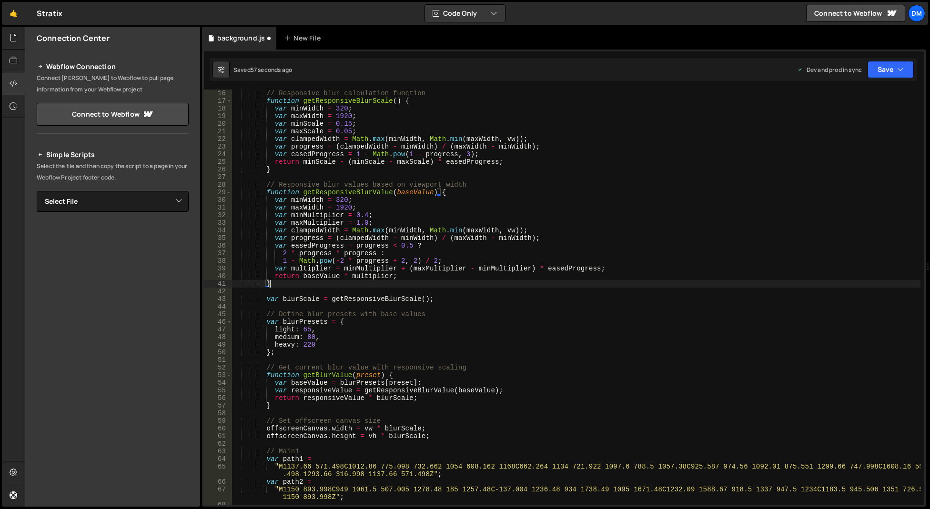
scroll to position [0, 2]
drag, startPoint x: 303, startPoint y: 346, endPoint x: 313, endPoint y: 346, distance: 9.5
click at [313, 346] on div "// Responsive blur calculation function function getResponsiveBlurScale ( ) { v…" at bounding box center [576, 305] width 688 height 431
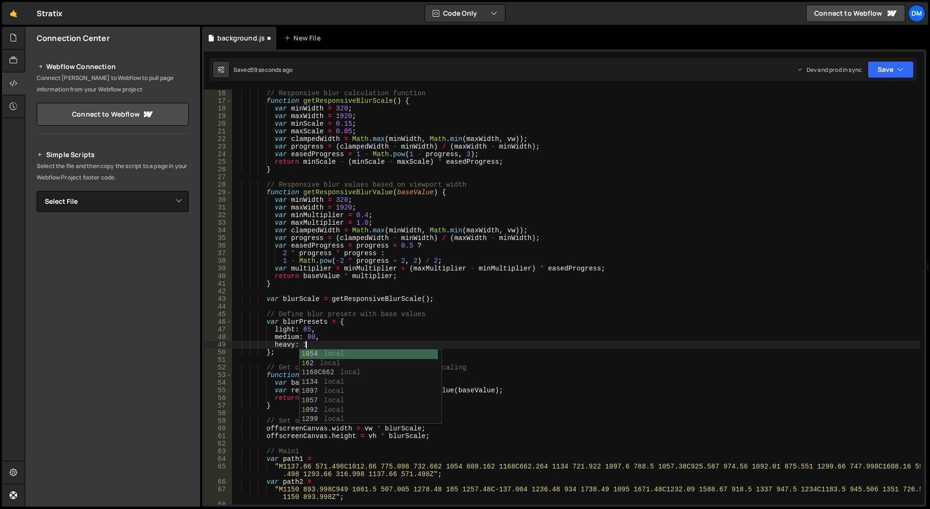
scroll to position [0, 5]
click at [542, 235] on div "// Responsive blur calculation function function getResponsiveBlurScale ( ) { v…" at bounding box center [576, 305] width 688 height 431
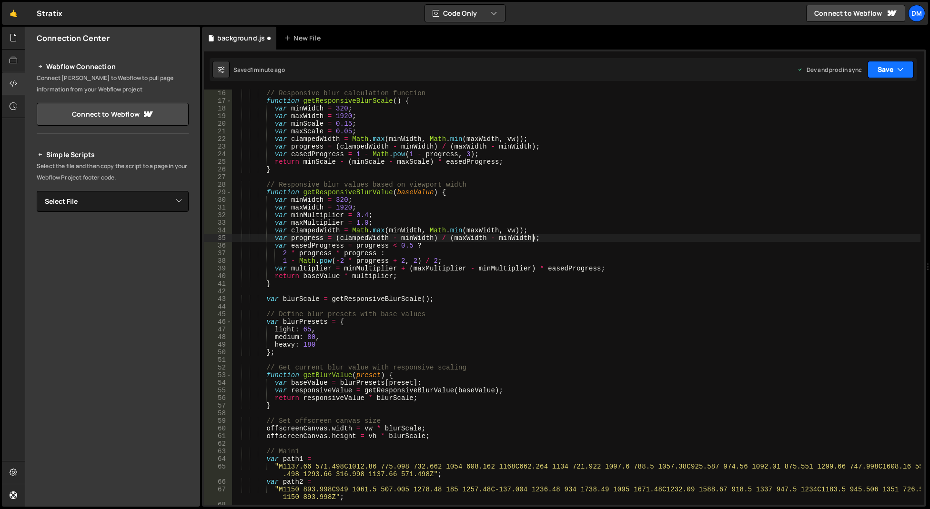
type textarea "var progress = (clampedWidth - minWidth) / (maxWidth - minWidth);"
click at [873, 70] on button "Save" at bounding box center [890, 69] width 46 height 17
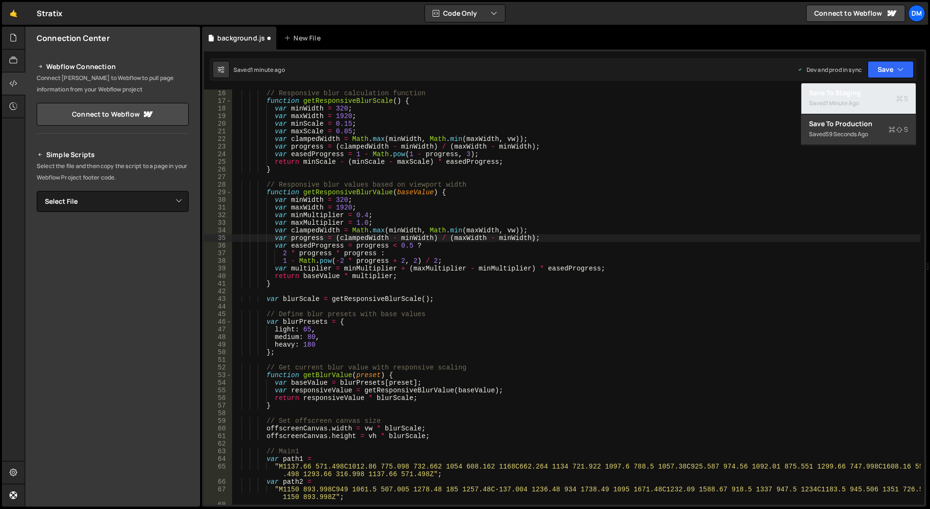
click at [865, 99] on div "Saved 1 minute ago" at bounding box center [858, 103] width 99 height 11
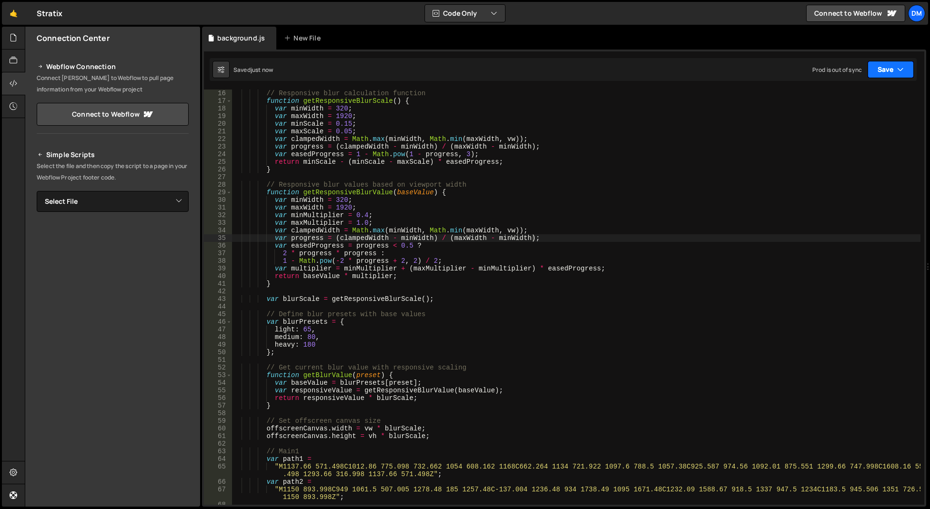
click at [885, 70] on button "Save" at bounding box center [890, 69] width 46 height 17
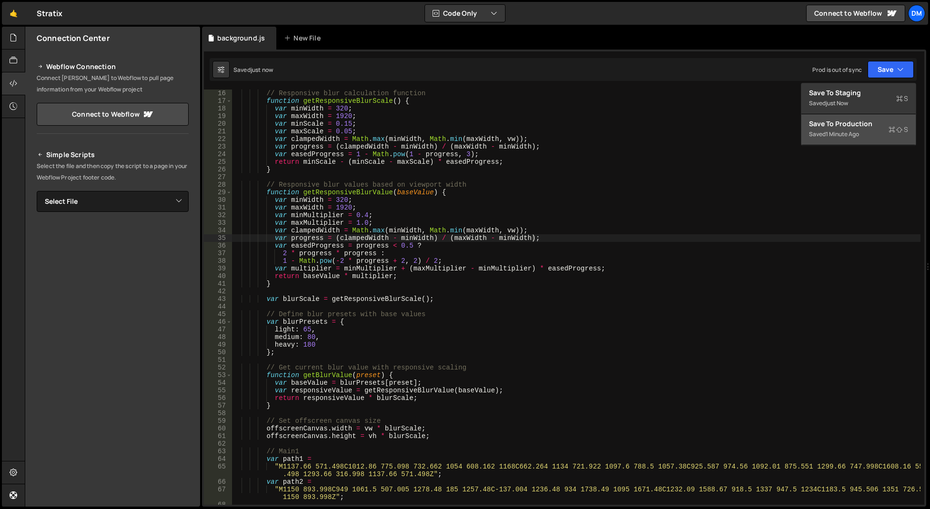
click at [855, 136] on div "1 minute ago" at bounding box center [841, 134] width 33 height 8
